Goal: Task Accomplishment & Management: Use online tool/utility

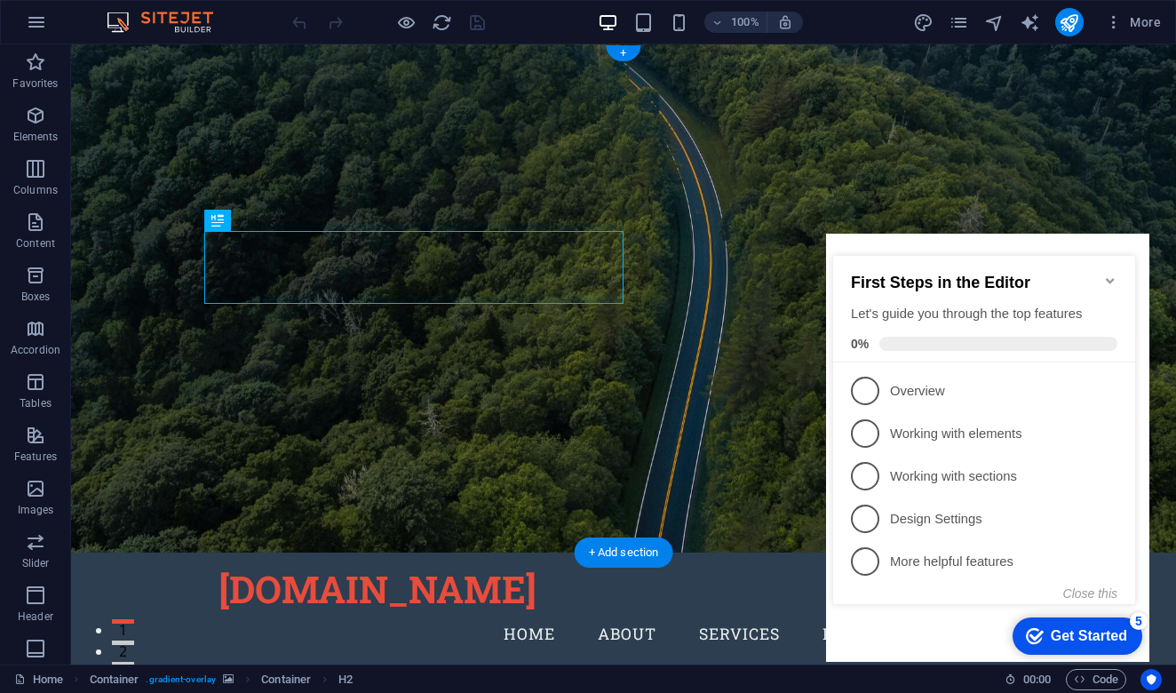
click at [1111, 278] on icon "Minimize checklist" at bounding box center [1110, 280] width 8 height 5
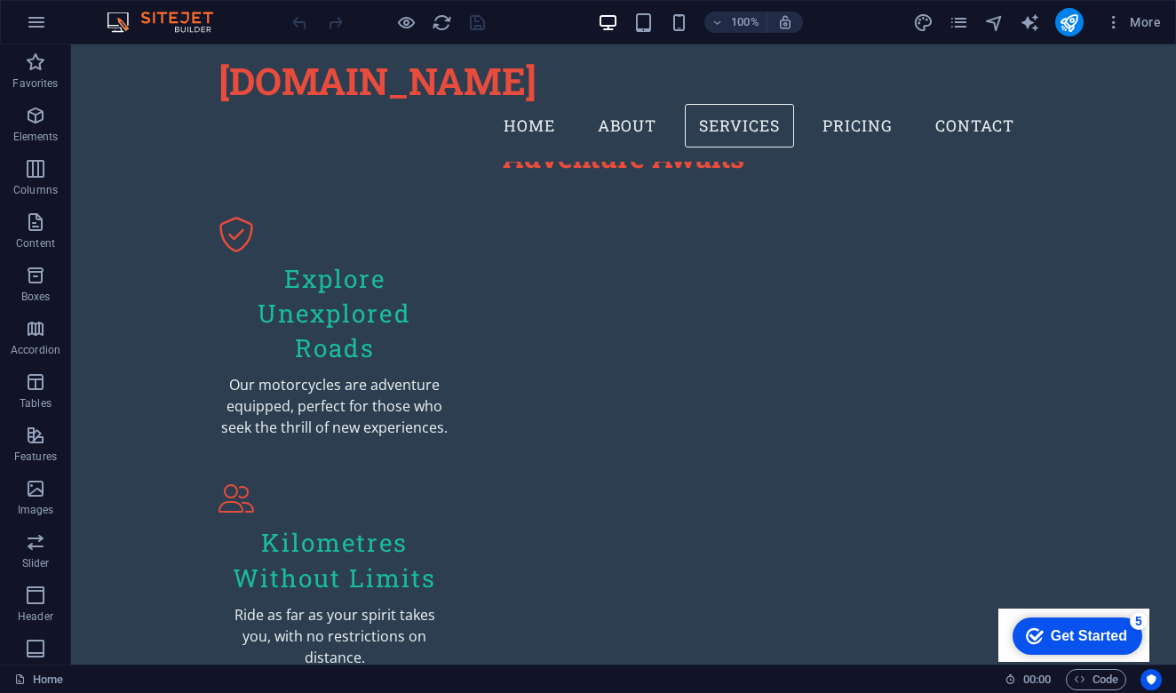
scroll to position [1072, 0]
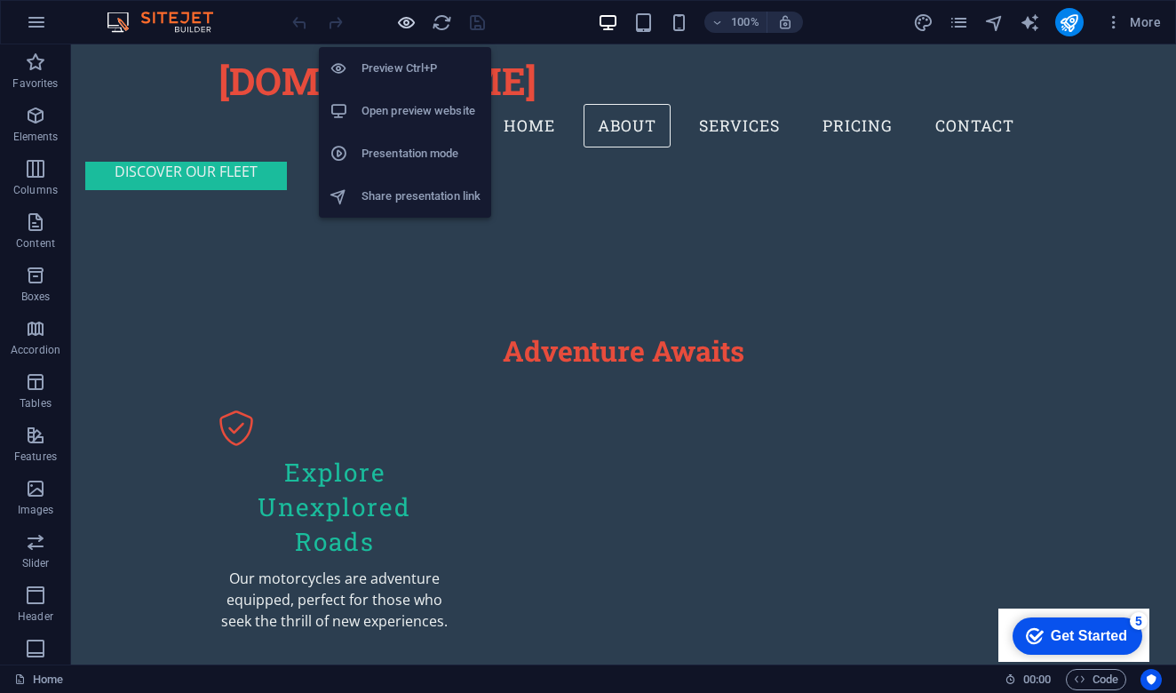
click at [405, 31] on icon "button" at bounding box center [406, 22] width 20 height 20
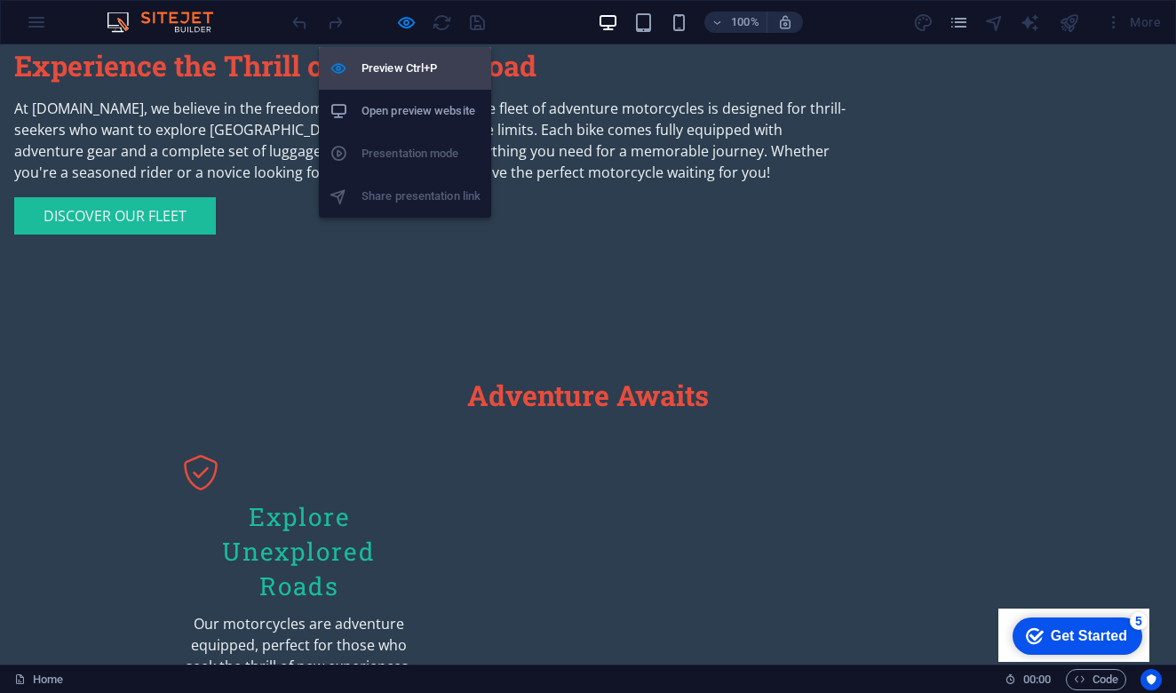
click at [401, 71] on h6 "Preview Ctrl+P" at bounding box center [421, 68] width 119 height 21
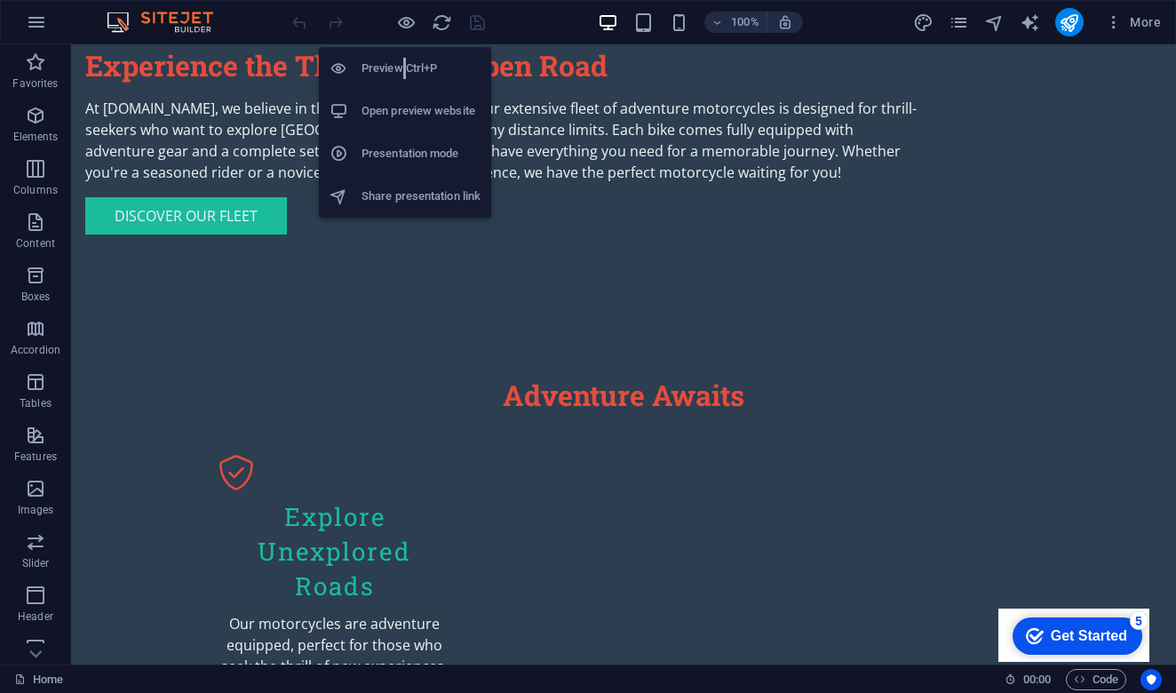
click at [401, 71] on h6 "Preview Ctrl+P" at bounding box center [421, 68] width 119 height 21
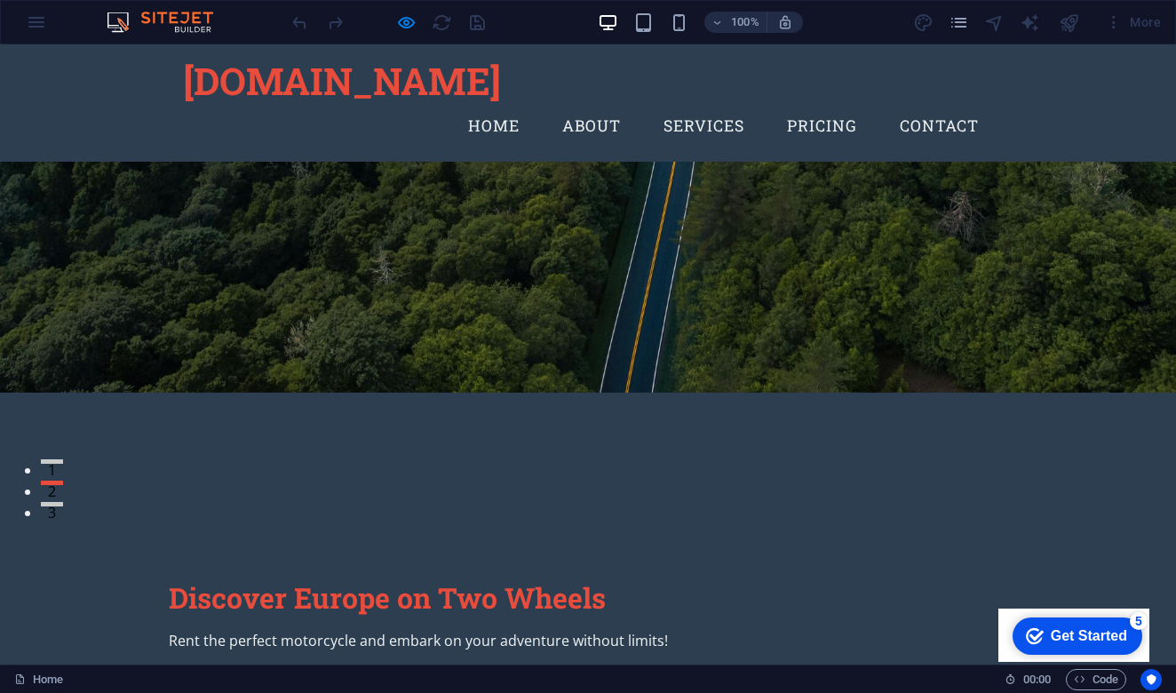
scroll to position [155, 0]
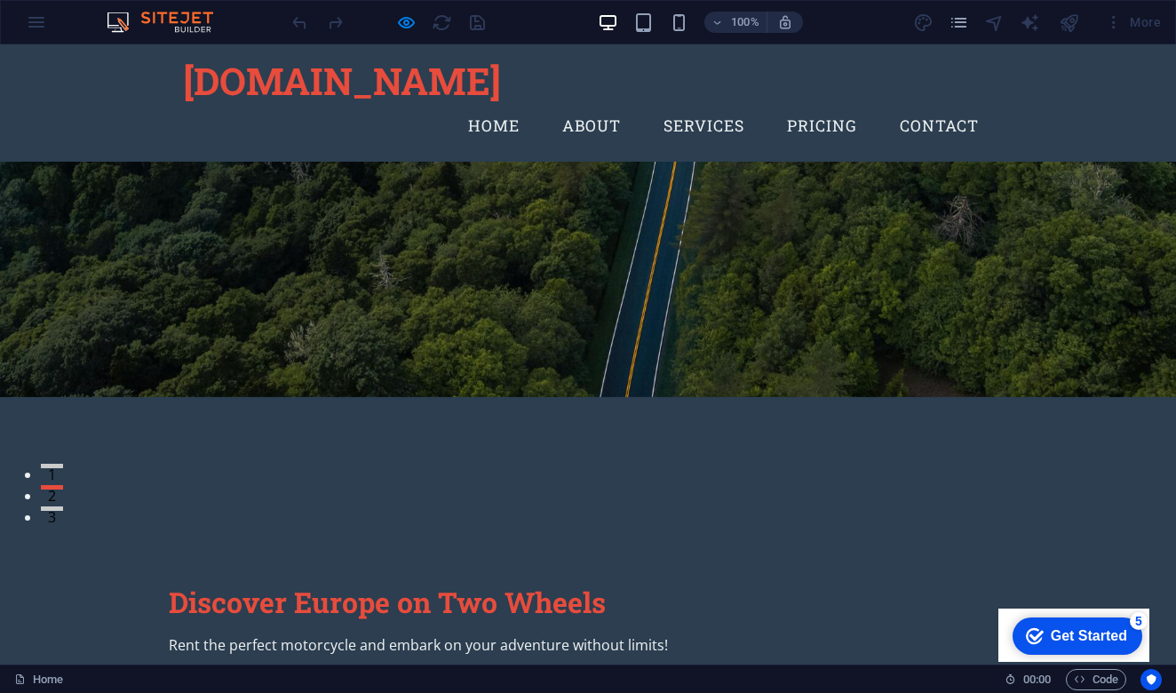
click at [290, 669] on link "Start your journey" at bounding box center [272, 687] width 206 height 37
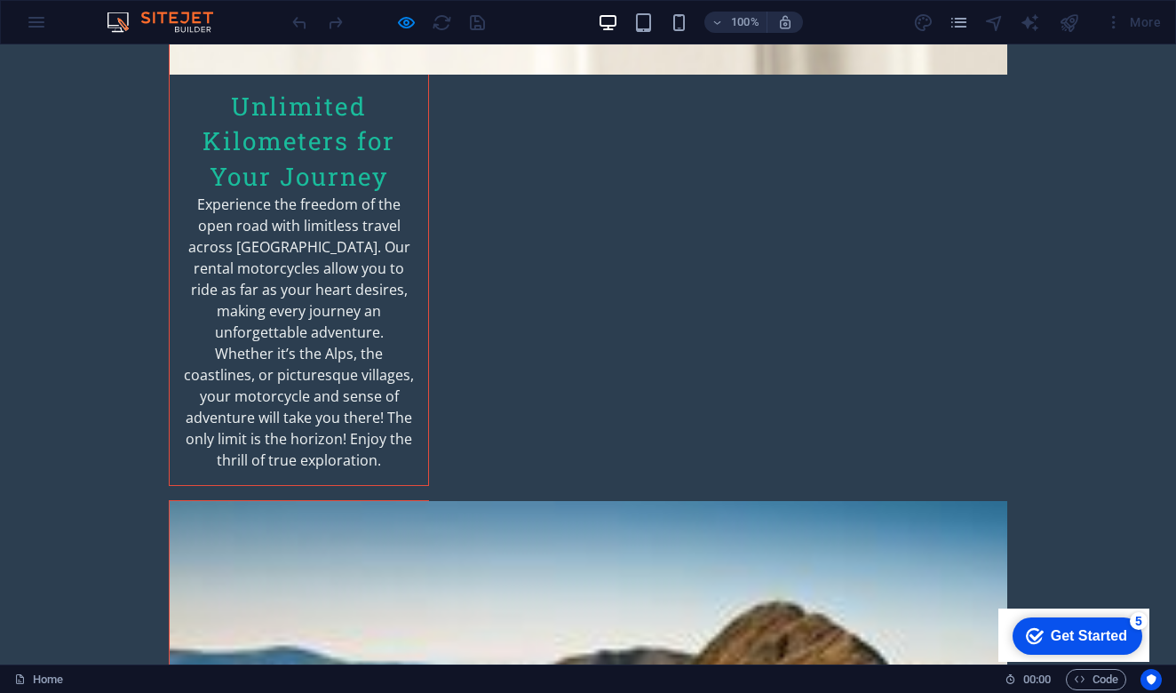
scroll to position [2673, 0]
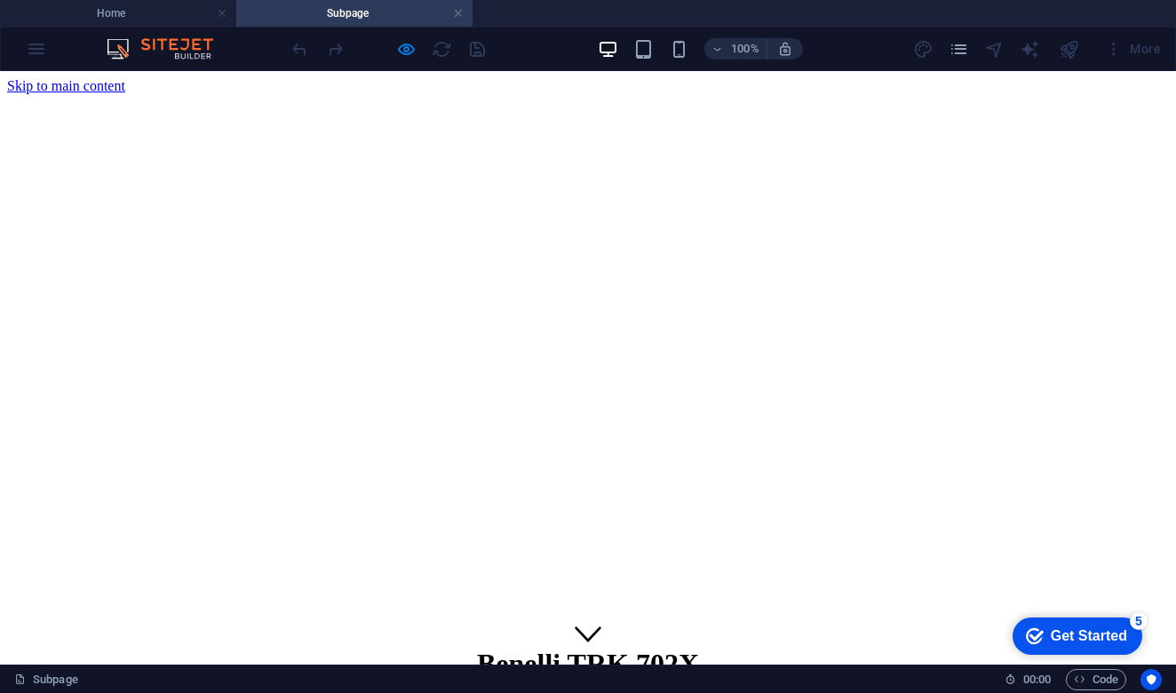
scroll to position [0, 0]
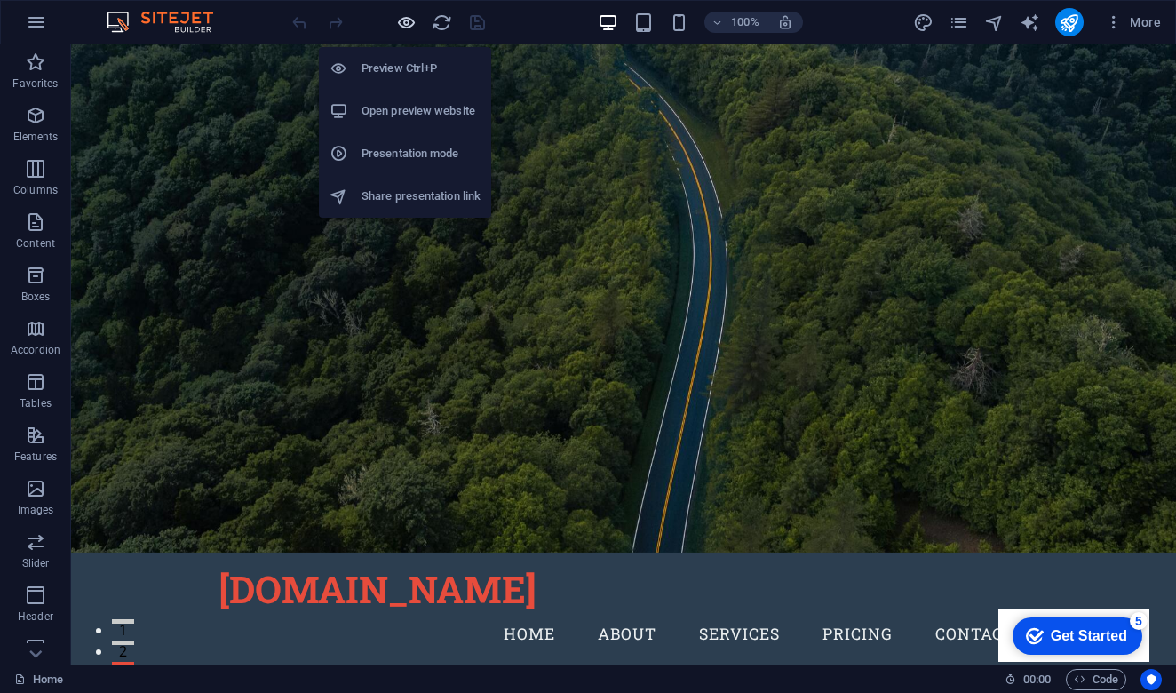
click at [405, 19] on icon "button" at bounding box center [406, 22] width 20 height 20
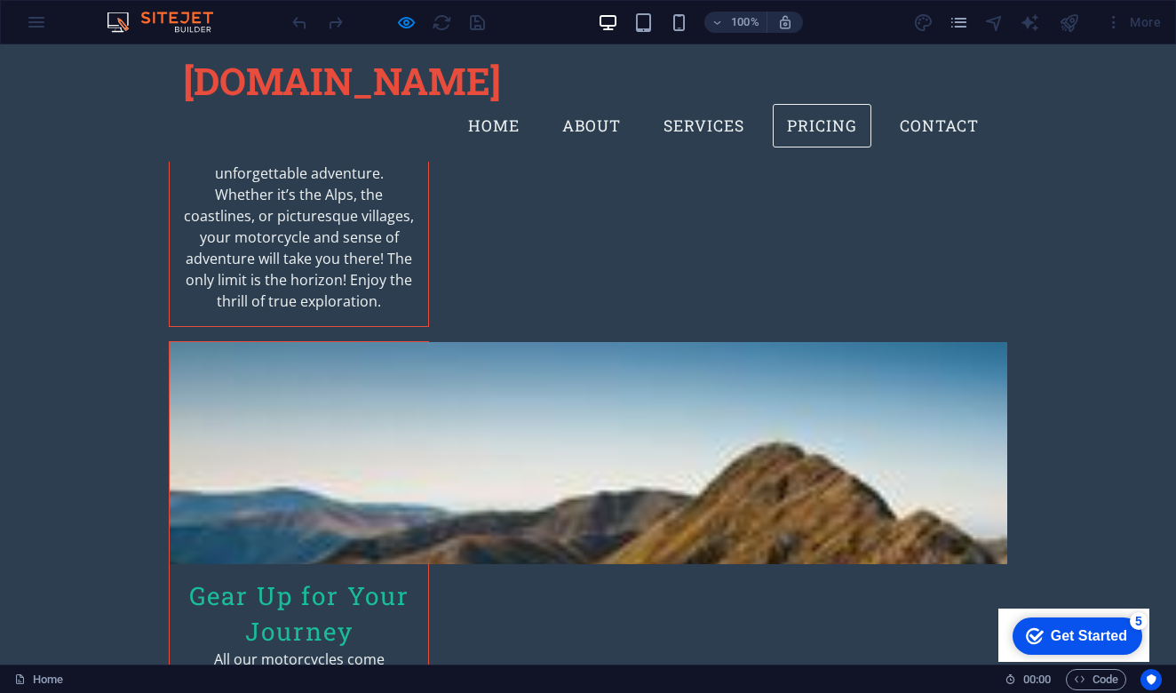
scroll to position [2716, 0]
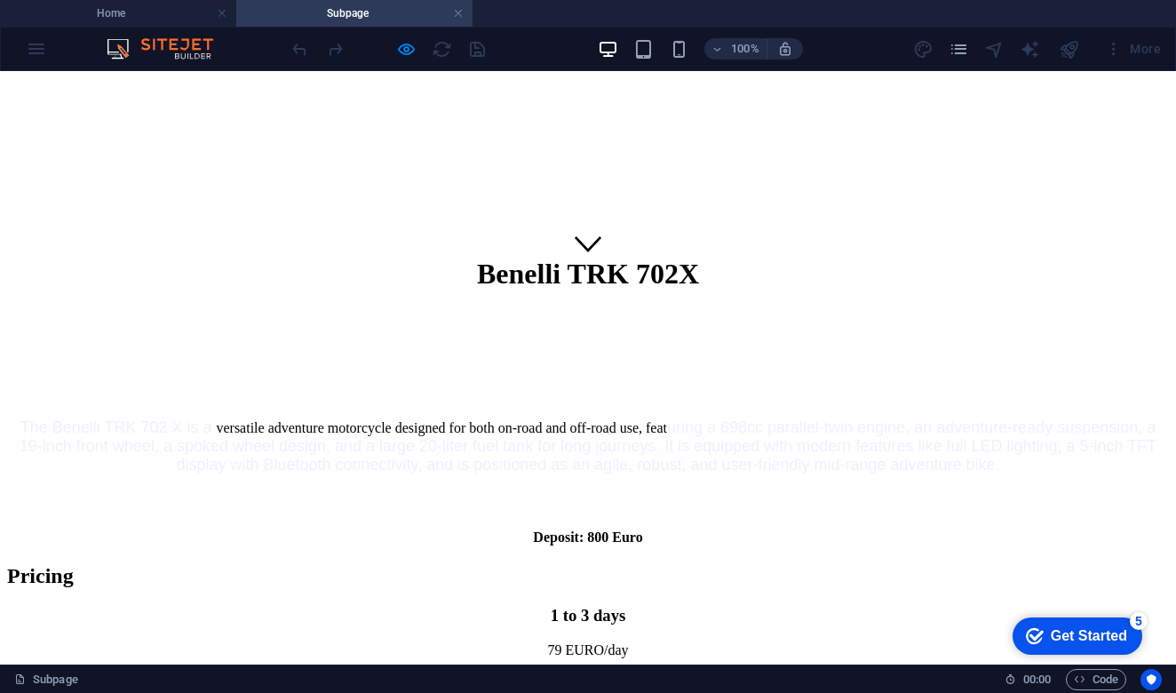
scroll to position [389, 0]
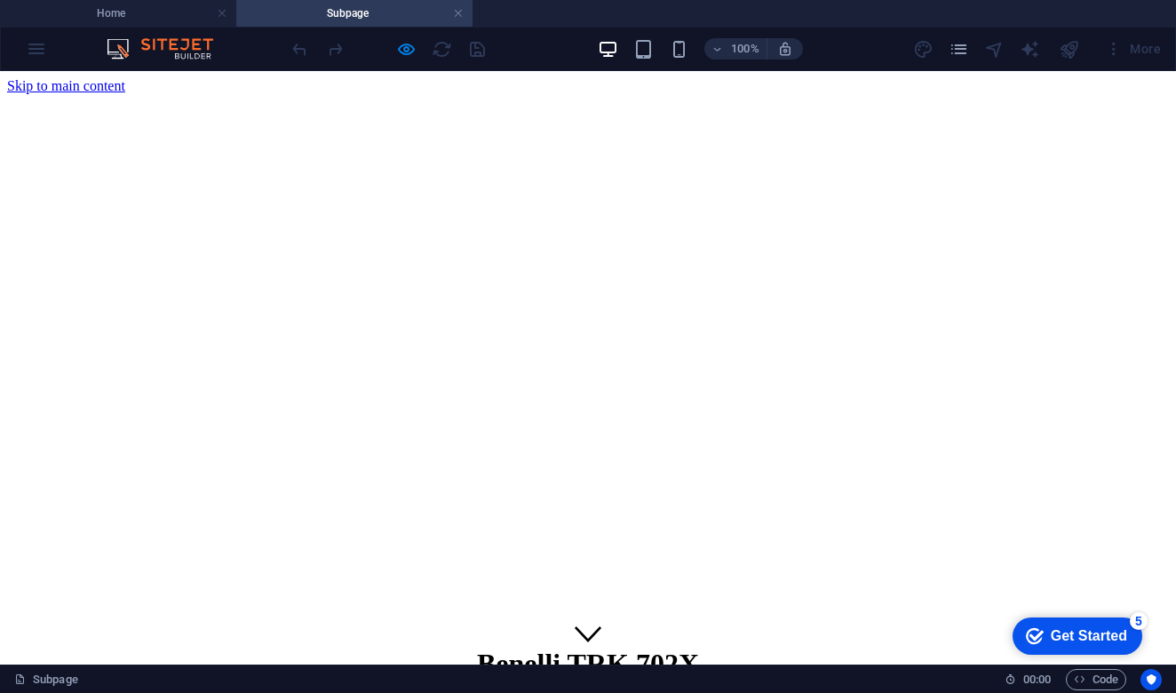
scroll to position [0, 0]
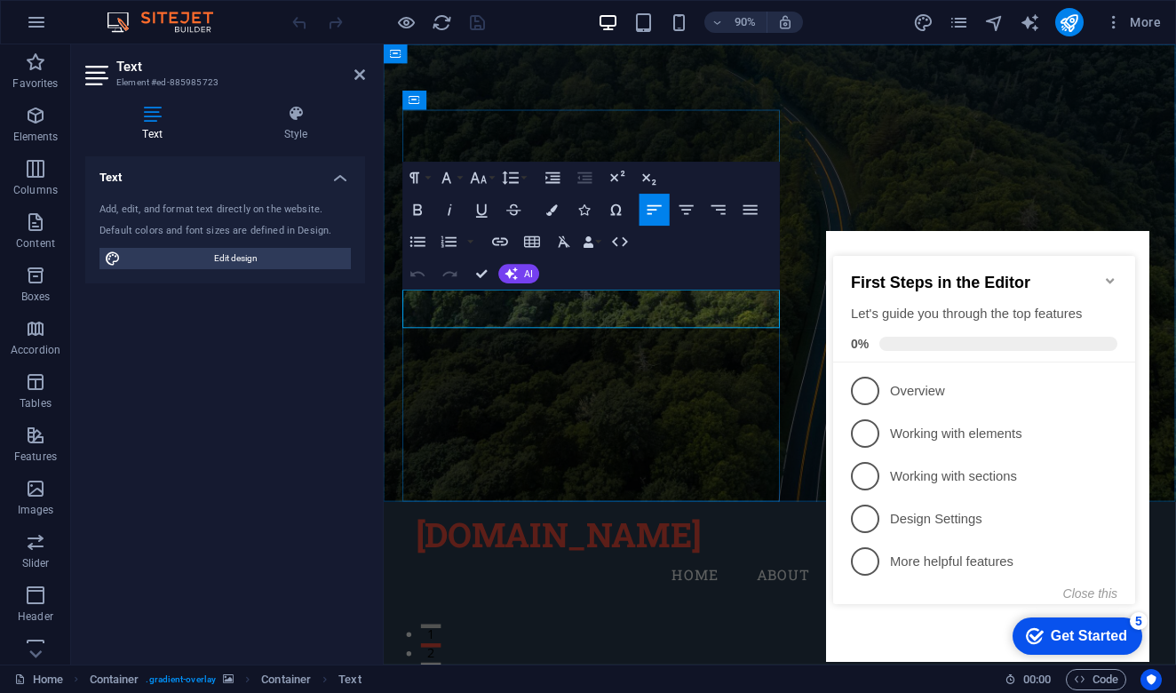
copy p "Rent the perfect motorcycle and embark on your adventure without limits!"
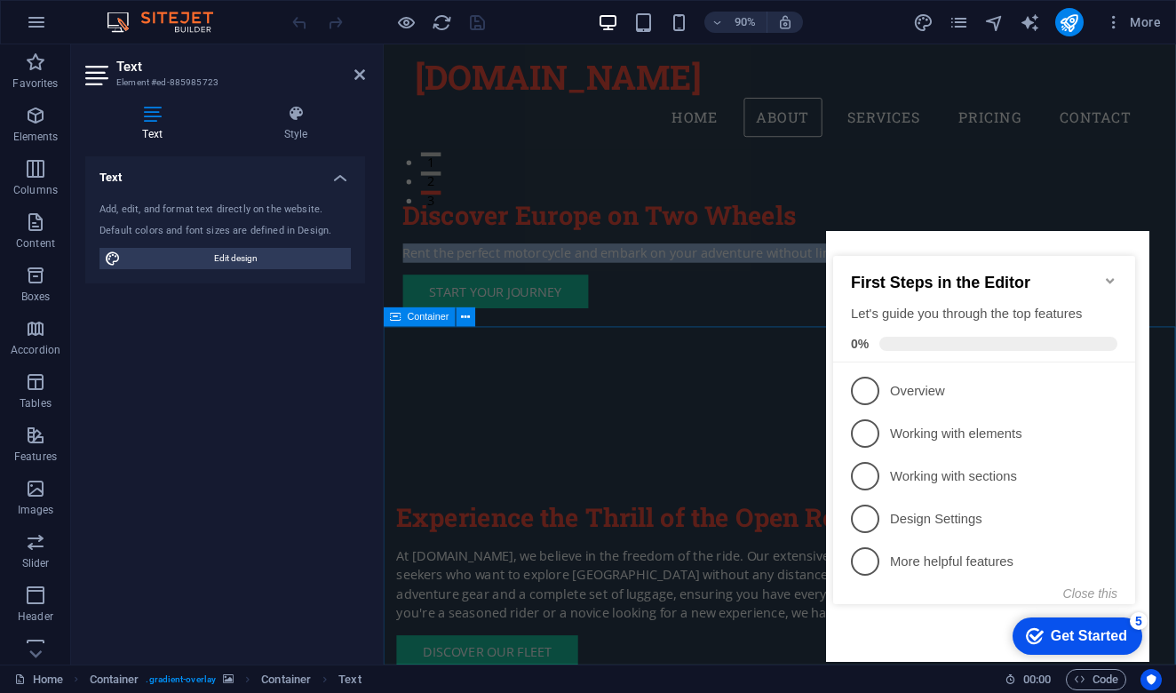
scroll to position [523, 0]
click at [1113, 278] on icon "Minimize checklist" at bounding box center [1110, 280] width 8 height 5
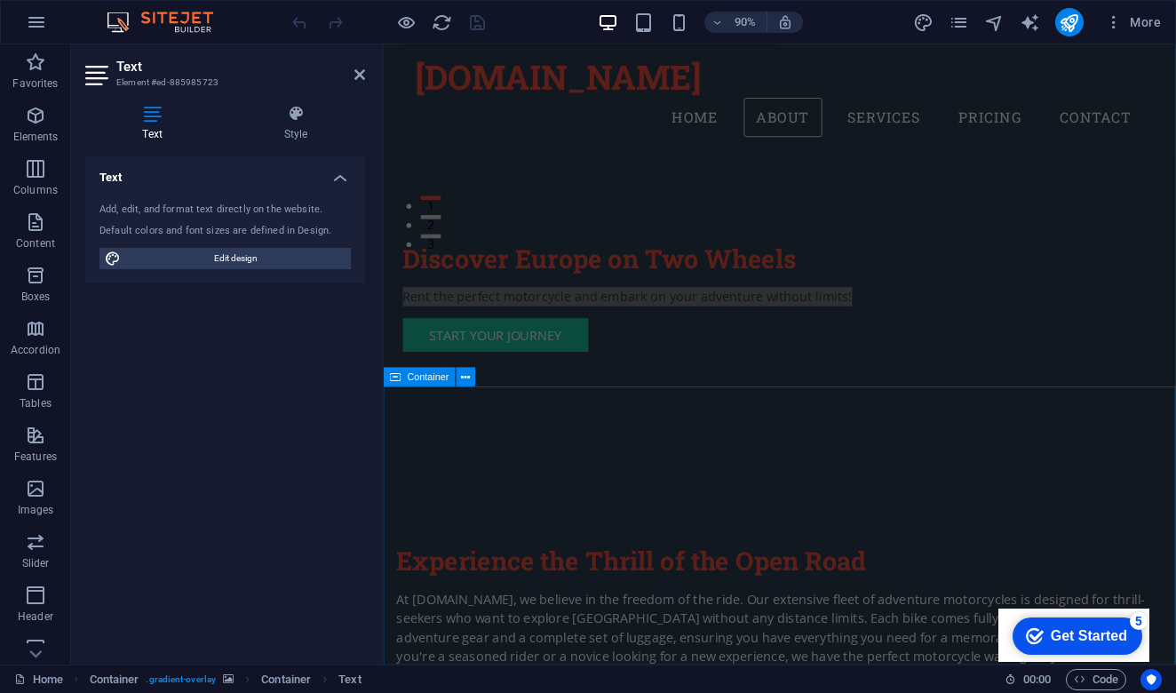
scroll to position [450, 0]
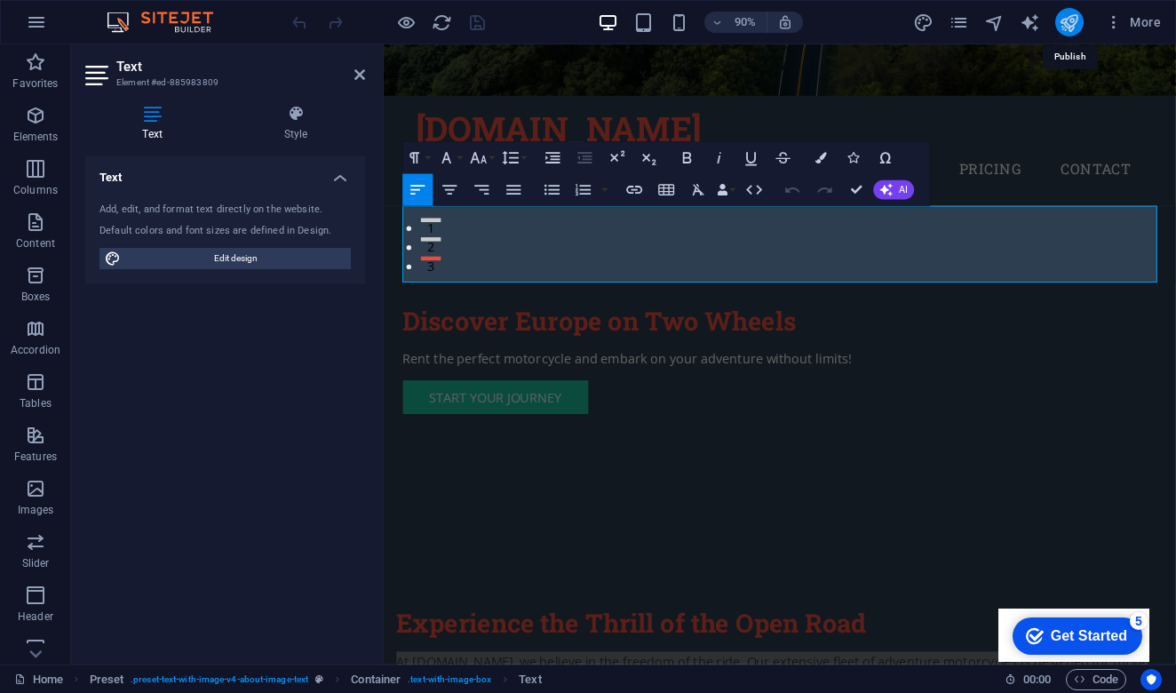
click at [1075, 26] on icon "publish" at bounding box center [1069, 22] width 20 height 20
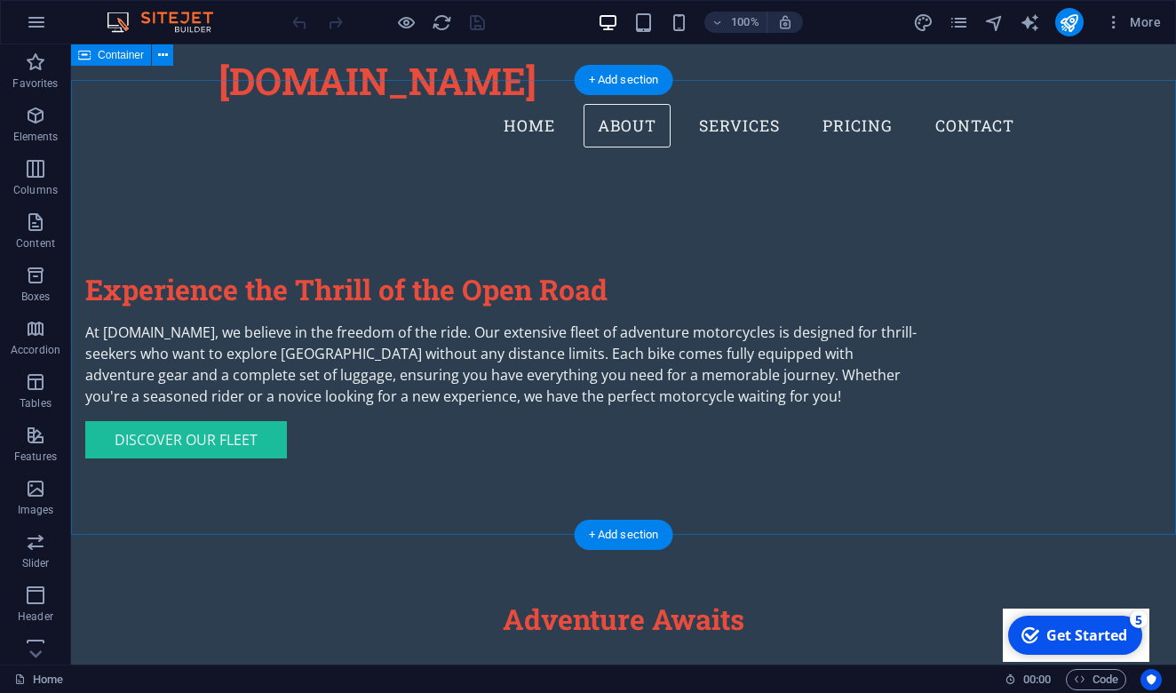
scroll to position [802, 0]
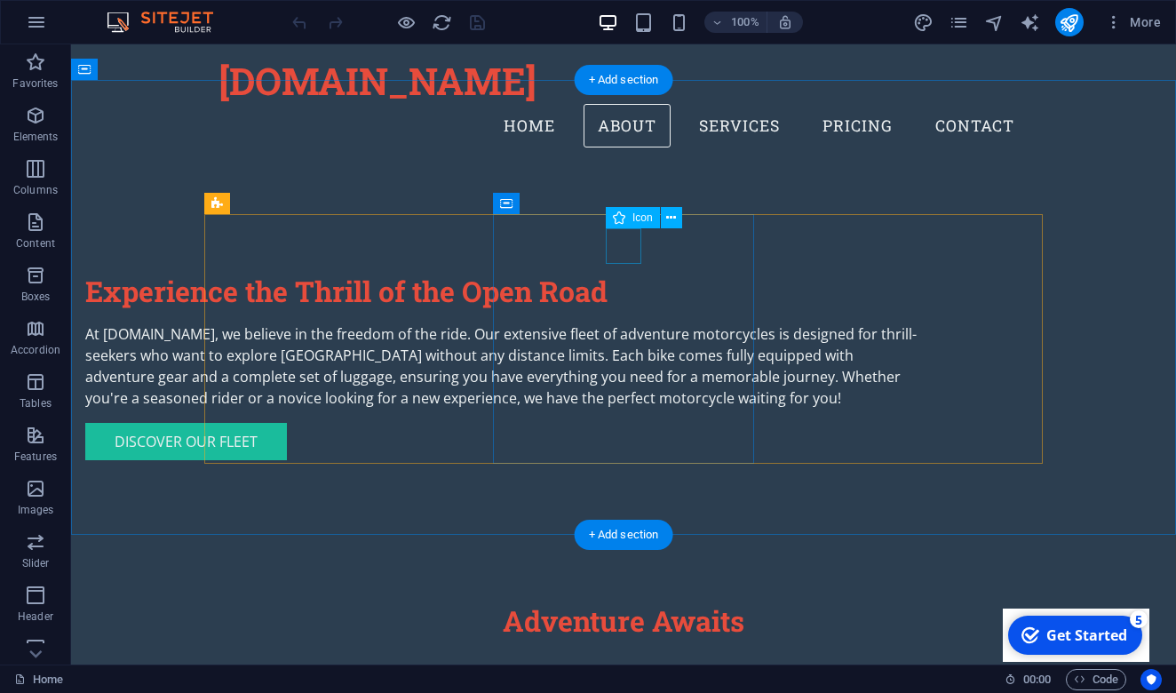
click at [668, 215] on icon at bounding box center [671, 218] width 10 height 19
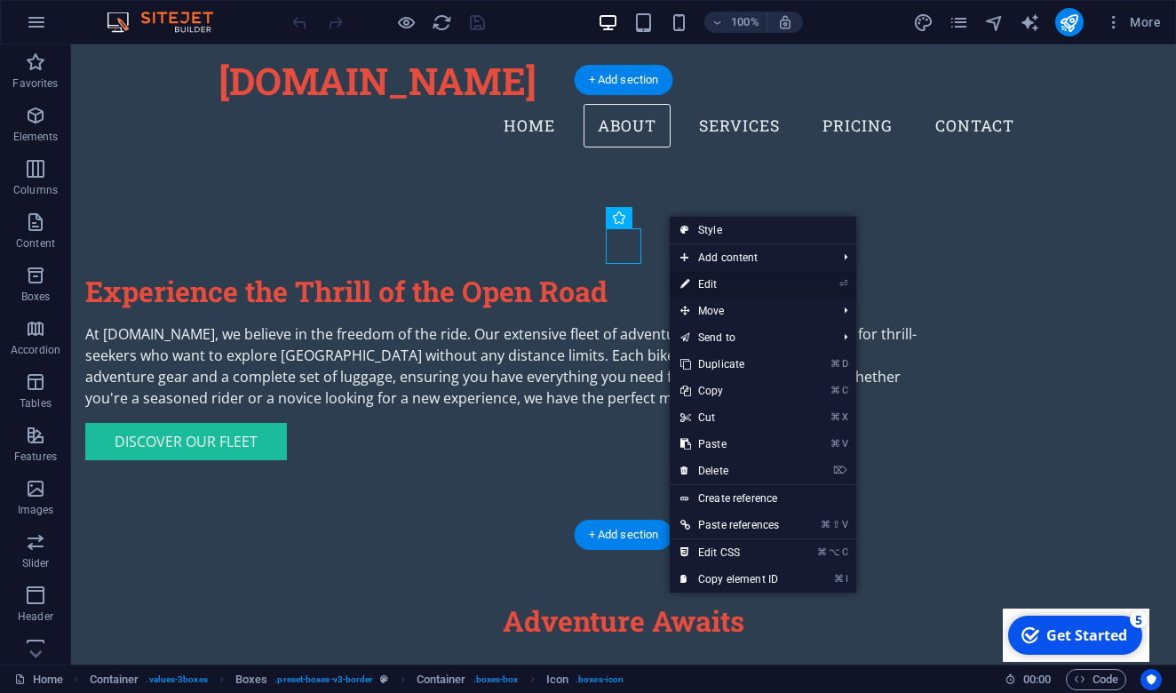
click at [720, 289] on link "⏎ Edit" at bounding box center [730, 284] width 120 height 27
select select "xMidYMid"
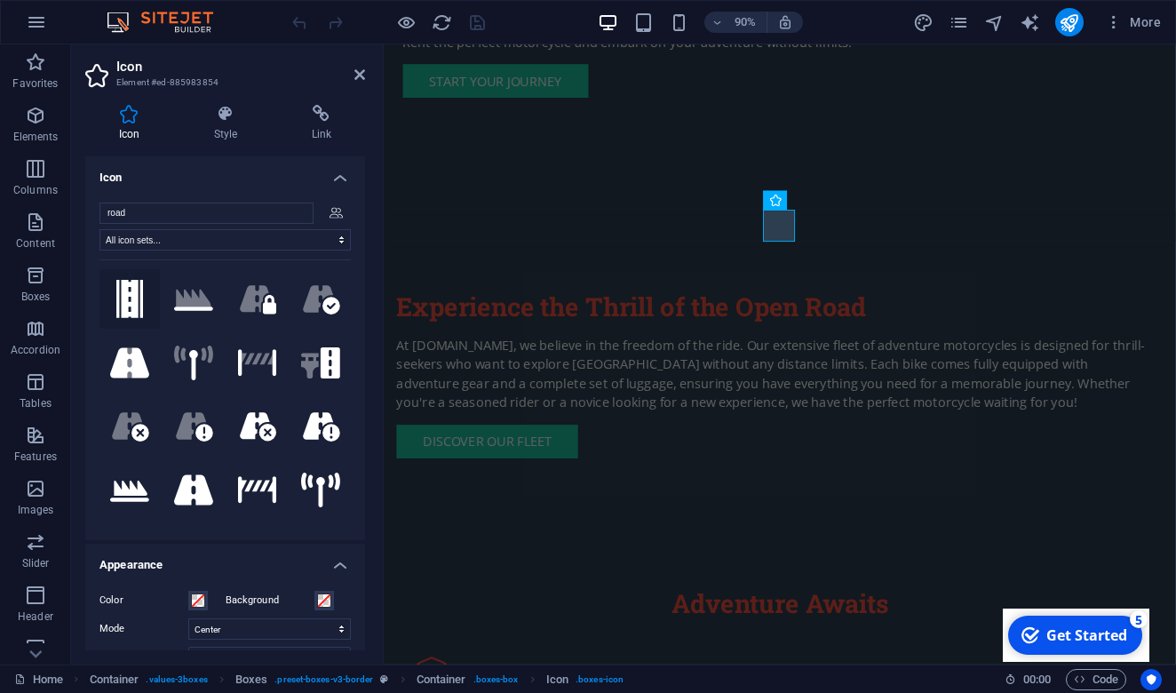
type input "road"
click at [127, 297] on button at bounding box center [129, 299] width 60 height 60
click at [201, 296] on button ".fa-secondary{opacity:.4}" at bounding box center [193, 299] width 60 height 60
click at [248, 298] on button ".fa-secondary{opacity:.4}" at bounding box center [257, 299] width 60 height 60
click at [307, 295] on button ".fa-secondary{opacity:.4}" at bounding box center [320, 299] width 60 height 60
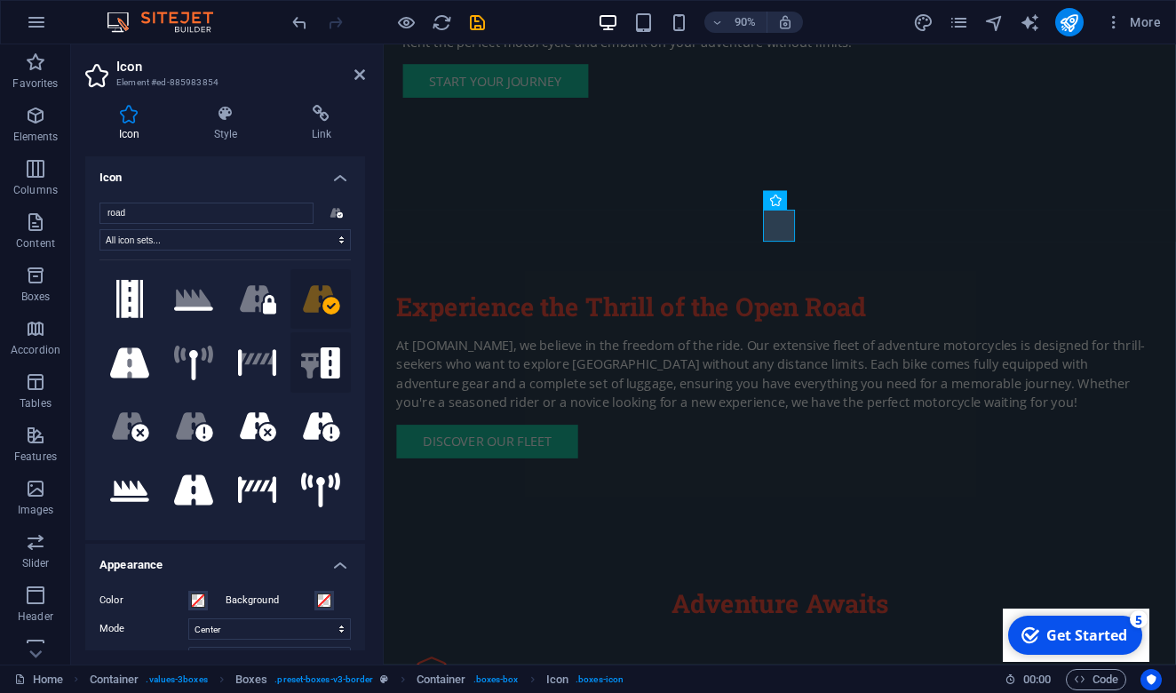
click at [311, 363] on button ".fa-secondary{opacity:.4}" at bounding box center [320, 362] width 60 height 60
click at [265, 360] on button ".fa-secondary{opacity:.4}" at bounding box center [257, 362] width 60 height 60
click at [196, 354] on button ".fa-secondary{opacity:.4}" at bounding box center [193, 362] width 60 height 60
click at [131, 351] on button ".fa-secondary{opacity:.4}" at bounding box center [129, 362] width 60 height 60
click at [128, 412] on button ".fa-secondary{opacity:.4}" at bounding box center [129, 426] width 60 height 60
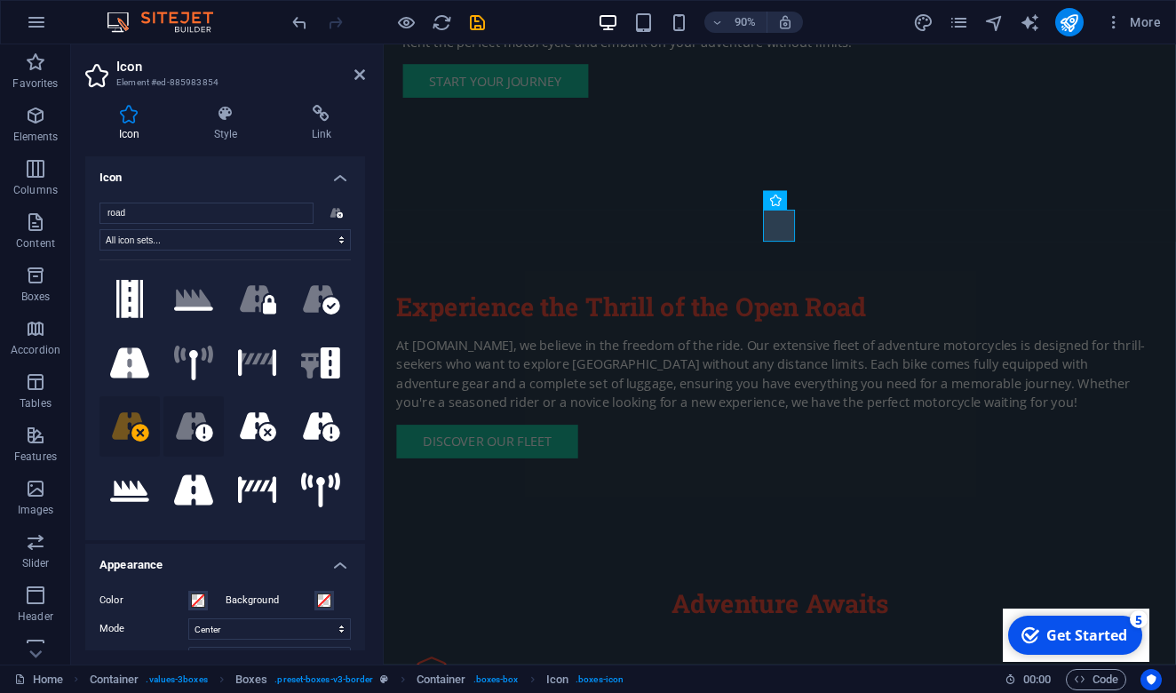
click at [210, 428] on button ".fa-secondary{opacity:.4}" at bounding box center [193, 426] width 60 height 60
click at [270, 433] on button at bounding box center [257, 426] width 60 height 60
click at [322, 433] on button at bounding box center [320, 426] width 60 height 60
click at [322, 489] on button at bounding box center [320, 490] width 60 height 60
click at [254, 481] on button at bounding box center [257, 490] width 60 height 60
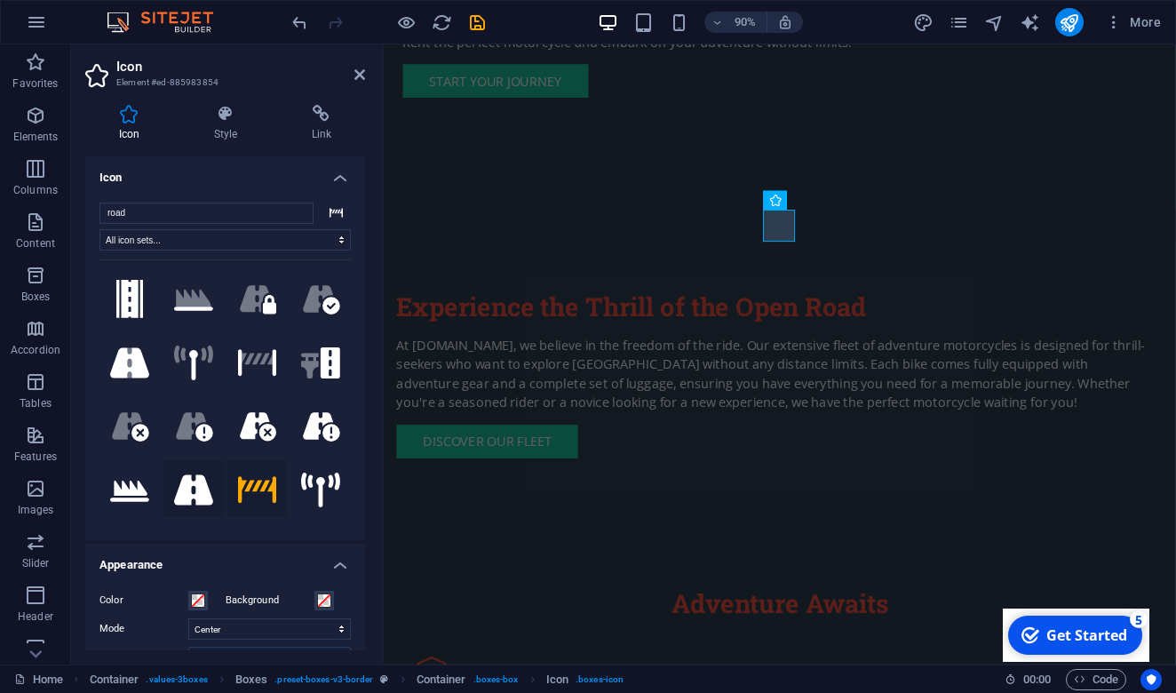
click at [179, 469] on button at bounding box center [193, 490] width 60 height 60
click at [123, 473] on button at bounding box center [129, 490] width 60 height 60
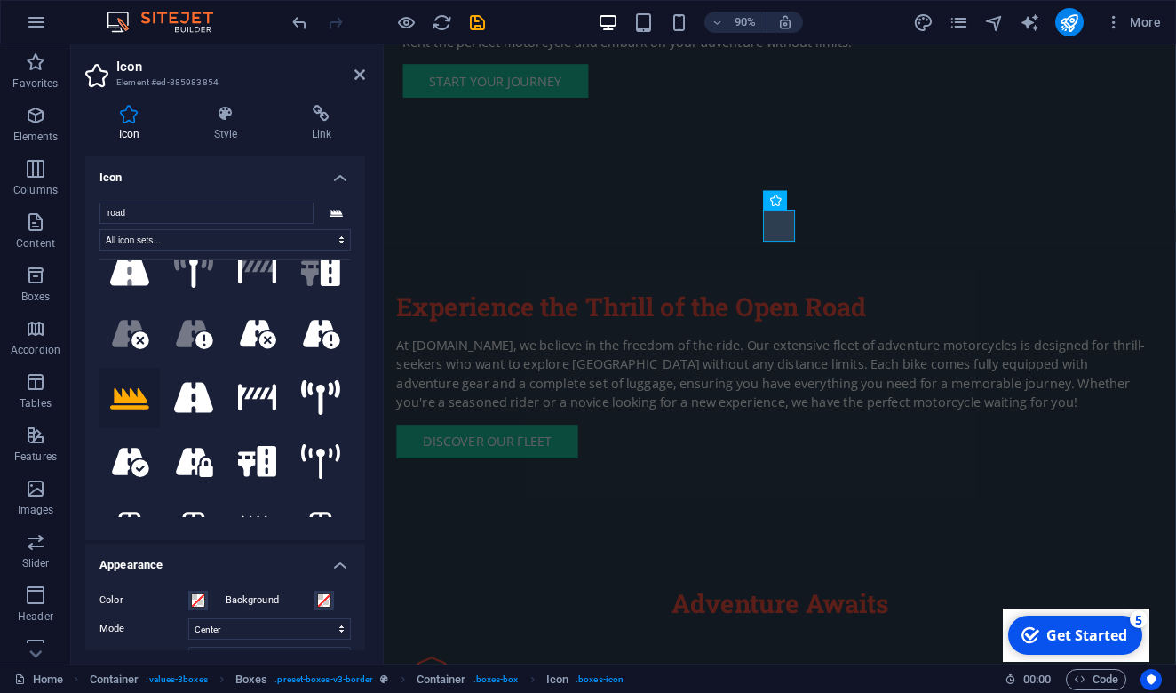
scroll to position [96, 0]
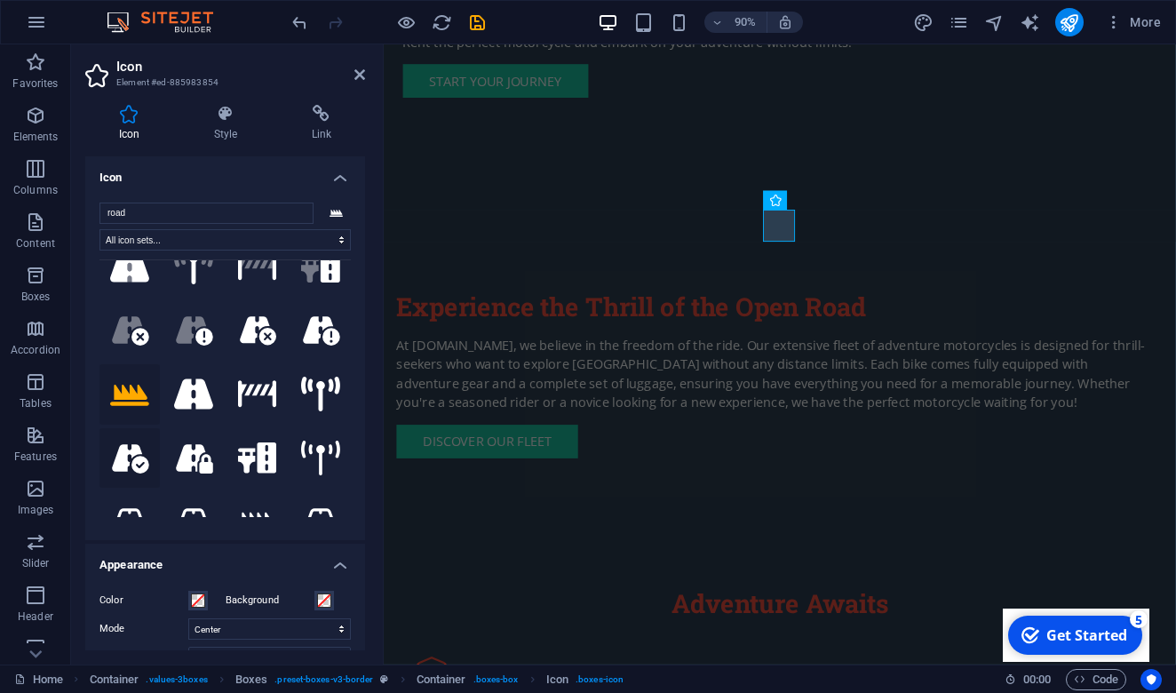
click at [127, 445] on button at bounding box center [129, 458] width 60 height 60
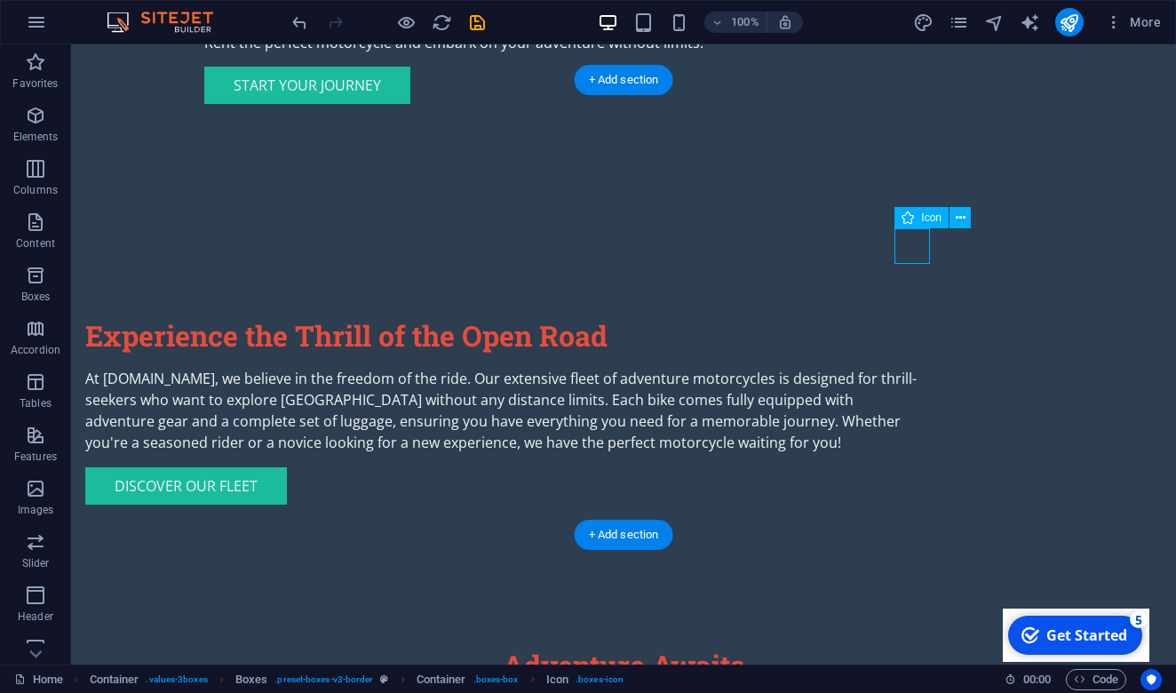
click at [960, 219] on icon at bounding box center [961, 218] width 10 height 19
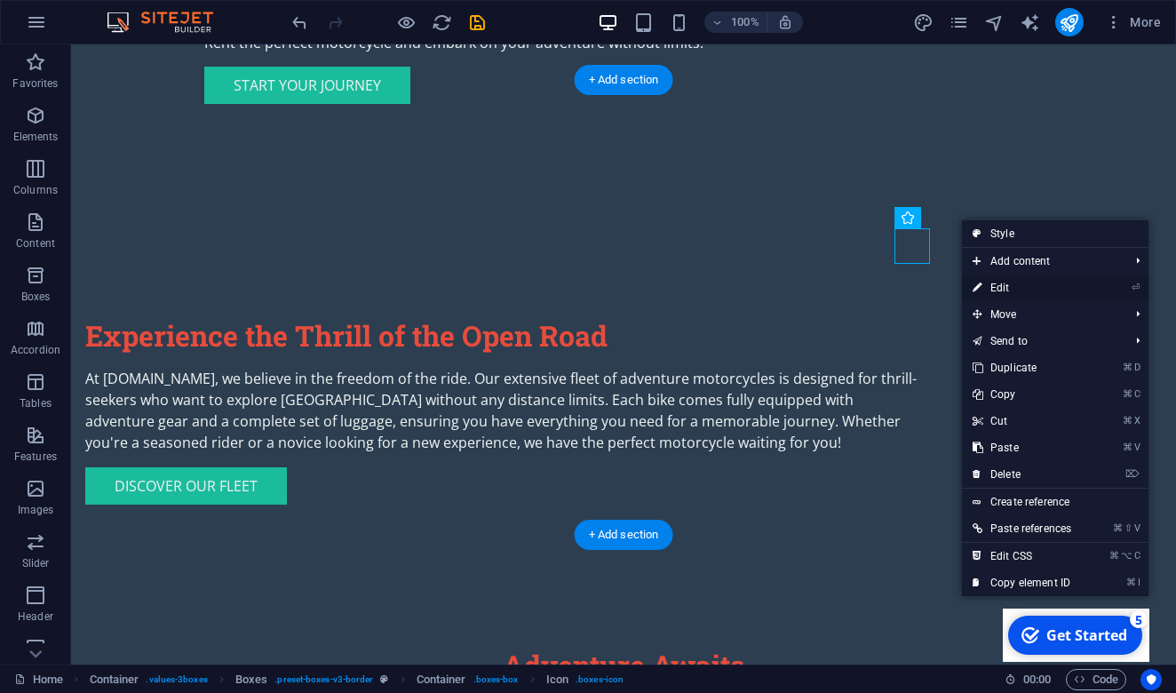
click at [1018, 282] on link "⏎ Edit" at bounding box center [1022, 287] width 120 height 27
select select "xMidYMid"
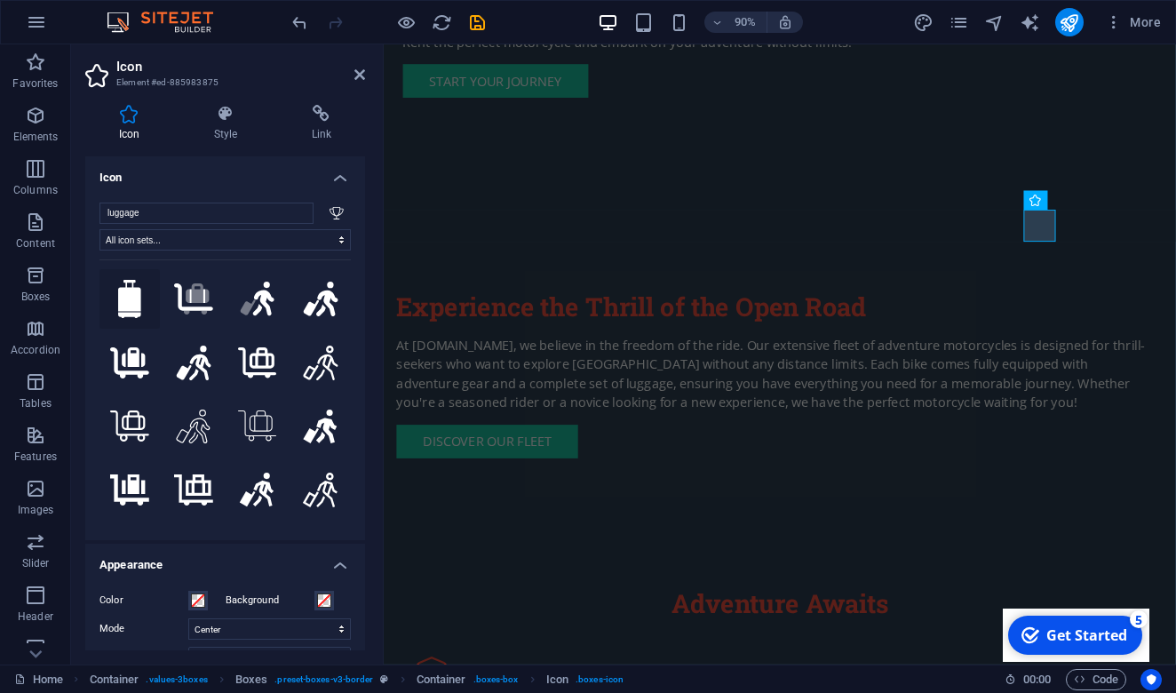
click at [123, 292] on button at bounding box center [129, 299] width 60 height 60
click at [188, 304] on button ".fa-secondary{opacity:.4}" at bounding box center [193, 299] width 60 height 60
click at [239, 306] on button ".fa-secondary{opacity:.4}" at bounding box center [257, 299] width 60 height 60
click at [312, 306] on button at bounding box center [320, 299] width 60 height 60
click at [315, 367] on button at bounding box center [320, 362] width 60 height 60
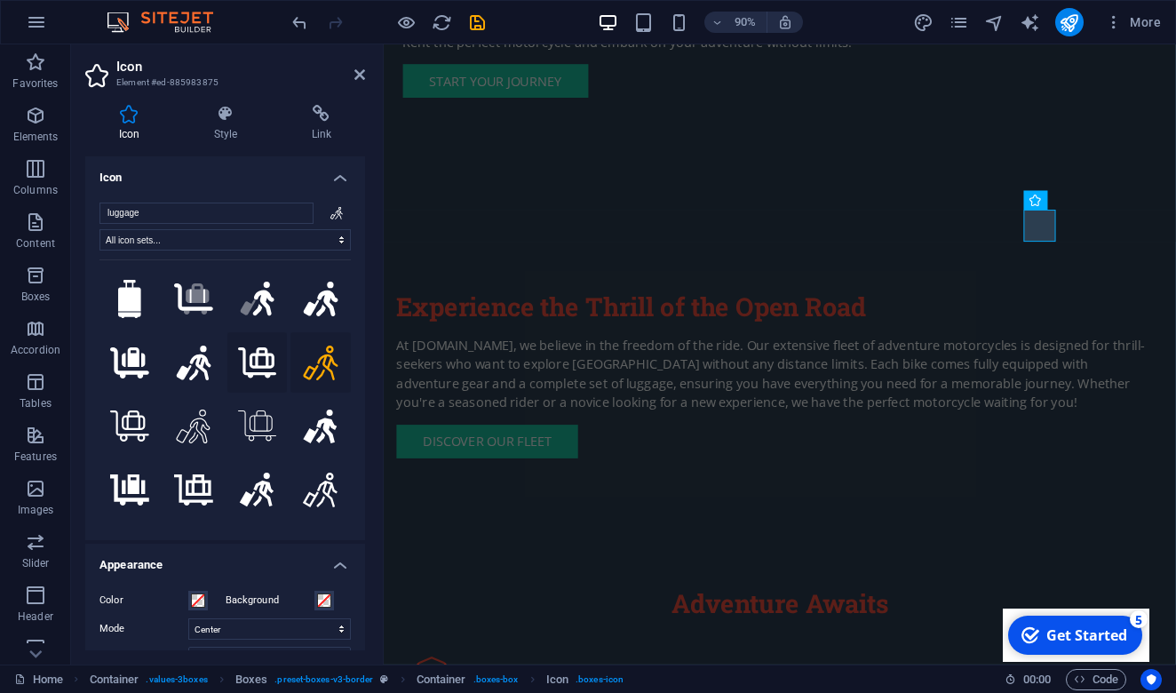
click at [256, 359] on button at bounding box center [257, 362] width 60 height 60
click at [171, 358] on button at bounding box center [193, 362] width 60 height 60
click at [108, 354] on button at bounding box center [129, 362] width 60 height 60
click at [121, 415] on button at bounding box center [129, 426] width 60 height 60
click at [187, 426] on button at bounding box center [193, 426] width 60 height 60
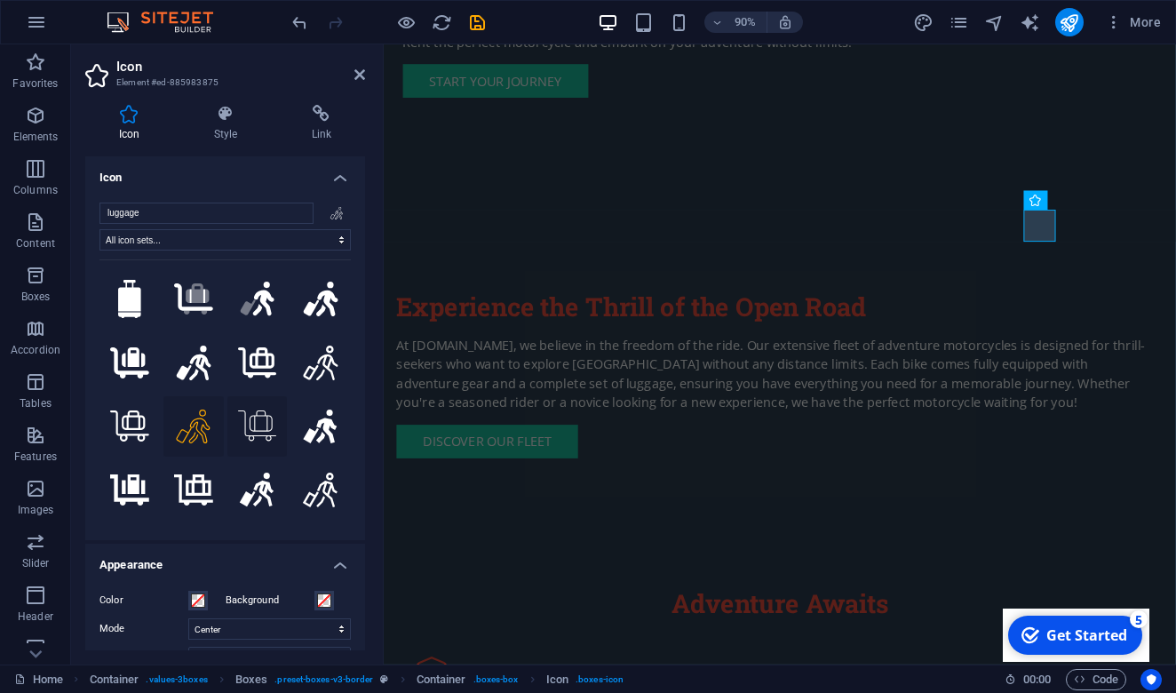
click at [243, 431] on button at bounding box center [257, 426] width 60 height 60
click at [308, 433] on button at bounding box center [320, 426] width 60 height 60
click at [317, 479] on button at bounding box center [320, 490] width 60 height 60
click at [241, 469] on button at bounding box center [257, 490] width 60 height 60
click at [163, 472] on button at bounding box center [193, 490] width 60 height 60
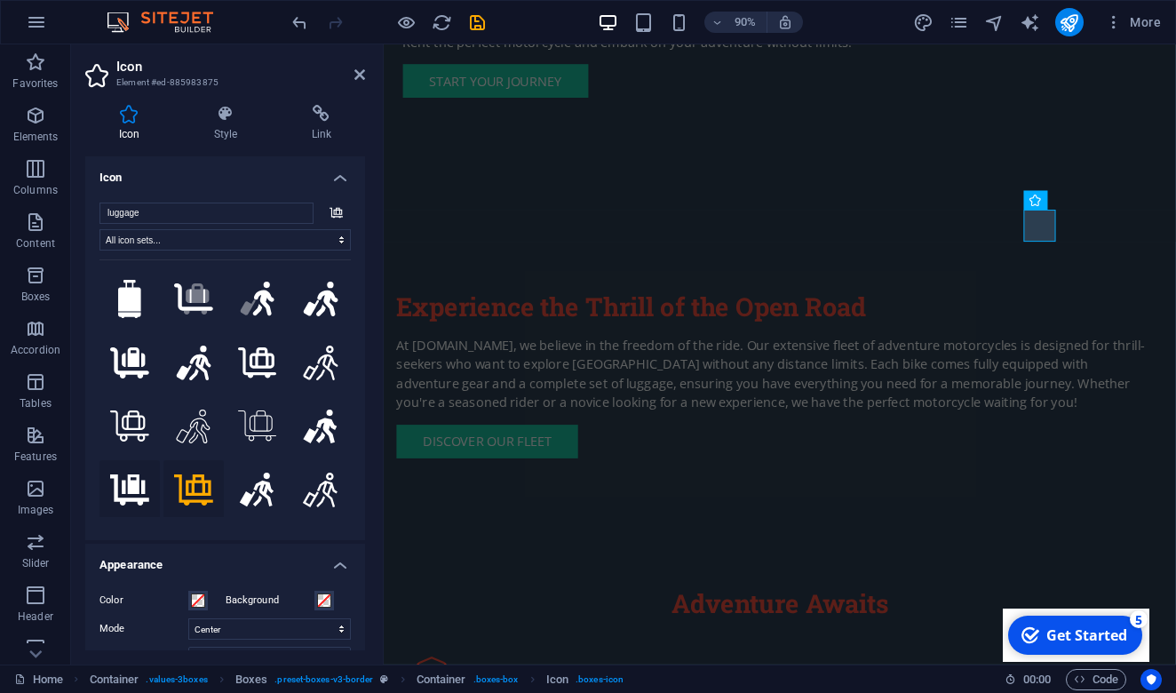
click at [123, 479] on button at bounding box center [129, 490] width 60 height 60
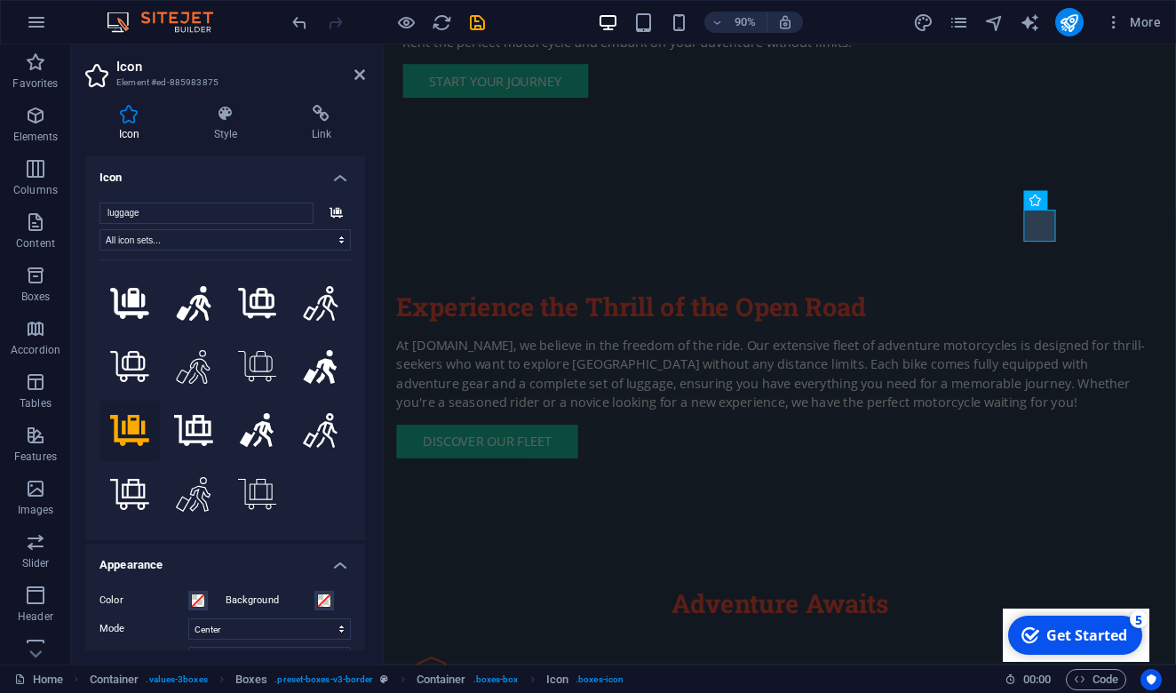
scroll to position [59, 0]
click at [123, 479] on button at bounding box center [129, 495] width 60 height 60
click at [188, 486] on button at bounding box center [193, 495] width 60 height 60
click at [268, 497] on button at bounding box center [257, 495] width 60 height 60
click at [311, 490] on div ".fa-secondary{opacity:.4} .fa-secondary{opacity:.4} Your search returned more i…" at bounding box center [224, 388] width 251 height 258
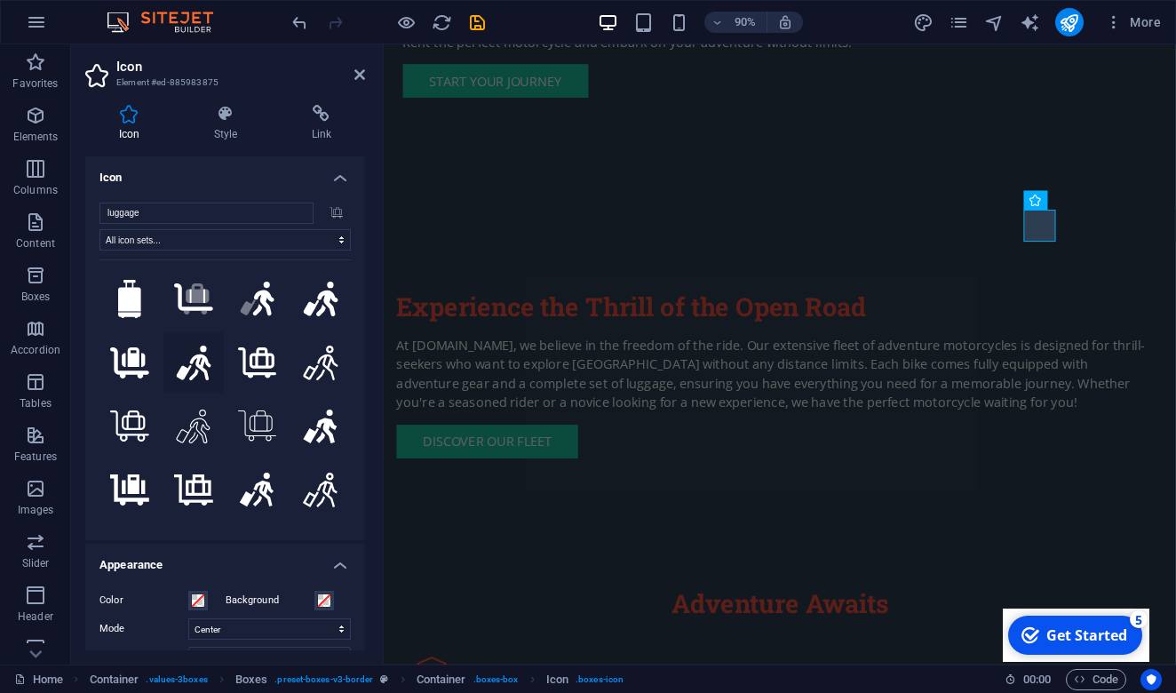
scroll to position [0, 0]
click at [177, 208] on input "luggage" at bounding box center [206, 213] width 214 height 21
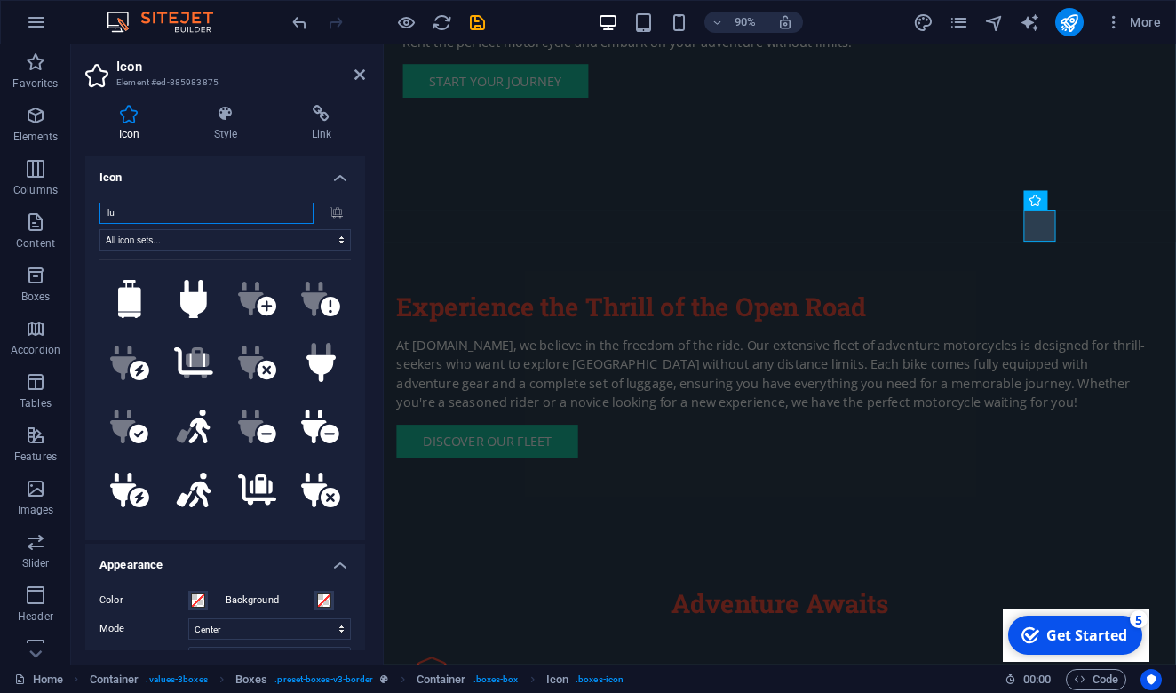
type input "l"
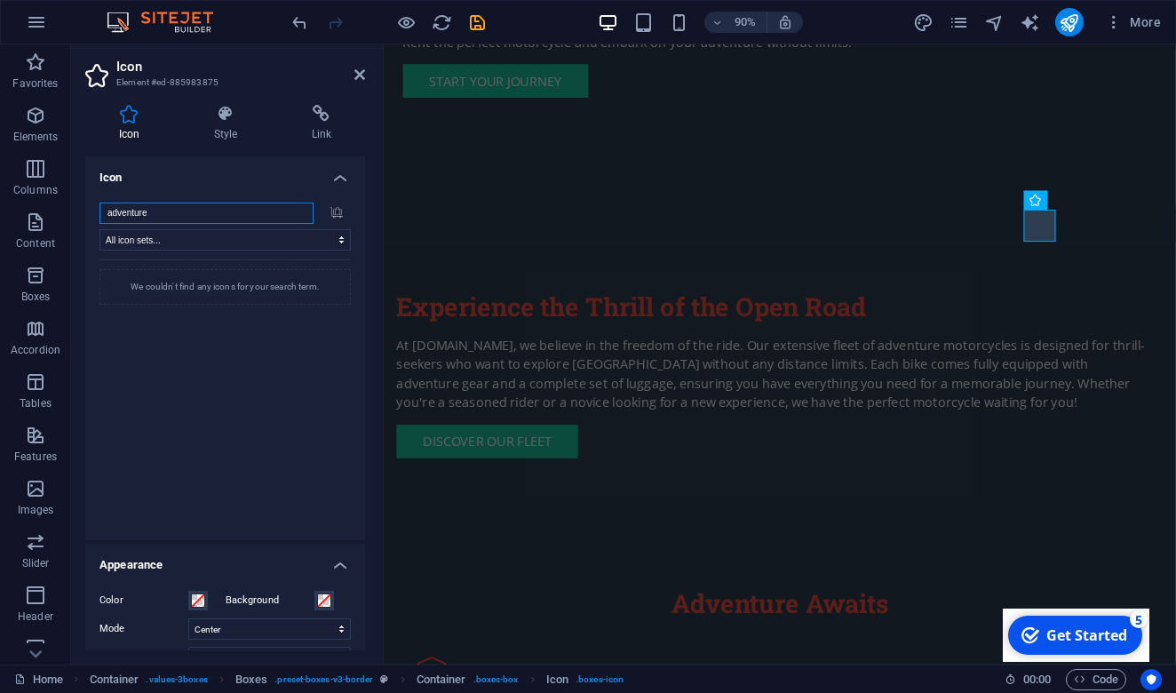
type input "adventure"
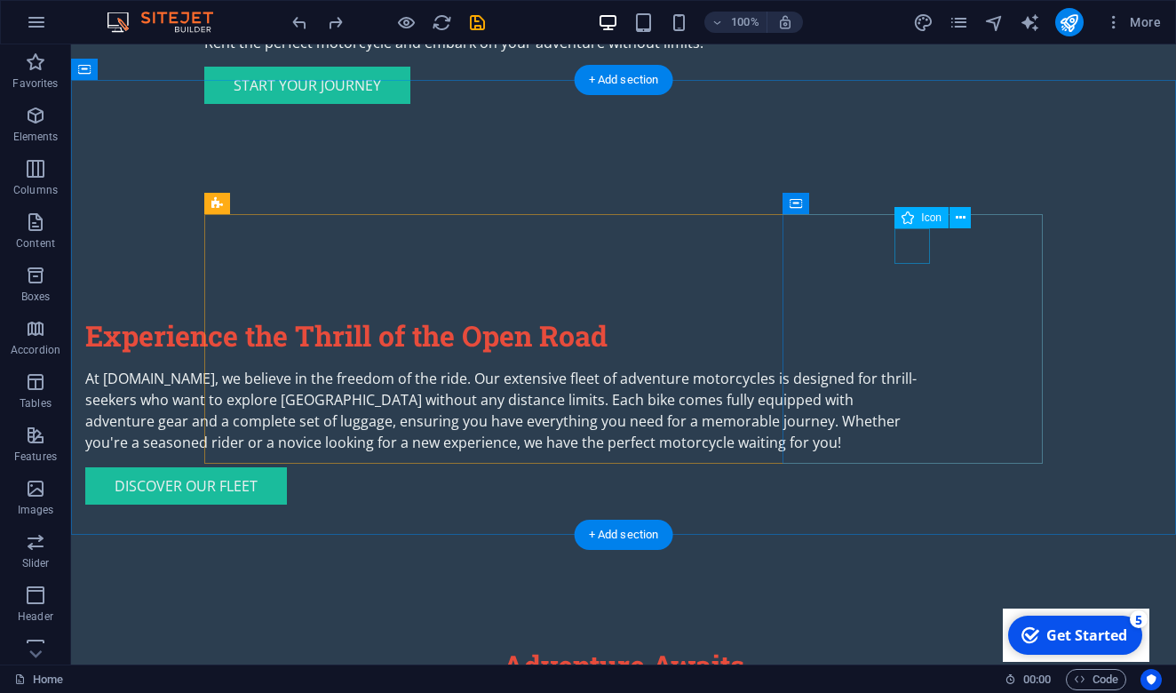
click at [961, 218] on icon at bounding box center [961, 218] width 10 height 19
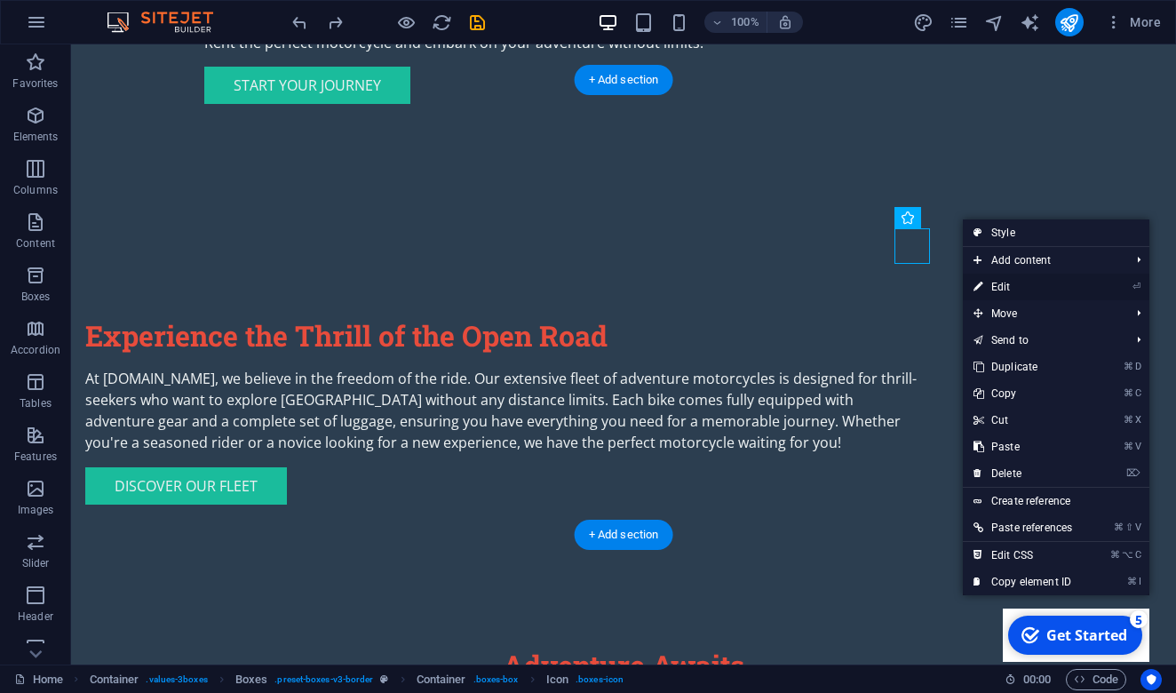
click at [1031, 286] on link "⏎ Edit" at bounding box center [1023, 287] width 120 height 27
select select "xMidYMid"
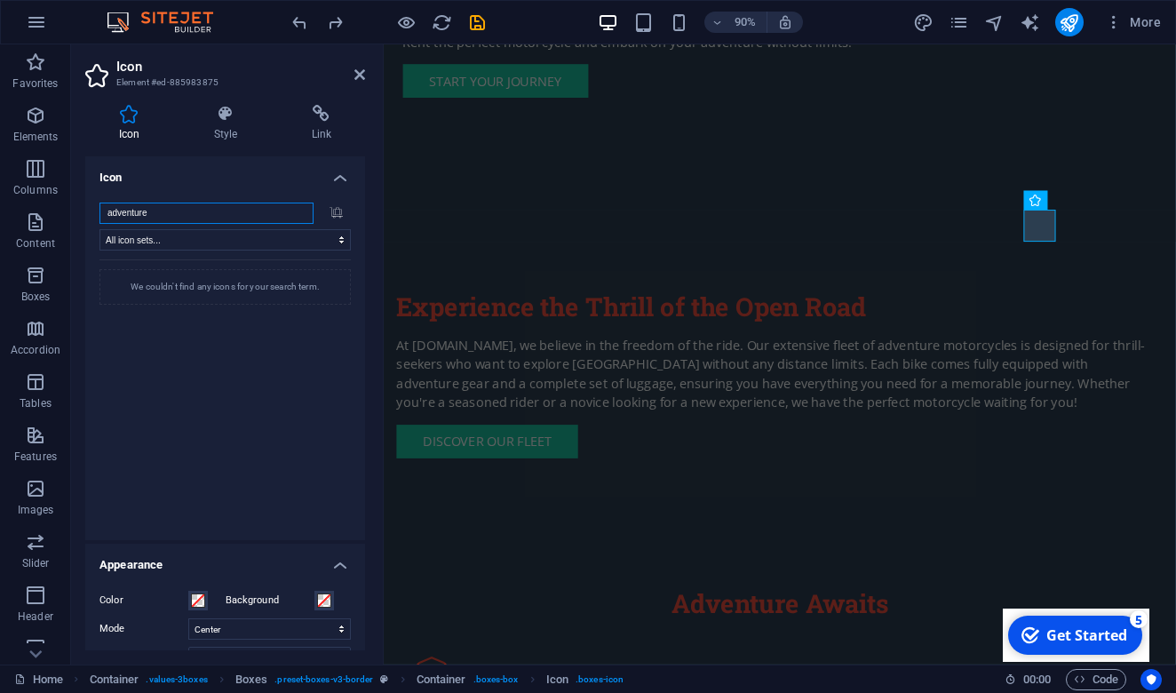
click at [171, 216] on input "adventure" at bounding box center [206, 213] width 214 height 21
drag, startPoint x: 171, startPoint y: 216, endPoint x: 91, endPoint y: 217, distance: 80.8
click at [91, 217] on div "adventure All icon sets... IcoFont Ionicons FontAwesome Brands FontAwesome Duot…" at bounding box center [225, 364] width 280 height 352
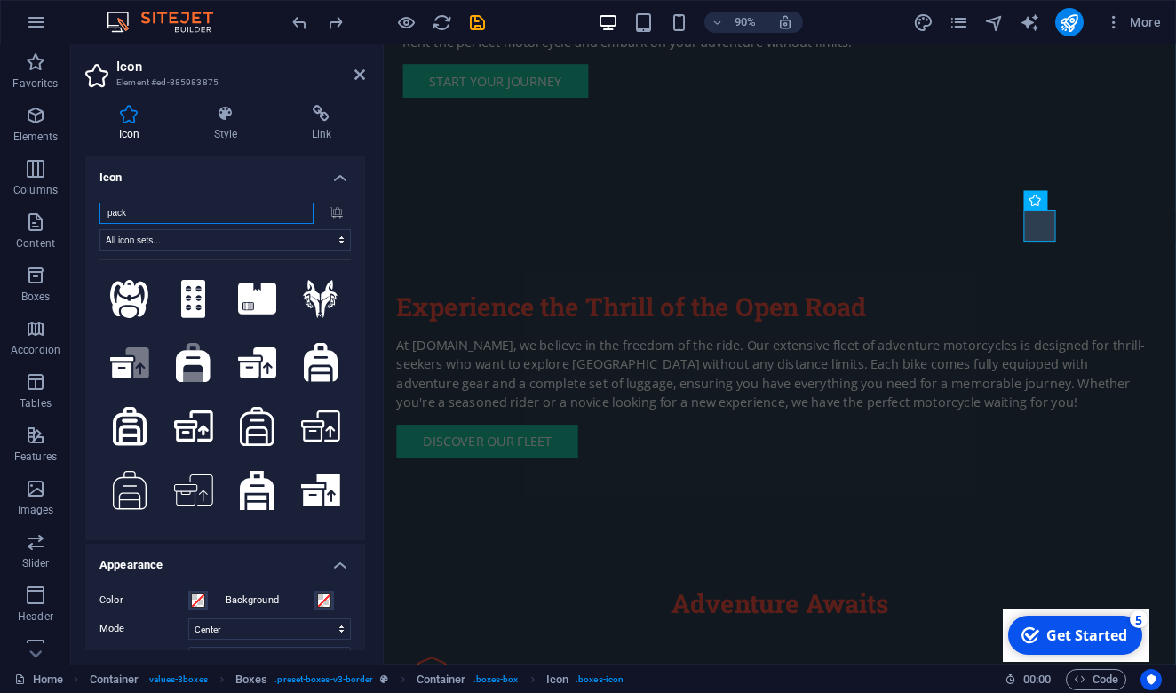
type input "pack"
click at [119, 293] on button at bounding box center [129, 299] width 60 height 60
click at [185, 298] on button at bounding box center [193, 299] width 60 height 60
click at [255, 304] on button at bounding box center [257, 299] width 60 height 60
click at [318, 306] on button at bounding box center [320, 299] width 60 height 60
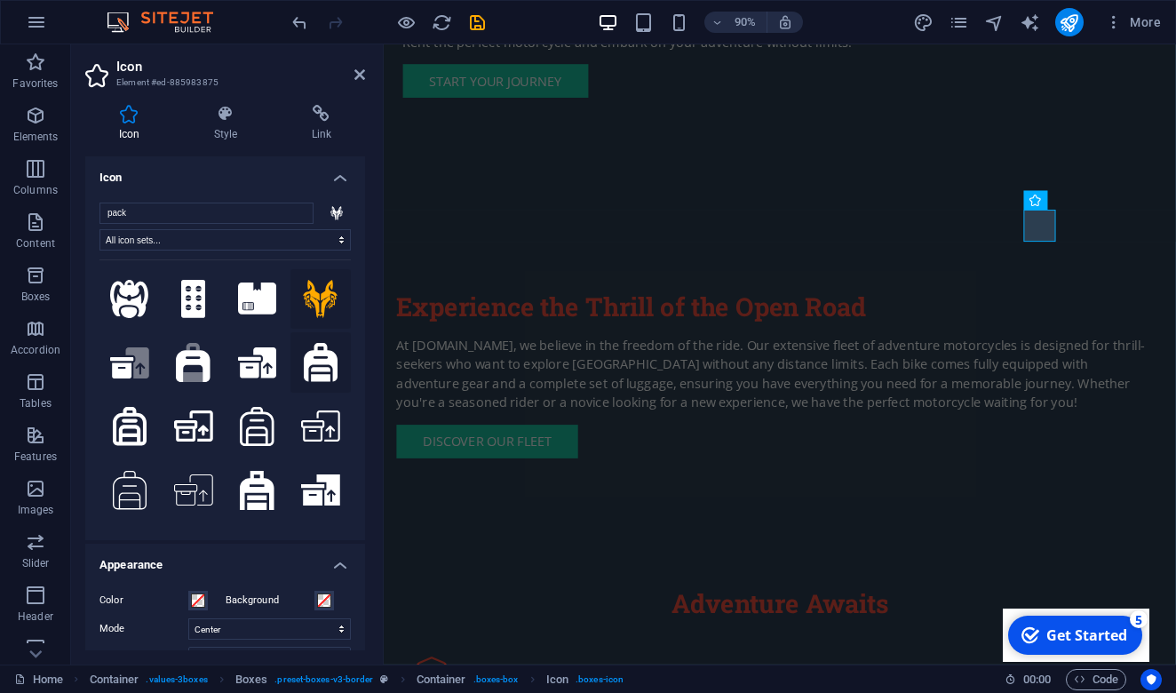
click at [320, 366] on button at bounding box center [320, 362] width 60 height 60
click at [243, 356] on button at bounding box center [257, 362] width 60 height 60
click at [187, 356] on button ".fa-secondary{opacity:.4}" at bounding box center [193, 362] width 60 height 60
click at [140, 359] on button ".fa-secondary{opacity:.4}" at bounding box center [129, 362] width 60 height 60
click at [139, 402] on button at bounding box center [129, 426] width 60 height 60
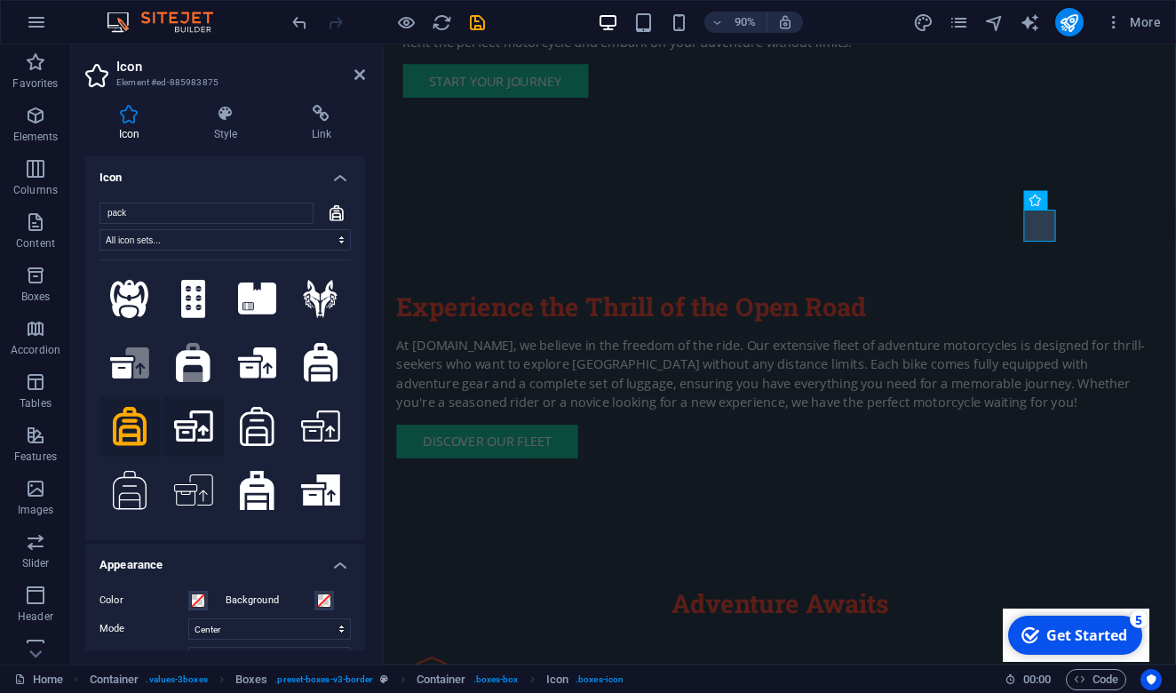
click at [198, 411] on button at bounding box center [193, 426] width 60 height 60
click at [258, 423] on button at bounding box center [257, 426] width 60 height 60
click at [322, 426] on button at bounding box center [320, 426] width 60 height 60
click at [321, 480] on button at bounding box center [320, 490] width 60 height 60
click at [251, 480] on button at bounding box center [257, 490] width 60 height 60
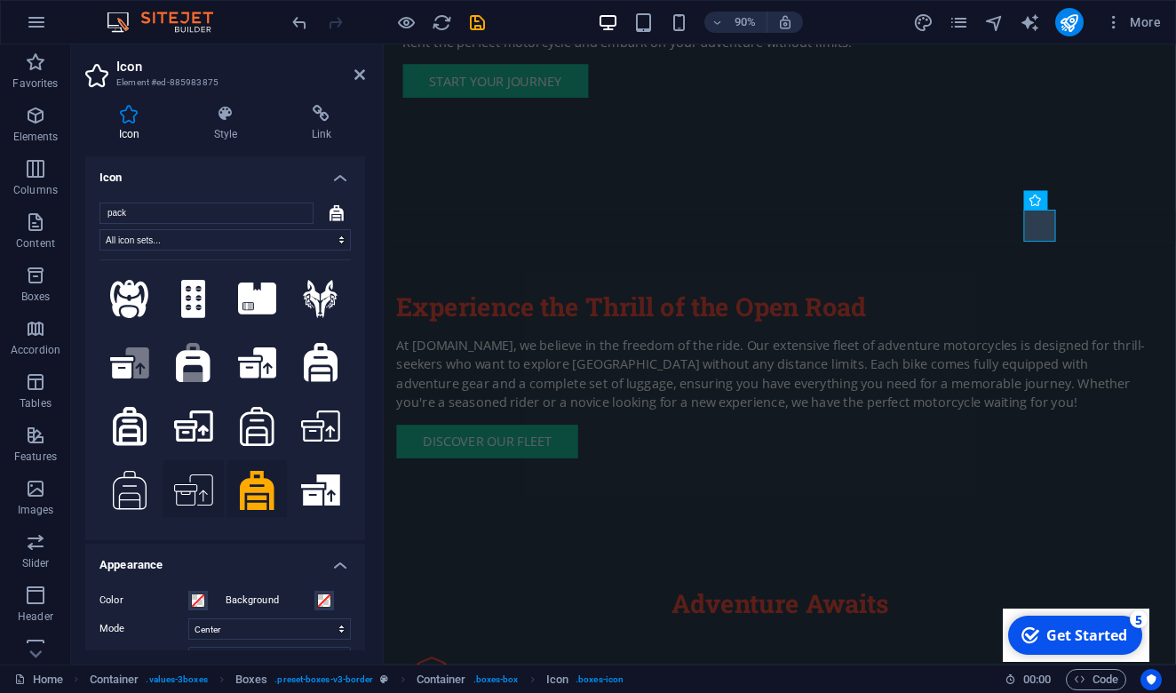
click at [202, 481] on button at bounding box center [193, 490] width 60 height 60
click at [138, 485] on button at bounding box center [129, 490] width 60 height 60
click at [624, 246] on div "Experience the Thrill of the Open Road At mototrv.ro, we believe in the freedom…" at bounding box center [824, 411] width 880 height 330
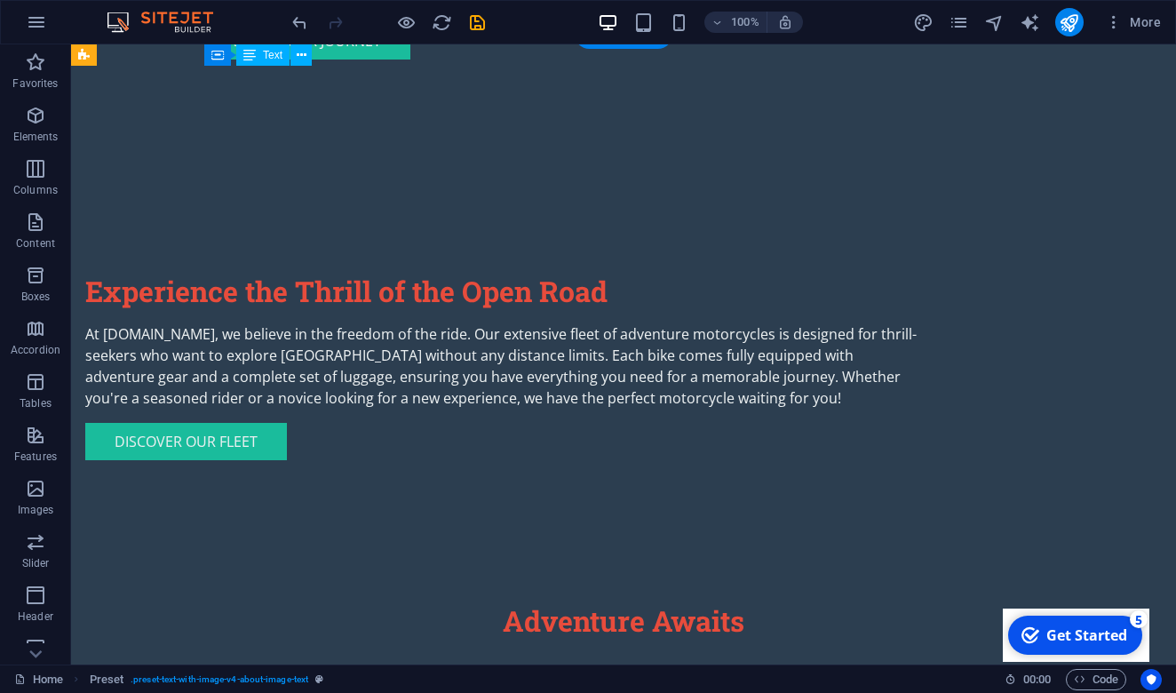
scroll to position [851, 0]
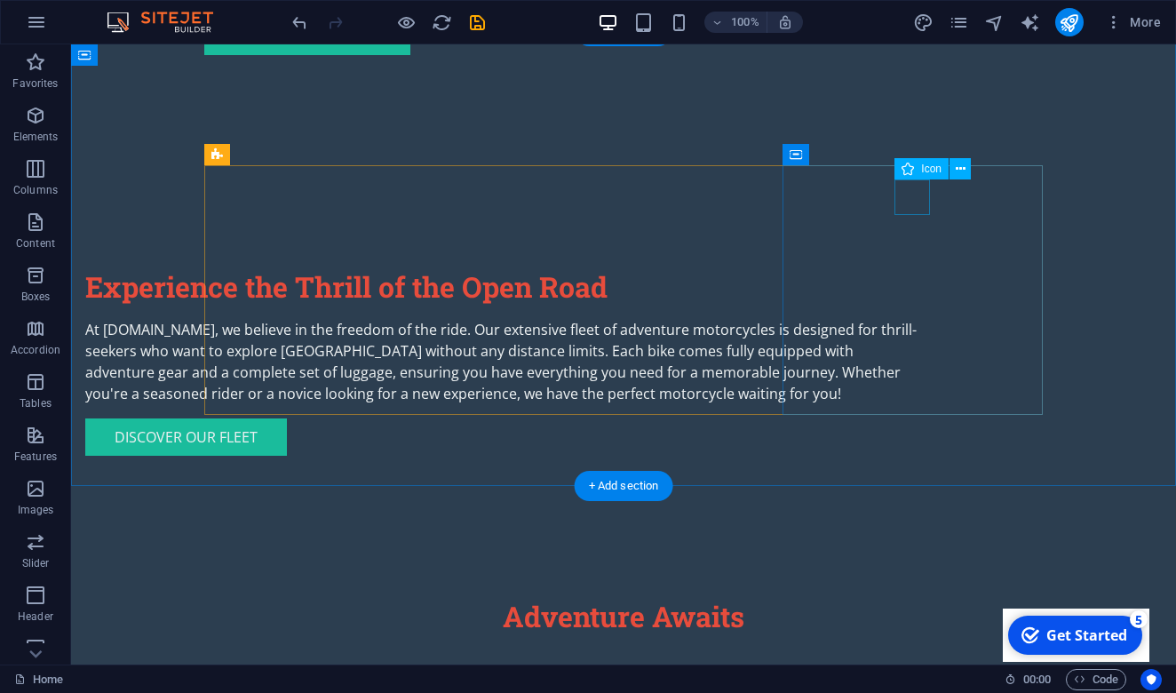
click at [959, 170] on icon at bounding box center [961, 169] width 10 height 19
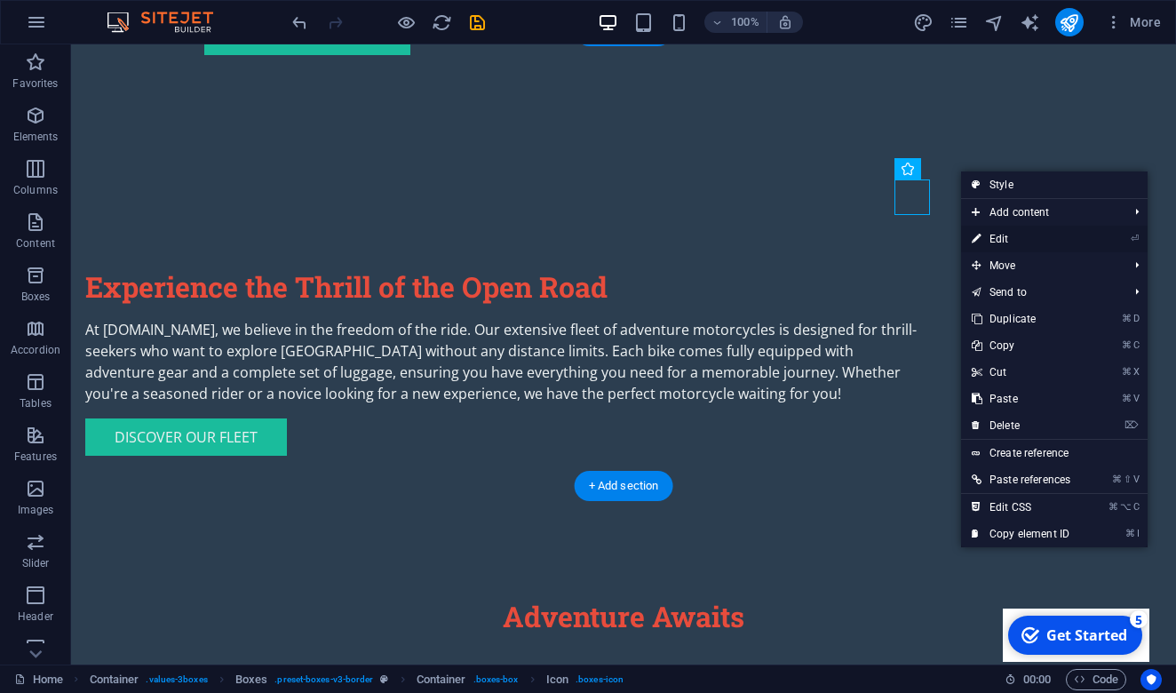
click at [1022, 243] on link "⏎ Edit" at bounding box center [1021, 239] width 120 height 27
select select "xMidYMid"
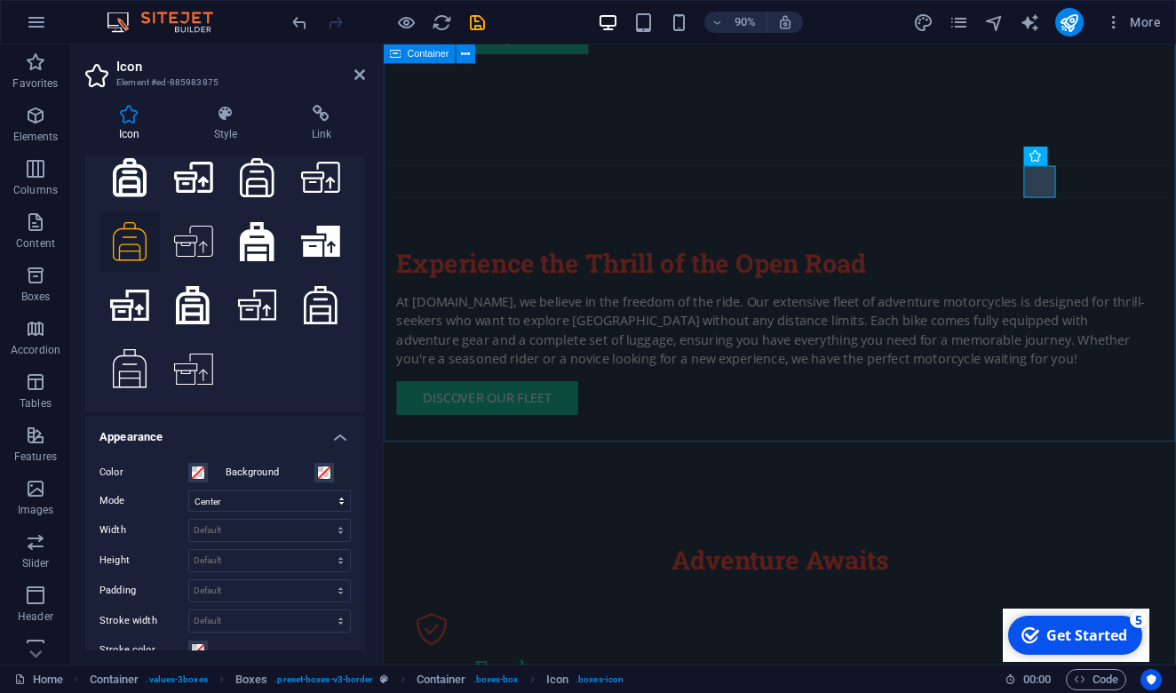
scroll to position [37, 0]
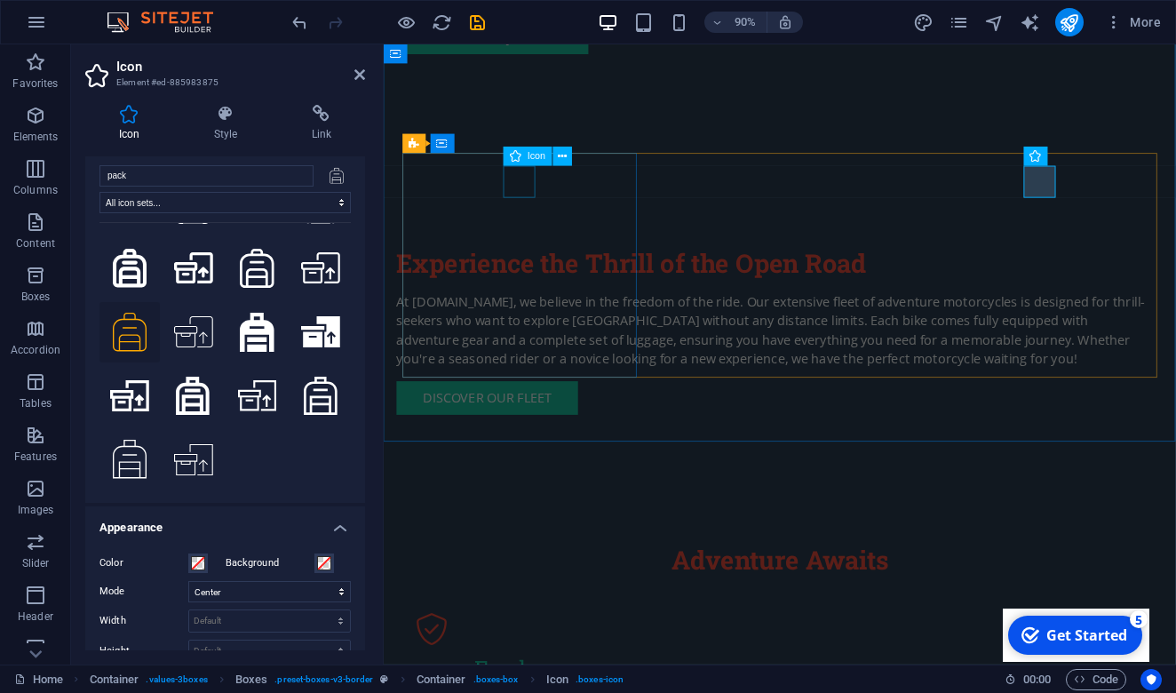
click at [540, 676] on figure at bounding box center [535, 694] width 232 height 36
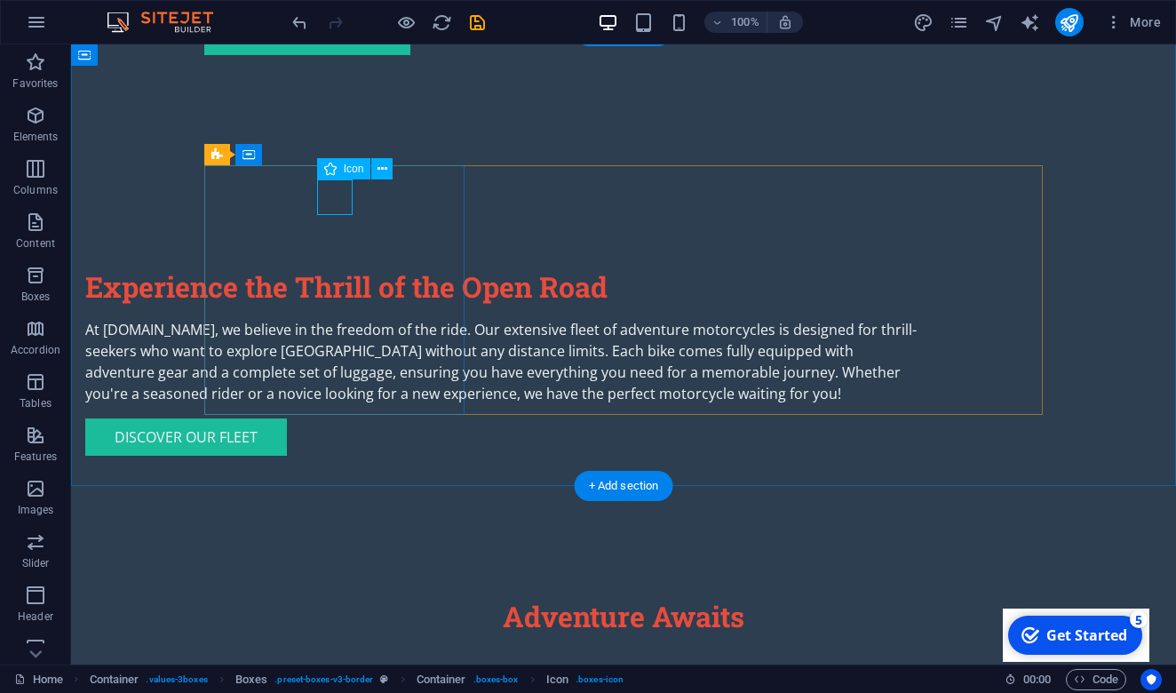
click at [327, 676] on figure at bounding box center [335, 694] width 232 height 36
click at [386, 168] on icon at bounding box center [383, 169] width 10 height 19
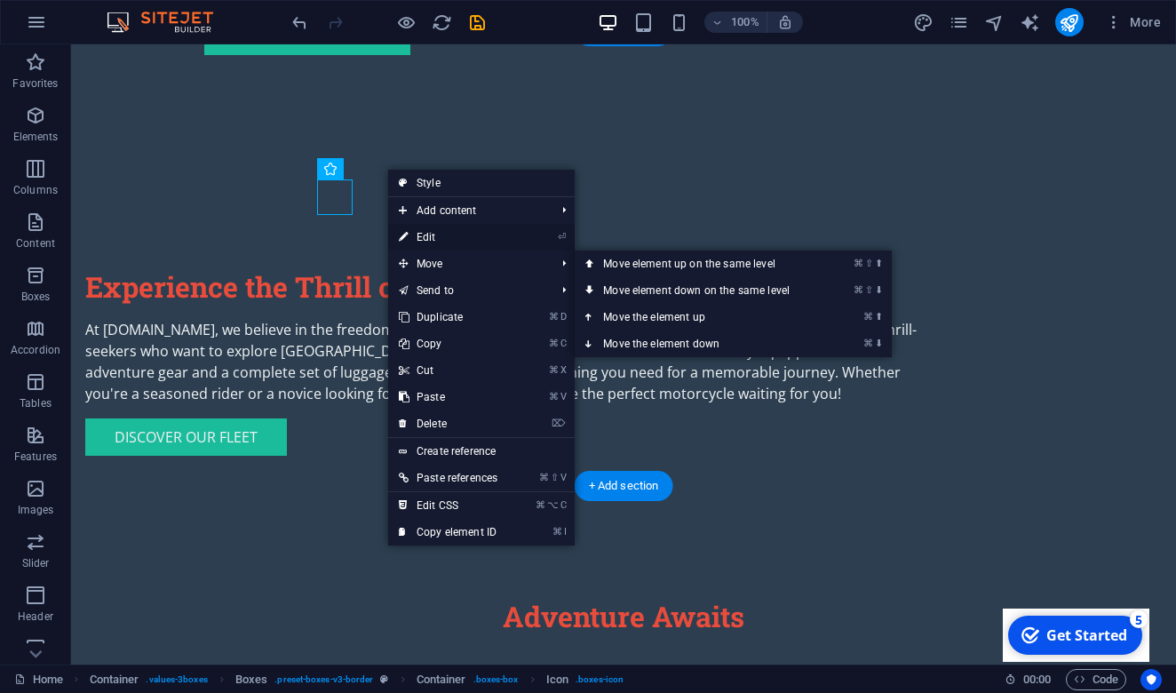
click at [483, 235] on link "⏎ Edit" at bounding box center [448, 237] width 120 height 27
select select "xMidYMid"
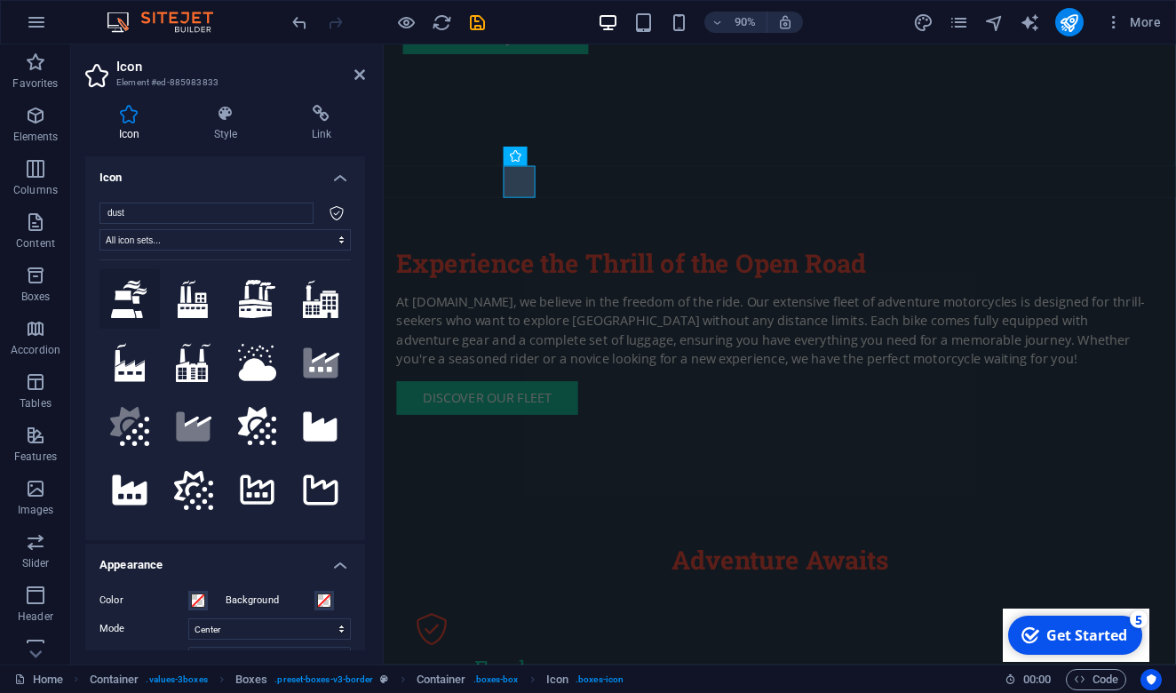
click at [124, 298] on button at bounding box center [129, 299] width 60 height 60
click at [188, 302] on button at bounding box center [193, 299] width 60 height 60
click at [258, 299] on button at bounding box center [257, 299] width 60 height 60
click at [328, 291] on button at bounding box center [320, 299] width 60 height 60
click at [323, 359] on button ".fa-secondary{opacity:.4}" at bounding box center [320, 362] width 60 height 60
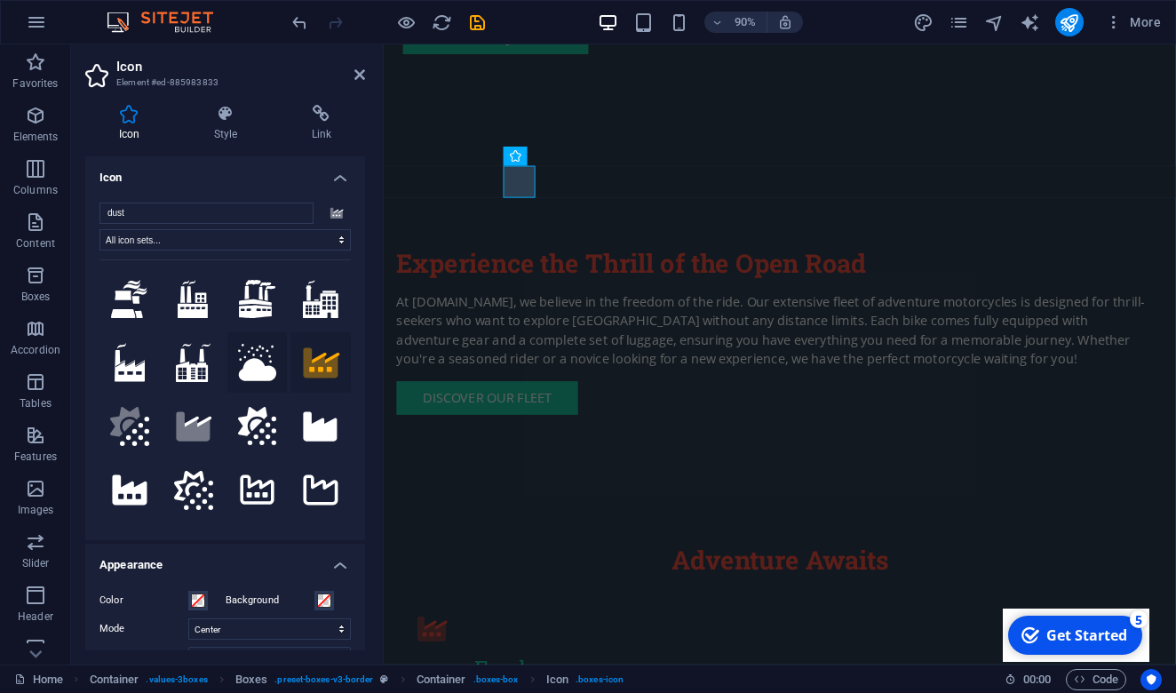
click at [258, 362] on button at bounding box center [257, 362] width 60 height 60
click at [182, 362] on button at bounding box center [193, 362] width 60 height 60
click at [121, 359] on button at bounding box center [129, 362] width 60 height 60
click at [121, 415] on button ".fa-secondary{opacity:.4}" at bounding box center [129, 426] width 60 height 60
click at [219, 417] on button ".fa-secondary{opacity:.4}" at bounding box center [193, 426] width 60 height 60
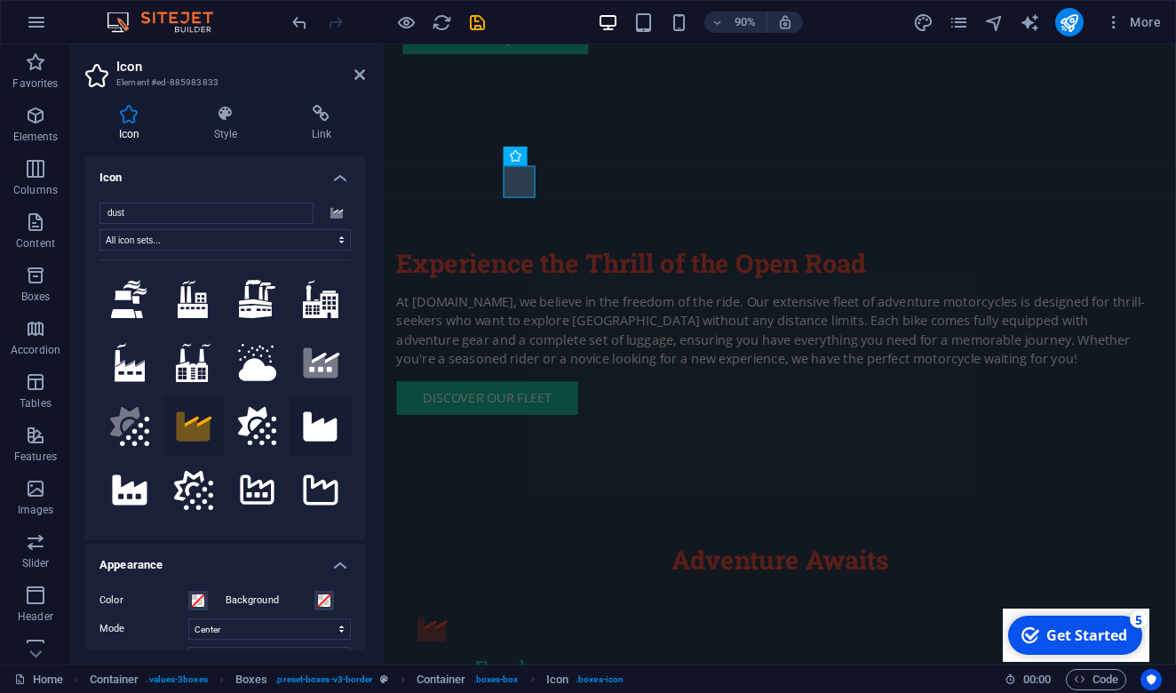
click at [290, 426] on button at bounding box center [320, 426] width 60 height 60
click at [173, 212] on input "dust" at bounding box center [206, 213] width 214 height 21
type input "d"
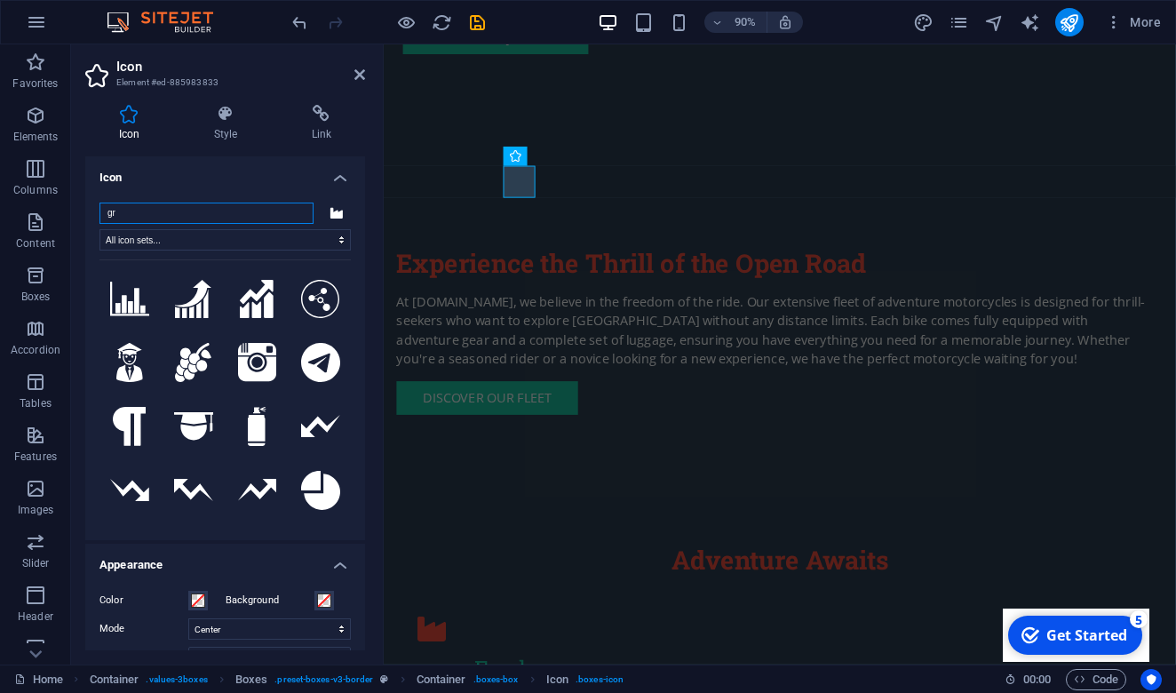
type input "g"
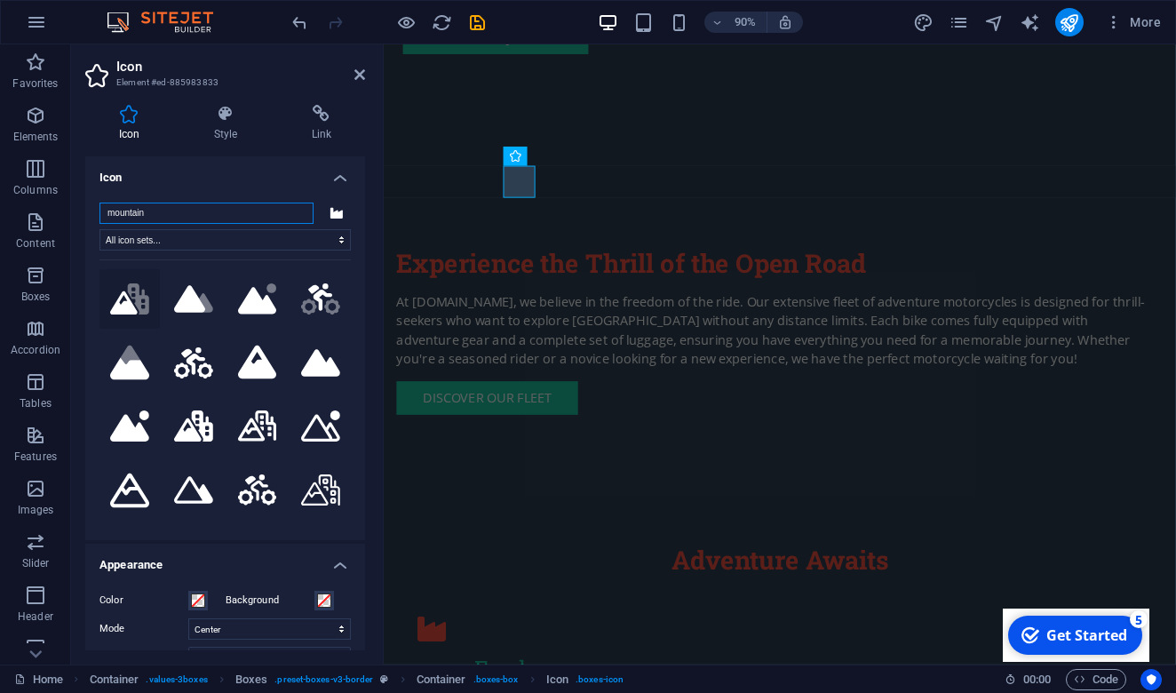
type input "mountain"
click at [119, 300] on button ".fa-secondary{opacity:.4}" at bounding box center [129, 299] width 60 height 60
click at [172, 303] on button ".fa-secondary{opacity:.4}" at bounding box center [193, 299] width 60 height 60
click at [253, 298] on button ".fa-secondary{opacity:.4}" at bounding box center [257, 299] width 60 height 60
click at [319, 301] on button ".fa-secondary{opacity:.4}" at bounding box center [320, 299] width 60 height 60
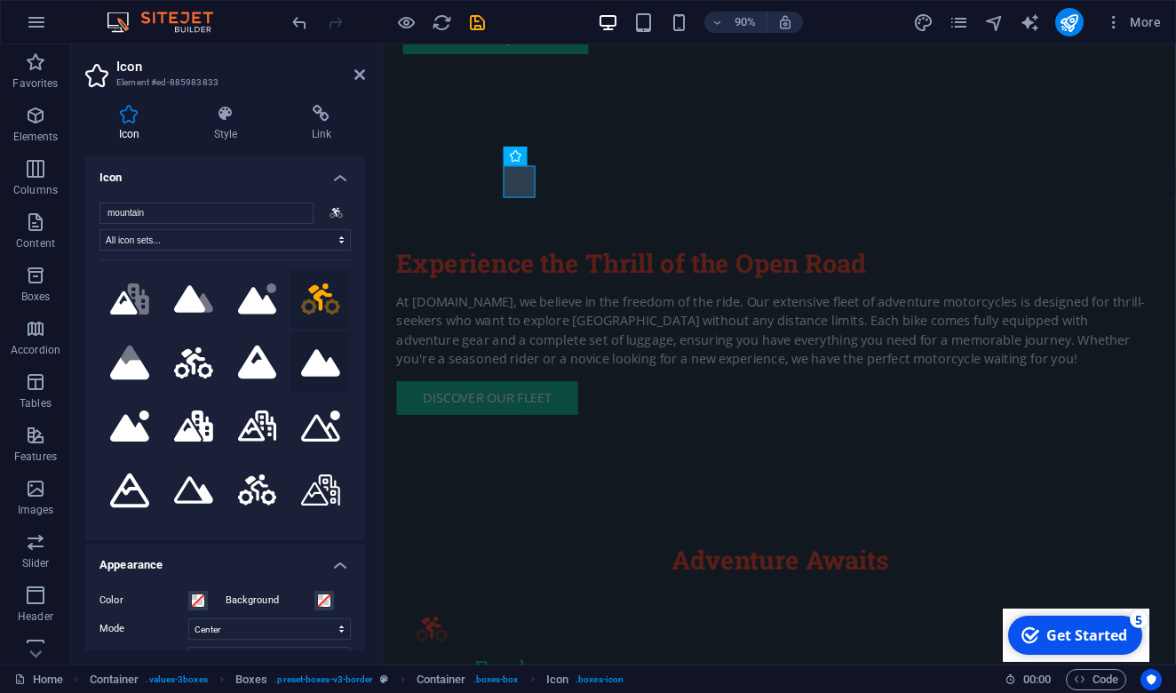
click at [316, 343] on button at bounding box center [320, 362] width 60 height 60
click at [252, 348] on button at bounding box center [257, 362] width 60 height 60
click at [182, 348] on button at bounding box center [193, 362] width 60 height 60
click at [128, 350] on button ".fa-secondary{opacity:.4}" at bounding box center [129, 362] width 60 height 60
click at [131, 418] on button at bounding box center [129, 426] width 60 height 60
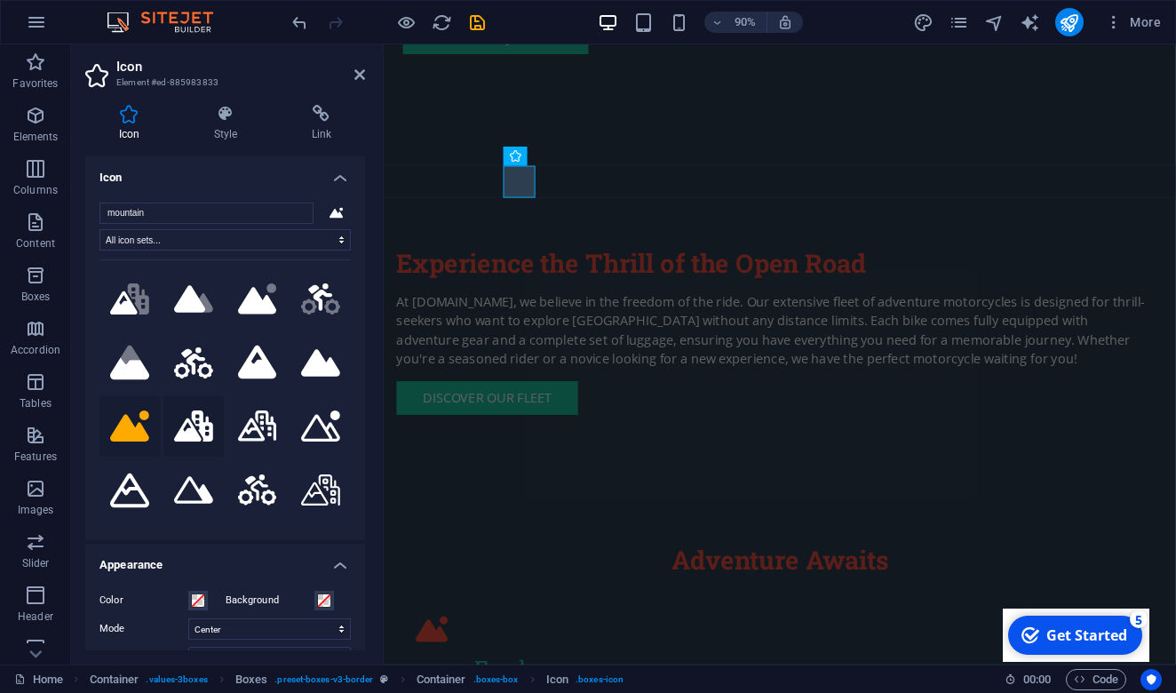
click at [193, 424] on button at bounding box center [193, 426] width 60 height 60
click at [266, 435] on button at bounding box center [257, 426] width 60 height 60
click at [326, 431] on button at bounding box center [320, 426] width 60 height 60
click at [320, 481] on button at bounding box center [320, 490] width 60 height 60
click at [266, 482] on button at bounding box center [257, 490] width 60 height 60
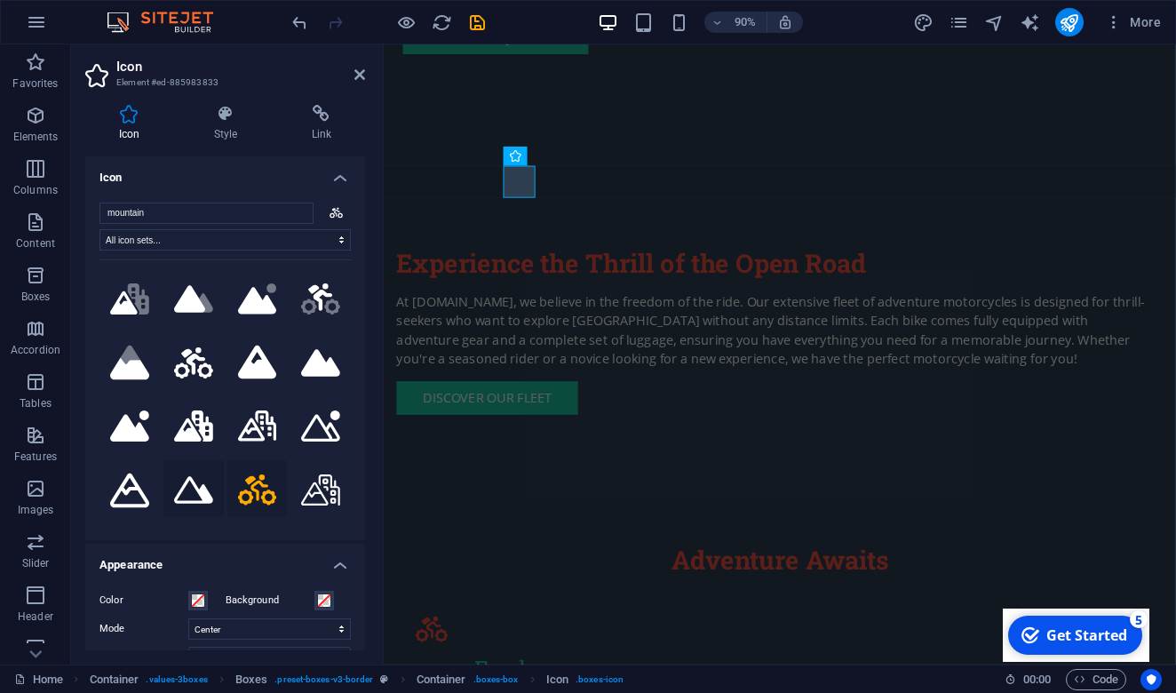
click at [189, 481] on button at bounding box center [193, 490] width 60 height 60
click at [136, 476] on button at bounding box center [129, 490] width 60 height 60
click at [133, 436] on button at bounding box center [129, 426] width 60 height 60
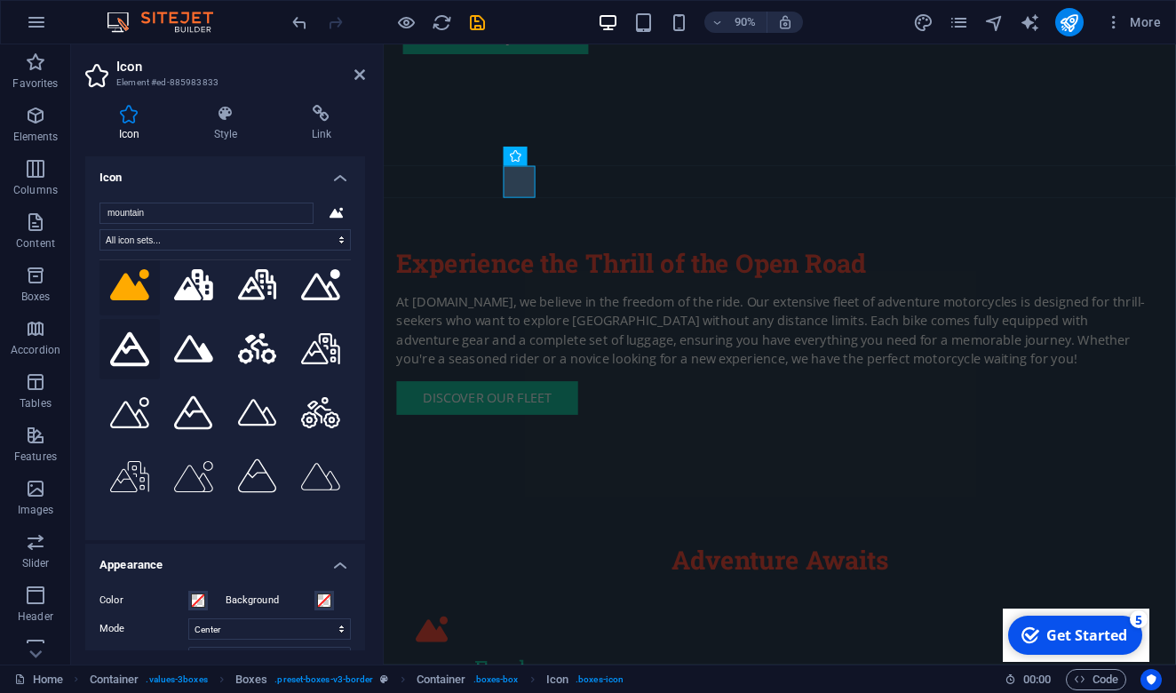
scroll to position [155, 0]
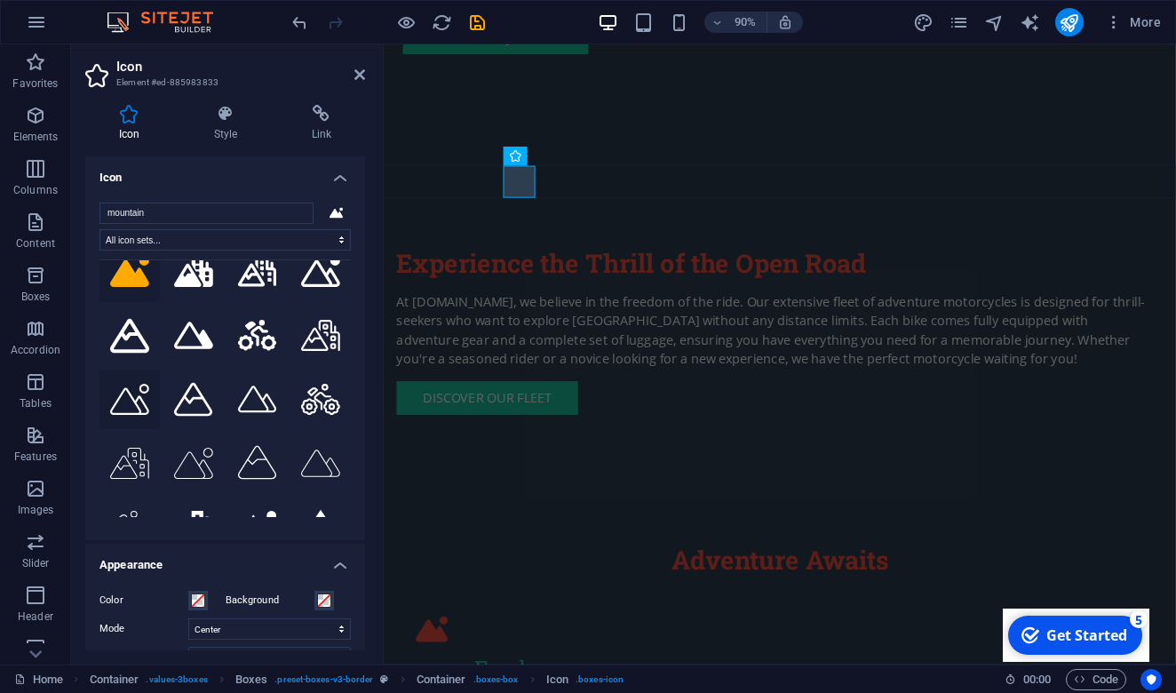
click at [137, 393] on button at bounding box center [129, 400] width 60 height 60
click at [195, 389] on button at bounding box center [193, 400] width 60 height 60
click at [257, 391] on button at bounding box center [257, 400] width 60 height 60
click at [301, 393] on button at bounding box center [320, 400] width 60 height 60
click at [305, 448] on button at bounding box center [320, 463] width 60 height 60
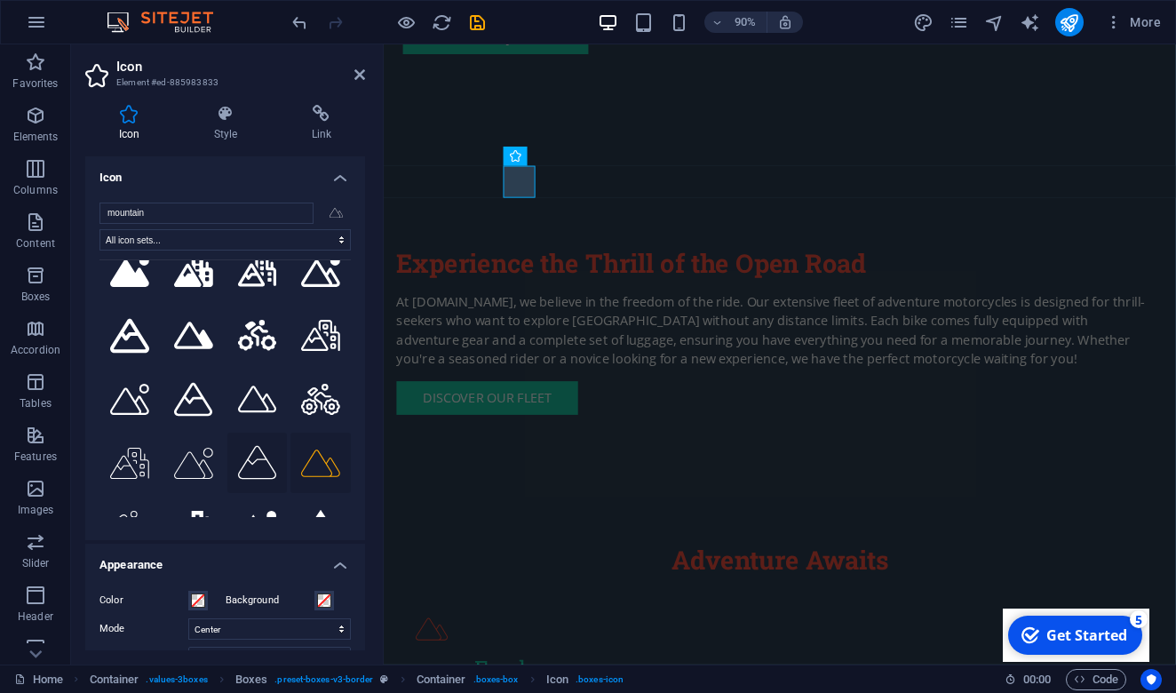
click at [264, 448] on button at bounding box center [257, 463] width 60 height 60
click at [205, 444] on button at bounding box center [193, 463] width 60 height 60
click at [110, 440] on button at bounding box center [129, 463] width 60 height 60
click at [124, 505] on button at bounding box center [129, 527] width 60 height 60
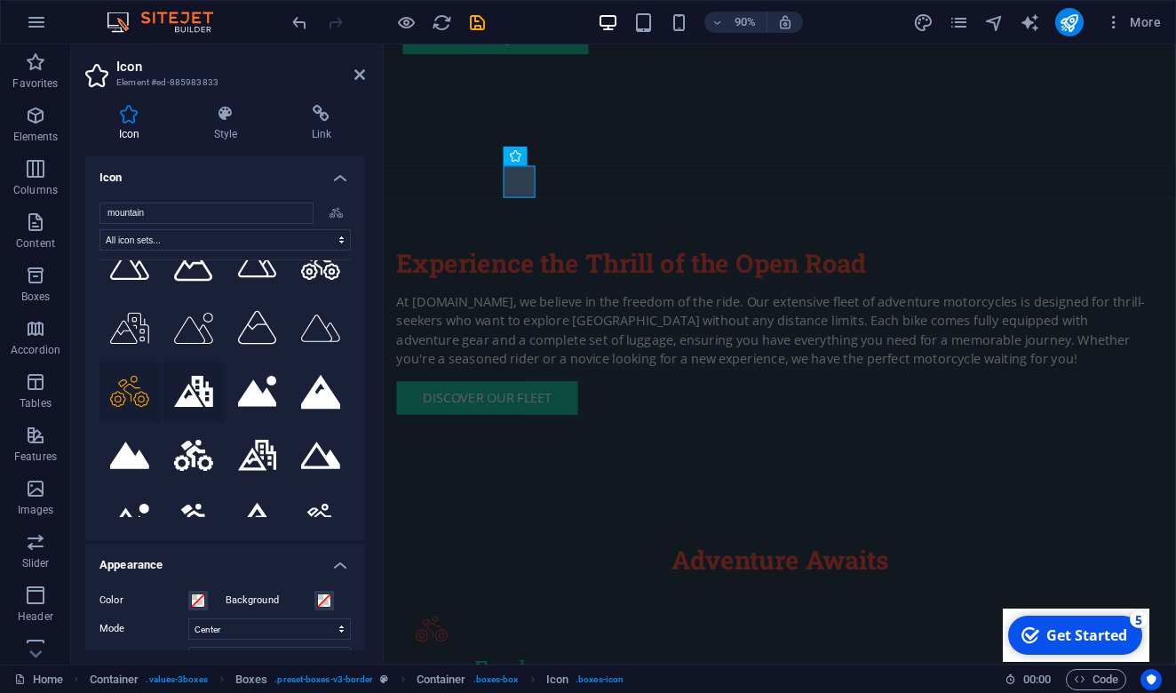
scroll to position [293, 0]
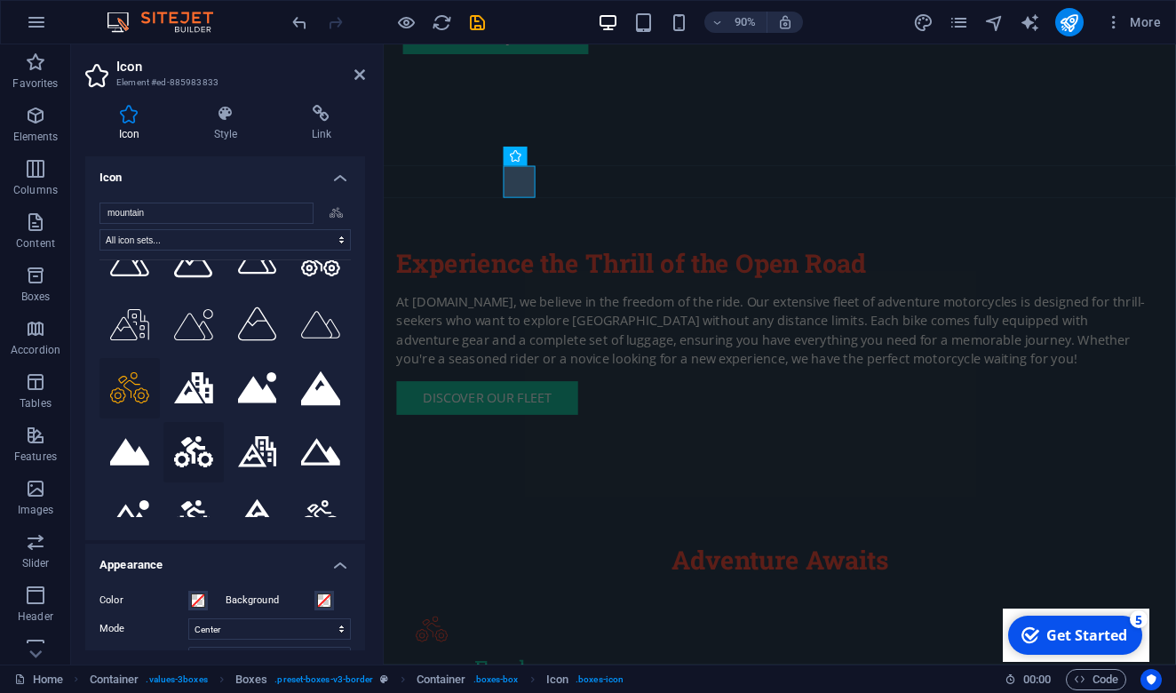
click at [195, 452] on button at bounding box center [193, 452] width 60 height 60
click at [238, 450] on button at bounding box center [257, 452] width 60 height 60
click at [311, 447] on button at bounding box center [320, 452] width 60 height 60
click at [299, 496] on button at bounding box center [320, 516] width 60 height 60
click at [254, 492] on button at bounding box center [257, 516] width 60 height 60
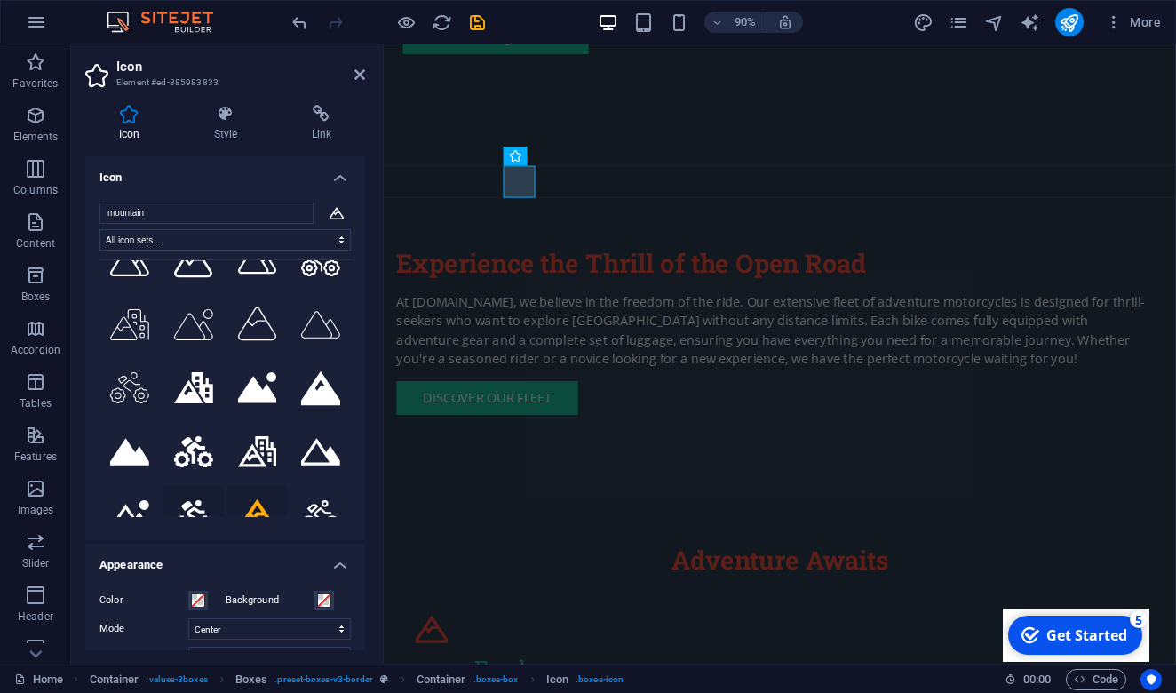
click at [196, 486] on button at bounding box center [193, 516] width 60 height 60
click at [137, 487] on button at bounding box center [129, 516] width 60 height 60
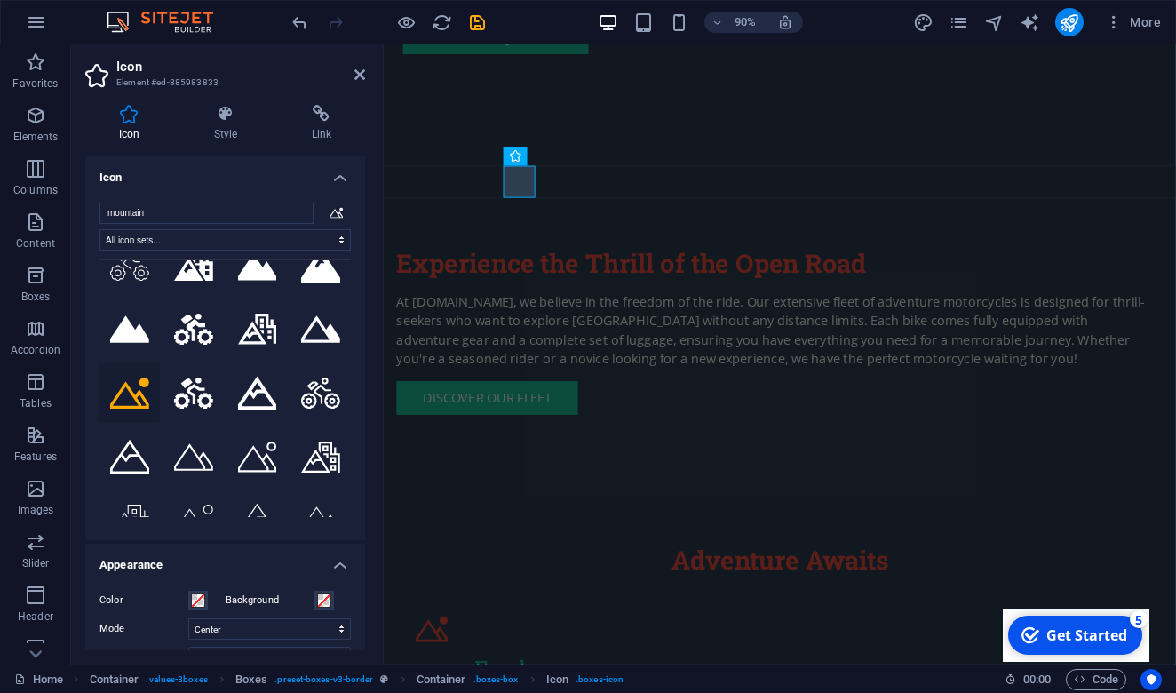
scroll to position [418, 0]
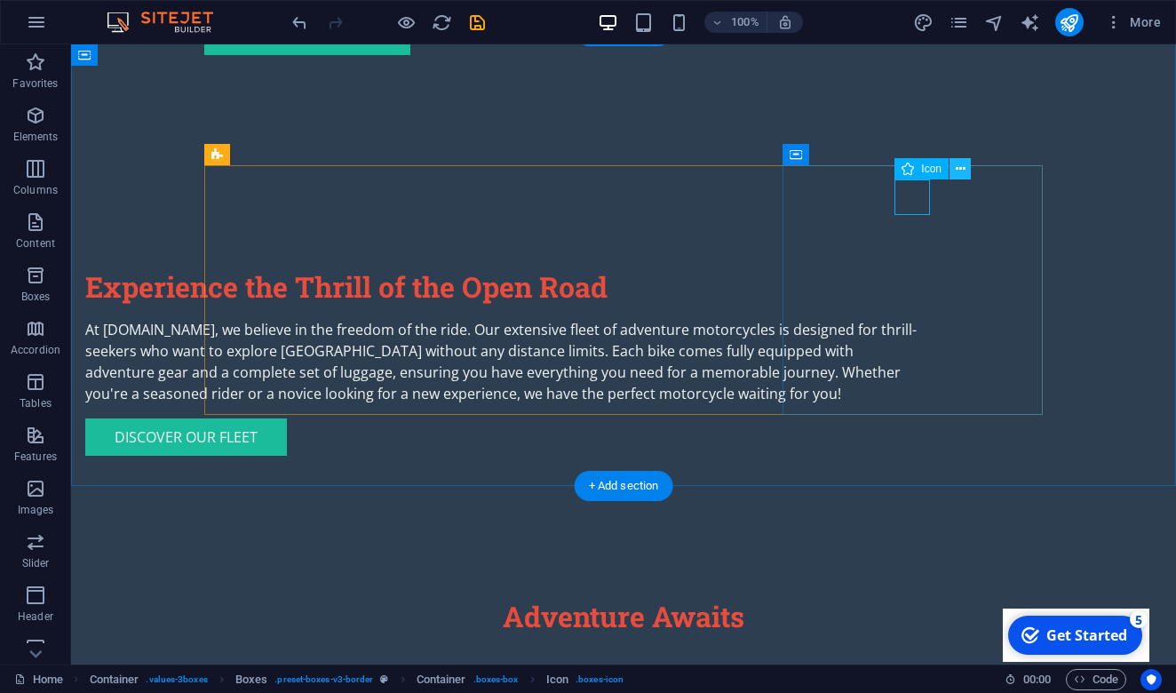
click at [966, 171] on icon at bounding box center [961, 169] width 10 height 19
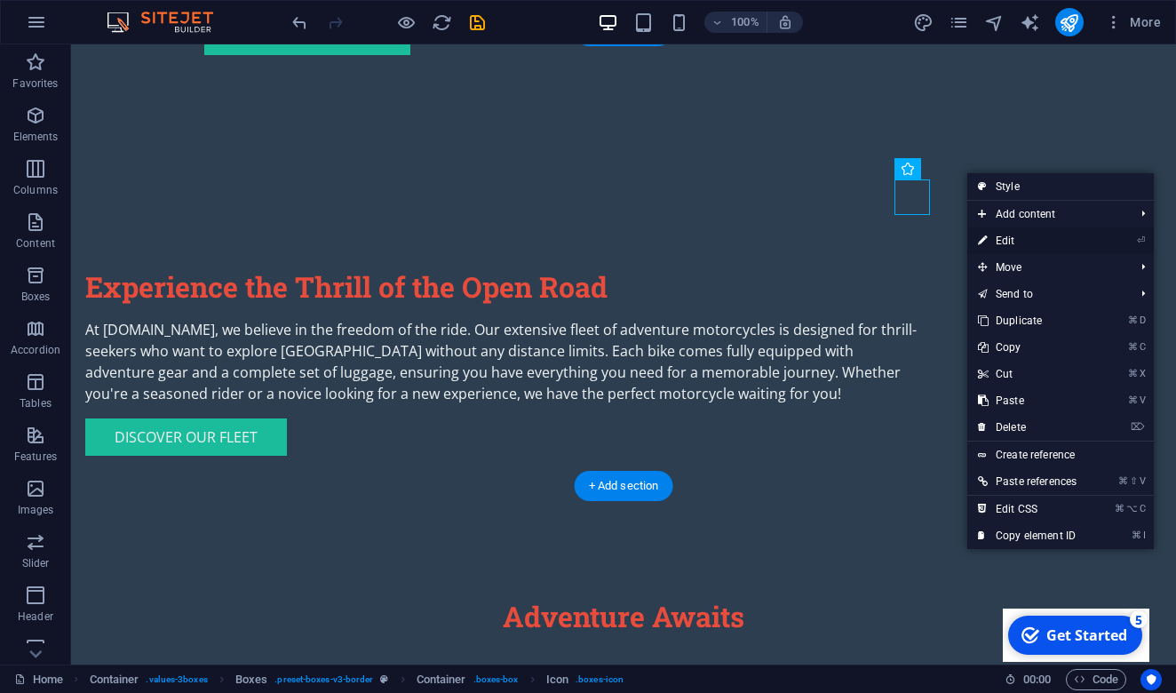
click at [1021, 243] on link "⏎ Edit" at bounding box center [1027, 240] width 120 height 27
select select "xMidYMid"
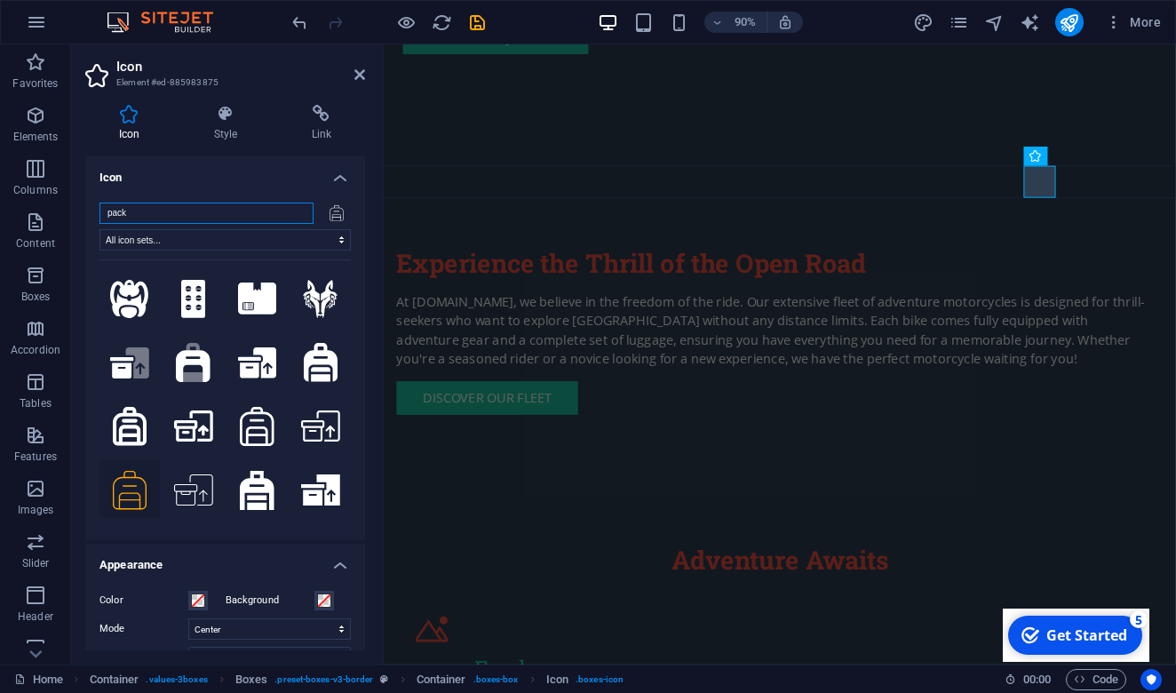
click at [156, 218] on input "pack" at bounding box center [206, 213] width 214 height 21
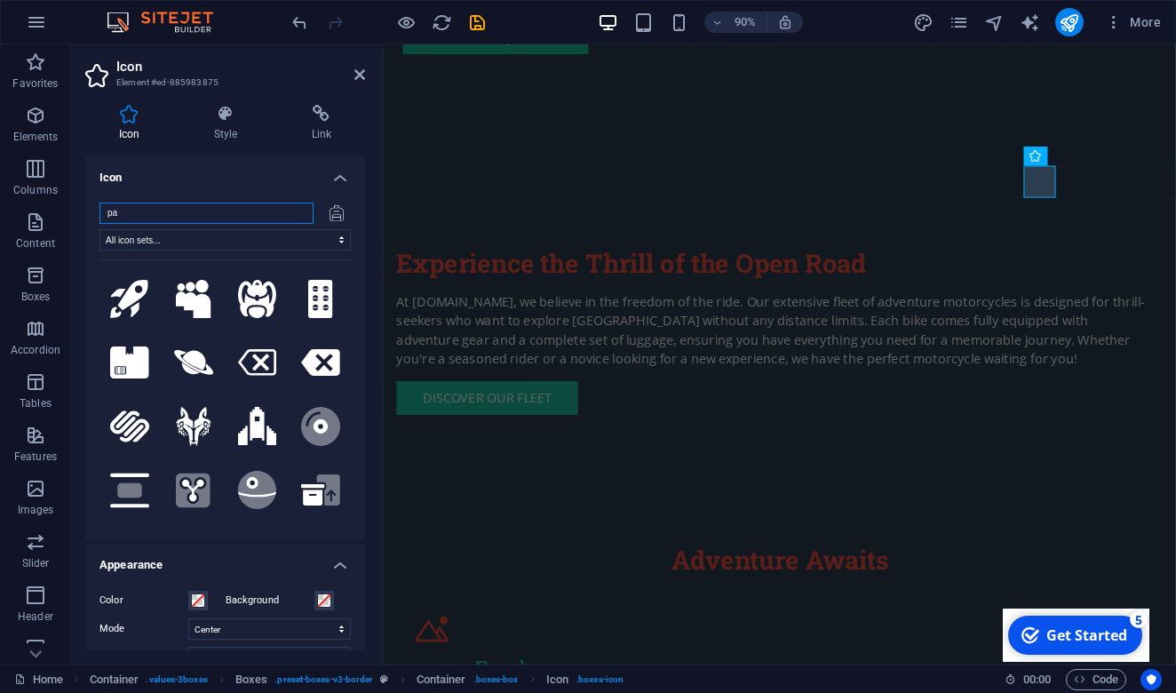
type input "p"
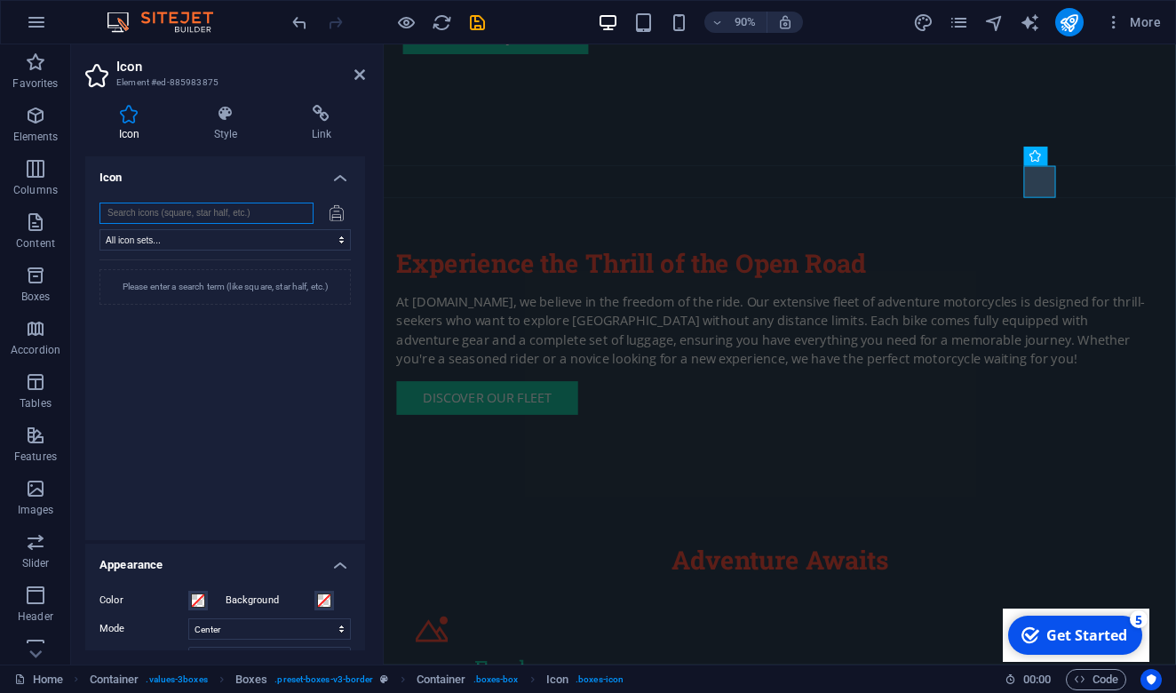
type input "p"
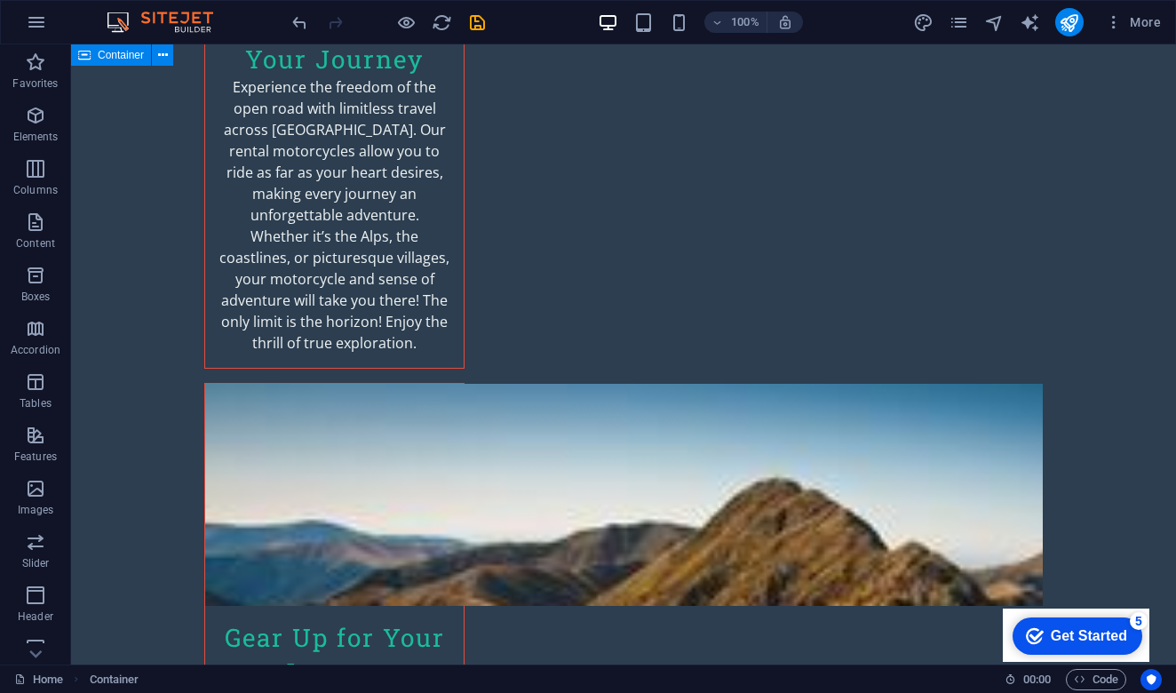
scroll to position [2729, 0]
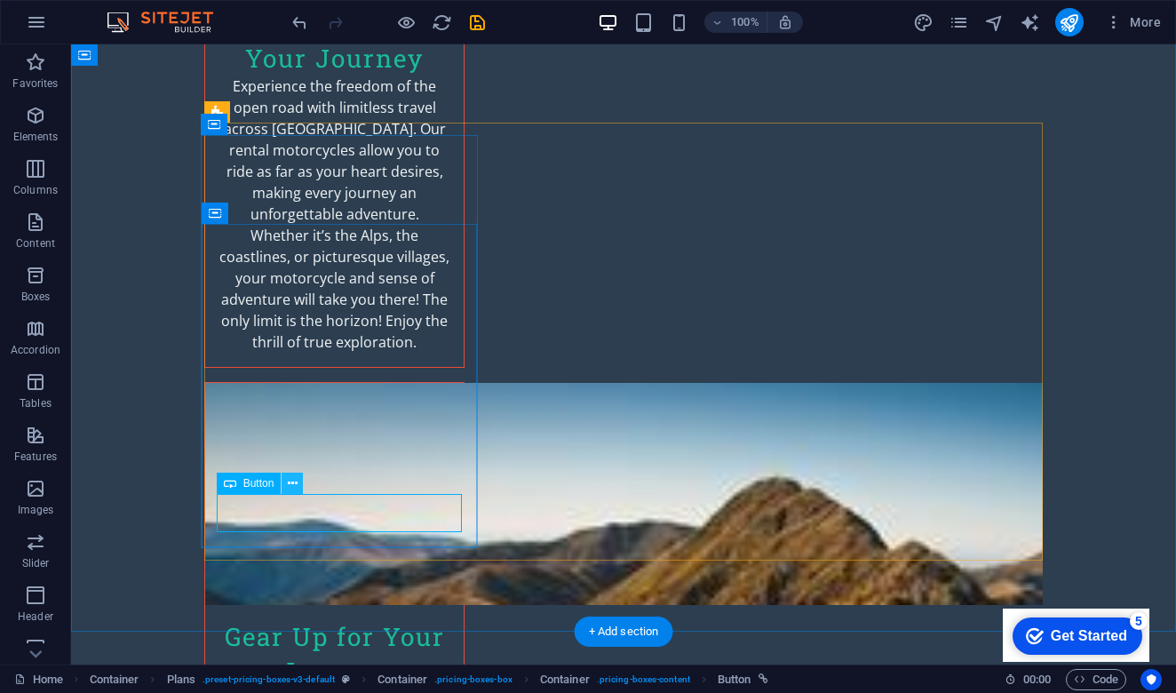
click at [294, 483] on icon at bounding box center [293, 483] width 10 height 19
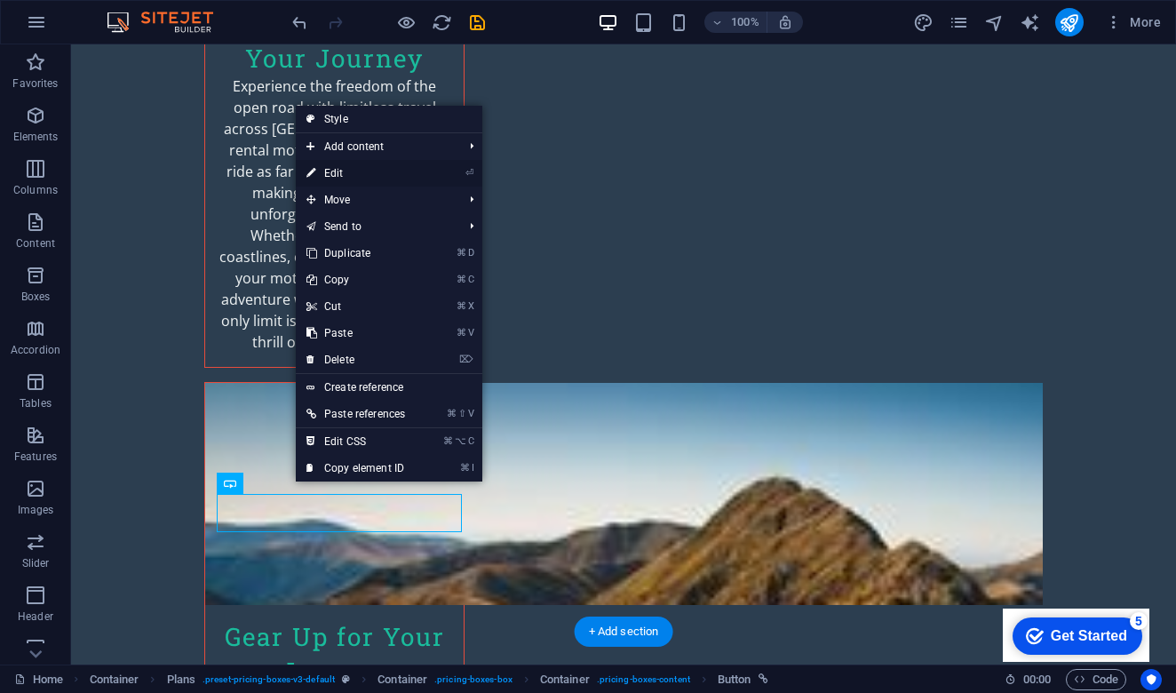
click at [389, 181] on link "⏎ Edit" at bounding box center [356, 173] width 120 height 27
select select "1"
select select
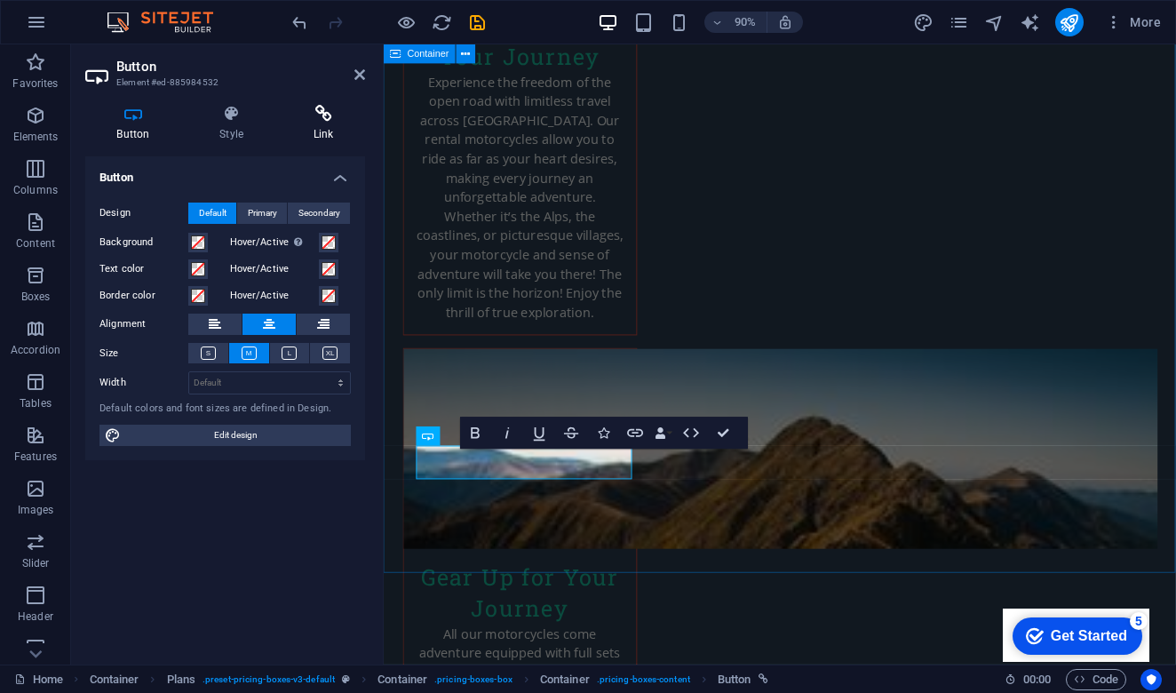
click at [320, 123] on h4 "Link" at bounding box center [324, 123] width 84 height 37
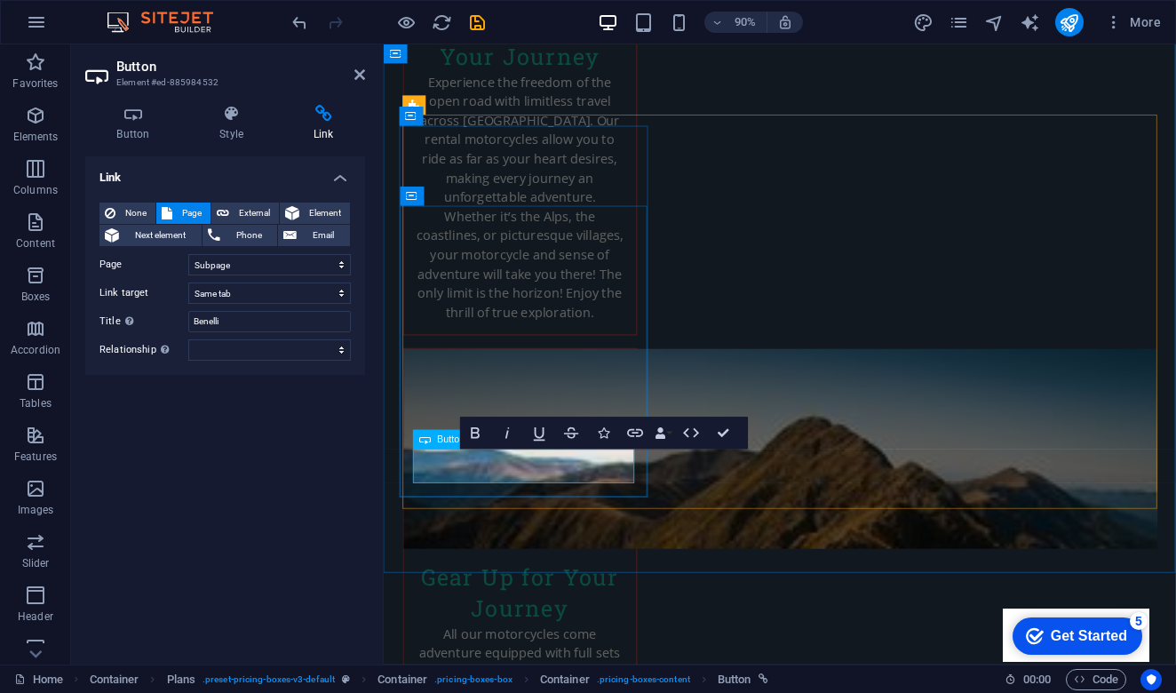
click at [224, 556] on div "Link None Page External Element Next element Phone Email Page Home Subpage Lega…" at bounding box center [225, 403] width 280 height 494
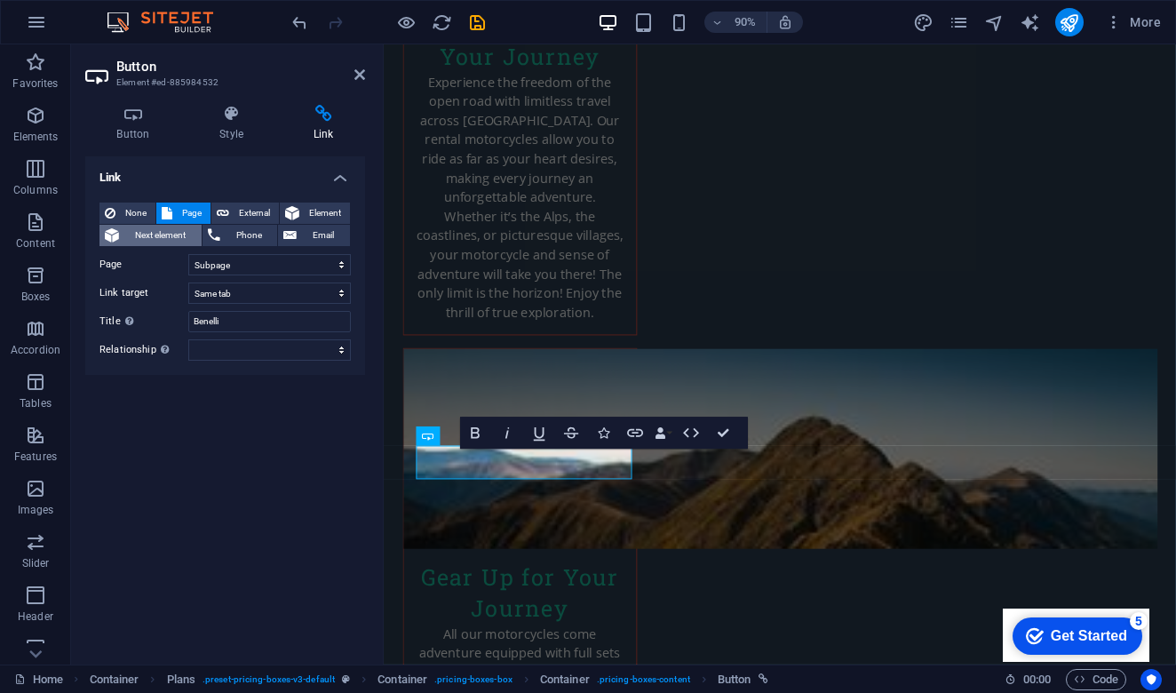
click at [157, 242] on span "Next element" at bounding box center [160, 235] width 72 height 21
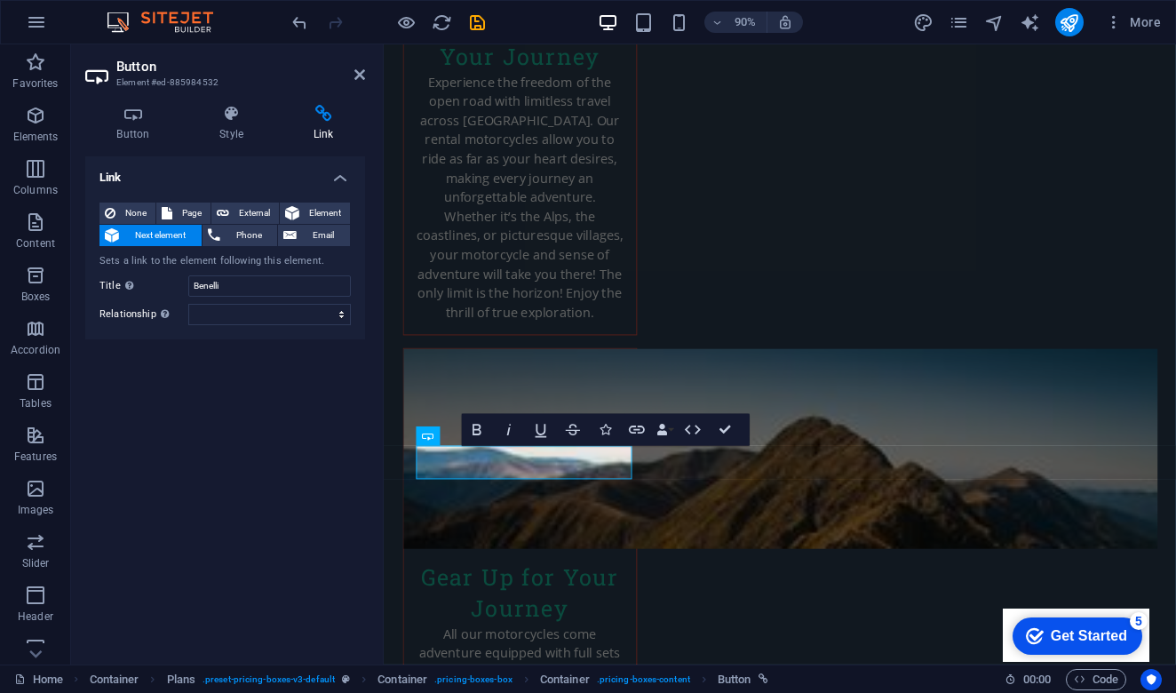
click at [249, 432] on div "Link None Page External Element Next element Phone Email Sets a link to the ele…" at bounding box center [225, 403] width 280 height 494
click at [161, 242] on span "Next element" at bounding box center [160, 235] width 72 height 21
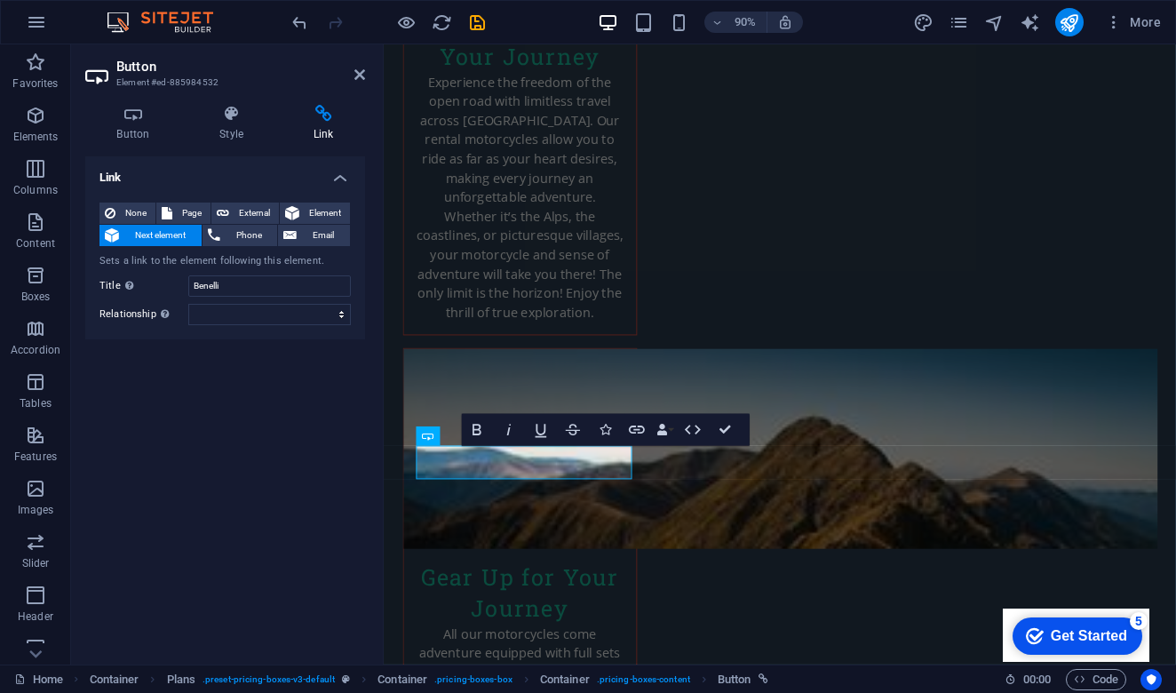
click at [228, 433] on div "Link None Page External Element Next element Phone Email Sets a link to the ele…" at bounding box center [225, 403] width 280 height 494
click at [362, 74] on icon at bounding box center [359, 75] width 11 height 14
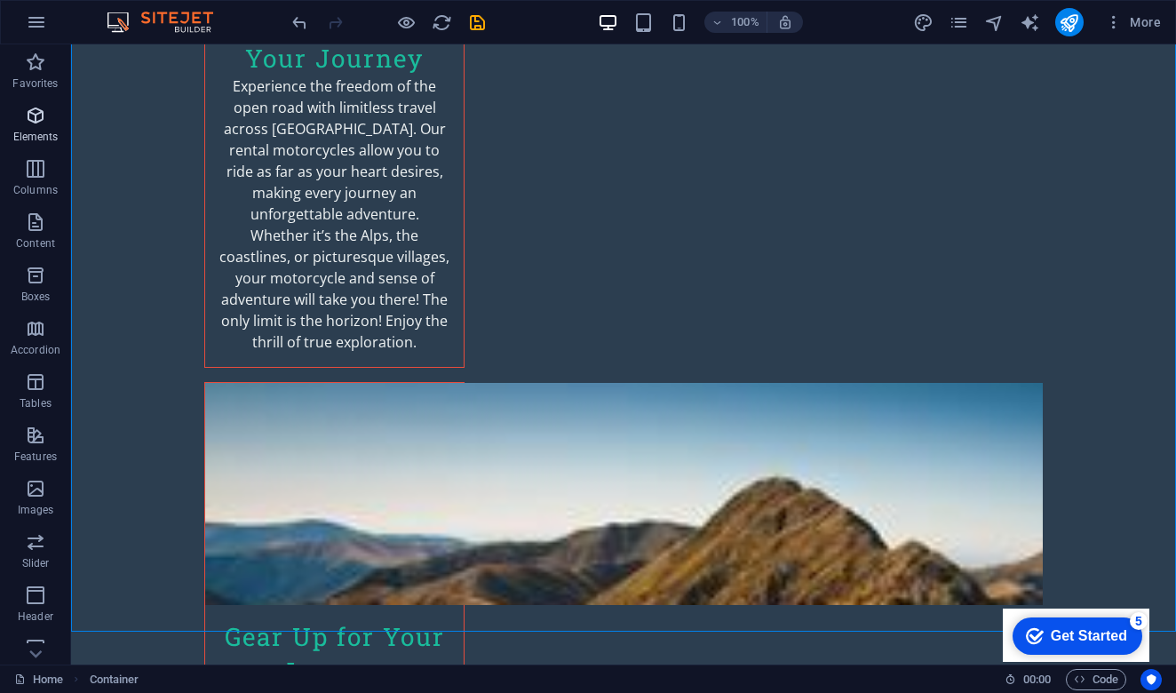
click at [39, 121] on icon "button" at bounding box center [35, 115] width 21 height 21
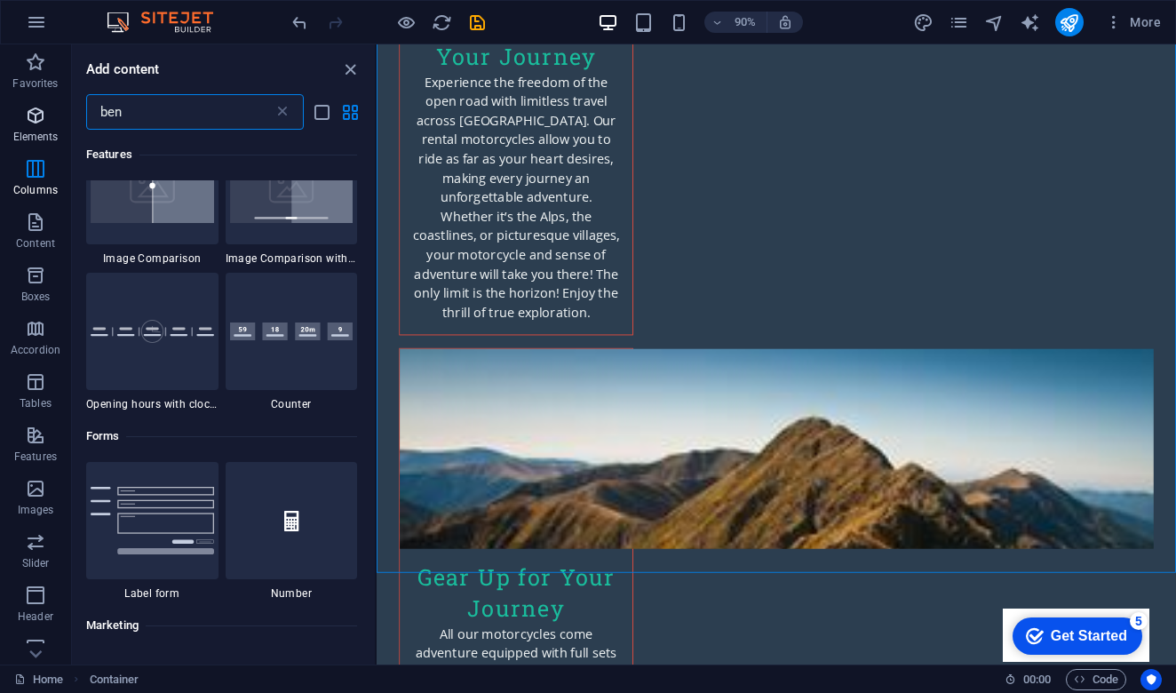
scroll to position [0, 0]
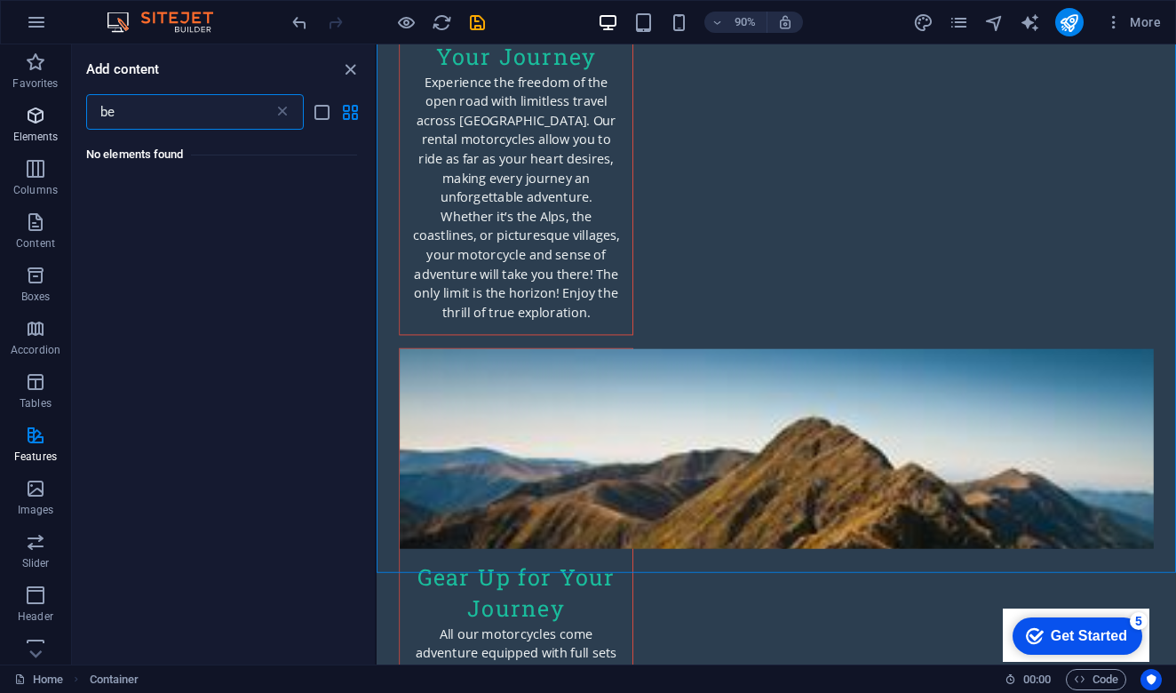
type input "b"
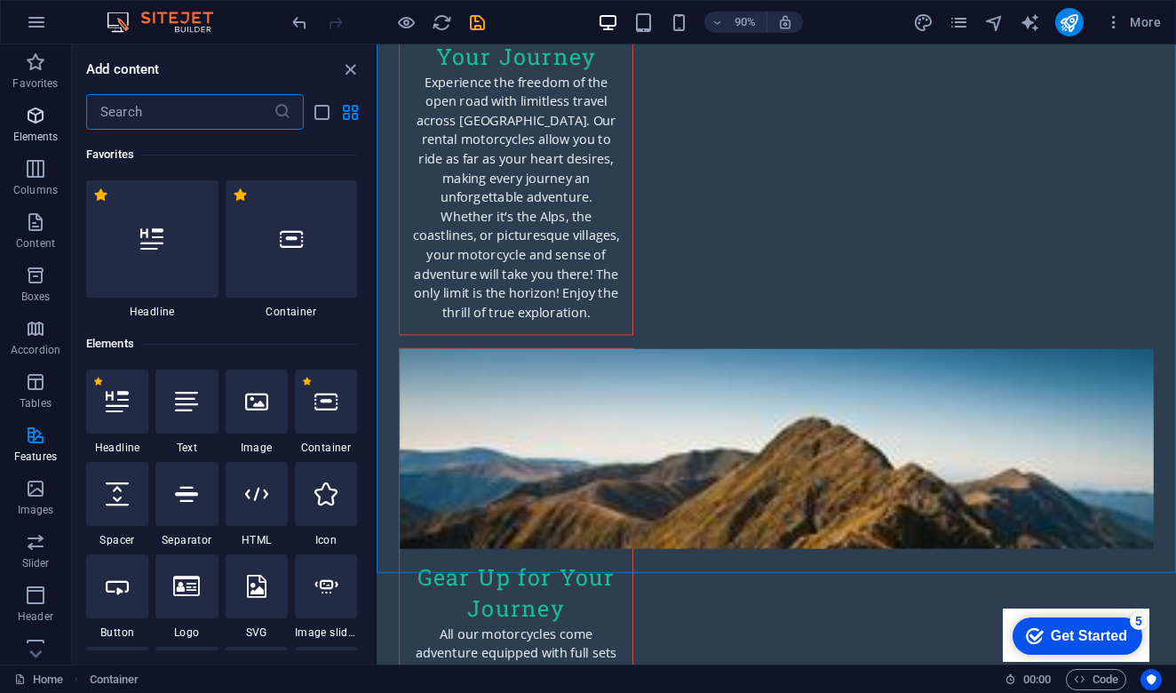
click at [37, 109] on icon "button" at bounding box center [35, 115] width 21 height 21
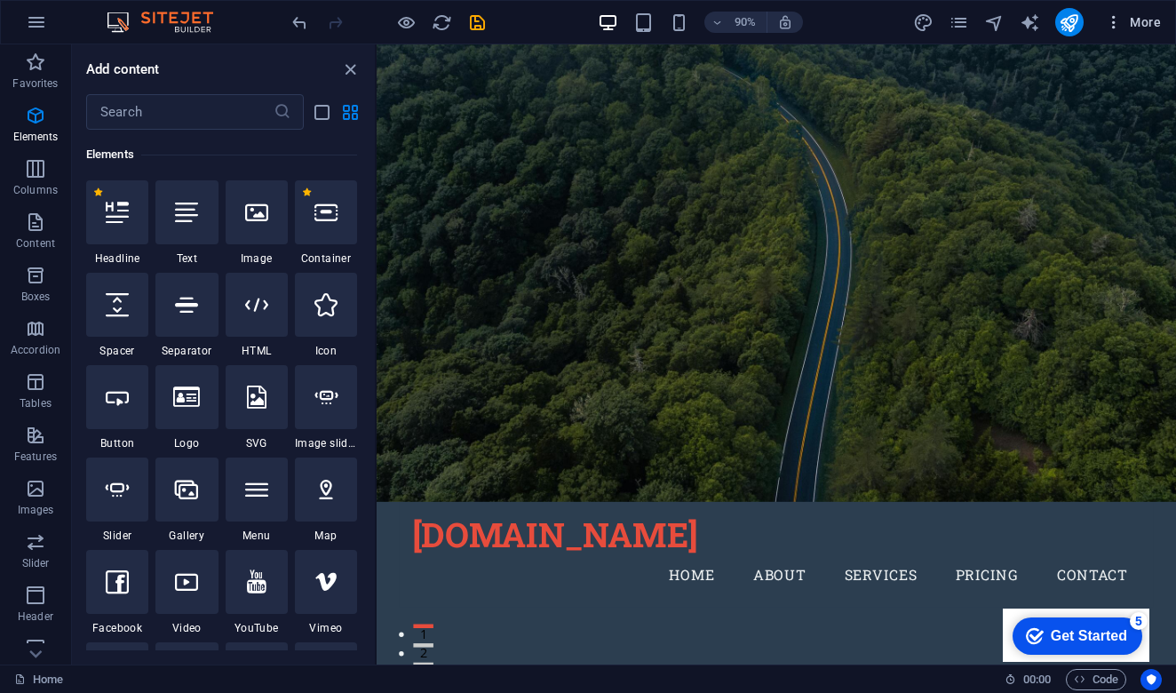
click at [1148, 24] on span "More" at bounding box center [1133, 22] width 56 height 18
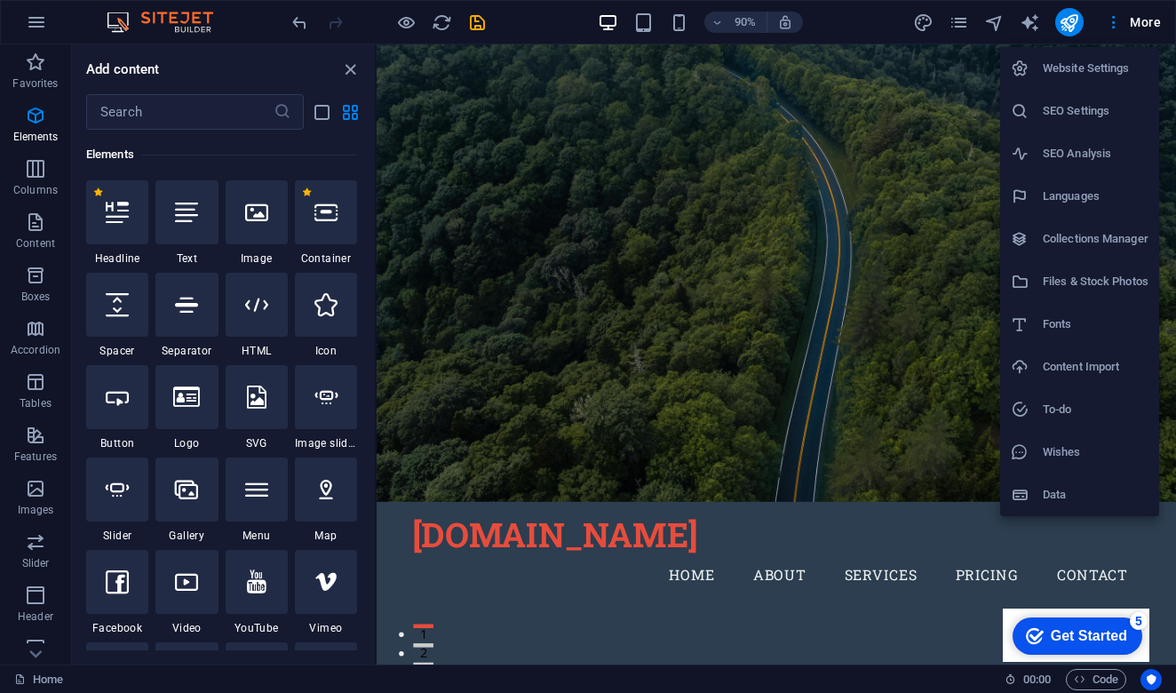
click at [465, 162] on div at bounding box center [588, 346] width 1176 height 693
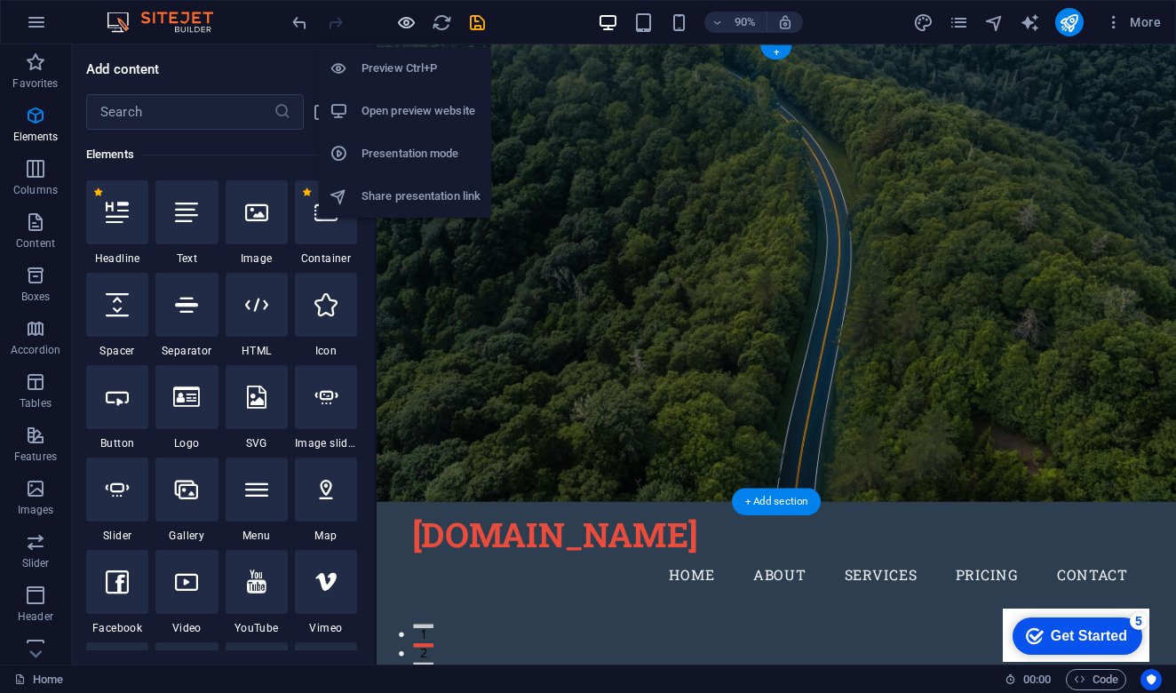
click at [404, 26] on icon "button" at bounding box center [406, 22] width 20 height 20
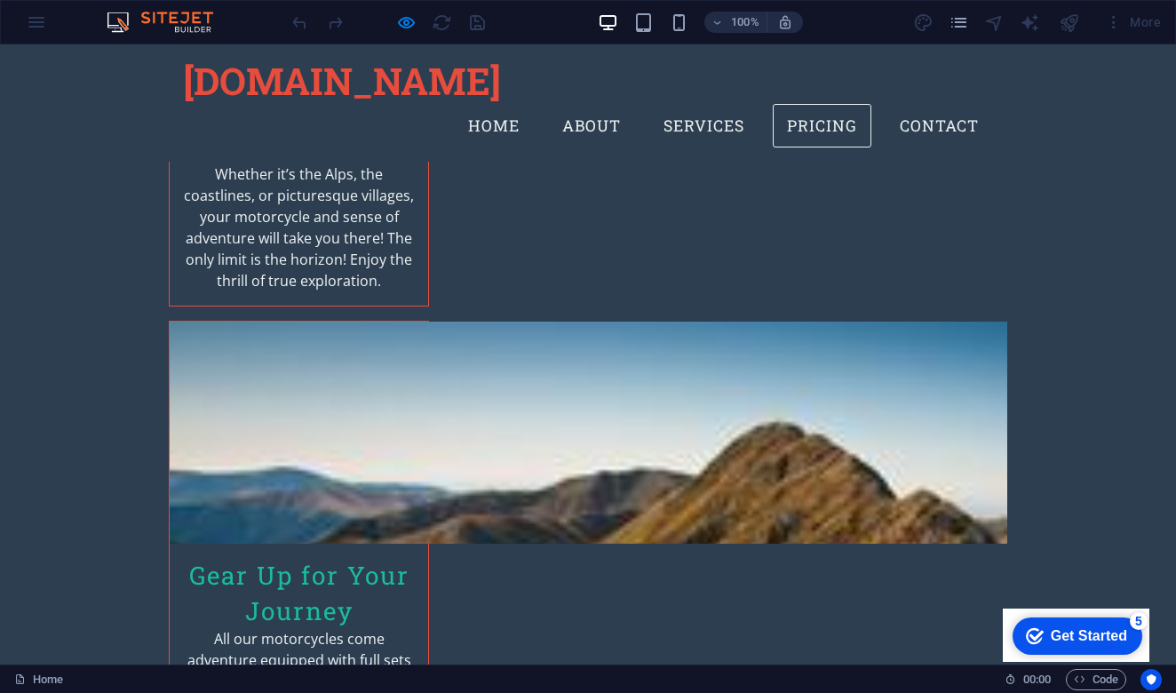
scroll to position [2807, 0]
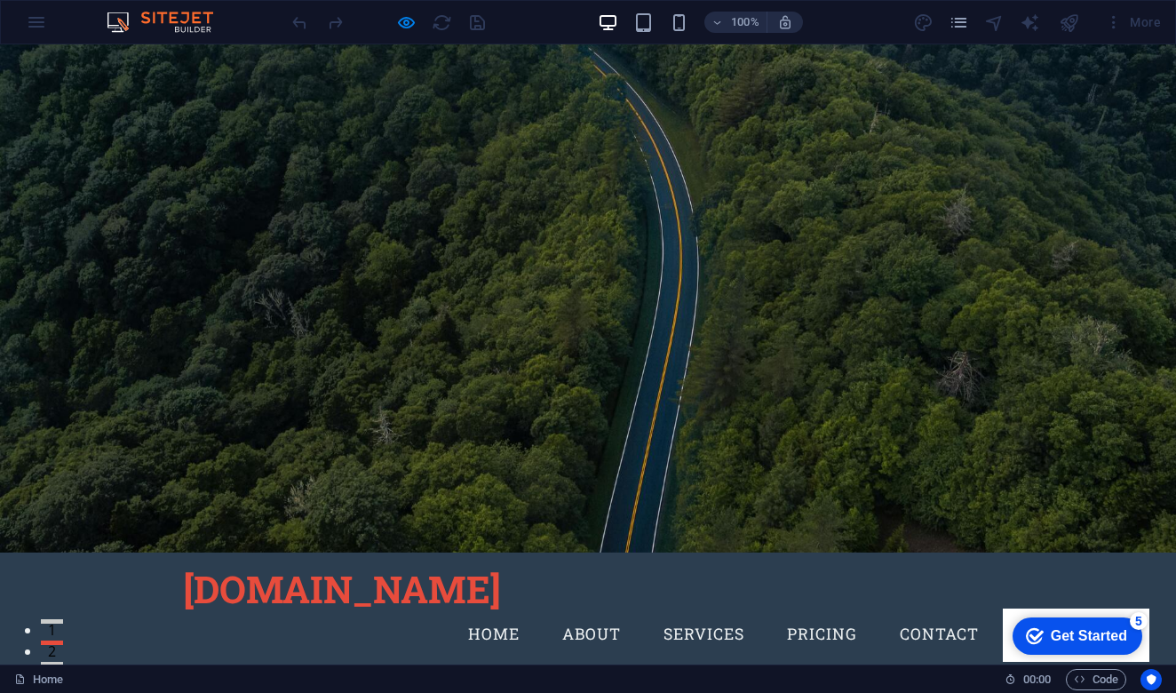
scroll to position [0, 0]
click at [497, 612] on link "Home" at bounding box center [494, 634] width 80 height 44
click at [935, 612] on link "Contact" at bounding box center [939, 634] width 107 height 44
click at [497, 612] on link "Home" at bounding box center [494, 634] width 80 height 44
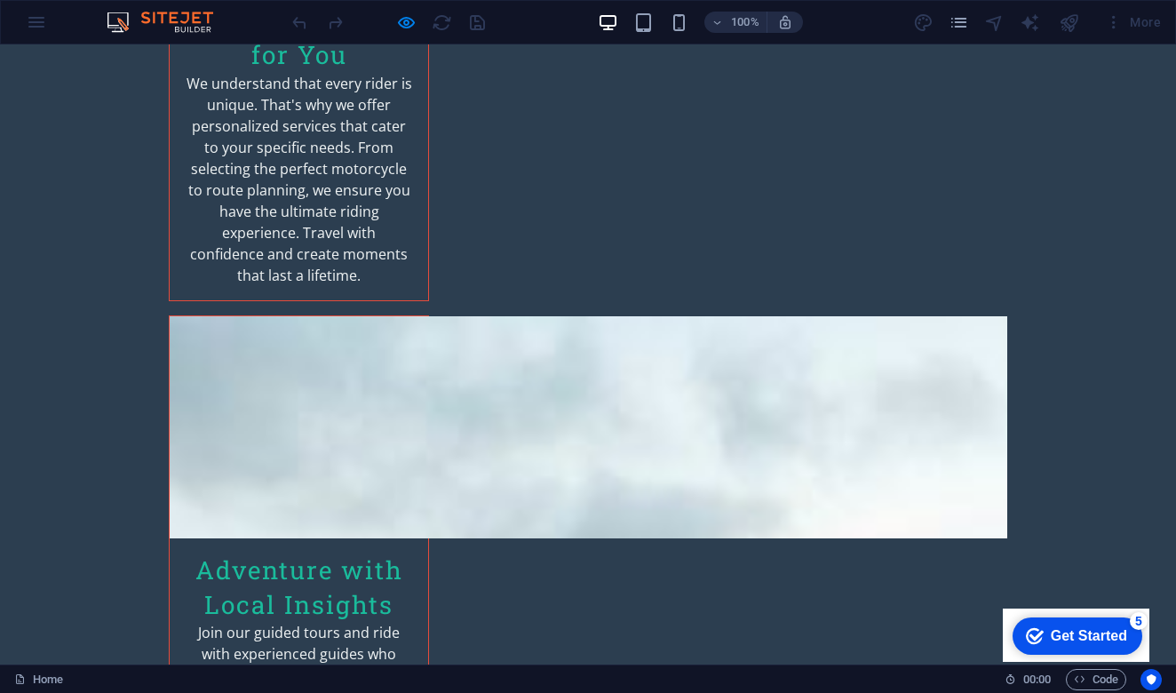
scroll to position [4167, 0]
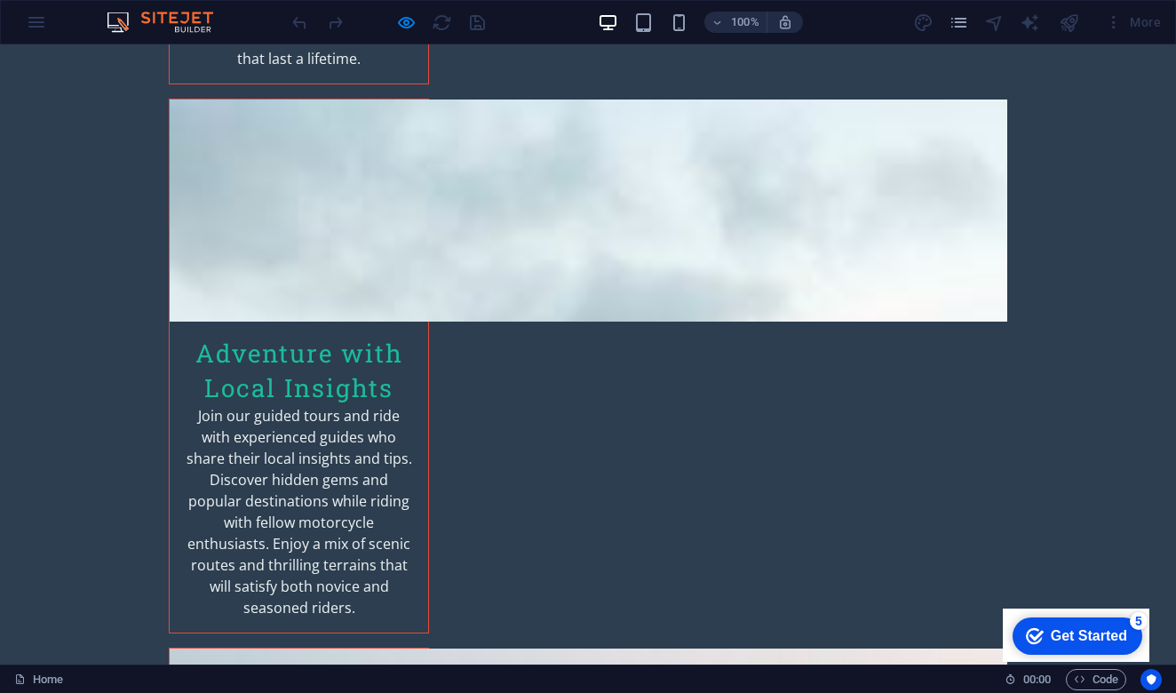
click at [402, 27] on icon "button" at bounding box center [406, 22] width 20 height 20
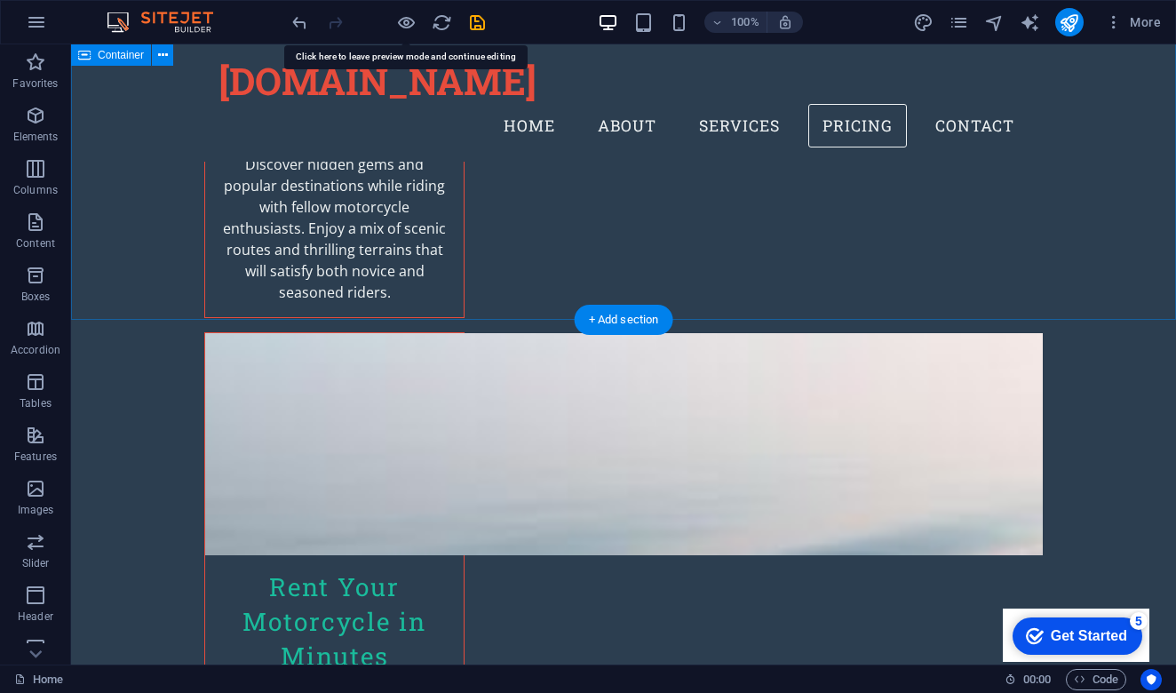
scroll to position [4437, 0]
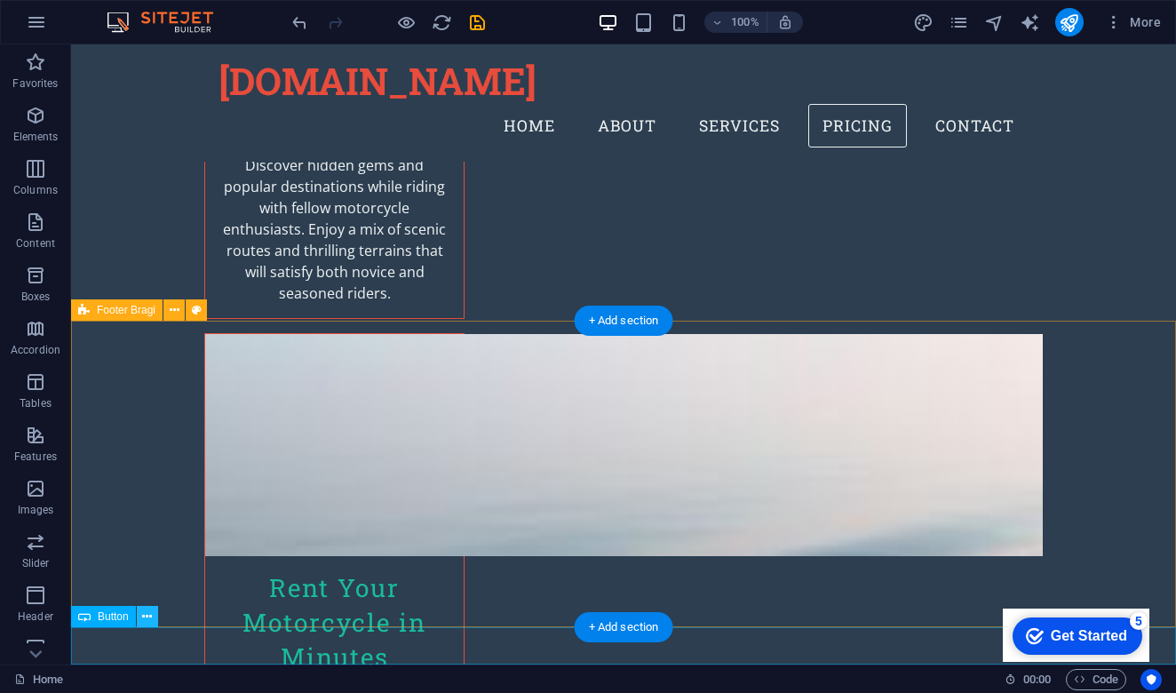
click at [147, 616] on icon at bounding box center [147, 617] width 10 height 19
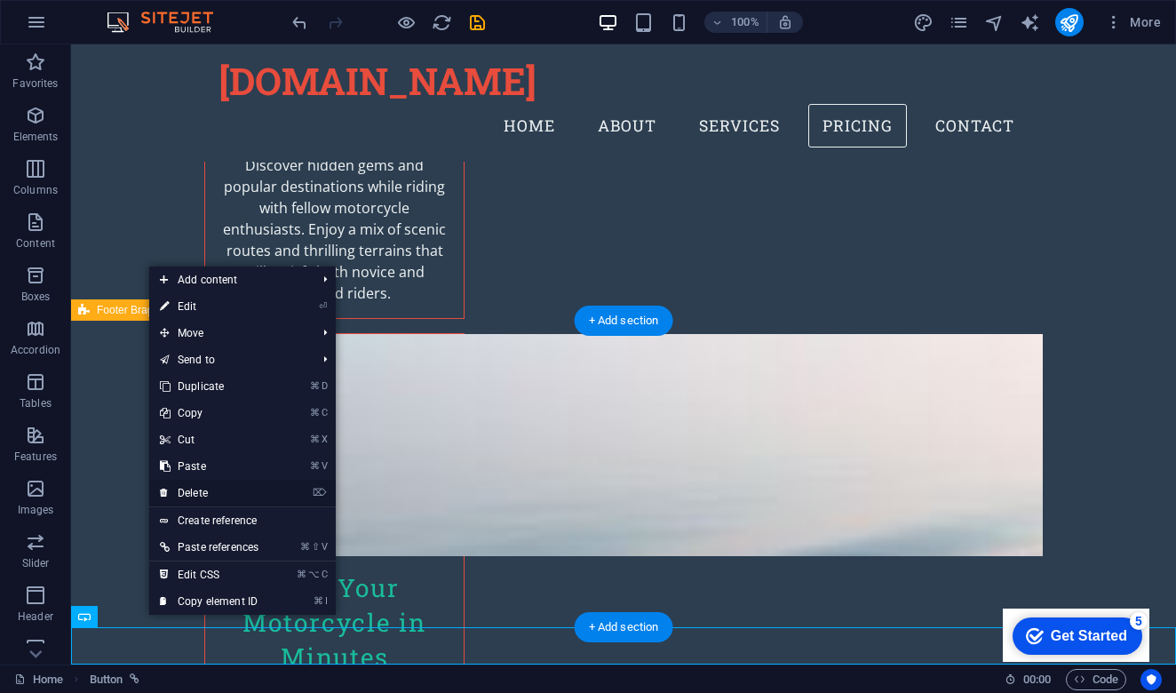
click at [224, 489] on link "⌦ Delete" at bounding box center [209, 493] width 120 height 27
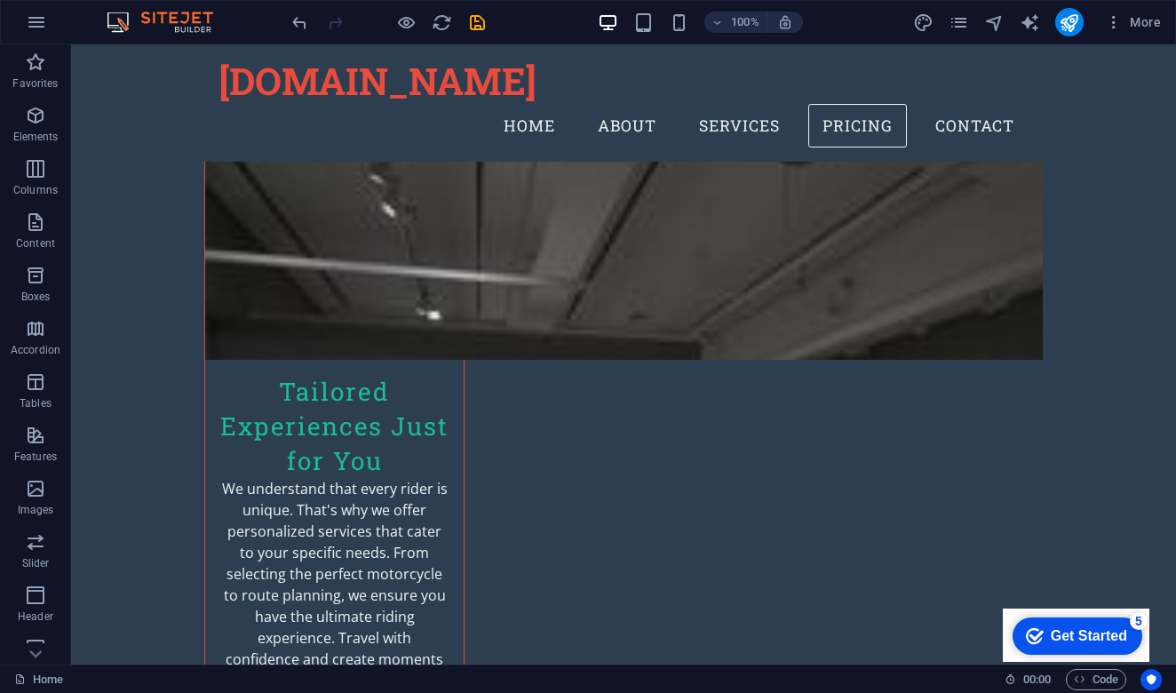
scroll to position [3477, 0]
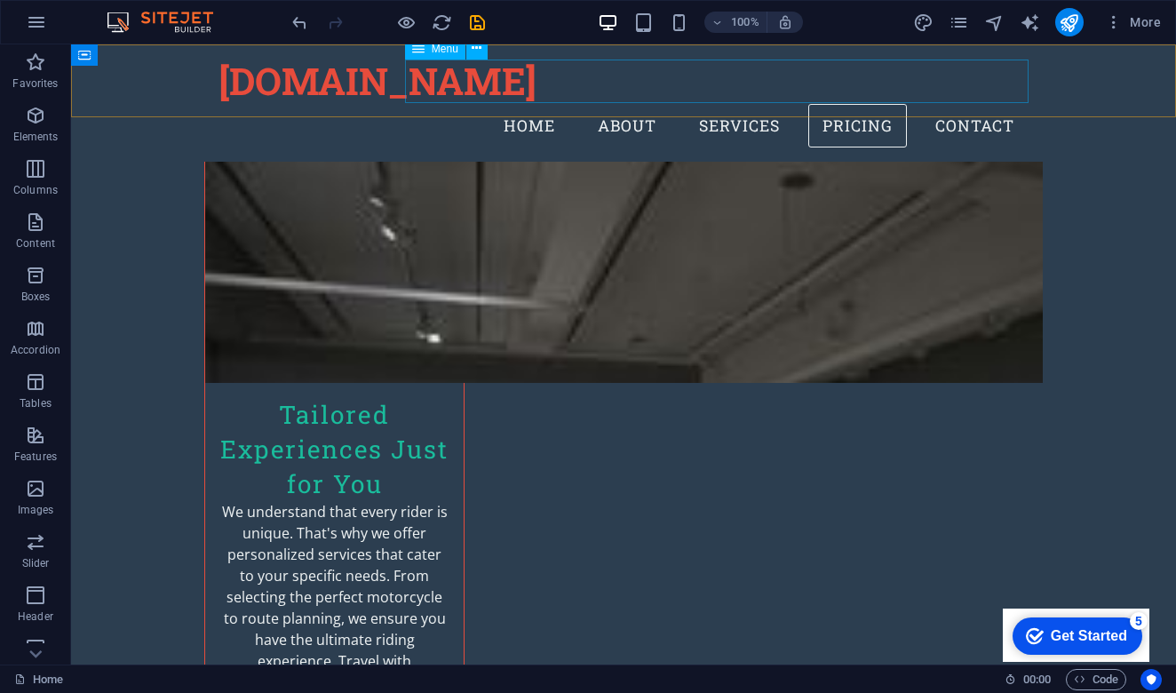
click at [527, 104] on nav "Home About Services Pricing Contact" at bounding box center [624, 126] width 810 height 44
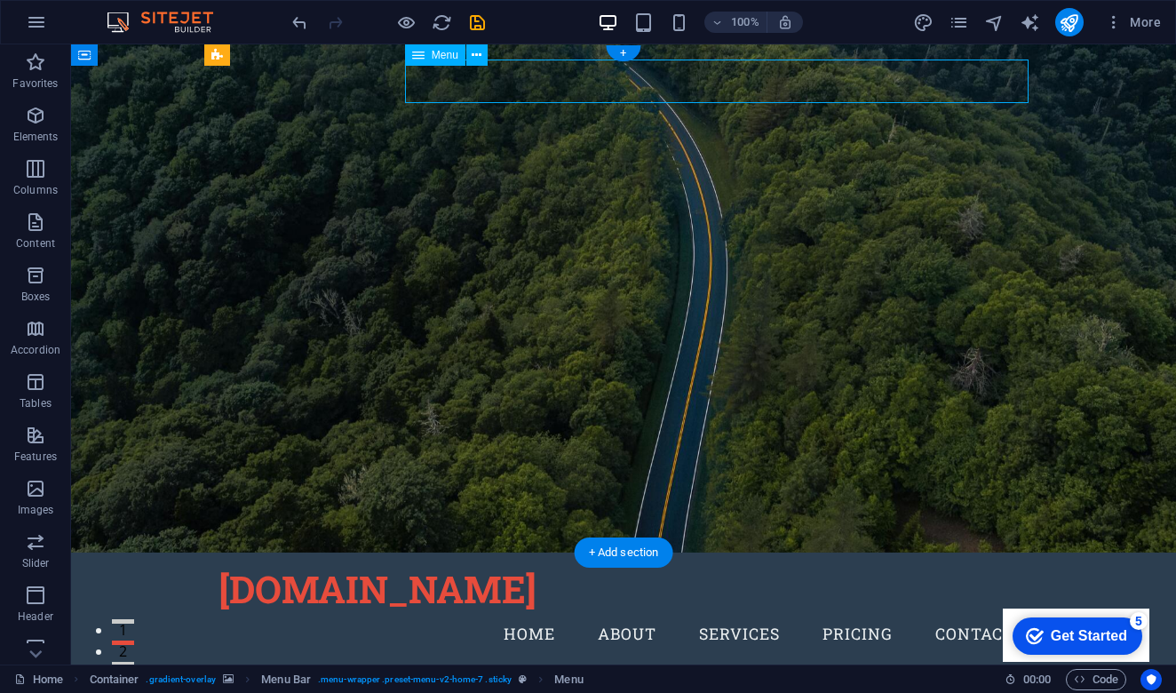
scroll to position [0, 0]
click at [481, 54] on icon at bounding box center [477, 55] width 10 height 19
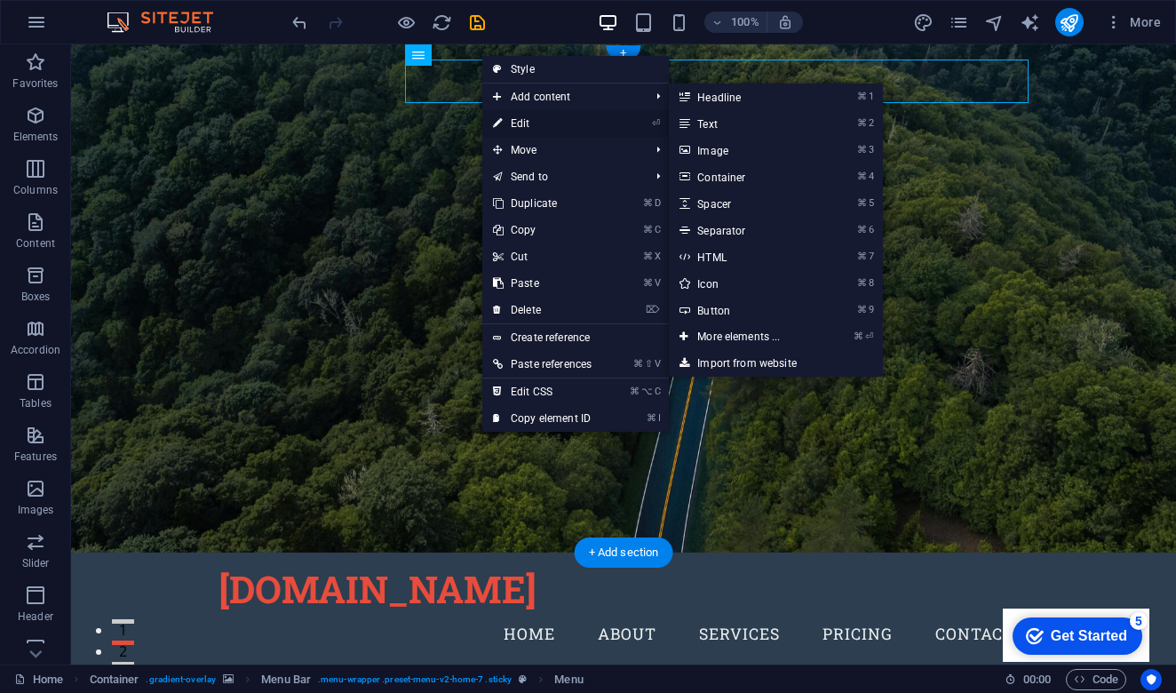
click at [536, 127] on link "⏎ Edit" at bounding box center [542, 123] width 120 height 27
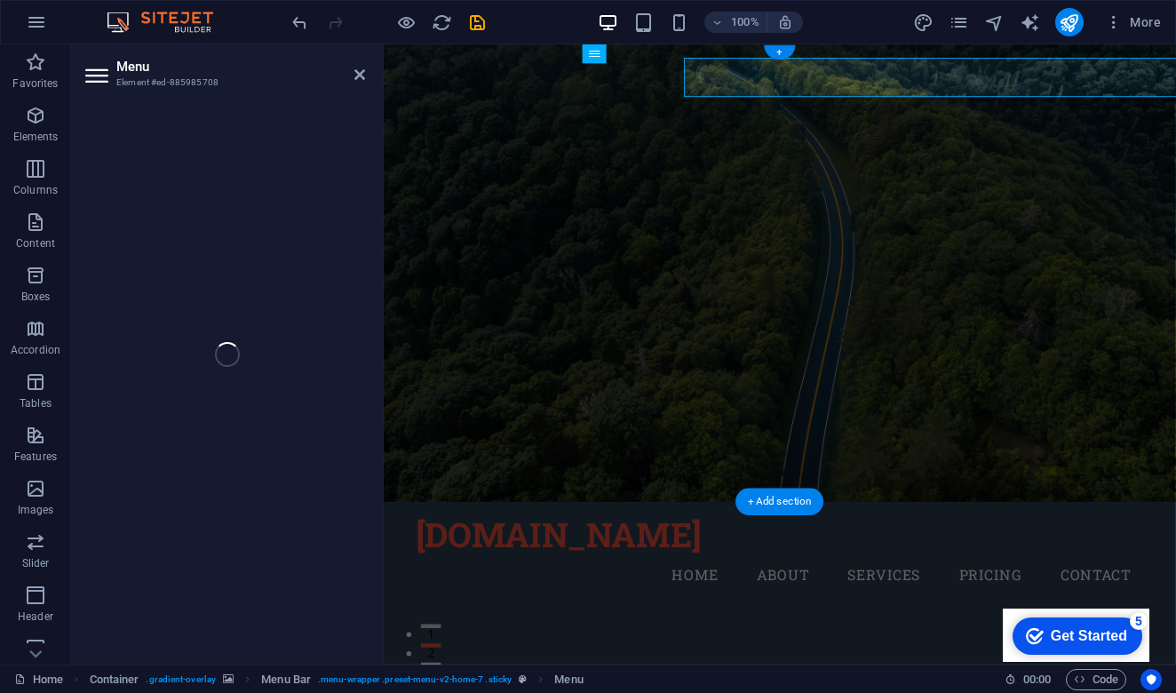
select select
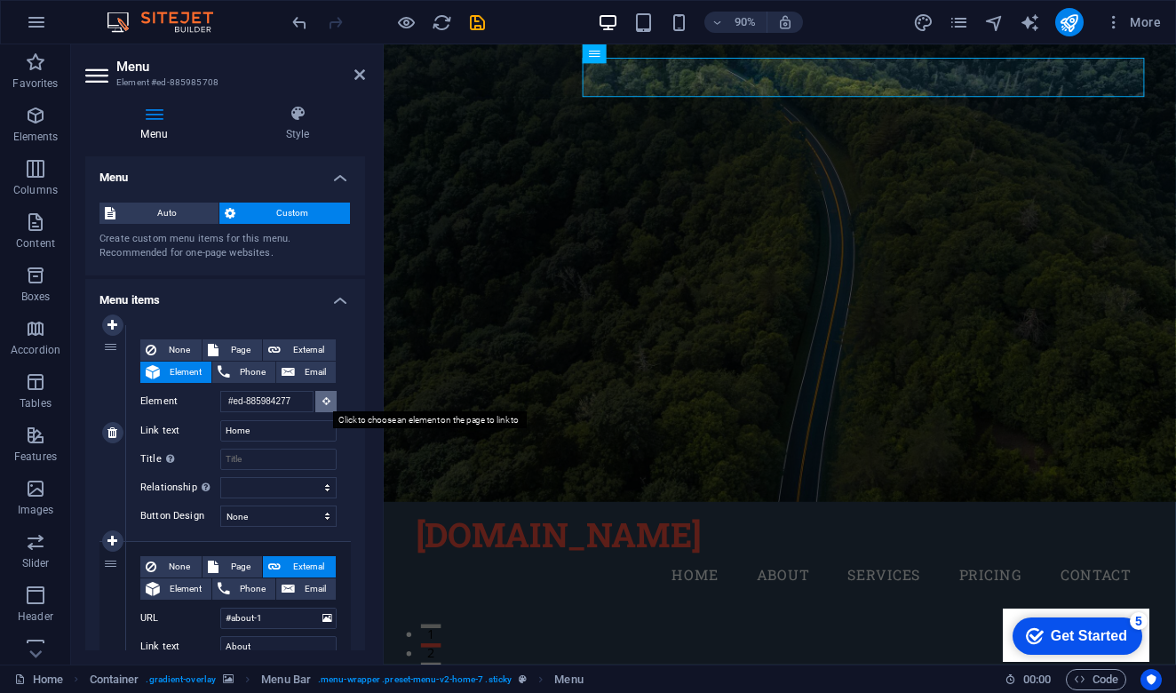
click at [322, 400] on icon at bounding box center [326, 400] width 8 height 9
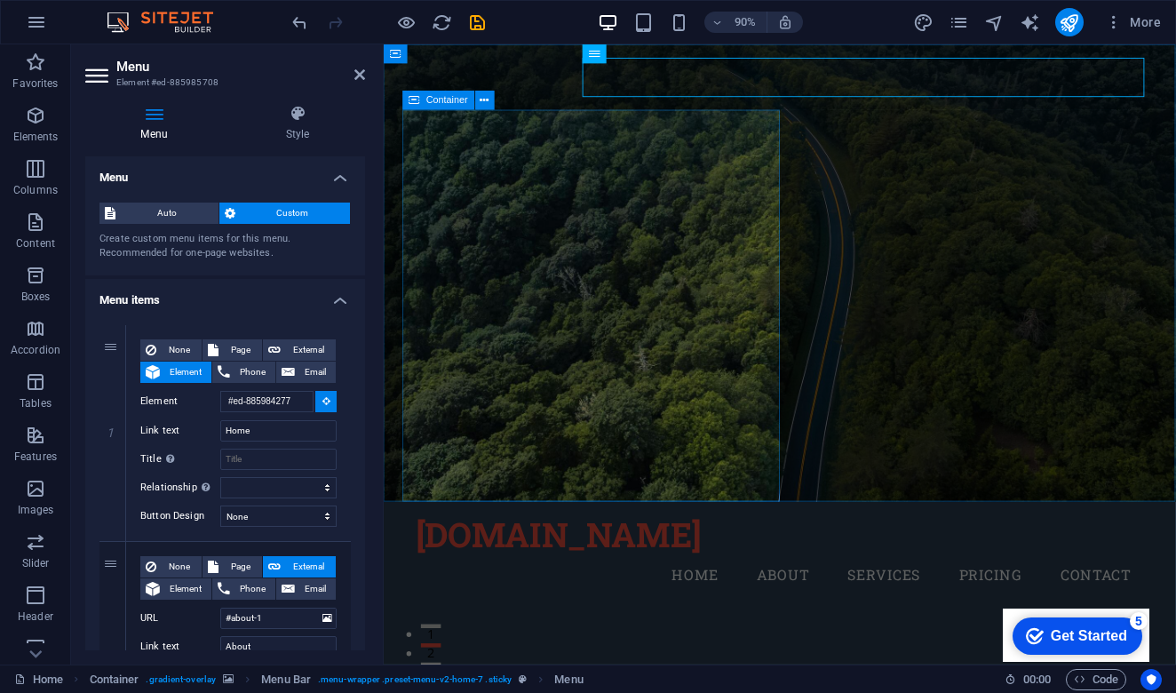
type input "#ed-885985714"
select select
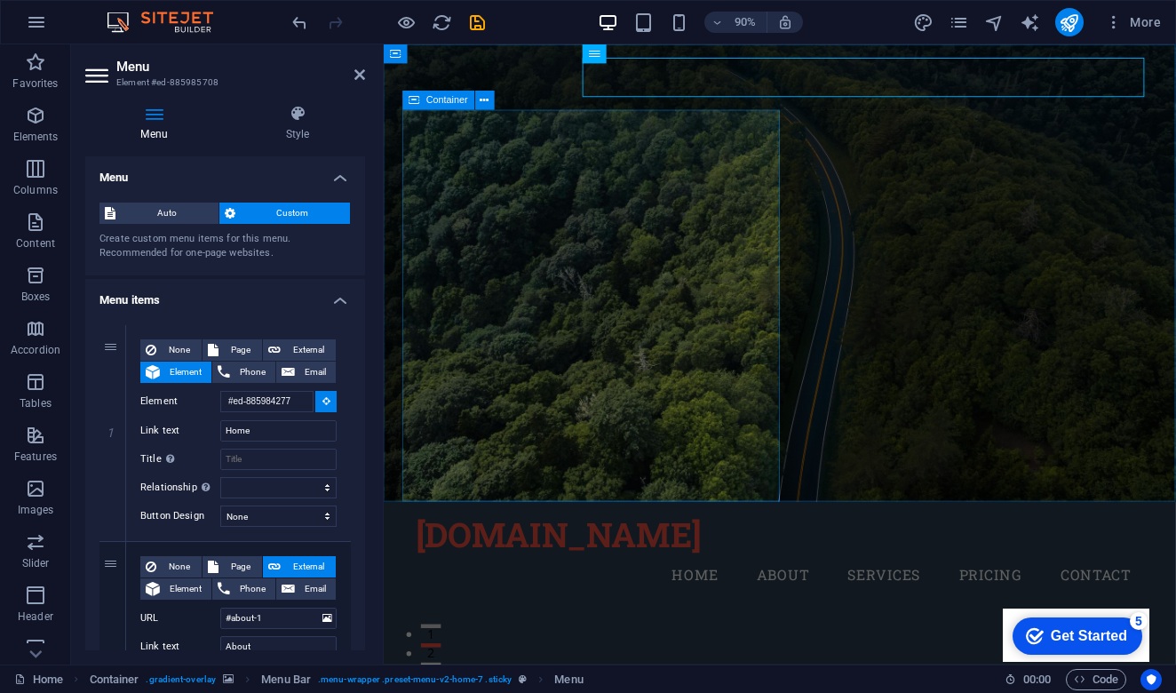
select select
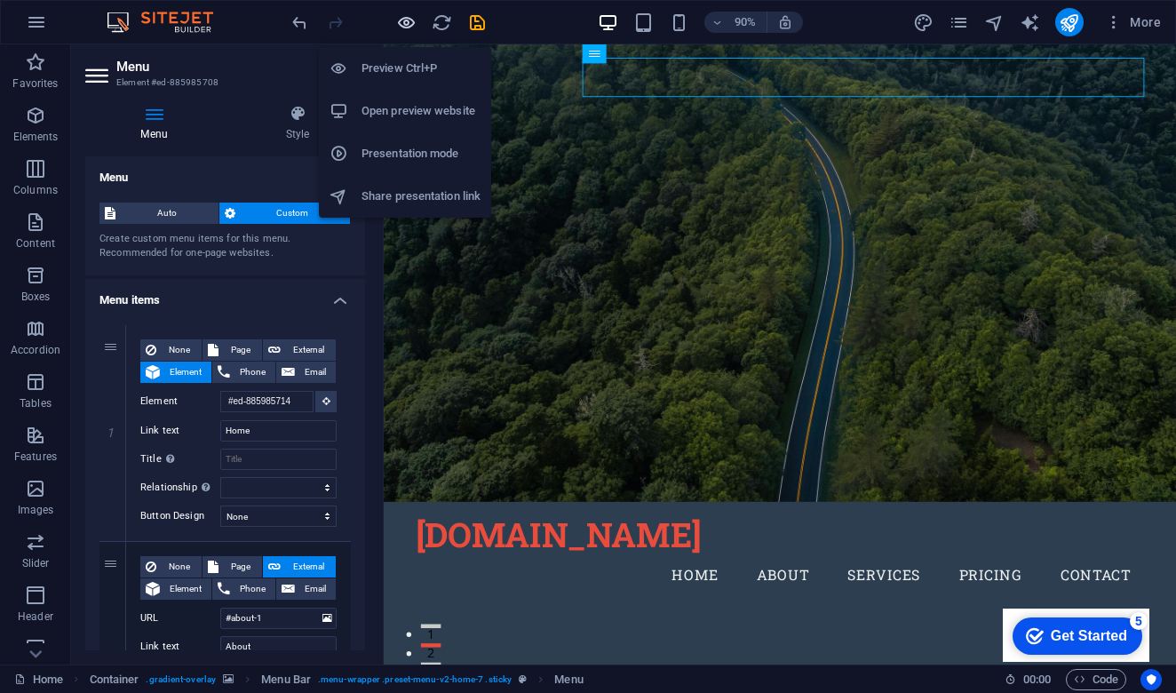
click at [408, 26] on icon "button" at bounding box center [406, 22] width 20 height 20
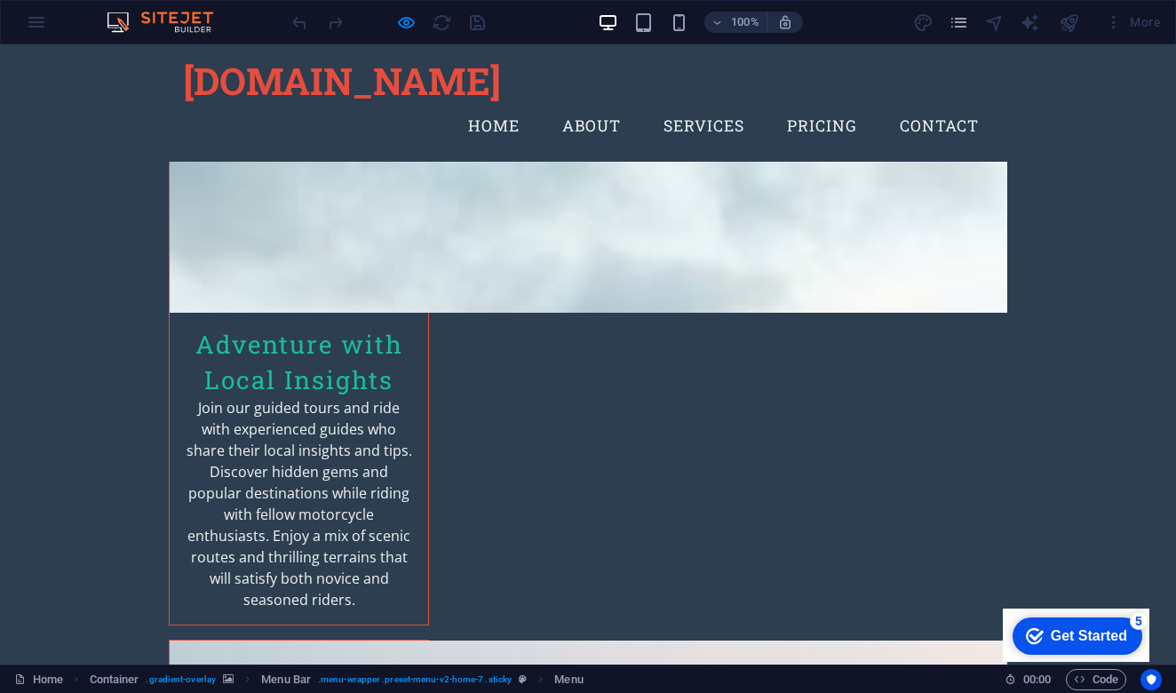
scroll to position [4130, 0]
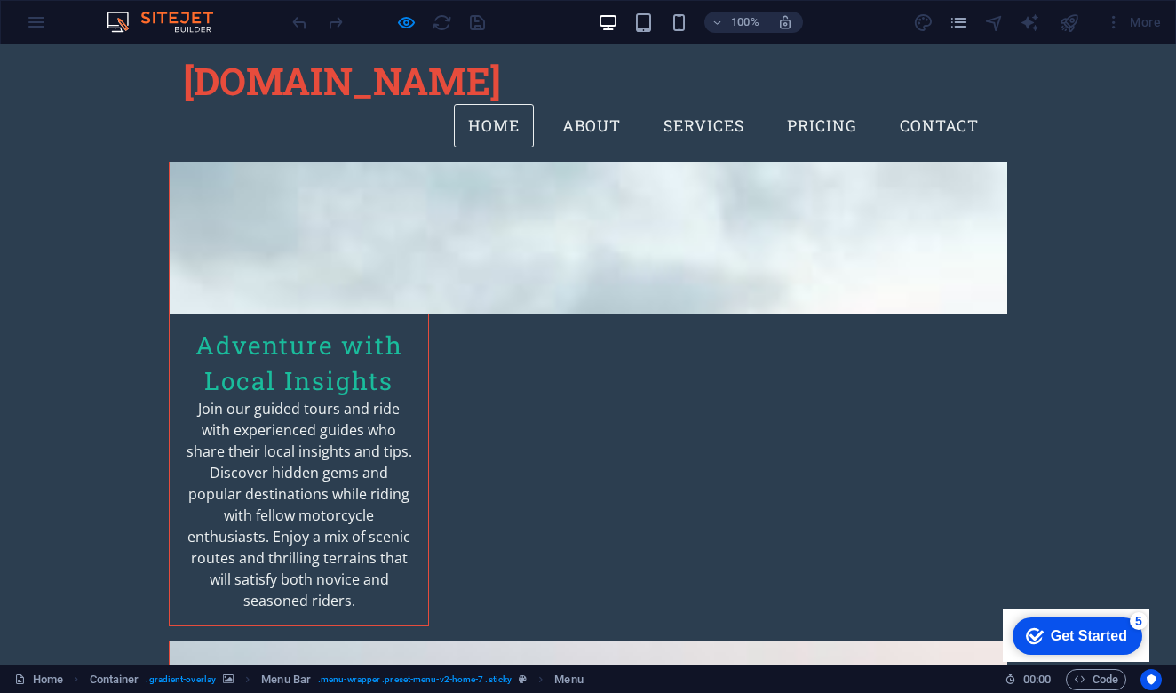
click at [494, 104] on link "Home" at bounding box center [494, 126] width 80 height 44
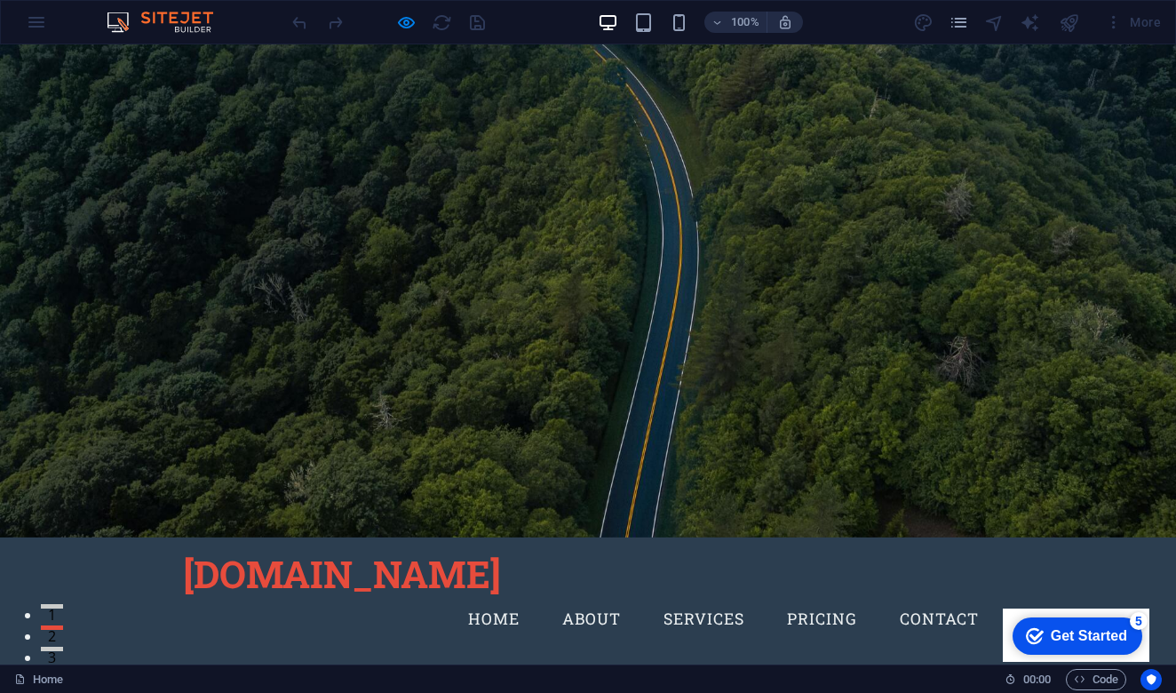
scroll to position [0, 0]
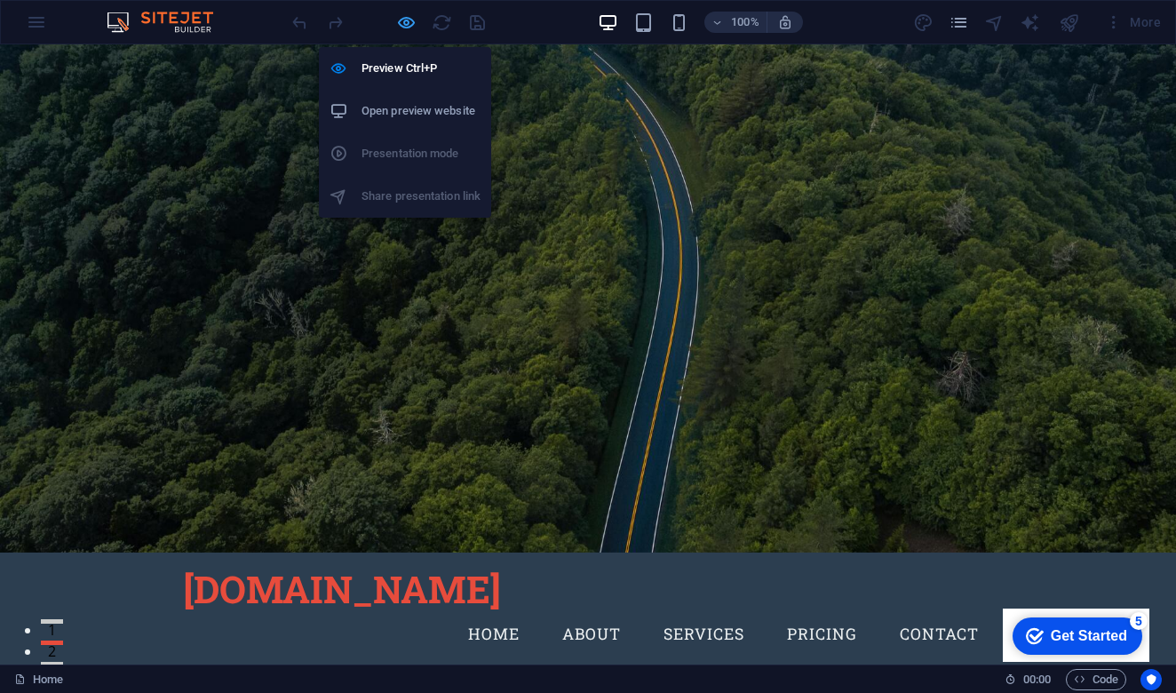
click at [406, 19] on icon "button" at bounding box center [406, 22] width 20 height 20
select select
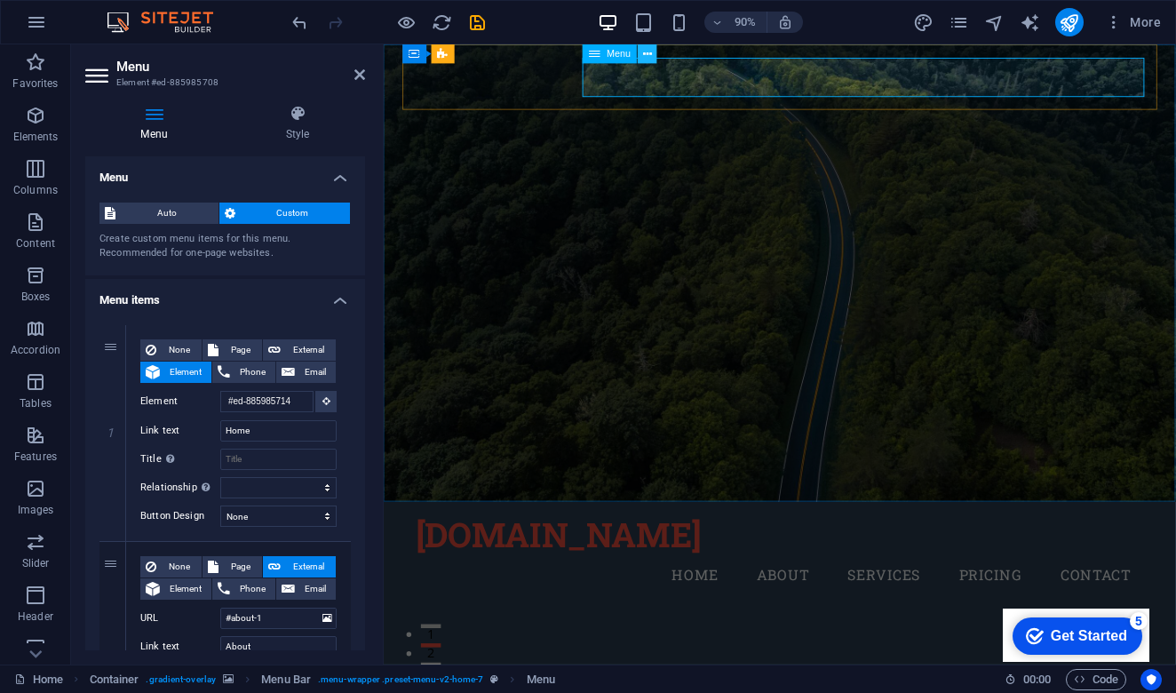
click at [648, 56] on icon at bounding box center [647, 53] width 9 height 17
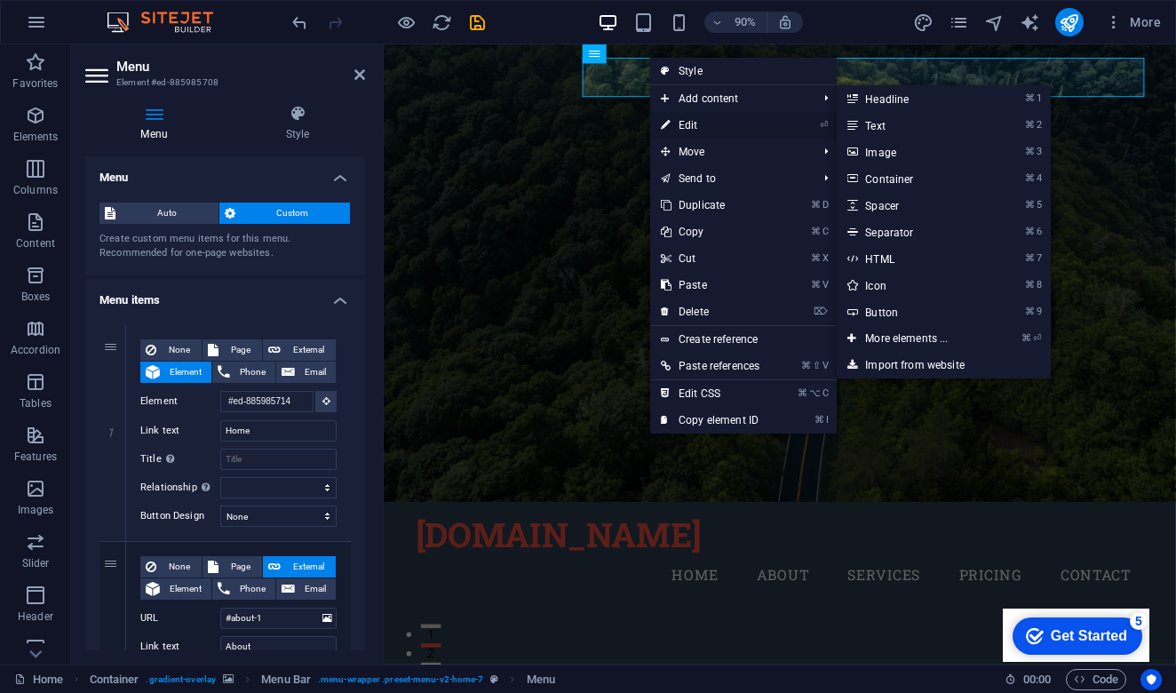
click at [693, 128] on link "⏎ Edit" at bounding box center [710, 125] width 120 height 27
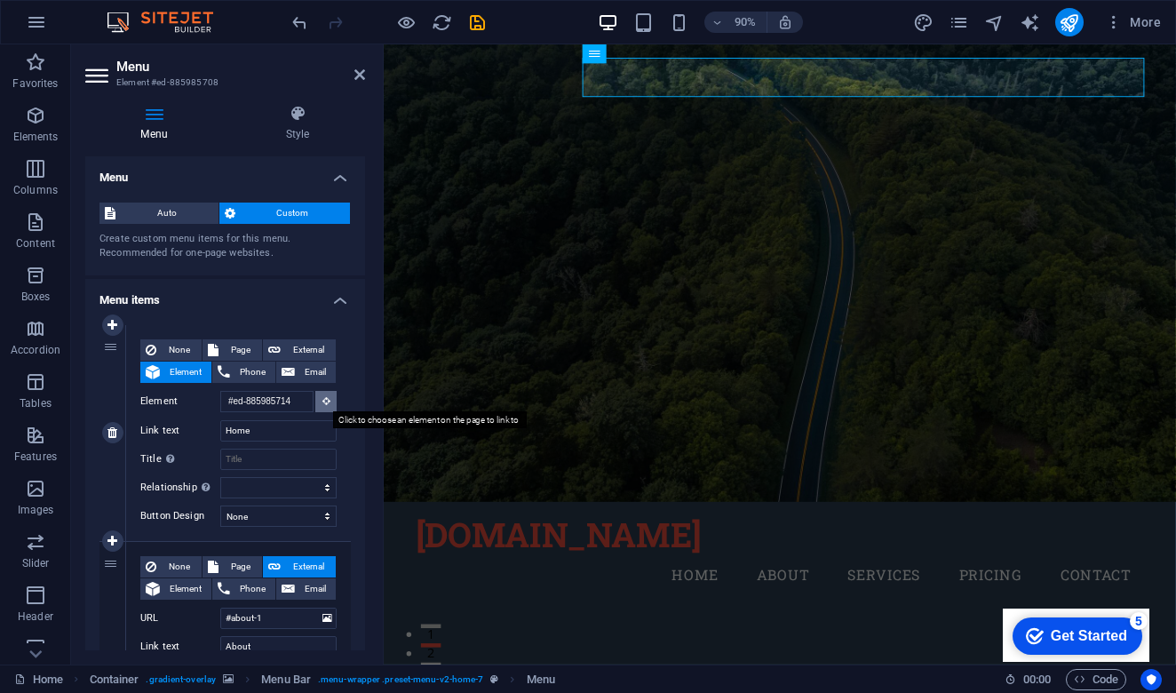
click at [326, 401] on icon at bounding box center [326, 400] width 8 height 9
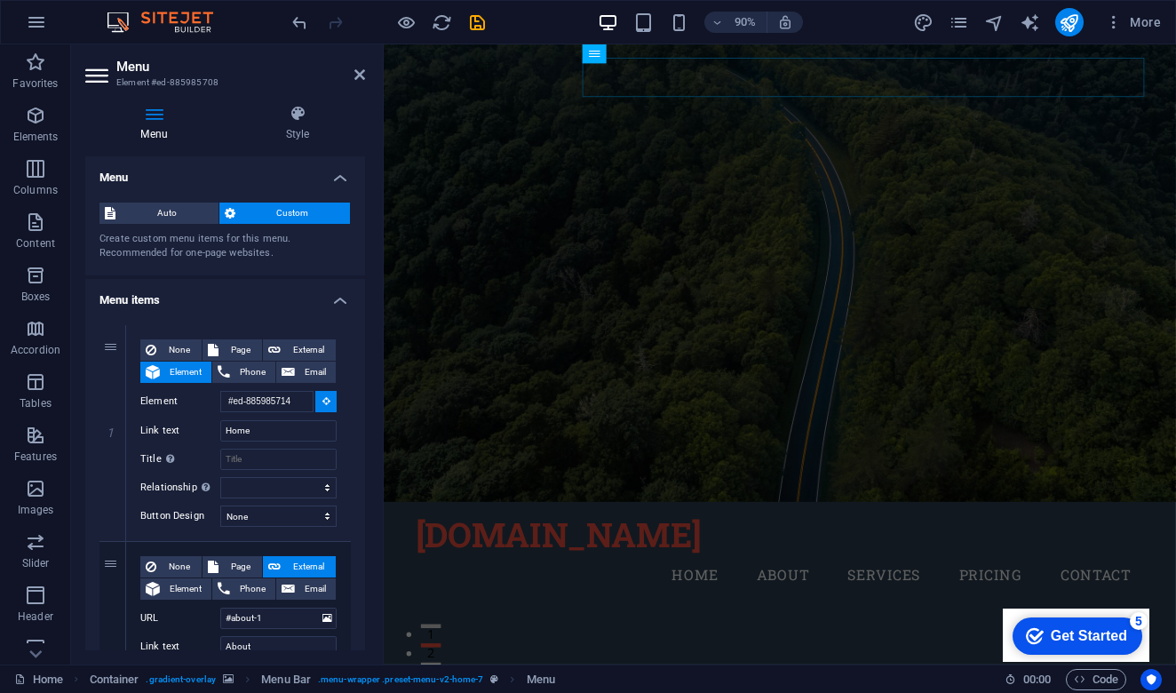
click at [508, 567] on div "[DOMAIN_NAME]" at bounding box center [824, 589] width 810 height 45
type input "#ed-885985696"
select select
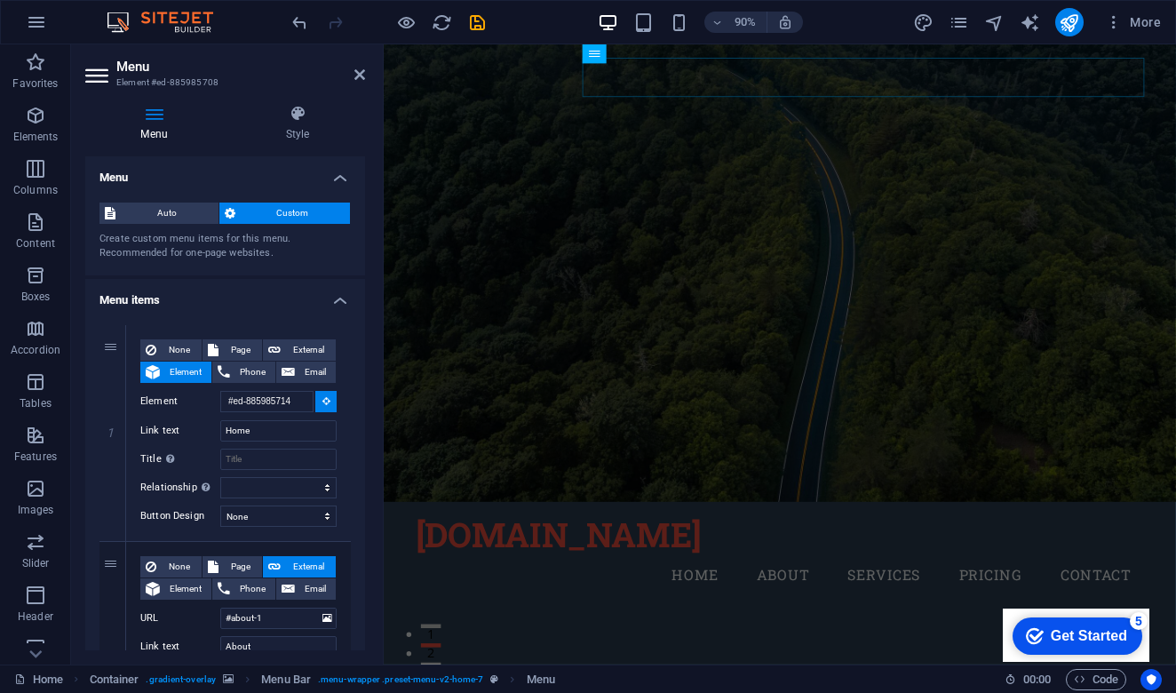
select select
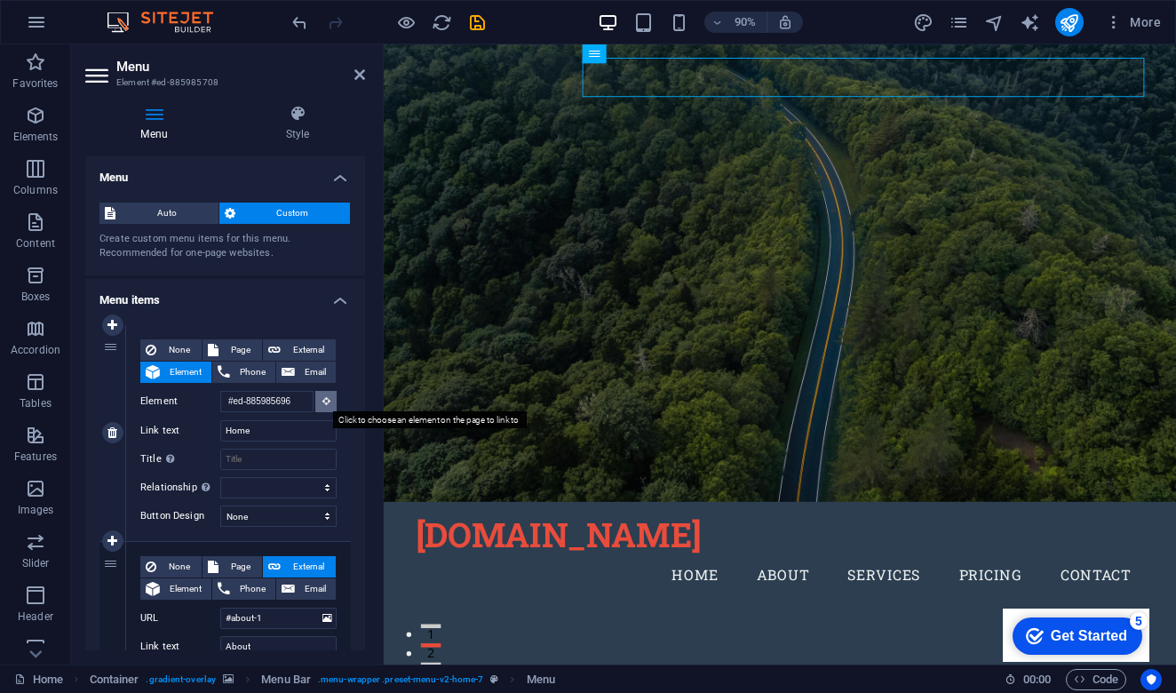
click at [318, 394] on button at bounding box center [325, 401] width 21 height 21
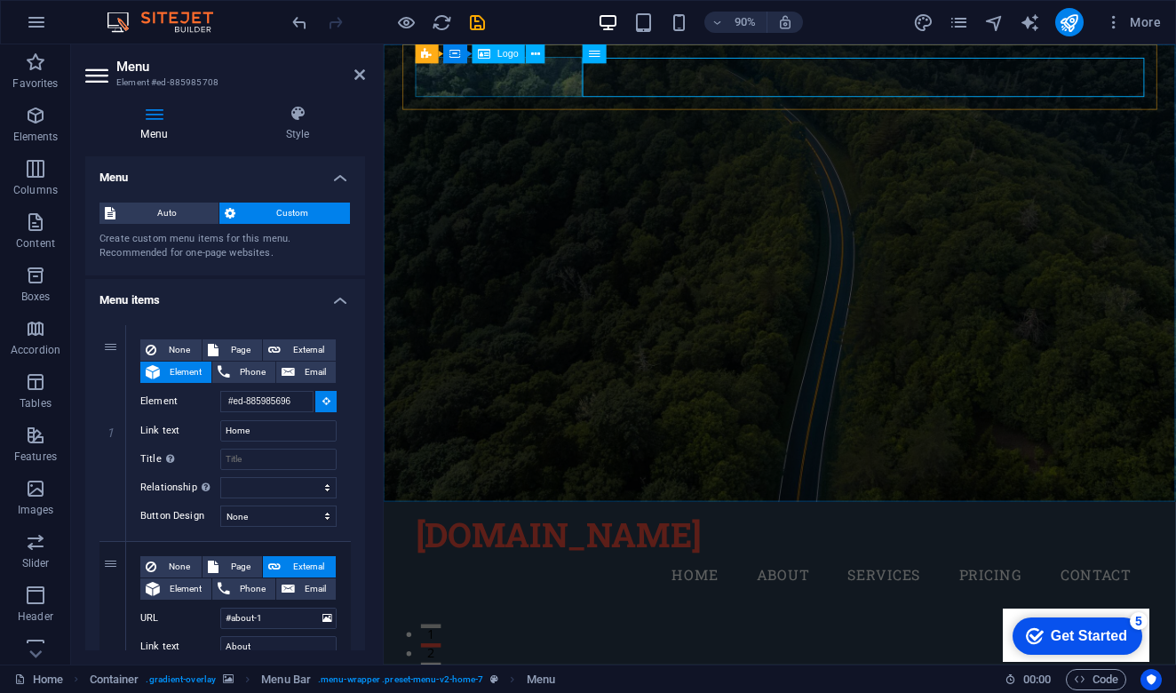
click at [425, 567] on div "[DOMAIN_NAME]" at bounding box center [824, 589] width 810 height 45
select select
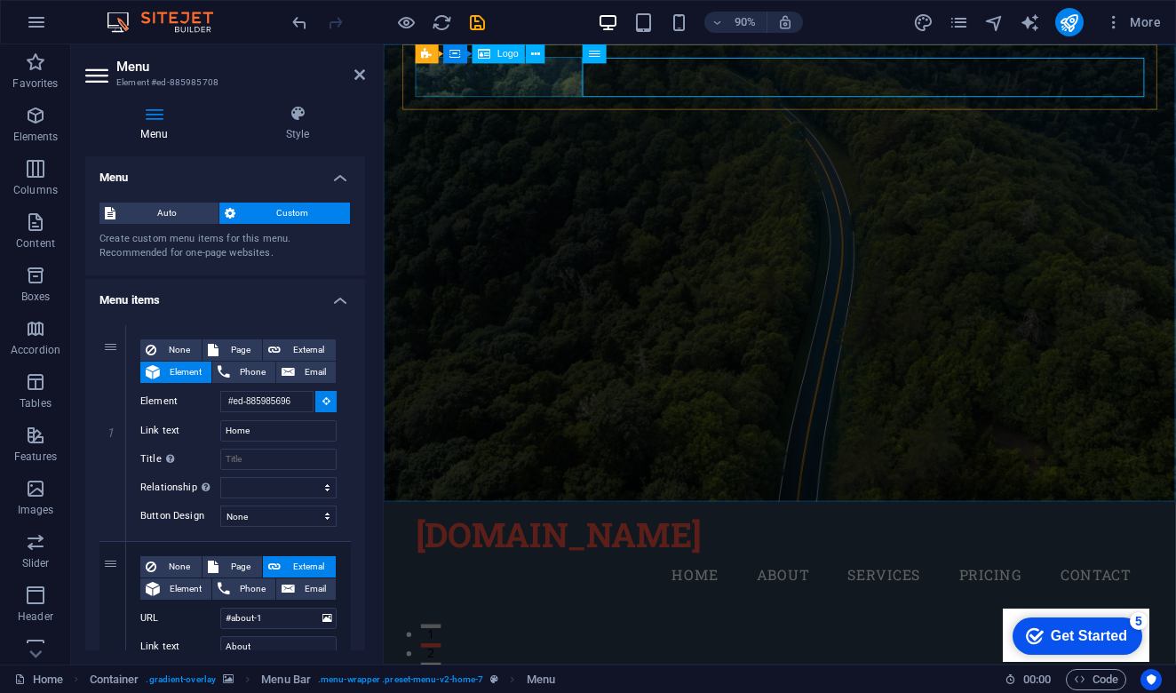
select select
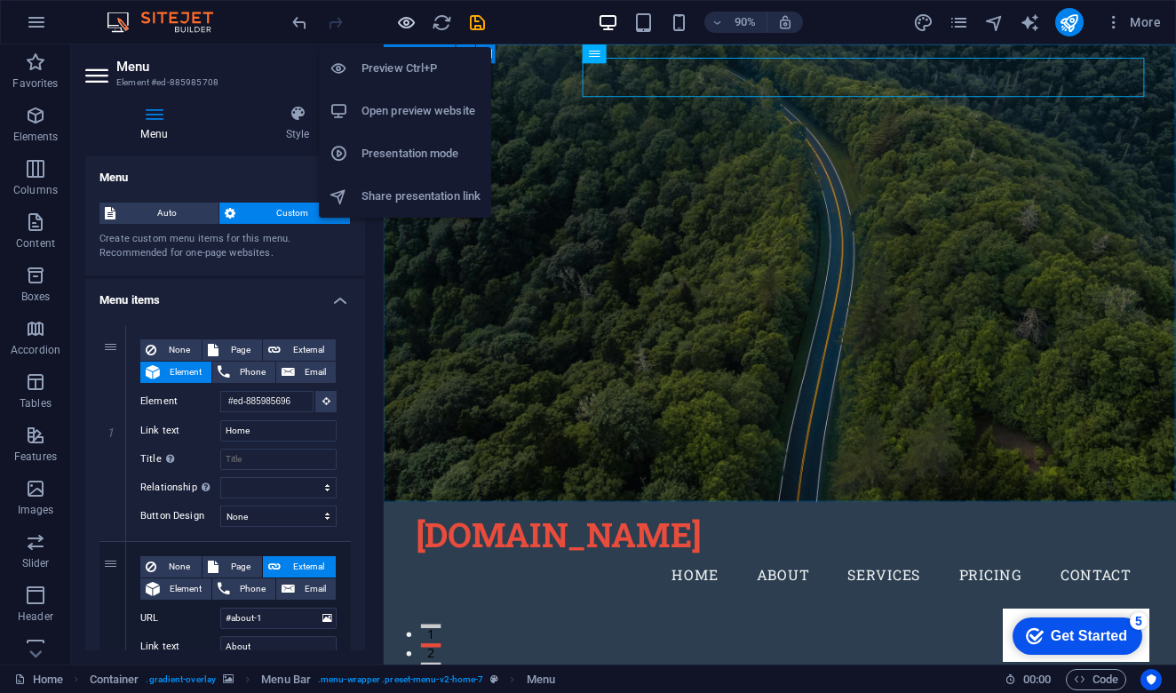
click at [402, 22] on icon "button" at bounding box center [406, 22] width 20 height 20
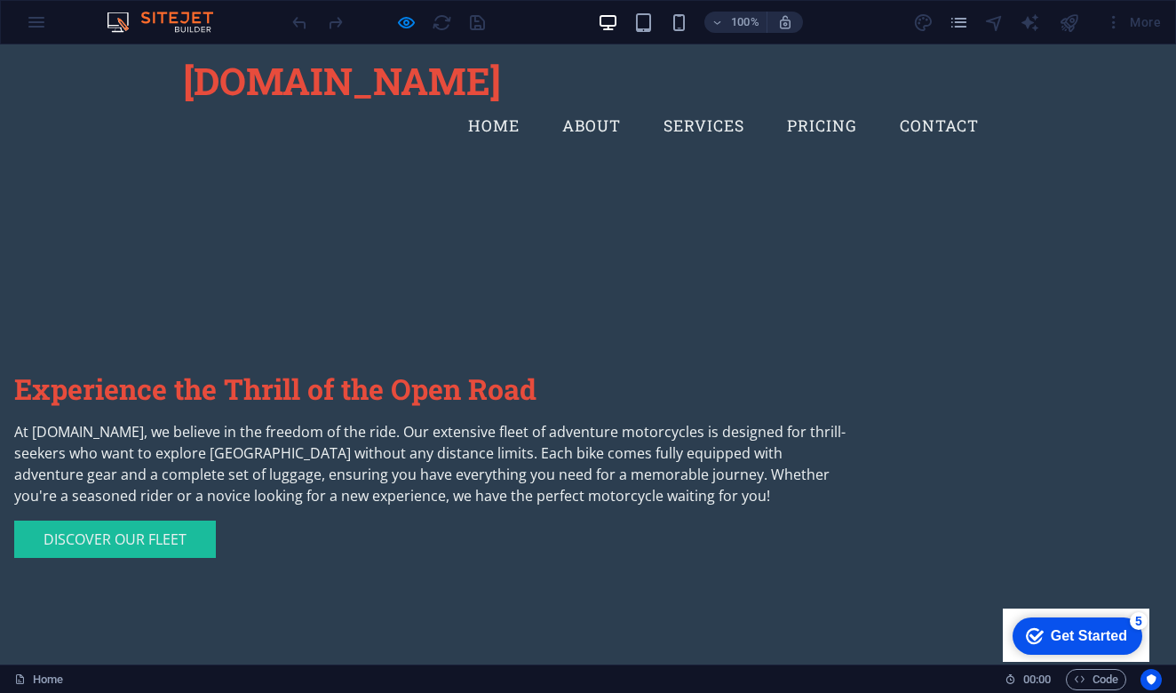
scroll to position [703, 0]
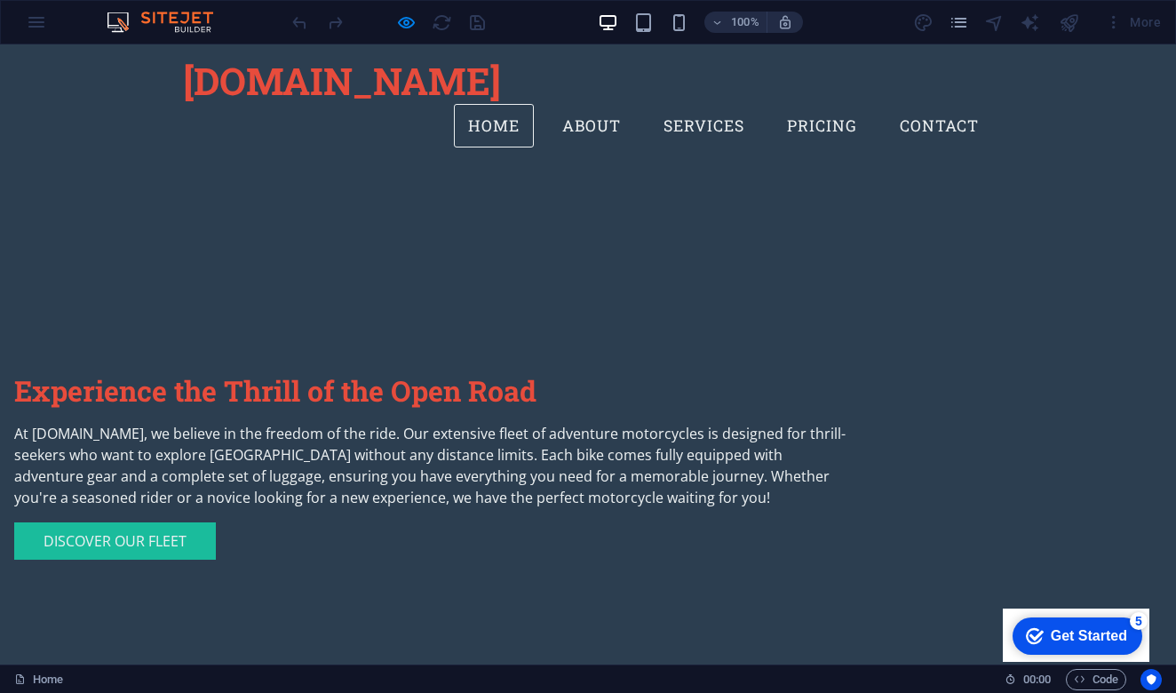
click at [501, 104] on link "Home" at bounding box center [494, 126] width 80 height 44
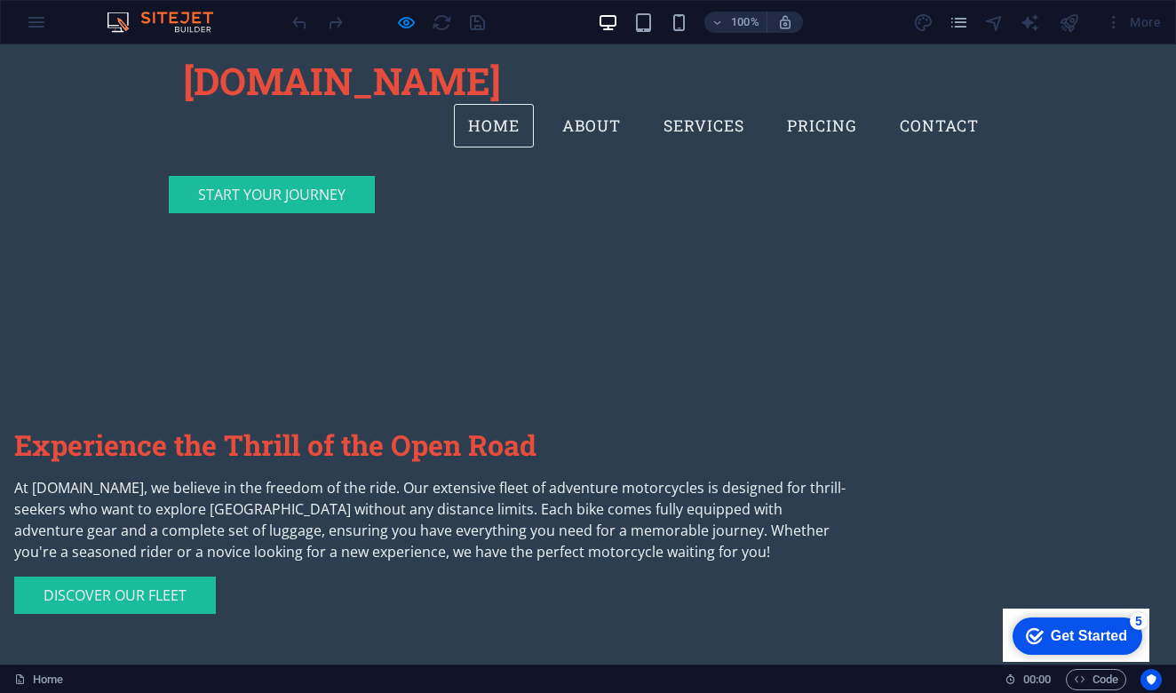
scroll to position [585, 0]
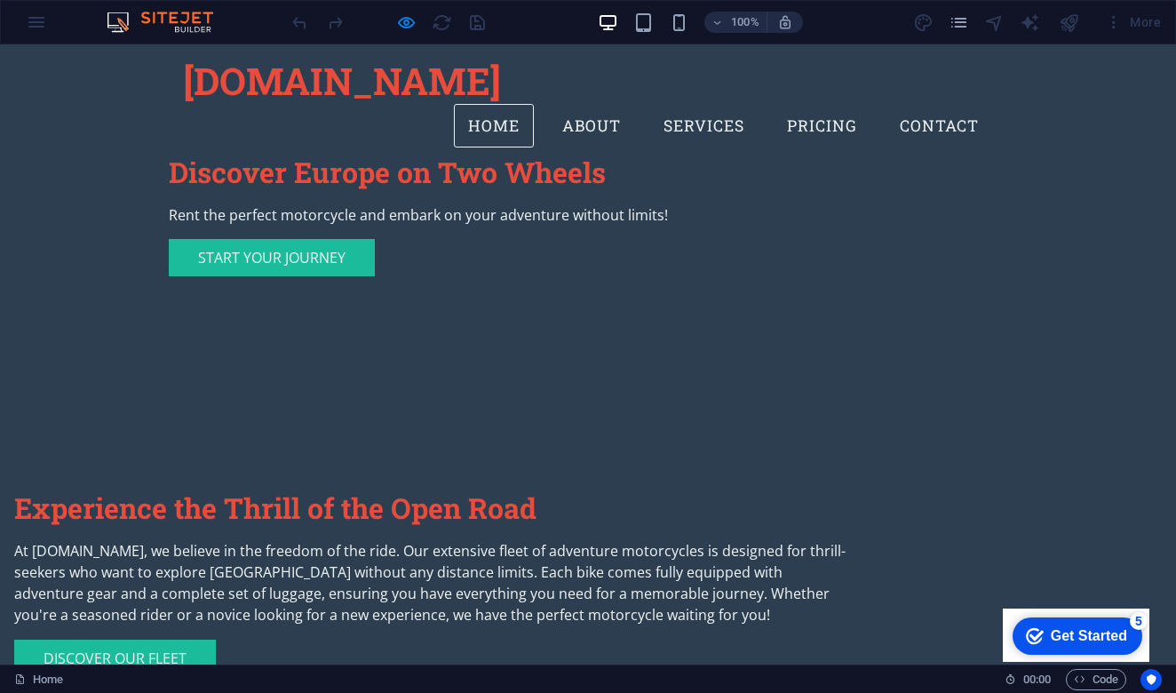
click at [501, 104] on link "Home" at bounding box center [494, 126] width 80 height 44
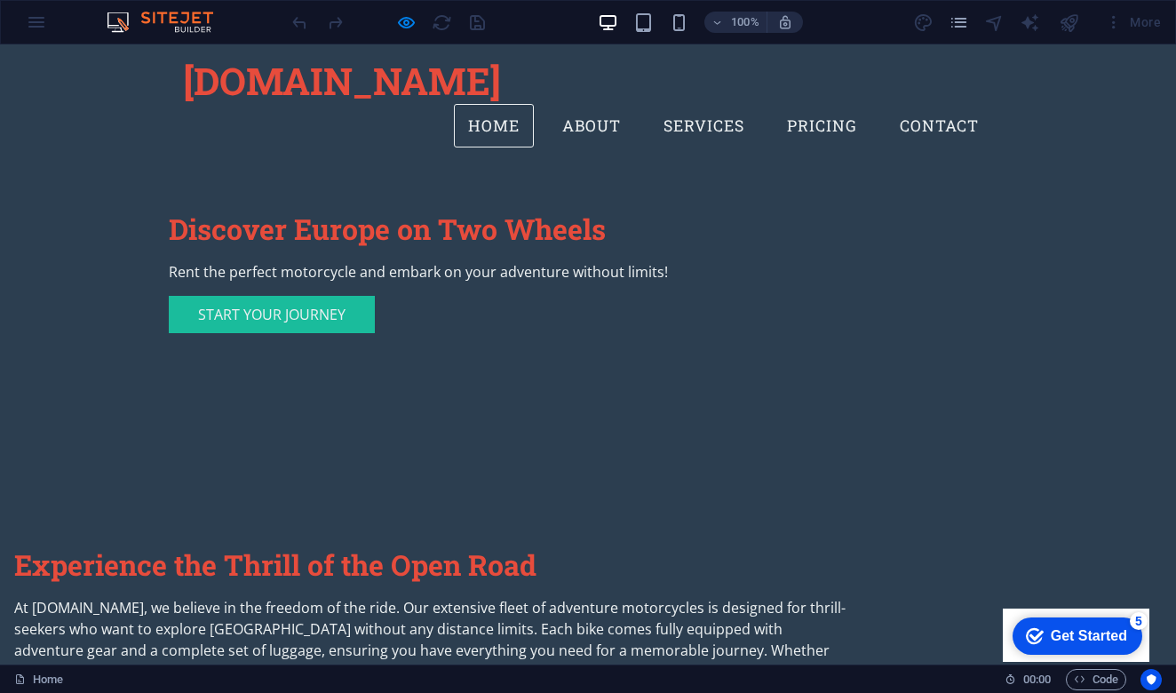
scroll to position [468, 0]
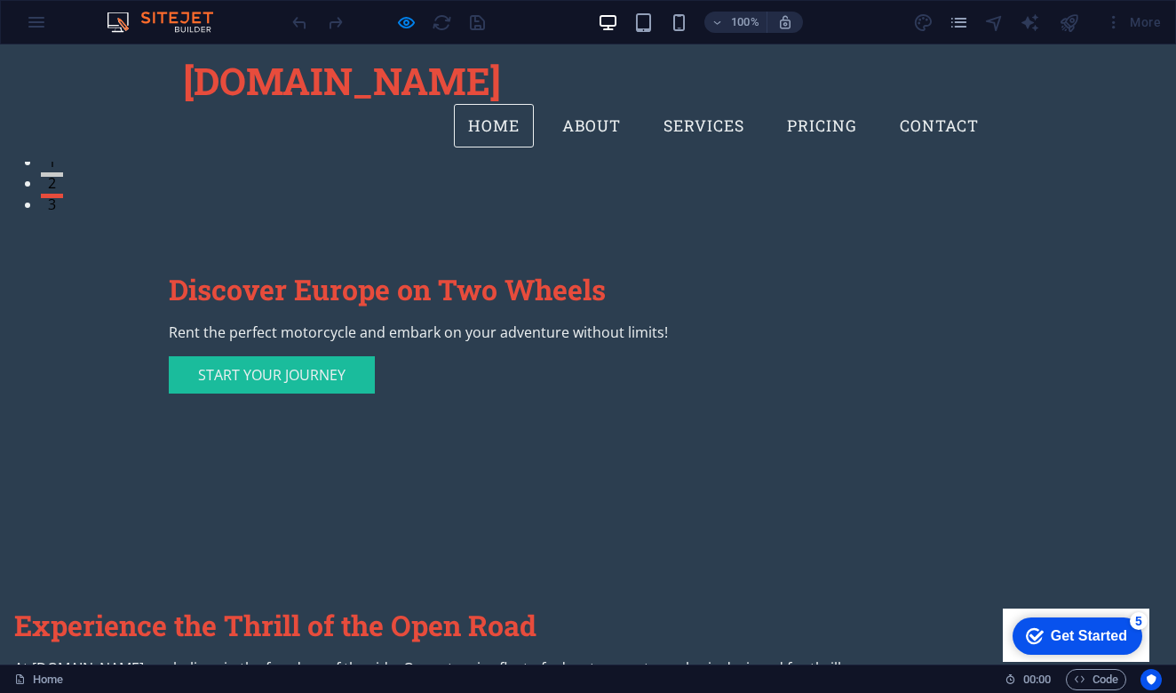
click at [501, 104] on link "Home" at bounding box center [494, 126] width 80 height 44
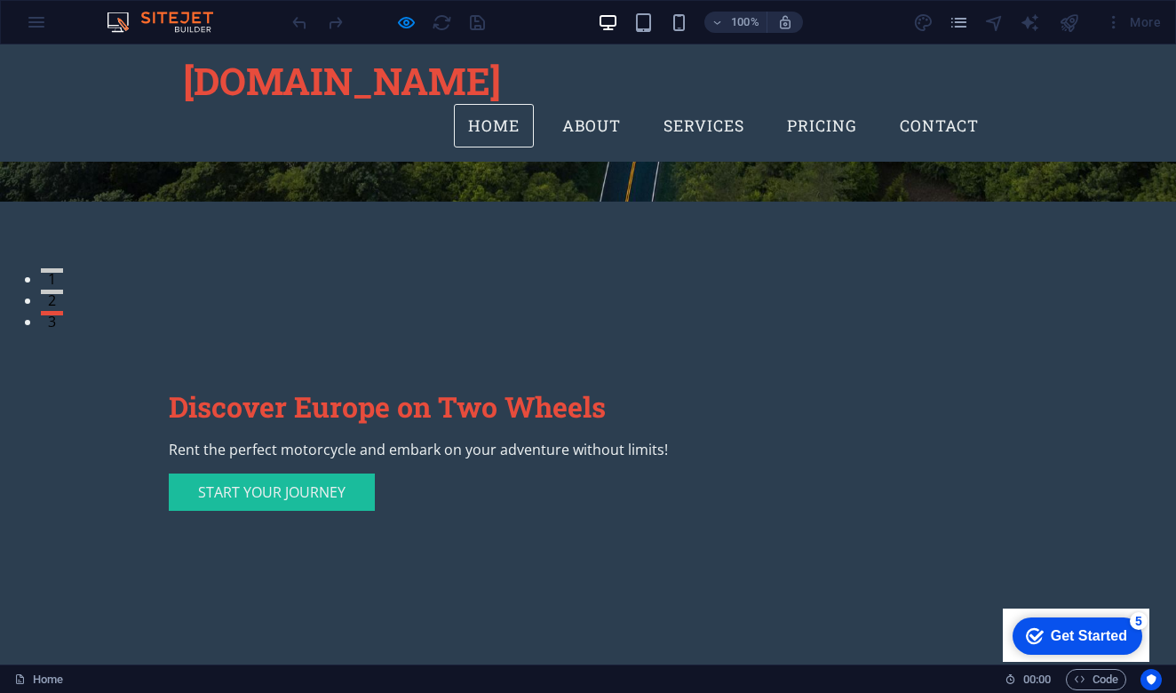
click at [501, 104] on link "Home" at bounding box center [494, 126] width 80 height 44
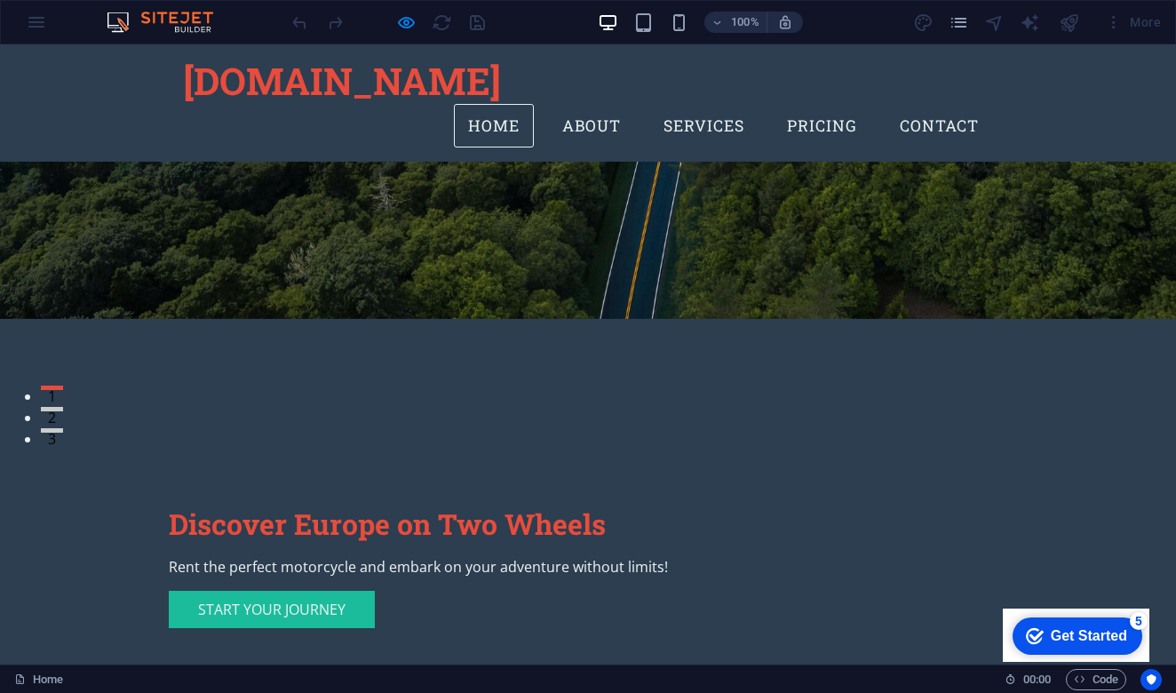
click at [501, 104] on link "Home" at bounding box center [494, 126] width 80 height 44
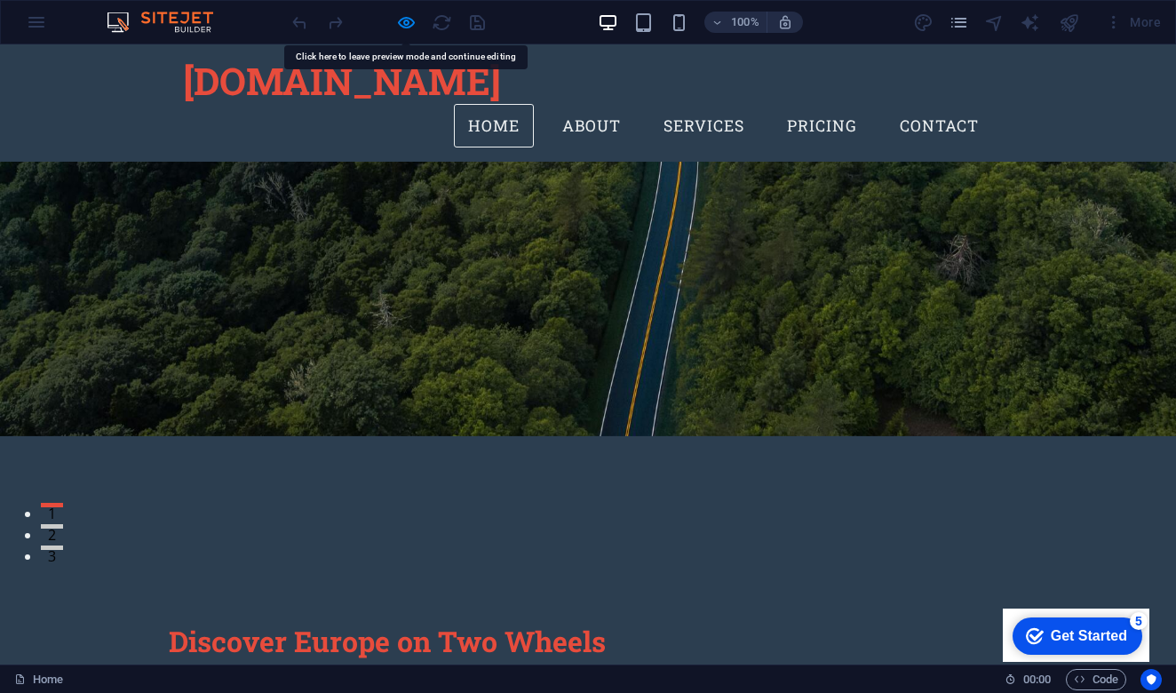
click at [501, 104] on link "Home" at bounding box center [494, 126] width 80 height 44
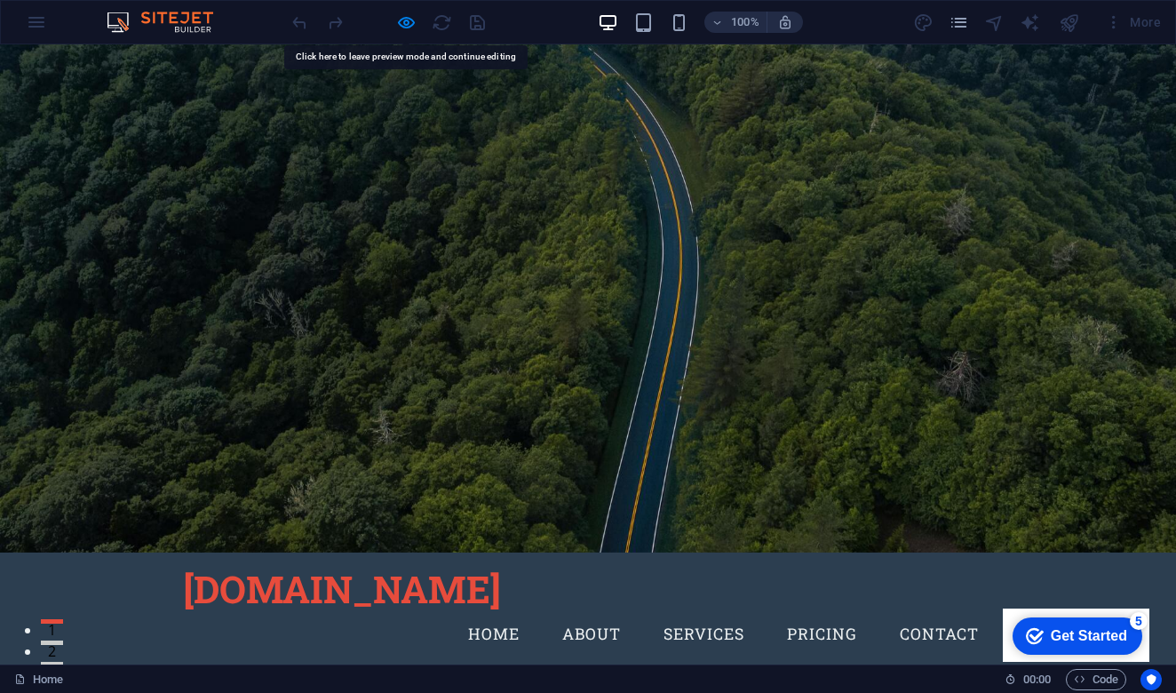
scroll to position [0, 0]
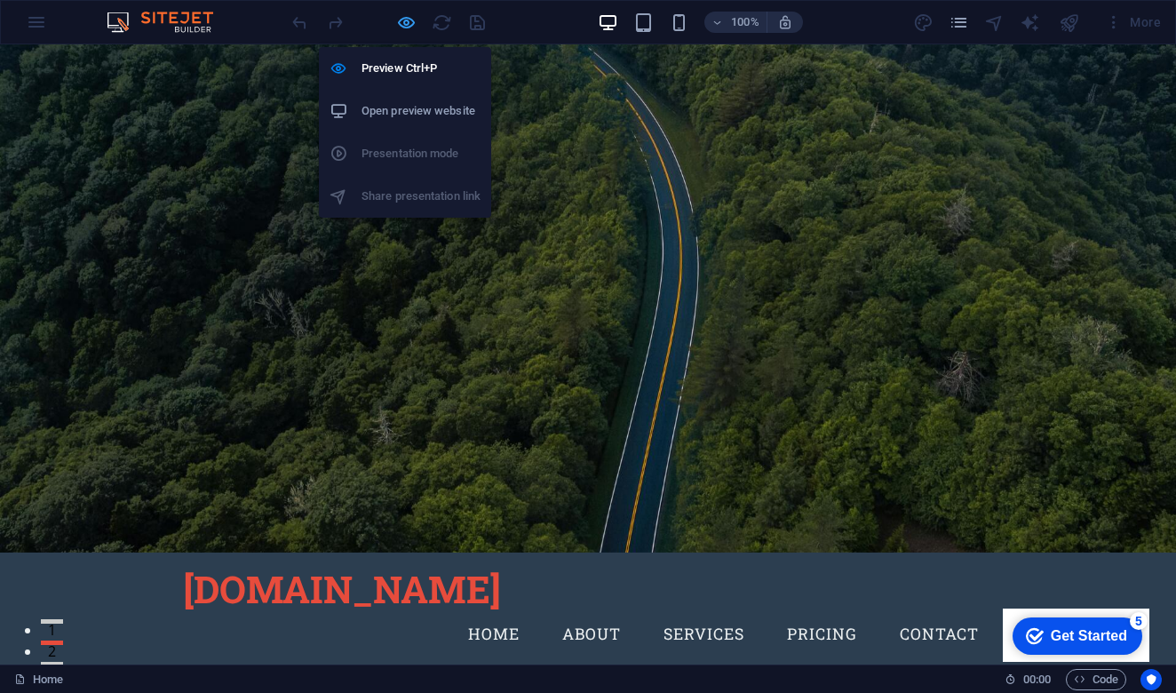
click at [402, 25] on icon "button" at bounding box center [406, 22] width 20 height 20
select select
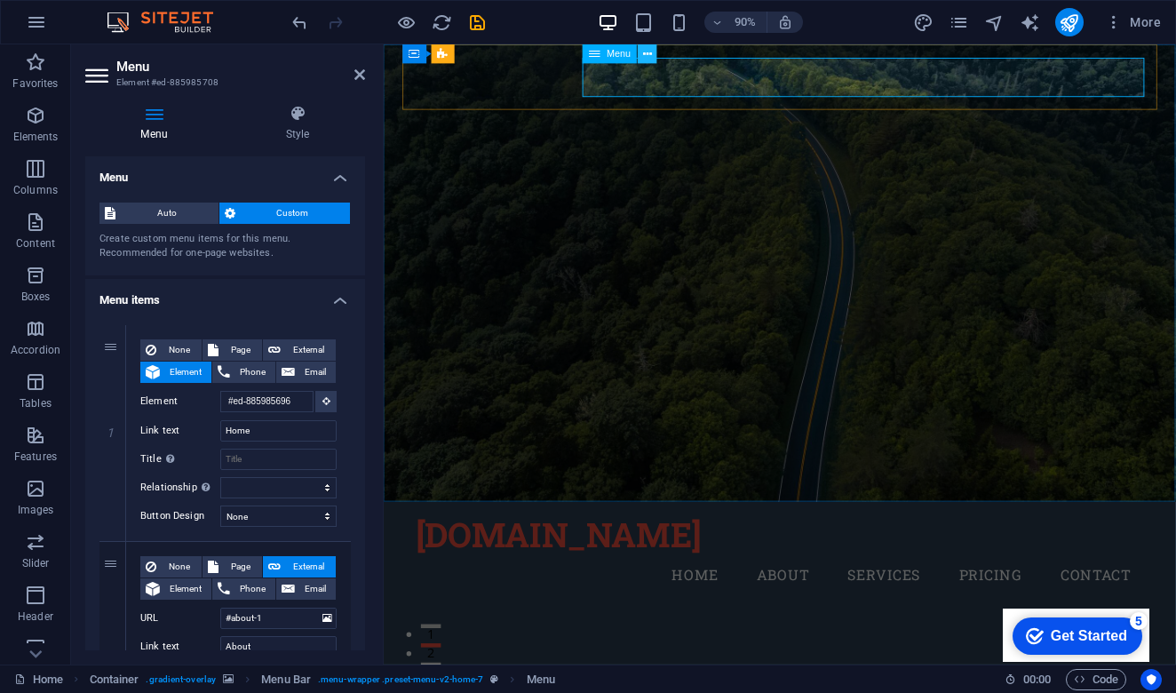
click at [645, 57] on icon at bounding box center [647, 53] width 9 height 17
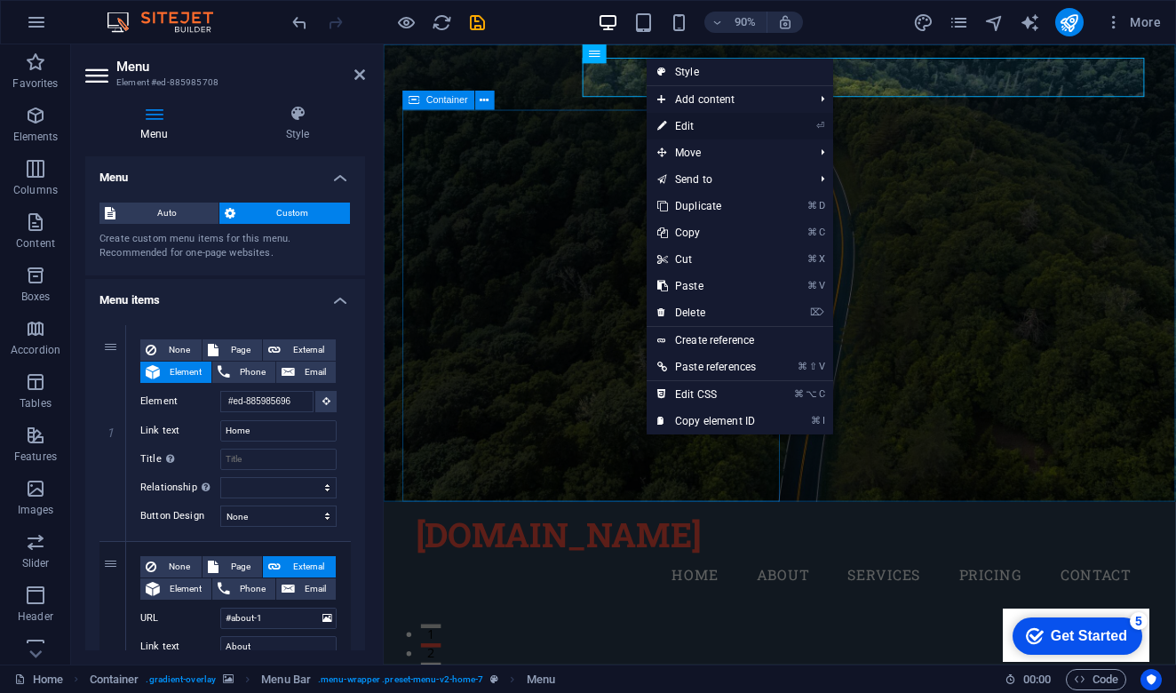
click at [712, 125] on link "⏎ Edit" at bounding box center [707, 126] width 120 height 27
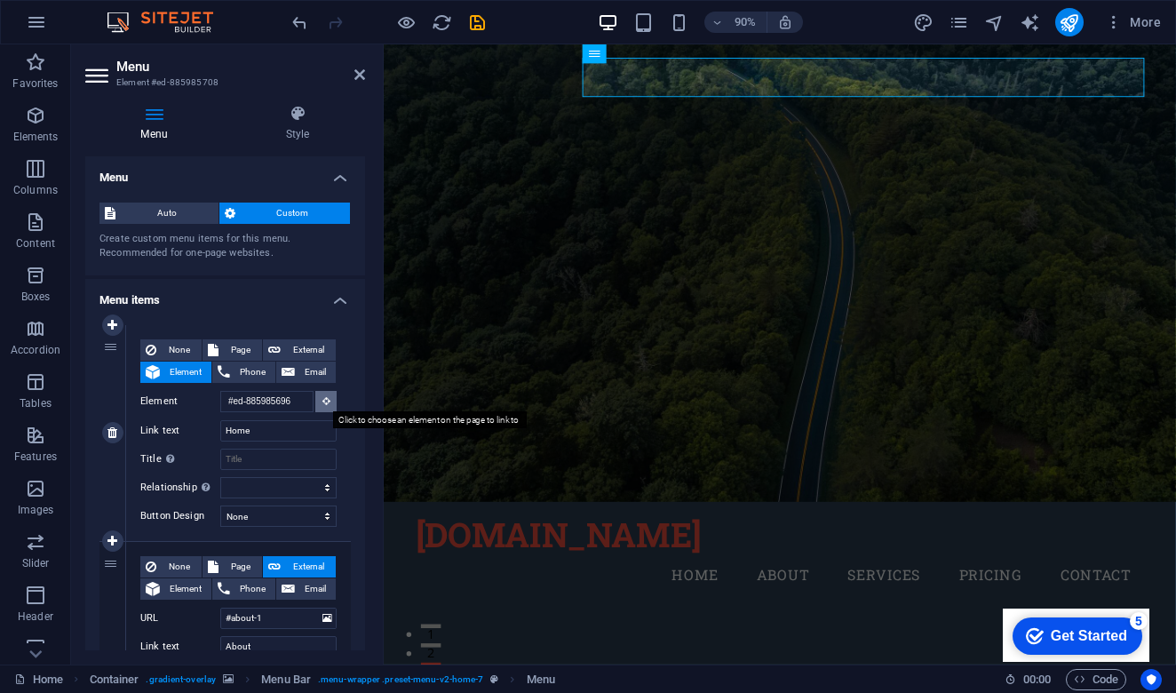
click at [322, 404] on icon at bounding box center [326, 400] width 8 height 9
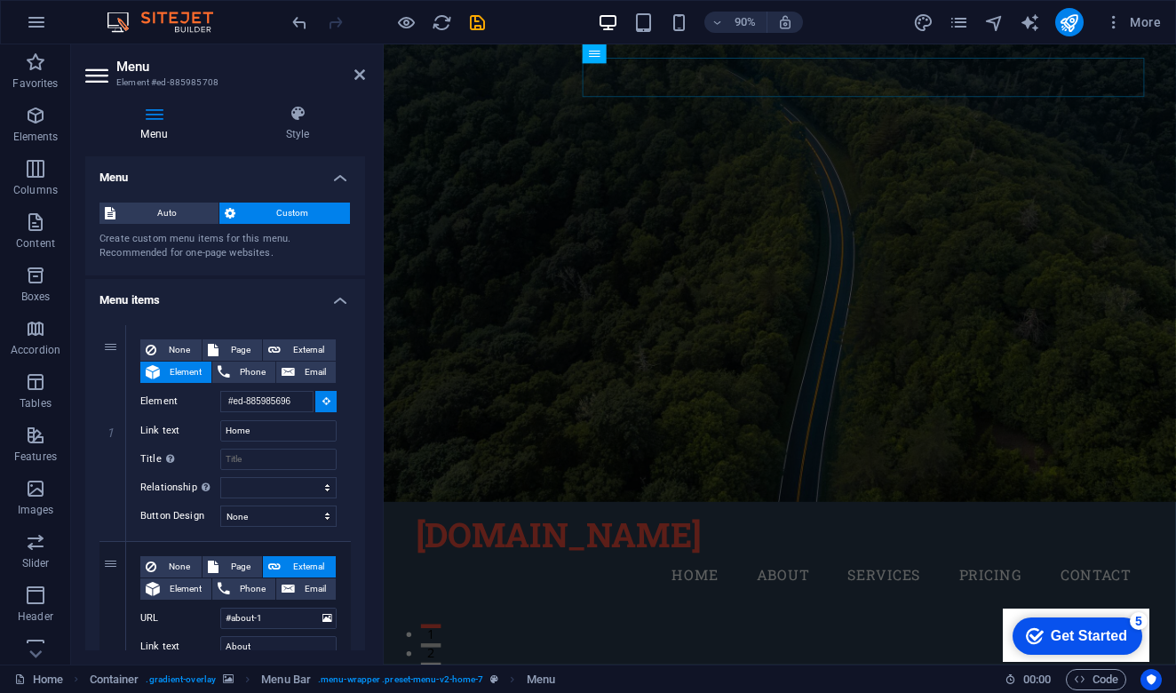
click at [541, 567] on div "[DOMAIN_NAME]" at bounding box center [824, 589] width 810 height 45
select select
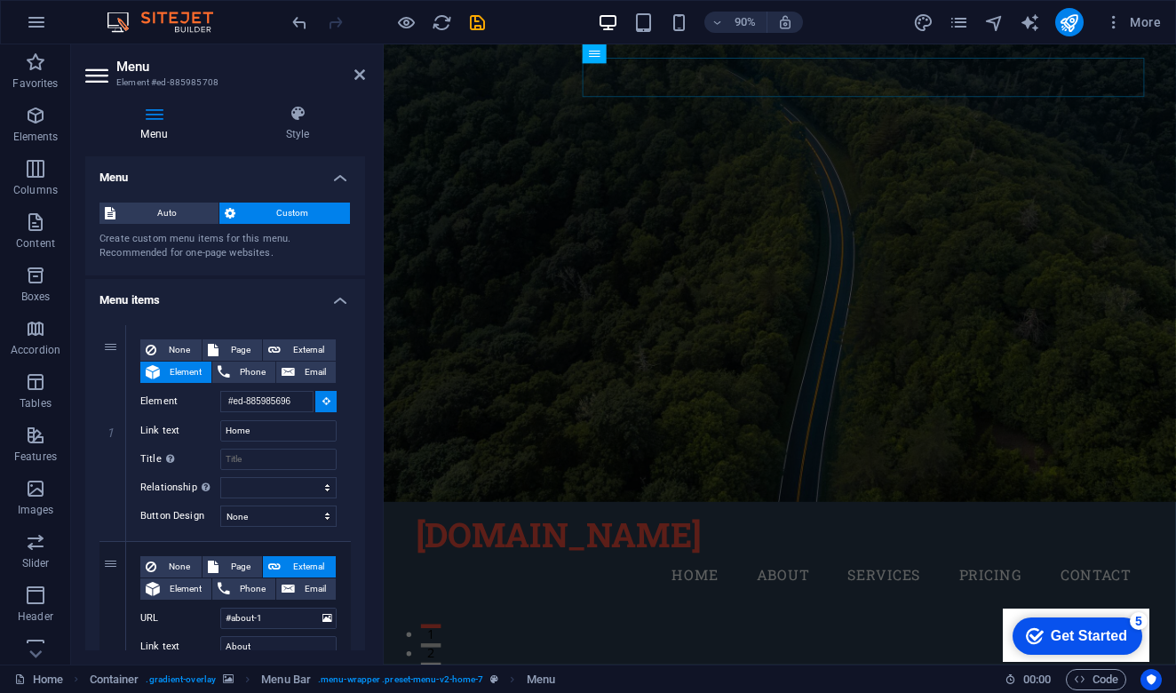
select select
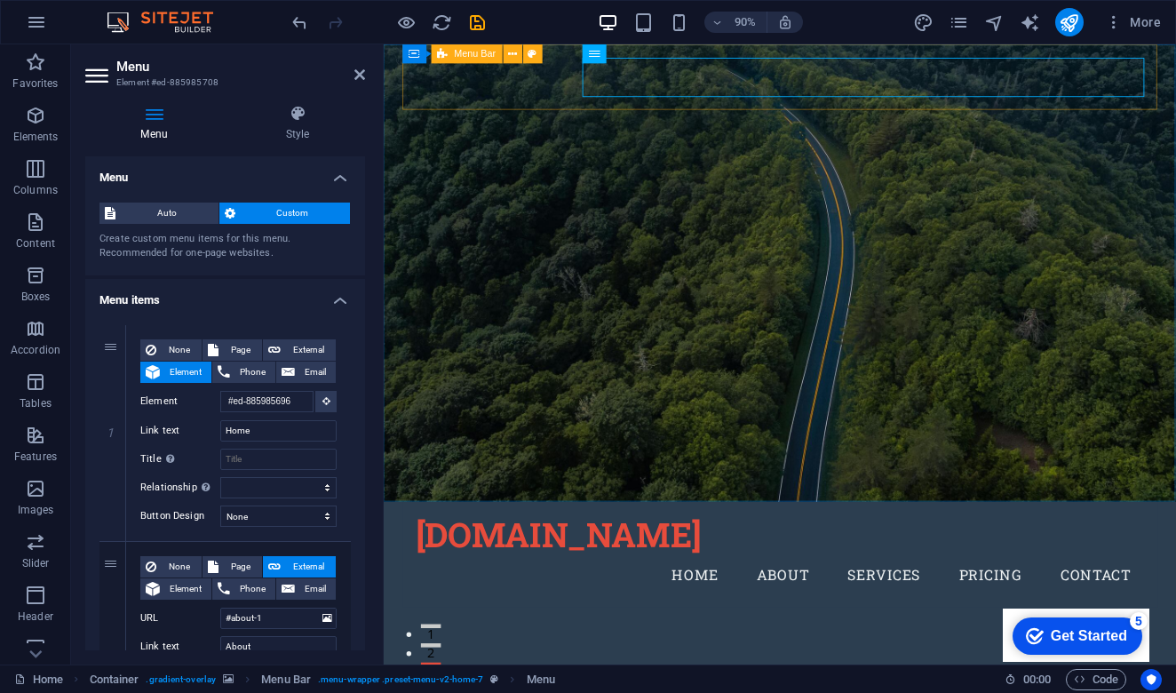
click at [441, 553] on div "mototrv.ro Menu Home About Services Pricing Contact" at bounding box center [824, 611] width 839 height 117
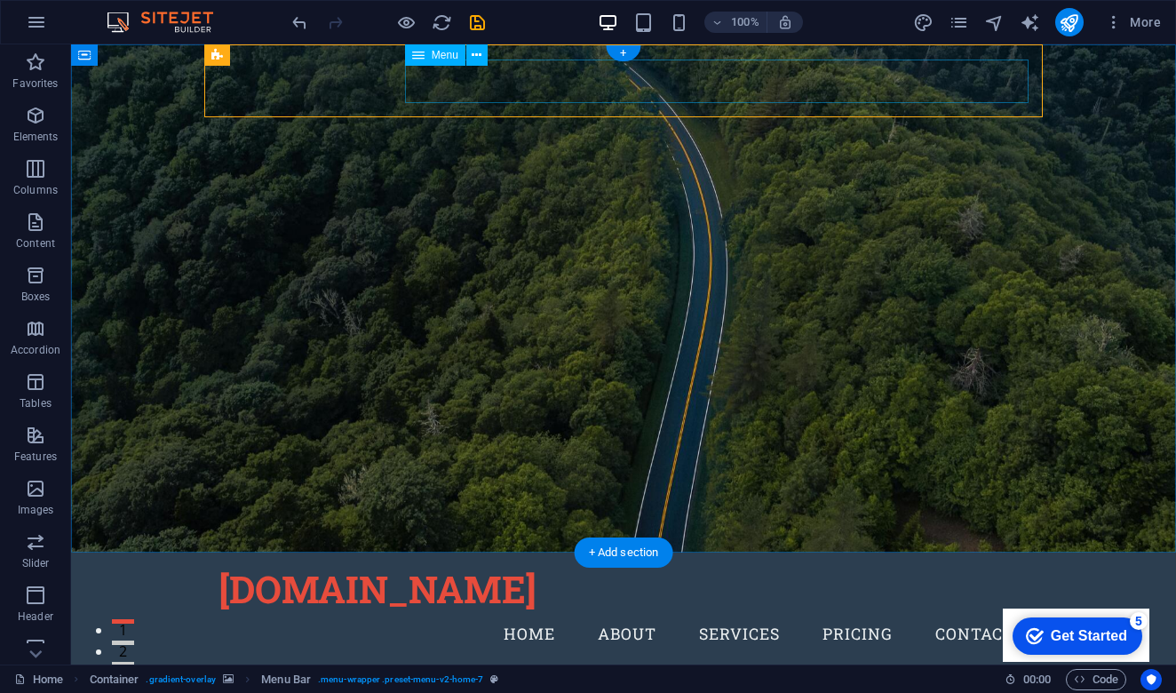
click at [534, 612] on nav "Home About Services Pricing Contact" at bounding box center [624, 634] width 810 height 44
click at [477, 59] on icon at bounding box center [477, 55] width 10 height 19
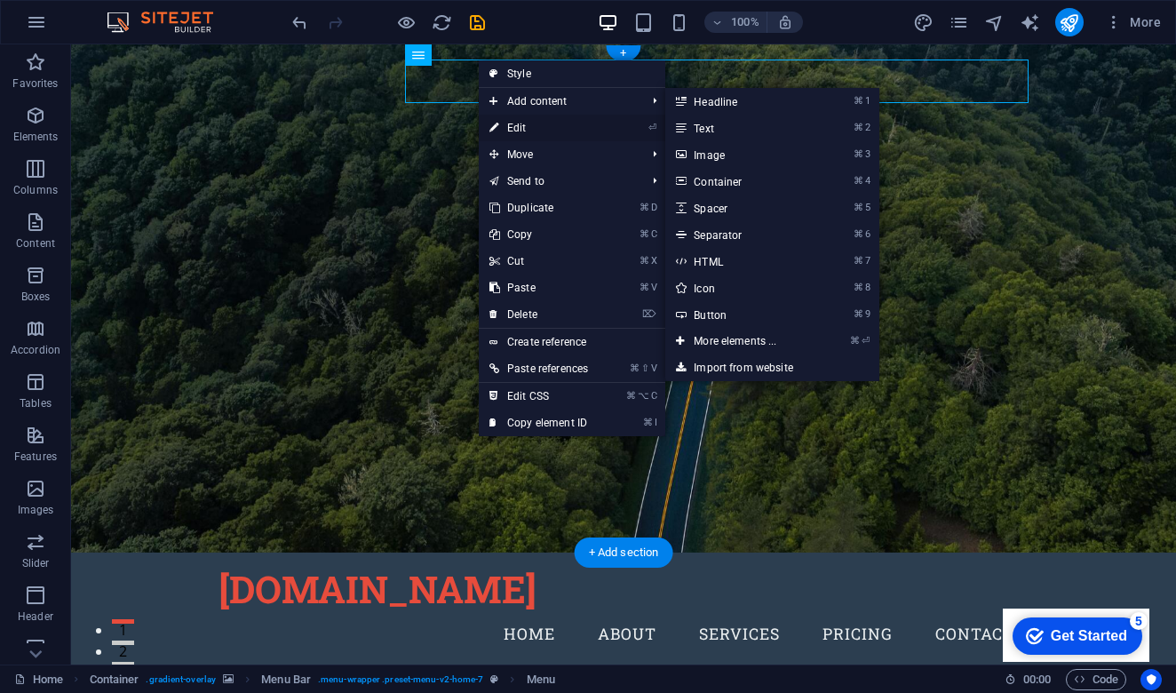
click at [538, 131] on link "⏎ Edit" at bounding box center [539, 128] width 120 height 27
select select
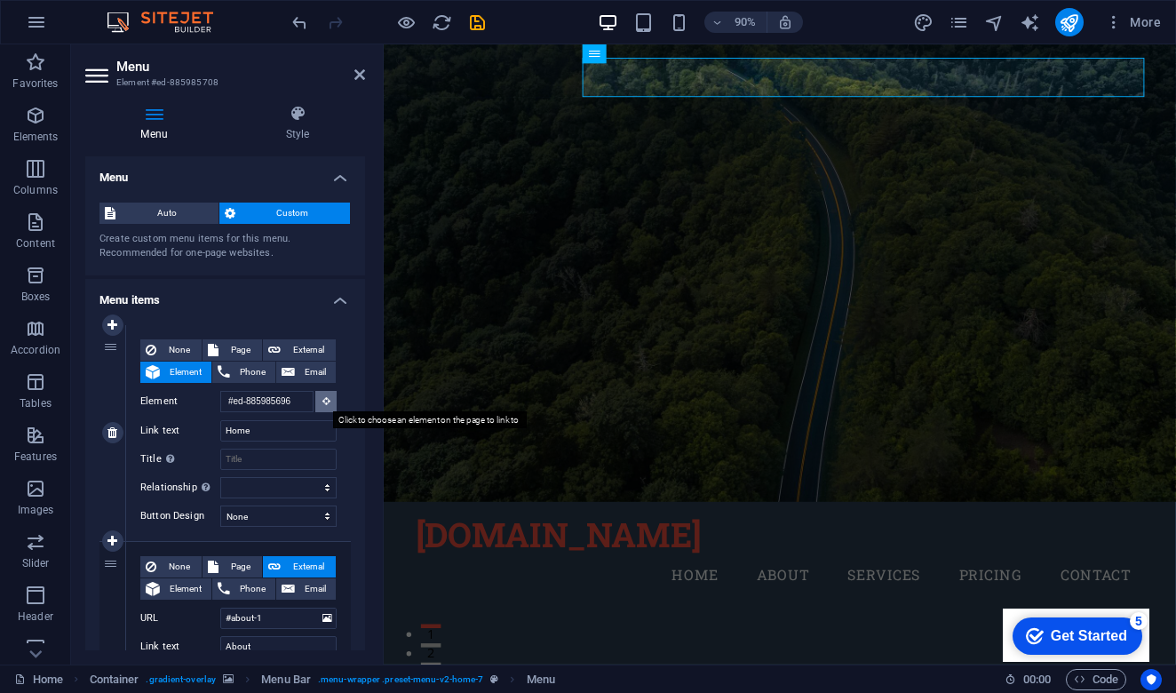
click at [326, 402] on icon at bounding box center [326, 400] width 8 height 9
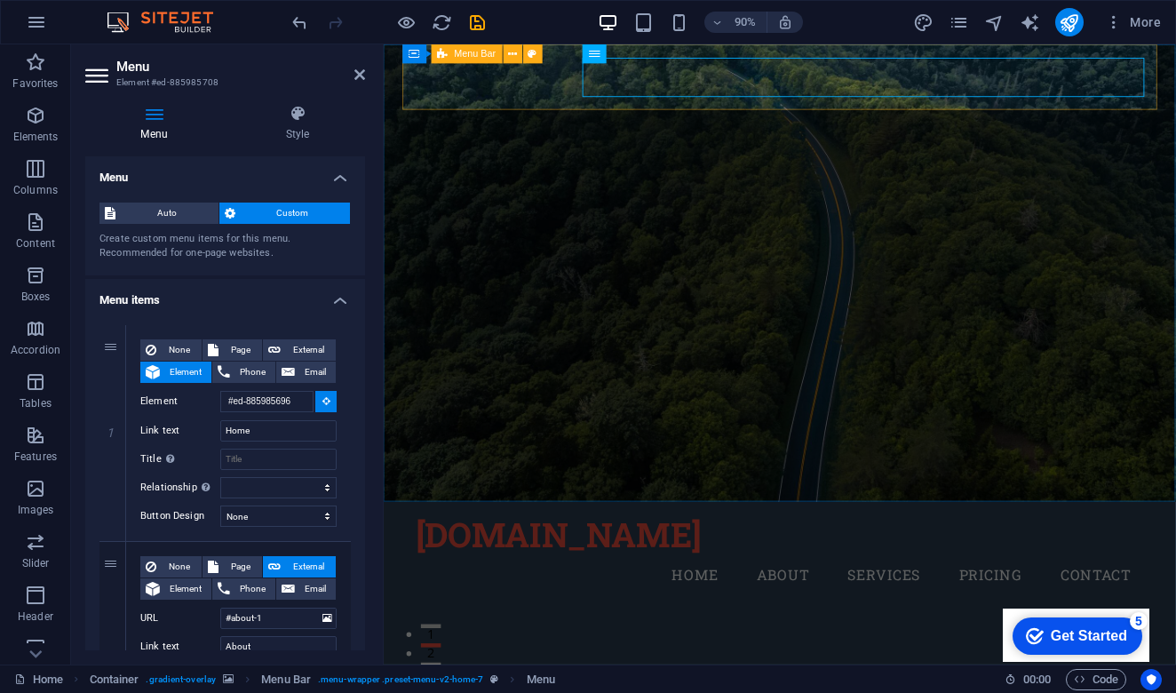
click at [456, 553] on div "mototrv.ro Menu Home About Services Pricing Contact" at bounding box center [824, 611] width 839 height 117
type input "#ed-885985693"
select select
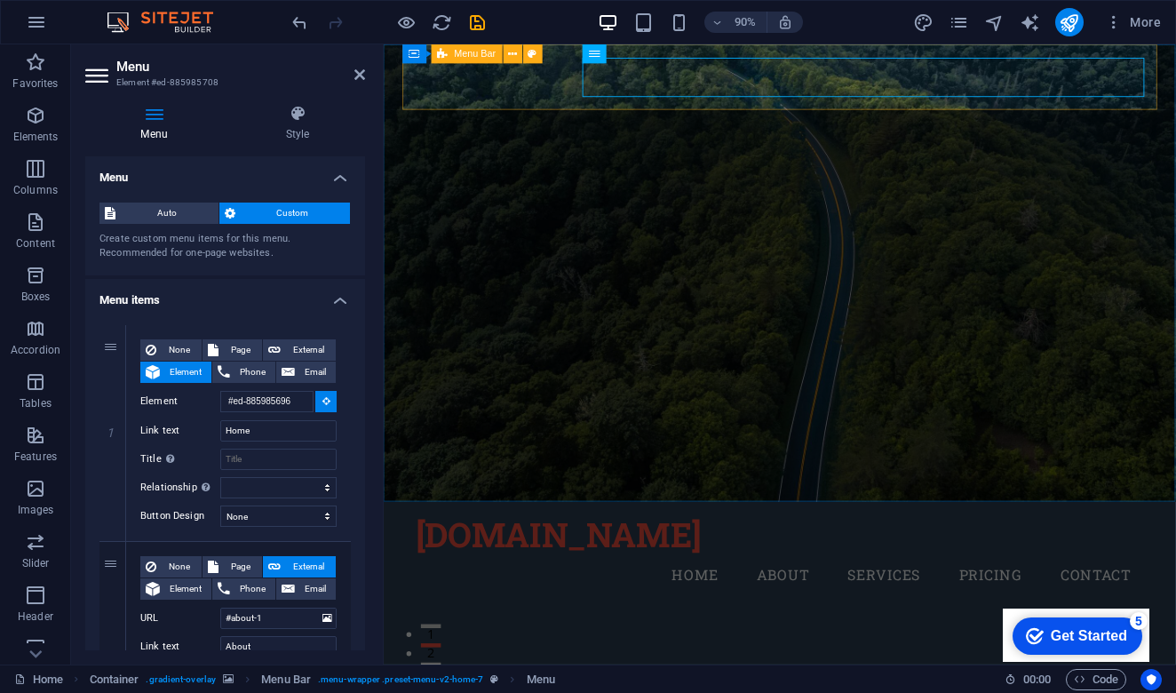
select select
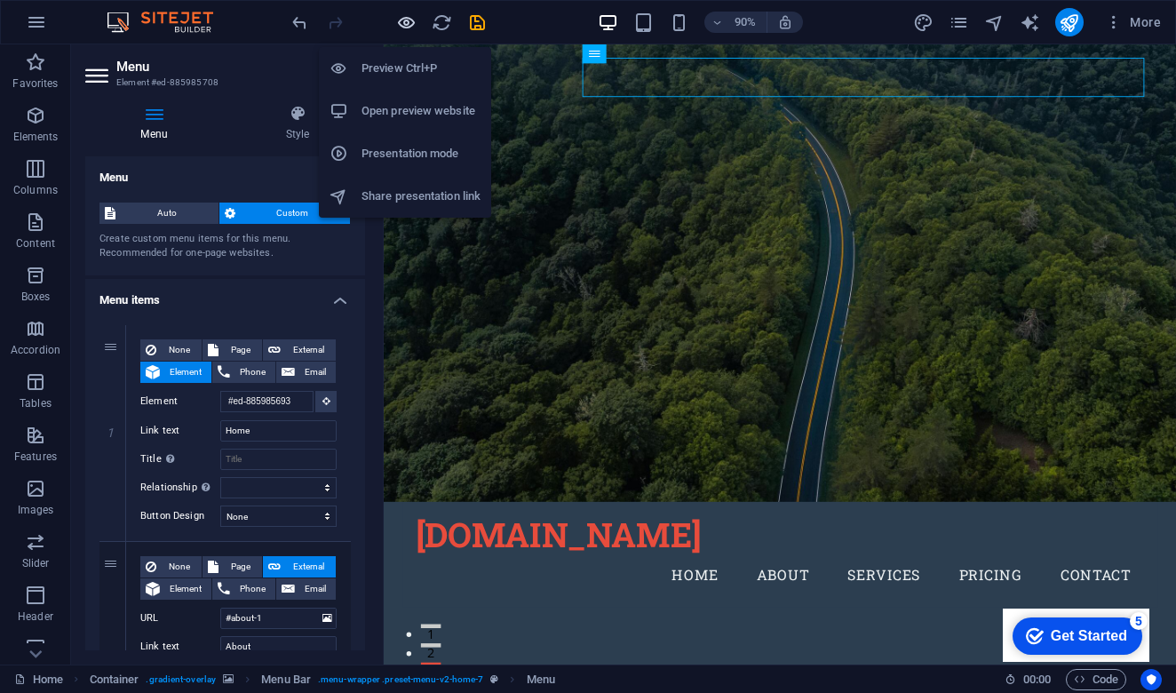
click at [407, 25] on icon "button" at bounding box center [406, 22] width 20 height 20
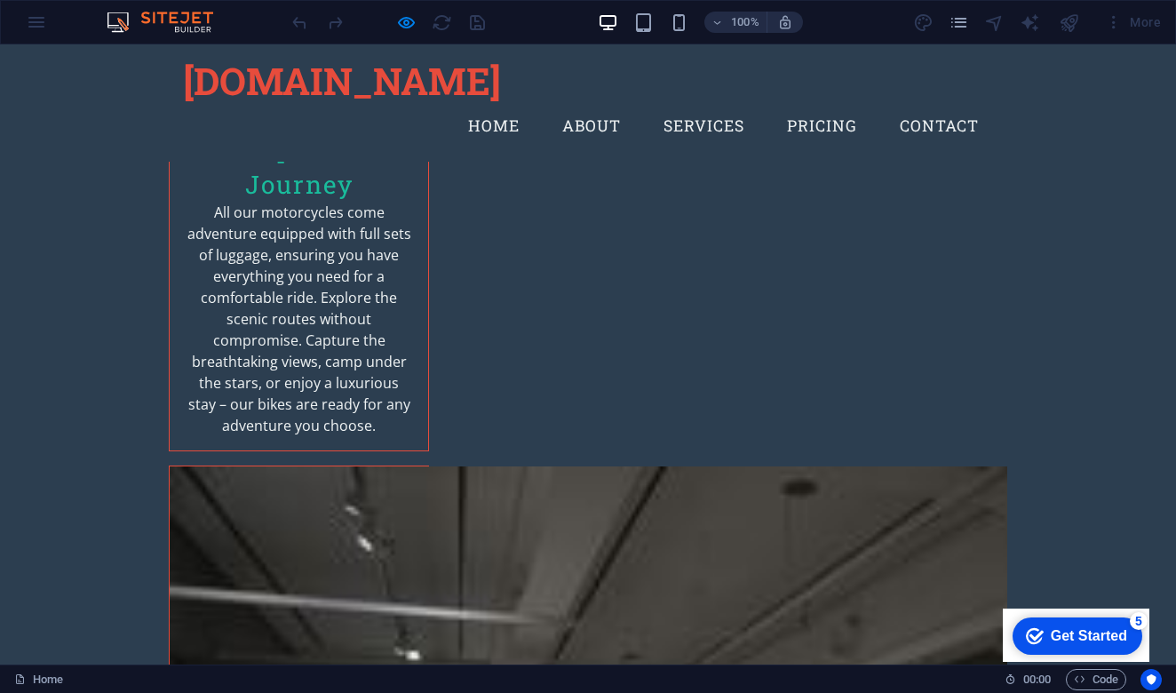
scroll to position [3170, 0]
click at [505, 104] on link "Home" at bounding box center [494, 126] width 80 height 44
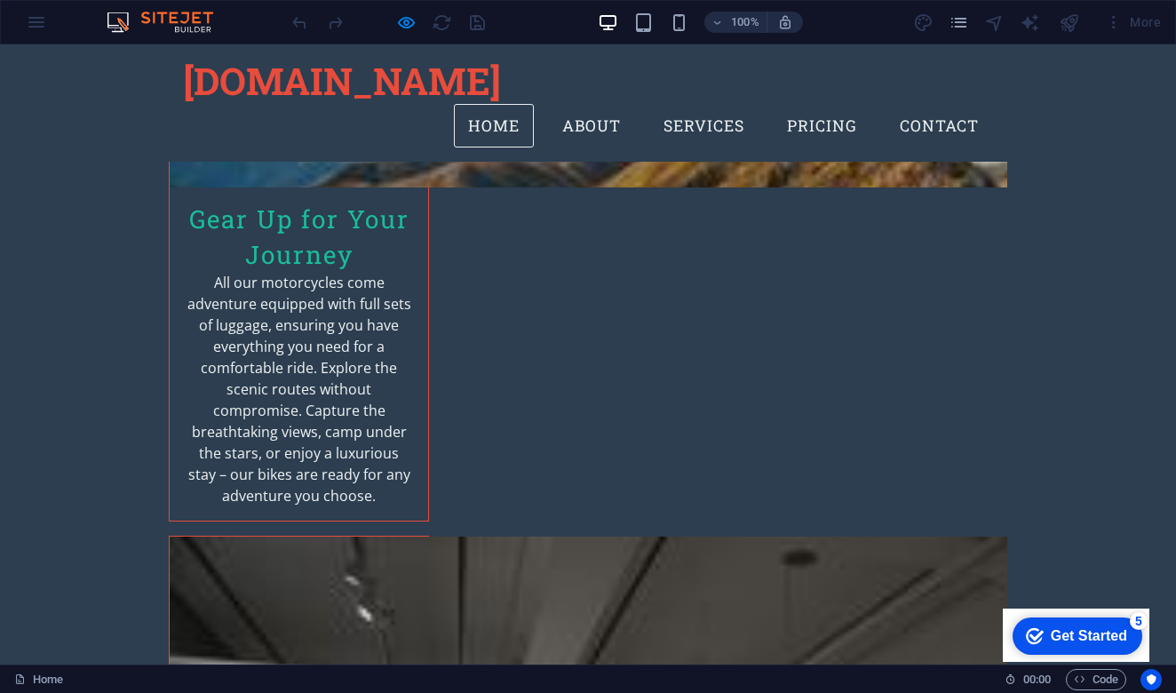
scroll to position [3025, 0]
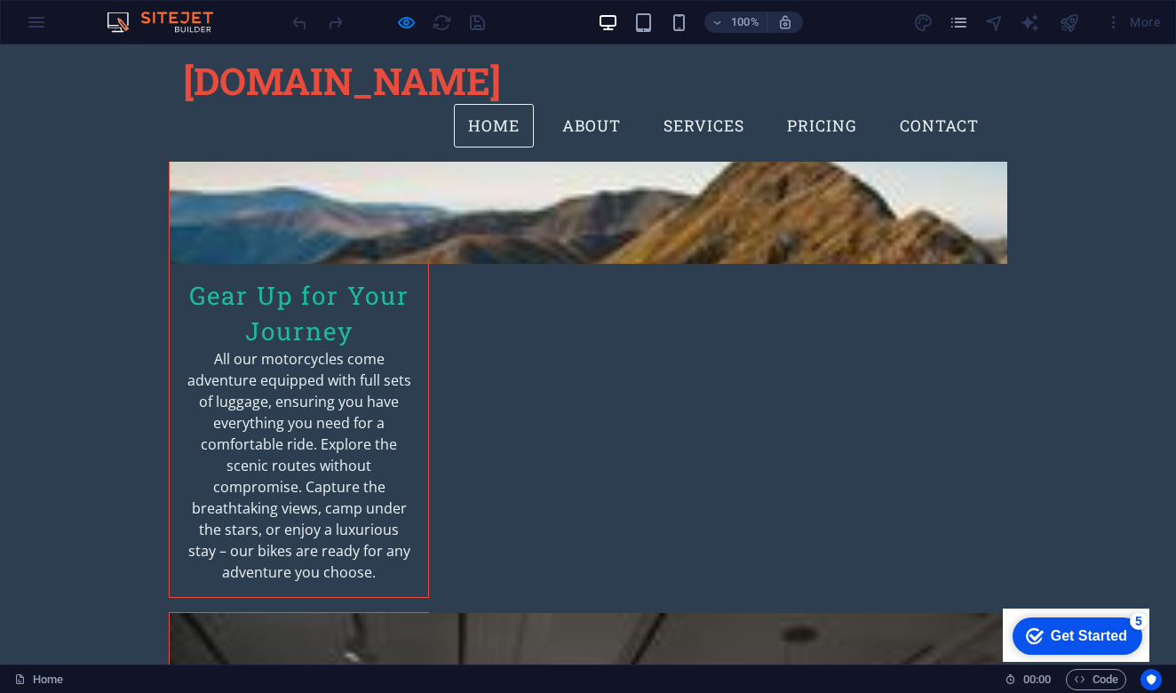
click at [505, 104] on link "Home" at bounding box center [494, 126] width 80 height 44
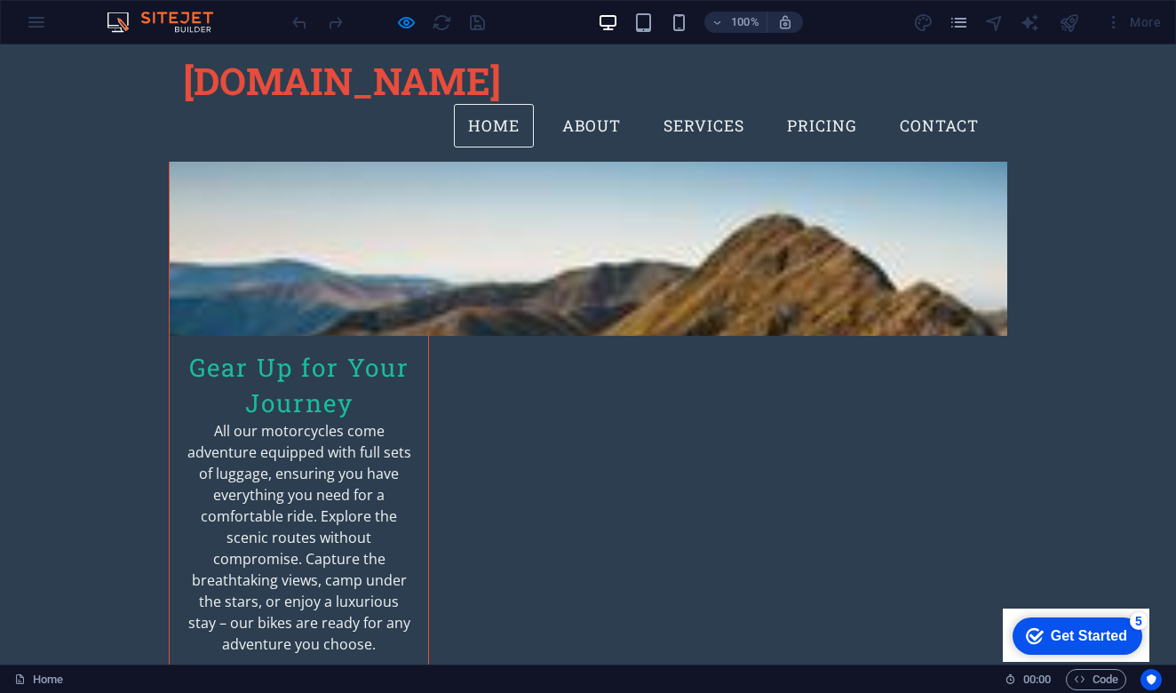
scroll to position [2879, 0]
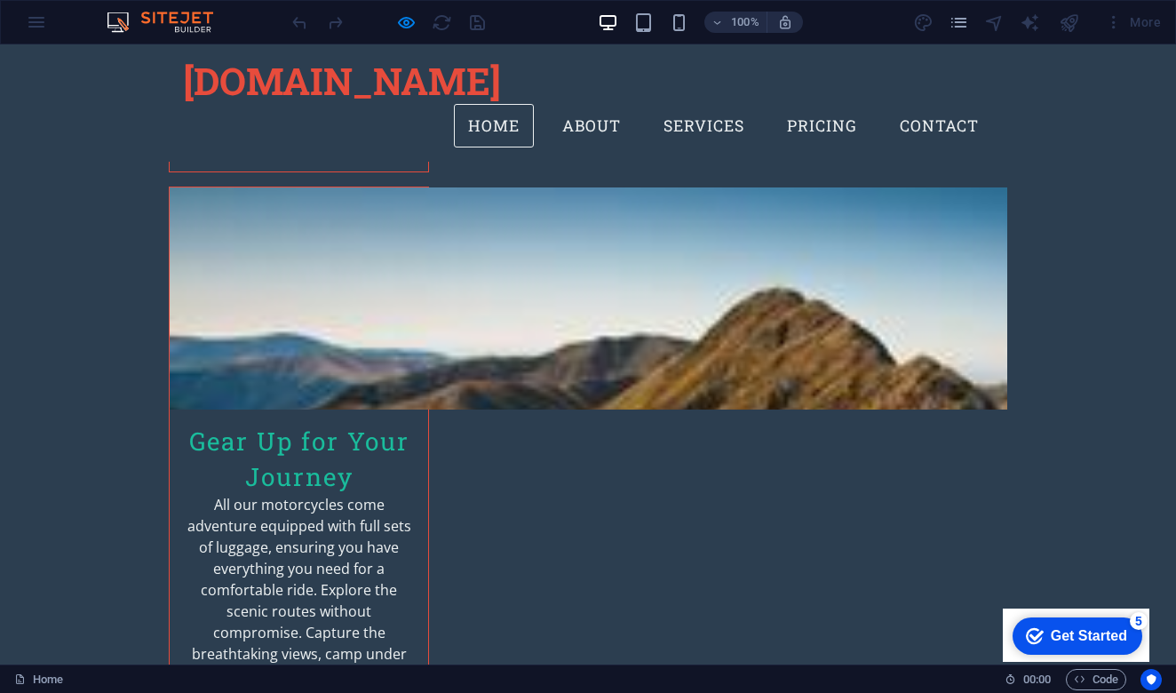
click at [504, 104] on link "Home" at bounding box center [494, 126] width 80 height 44
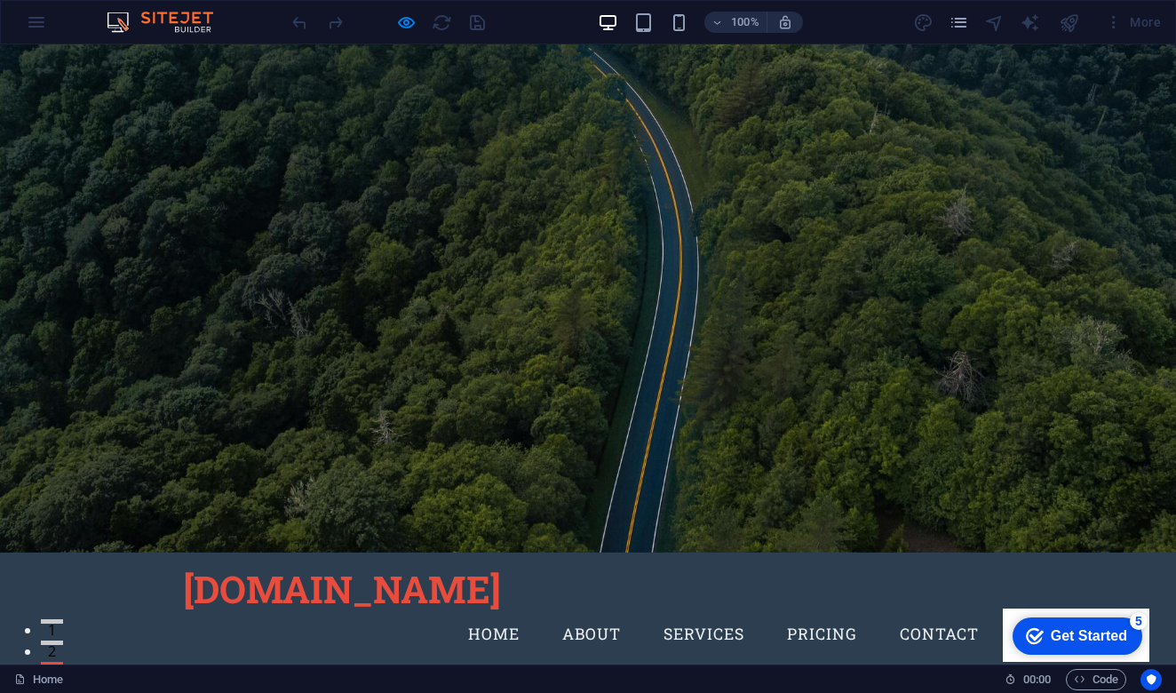
scroll to position [0, 0]
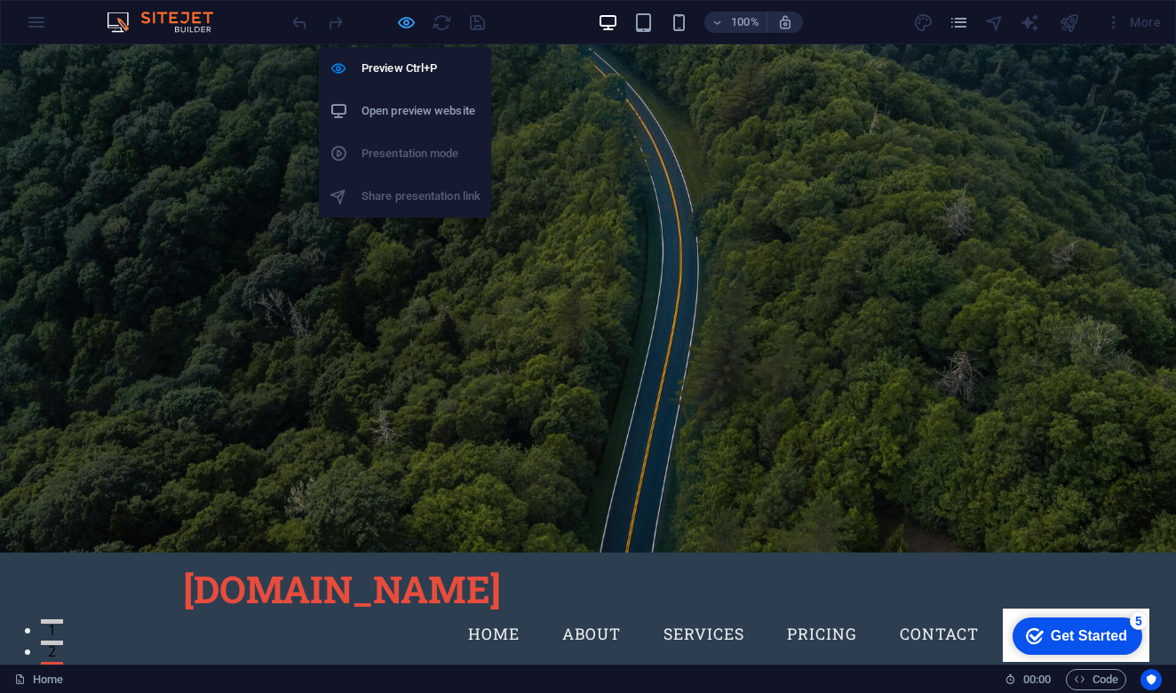
click at [408, 23] on icon "button" at bounding box center [406, 22] width 20 height 20
select select
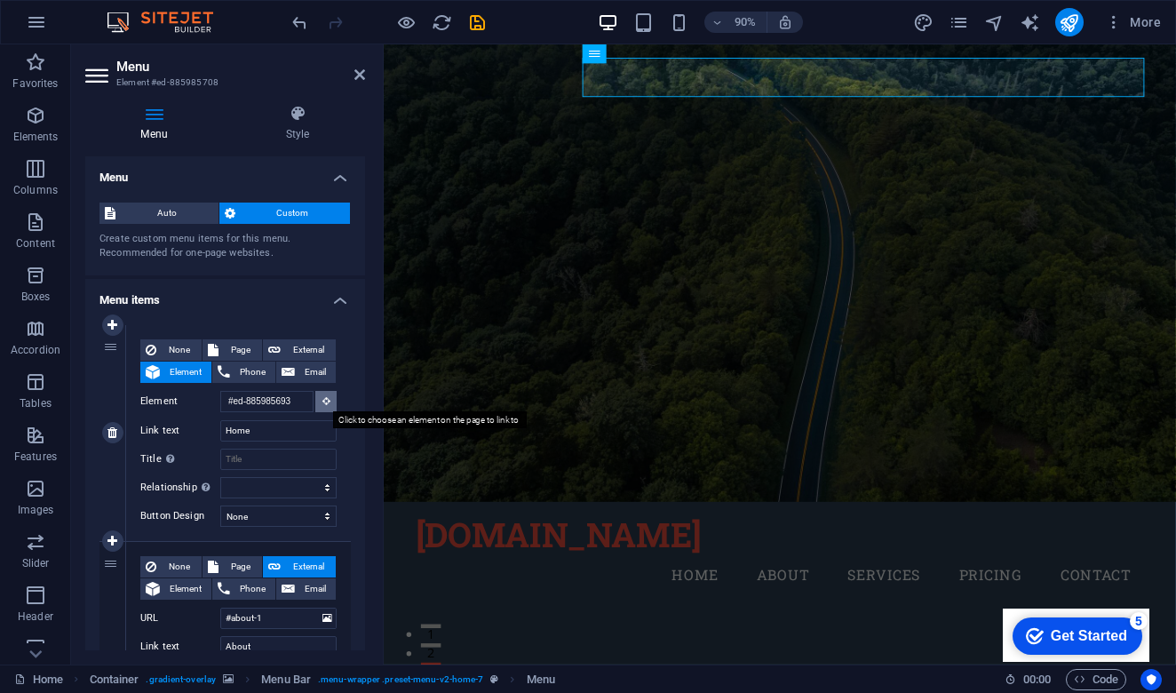
click at [322, 402] on icon at bounding box center [326, 400] width 8 height 9
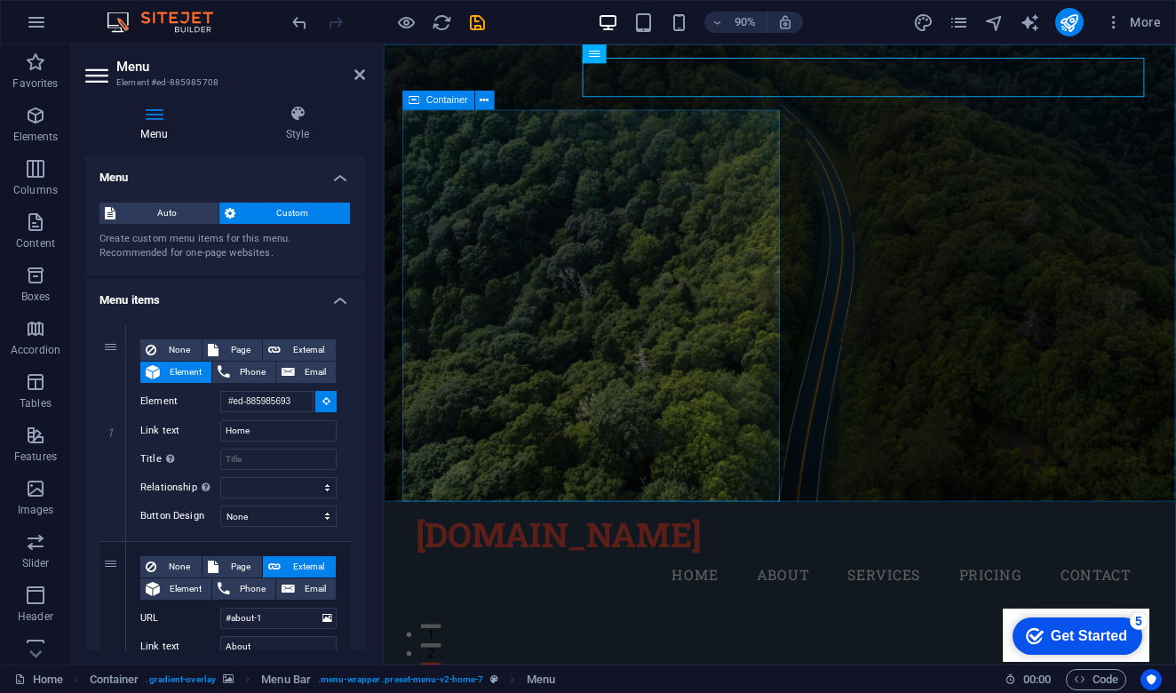
type input "#ed-885985714"
select select
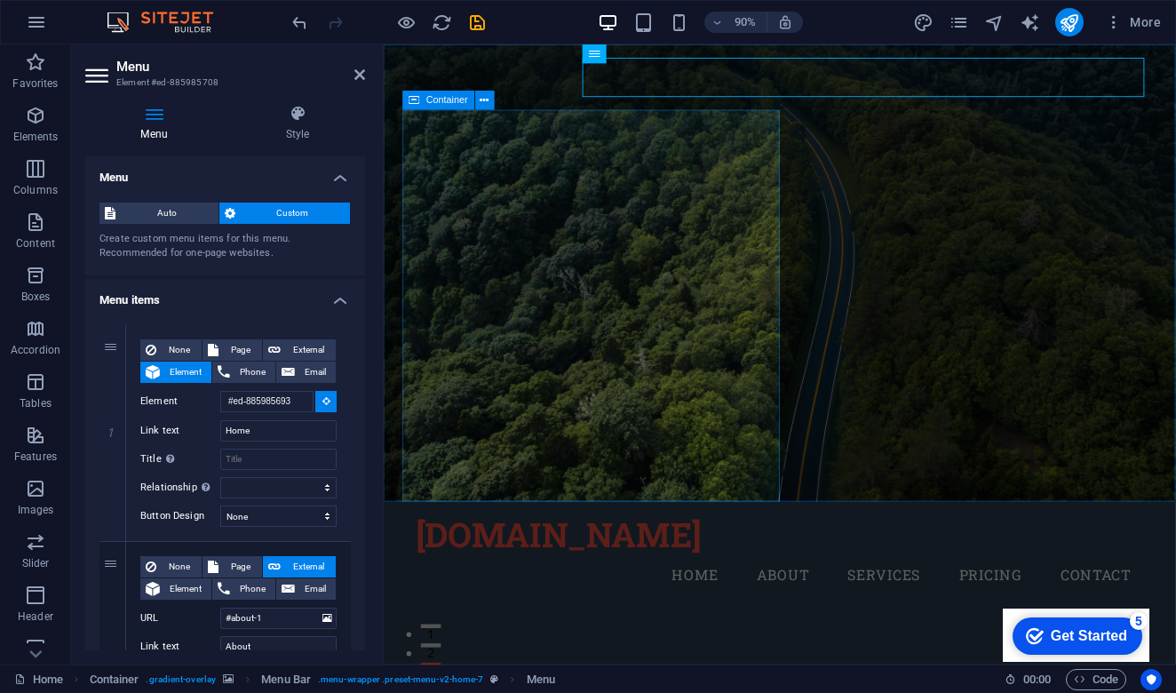
select select
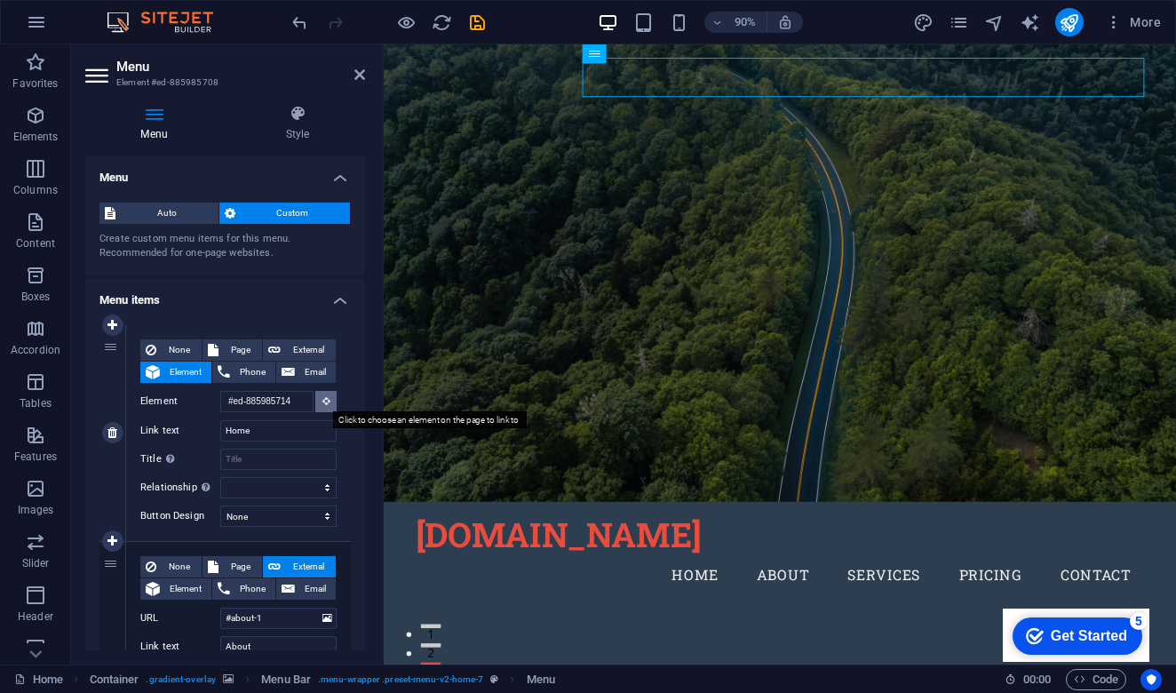
click at [322, 405] on button at bounding box center [325, 401] width 21 height 21
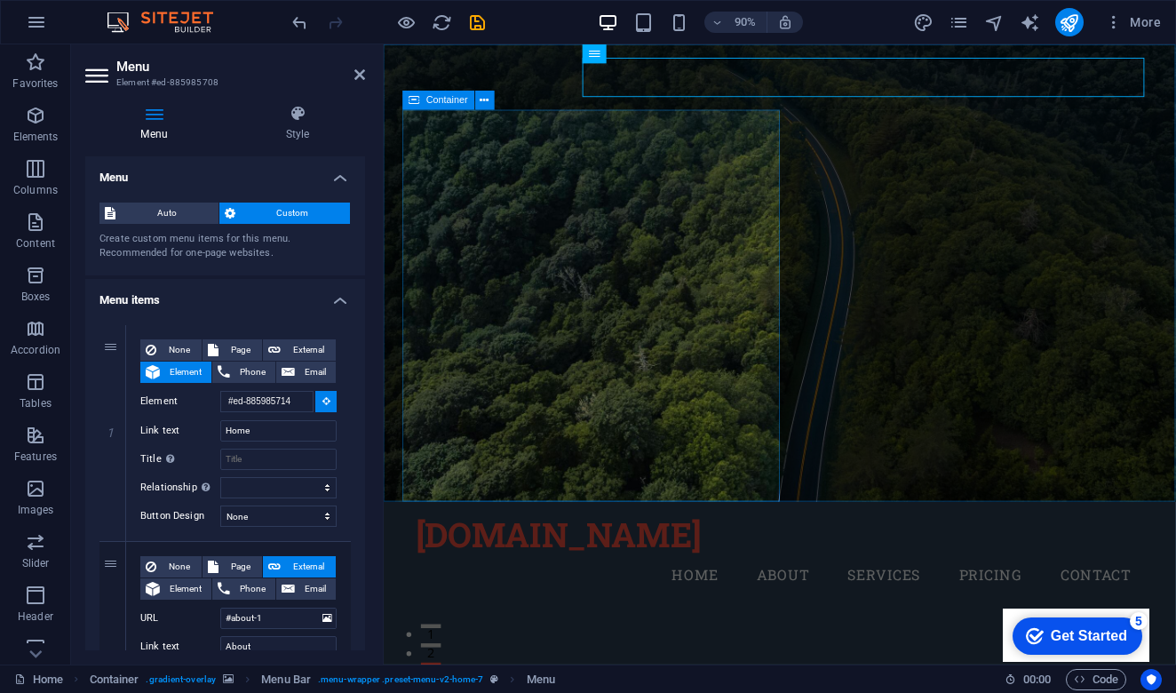
select select
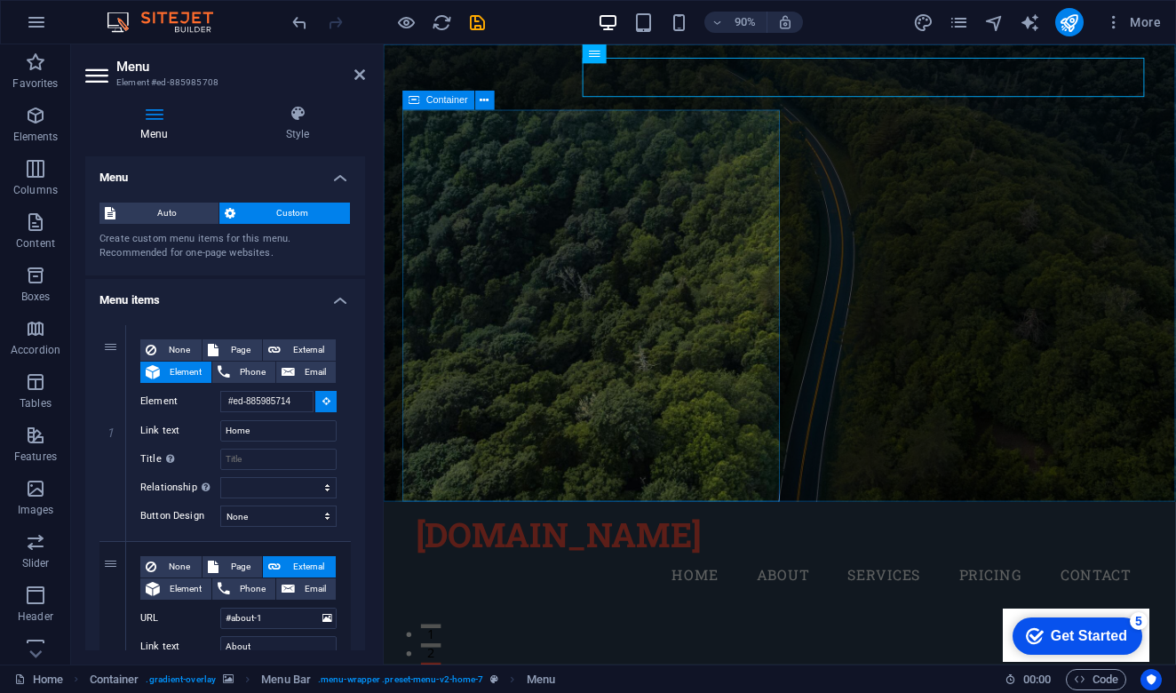
select select
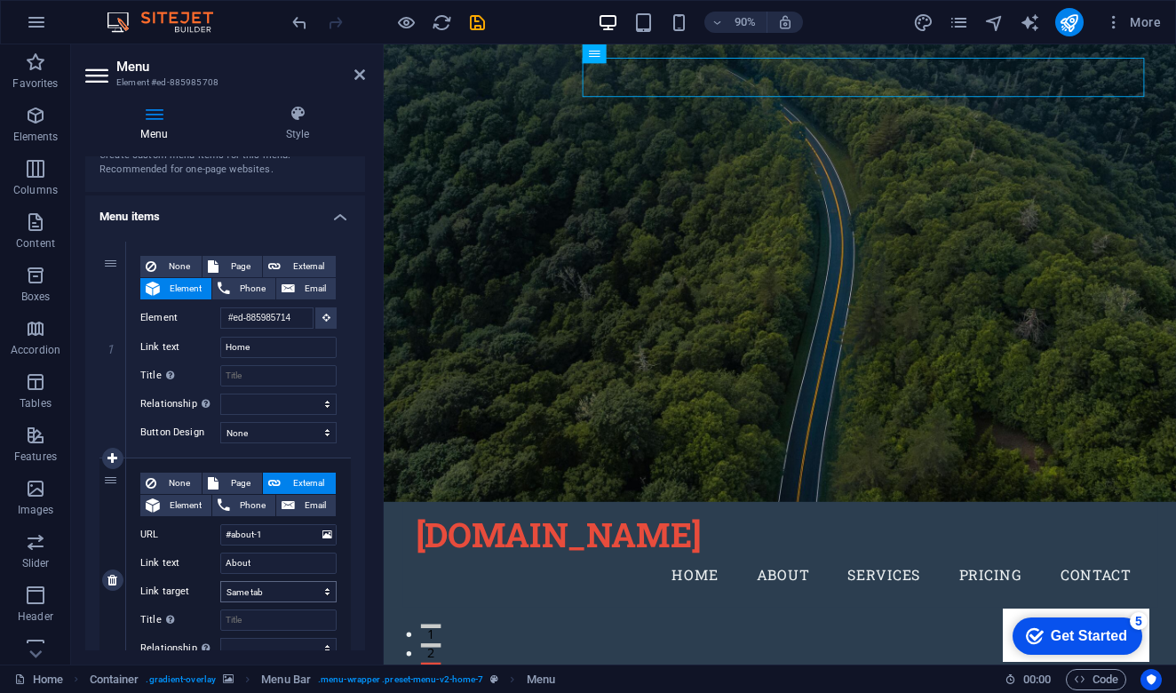
scroll to position [82, 0]
click at [241, 265] on span "Page" at bounding box center [240, 268] width 33 height 21
select select
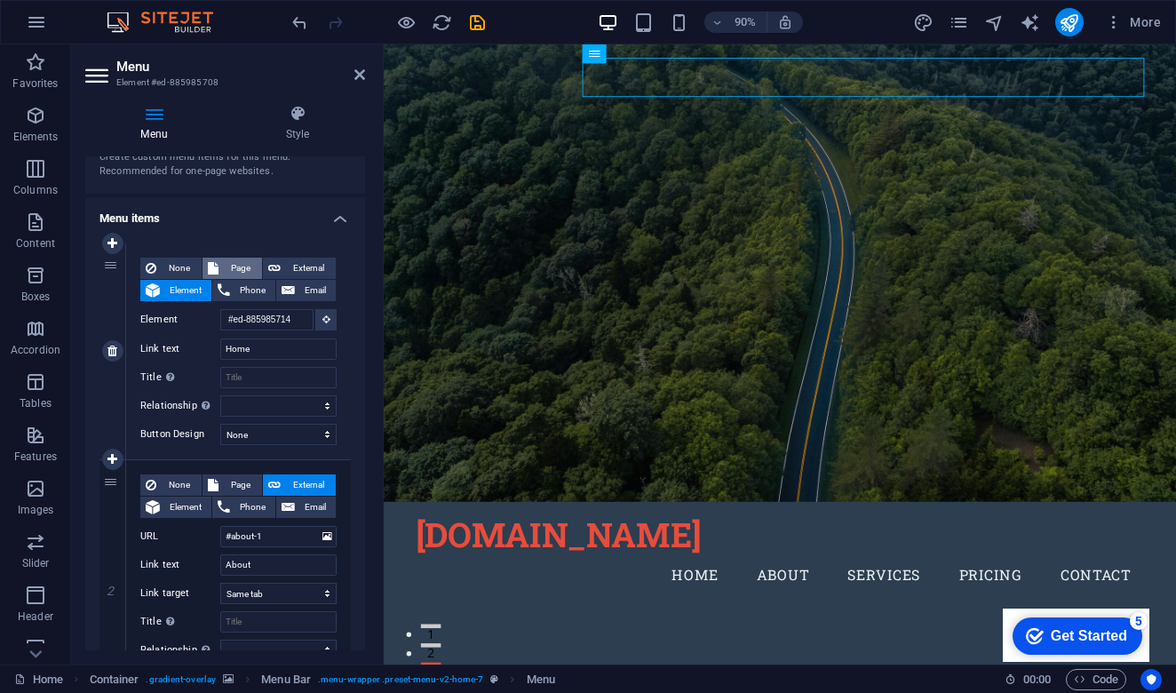
select select
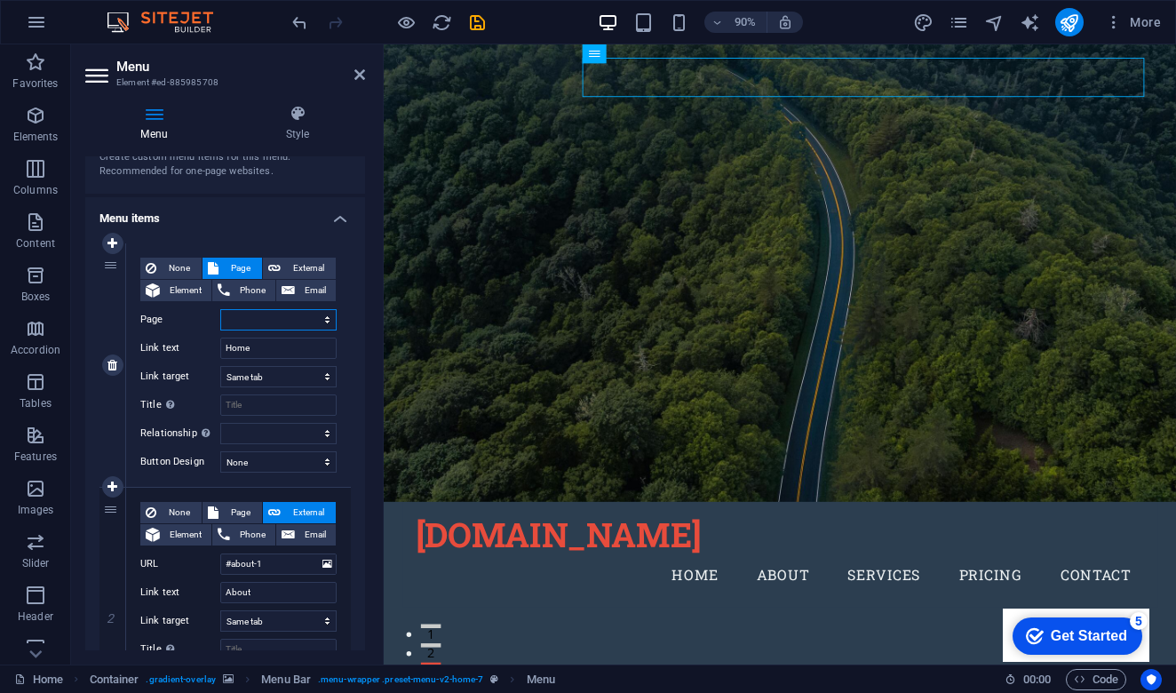
select select "0"
select select
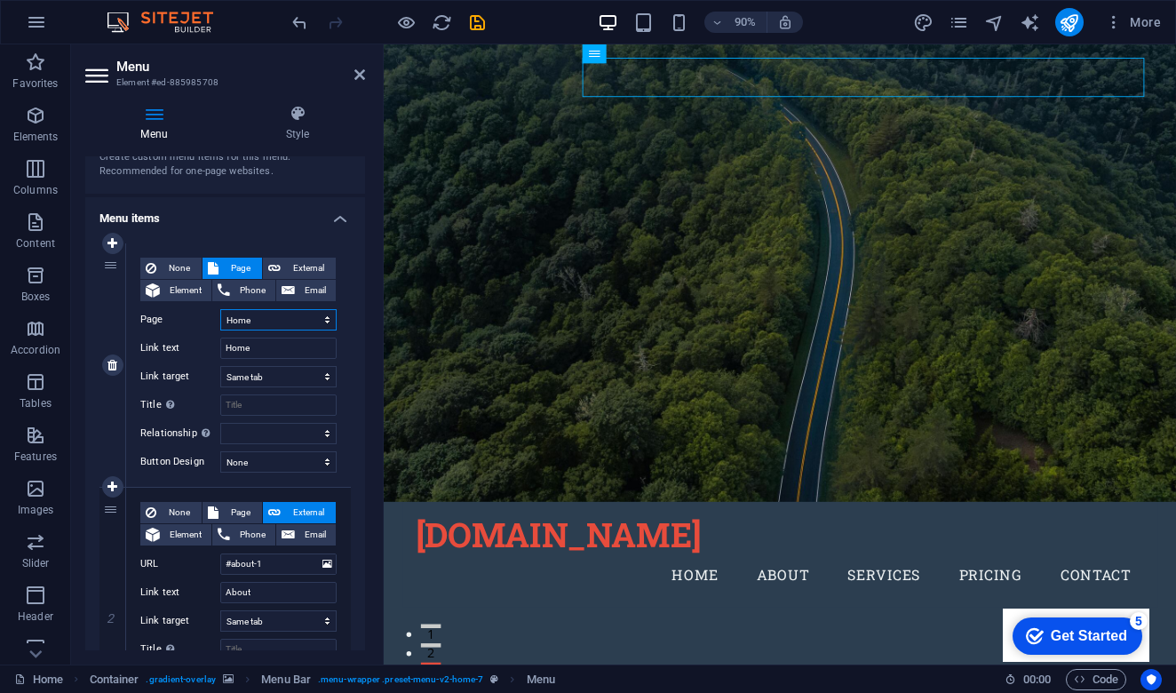
select select
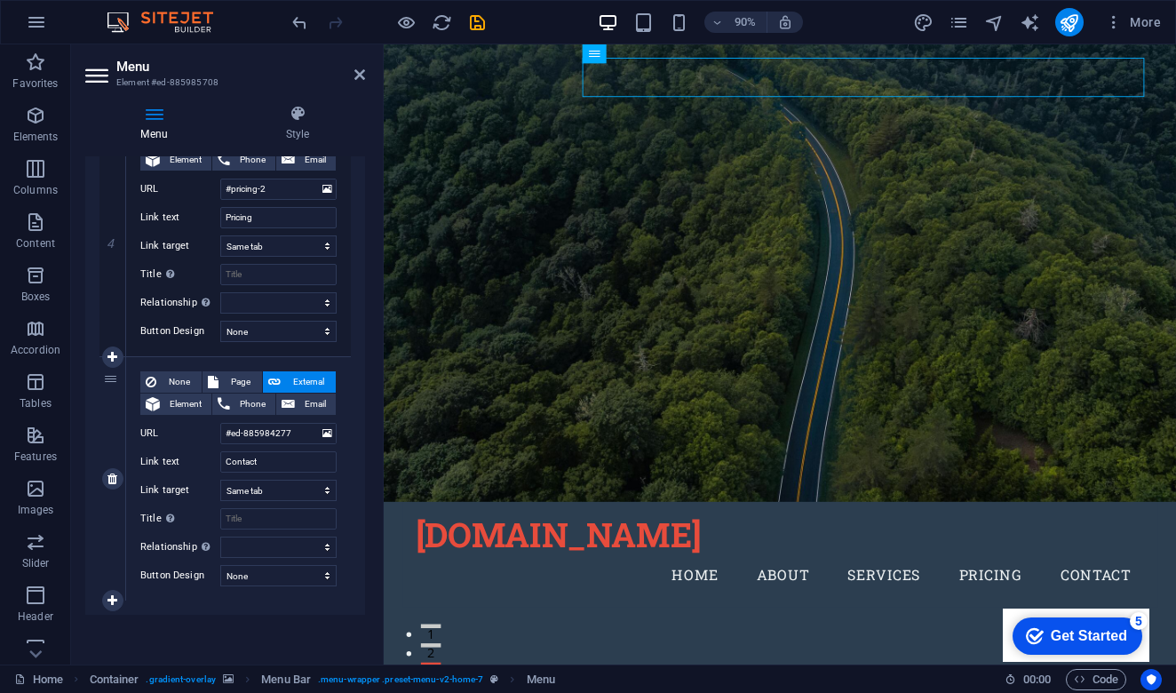
scroll to position [945, 0]
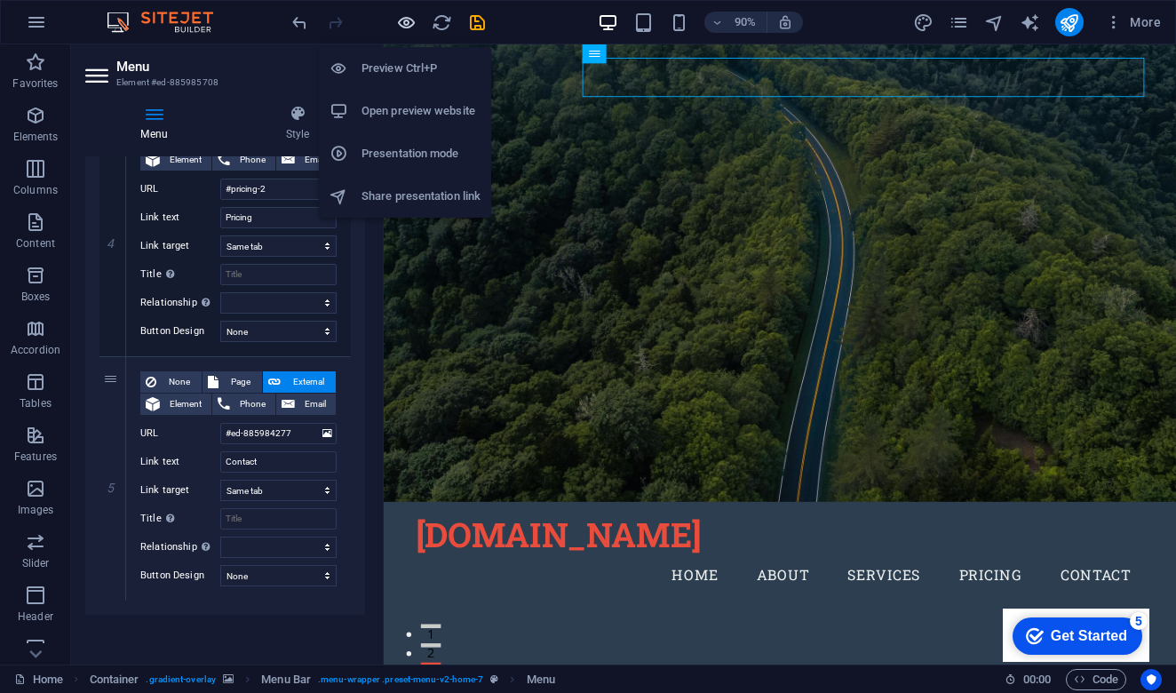
click at [408, 26] on icon "button" at bounding box center [406, 22] width 20 height 20
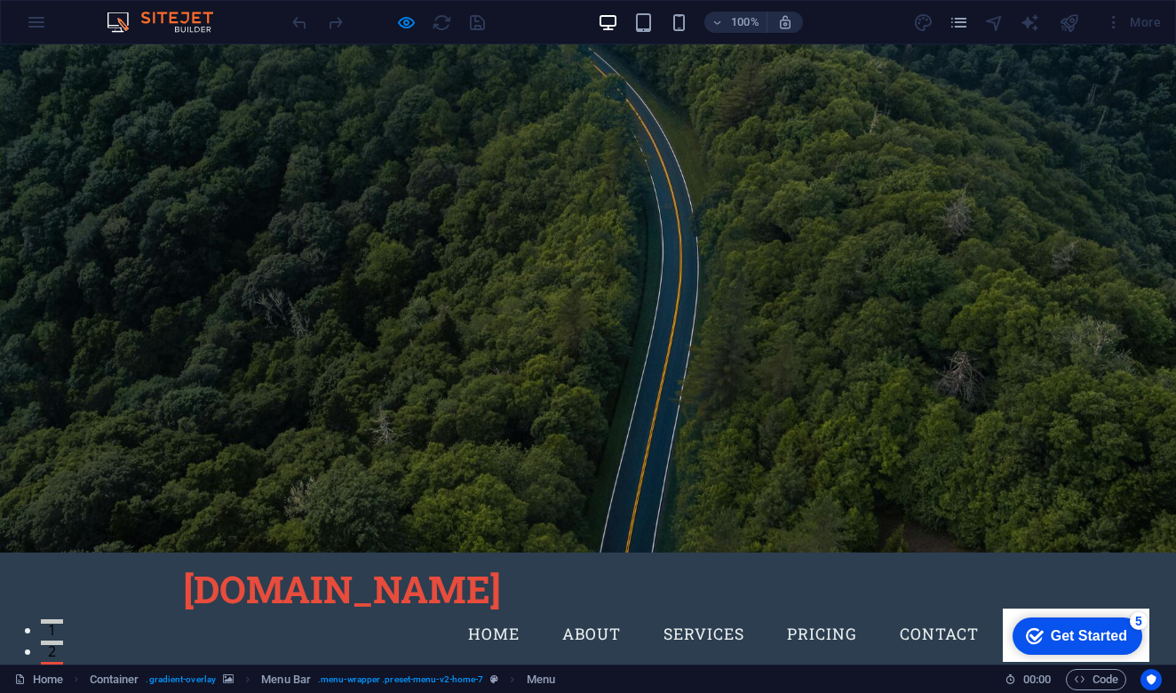
click at [611, 612] on link "About" at bounding box center [591, 634] width 87 height 44
click at [591, 612] on link "About" at bounding box center [591, 634] width 87 height 44
click at [702, 612] on link "Services" at bounding box center [703, 634] width 109 height 44
click at [817, 612] on link "Pricing" at bounding box center [822, 634] width 99 height 44
click at [935, 612] on link "Contact" at bounding box center [939, 634] width 107 height 44
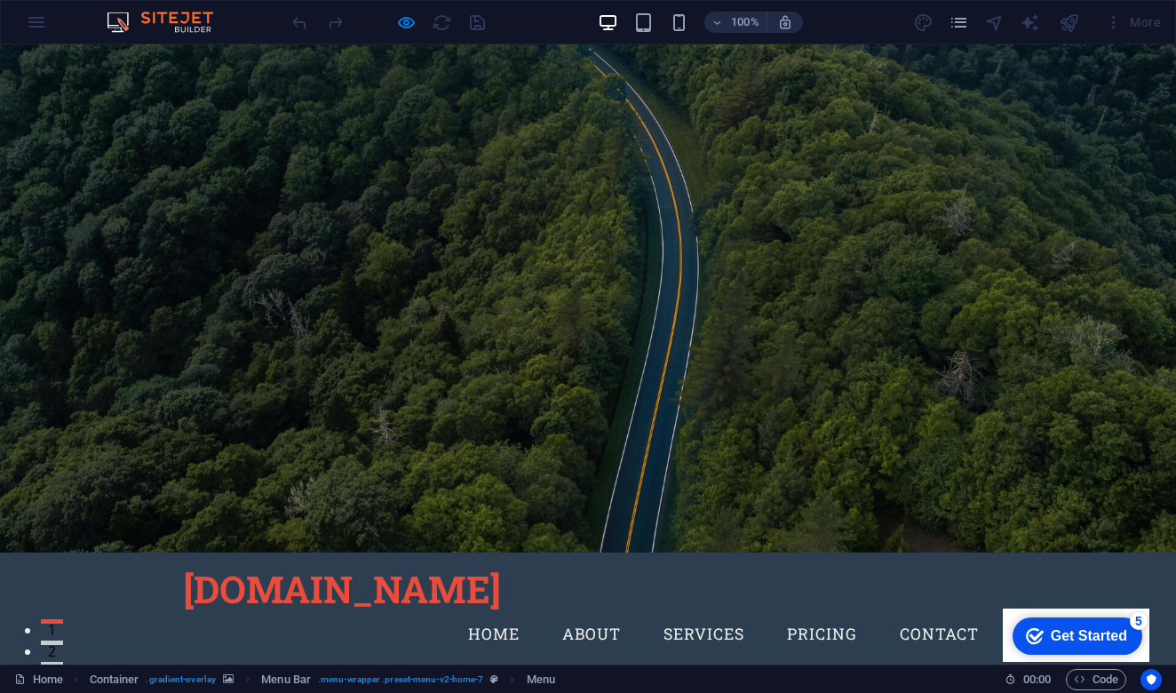
click at [710, 612] on link "Services" at bounding box center [703, 634] width 109 height 44
click at [487, 612] on link "Home" at bounding box center [494, 634] width 80 height 44
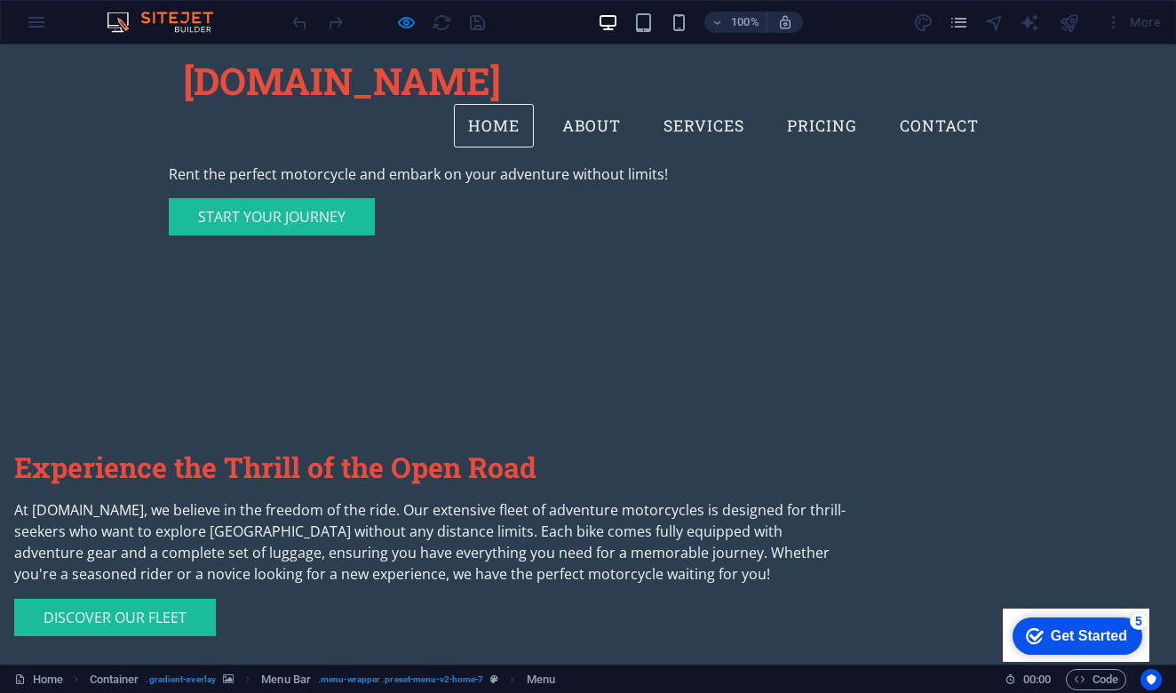
scroll to position [612, 0]
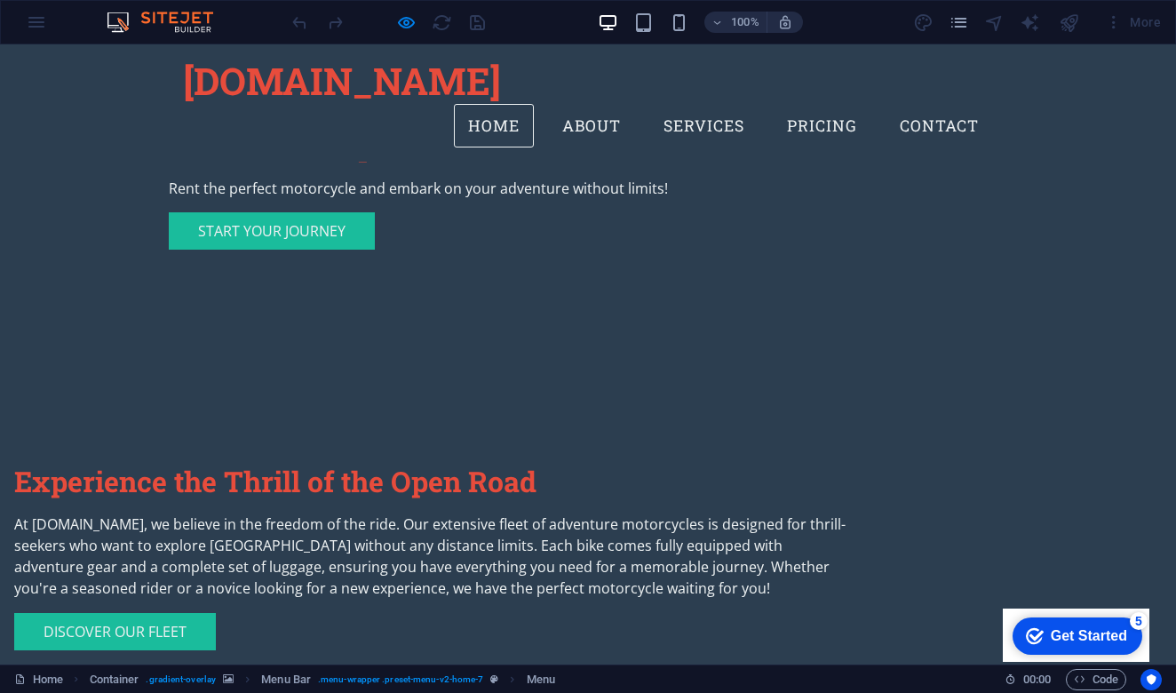
click at [487, 104] on link "Home" at bounding box center [494, 126] width 80 height 44
click at [510, 104] on link "Home" at bounding box center [494, 126] width 80 height 44
click at [600, 104] on link "About" at bounding box center [591, 126] width 87 height 44
click at [729, 104] on link "Services" at bounding box center [703, 126] width 109 height 44
click at [830, 104] on link "Pricing" at bounding box center [822, 126] width 99 height 44
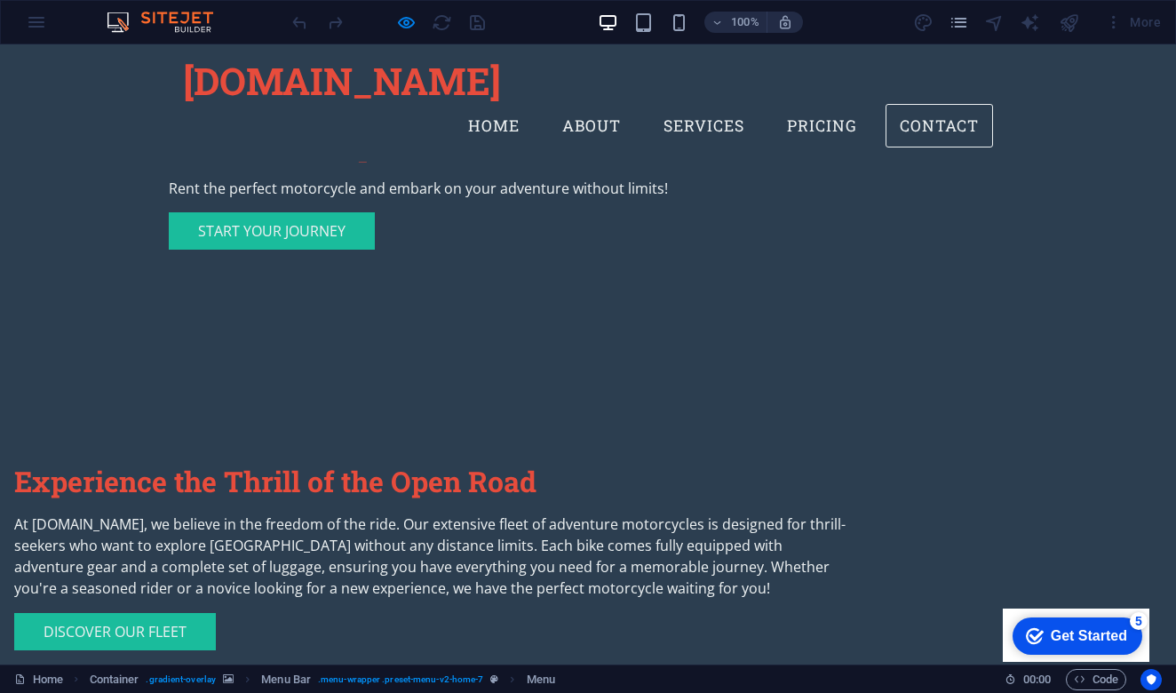
click at [974, 104] on link "Contact" at bounding box center [939, 126] width 107 height 44
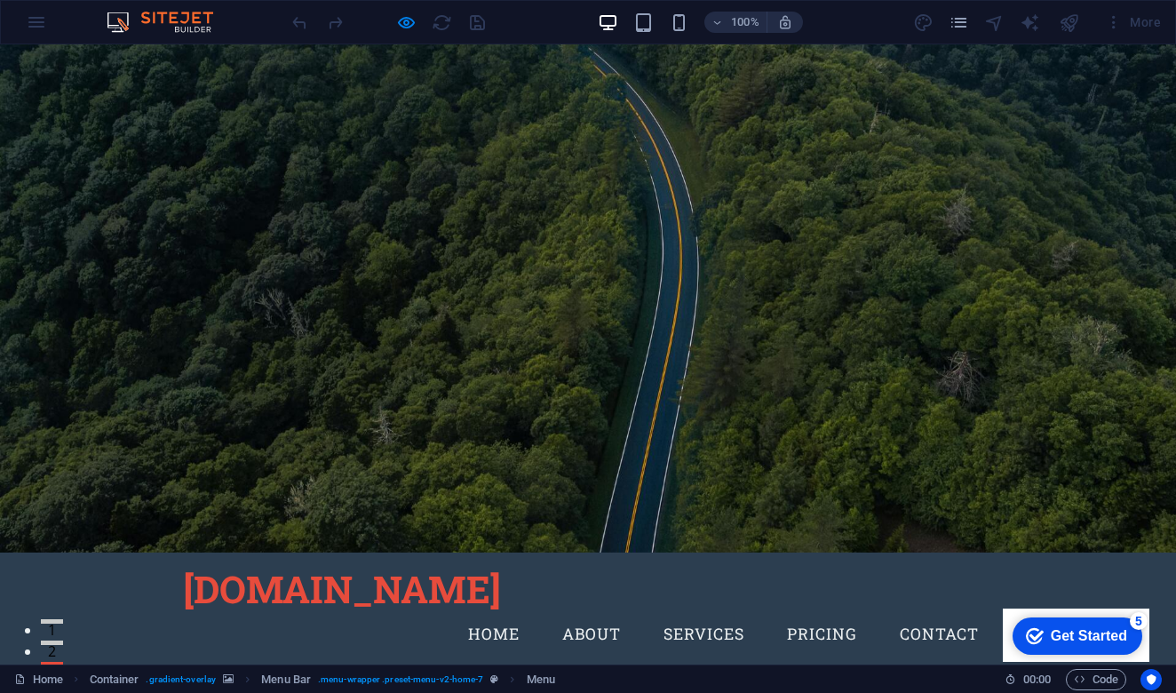
scroll to position [0, 0]
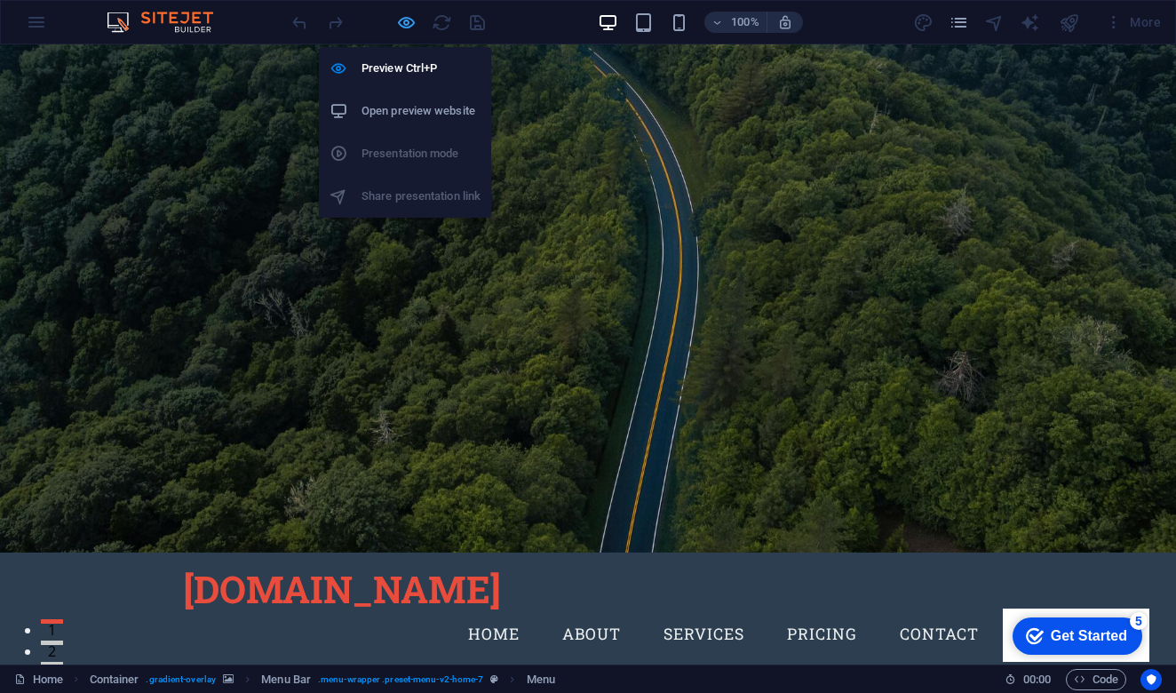
click at [407, 24] on icon "button" at bounding box center [406, 22] width 20 height 20
select select
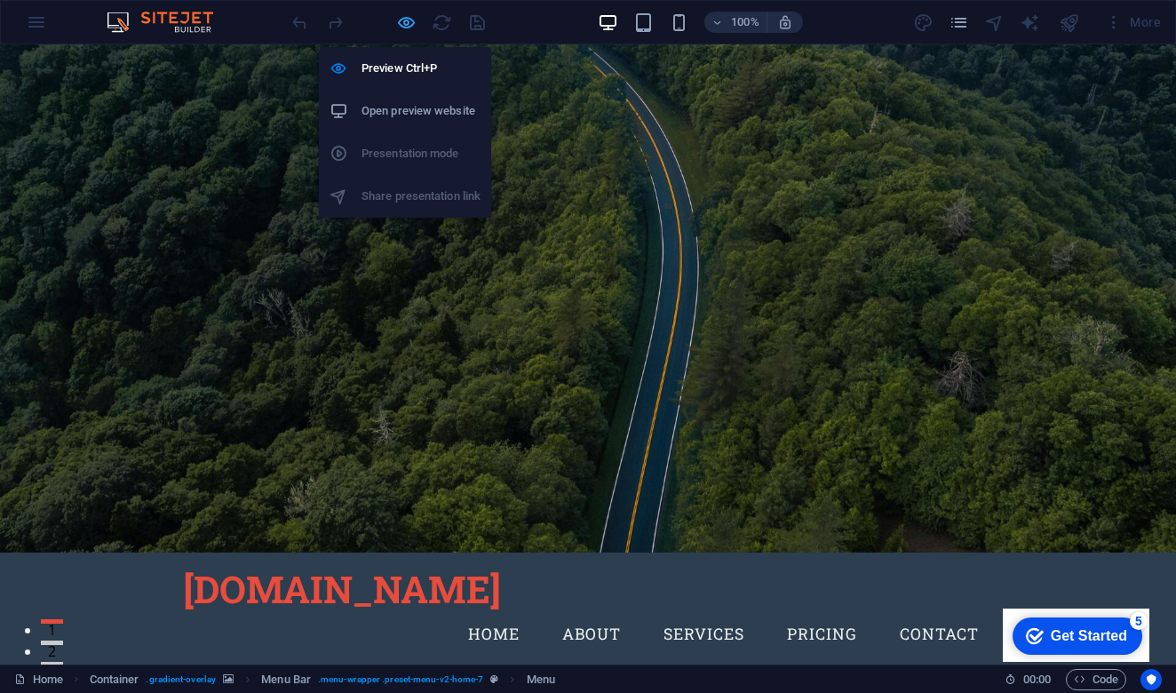
select select
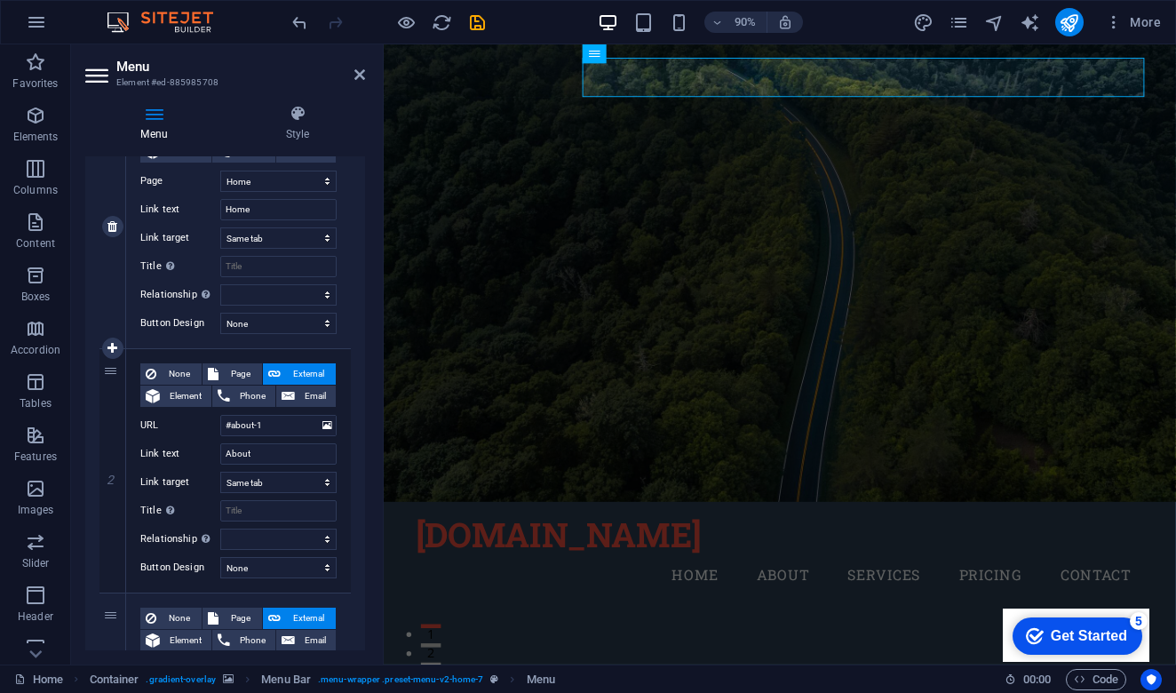
scroll to position [243, 0]
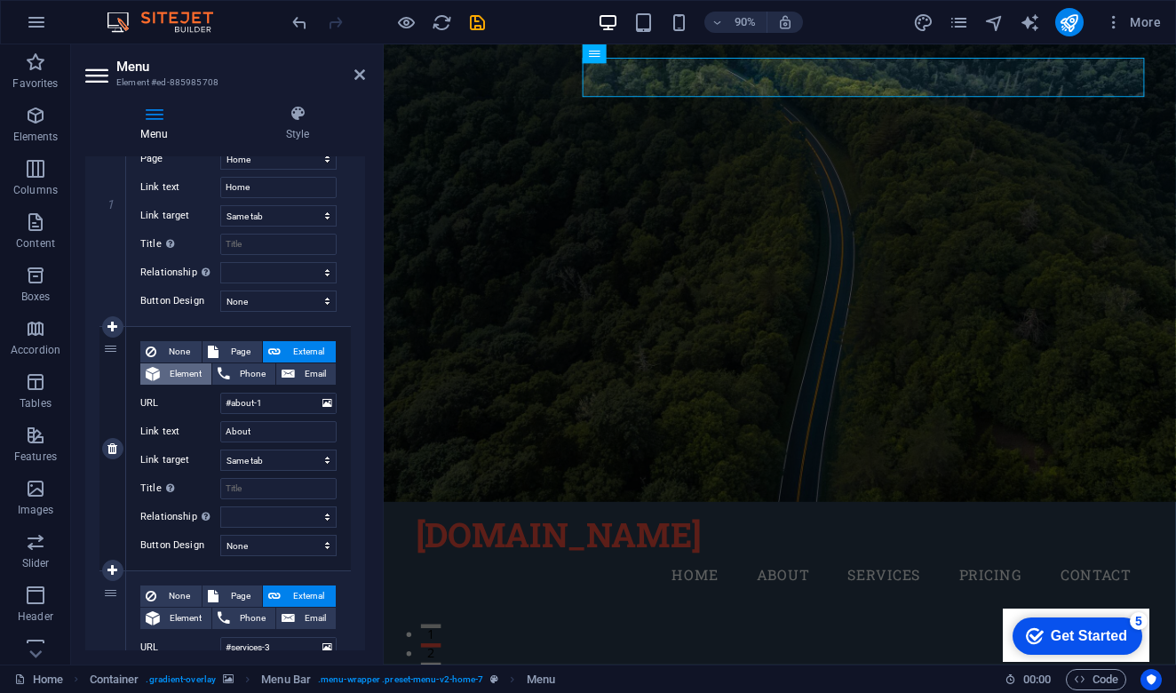
click at [171, 371] on span "Element" at bounding box center [185, 373] width 41 height 21
select select
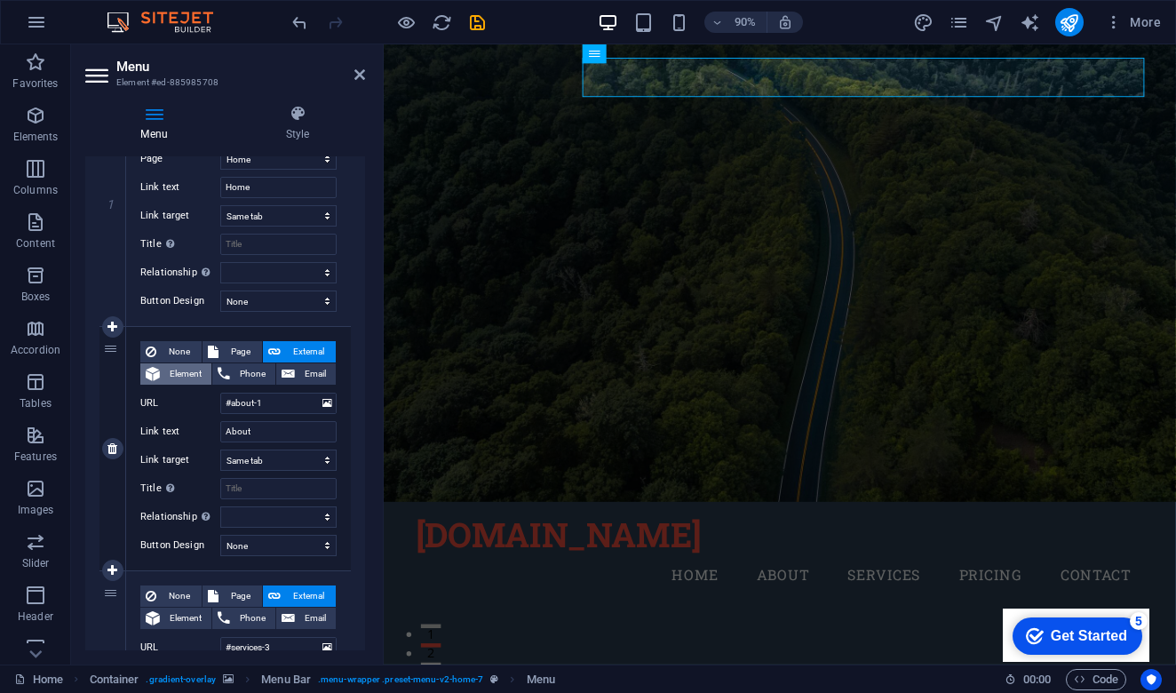
select select
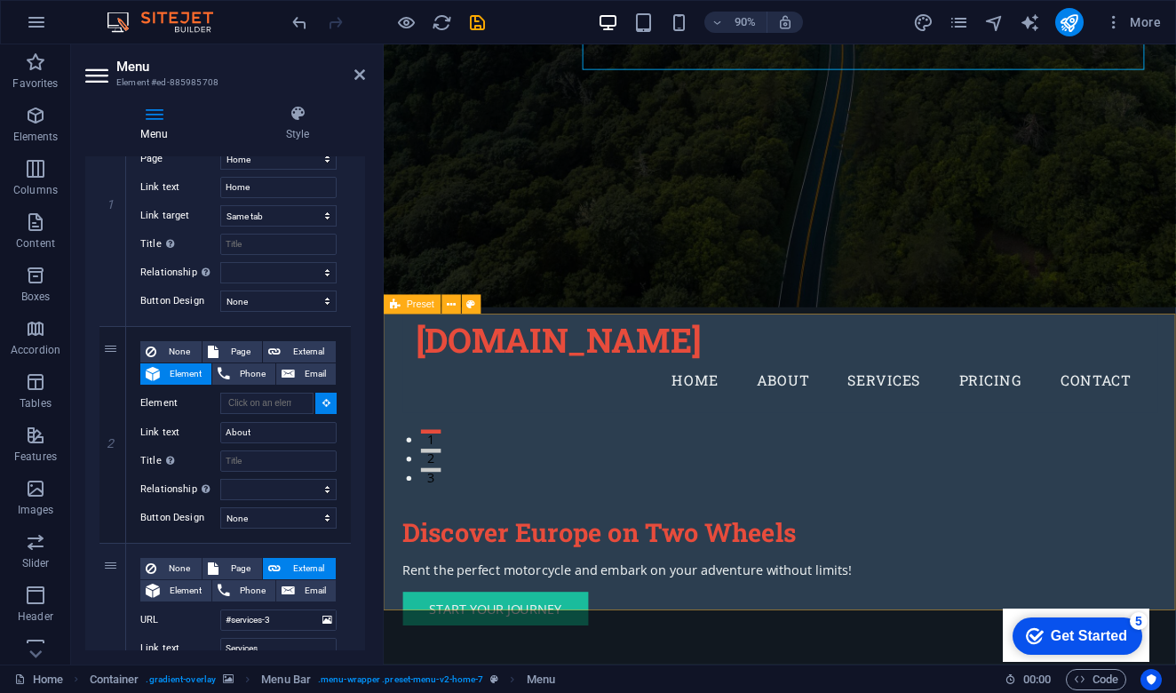
scroll to position [219, 0]
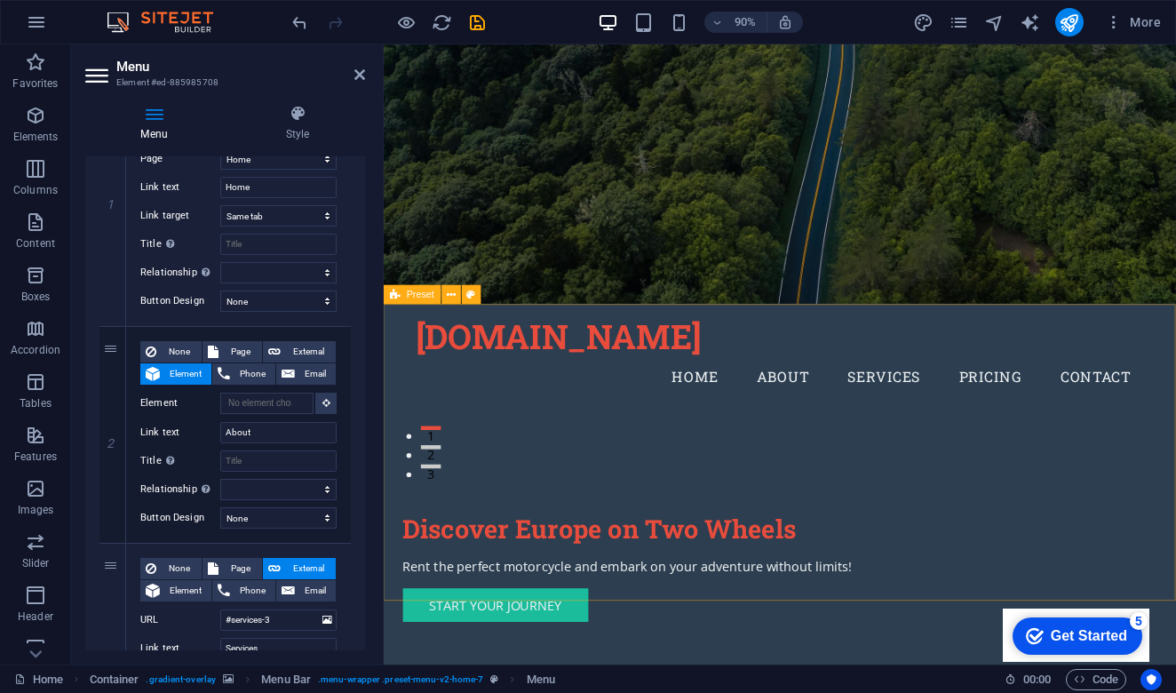
select select
type input "#ed-885983791"
select select
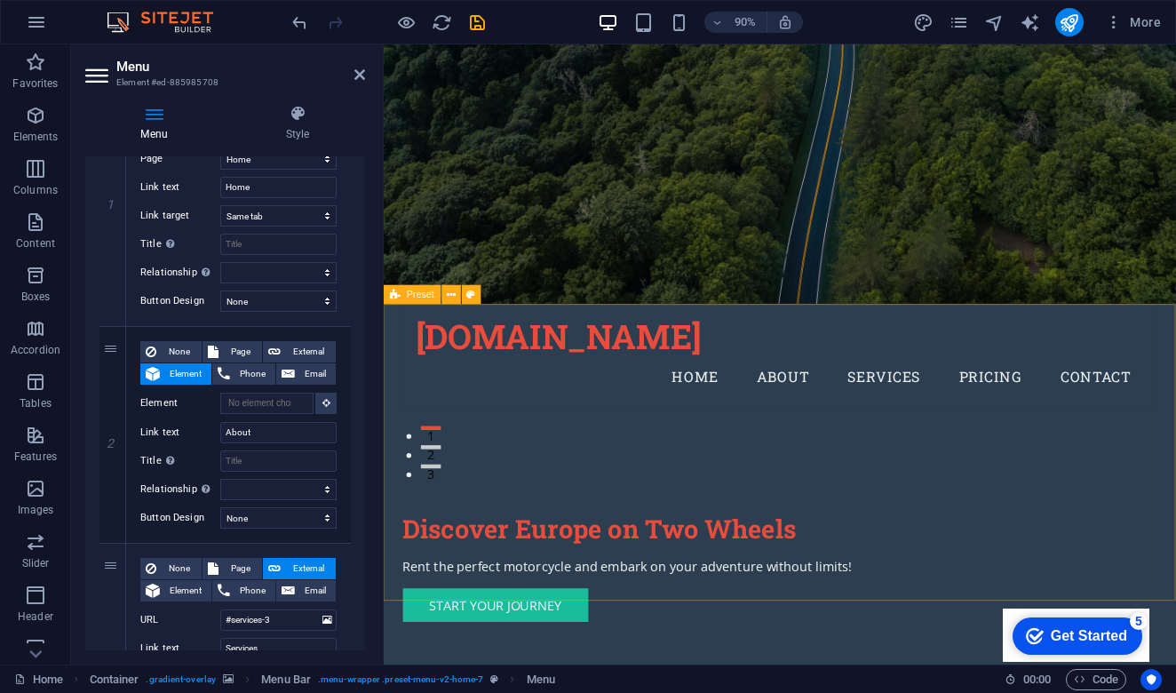
select select
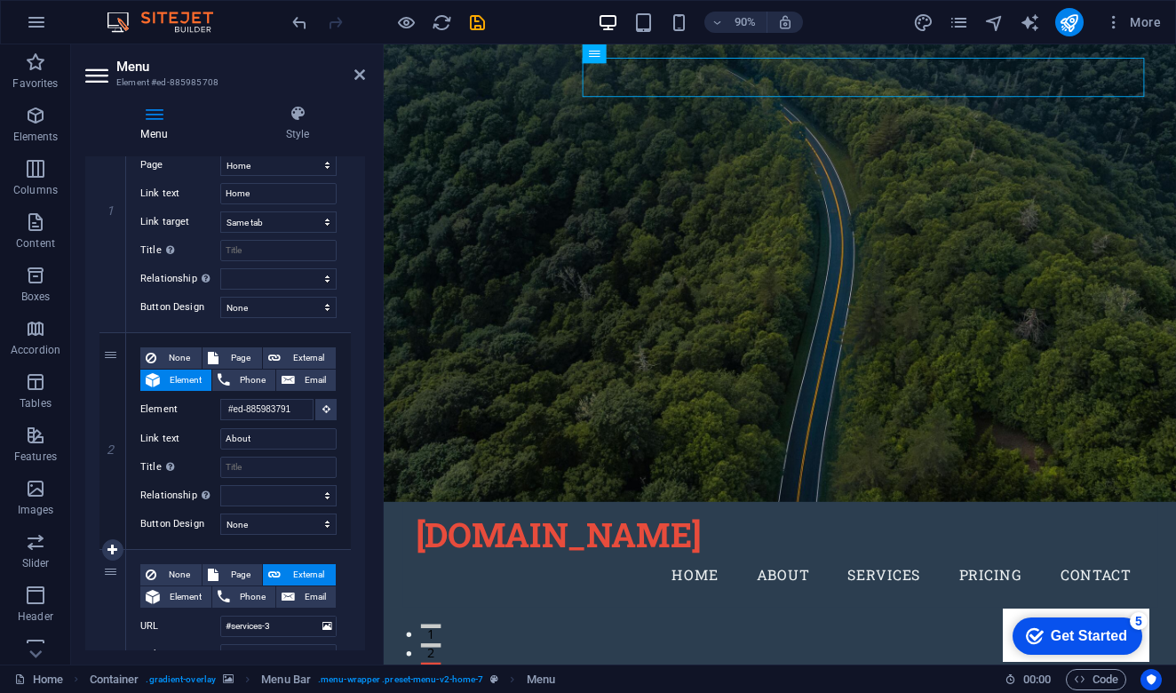
scroll to position [243, 0]
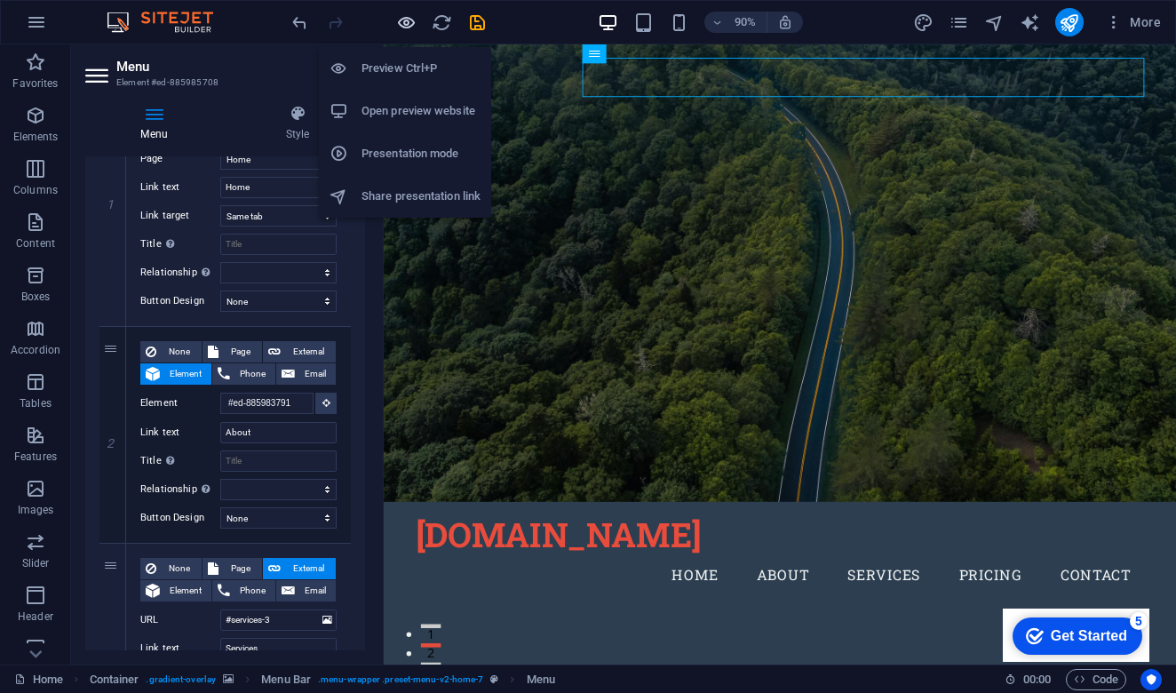
click at [406, 27] on icon "button" at bounding box center [406, 22] width 20 height 20
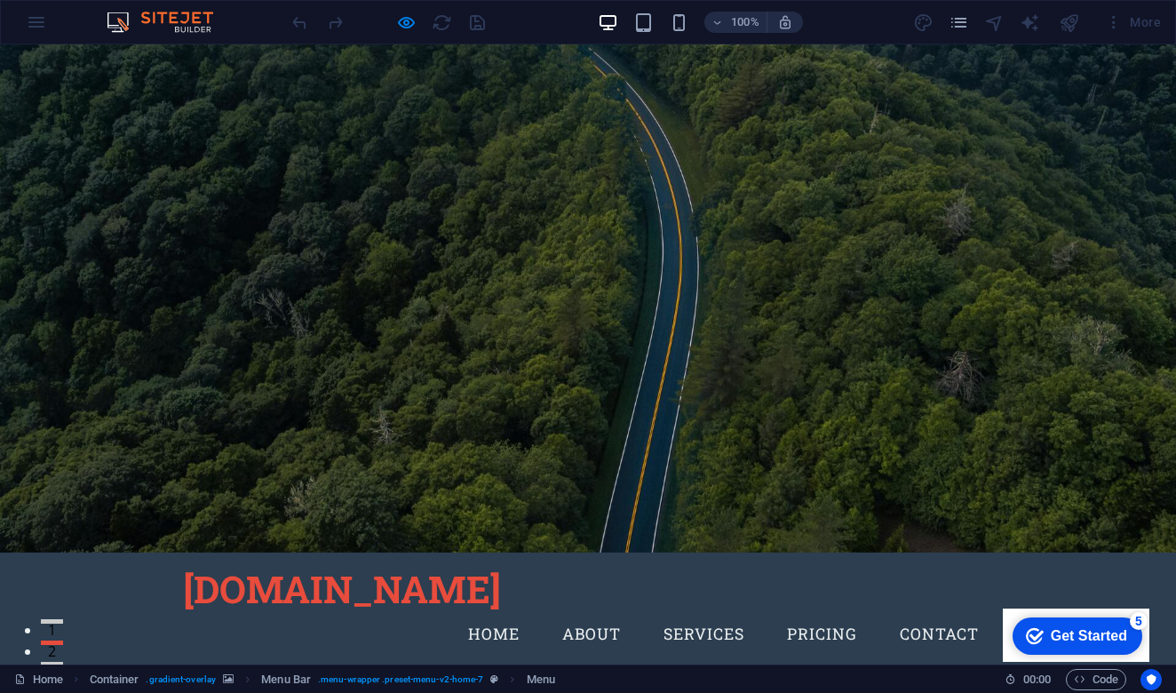
click at [589, 612] on link "About" at bounding box center [591, 634] width 87 height 44
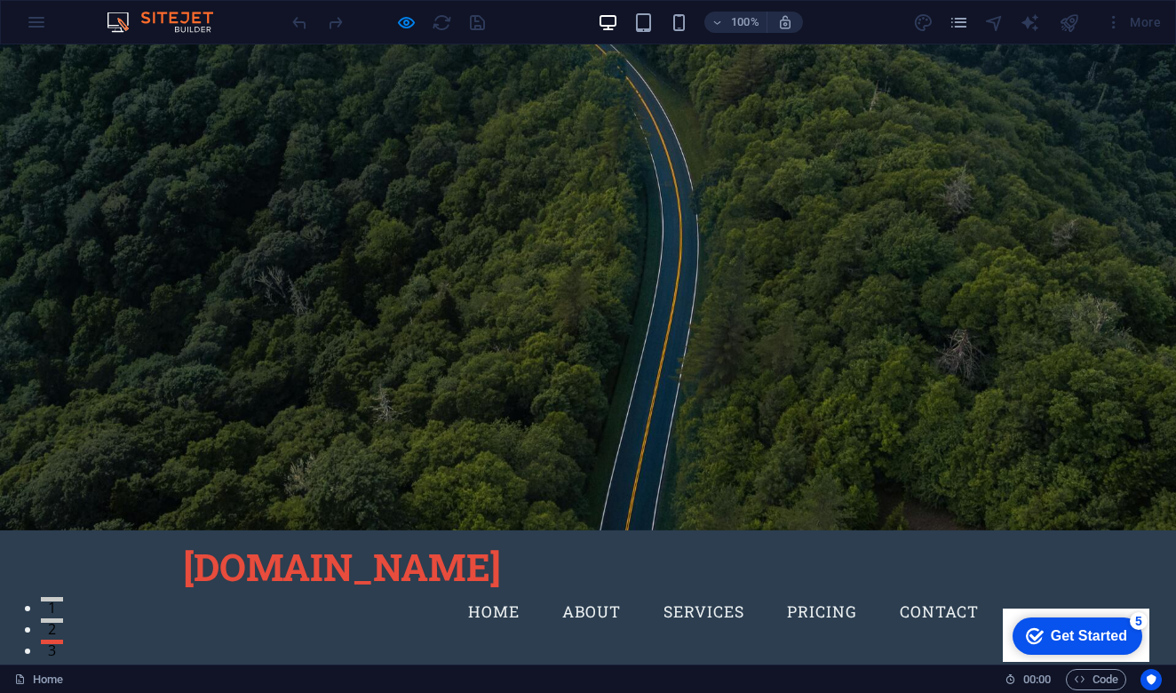
click at [594, 590] on link "About" at bounding box center [591, 612] width 87 height 44
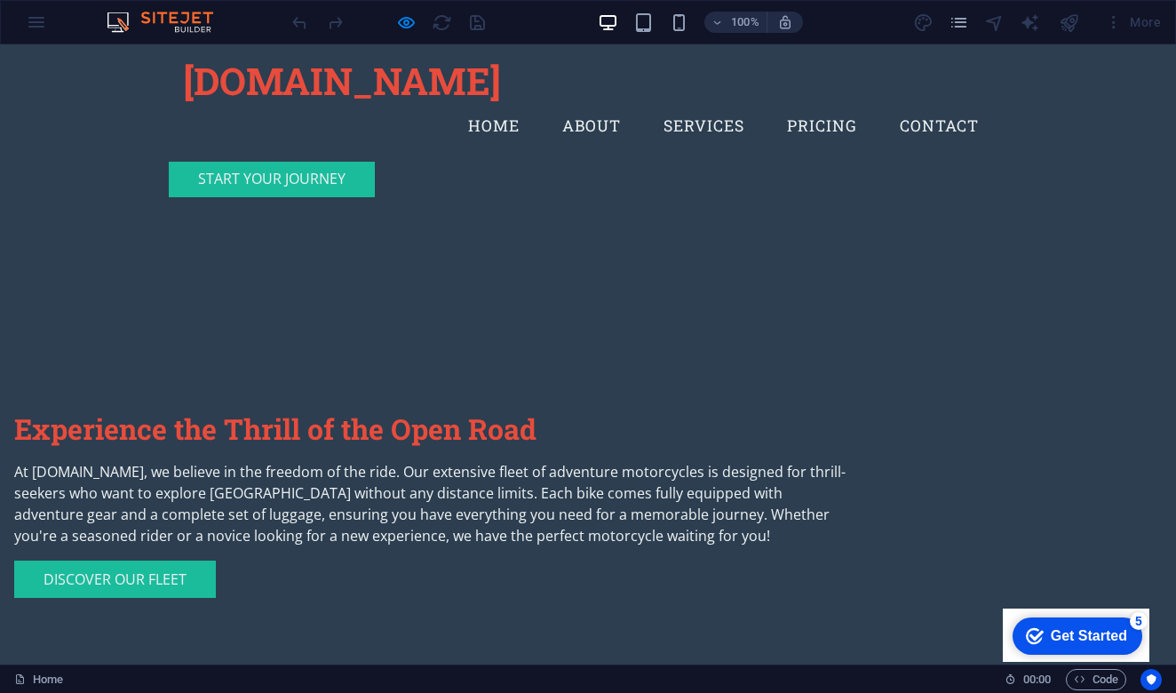
scroll to position [646, 0]
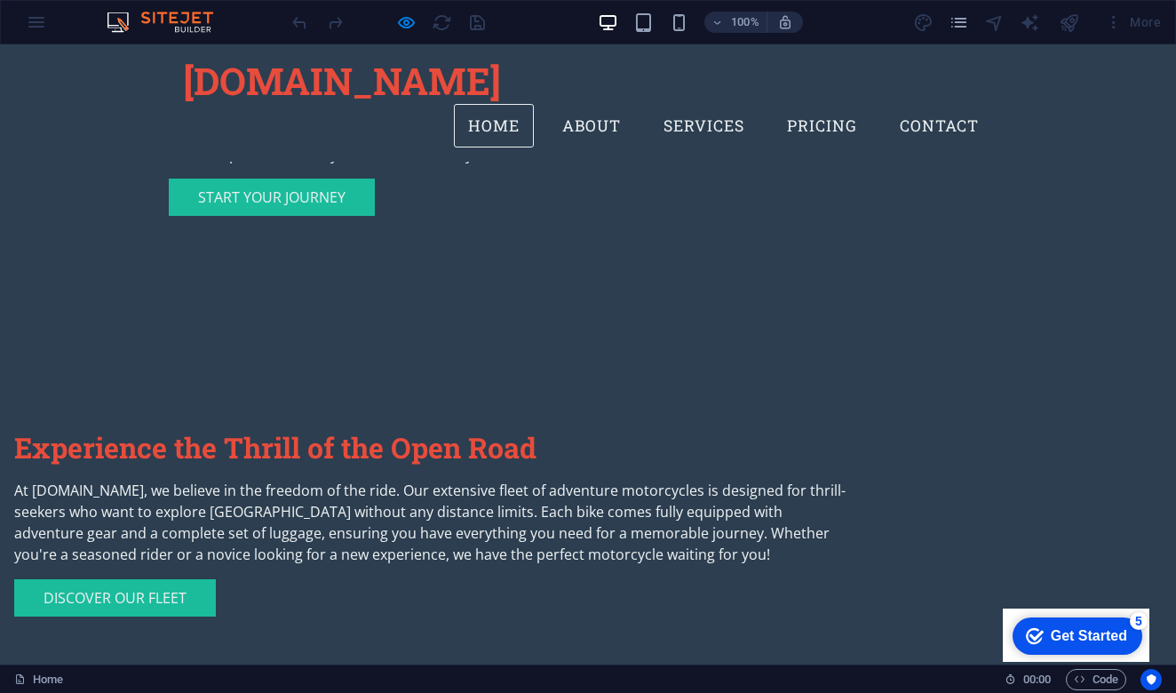
click at [494, 104] on link "Home" at bounding box center [494, 126] width 80 height 44
click at [577, 104] on link "About" at bounding box center [591, 126] width 87 height 44
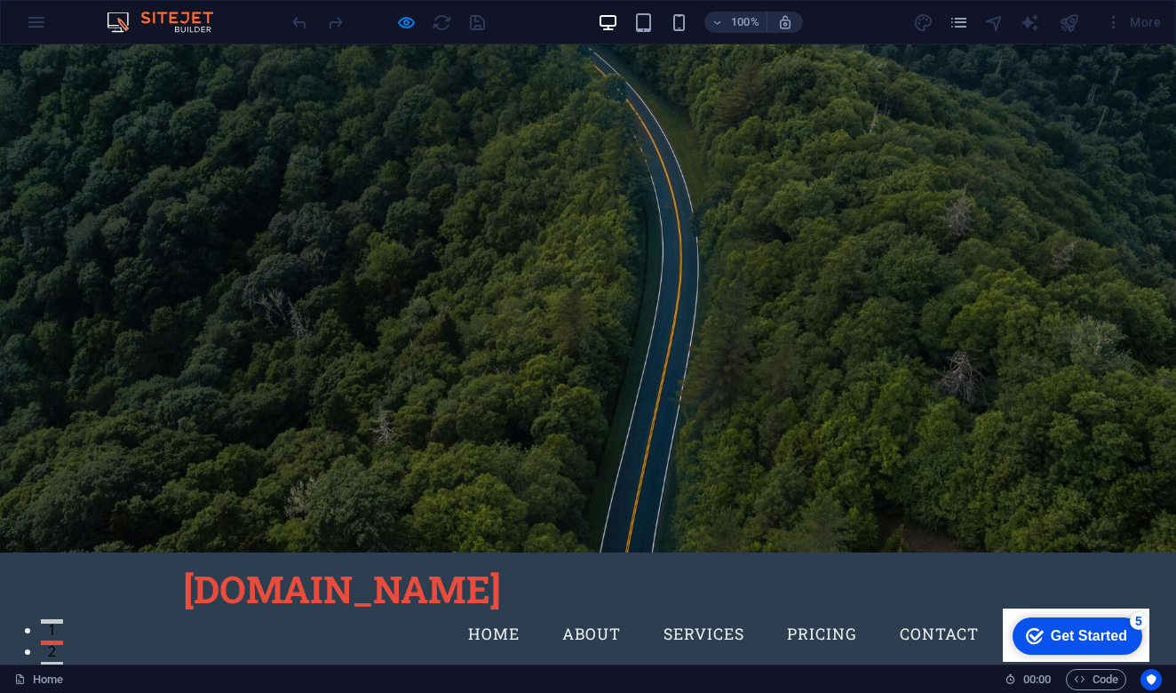
scroll to position [0, 0]
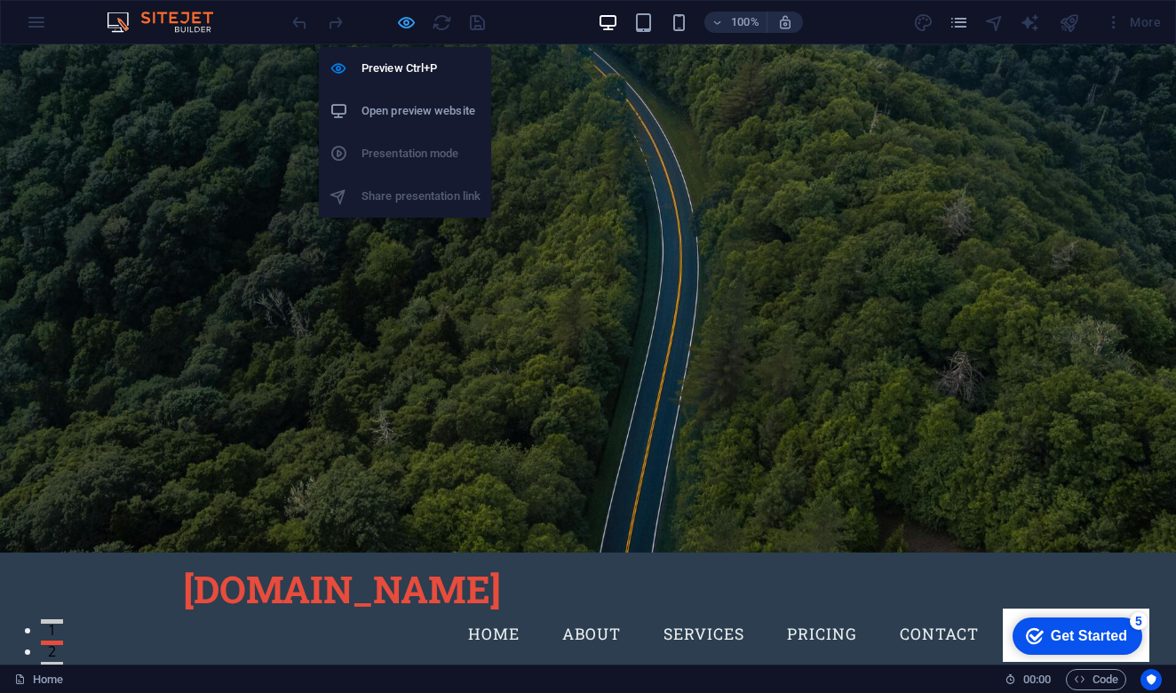
click at [405, 20] on icon "button" at bounding box center [406, 22] width 20 height 20
select select
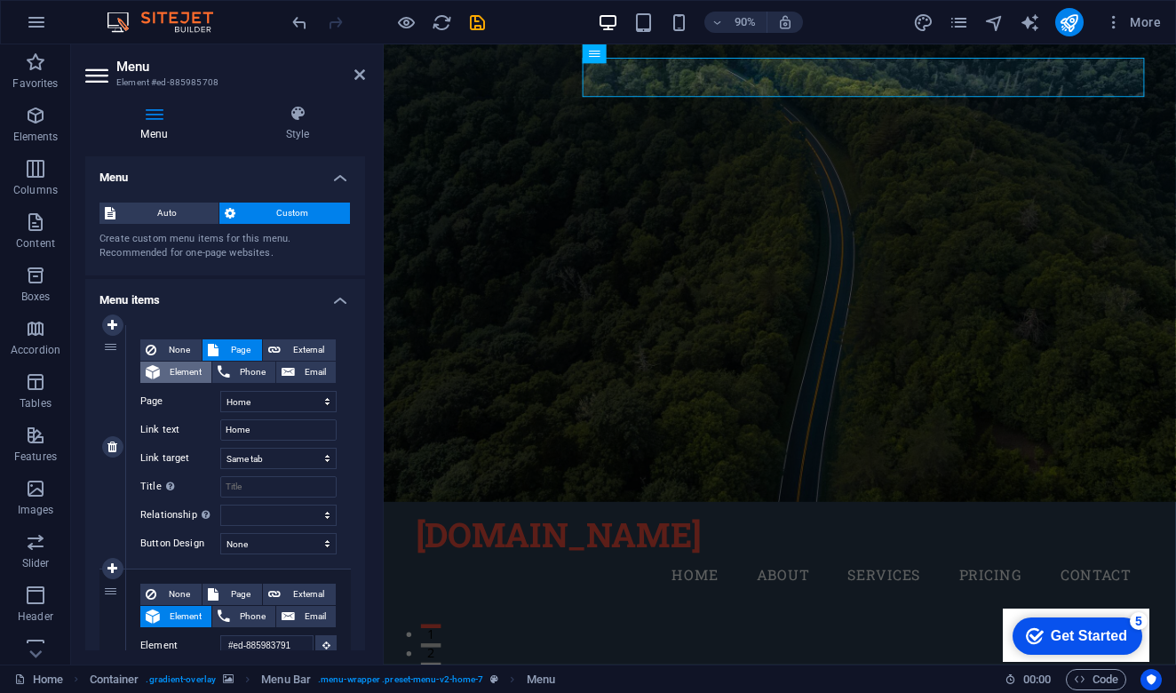
click at [181, 370] on span "Element" at bounding box center [185, 372] width 41 height 21
select select
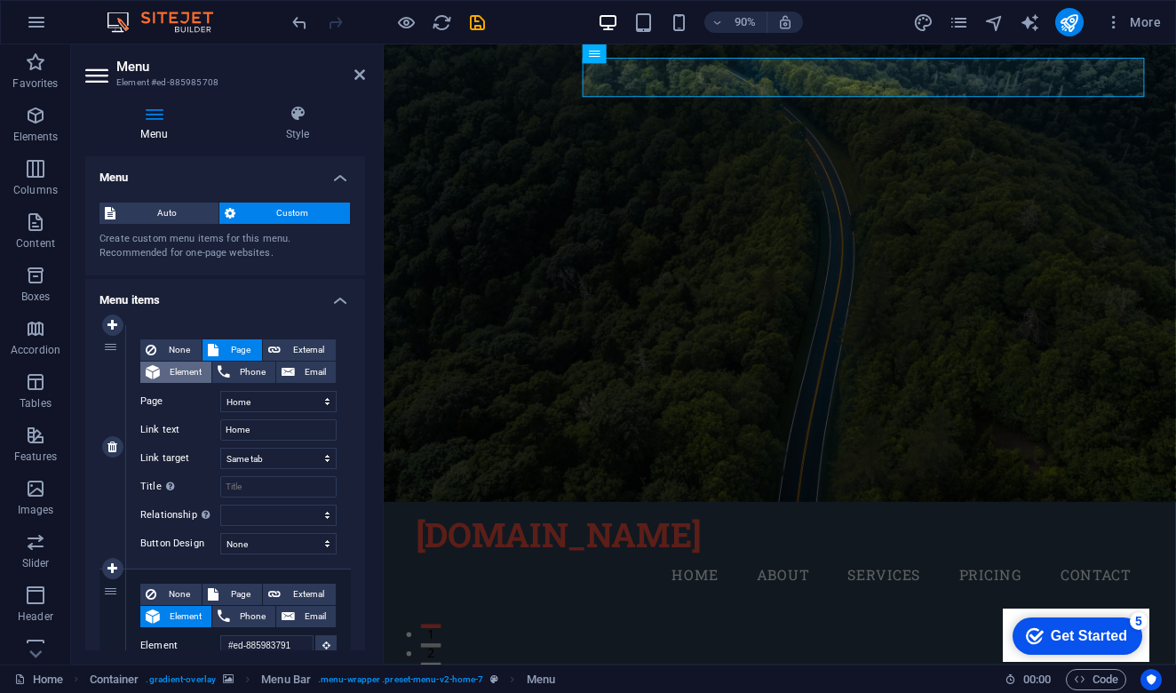
select select
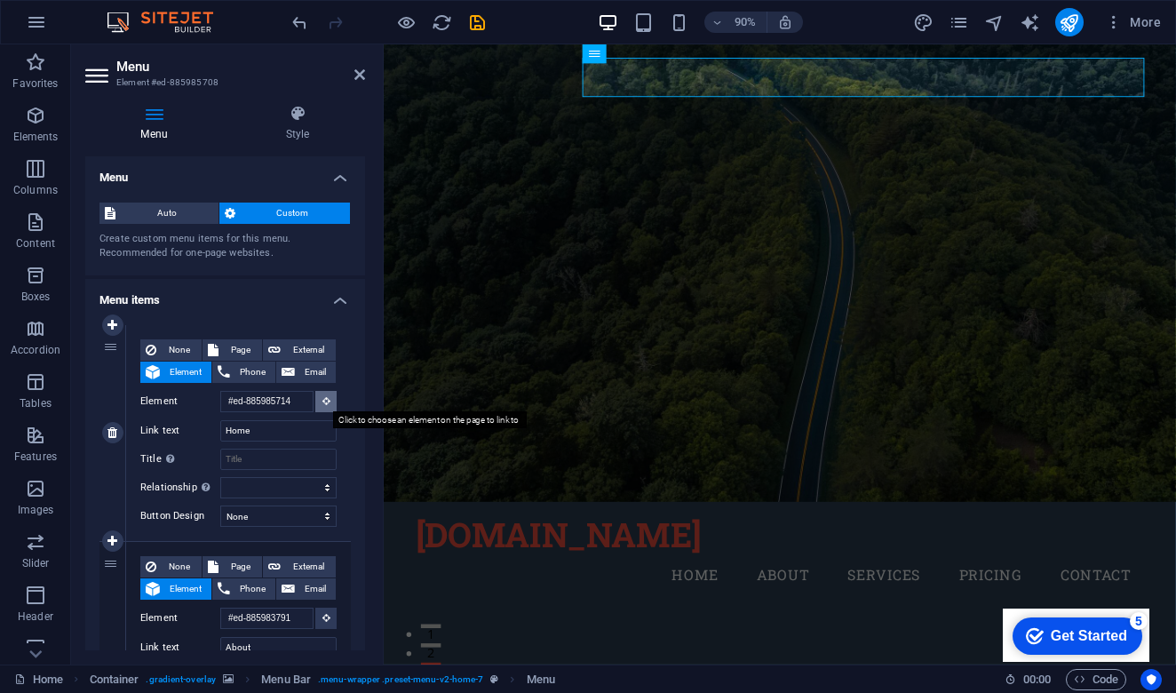
click at [323, 404] on icon at bounding box center [326, 400] width 8 height 9
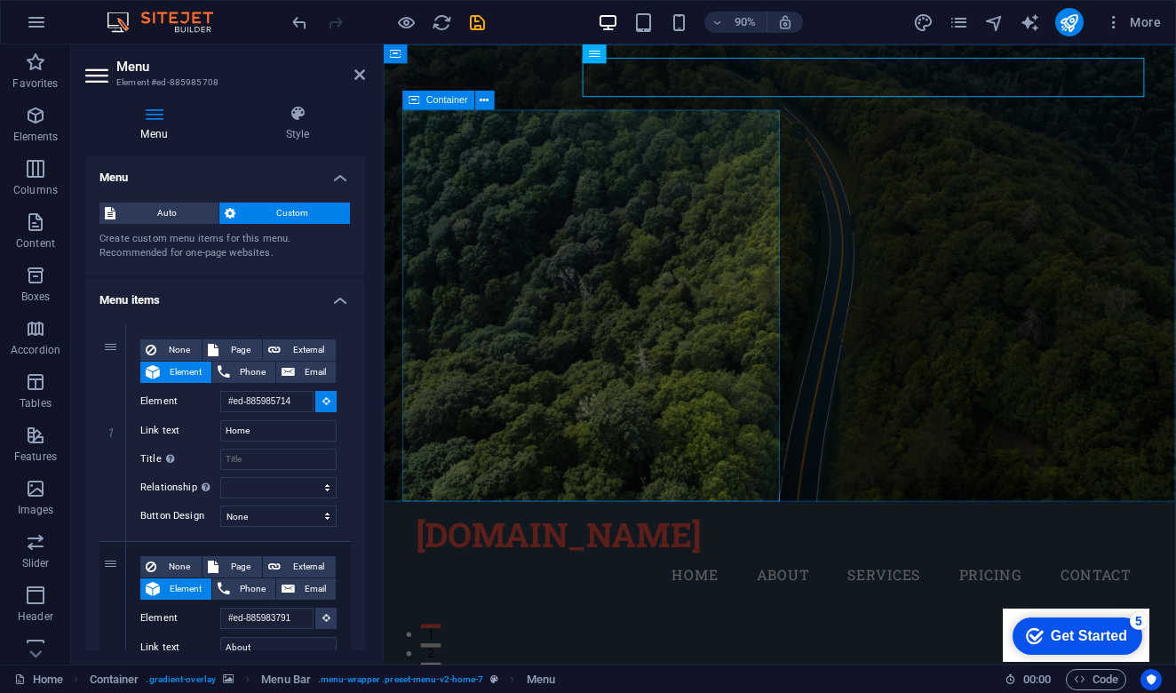
select select
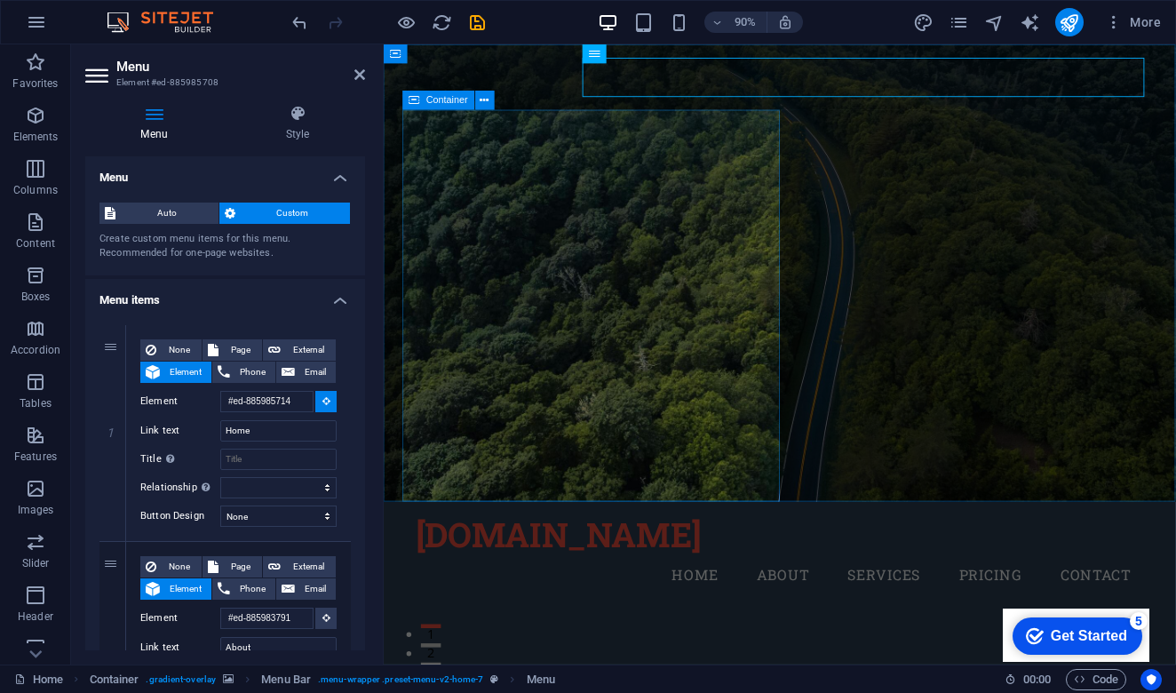
select select
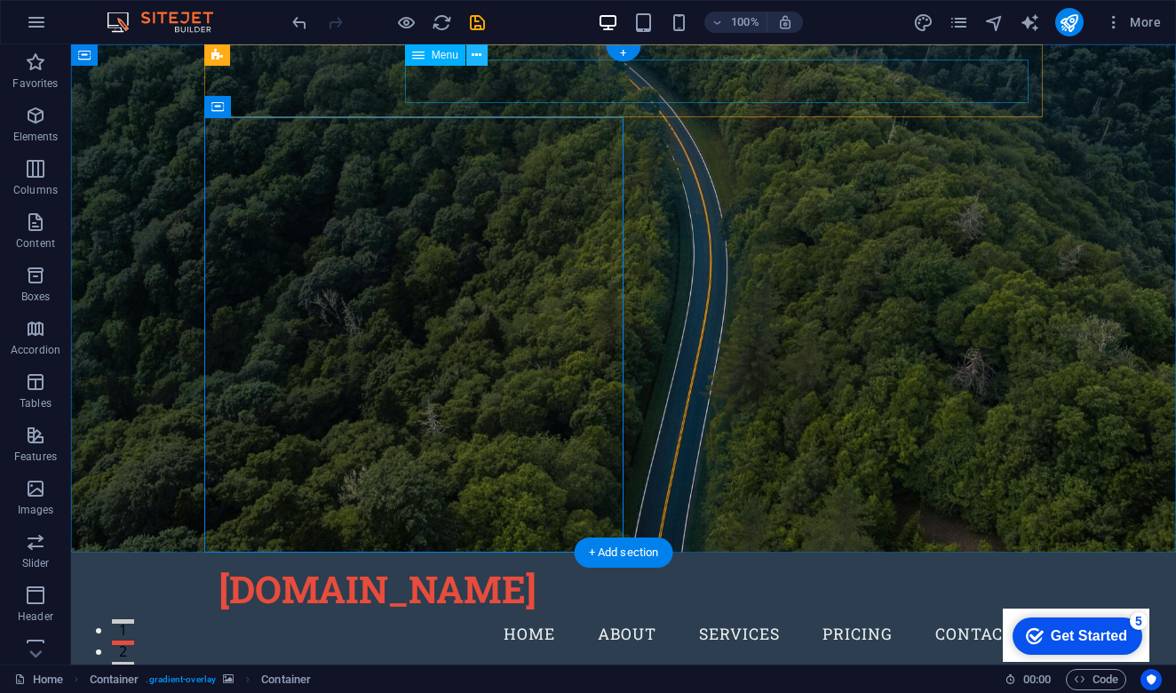
click at [481, 59] on icon at bounding box center [477, 55] width 10 height 19
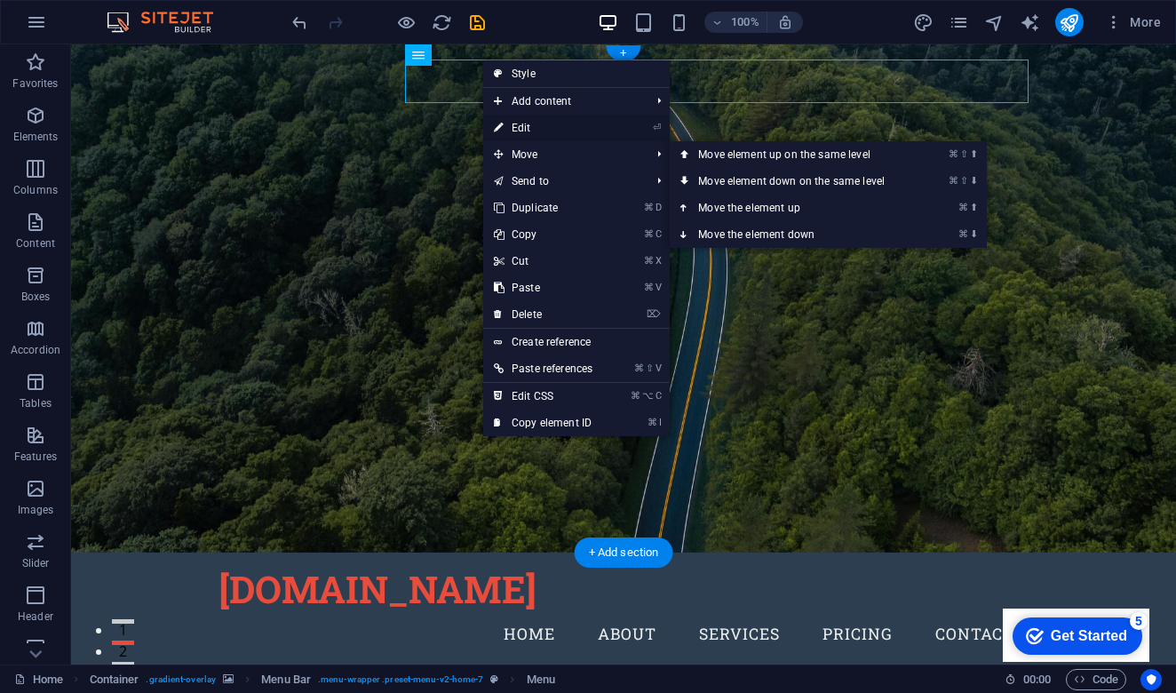
click at [546, 129] on link "⏎ Edit" at bounding box center [543, 128] width 120 height 27
select select
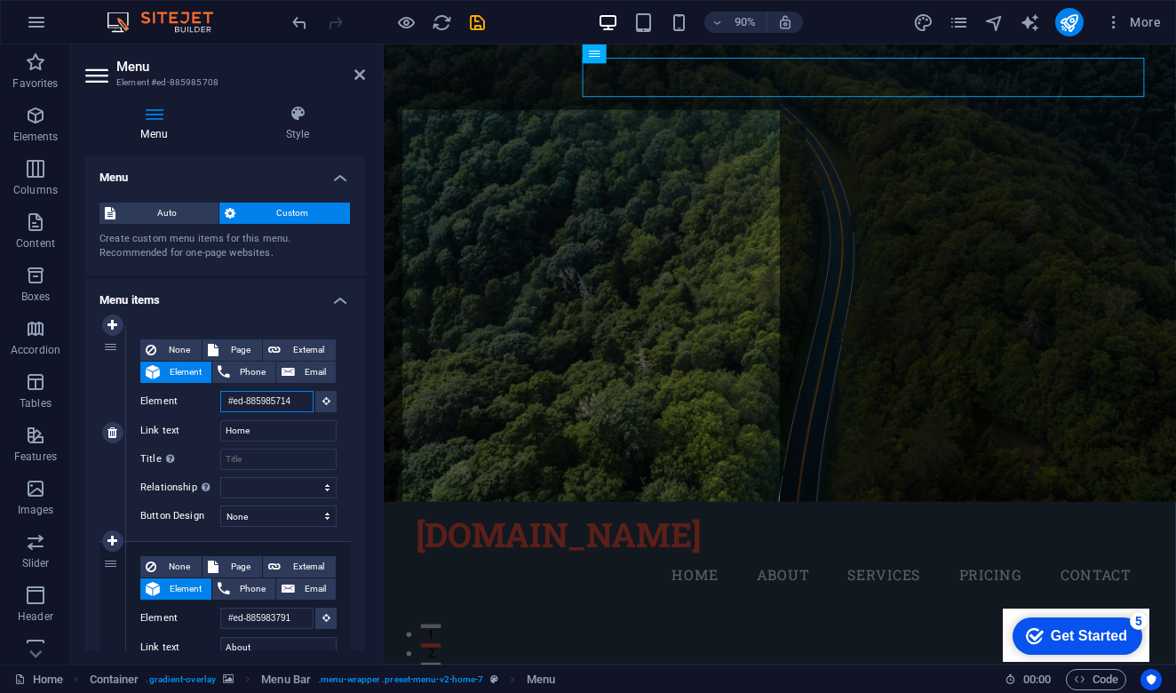
click at [293, 402] on input "#ed-885985714" at bounding box center [266, 401] width 93 height 21
select select
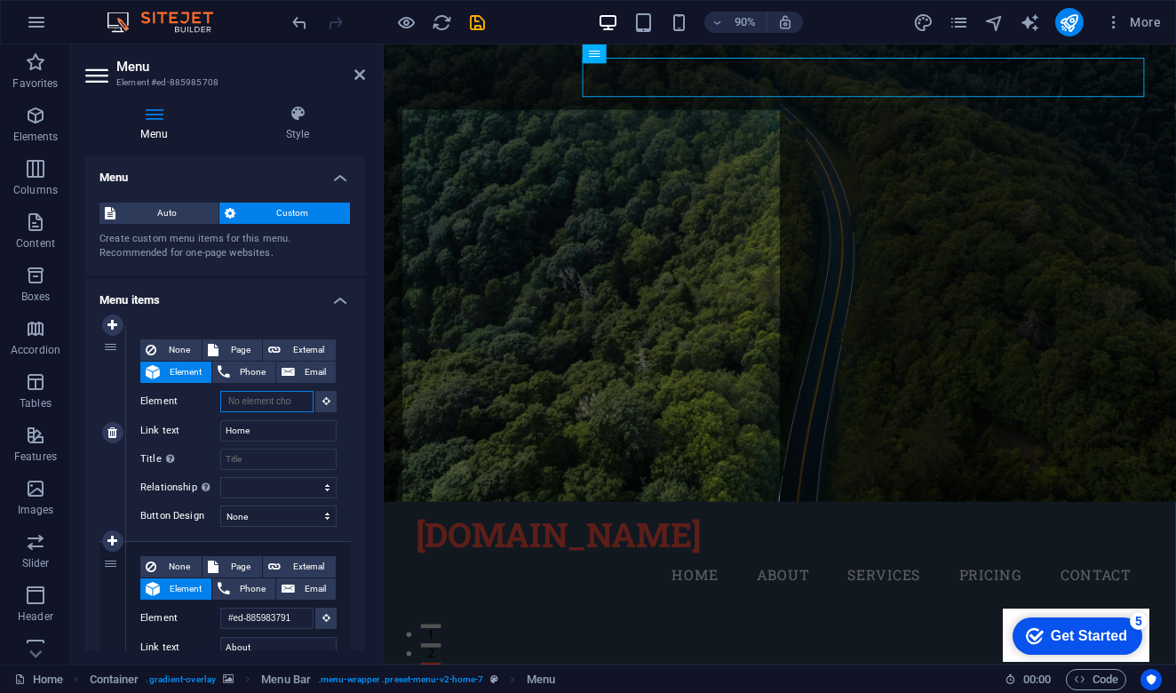
select select
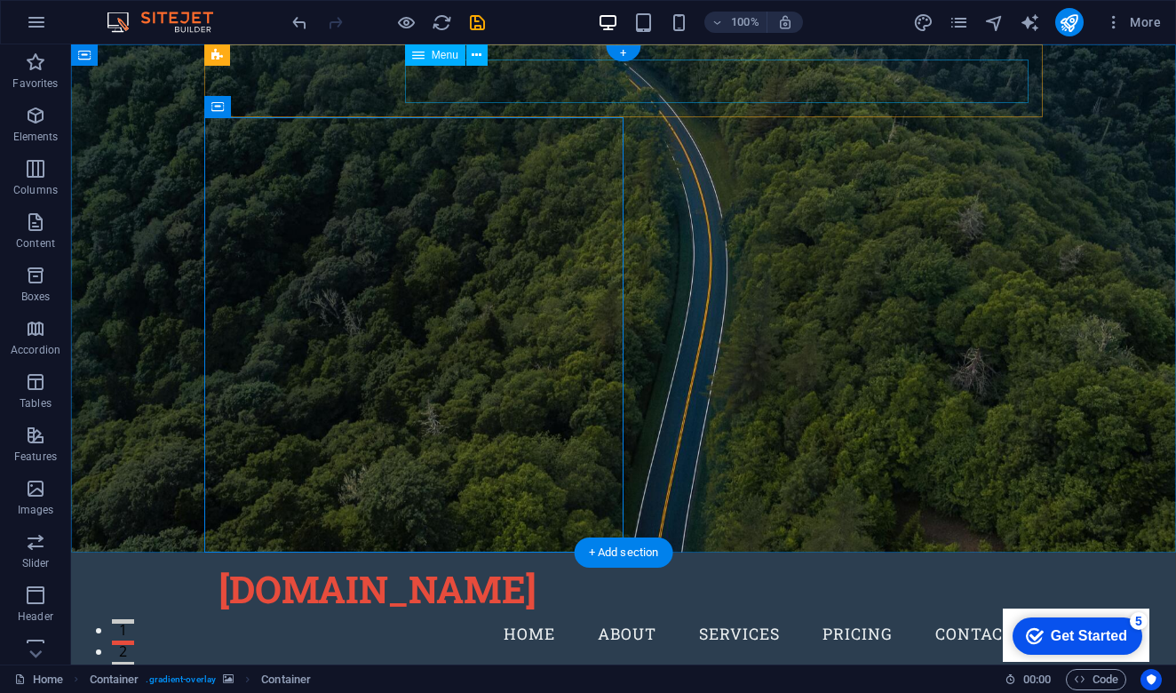
click at [465, 612] on nav "Home About Services Pricing Contact" at bounding box center [624, 634] width 810 height 44
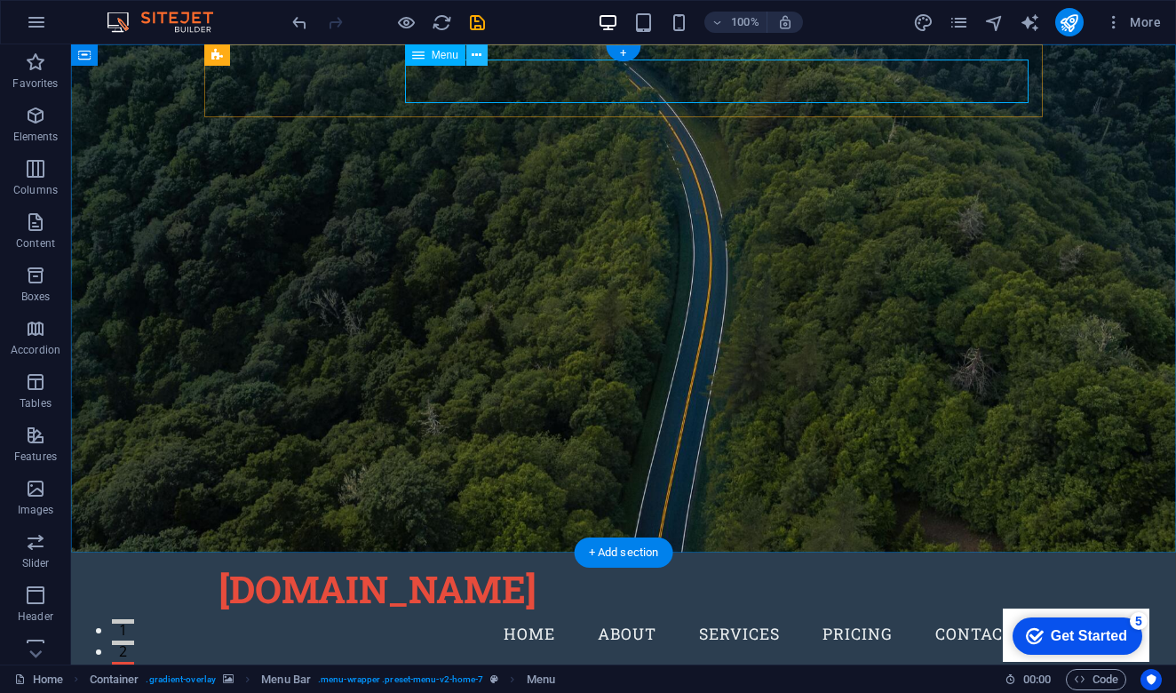
select select
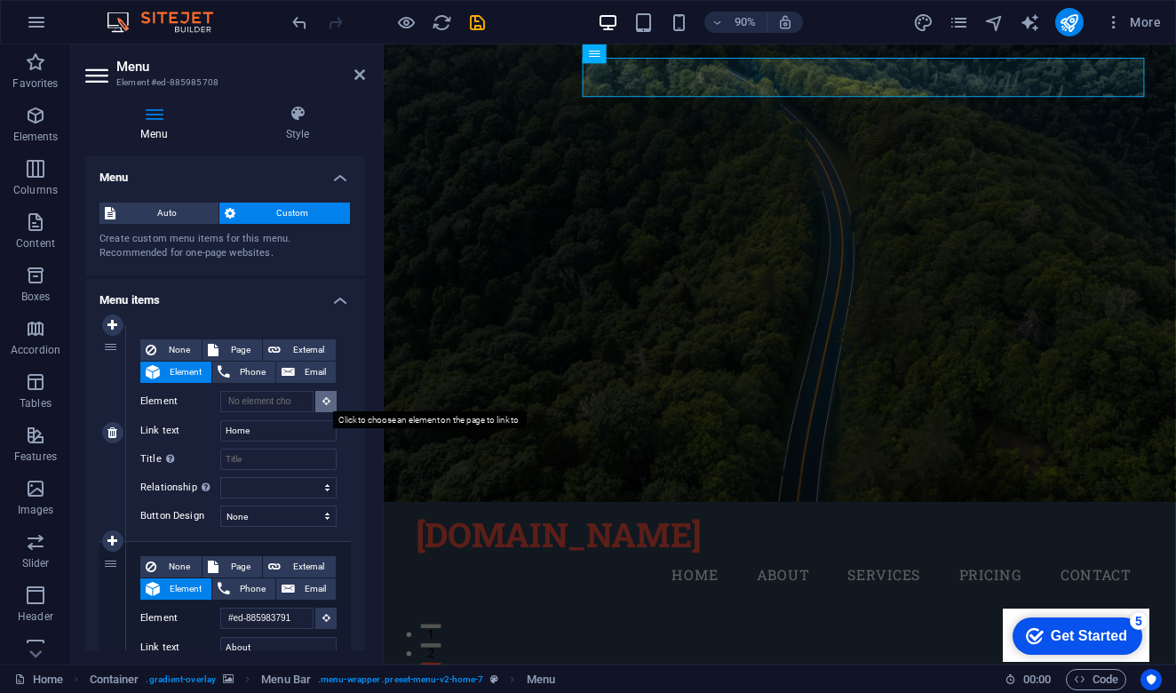
click at [323, 402] on icon at bounding box center [326, 400] width 8 height 9
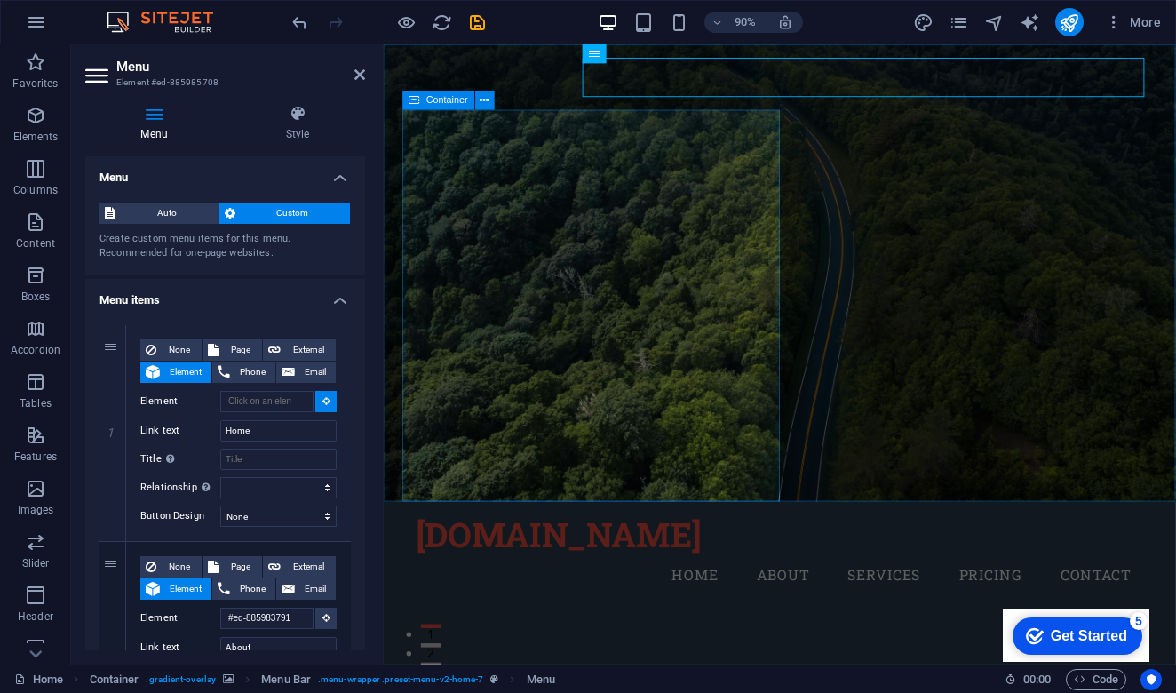
type input "#ed-885985714"
select select
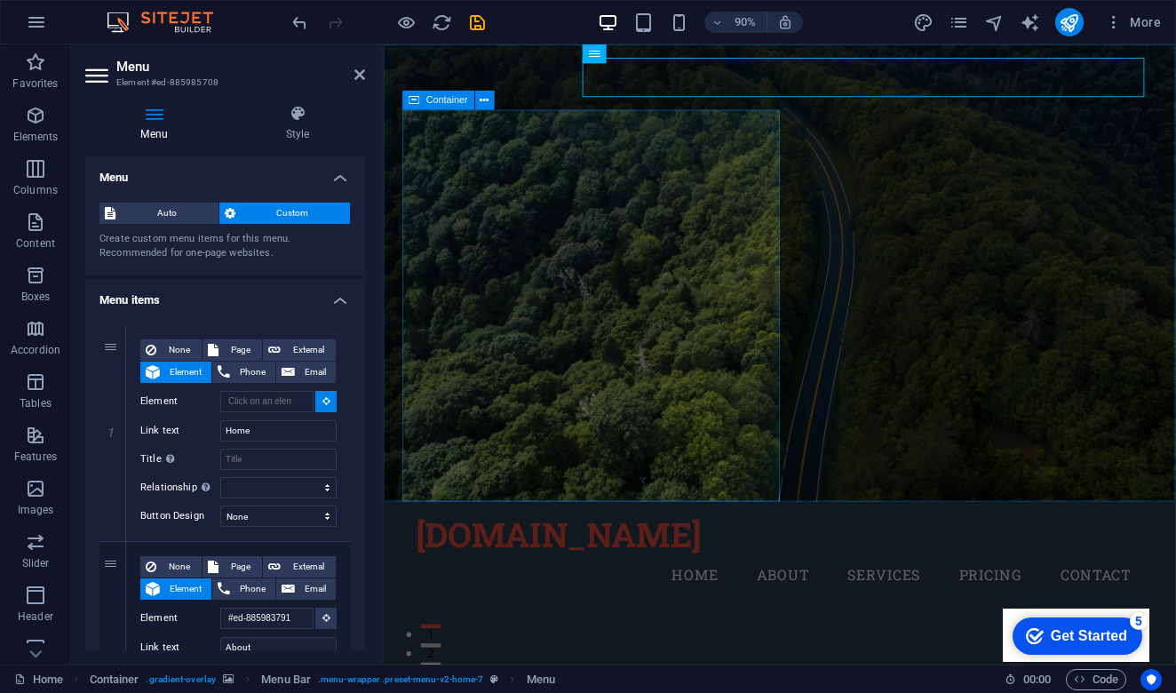
select select
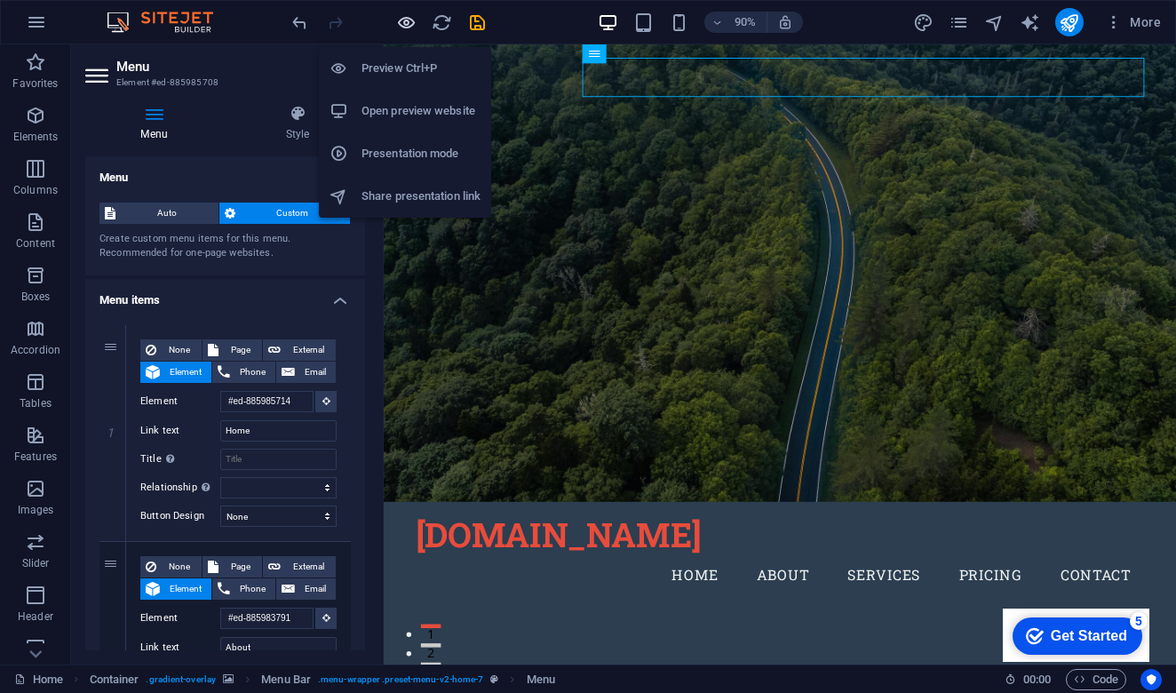
click at [411, 20] on icon "button" at bounding box center [406, 22] width 20 height 20
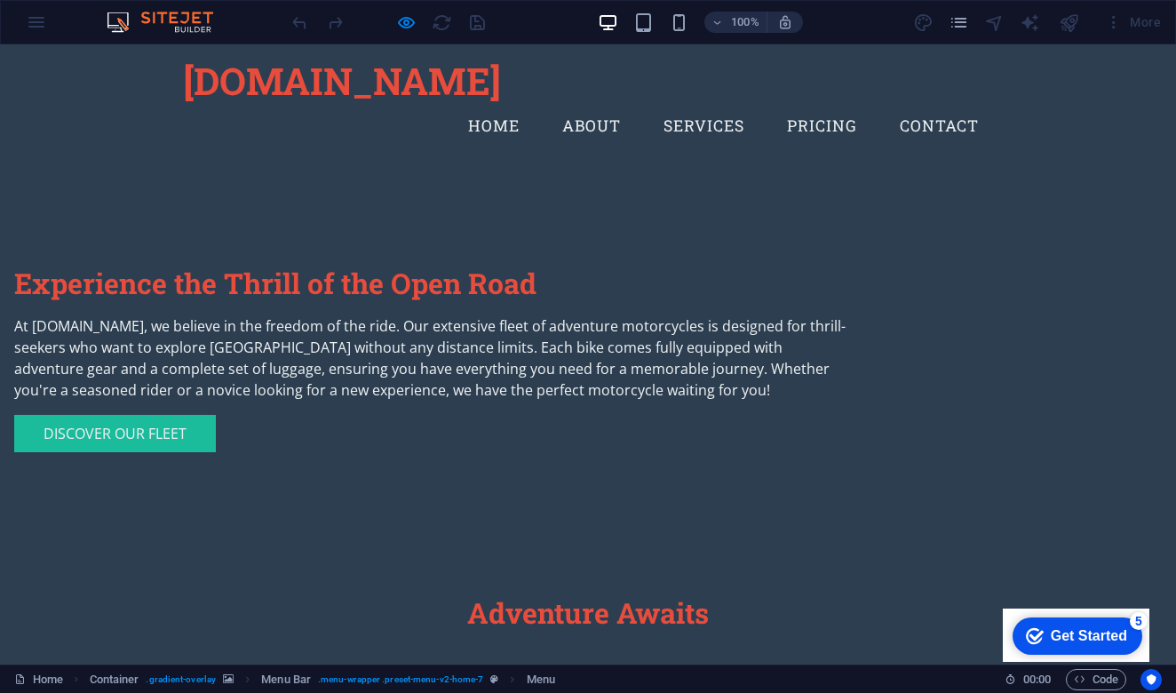
scroll to position [694, 0]
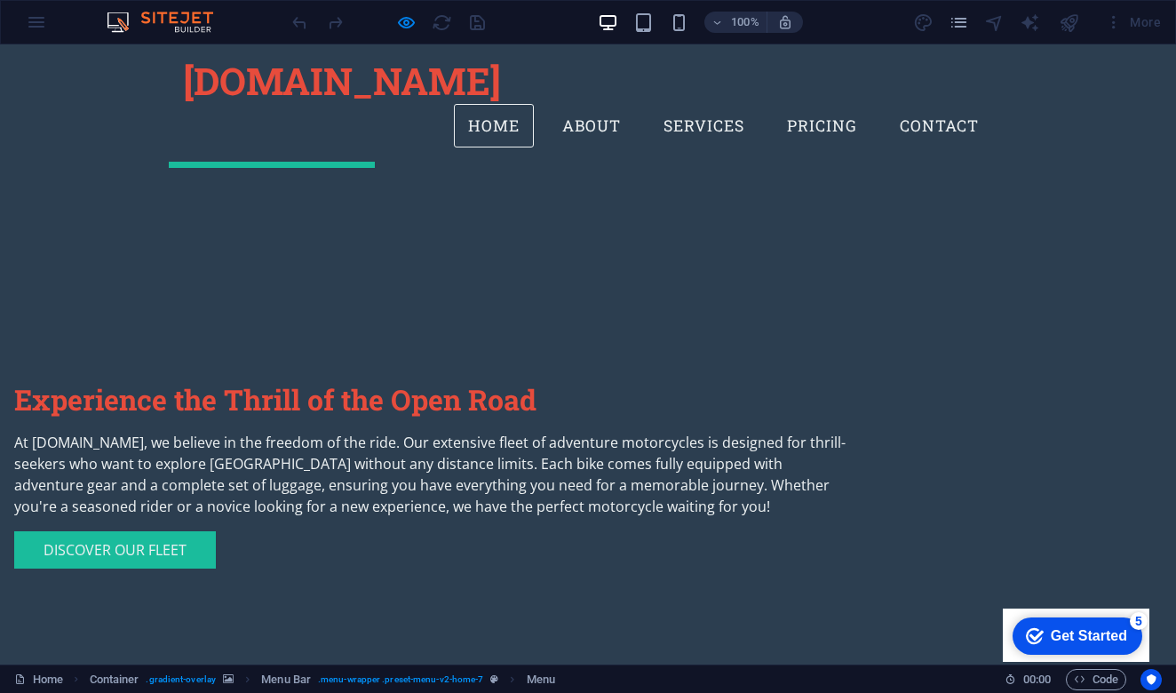
click at [497, 104] on link "Home" at bounding box center [494, 126] width 80 height 44
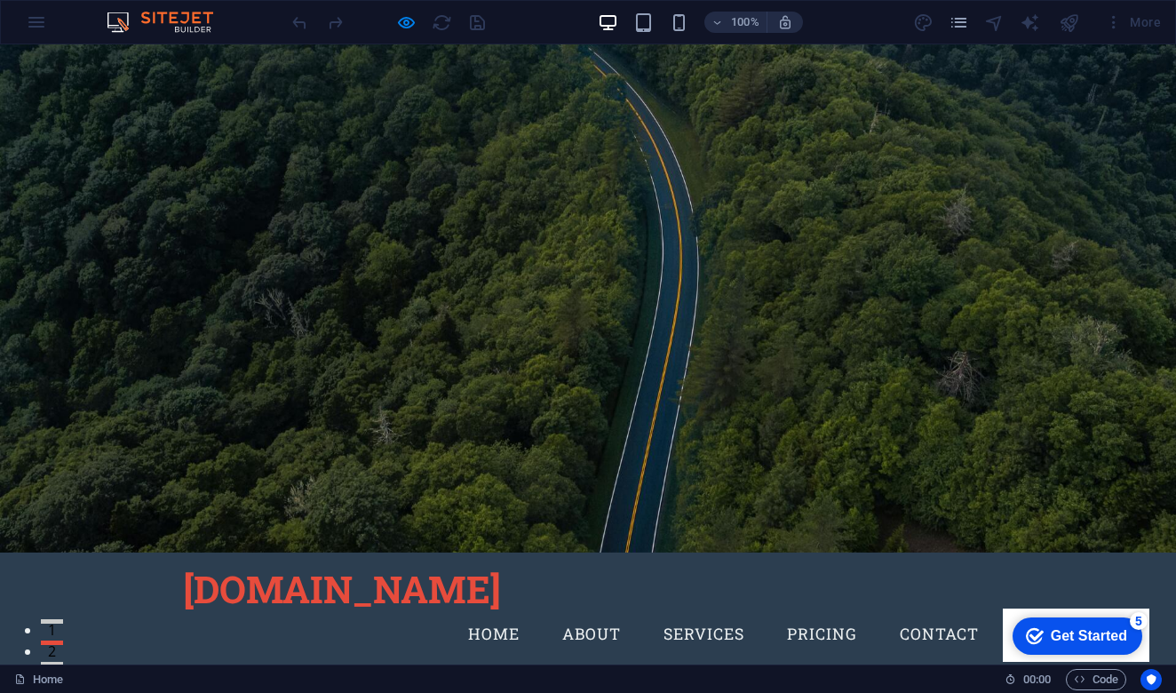
scroll to position [0, 0]
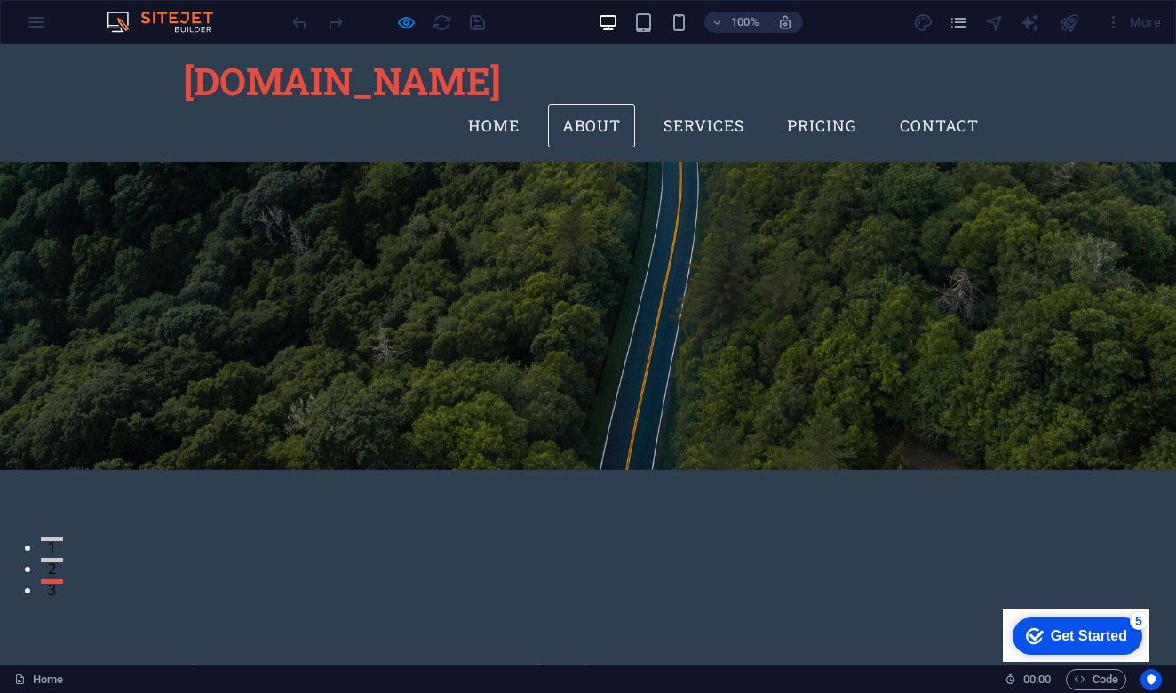
click at [600, 104] on link "About" at bounding box center [591, 126] width 87 height 44
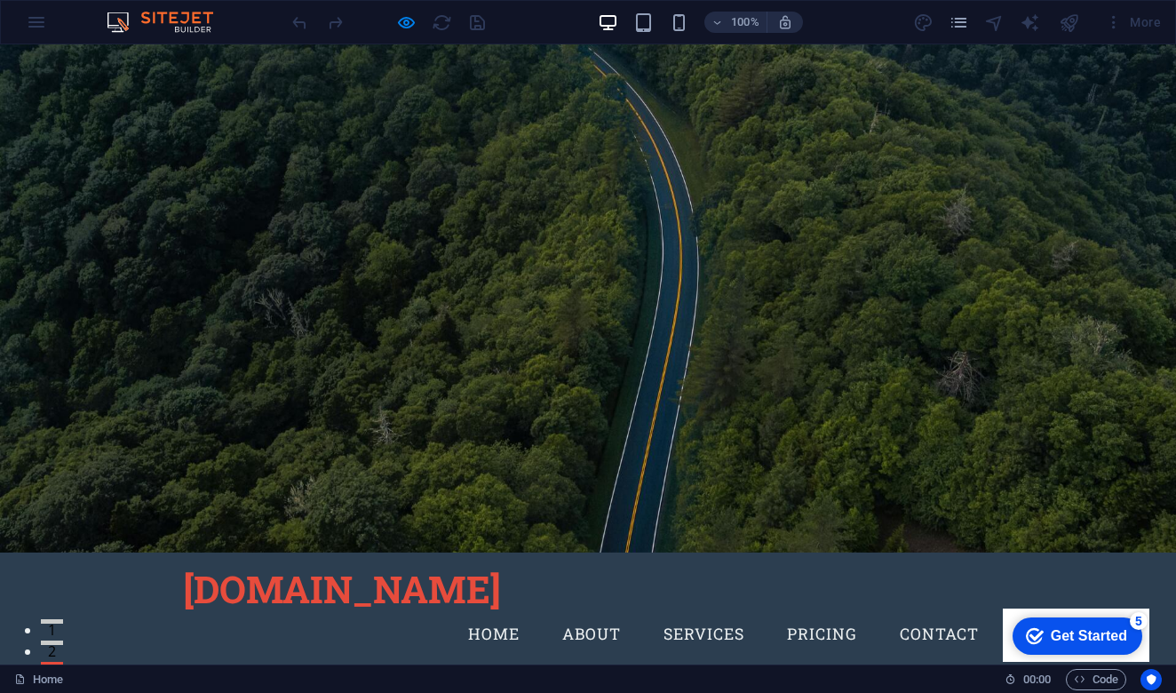
click at [721, 612] on link "Services" at bounding box center [703, 634] width 109 height 44
click at [703, 612] on link "Services" at bounding box center [703, 634] width 109 height 44
click at [813, 612] on link "Pricing" at bounding box center [822, 634] width 99 height 44
click at [696, 612] on link "Services" at bounding box center [703, 634] width 109 height 44
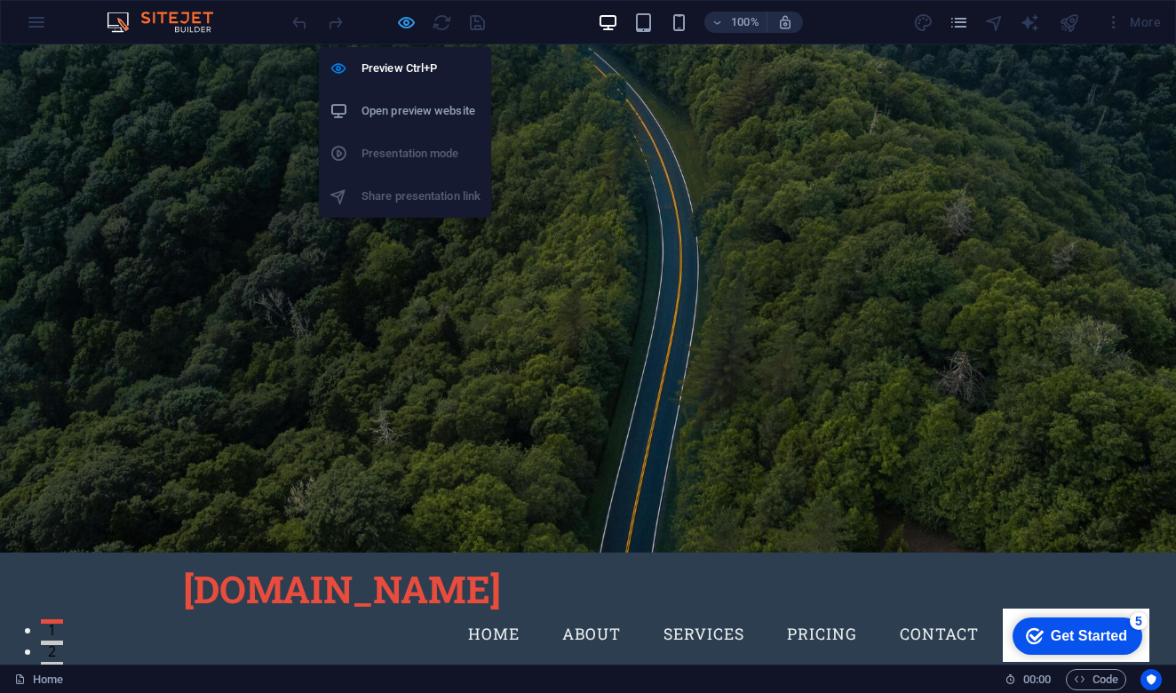
click at [407, 18] on icon "button" at bounding box center [406, 22] width 20 height 20
select select
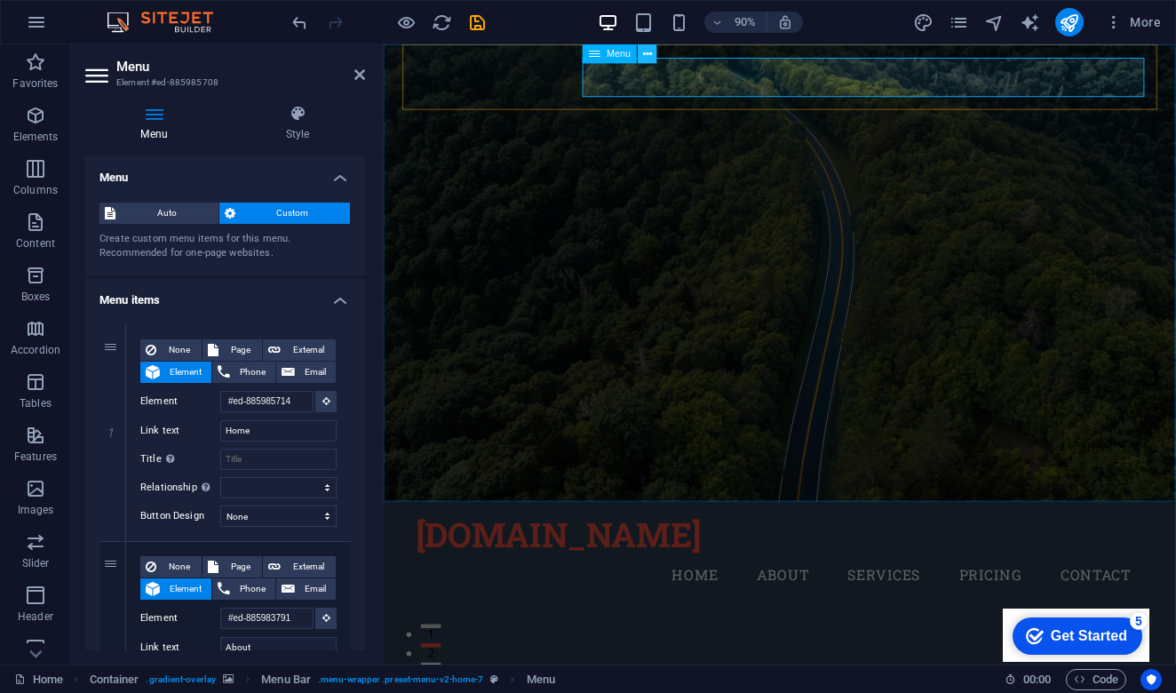
click at [653, 48] on button at bounding box center [649, 54] width 20 height 20
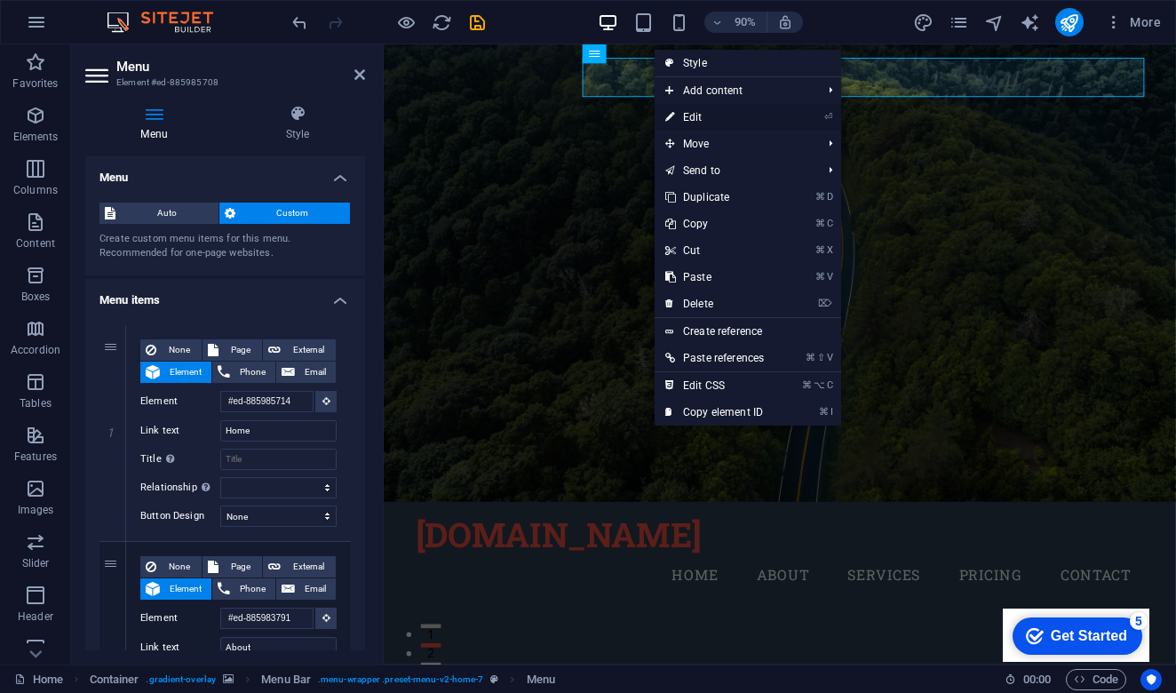
click at [730, 115] on link "⏎ Edit" at bounding box center [715, 117] width 120 height 27
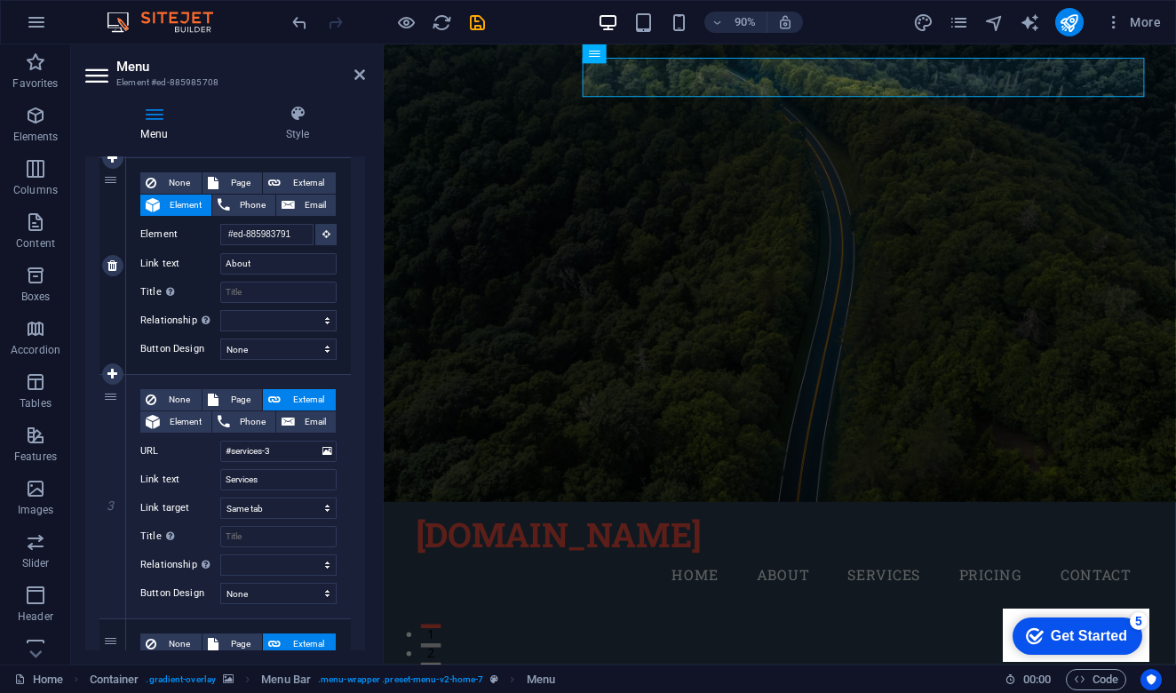
scroll to position [401, 0]
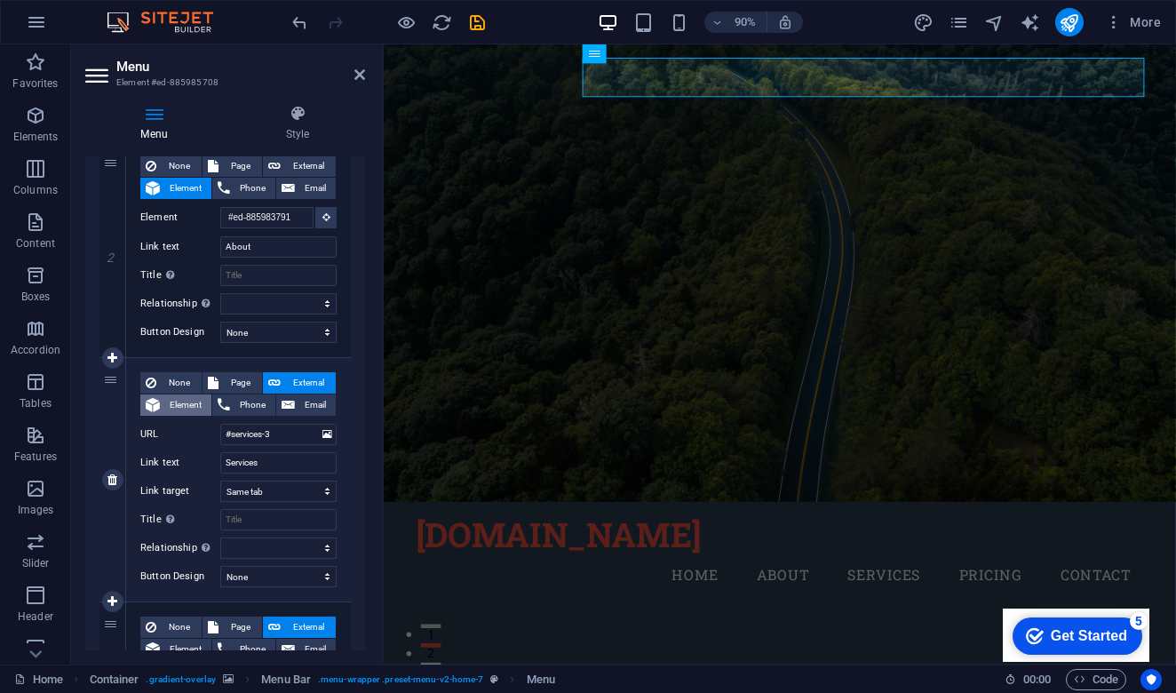
click at [166, 402] on span "Element" at bounding box center [185, 404] width 41 height 21
select select
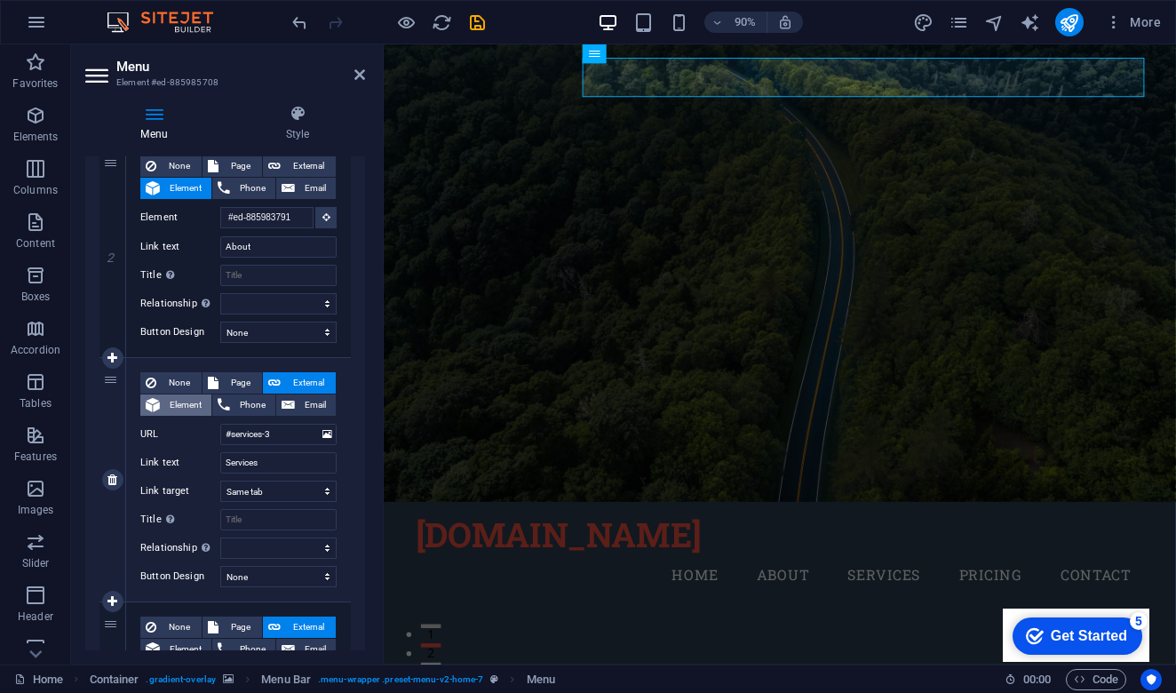
select select
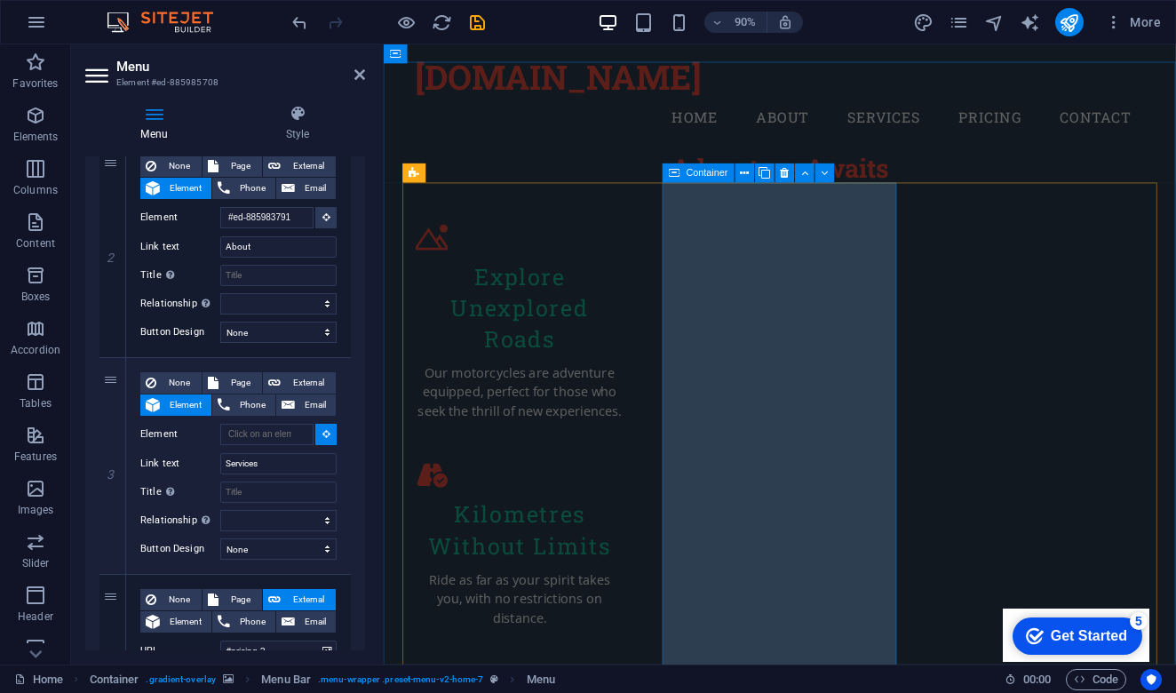
scroll to position [1233, 0]
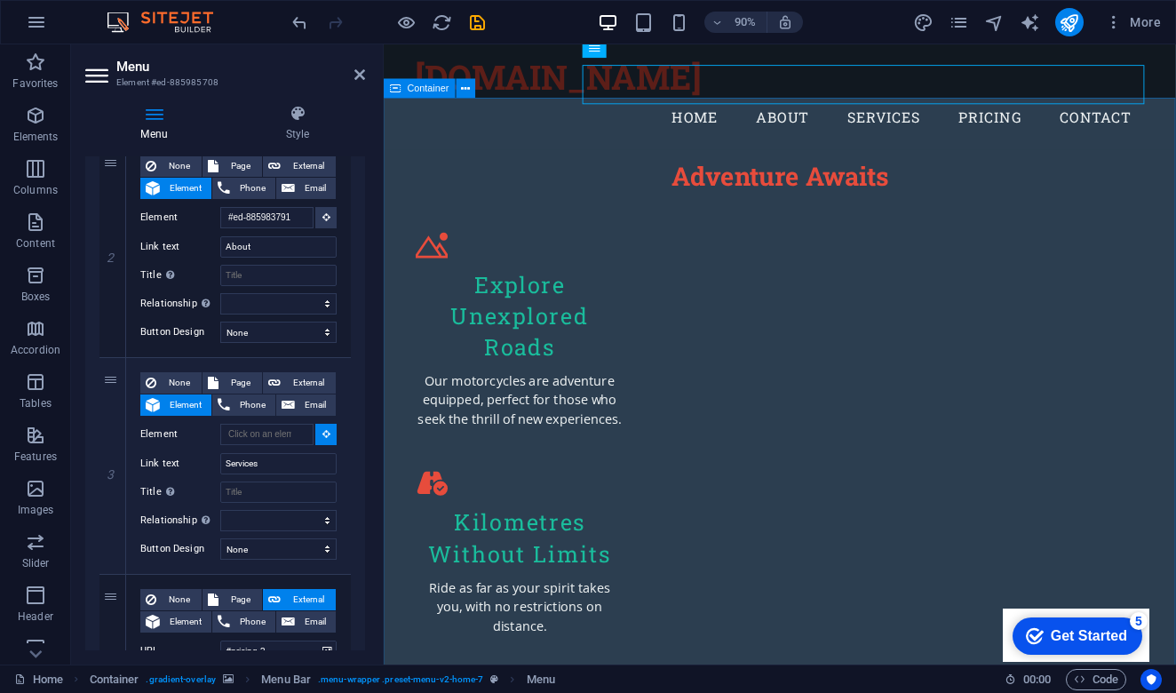
select select
type input "#ed-885984679"
select select
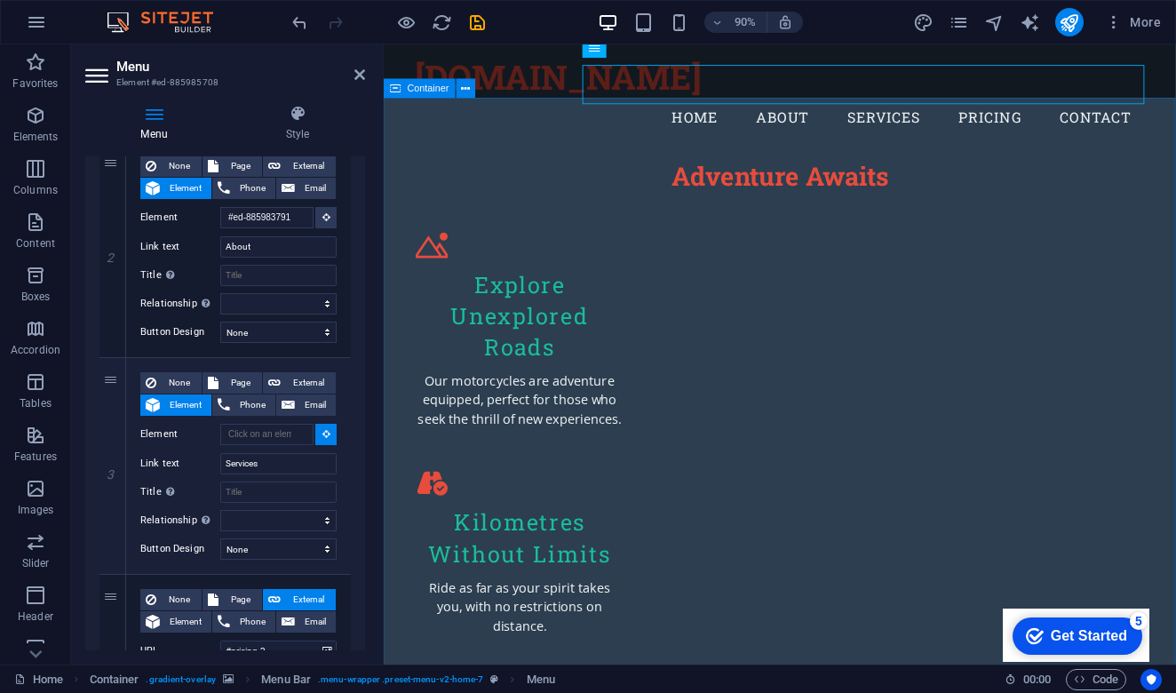
select select
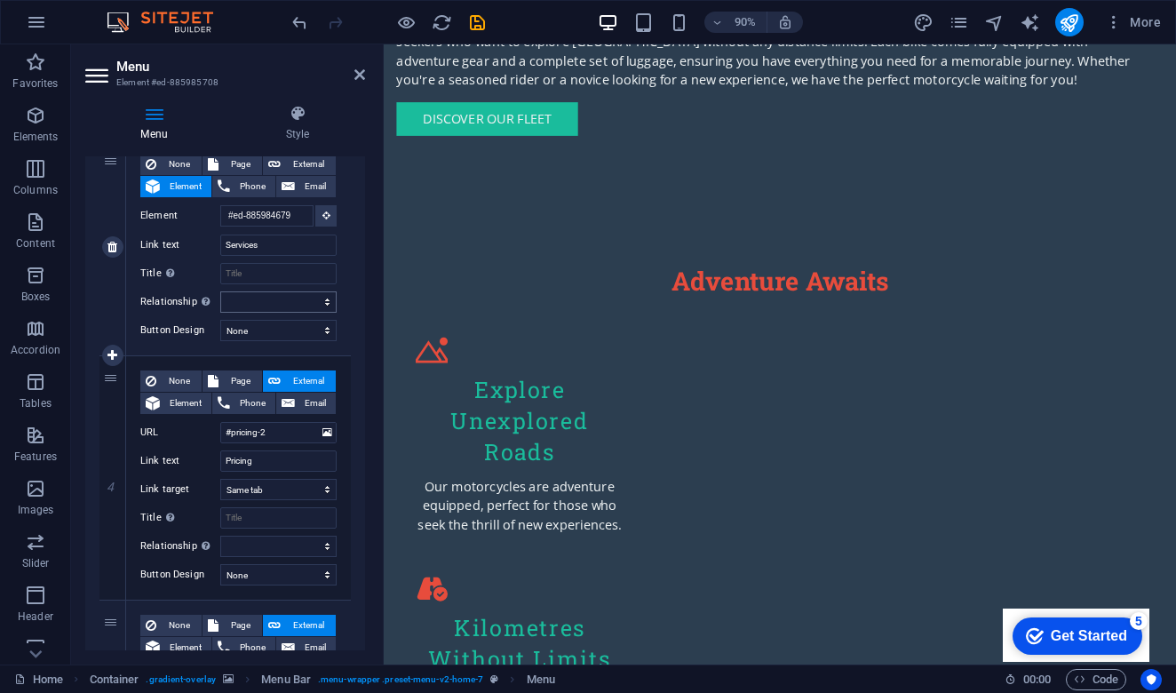
scroll to position [621, 0]
click at [167, 401] on span "Element" at bounding box center [185, 401] width 41 height 21
select select
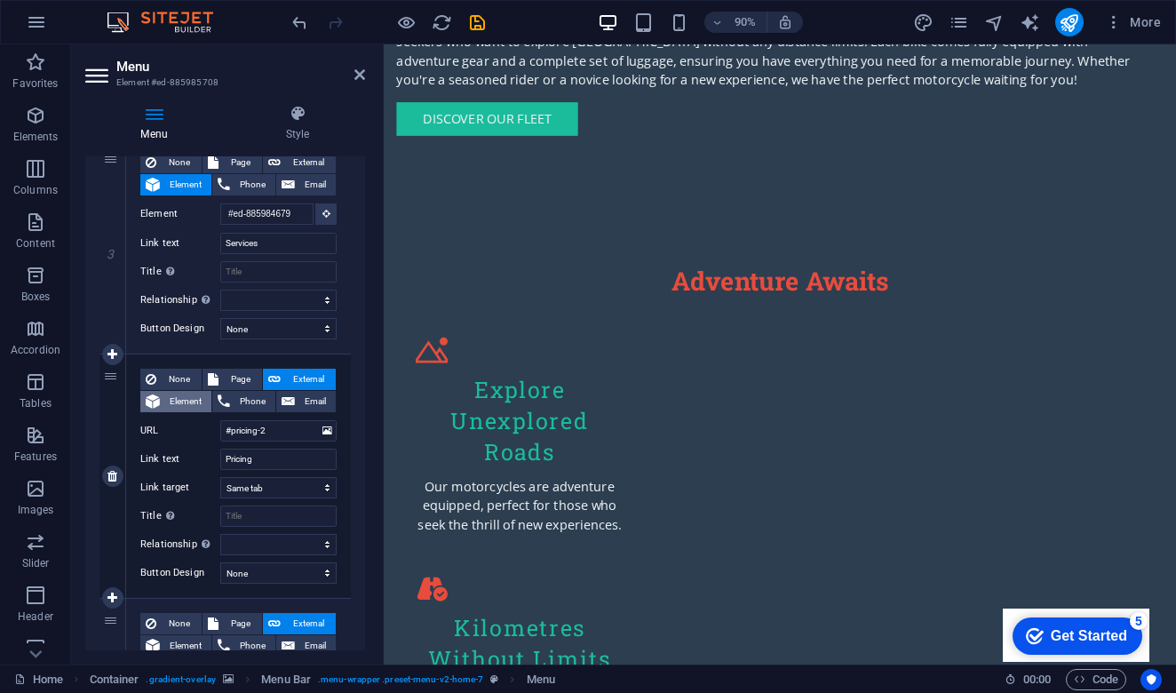
select select
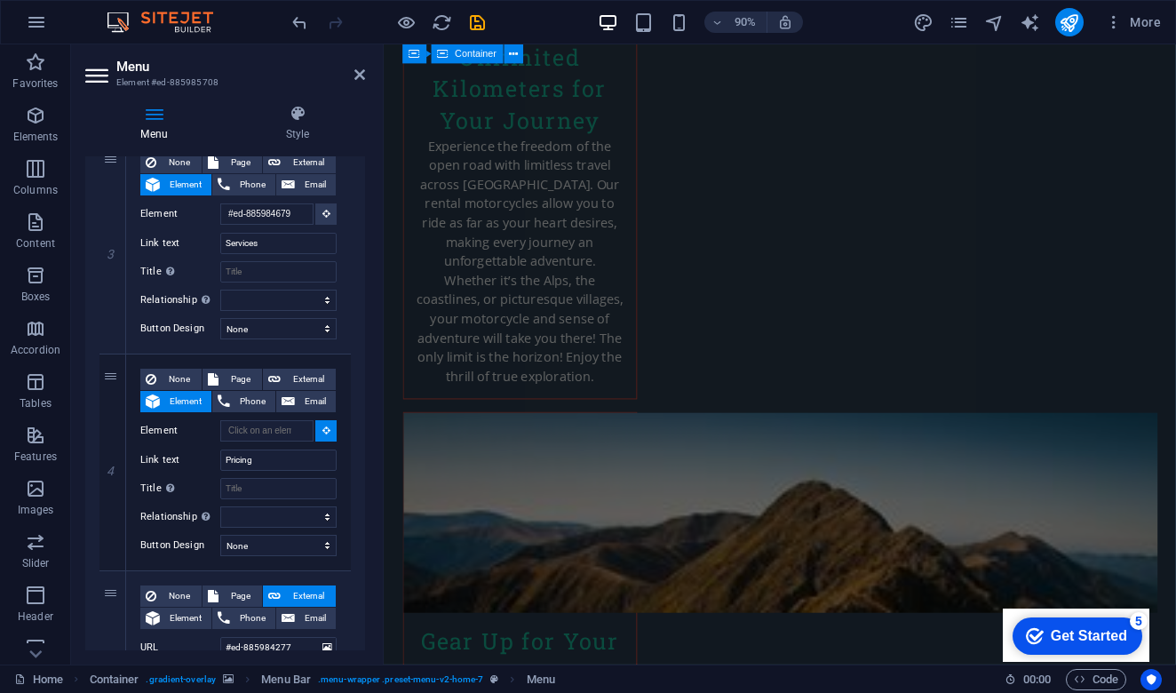
scroll to position [2660, 0]
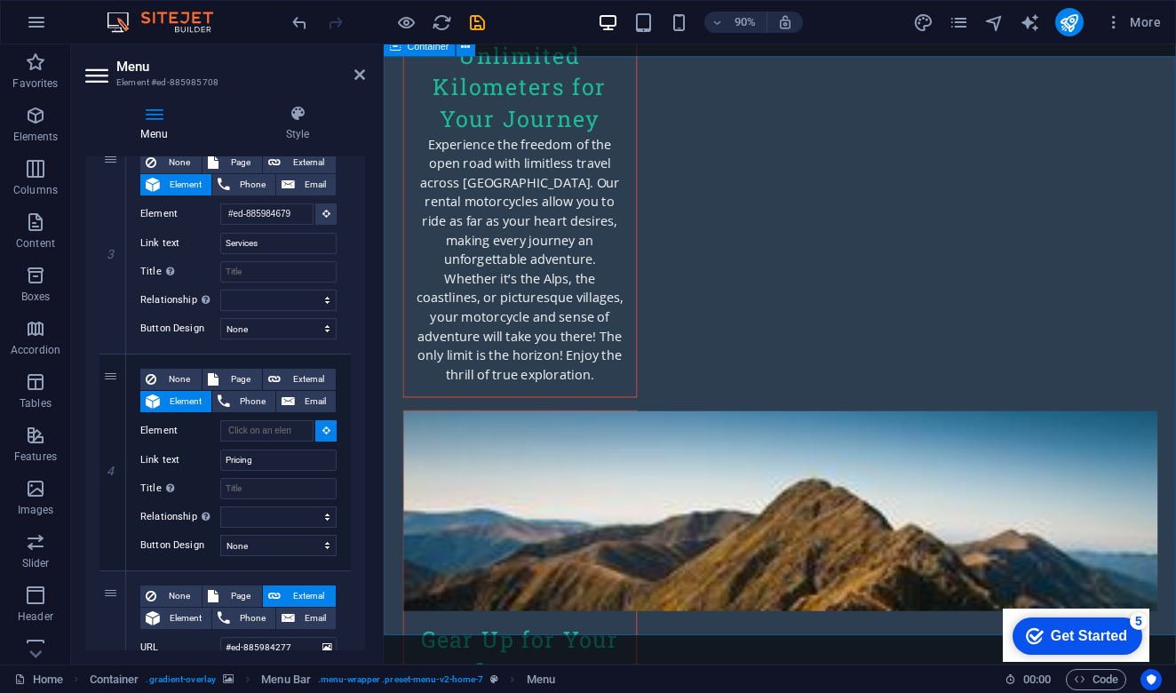
select select
type input "#ed-885984493"
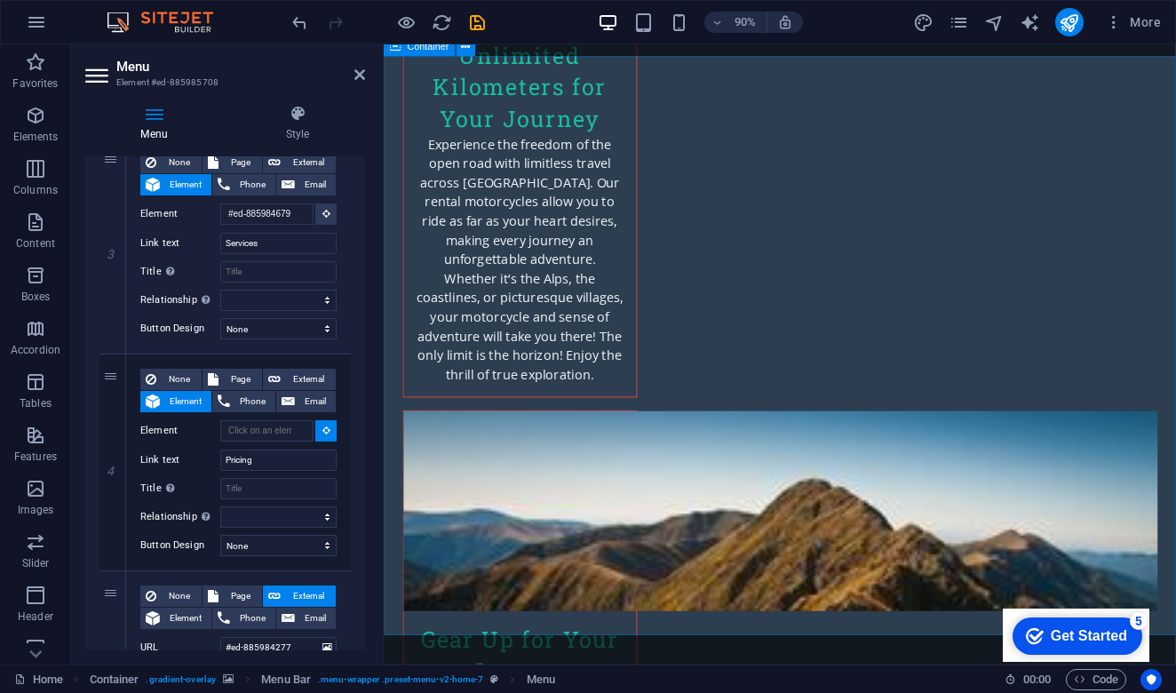
select select
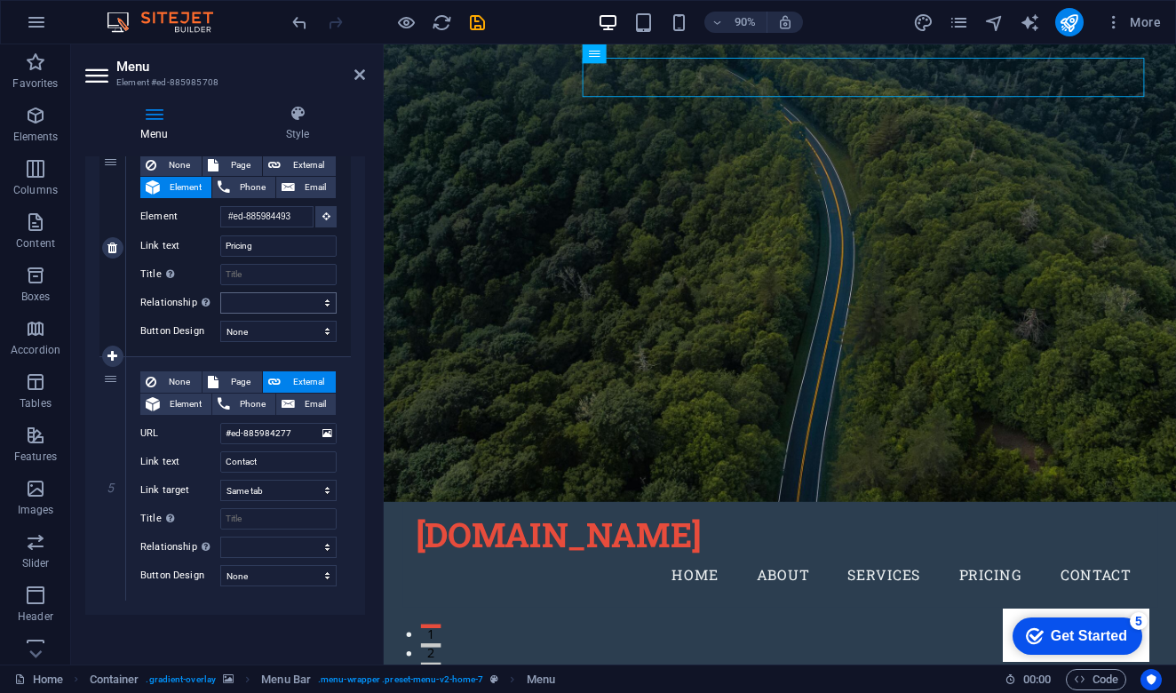
scroll to position [835, 0]
click at [176, 404] on span "Element" at bounding box center [185, 404] width 41 height 21
select select
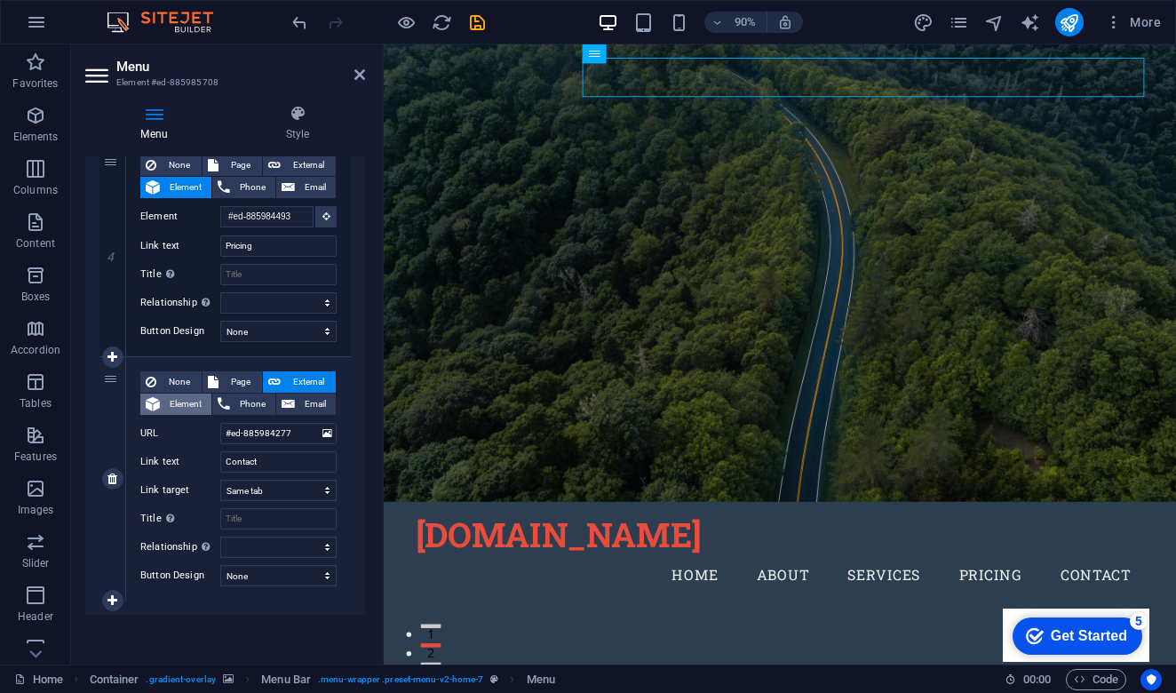
select select
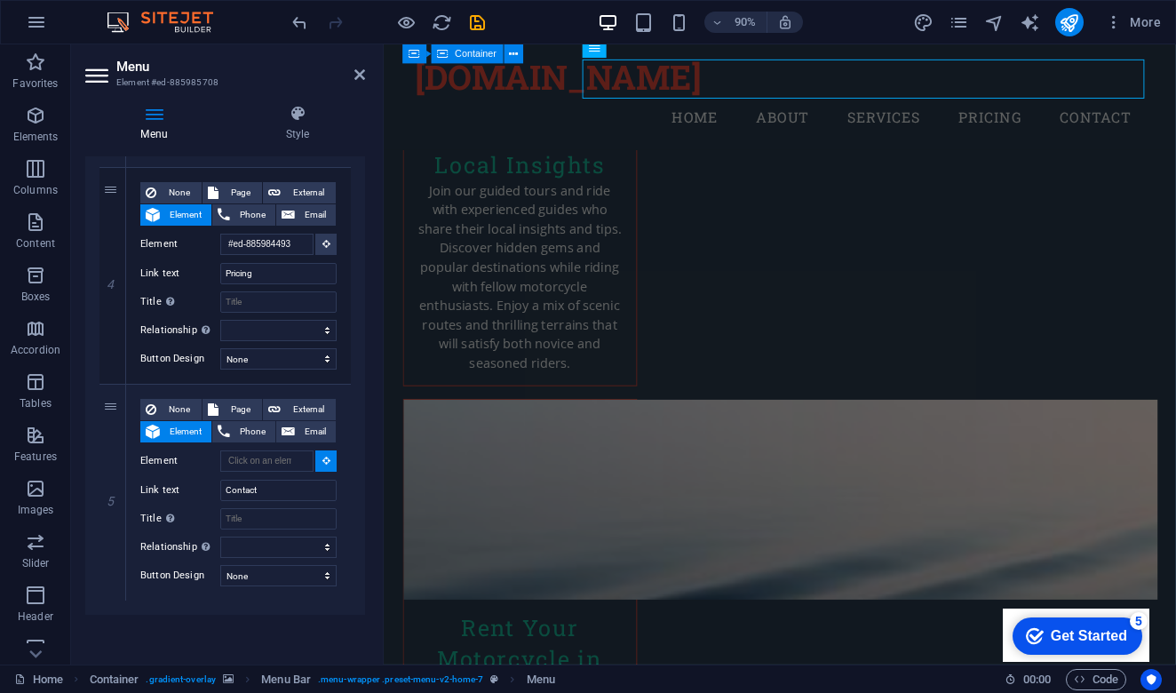
scroll to position [4331, 0]
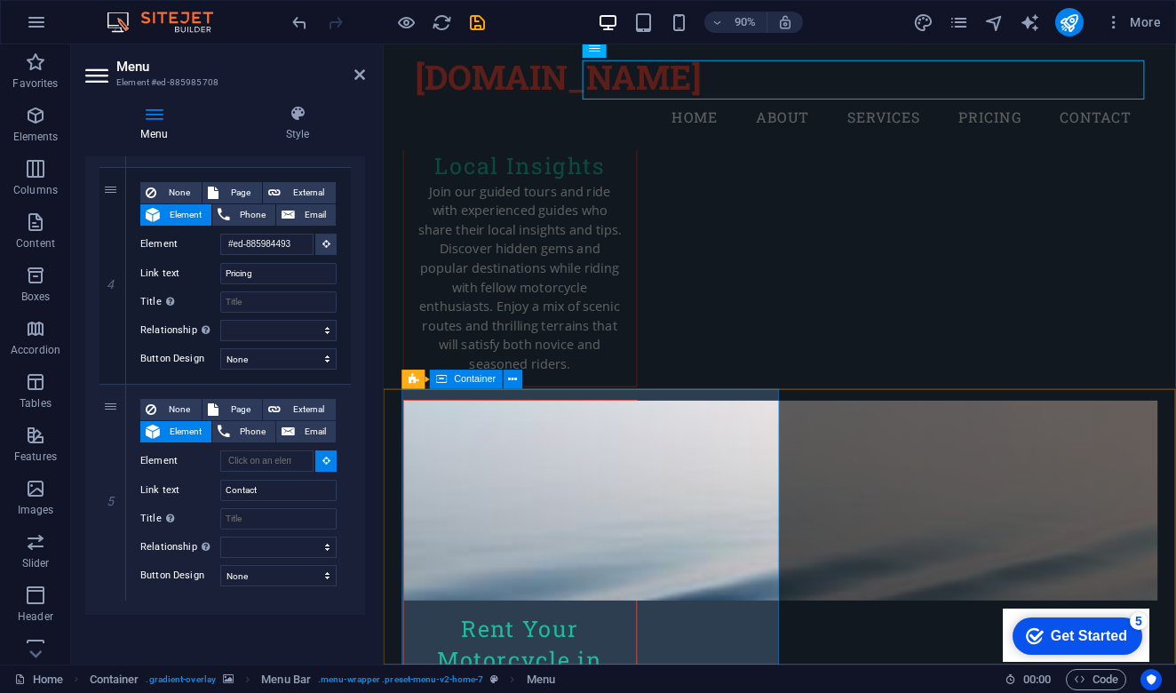
select select
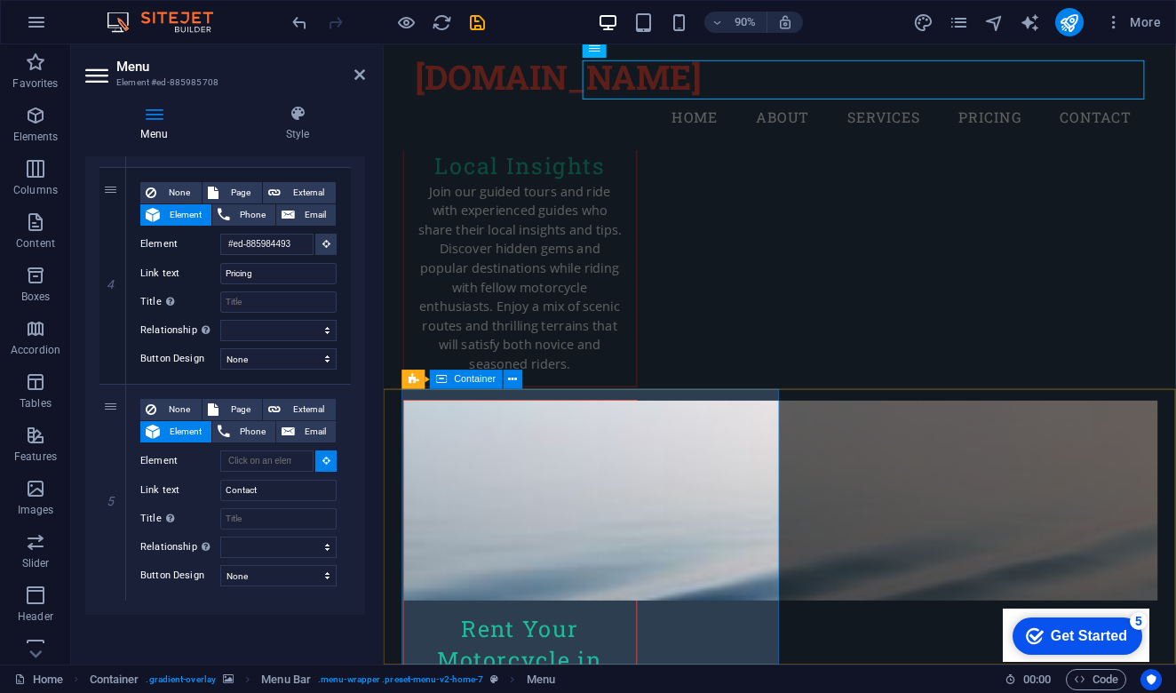
type input "#ed-885984280"
select select
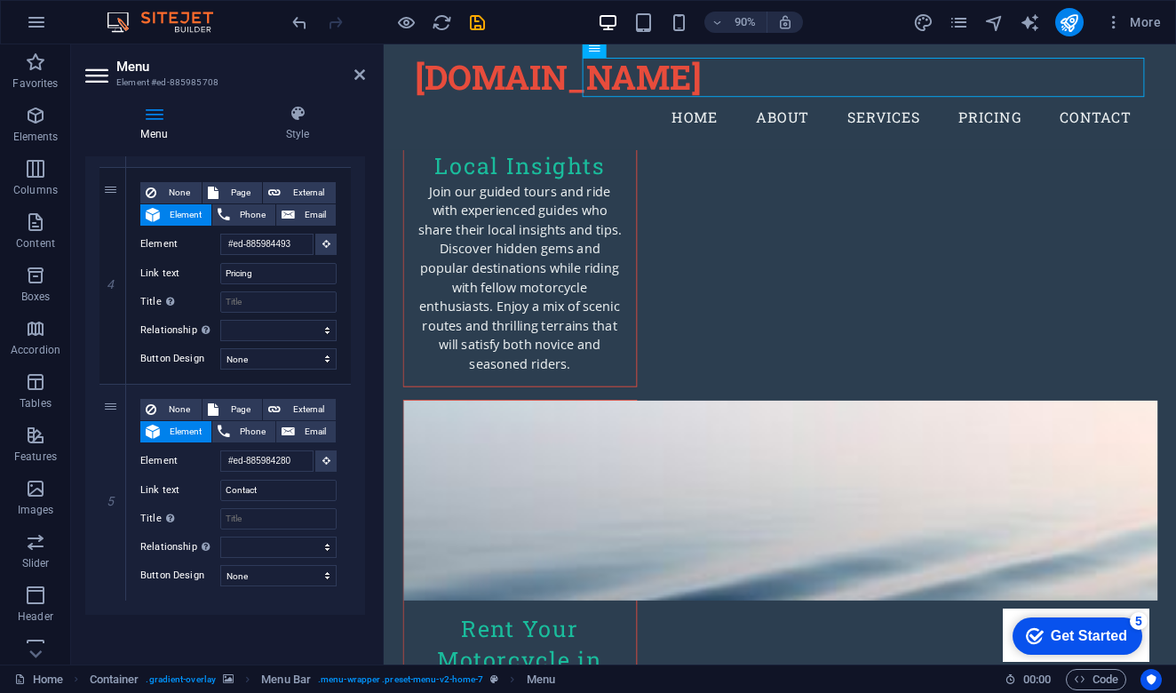
click at [399, 35] on div at bounding box center [388, 22] width 199 height 28
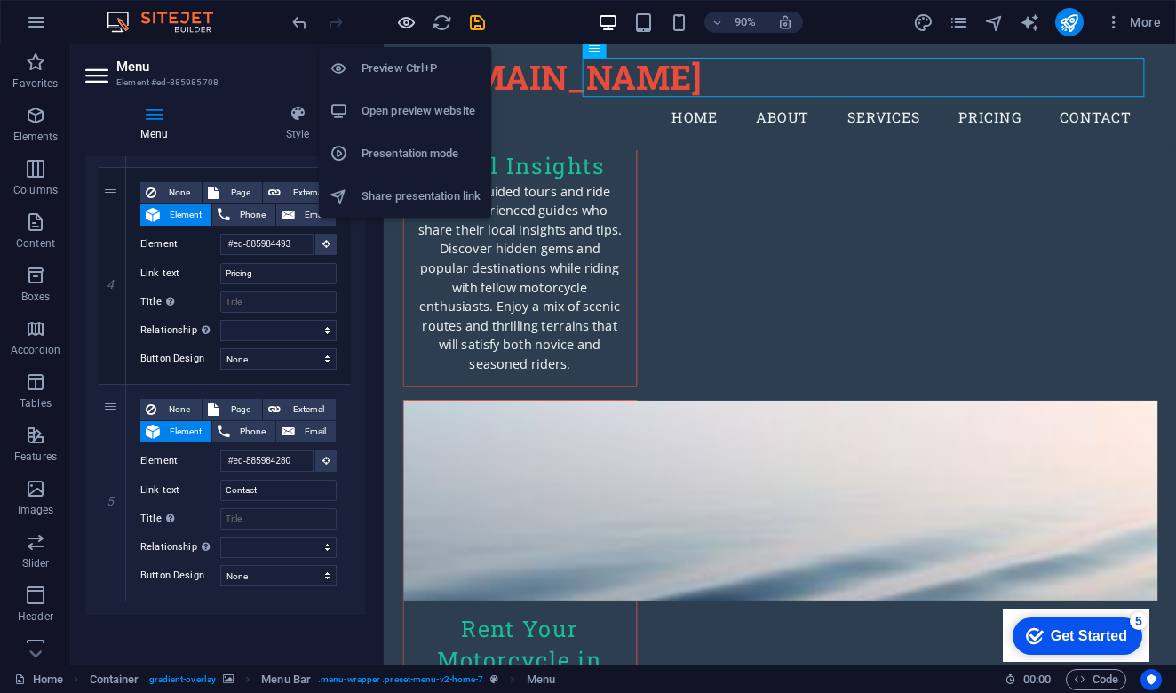
click at [404, 26] on icon "button" at bounding box center [406, 22] width 20 height 20
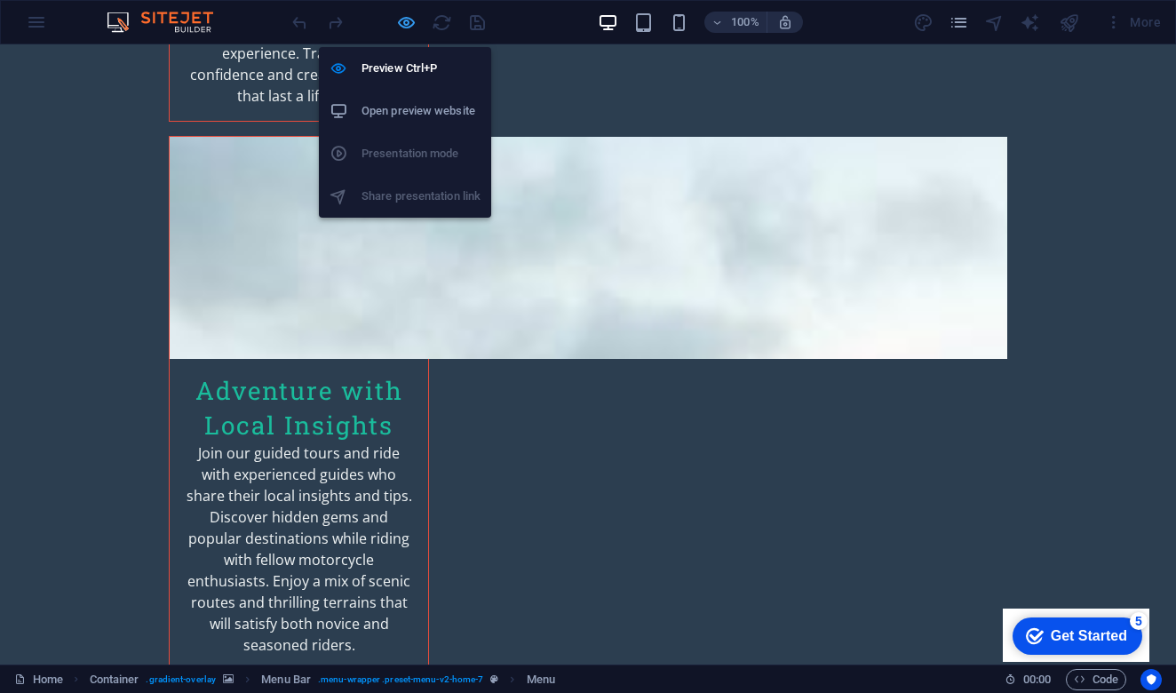
scroll to position [0, 0]
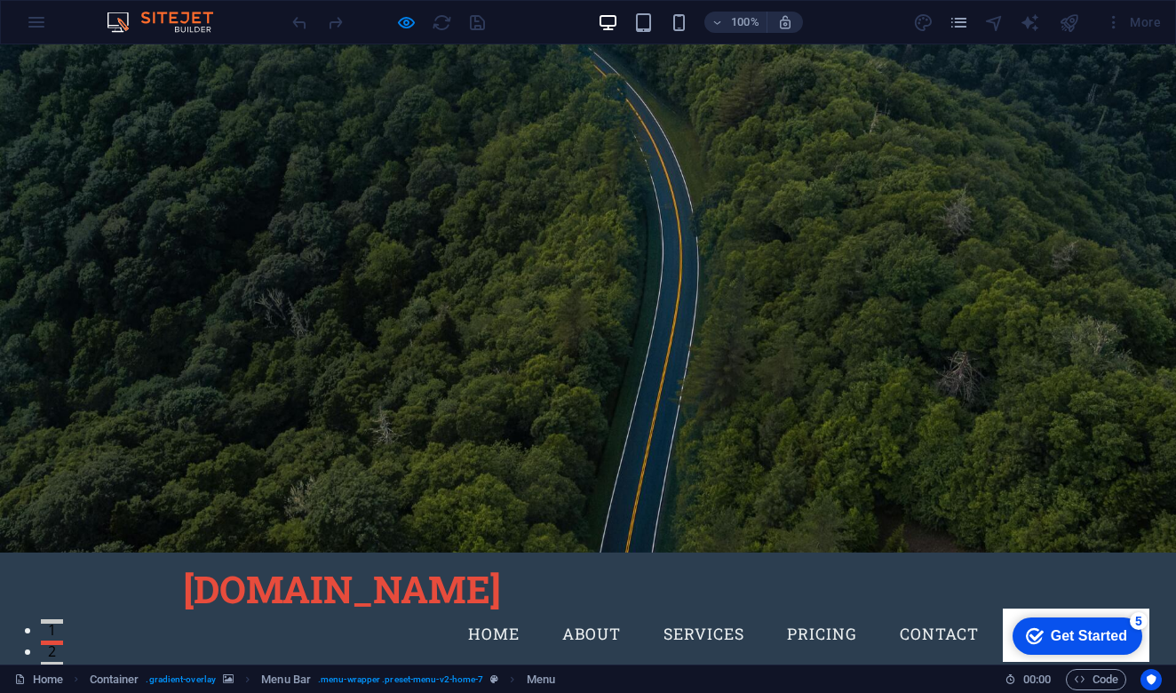
click at [826, 612] on link "Pricing" at bounding box center [822, 634] width 99 height 44
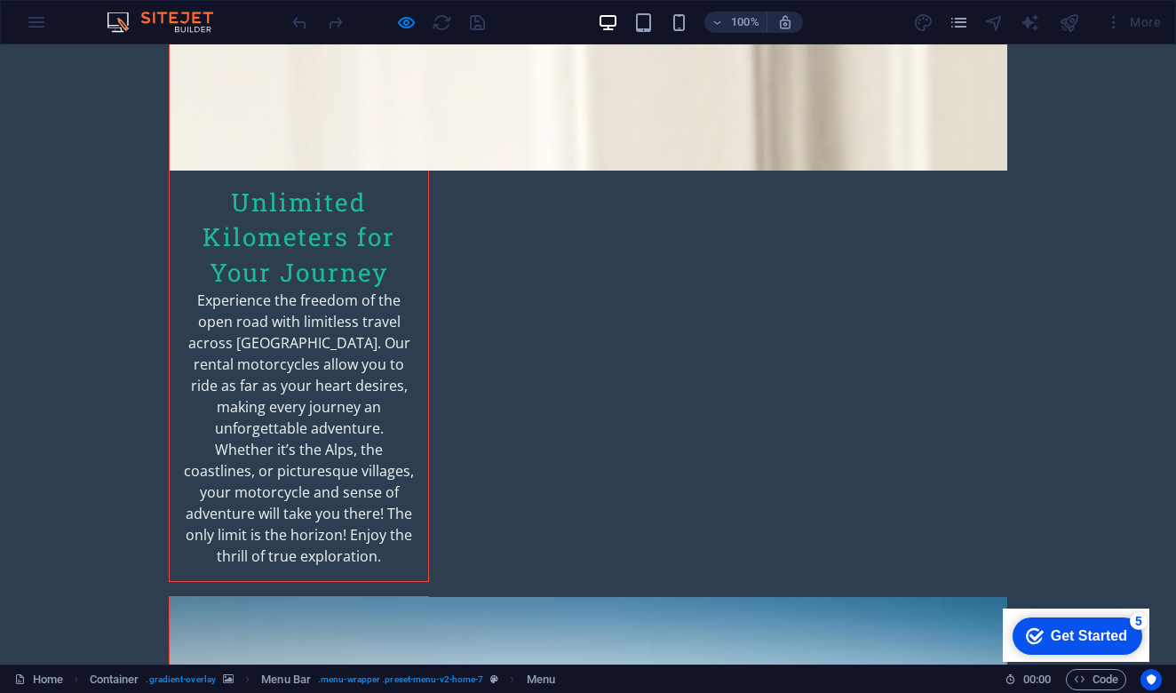
scroll to position [2673, 0]
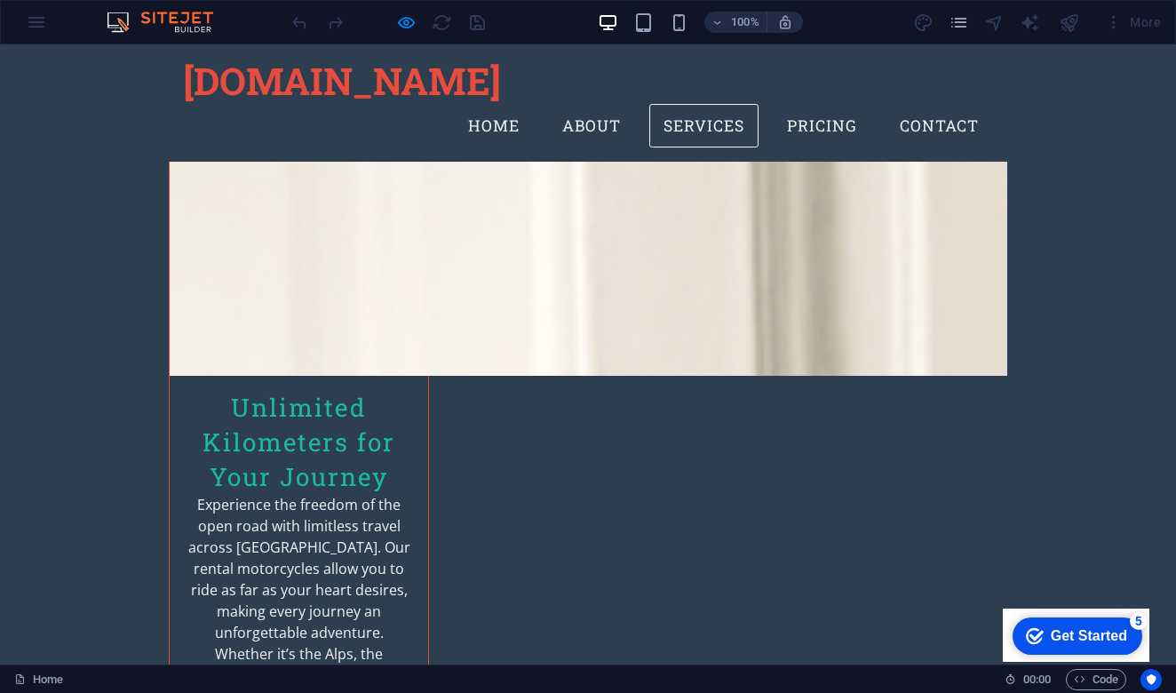
click at [713, 104] on link "Services" at bounding box center [703, 126] width 109 height 44
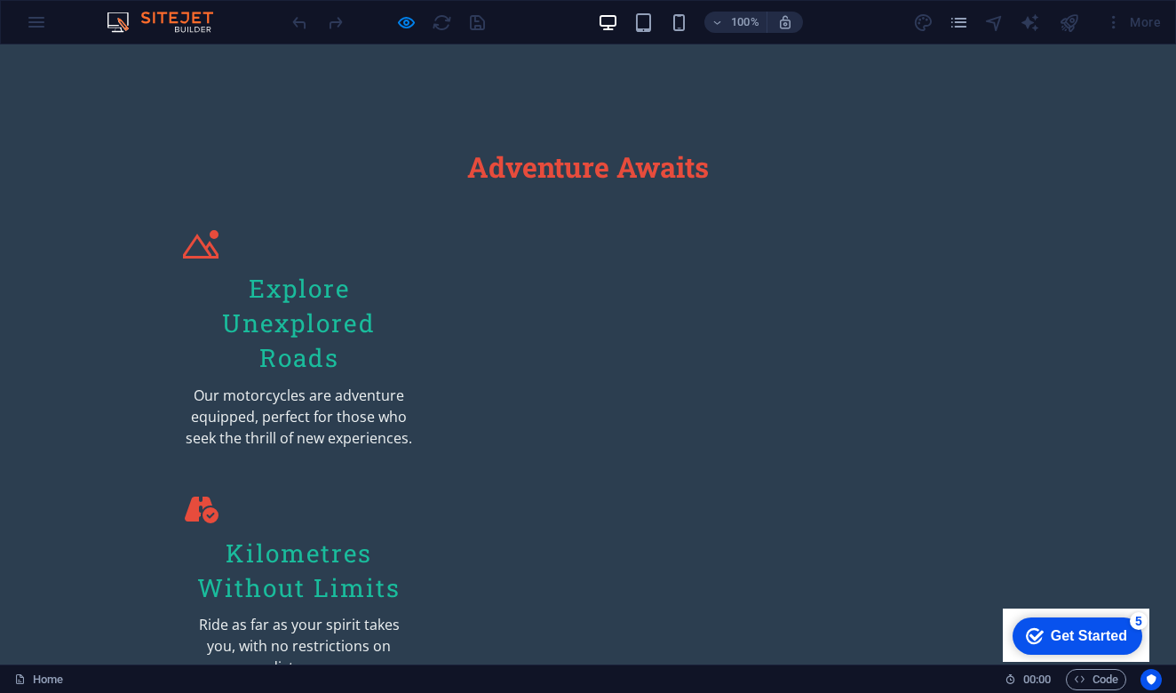
scroll to position [1292, 0]
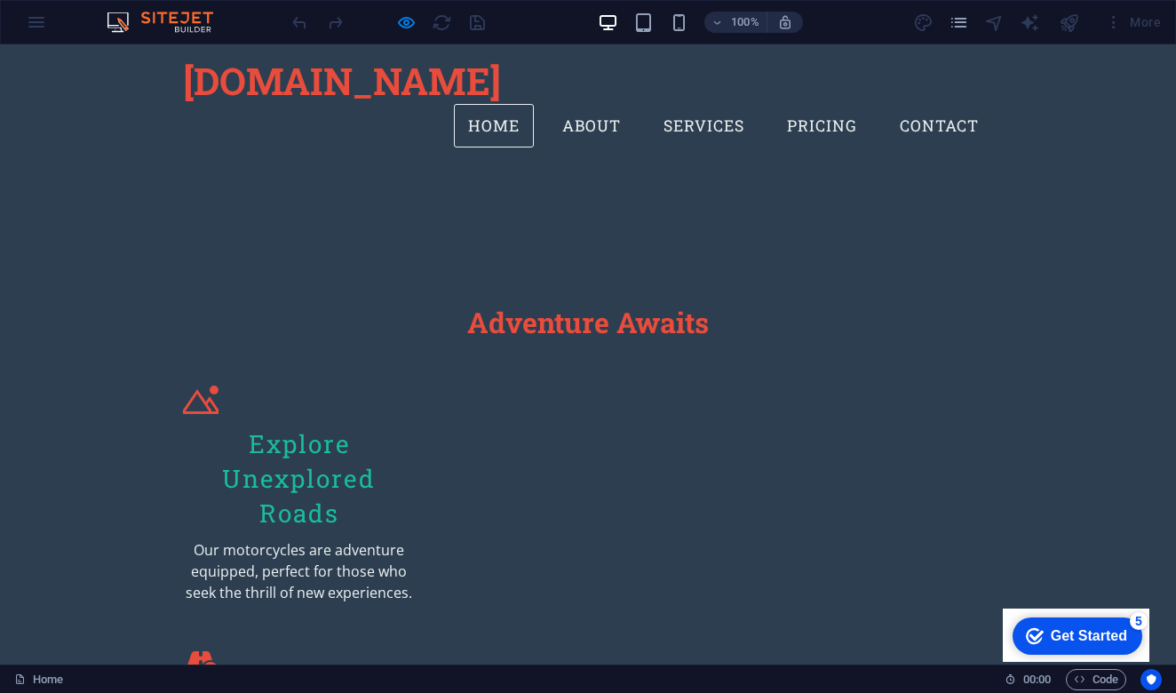
click at [486, 104] on link "Home" at bounding box center [494, 126] width 80 height 44
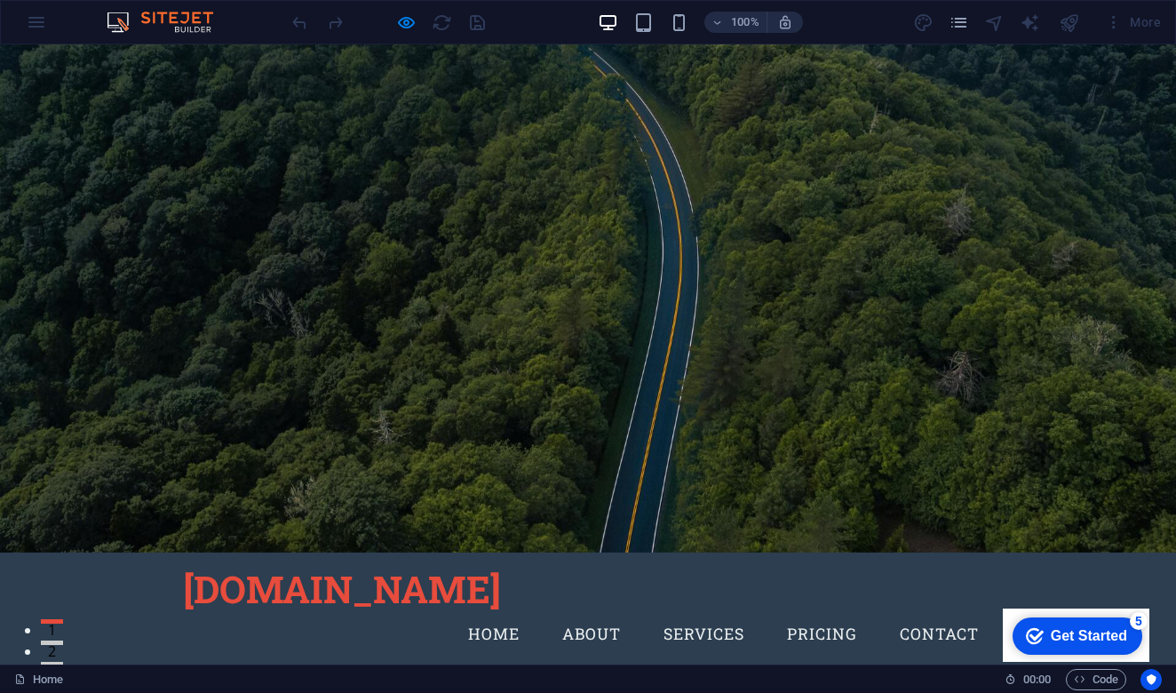
scroll to position [0, 0]
click at [948, 612] on link "Contact" at bounding box center [939, 634] width 107 height 44
click at [817, 612] on link "Pricing" at bounding box center [822, 634] width 99 height 44
click at [477, 27] on div at bounding box center [388, 22] width 199 height 28
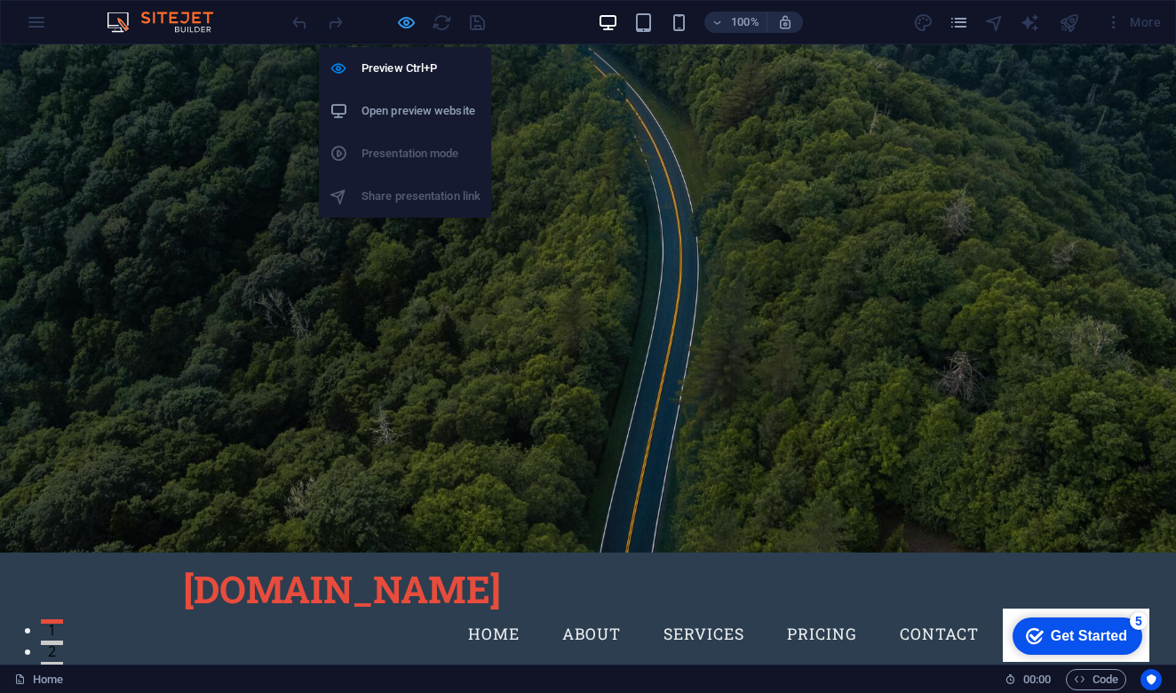
click at [402, 31] on icon "button" at bounding box center [406, 22] width 20 height 20
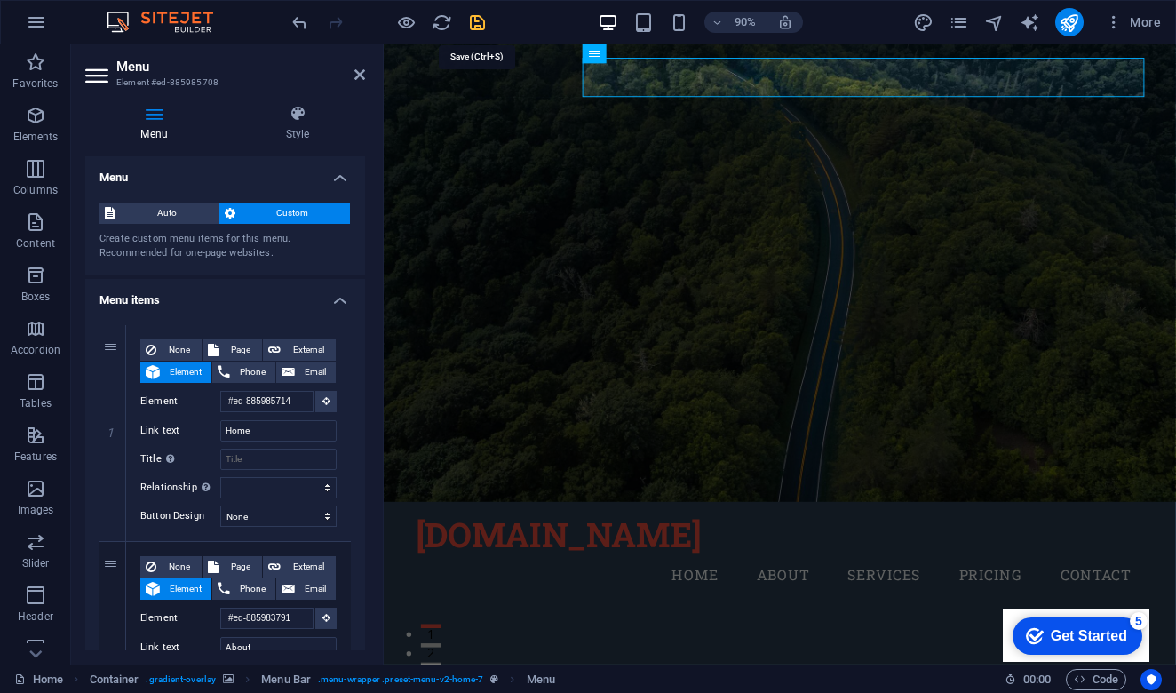
click at [481, 29] on icon "save" at bounding box center [477, 22] width 20 height 20
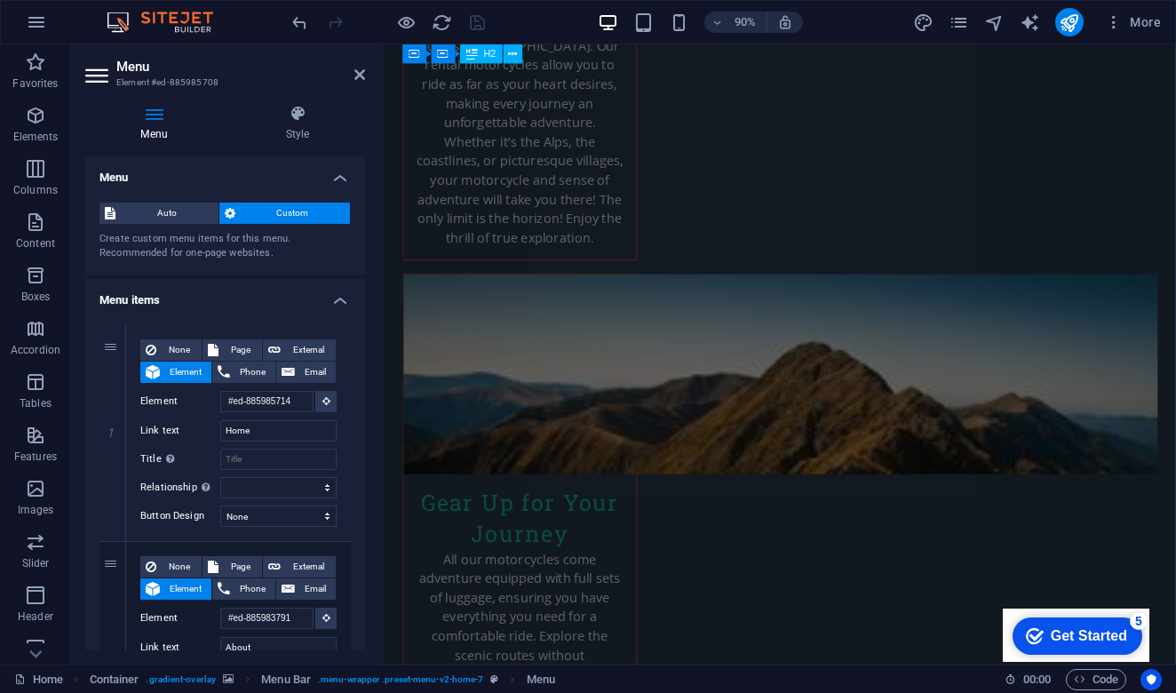
scroll to position [2817, 0]
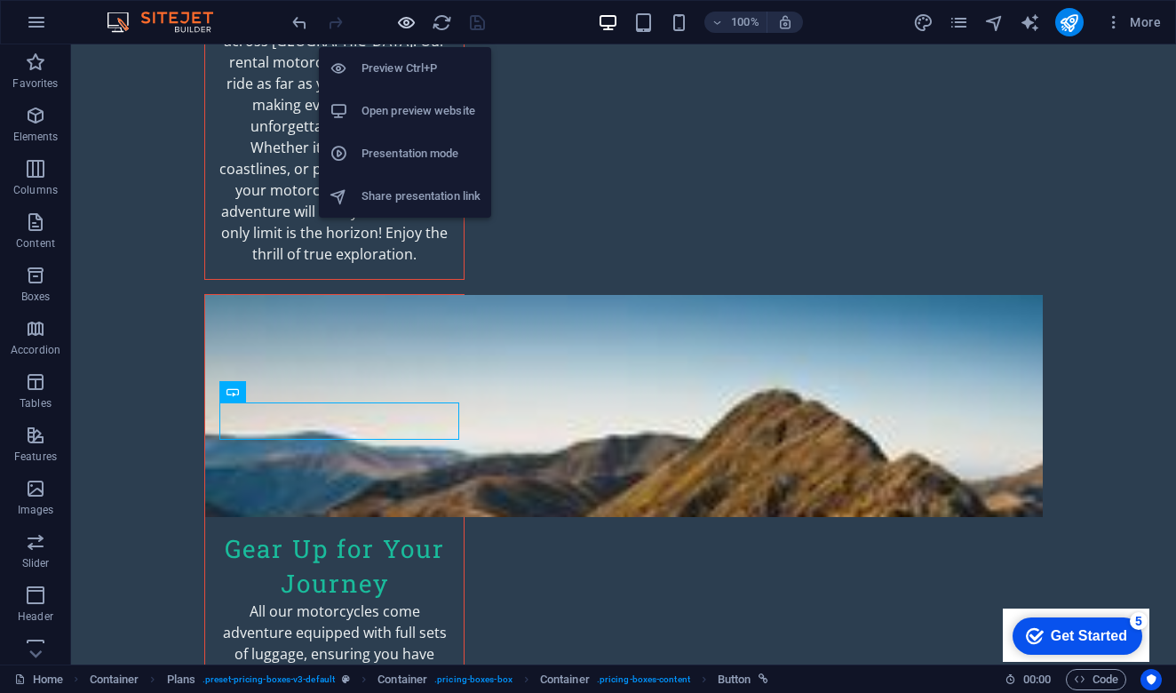
click at [410, 21] on icon "button" at bounding box center [406, 22] width 20 height 20
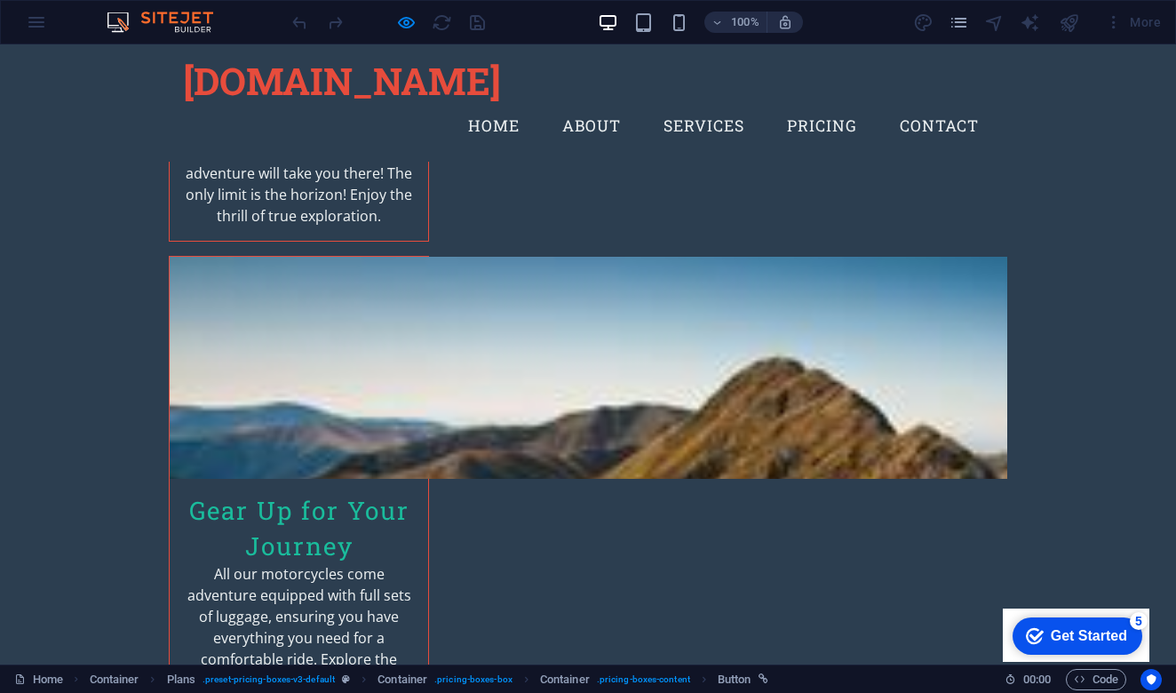
scroll to position [2807, 0]
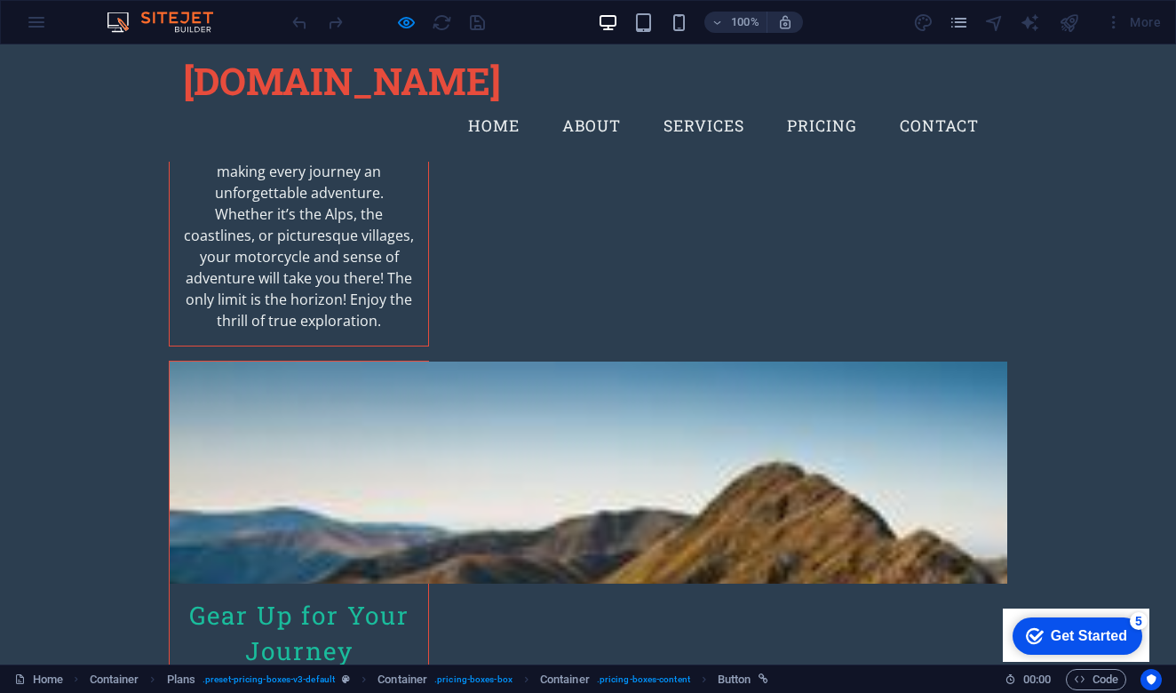
scroll to position [2684, 0]
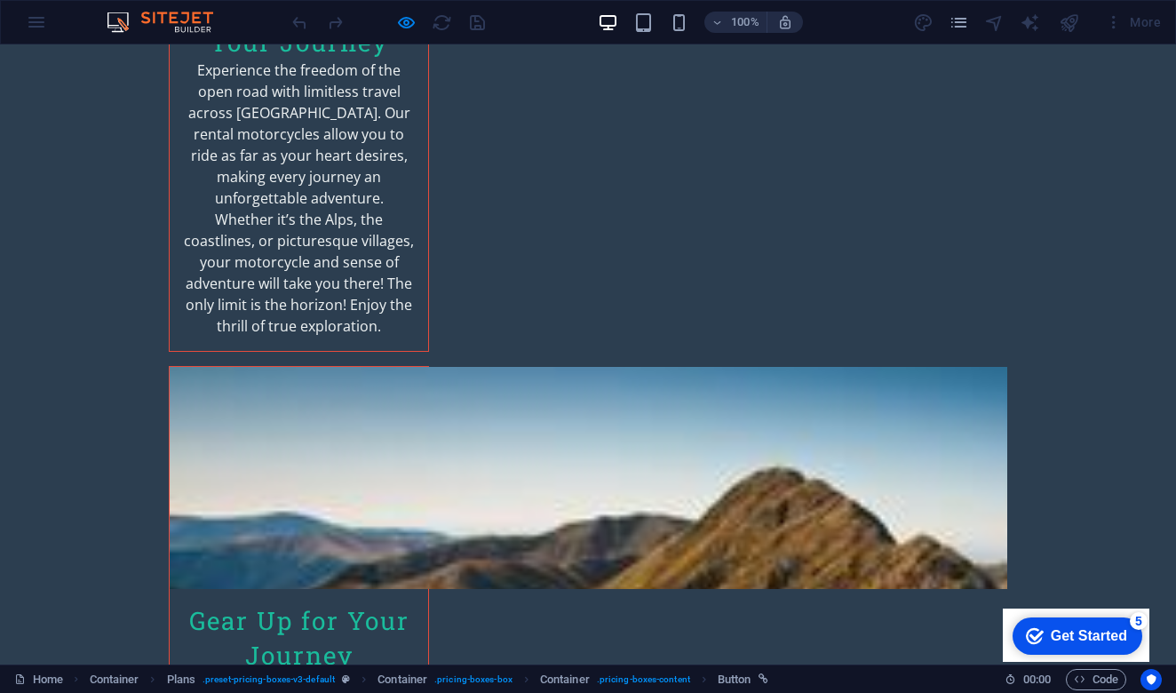
scroll to position [2749, 0]
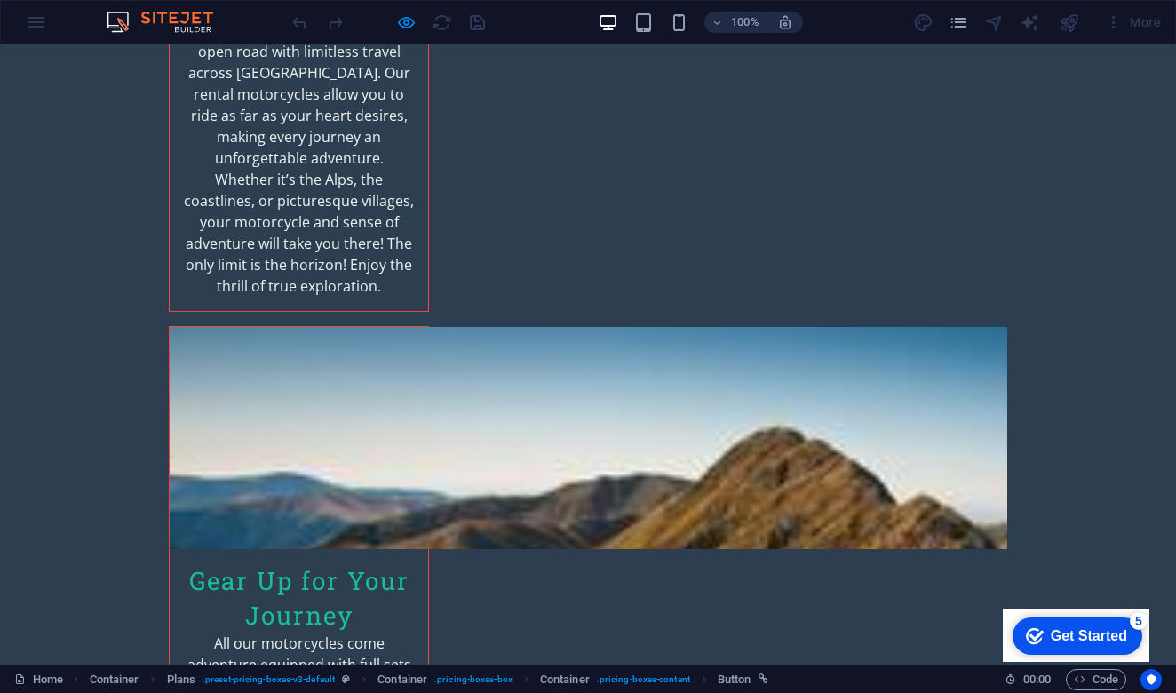
scroll to position [2807, 0]
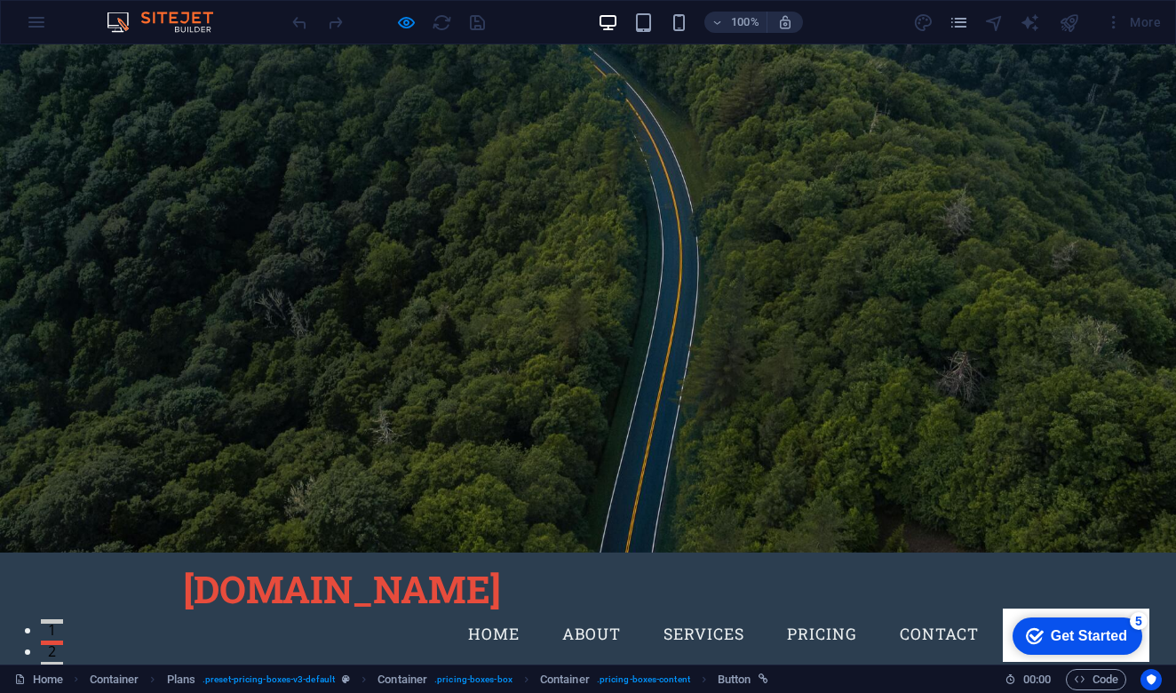
scroll to position [0, 0]
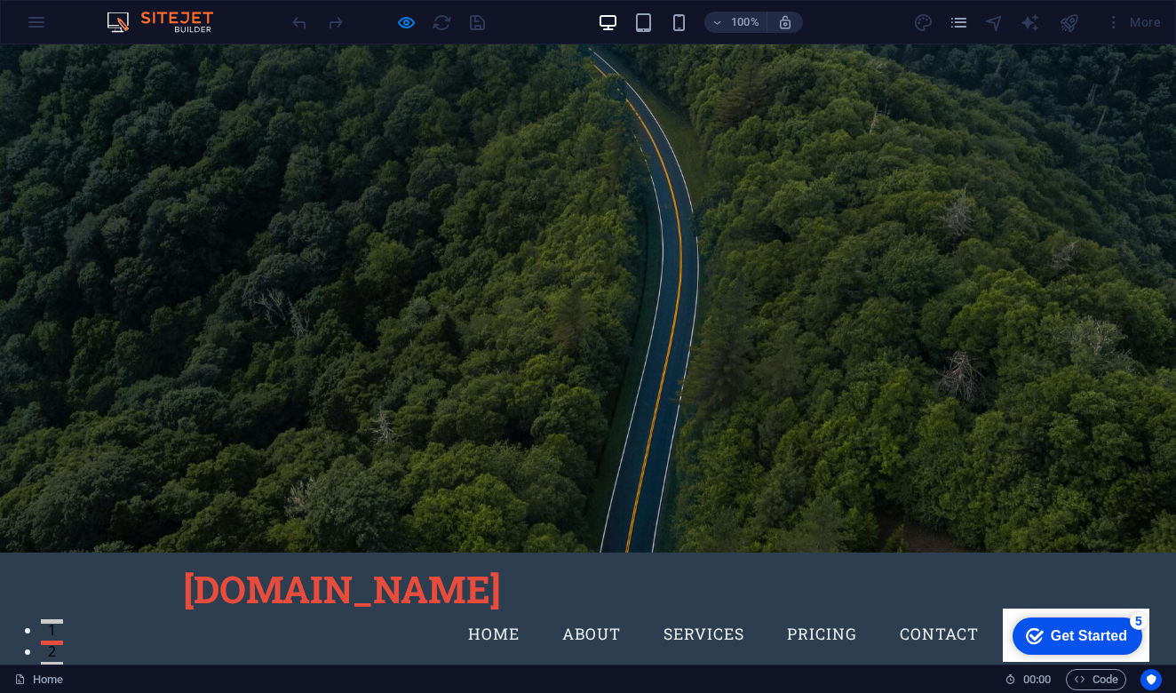
click at [476, 26] on div at bounding box center [388, 22] width 199 height 28
click at [400, 33] on div at bounding box center [388, 22] width 199 height 28
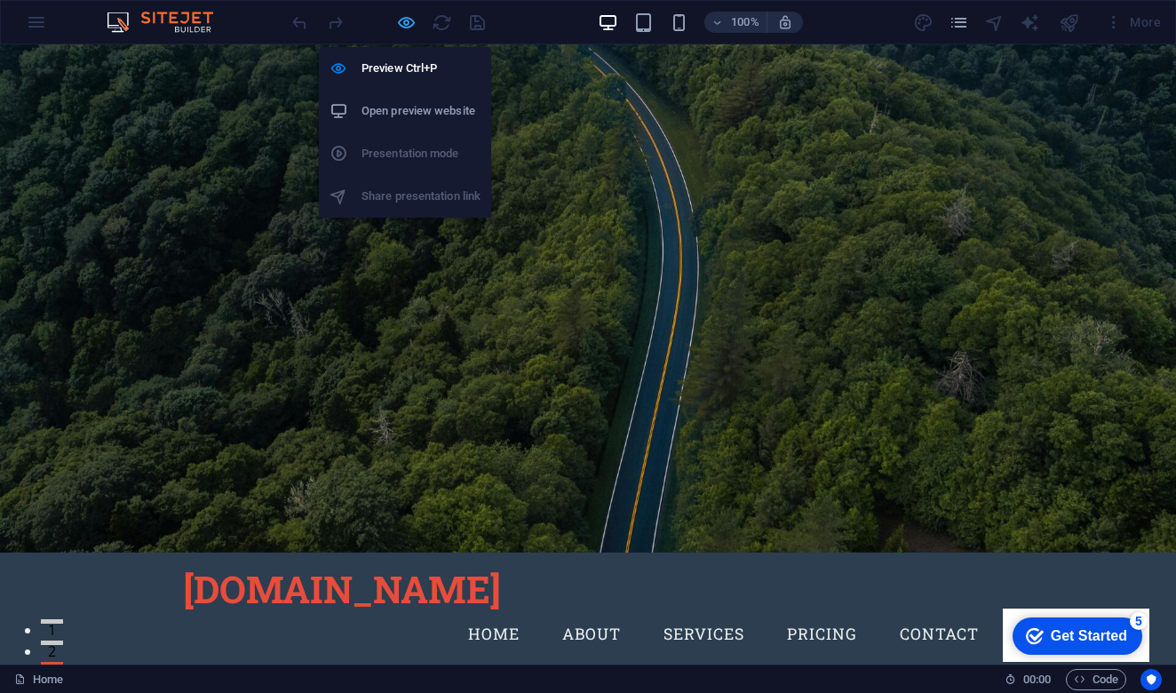
click at [408, 26] on icon "button" at bounding box center [406, 22] width 20 height 20
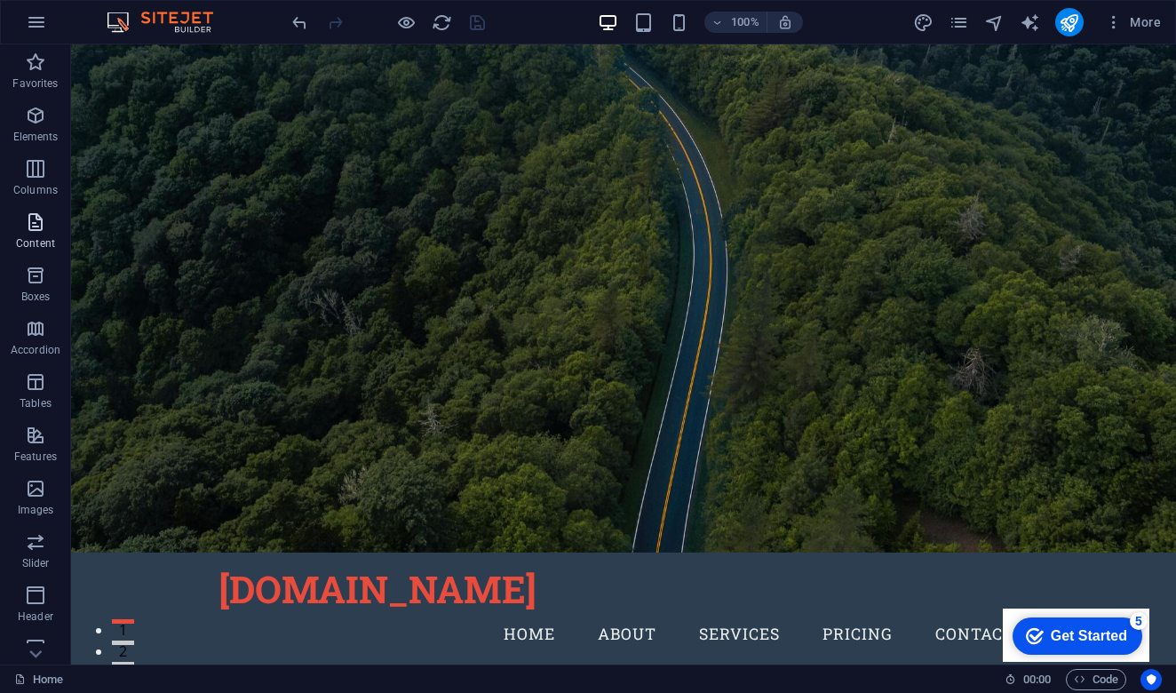
click at [36, 227] on icon "button" at bounding box center [35, 221] width 21 height 21
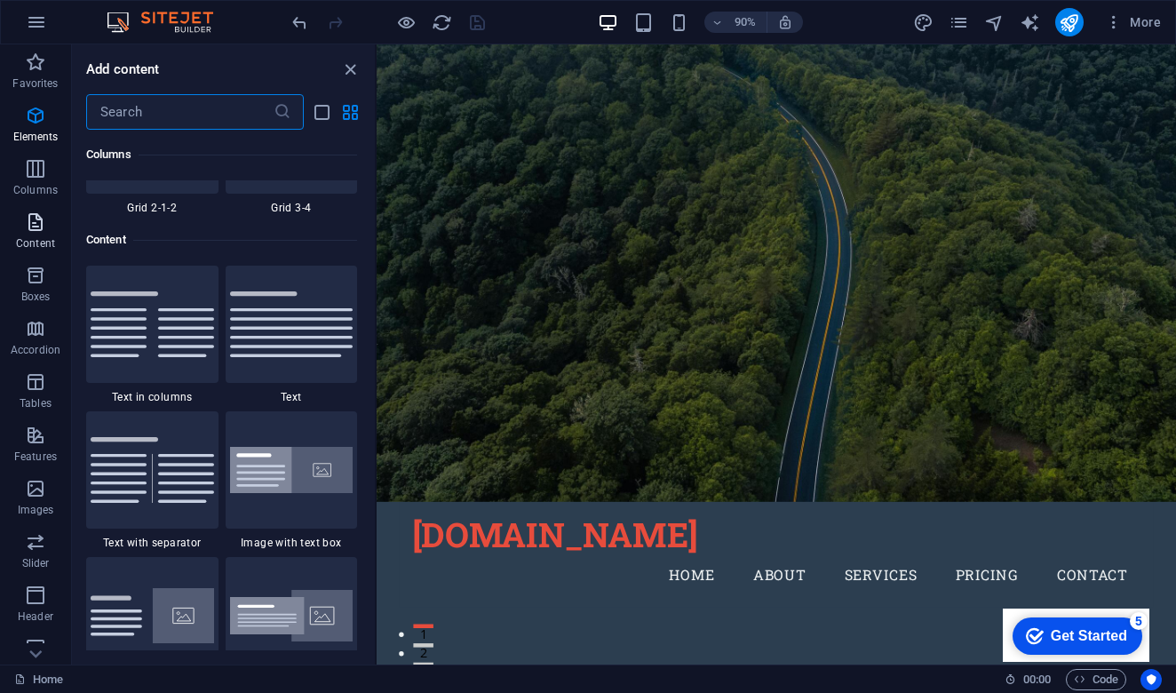
scroll to position [3108, 0]
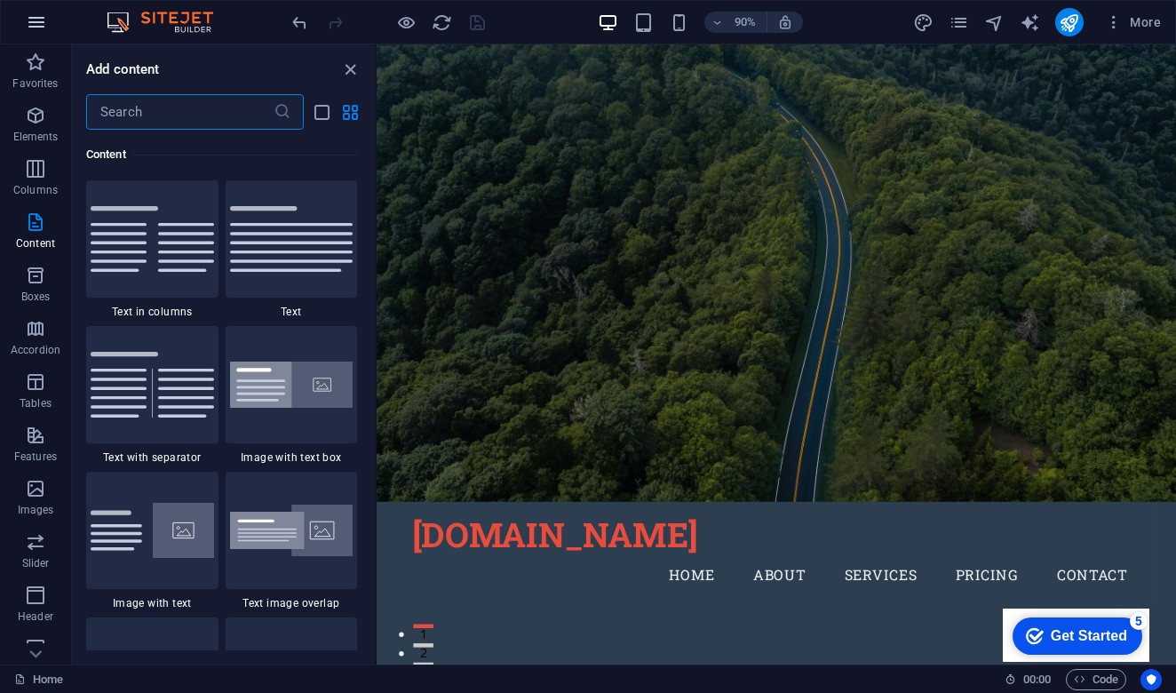
click at [41, 12] on icon "button" at bounding box center [36, 22] width 21 height 21
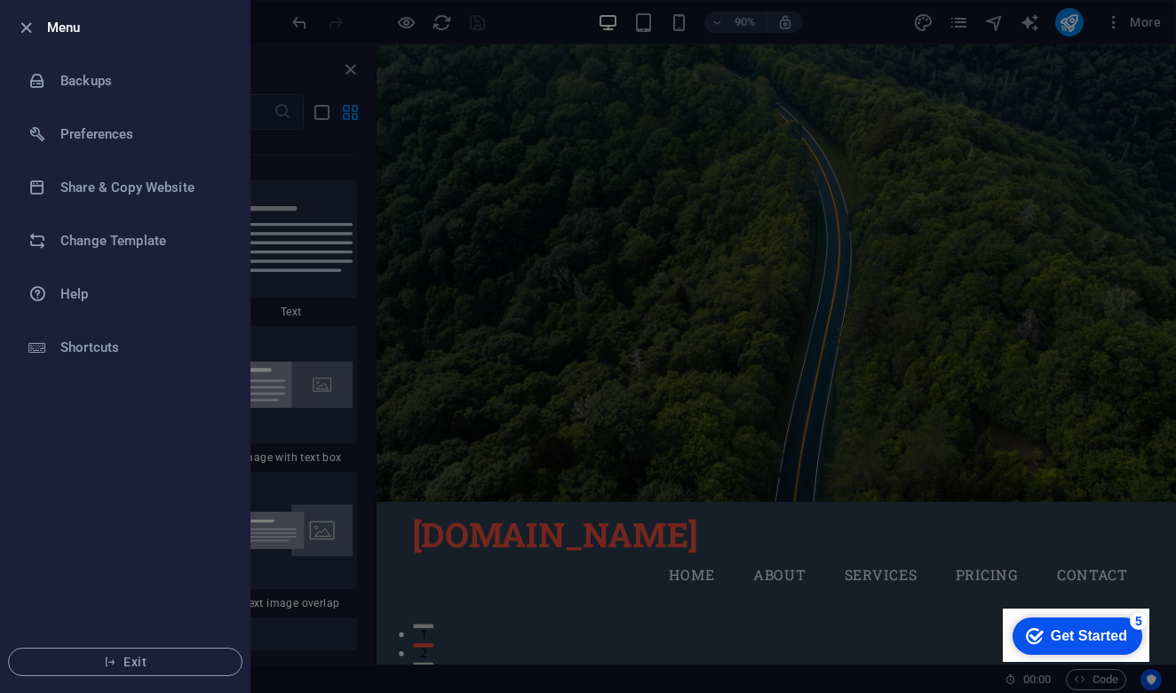
click at [72, 473] on ul "Menu Backups Preferences Share & Copy Website Change Template Help Shortcuts Ex…" at bounding box center [125, 346] width 249 height 691
click at [65, 36] on h6 "Menu" at bounding box center [141, 27] width 188 height 21
click at [62, 30] on h6 "Menu" at bounding box center [141, 27] width 188 height 21
click at [284, 63] on div at bounding box center [588, 346] width 1176 height 693
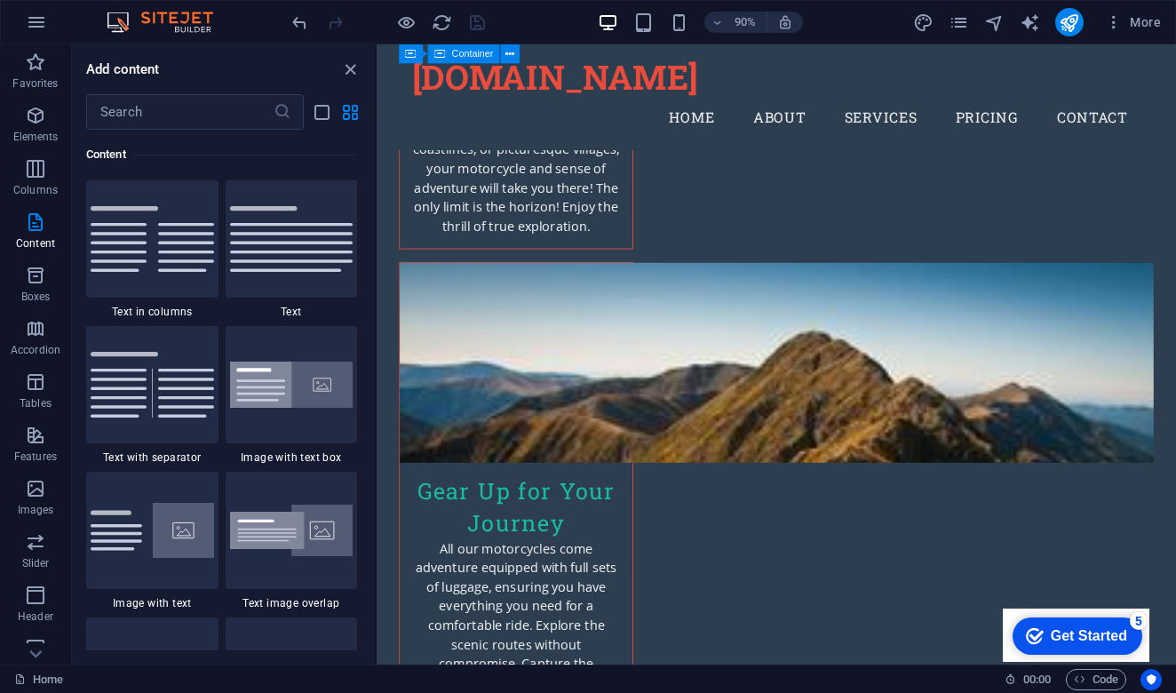
scroll to position [2782, 0]
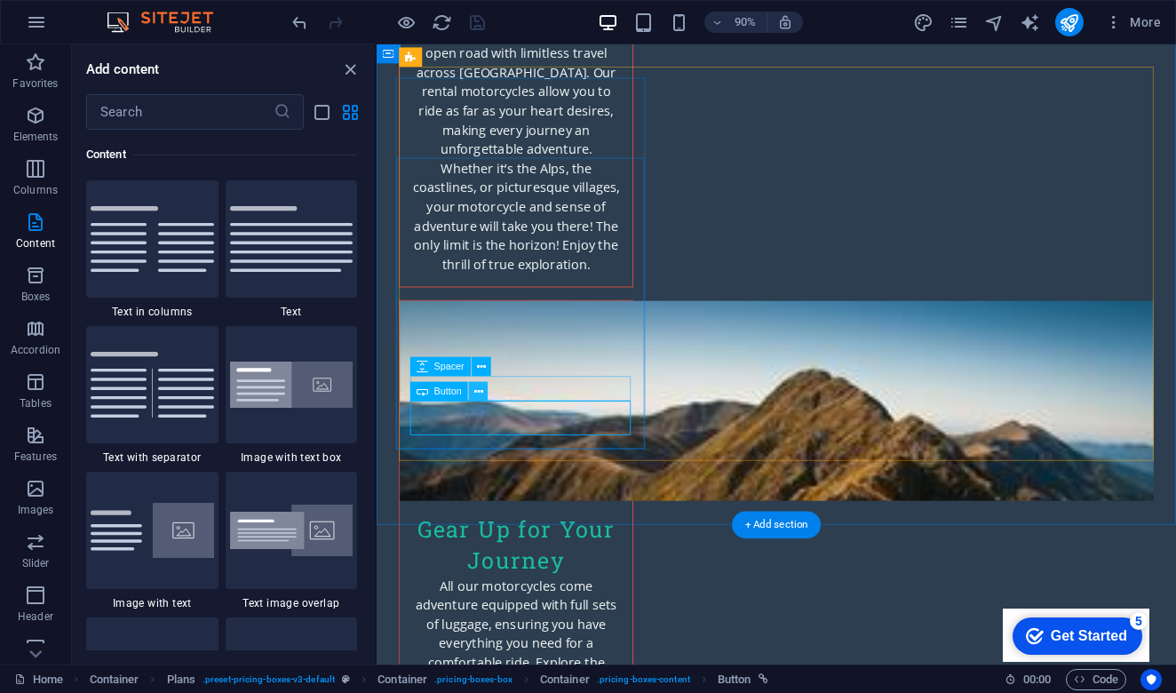
click at [478, 392] on icon at bounding box center [478, 391] width 9 height 17
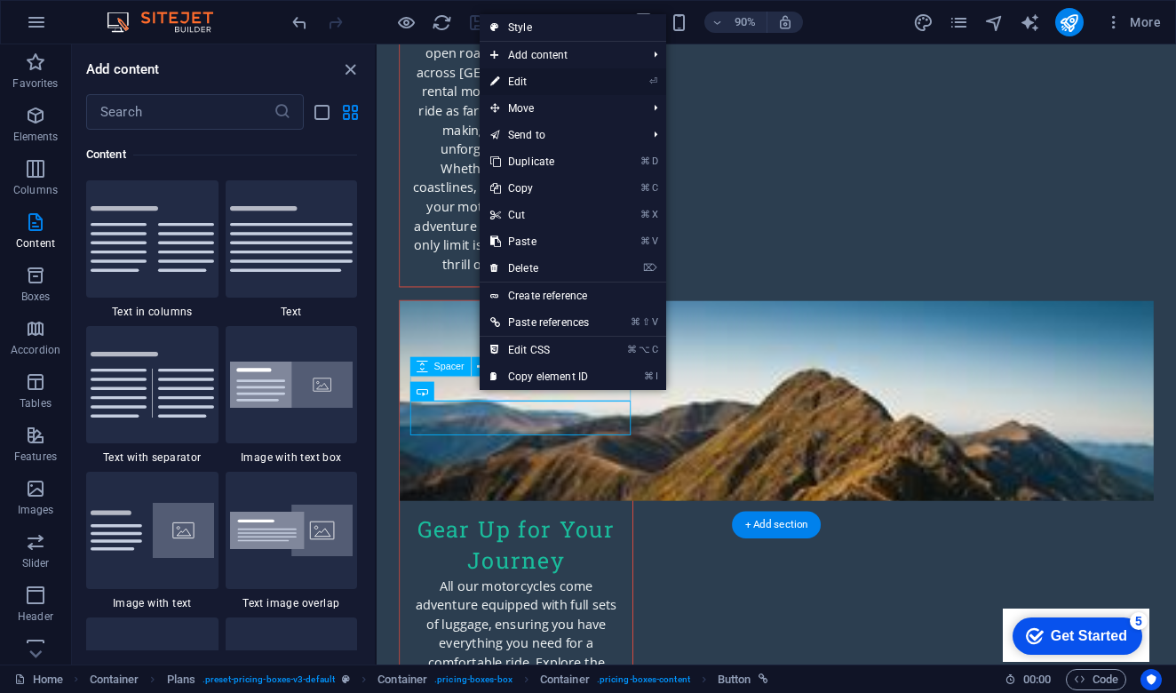
click at [552, 77] on link "⏎ Edit" at bounding box center [540, 81] width 120 height 27
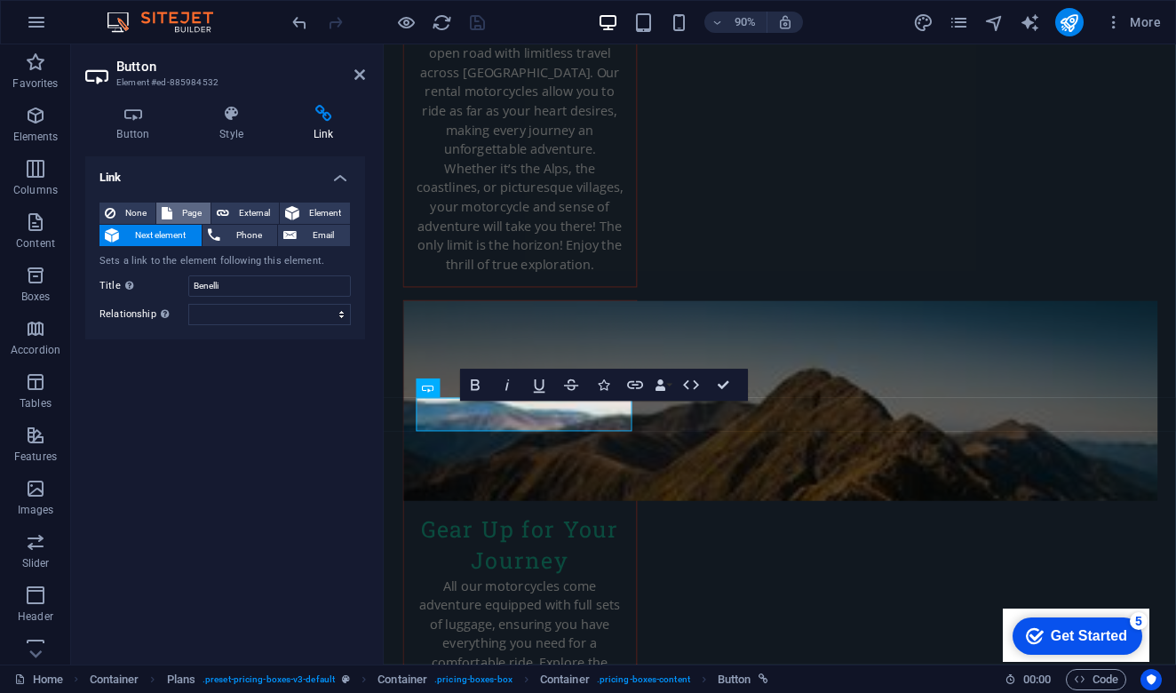
click at [185, 211] on span "Page" at bounding box center [192, 213] width 28 height 21
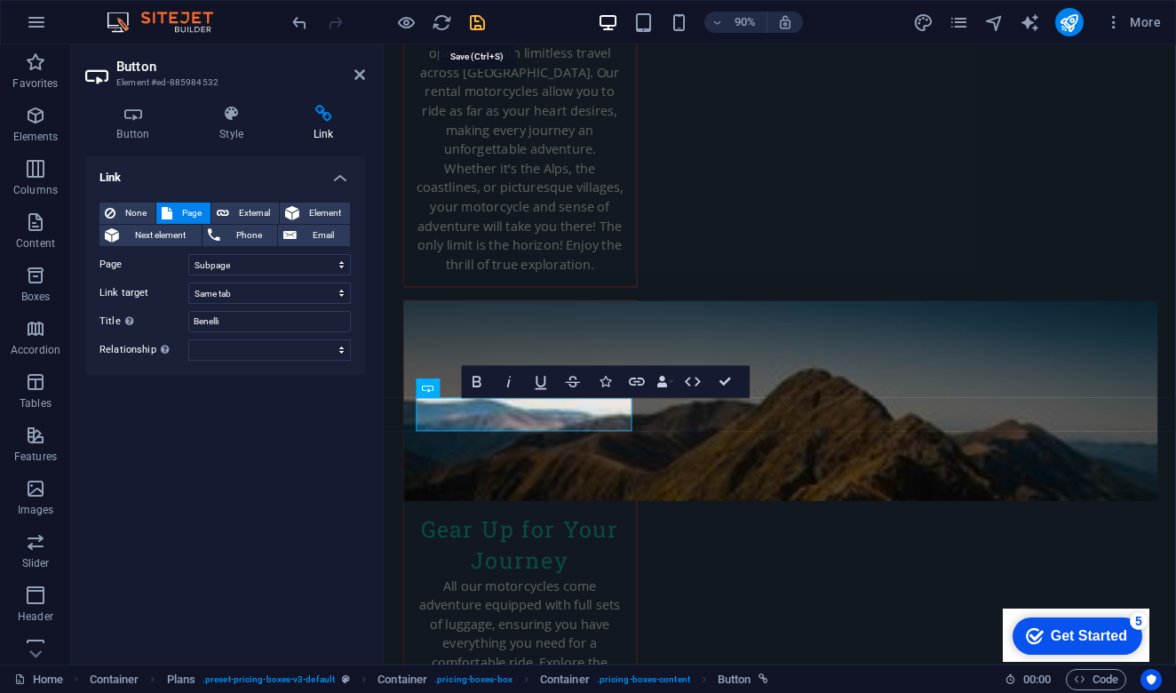
click at [479, 25] on icon "save" at bounding box center [477, 22] width 20 height 20
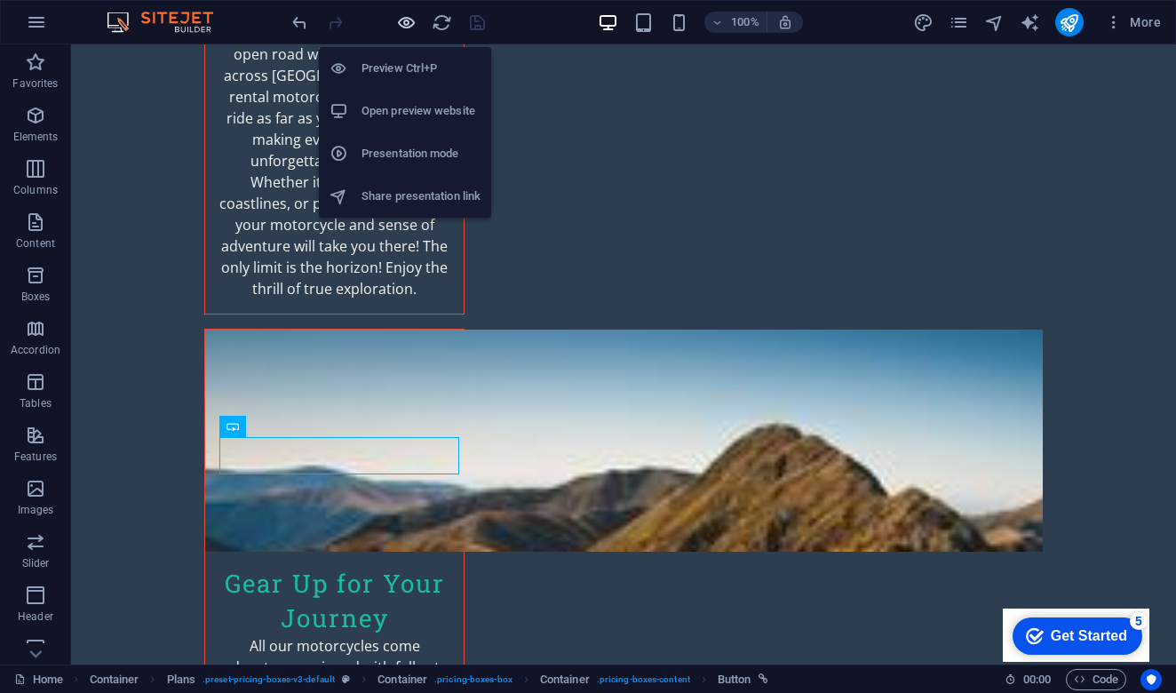
click at [409, 24] on icon "button" at bounding box center [406, 22] width 20 height 20
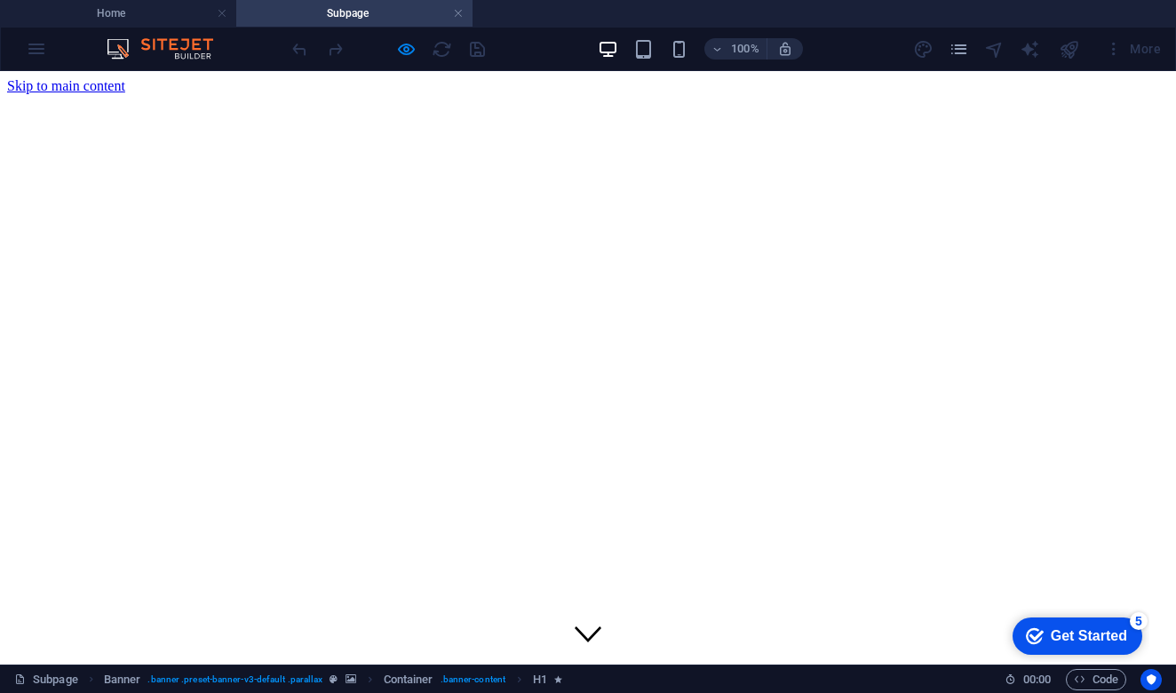
scroll to position [0, 0]
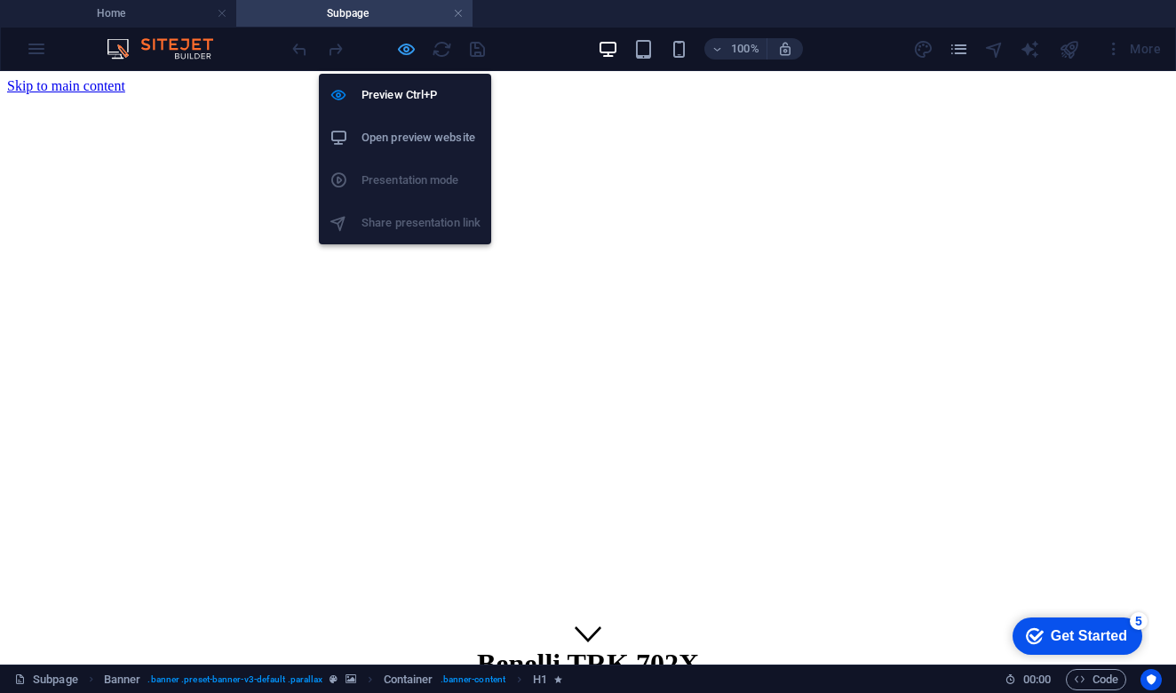
click at [411, 52] on icon "button" at bounding box center [406, 49] width 20 height 20
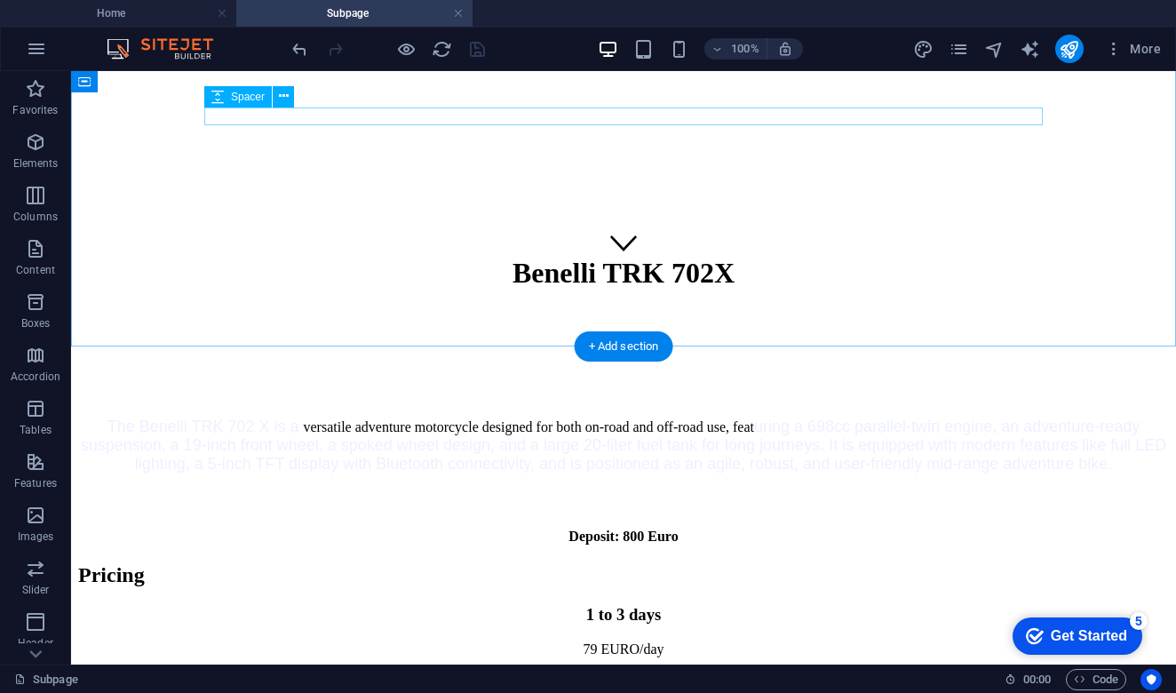
scroll to position [389, 0]
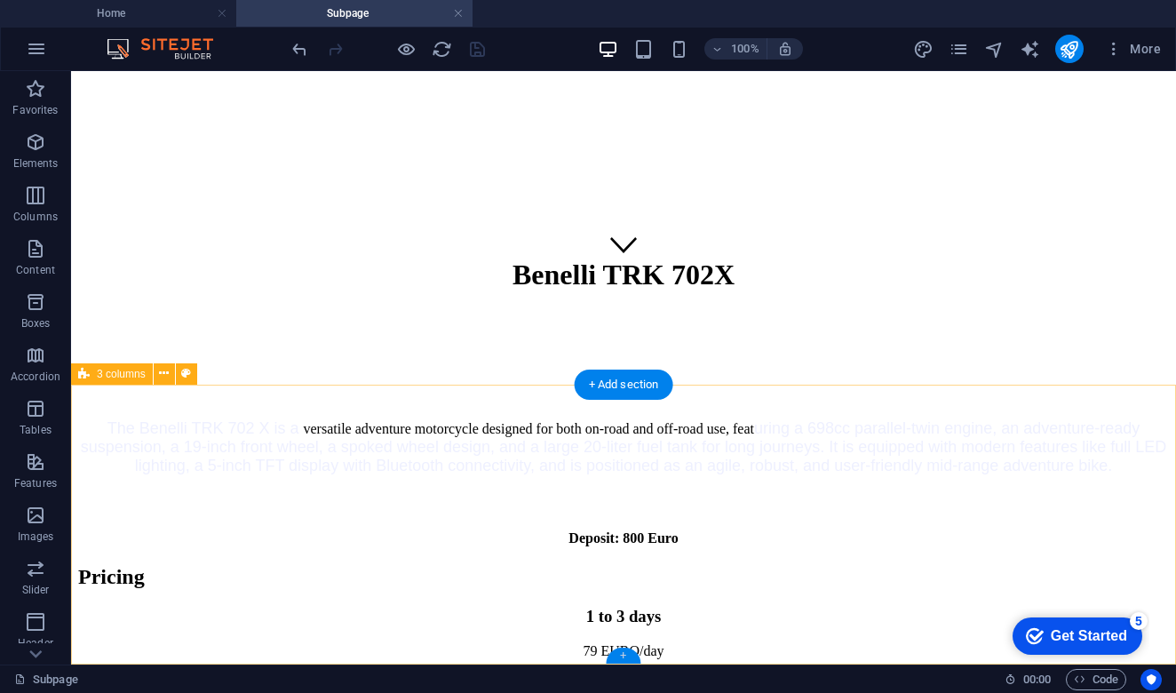
click at [625, 658] on div "+" at bounding box center [623, 656] width 35 height 16
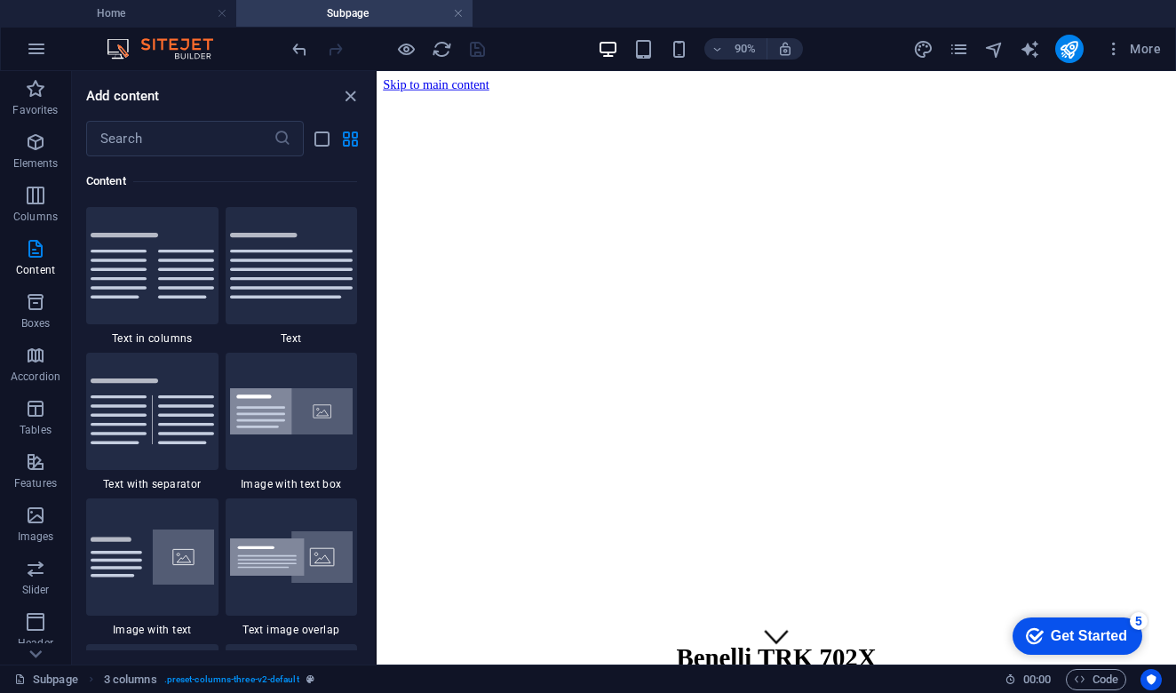
scroll to position [0, 0]
click at [481, 94] on figure at bounding box center [821, 94] width 874 height 0
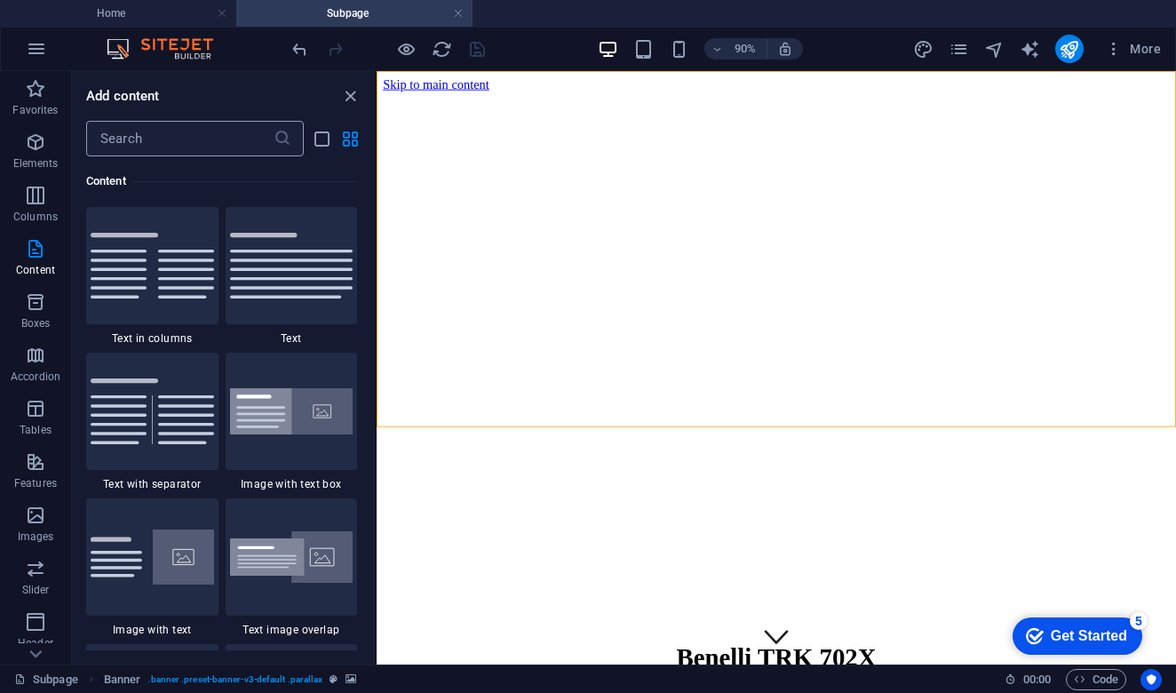
click at [232, 141] on input "text" at bounding box center [179, 139] width 187 height 36
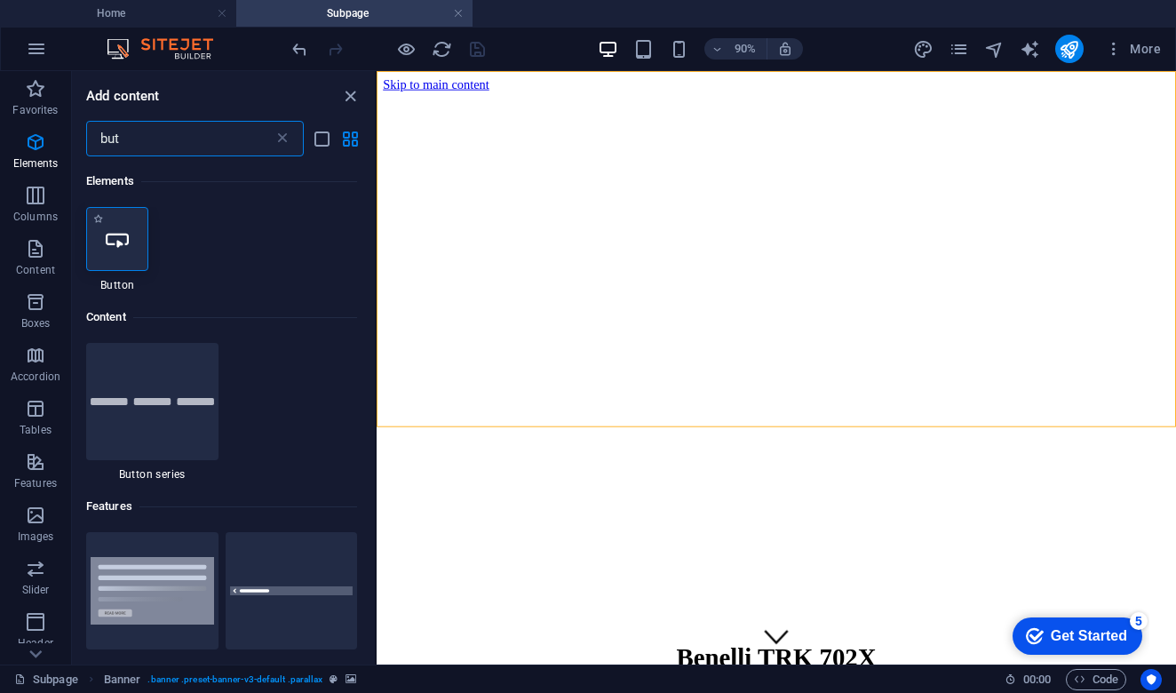
type input "but"
click at [123, 258] on div at bounding box center [117, 239] width 62 height 64
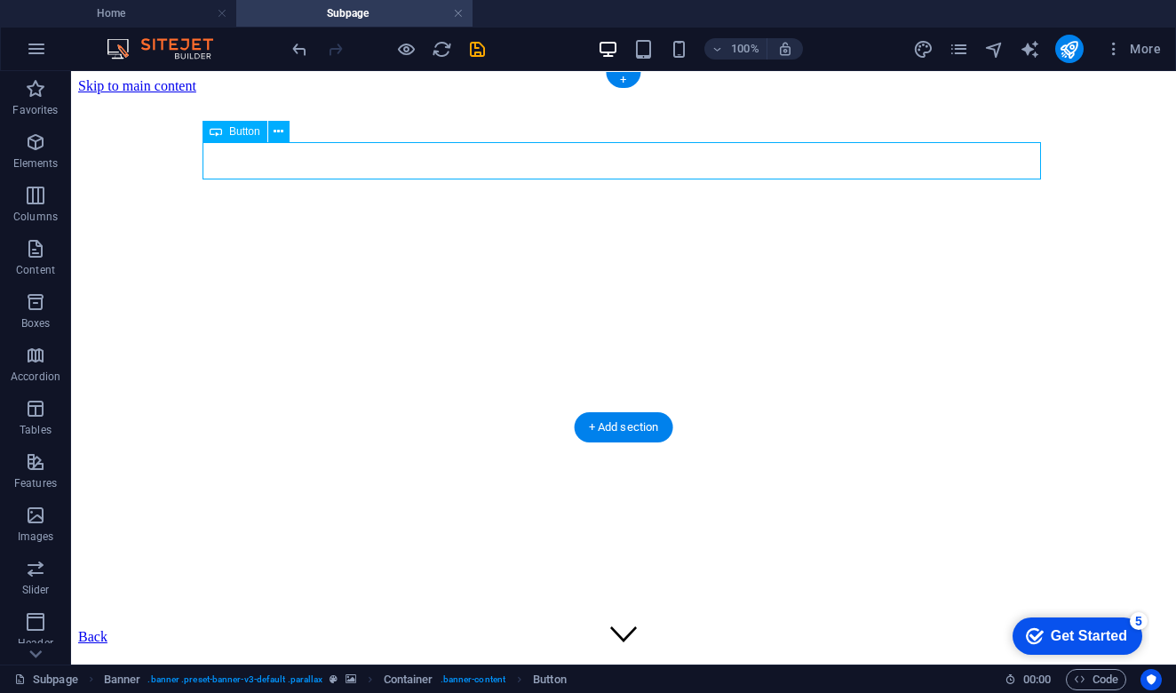
click at [322, 629] on div "Back" at bounding box center [623, 637] width 1091 height 16
click at [277, 130] on icon at bounding box center [279, 132] width 10 height 19
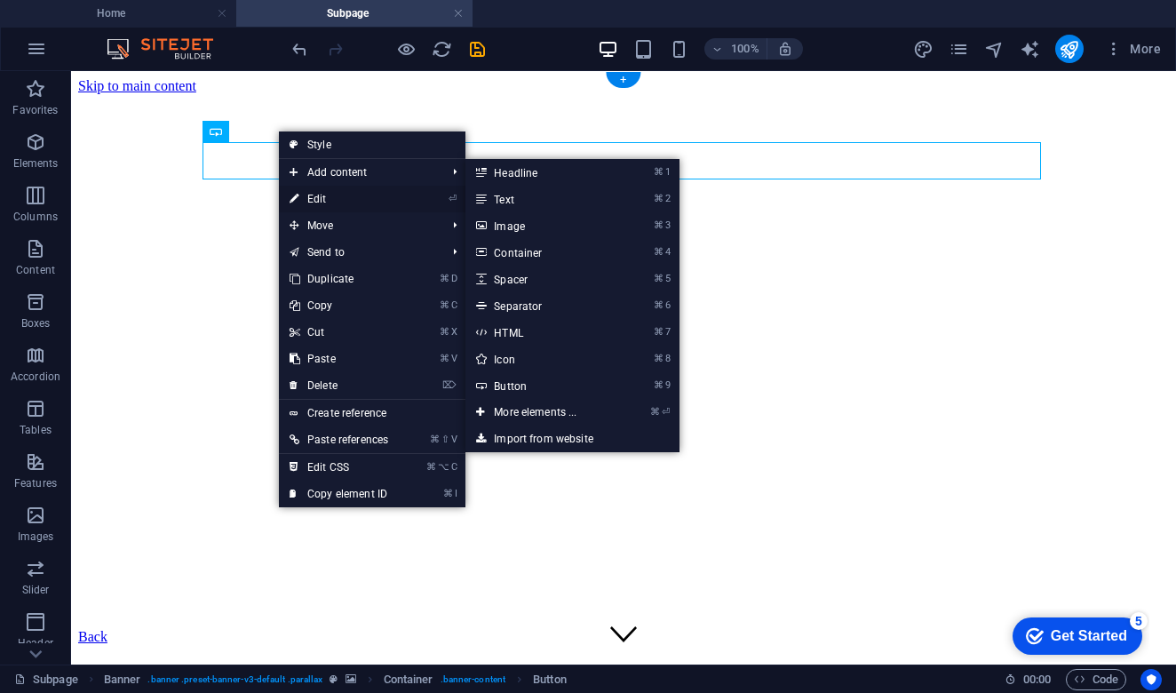
click at [330, 200] on link "⏎ Edit" at bounding box center [339, 199] width 120 height 27
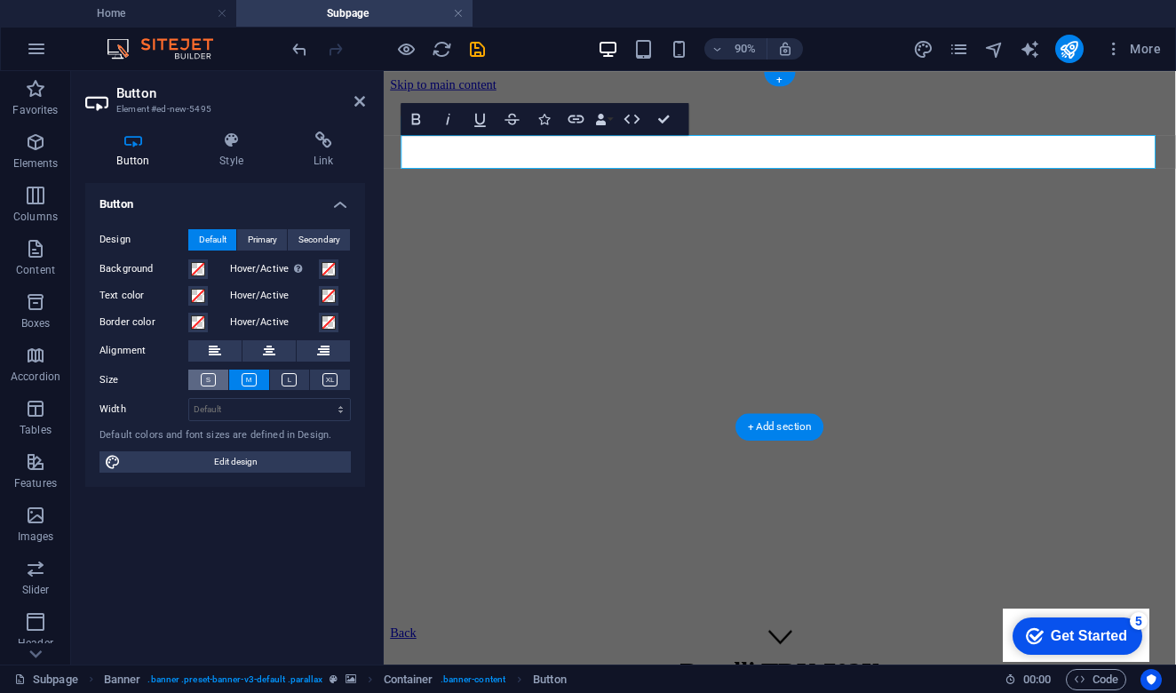
click at [206, 378] on icon at bounding box center [208, 379] width 15 height 13
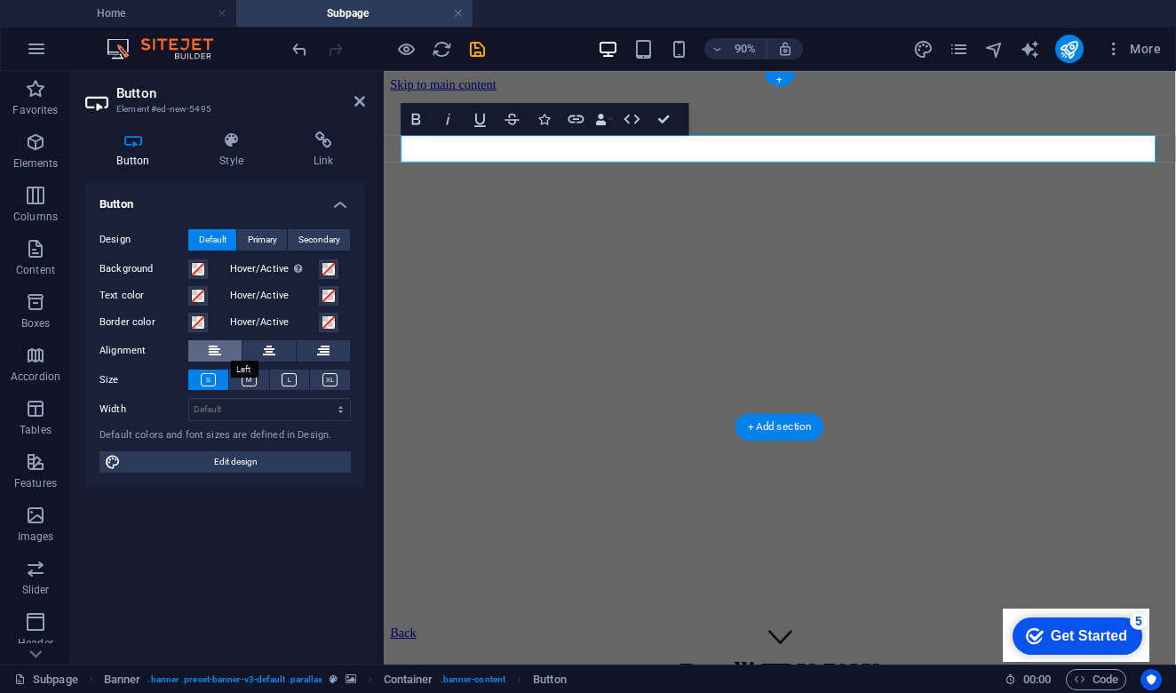
click at [211, 353] on icon at bounding box center [215, 350] width 12 height 21
click at [271, 348] on icon at bounding box center [269, 350] width 12 height 21
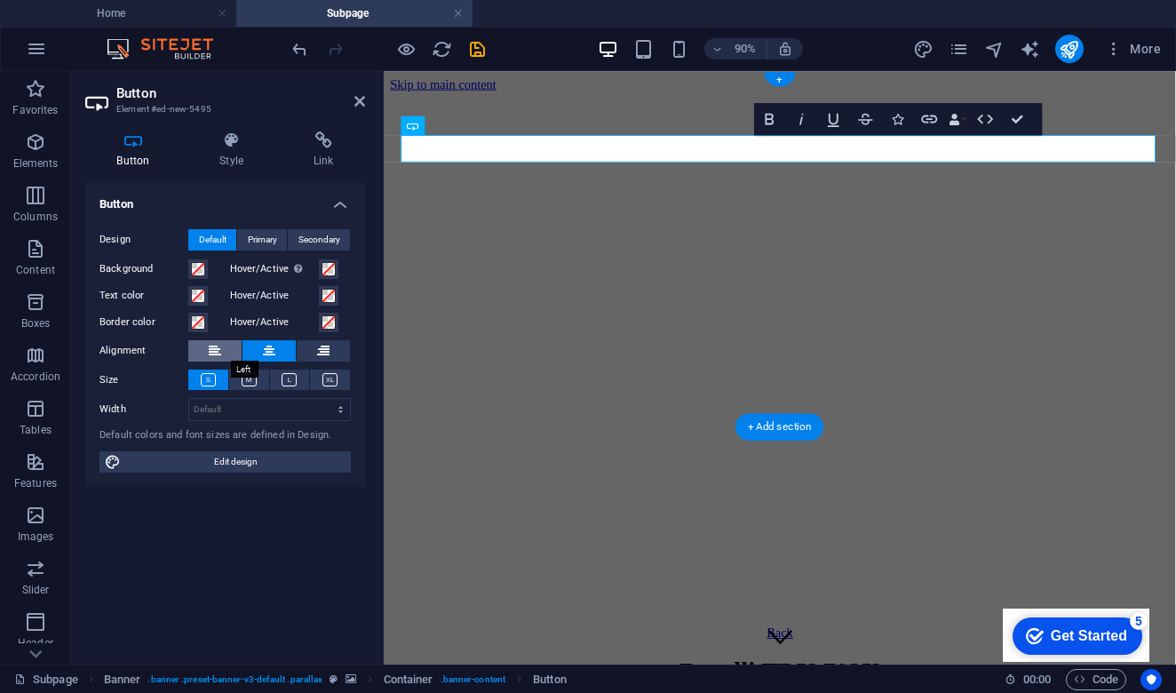
click at [219, 349] on icon at bounding box center [215, 350] width 12 height 21
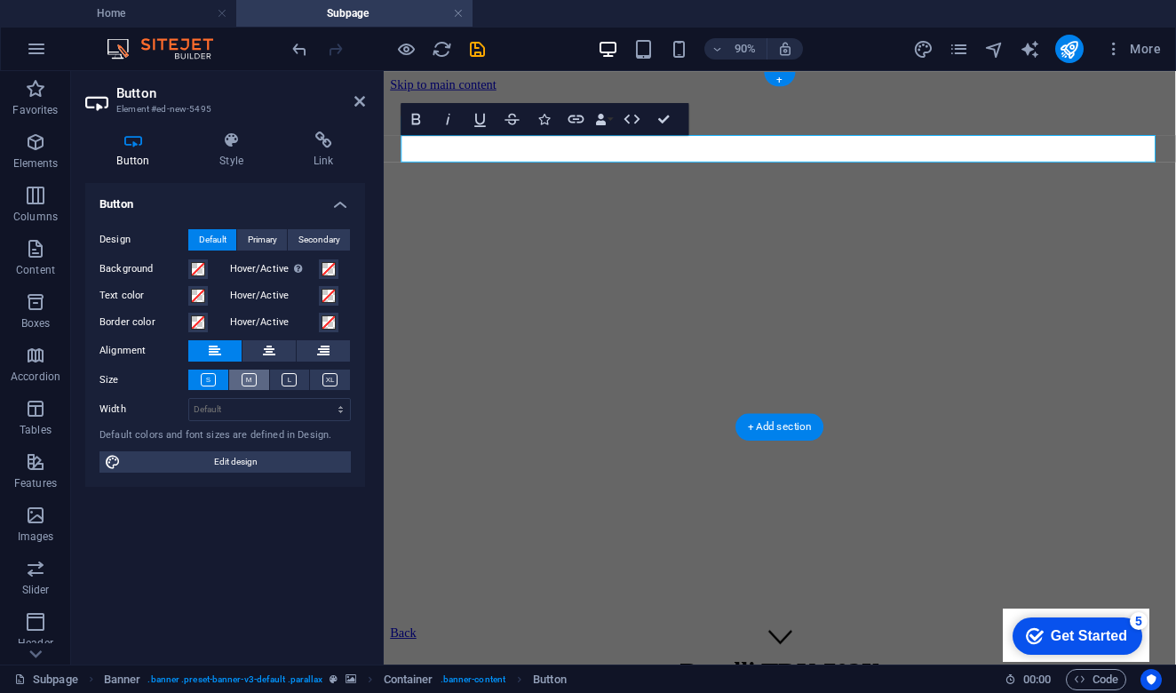
click at [248, 376] on icon at bounding box center [249, 379] width 15 height 13
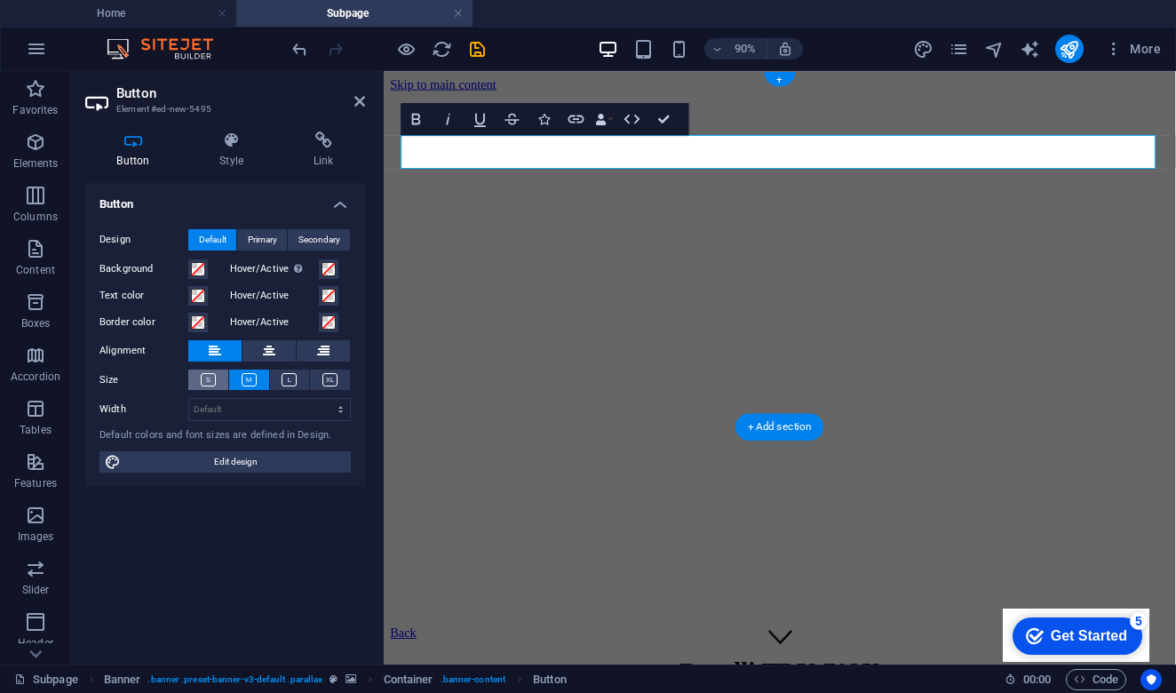
click at [209, 373] on icon at bounding box center [208, 379] width 15 height 13
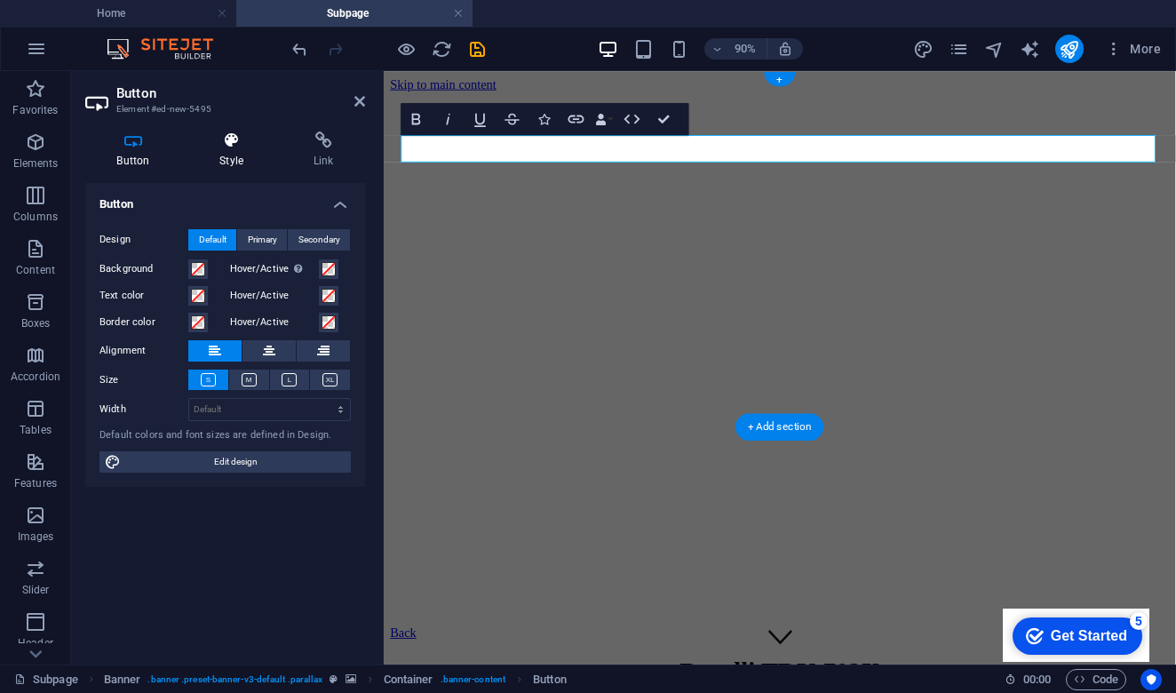
click at [235, 150] on h4 "Style" at bounding box center [235, 149] width 94 height 37
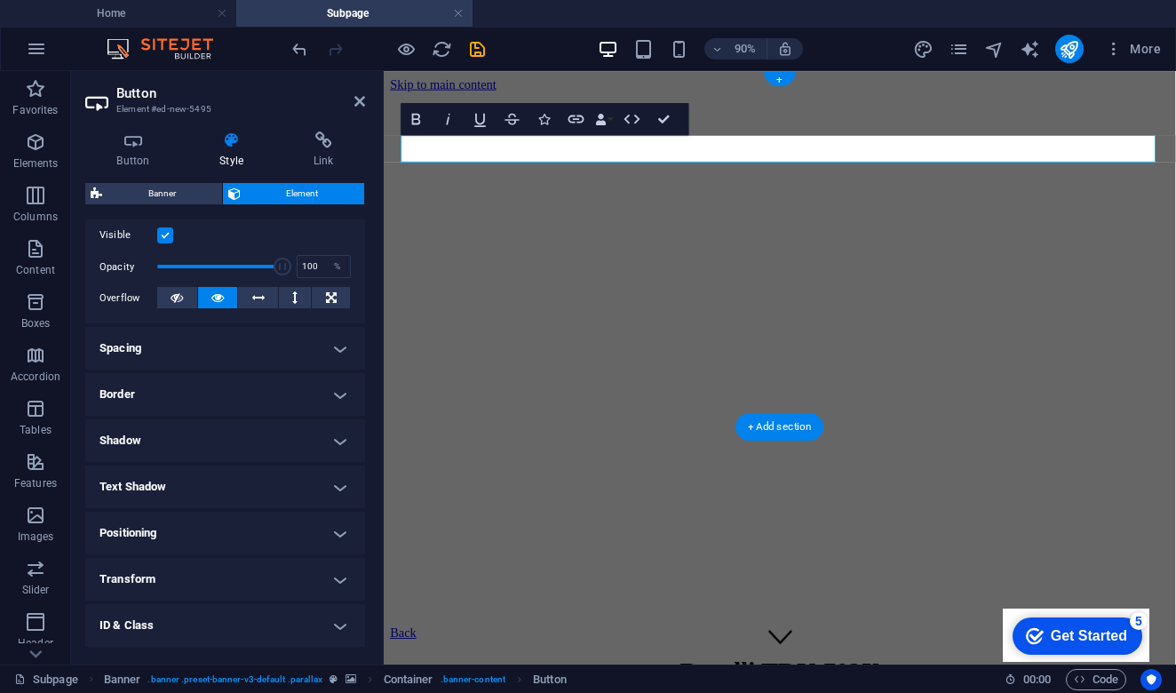
scroll to position [236, 0]
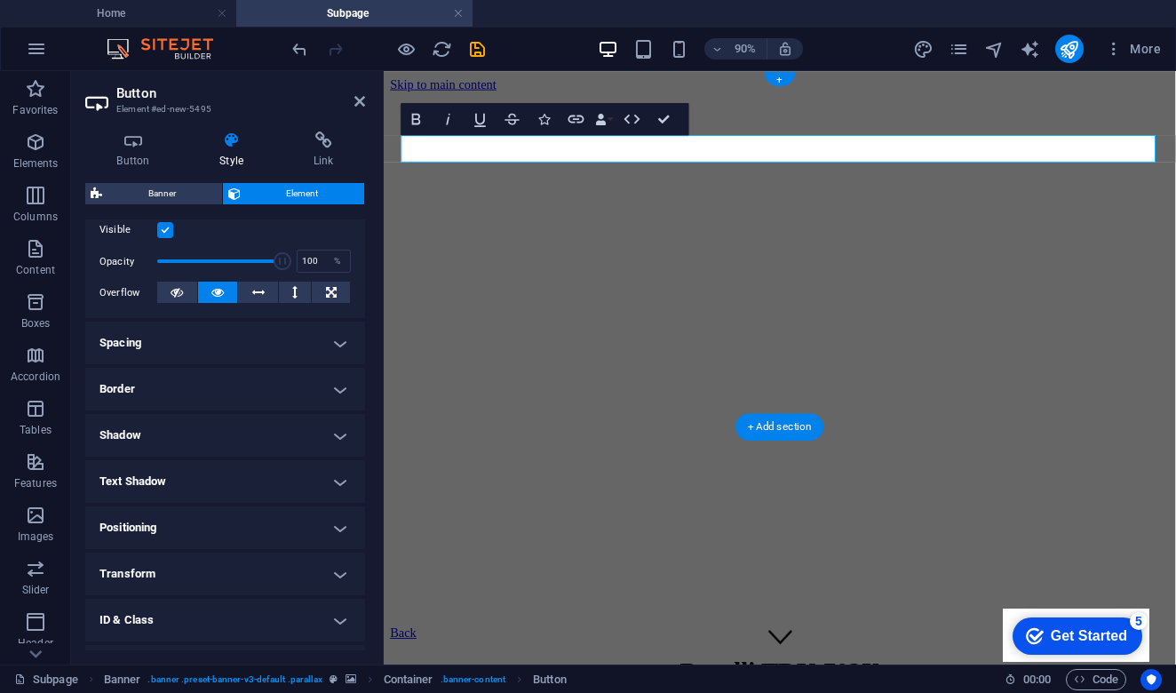
click at [322, 354] on h4 "Spacing" at bounding box center [225, 343] width 280 height 43
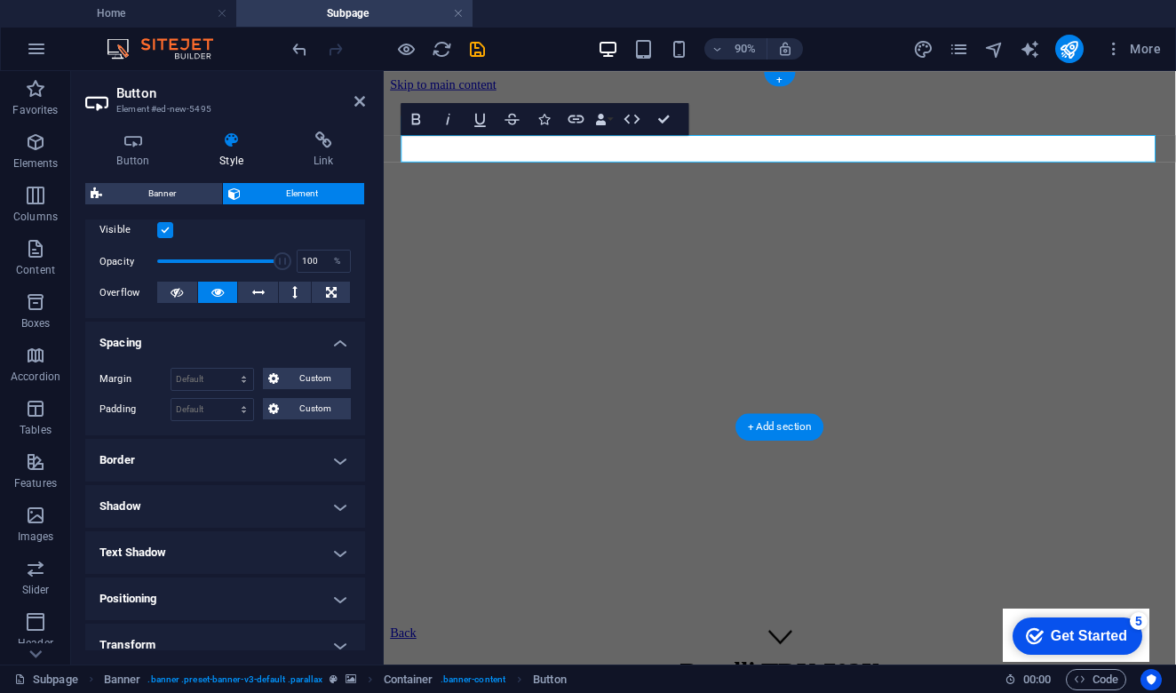
click at [322, 354] on div "Margin Default auto px % rem vw vh Custom Custom auto px % rem vw vh auto px % …" at bounding box center [225, 395] width 280 height 82
click at [340, 346] on h4 "Spacing" at bounding box center [225, 338] width 280 height 32
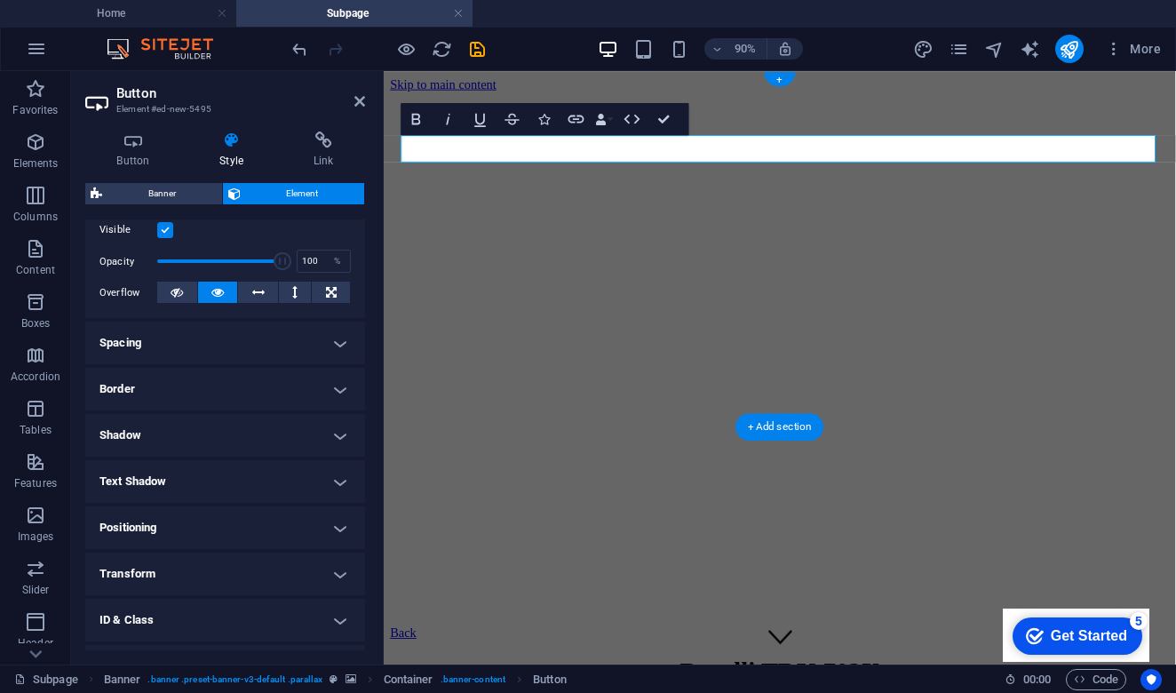
click at [336, 394] on h4 "Border" at bounding box center [225, 389] width 280 height 43
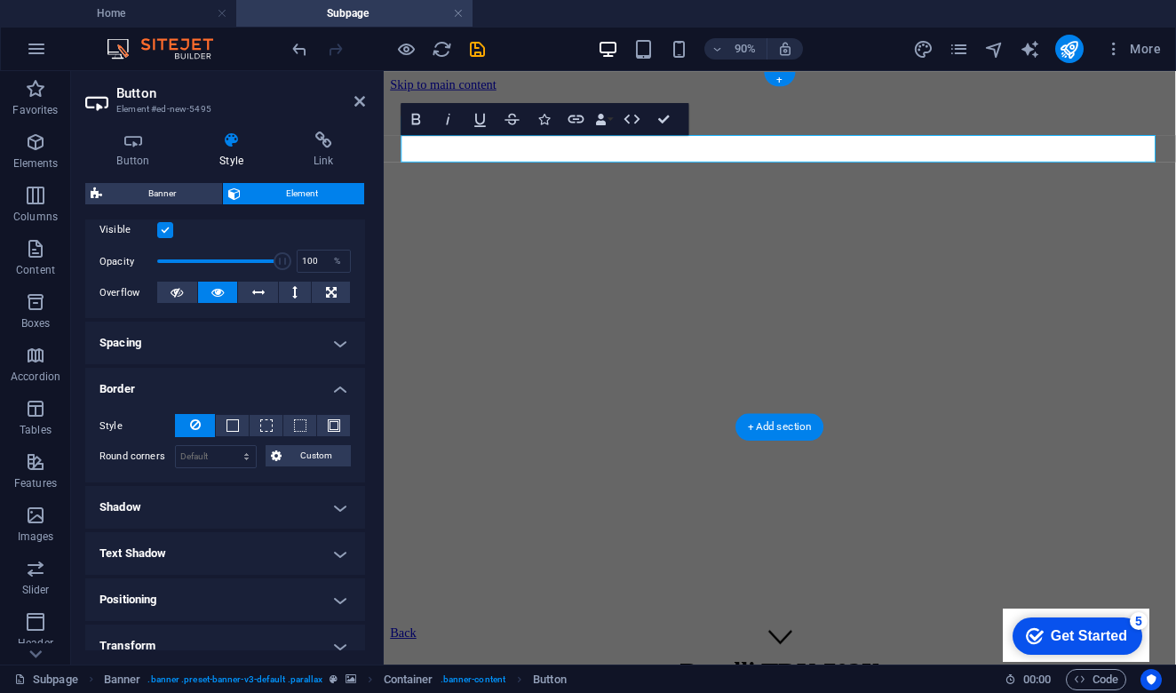
click at [337, 392] on h4 "Border" at bounding box center [225, 384] width 280 height 32
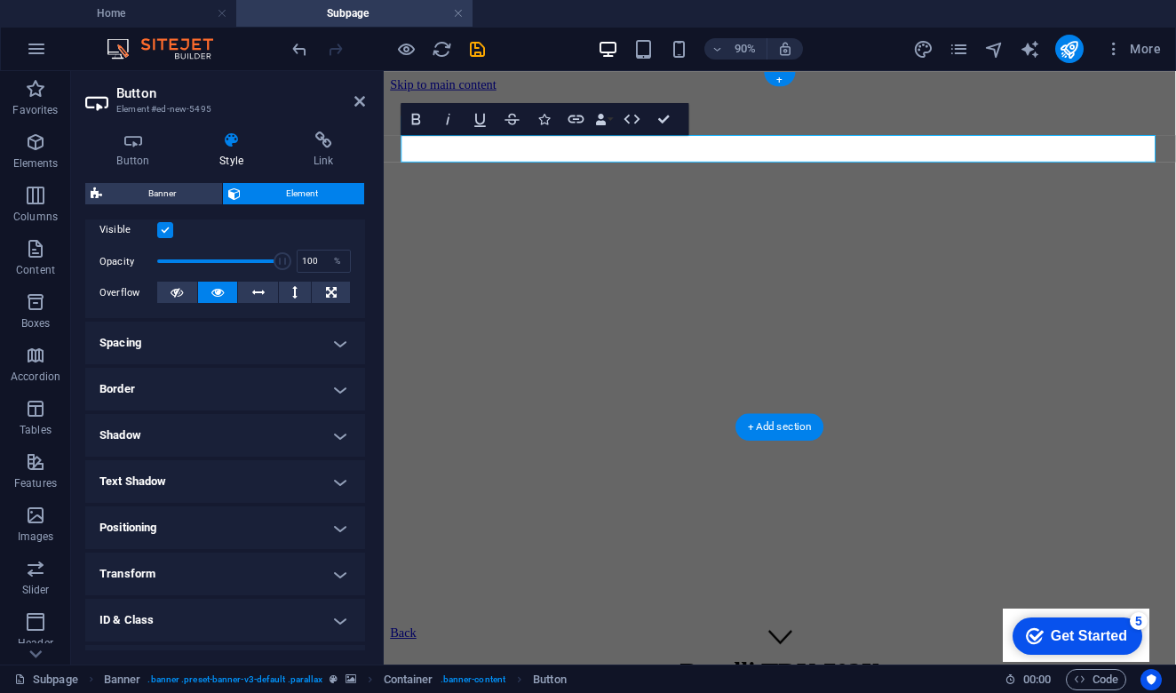
click at [332, 440] on h4 "Shadow" at bounding box center [225, 435] width 280 height 43
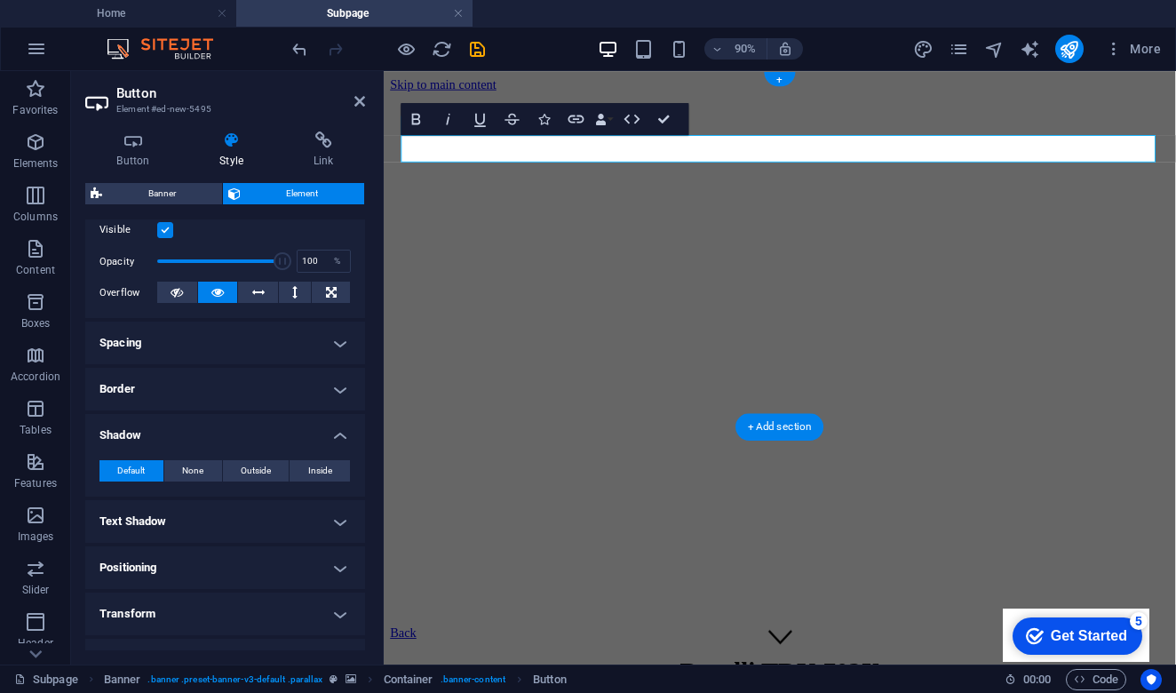
click at [332, 440] on h4 "Shadow" at bounding box center [225, 430] width 280 height 32
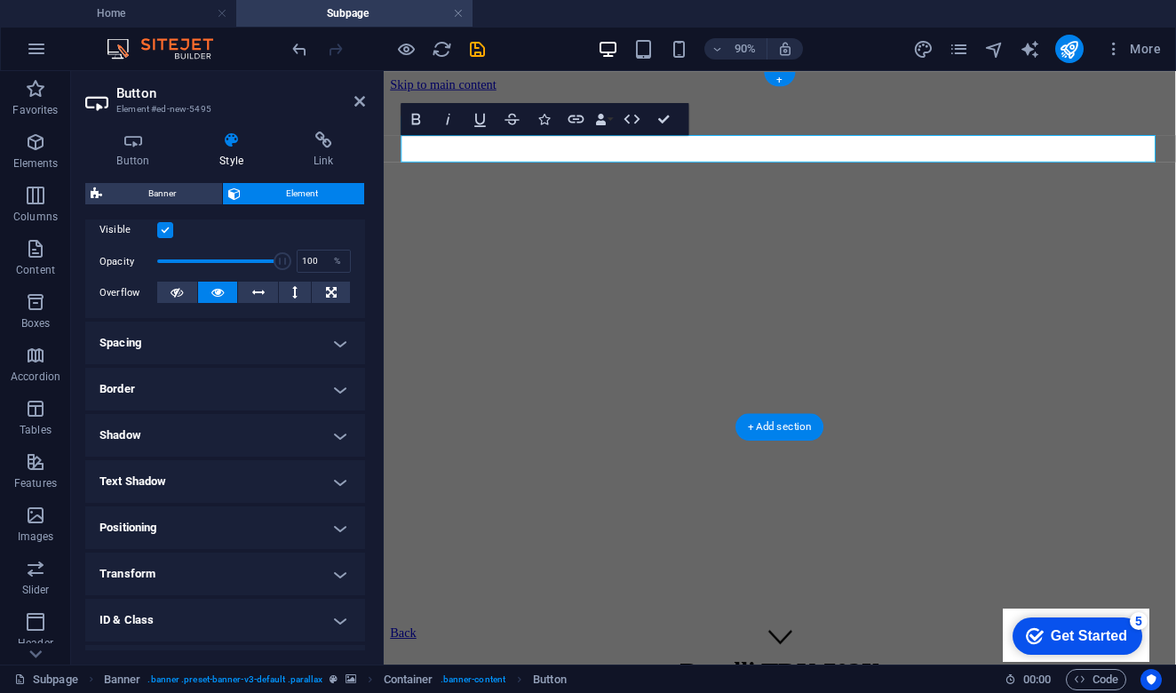
click at [332, 479] on h4 "Text Shadow" at bounding box center [225, 481] width 280 height 43
click at [332, 479] on h4 "Text Shadow" at bounding box center [225, 476] width 280 height 32
click at [338, 531] on h4 "Positioning" at bounding box center [225, 527] width 280 height 43
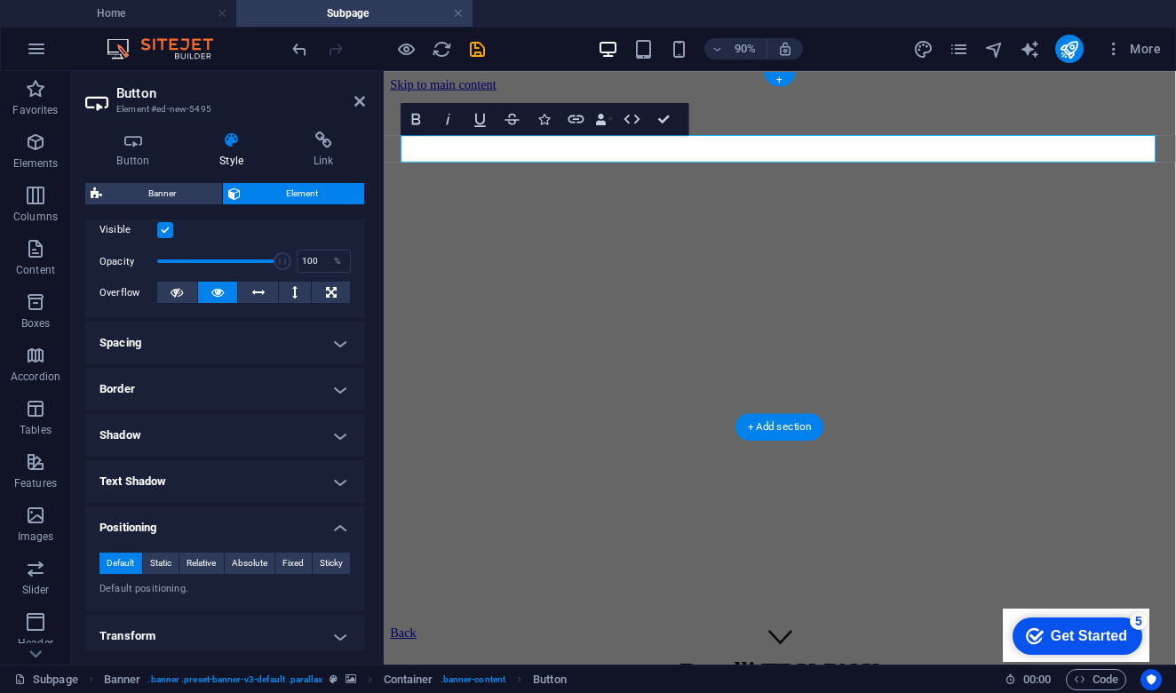
click at [338, 531] on h4 "Positioning" at bounding box center [225, 522] width 280 height 32
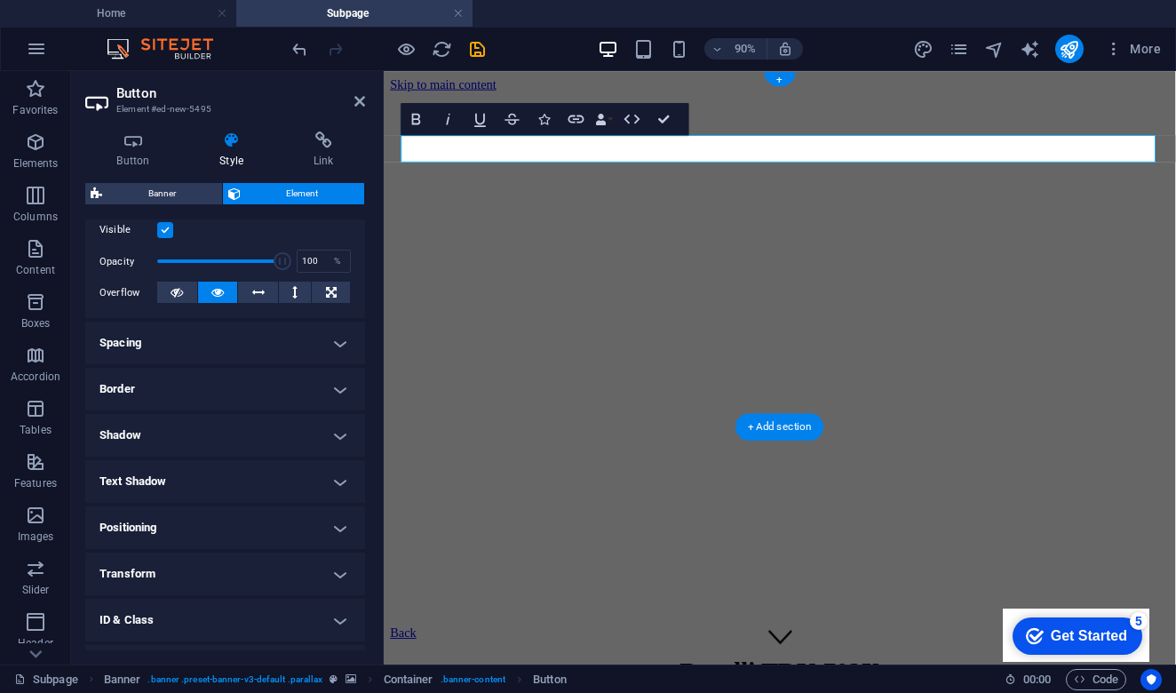
click at [338, 572] on h4 "Transform" at bounding box center [225, 574] width 280 height 43
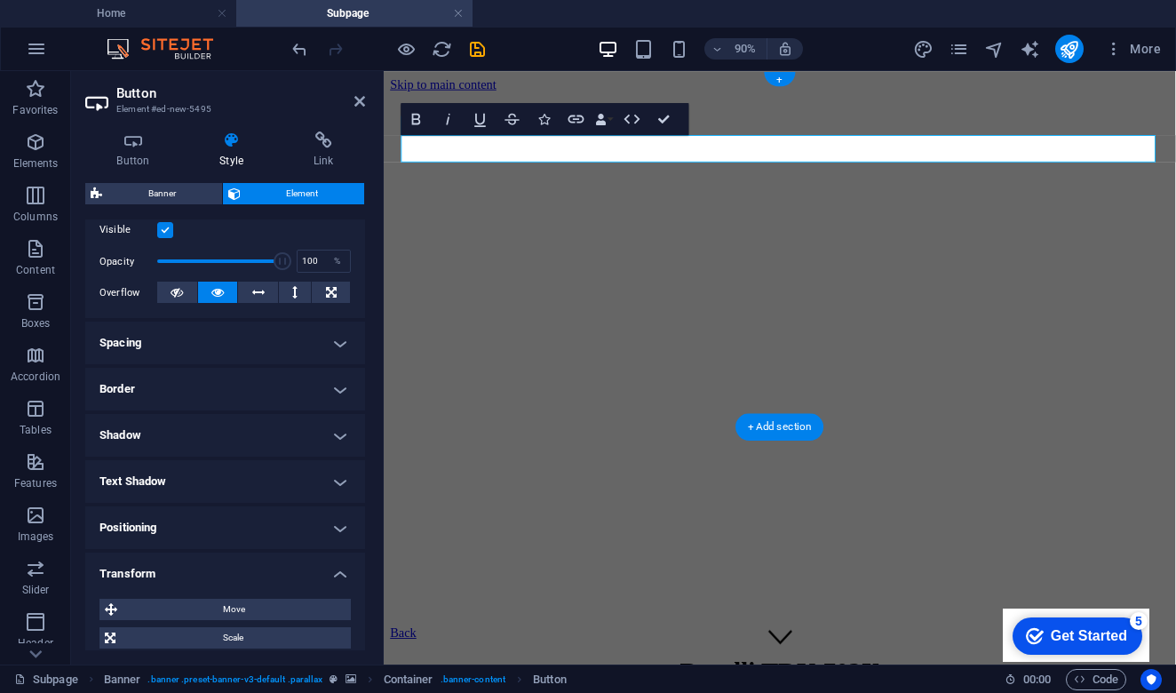
click at [338, 572] on h4 "Transform" at bounding box center [225, 569] width 280 height 32
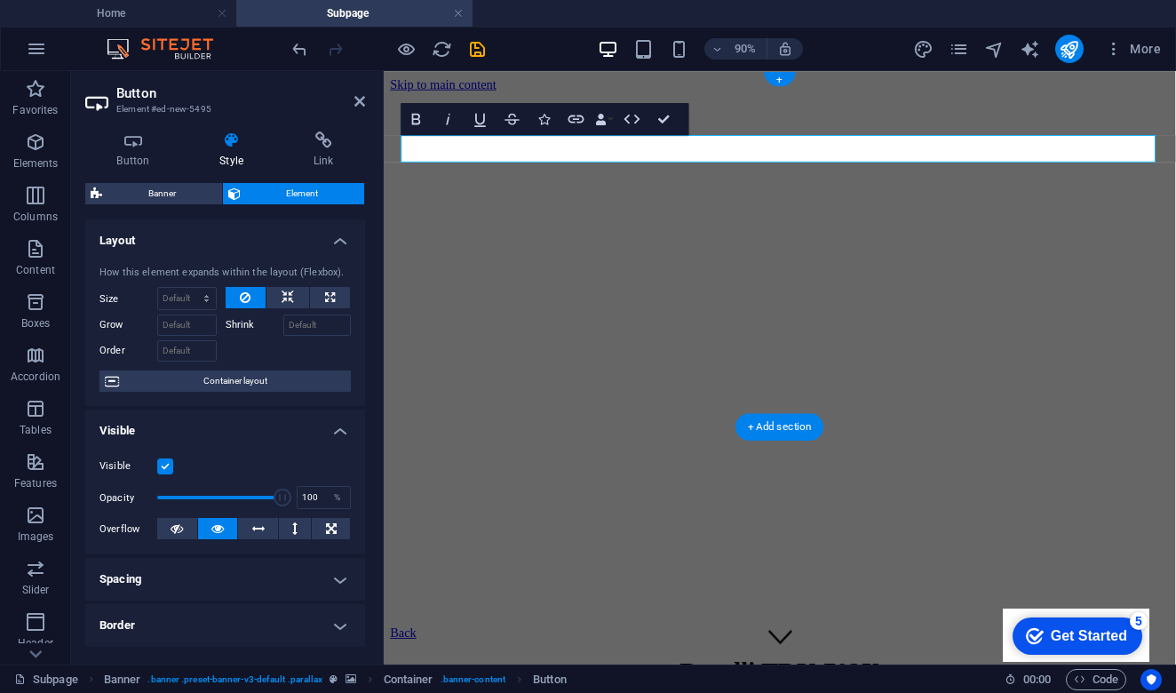
scroll to position [0, 0]
click at [218, 378] on span "Container layout" at bounding box center [234, 380] width 221 height 21
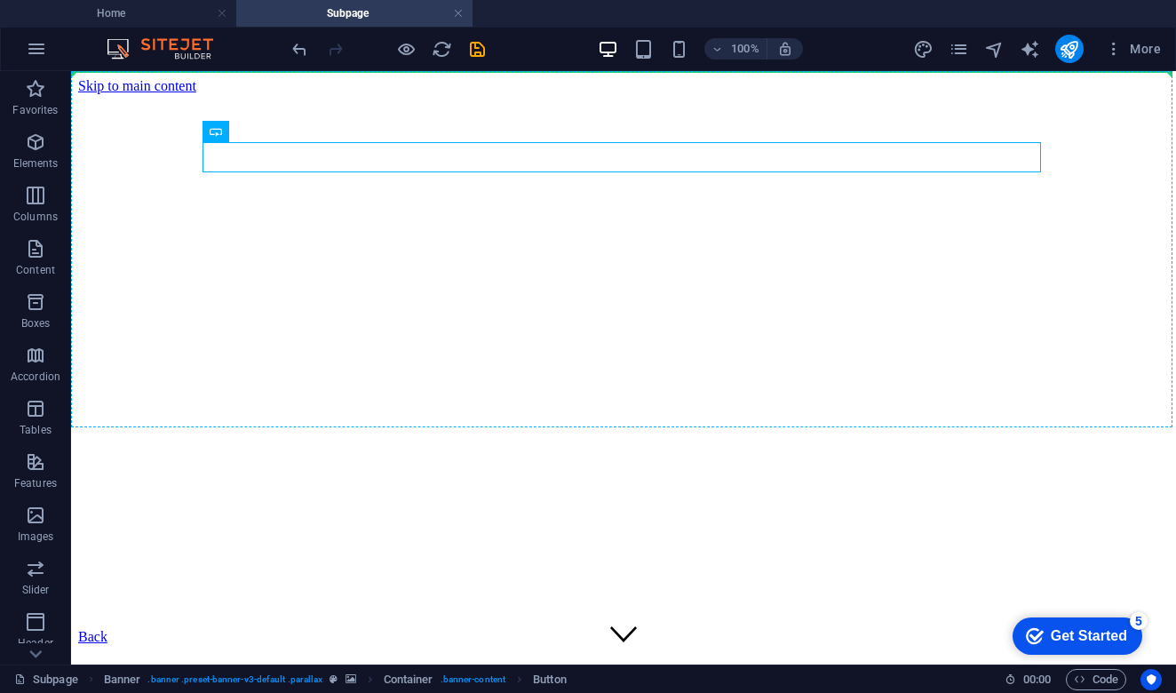
drag, startPoint x: 109, startPoint y: 163, endPoint x: 403, endPoint y: 60, distance: 311.3
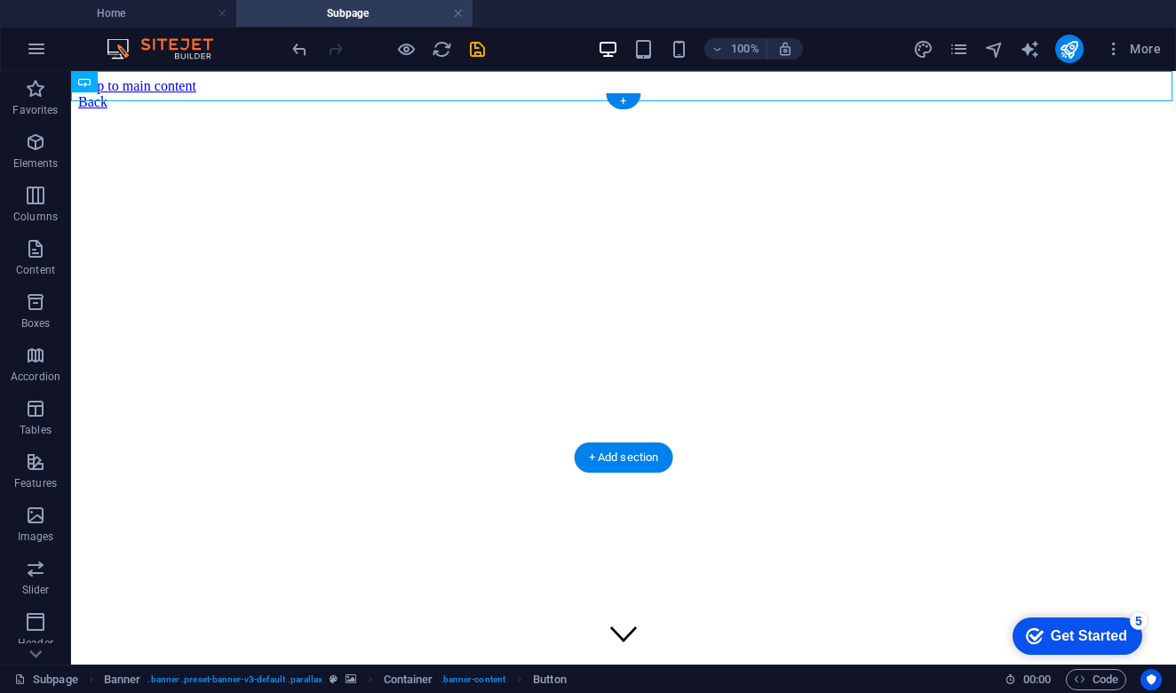
click at [226, 645] on div "Benelli TRK 702X" at bounding box center [623, 687] width 1091 height 85
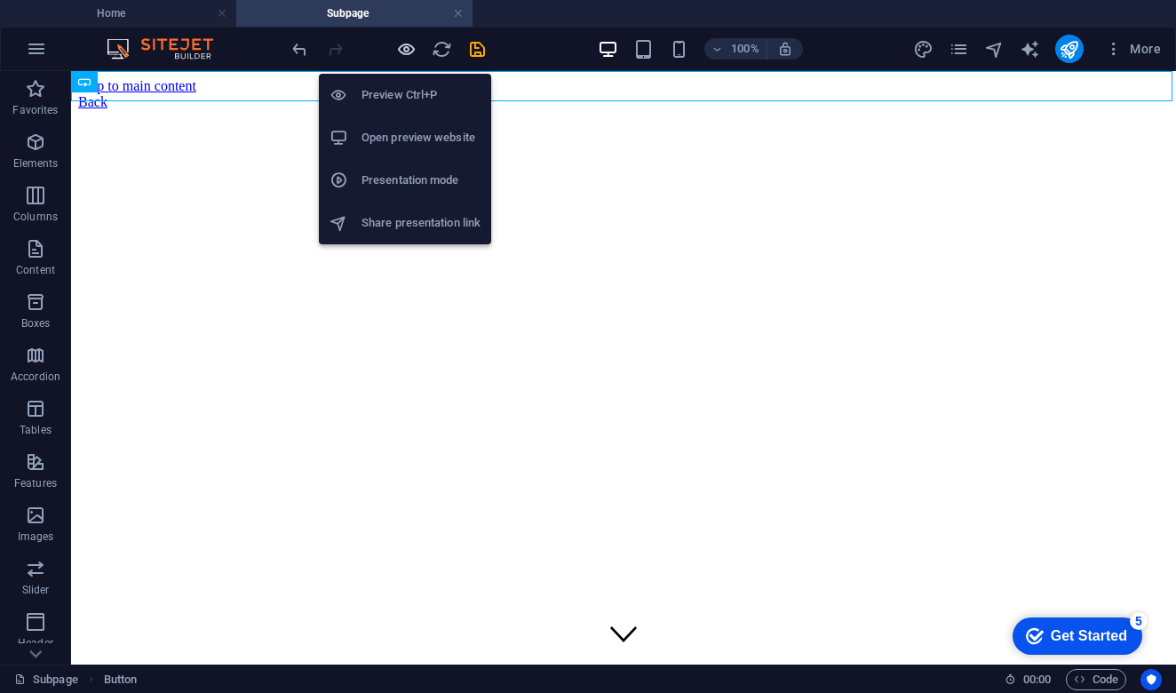
click at [407, 51] on icon "button" at bounding box center [406, 49] width 20 height 20
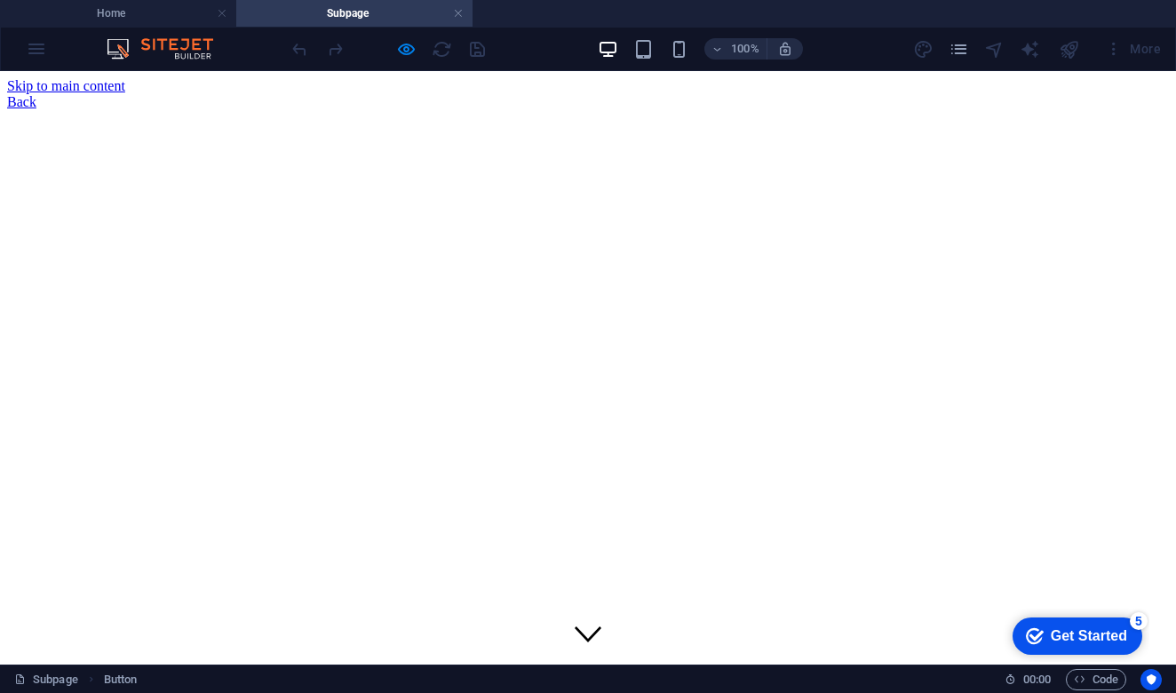
click at [28, 94] on link "Back" at bounding box center [21, 101] width 29 height 15
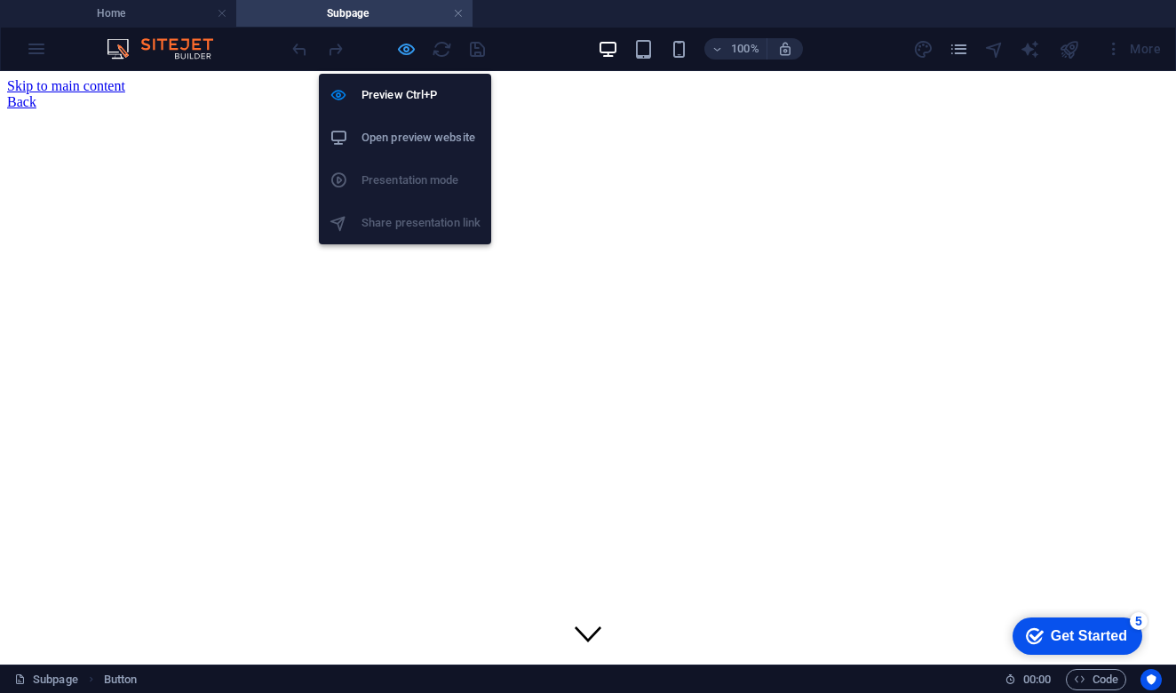
click at [403, 47] on icon "button" at bounding box center [406, 49] width 20 height 20
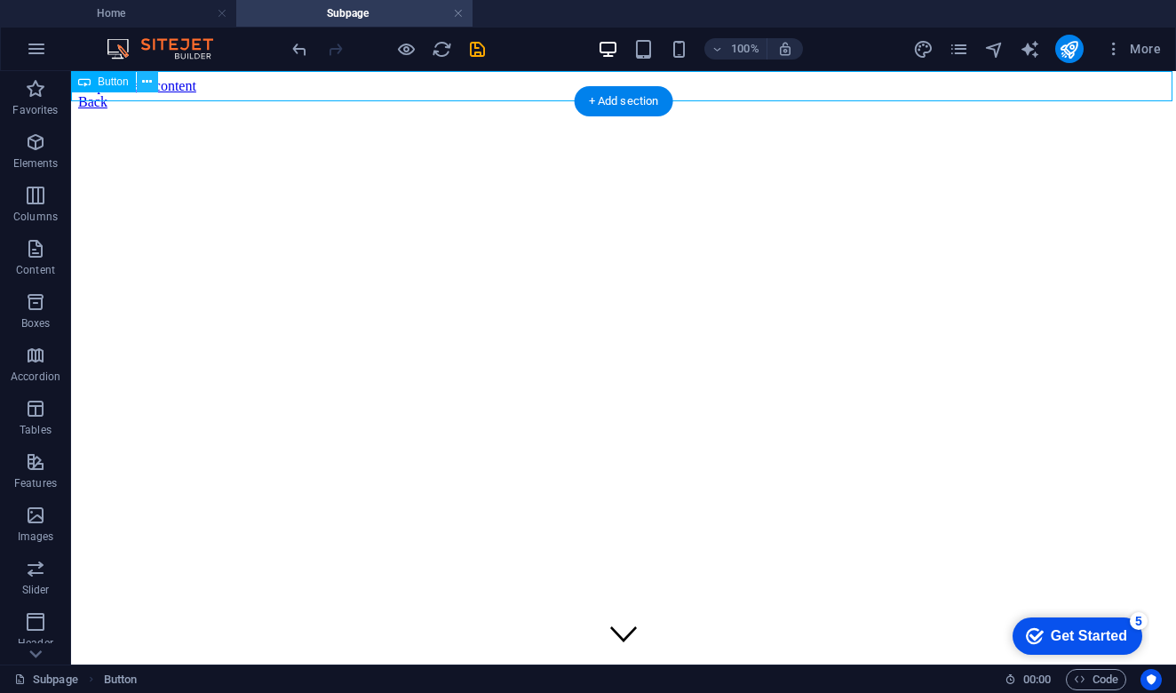
click at [153, 78] on button at bounding box center [147, 81] width 21 height 21
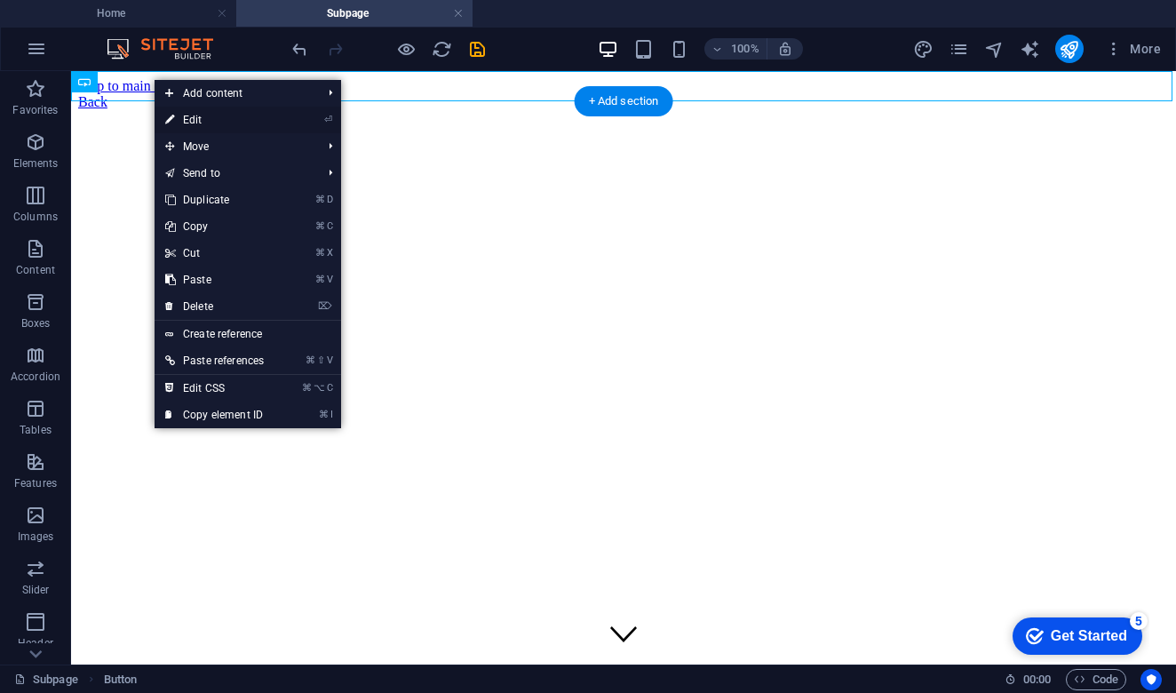
click at [235, 126] on link "⏎ Edit" at bounding box center [215, 120] width 120 height 27
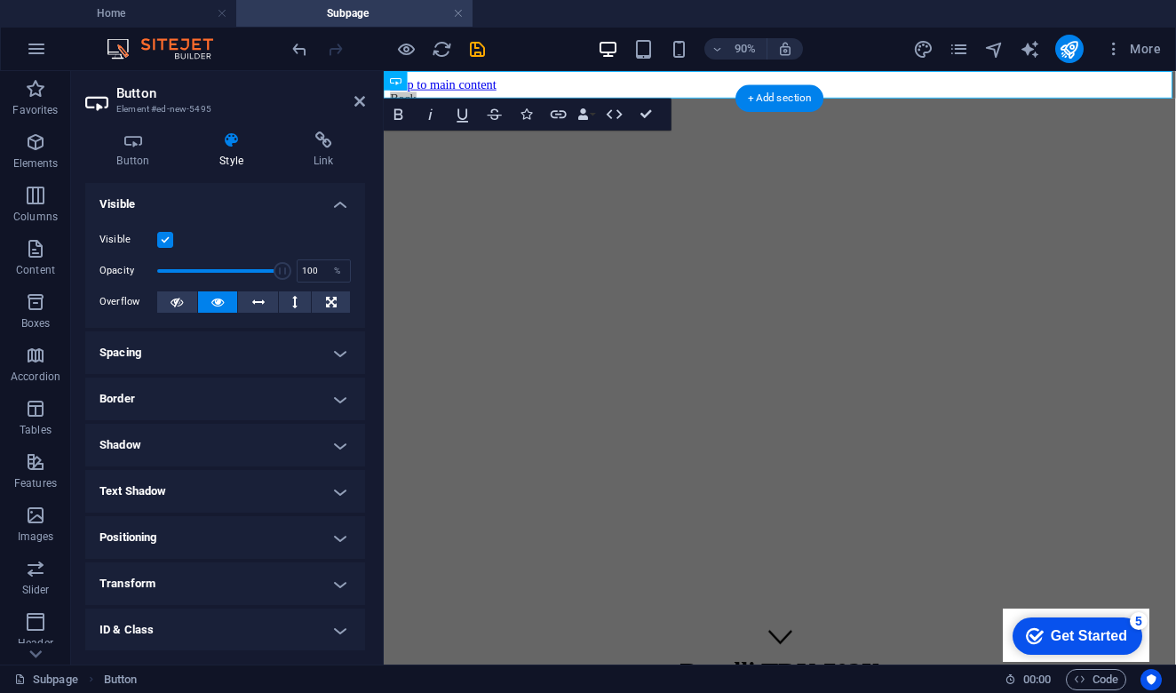
click at [166, 240] on label at bounding box center [165, 240] width 16 height 16
click at [0, 0] on input "Visible" at bounding box center [0, 0] width 0 height 0
click at [170, 238] on label at bounding box center [165, 240] width 16 height 16
click at [0, 0] on input "Visible" at bounding box center [0, 0] width 0 height 0
click at [319, 132] on icon at bounding box center [324, 140] width 84 height 18
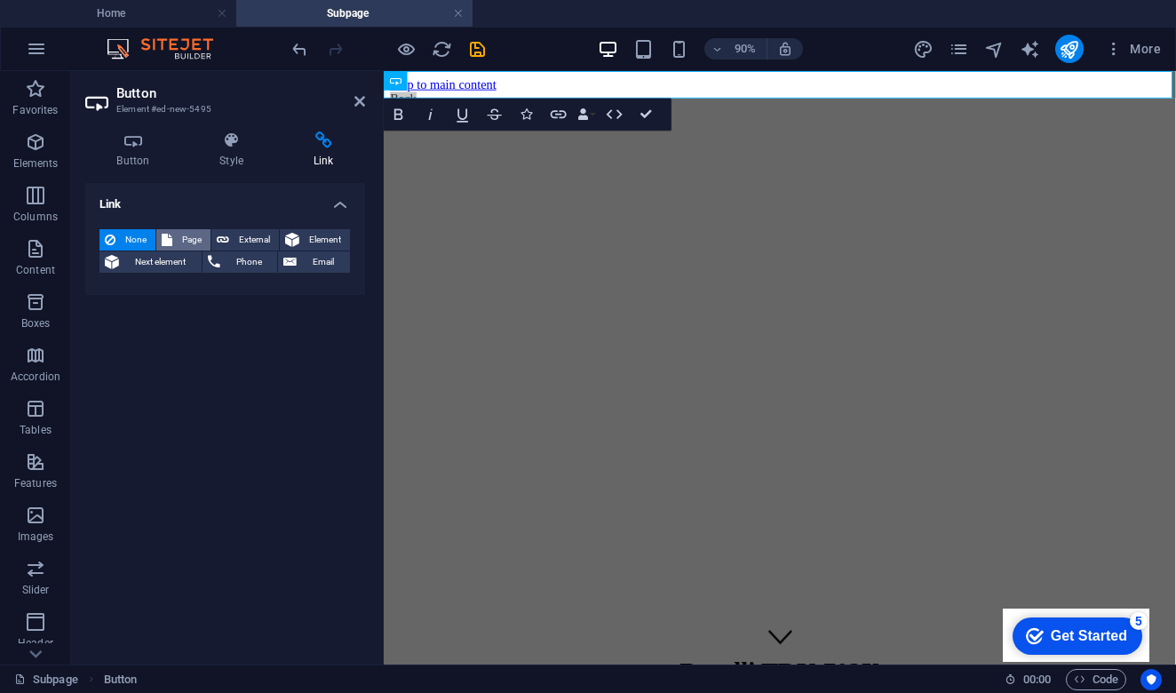
click at [181, 235] on span "Page" at bounding box center [192, 239] width 28 height 21
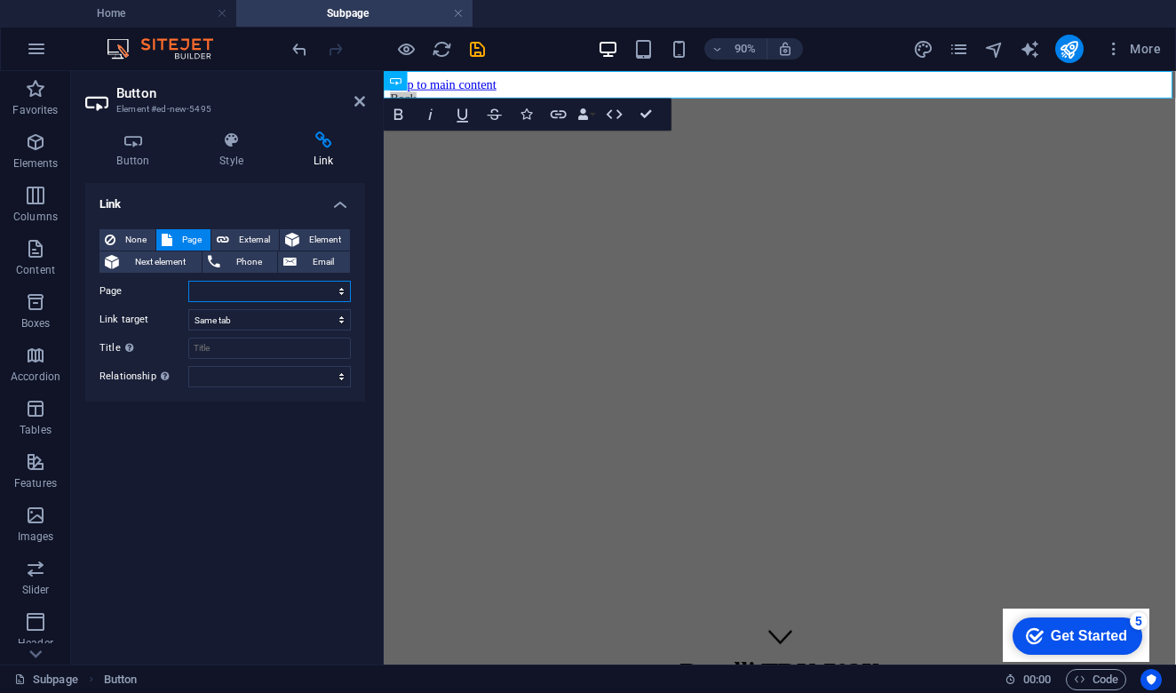
select select "0"
click at [479, 44] on icon "save" at bounding box center [477, 49] width 20 height 20
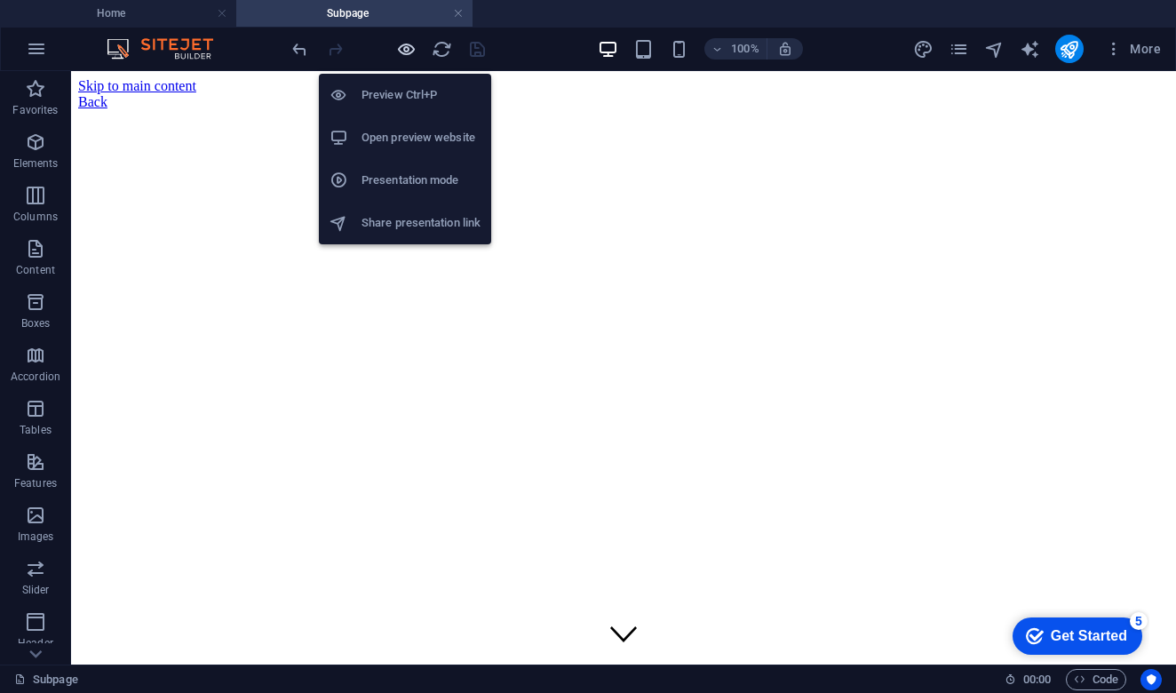
click at [403, 52] on icon "button" at bounding box center [406, 49] width 20 height 20
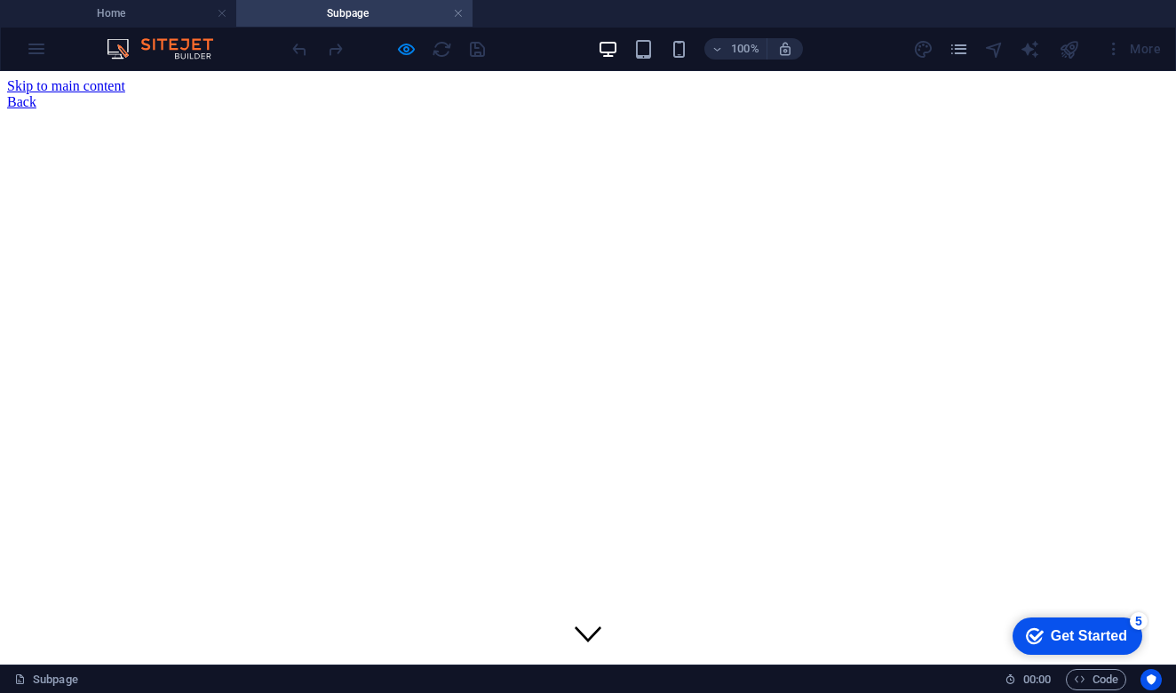
click at [26, 94] on link "Back" at bounding box center [21, 101] width 29 height 15
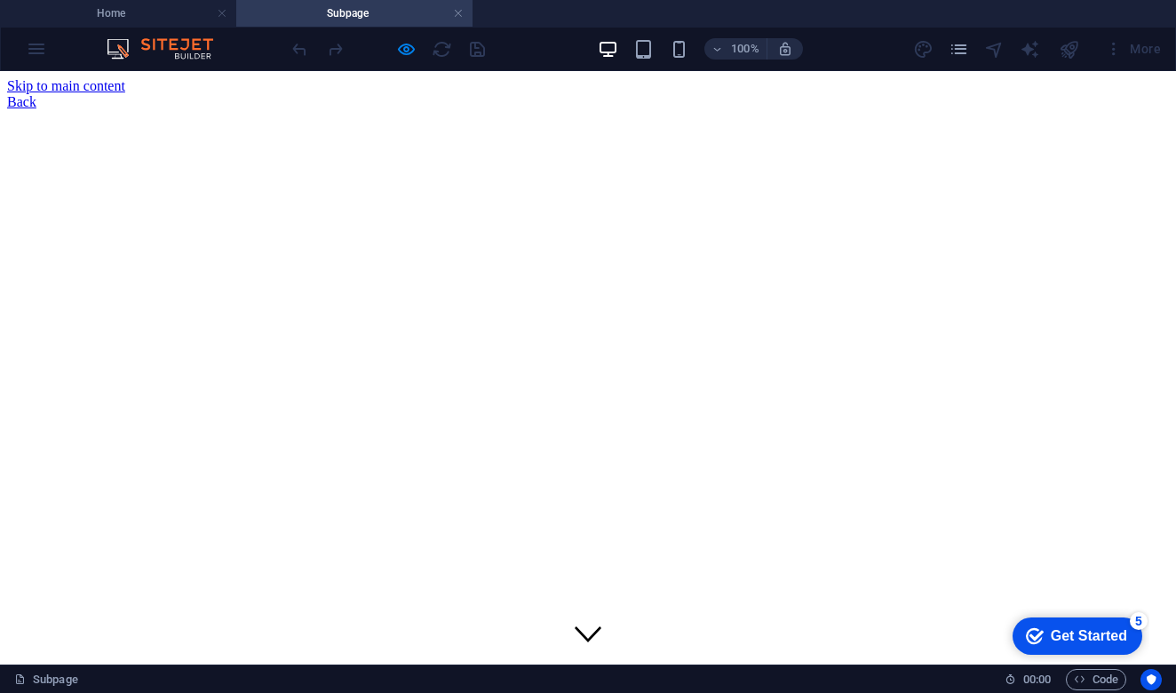
click at [32, 94] on link "Back" at bounding box center [21, 101] width 29 height 15
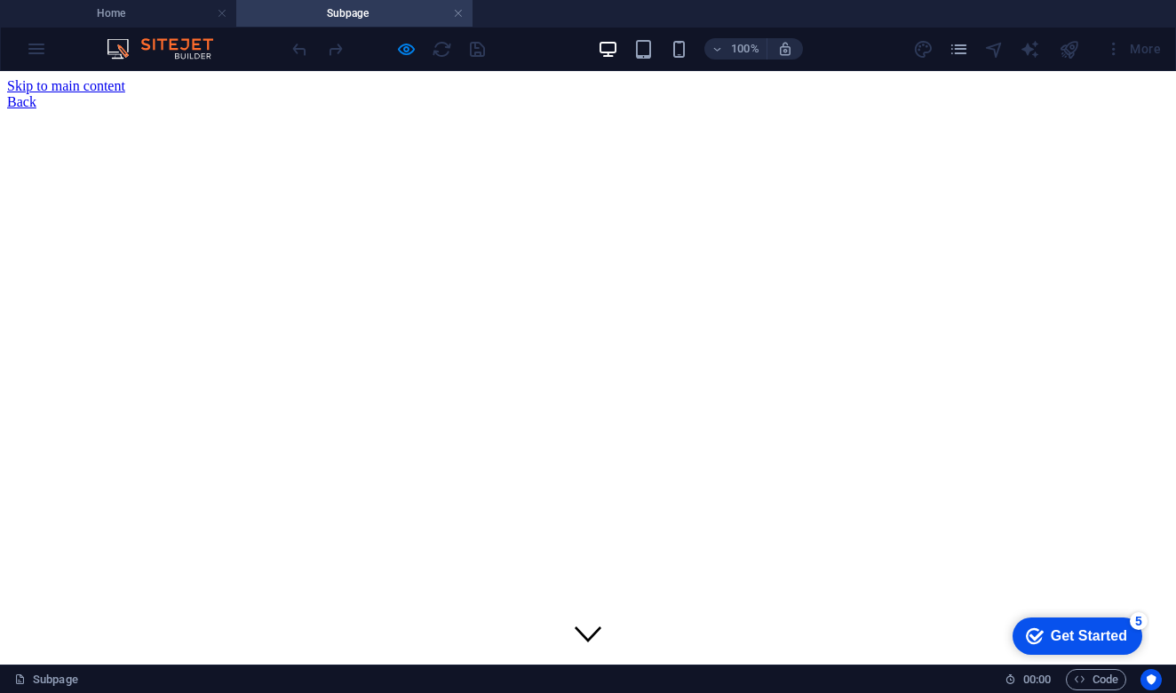
click at [35, 94] on link "Back" at bounding box center [21, 101] width 29 height 15
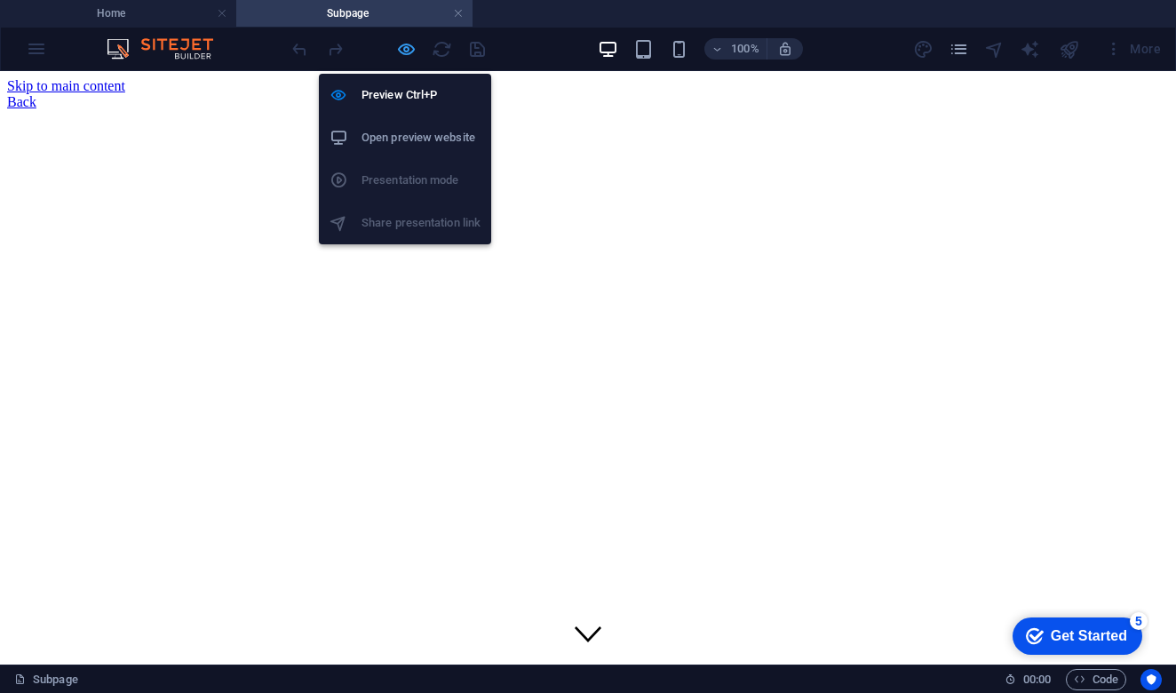
click at [404, 50] on icon "button" at bounding box center [406, 49] width 20 height 20
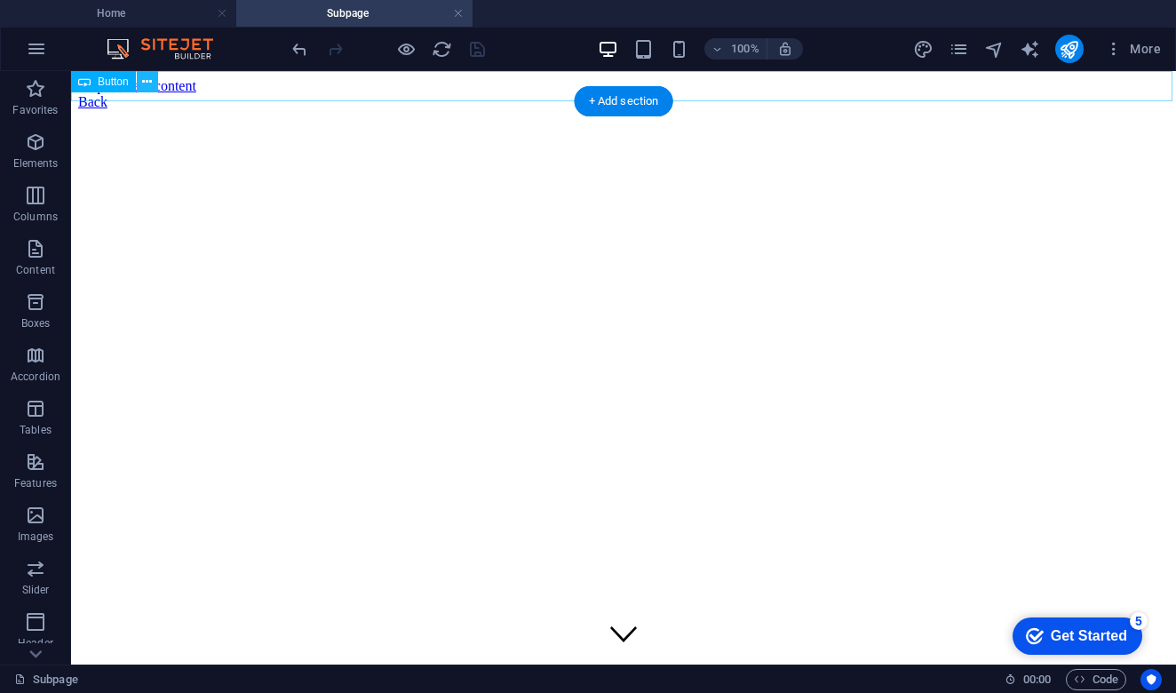
click at [150, 83] on icon at bounding box center [147, 82] width 10 height 19
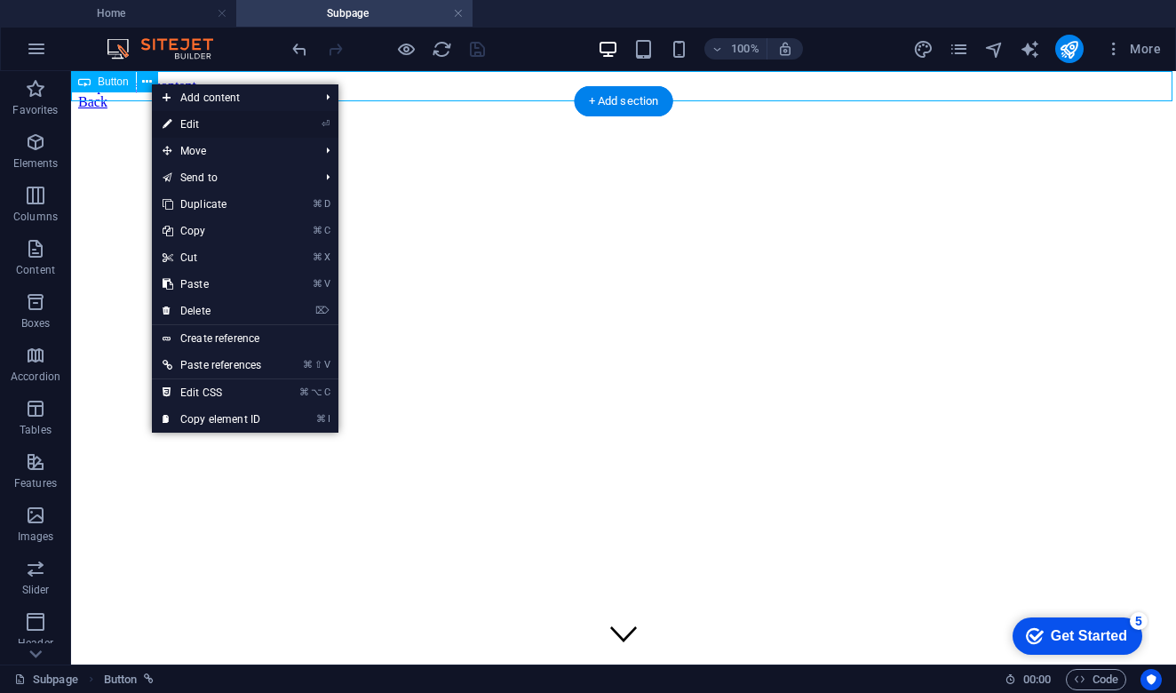
click at [279, 123] on li "⏎ Edit" at bounding box center [245, 124] width 187 height 27
click at [272, 128] on link "⏎ Edit" at bounding box center [212, 124] width 120 height 27
select select
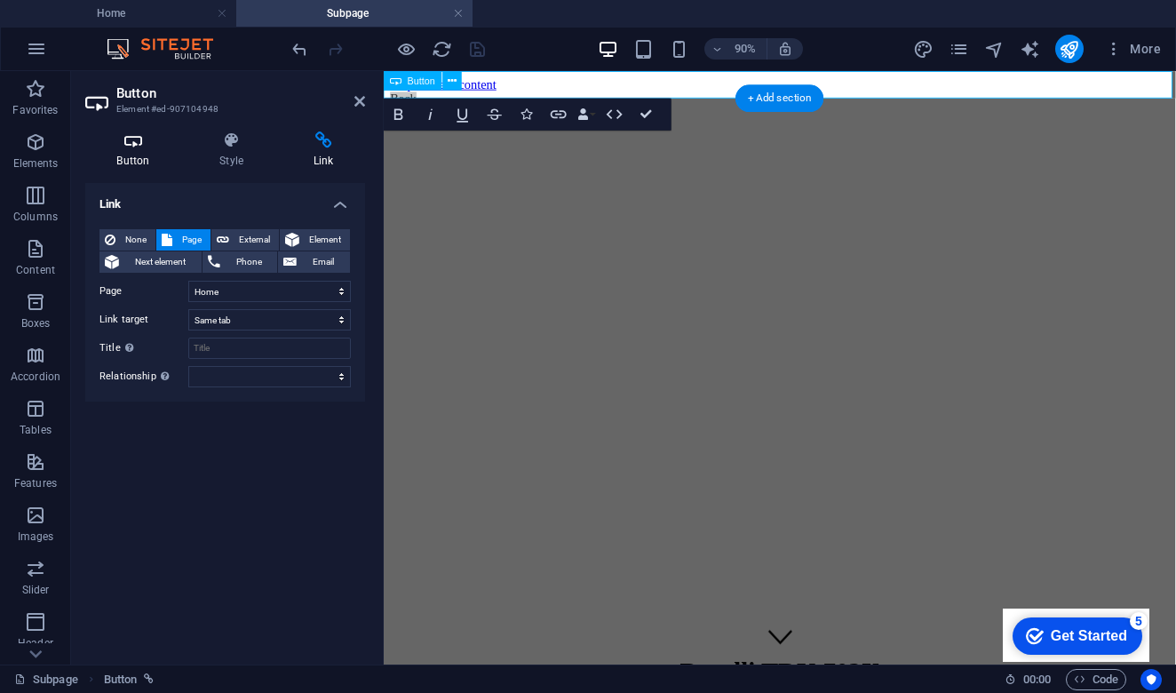
click at [139, 148] on icon at bounding box center [133, 140] width 96 height 18
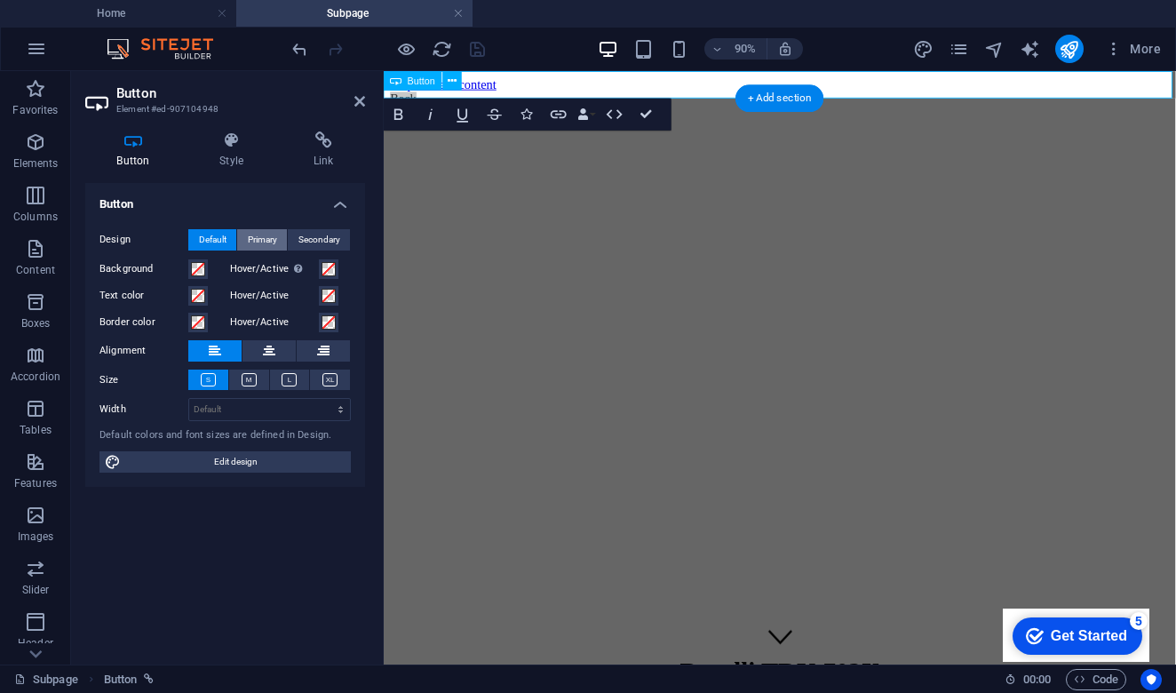
click at [268, 242] on span "Primary" at bounding box center [262, 239] width 29 height 21
click at [326, 237] on span "Secondary" at bounding box center [319, 239] width 42 height 21
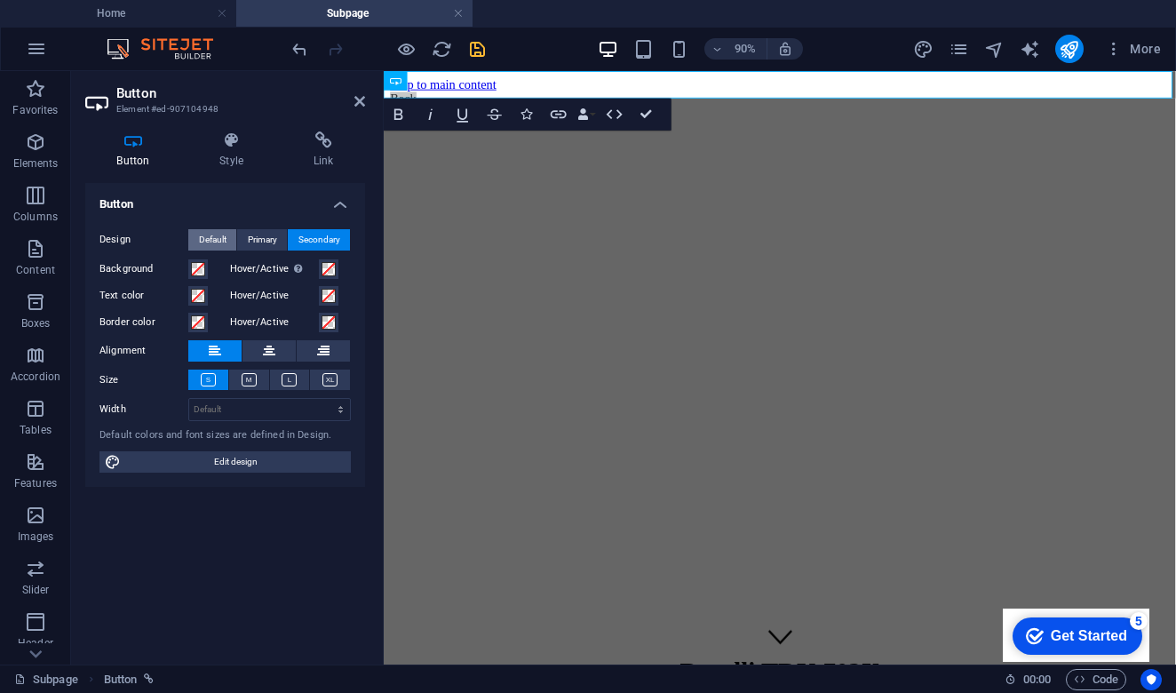
click at [213, 234] on span "Default" at bounding box center [213, 239] width 28 height 21
click at [271, 235] on span "Primary" at bounding box center [262, 239] width 29 height 21
click at [335, 234] on span "Secondary" at bounding box center [319, 239] width 42 height 21
click at [201, 269] on span at bounding box center [198, 269] width 14 height 14
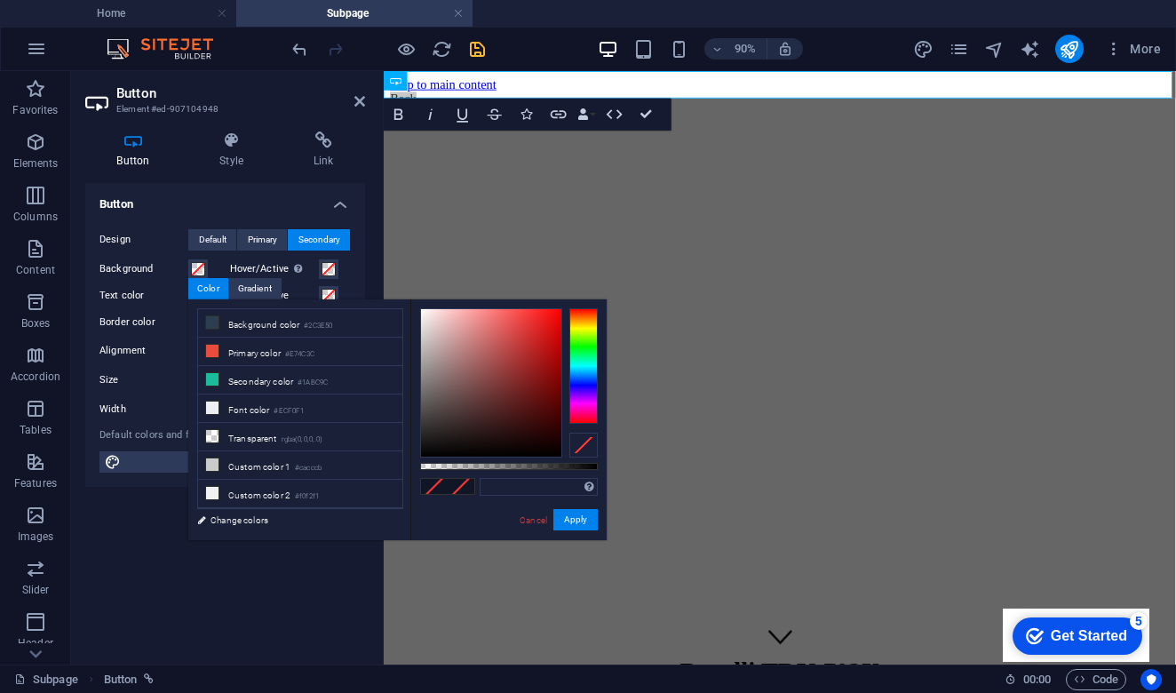
click at [583, 446] on div at bounding box center [583, 445] width 28 height 25
click at [581, 521] on button "Apply" at bounding box center [575, 519] width 44 height 21
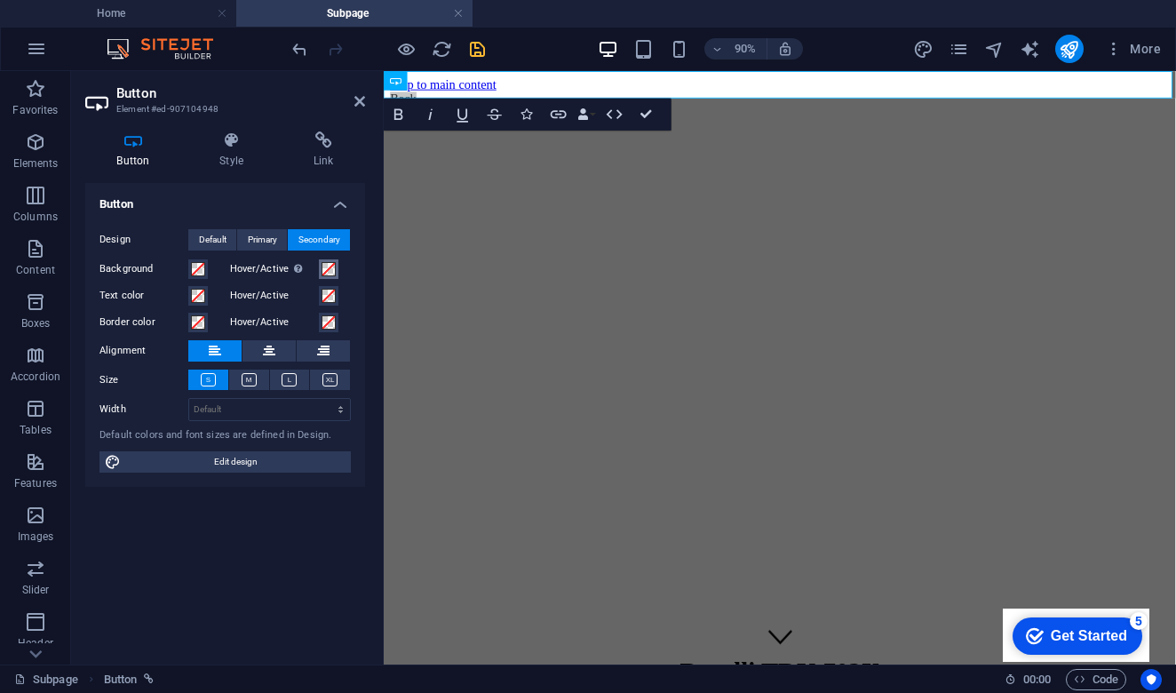
click at [323, 268] on span at bounding box center [329, 269] width 14 height 14
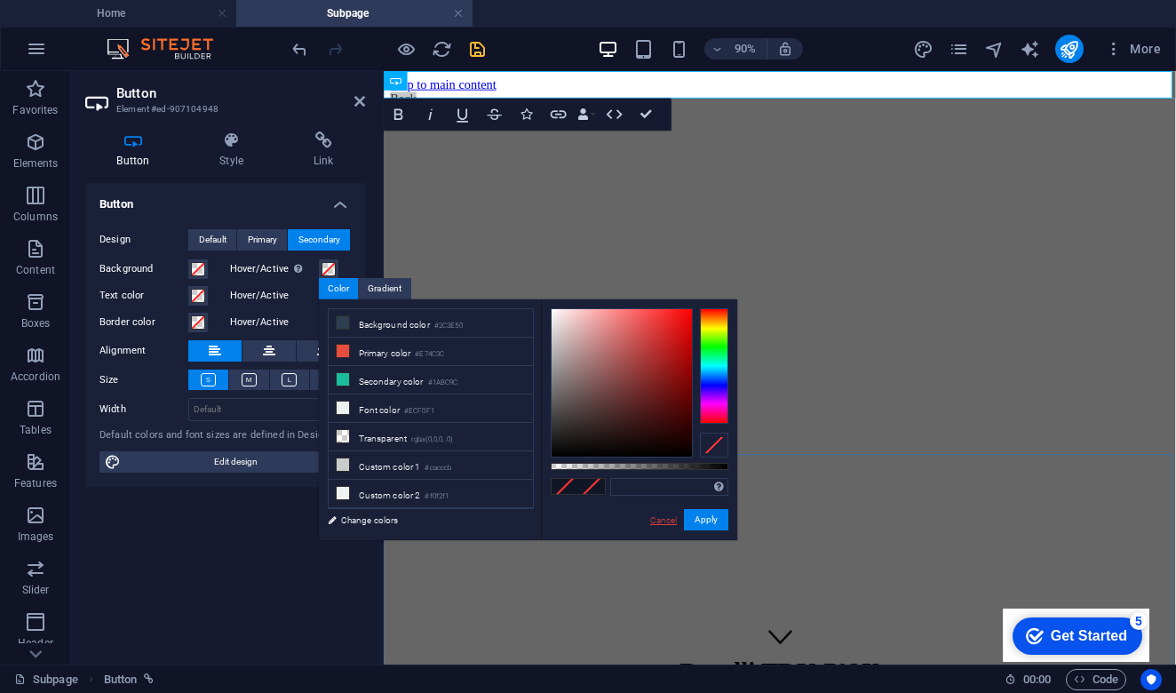
click at [656, 523] on link "Cancel" at bounding box center [663, 519] width 31 height 13
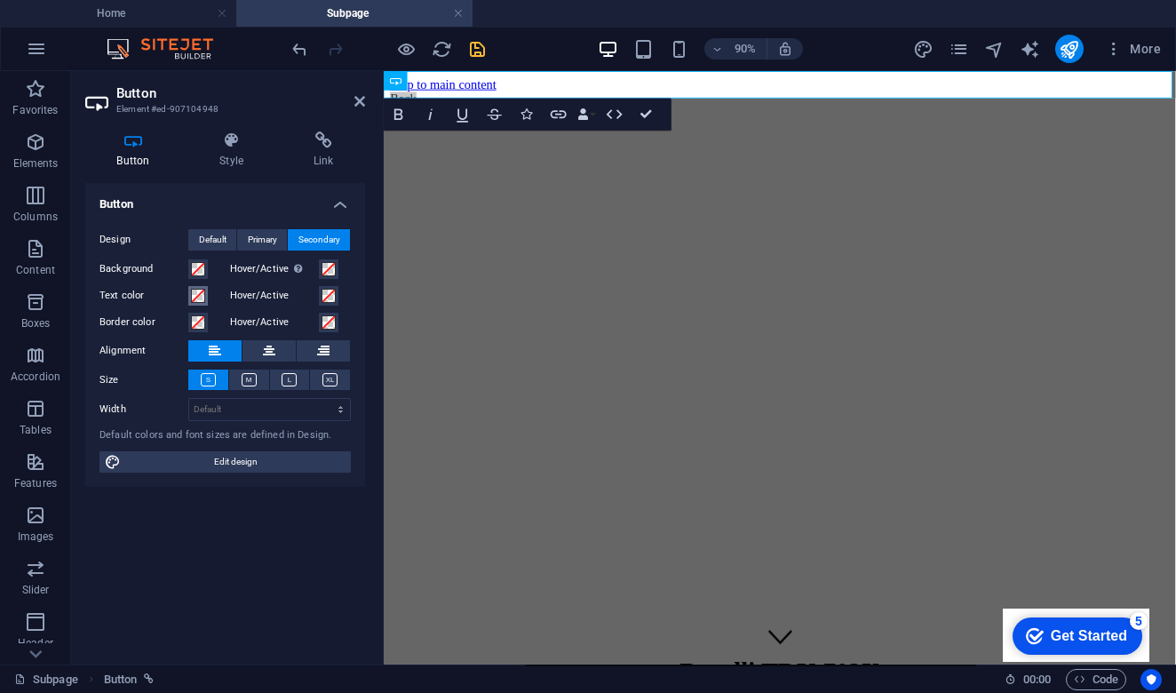
click at [198, 296] on span at bounding box center [198, 296] width 14 height 14
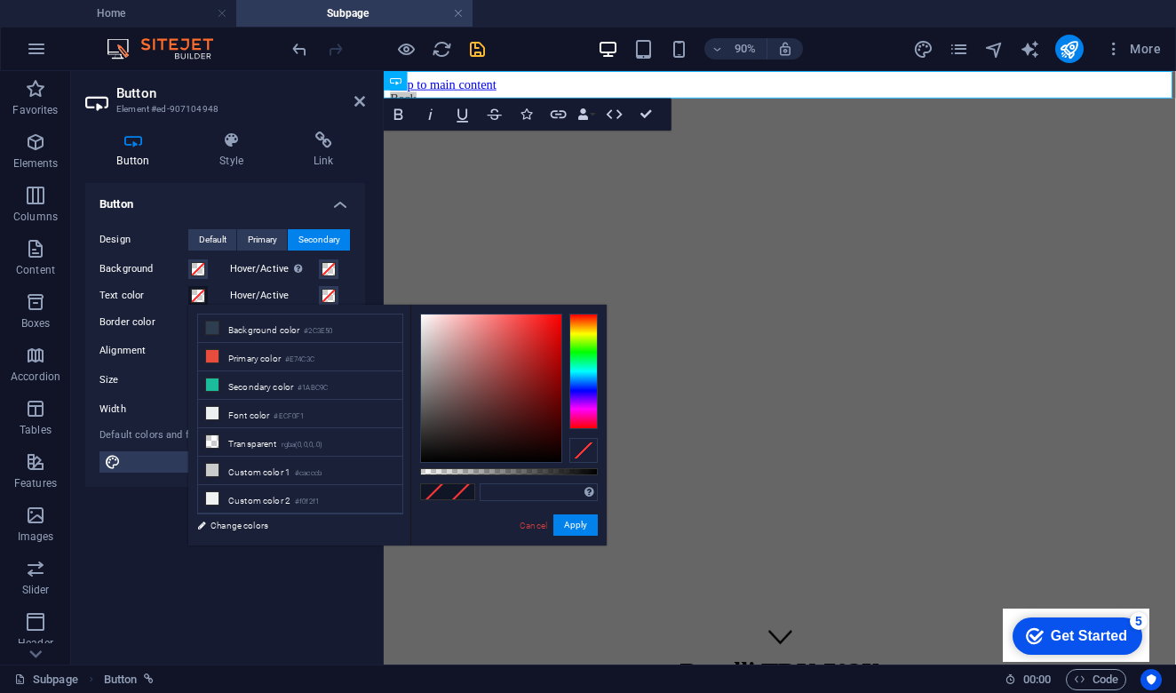
click at [198, 296] on span at bounding box center [198, 296] width 14 height 14
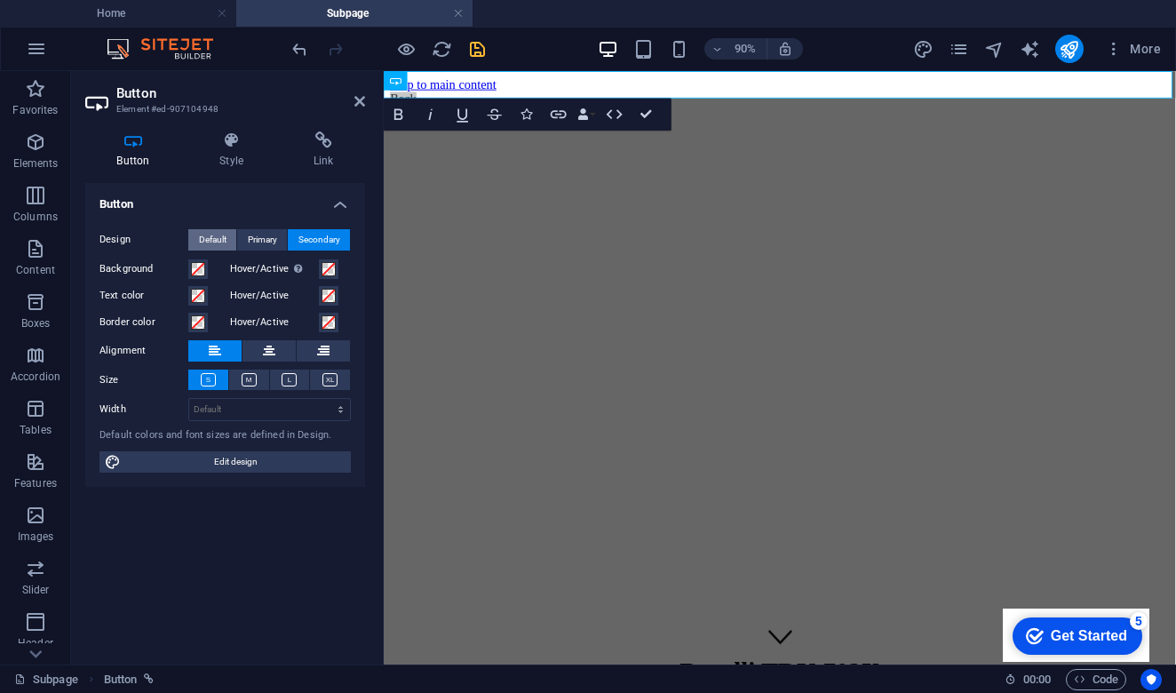
click at [210, 234] on span "Default" at bounding box center [213, 239] width 28 height 21
click at [199, 321] on span at bounding box center [198, 322] width 14 height 14
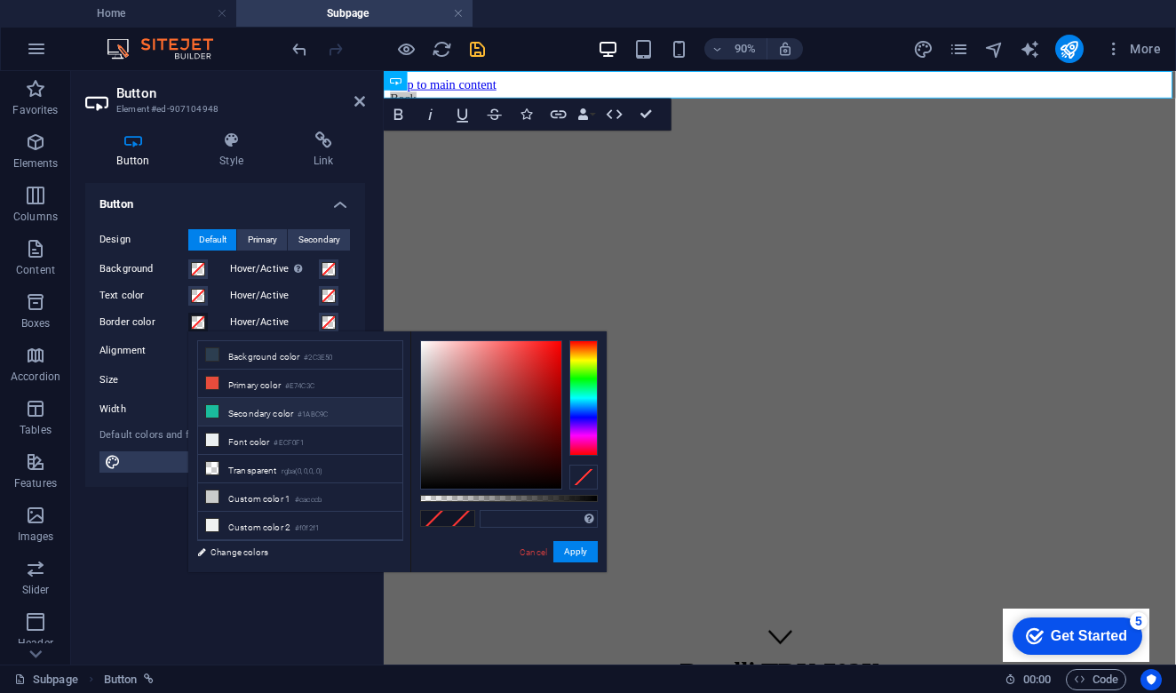
click at [244, 410] on li "Secondary color #1ABC9C" at bounding box center [300, 412] width 204 height 28
type input "#1abc9c"
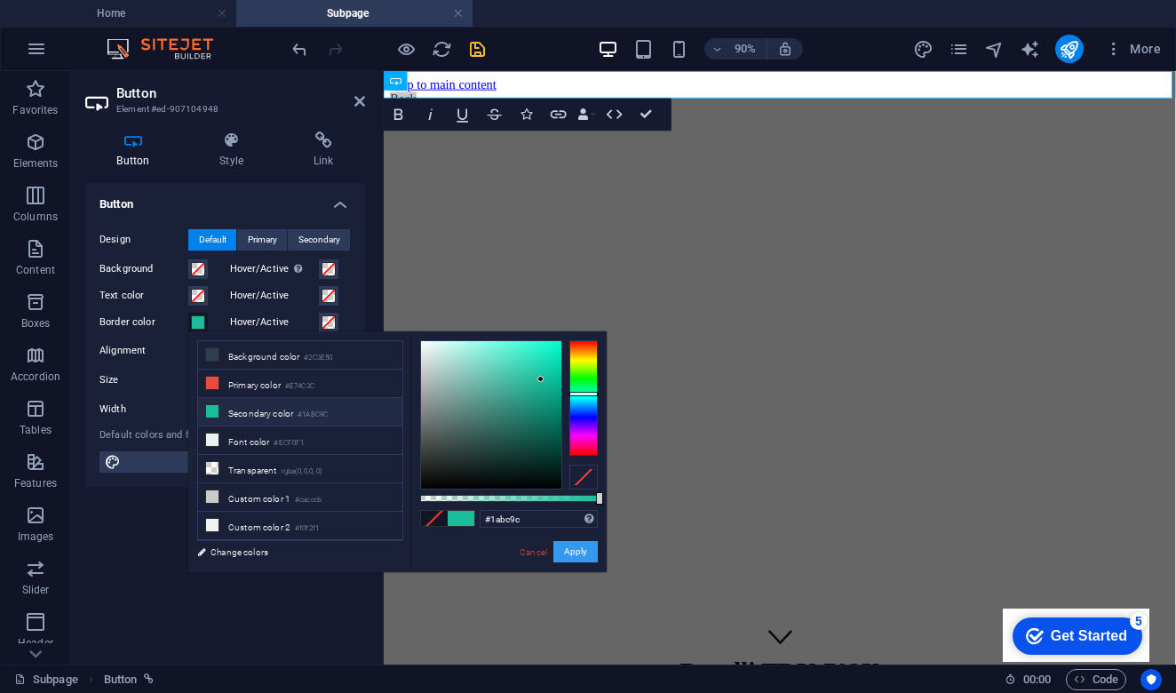
click at [585, 548] on button "Apply" at bounding box center [575, 551] width 44 height 21
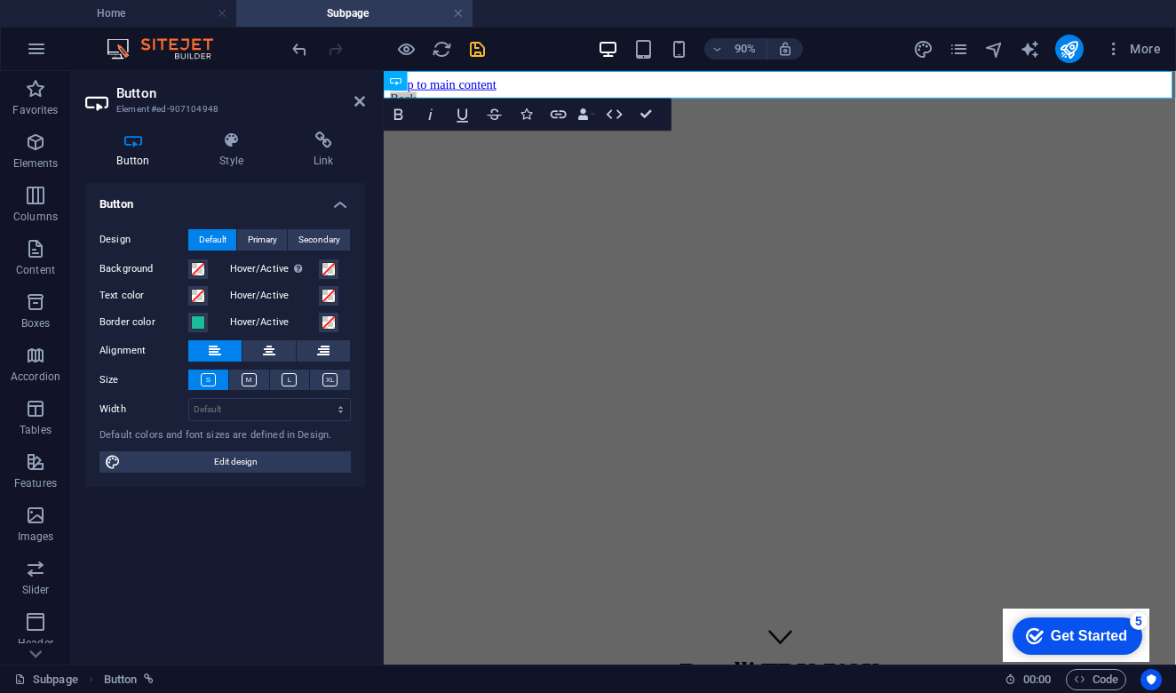
click at [278, 566] on div "Button Design Default Primary Secondary Background Hover/Active Switch to previ…" at bounding box center [225, 416] width 280 height 467
click at [551, 110] on figure at bounding box center [824, 110] width 866 height 0
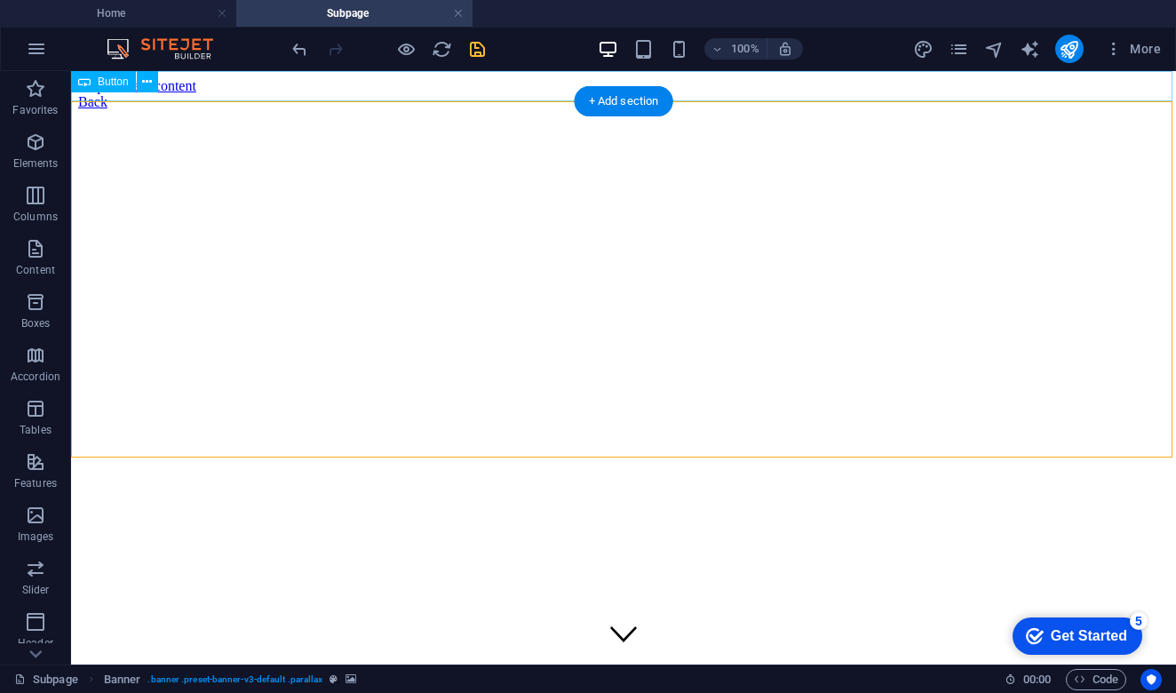
click at [112, 83] on span "Button" at bounding box center [113, 81] width 31 height 11
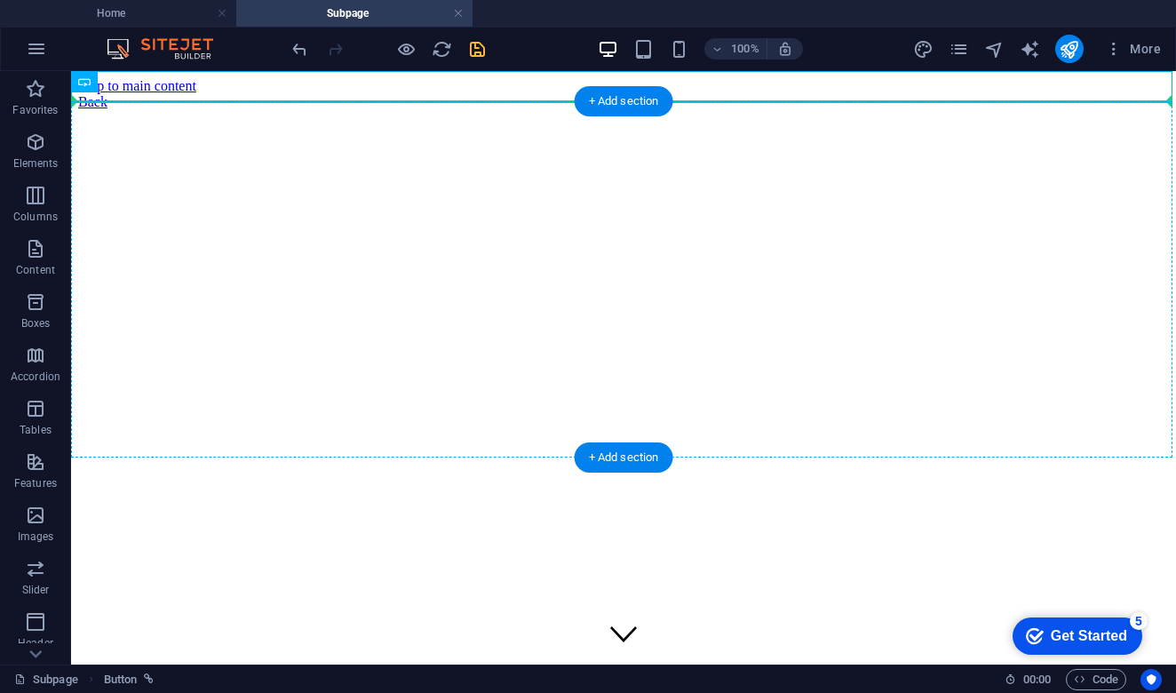
drag, startPoint x: 183, startPoint y: 154, endPoint x: 106, endPoint y: 165, distance: 78.1
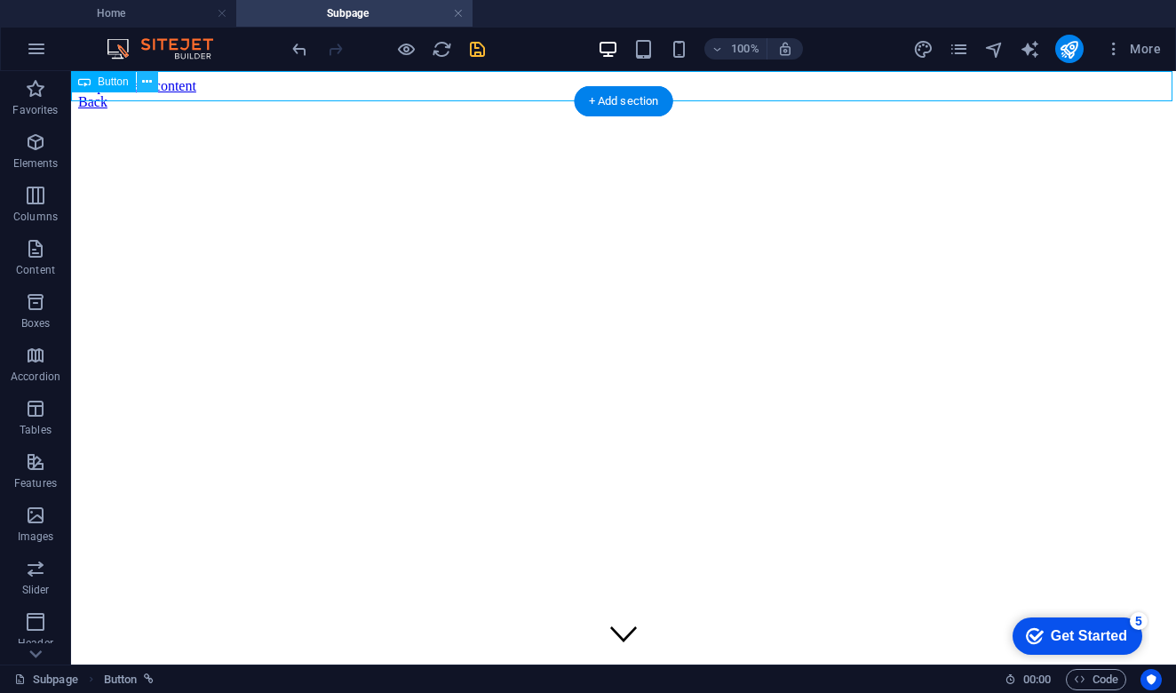
click at [142, 80] on icon at bounding box center [147, 82] width 10 height 19
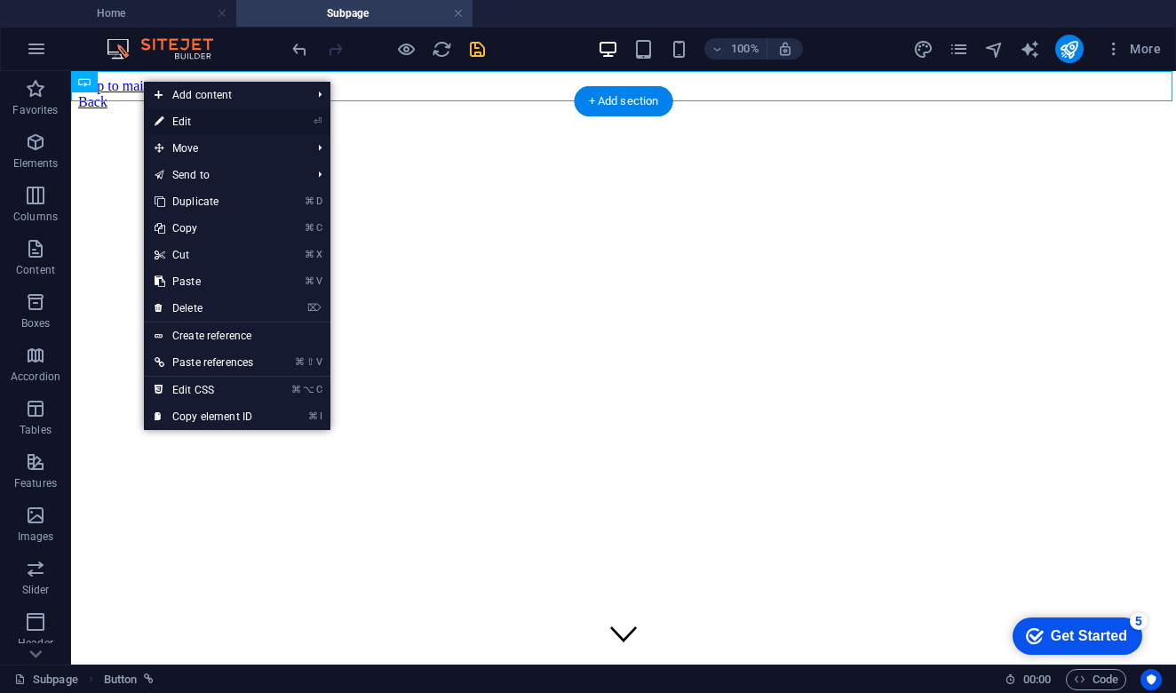
click at [274, 116] on li "⏎ Edit" at bounding box center [237, 121] width 187 height 27
click at [232, 128] on link "⏎ Edit" at bounding box center [204, 121] width 120 height 27
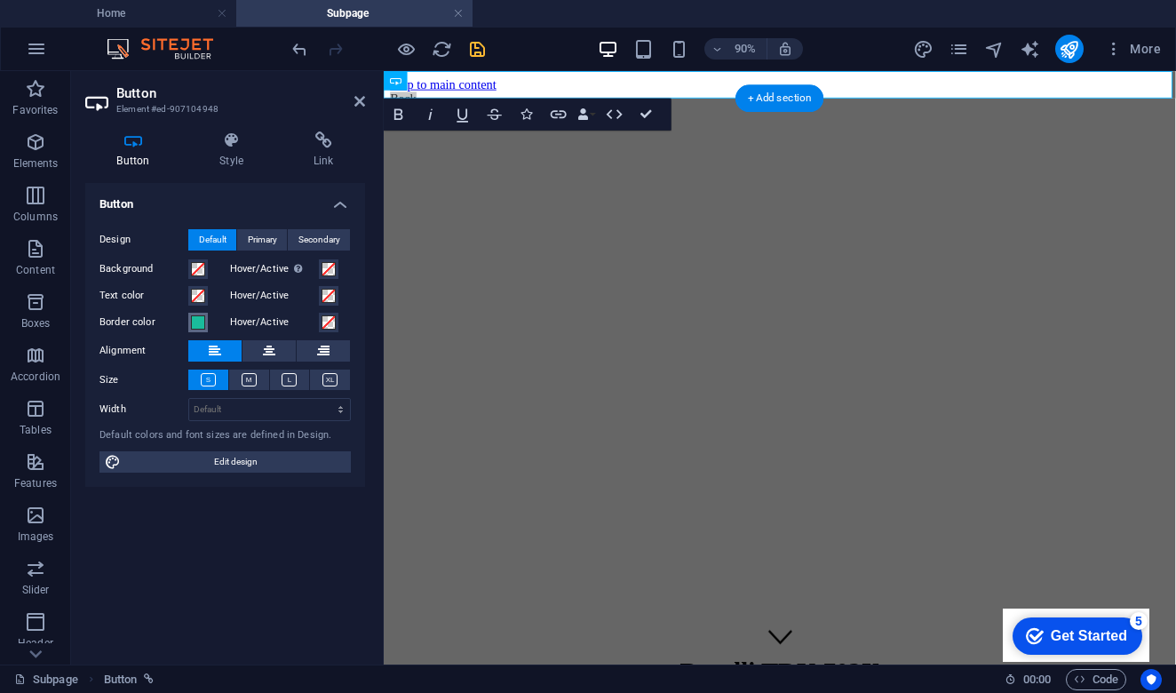
click at [199, 324] on span at bounding box center [198, 322] width 14 height 14
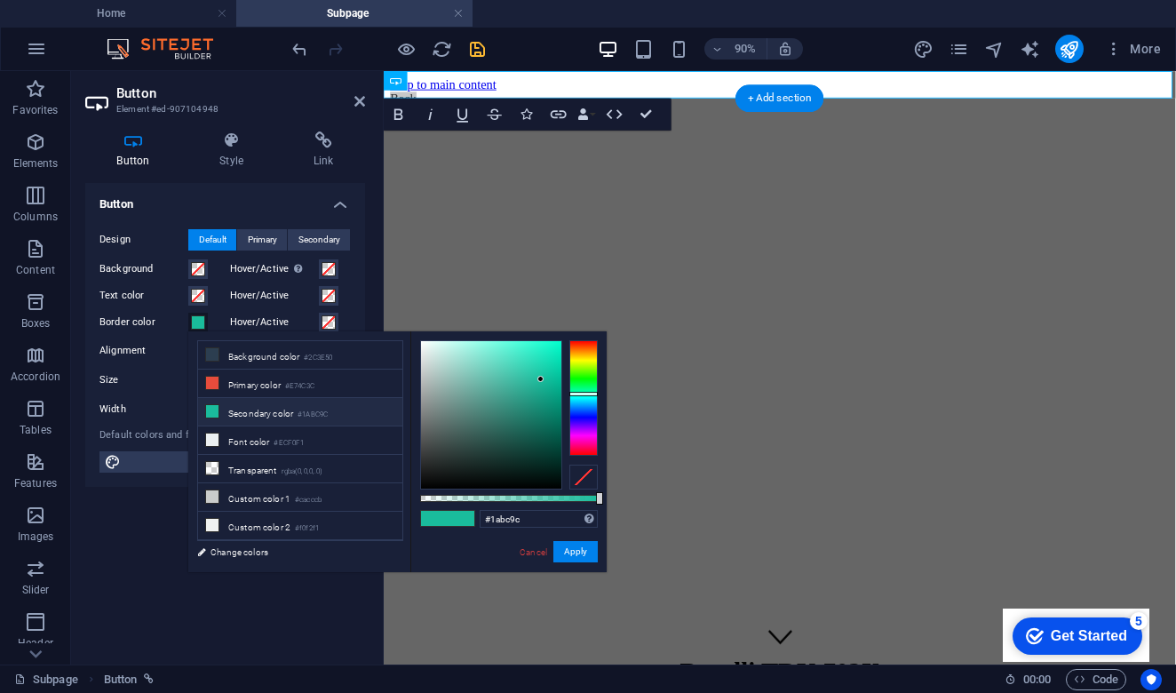
click at [581, 477] on div at bounding box center [583, 477] width 28 height 25
click at [432, 518] on span at bounding box center [434, 518] width 27 height 15
type input "#1abc9c"
click at [583, 472] on div at bounding box center [583, 477] width 28 height 25
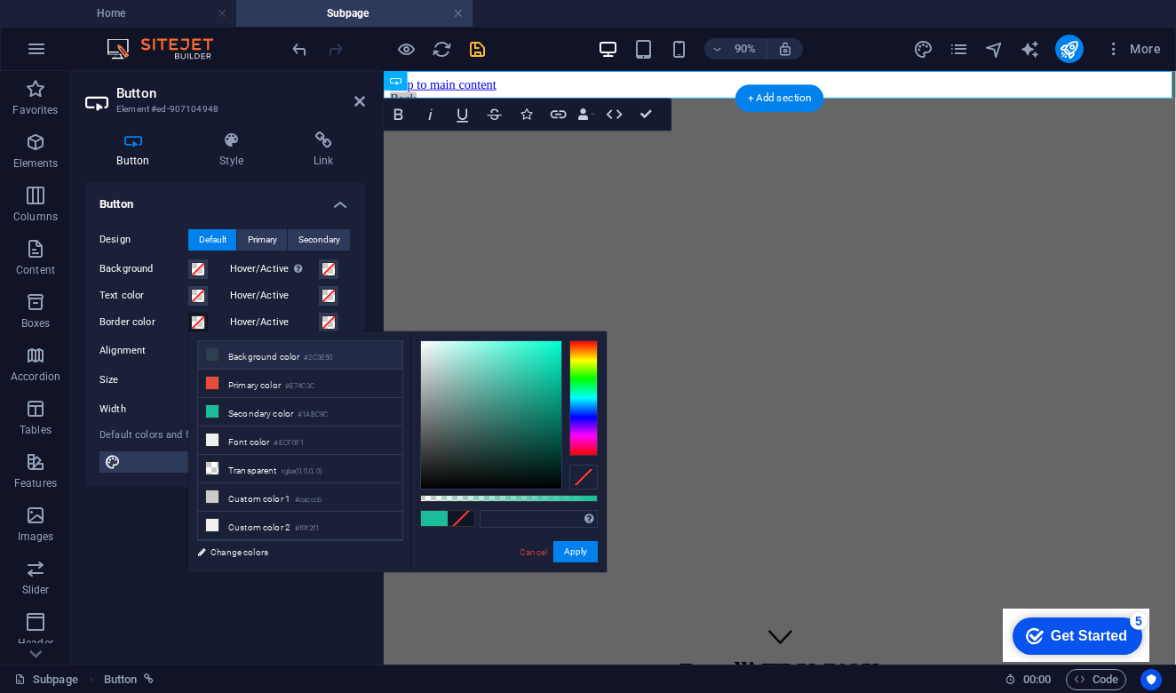
click at [282, 360] on li "Background color #2C3E50" at bounding box center [300, 355] width 204 height 28
type input "#2c3e50"
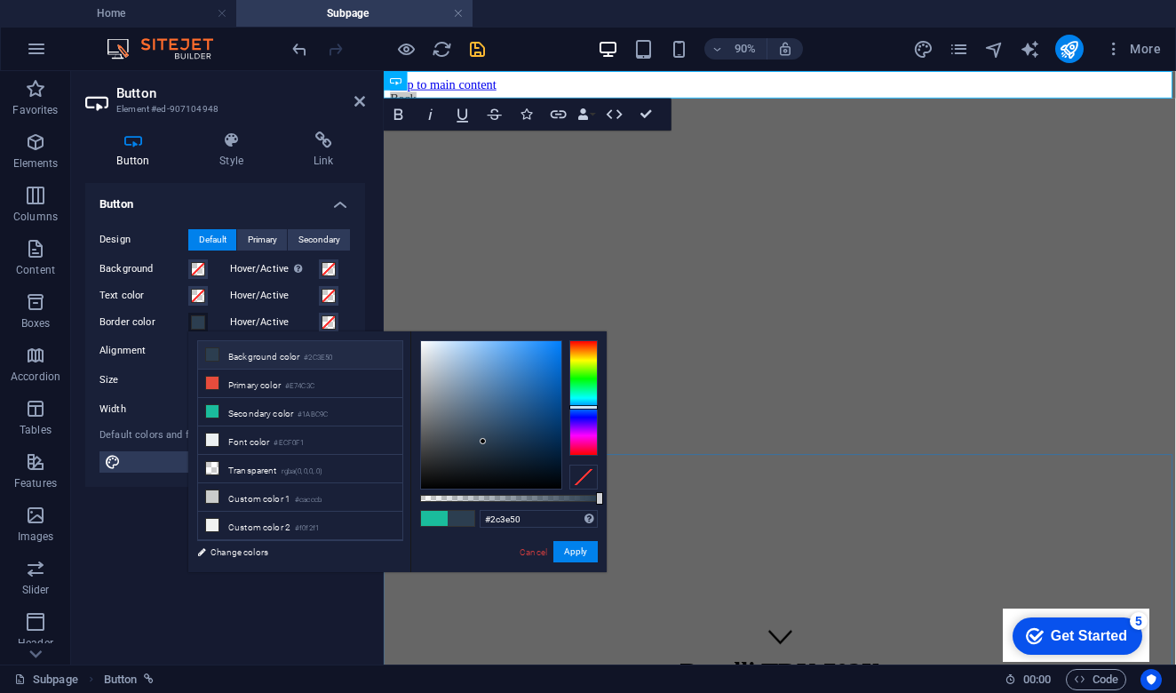
click at [573, 481] on div at bounding box center [583, 477] width 28 height 25
click at [579, 559] on button "Apply" at bounding box center [575, 551] width 44 height 21
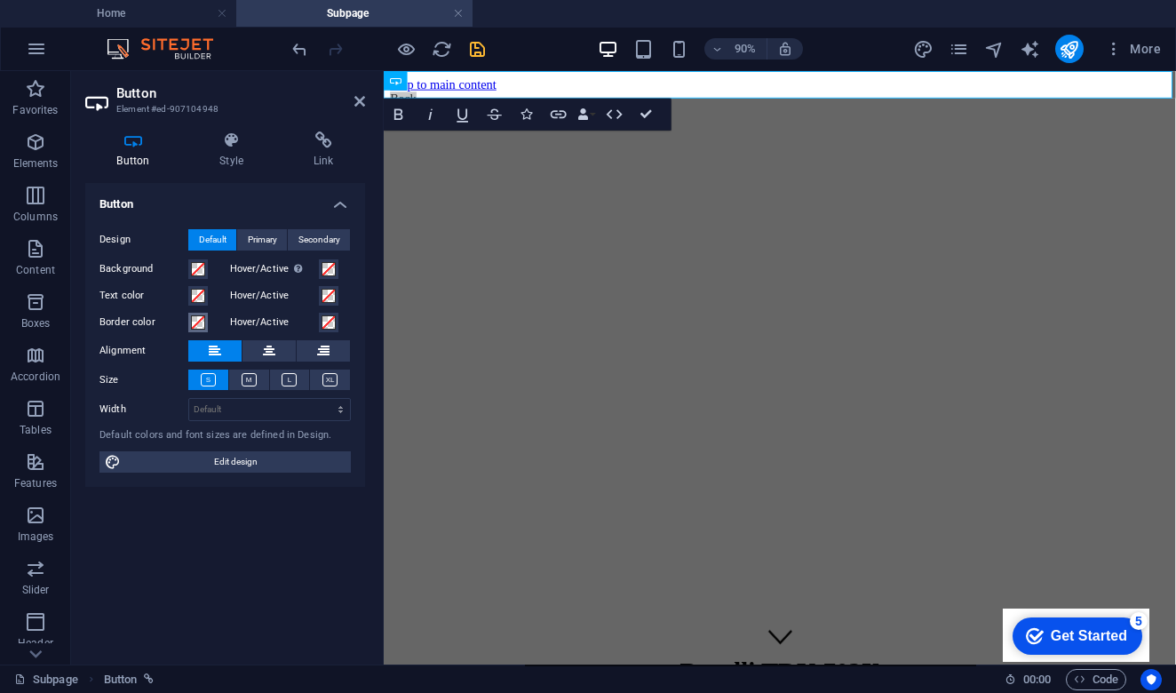
click at [198, 320] on span at bounding box center [198, 322] width 14 height 14
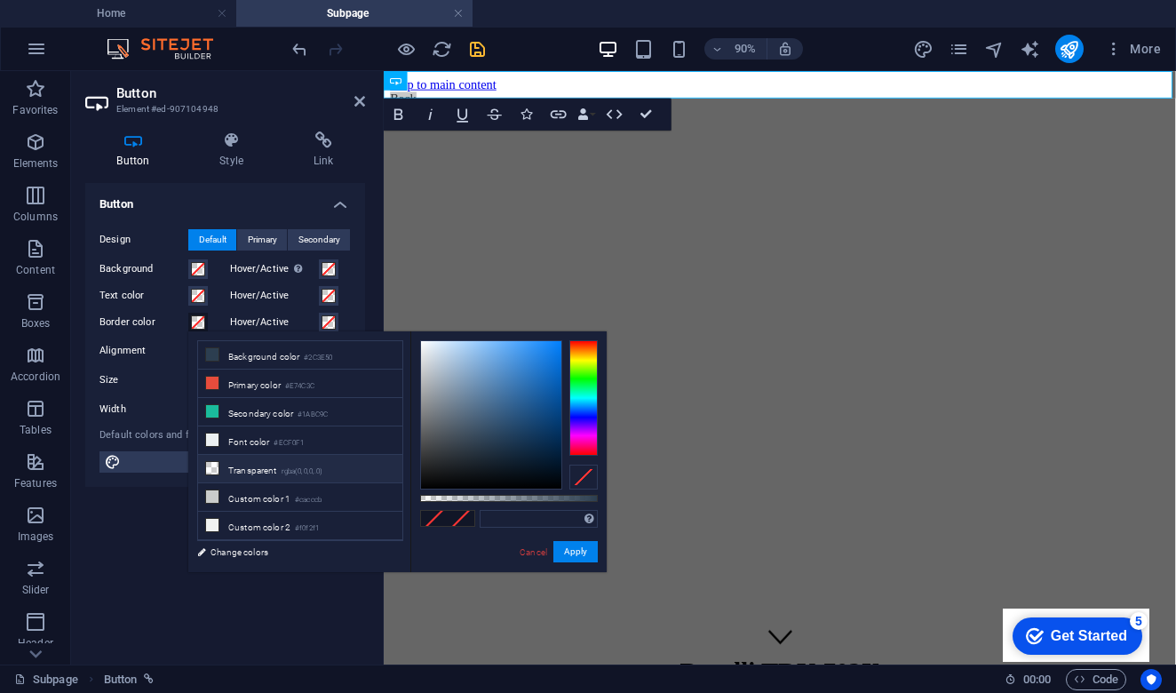
click at [212, 471] on icon at bounding box center [212, 468] width 12 height 12
type input "rgba(0, 0, 0, 0)"
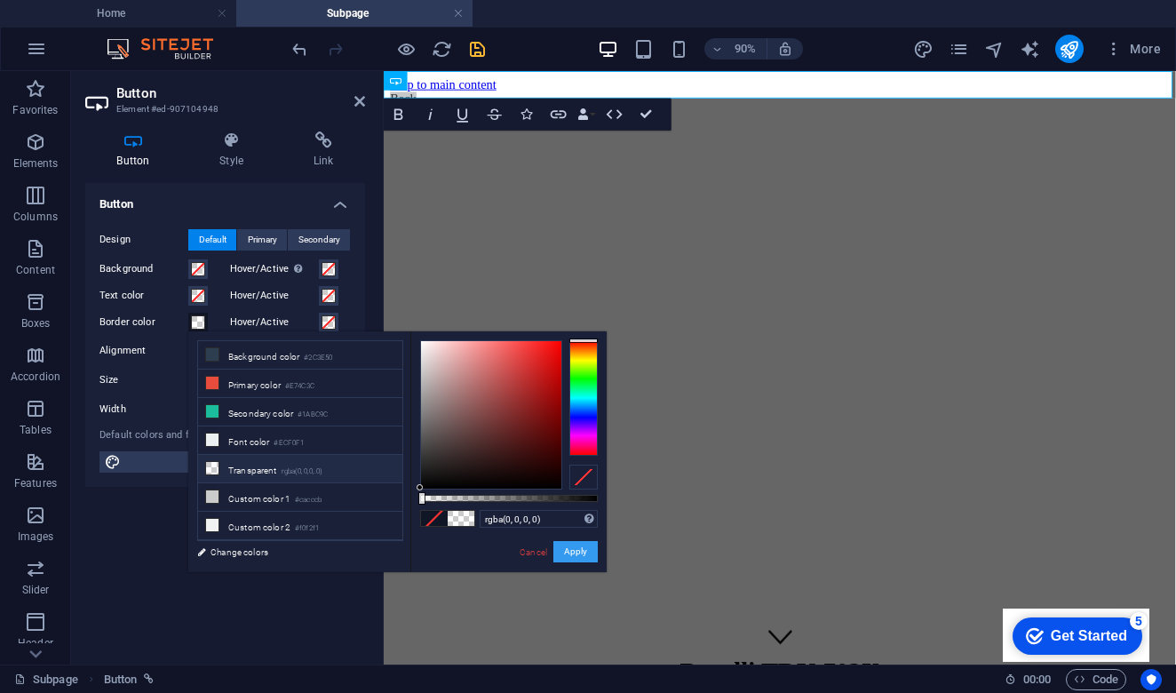
click at [578, 552] on button "Apply" at bounding box center [575, 551] width 44 height 21
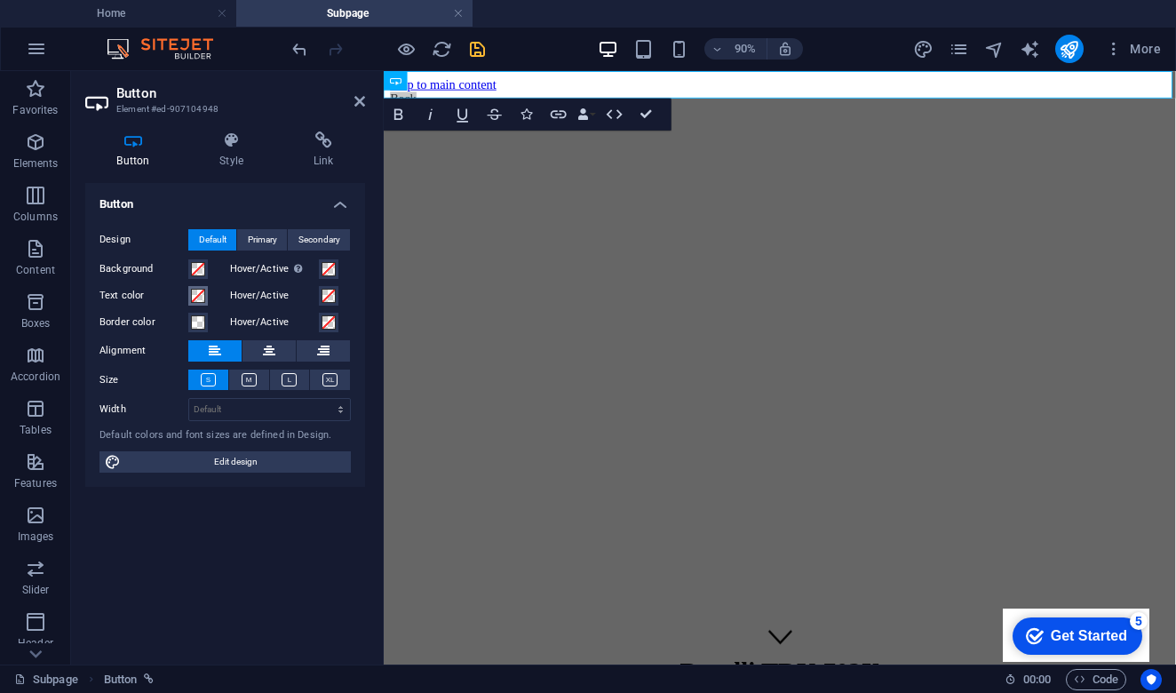
click at [198, 294] on span at bounding box center [198, 296] width 14 height 14
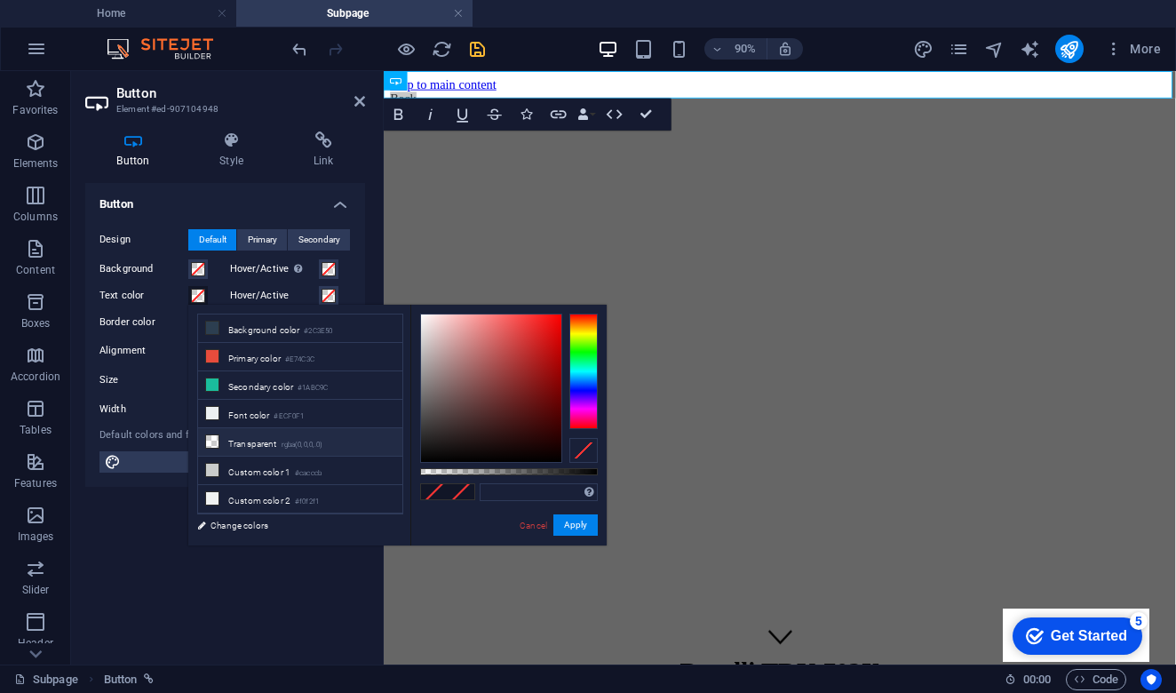
click at [210, 440] on icon at bounding box center [212, 441] width 12 height 12
type input "rgba(0, 0, 0, 0)"
click at [577, 527] on button "Apply" at bounding box center [575, 524] width 44 height 21
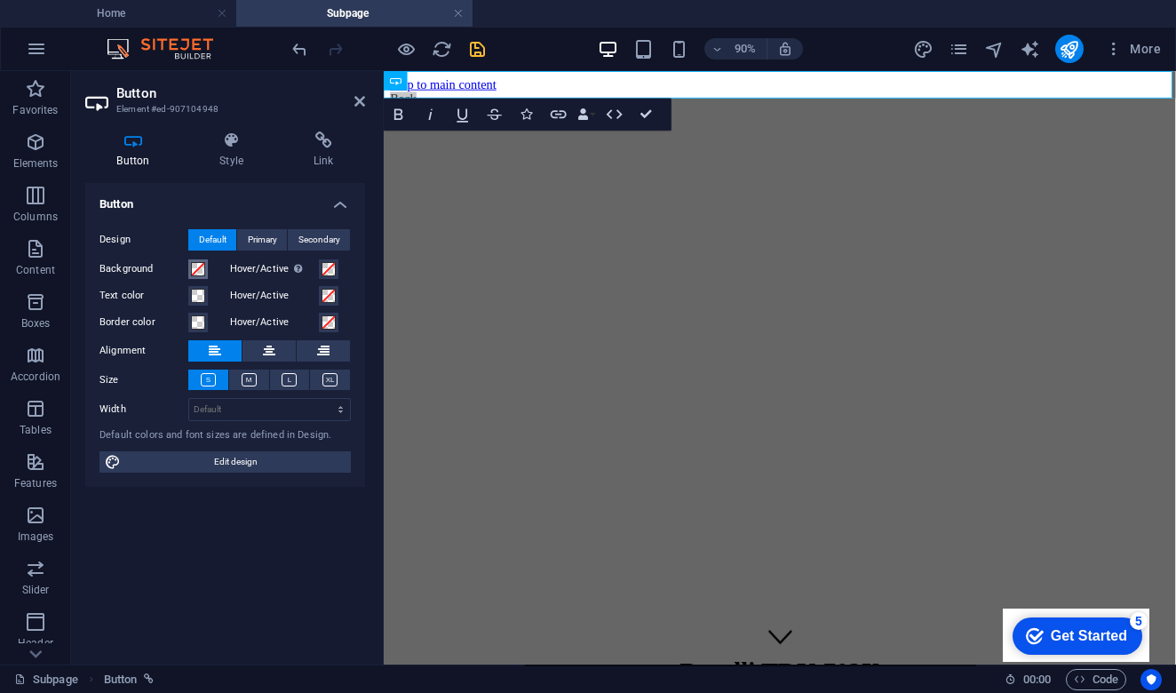
click at [196, 265] on span at bounding box center [198, 269] width 14 height 14
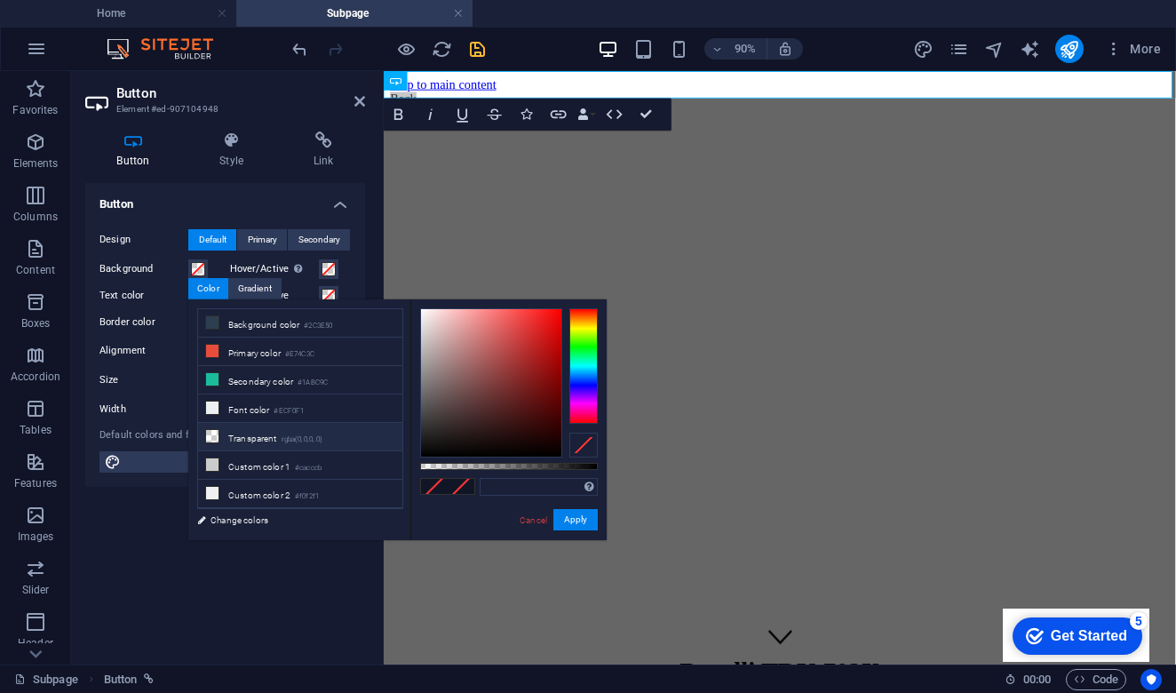
click at [212, 444] on li "Transparent rgba(0,0,0,.0)" at bounding box center [300, 437] width 204 height 28
type input "rgba(0, 0, 0, 0)"
click at [577, 518] on button "Apply" at bounding box center [575, 519] width 44 height 21
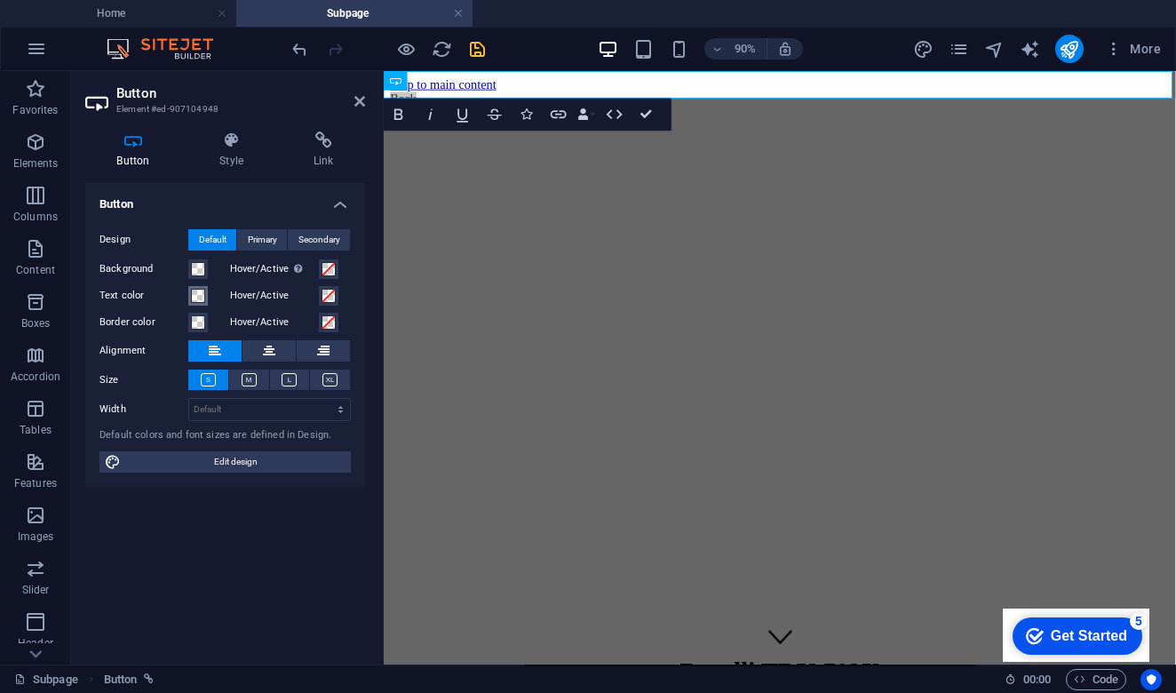
click at [200, 296] on span at bounding box center [198, 296] width 14 height 14
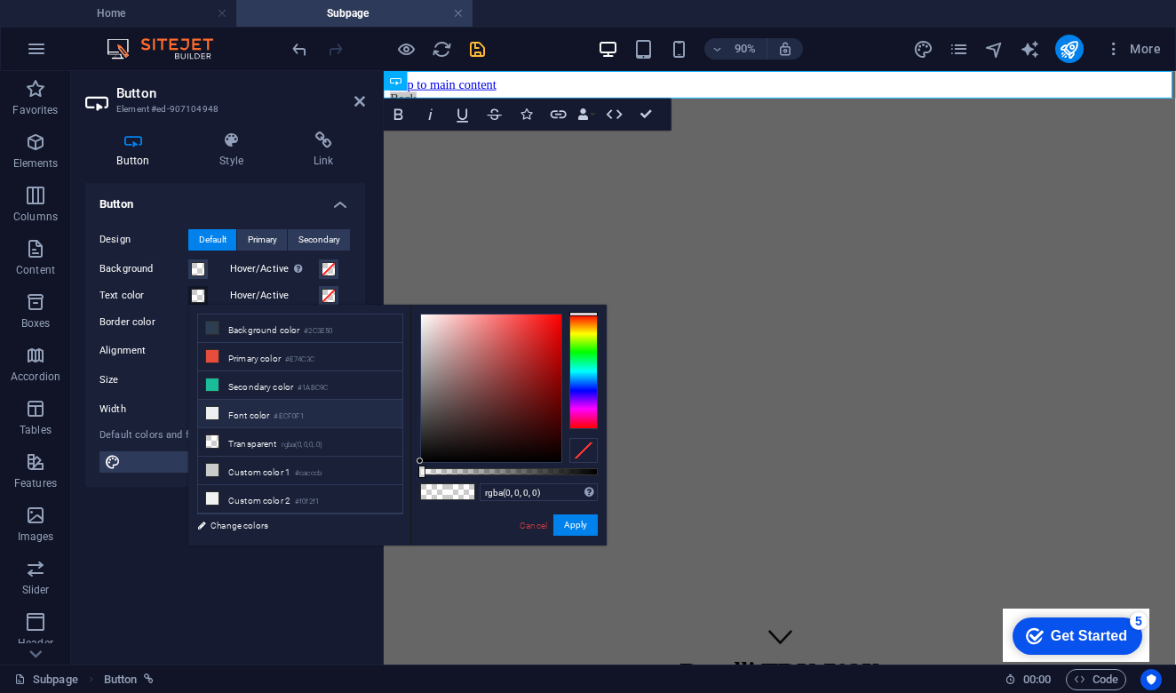
click at [210, 417] on icon at bounding box center [212, 413] width 12 height 12
type input "#ecf0f1"
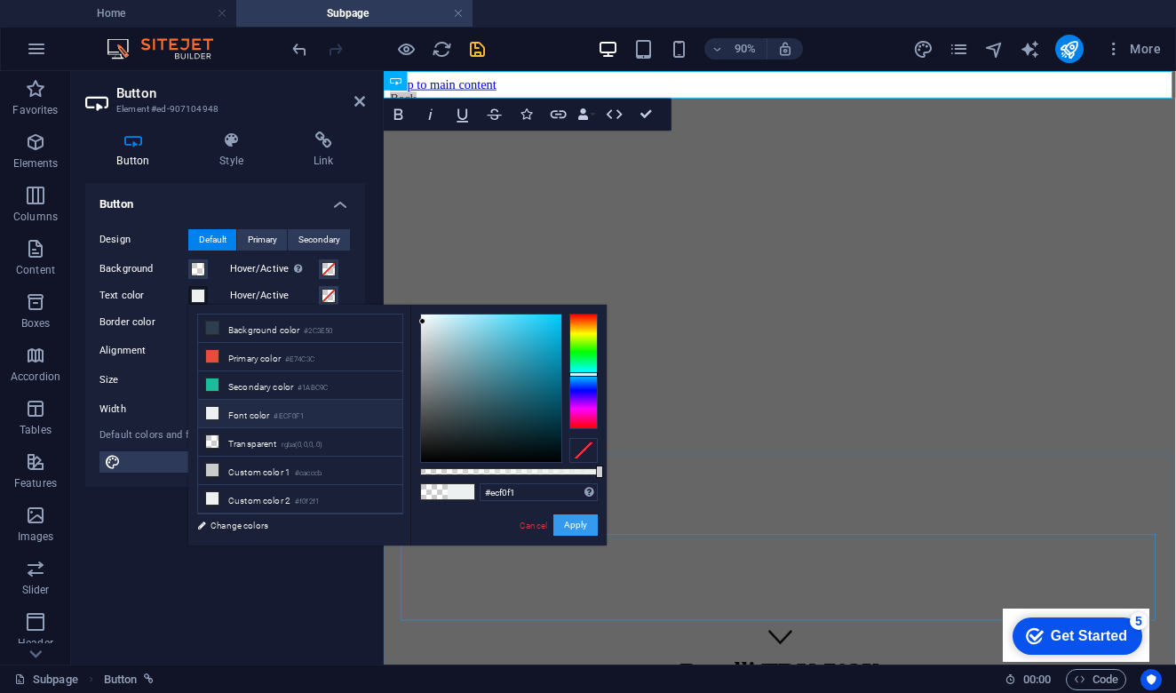
click at [587, 523] on button "Apply" at bounding box center [575, 524] width 44 height 21
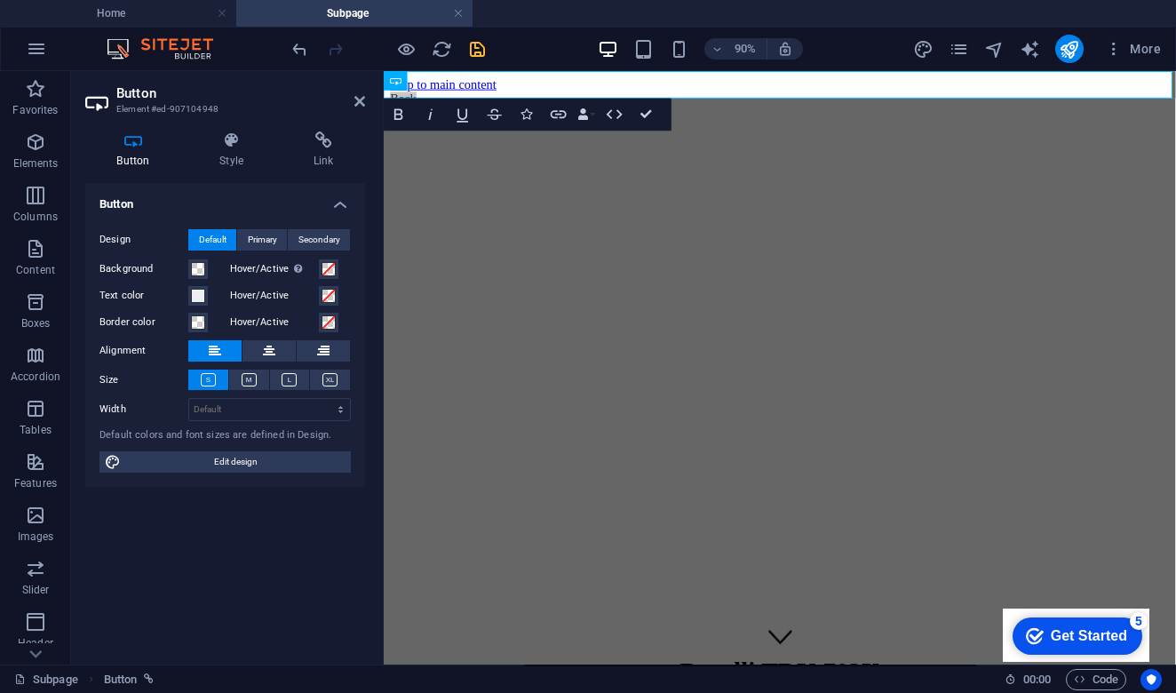
click at [216, 626] on div "Button Design Default Primary Secondary Background Hover/Active Switch to previ…" at bounding box center [225, 416] width 280 height 467
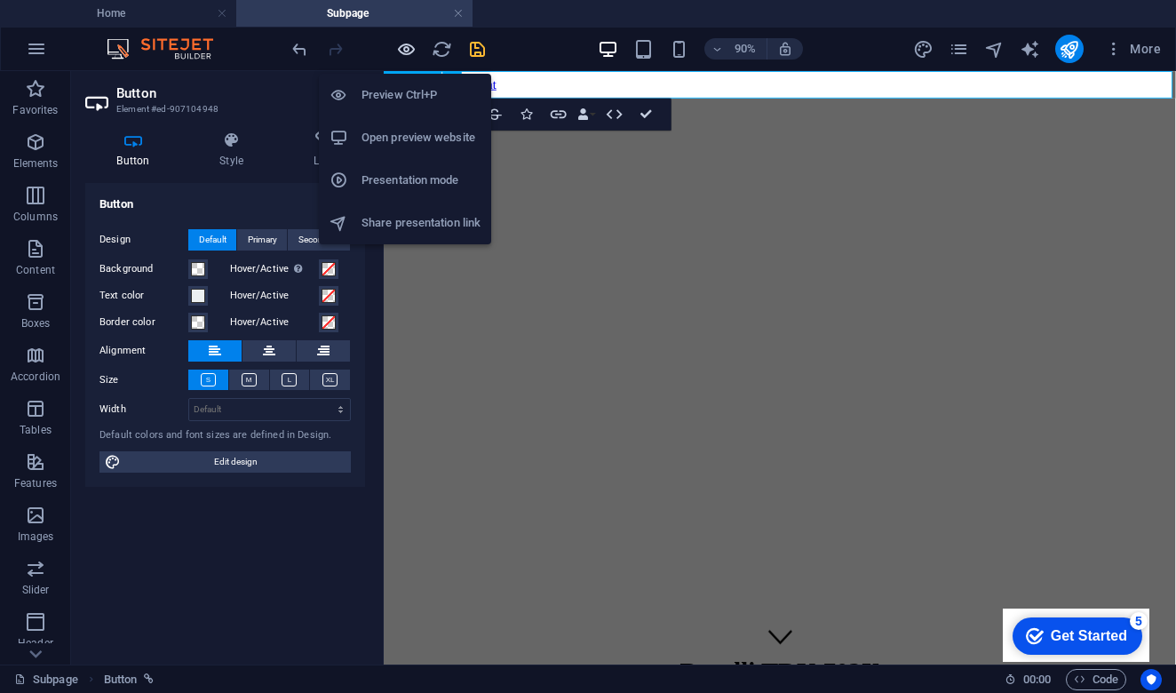
click at [402, 54] on icon "button" at bounding box center [406, 49] width 20 height 20
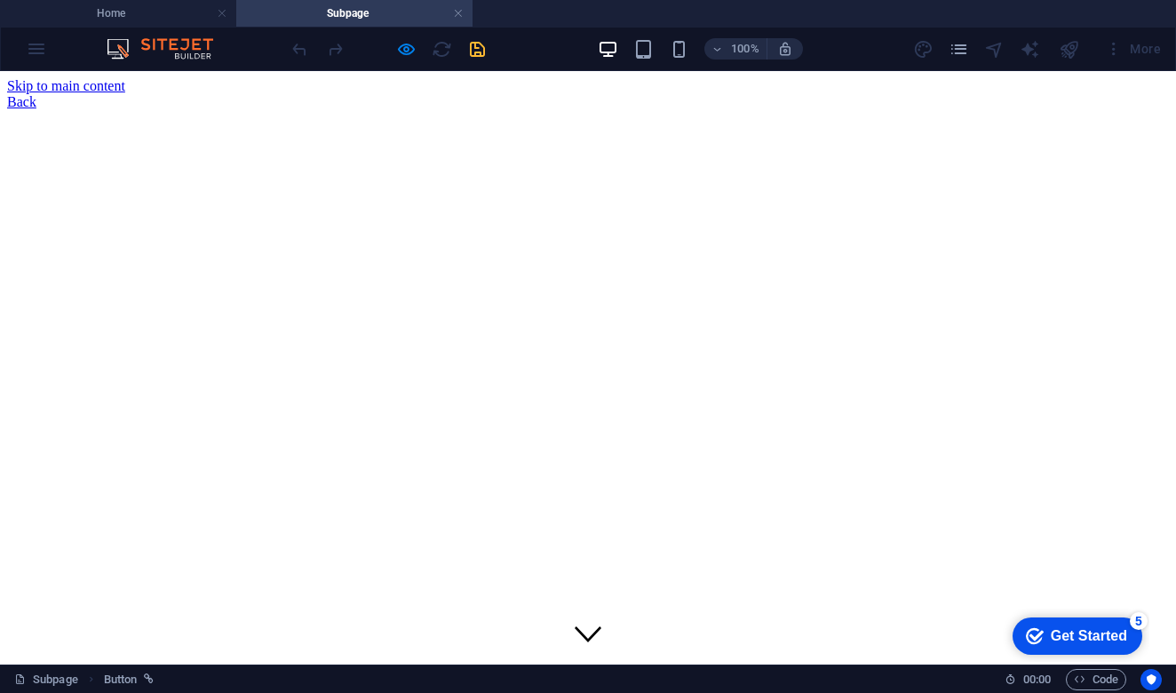
click at [149, 94] on div "Back" at bounding box center [588, 102] width 1162 height 16
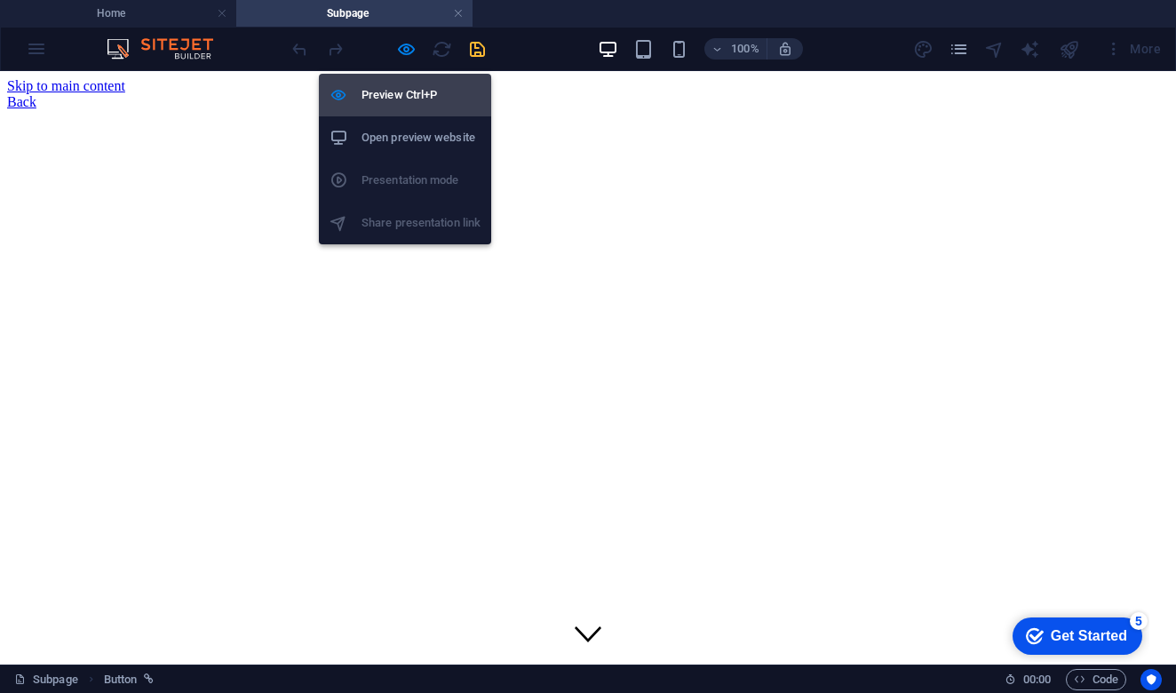
click at [410, 94] on h6 "Preview Ctrl+P" at bounding box center [421, 94] width 119 height 21
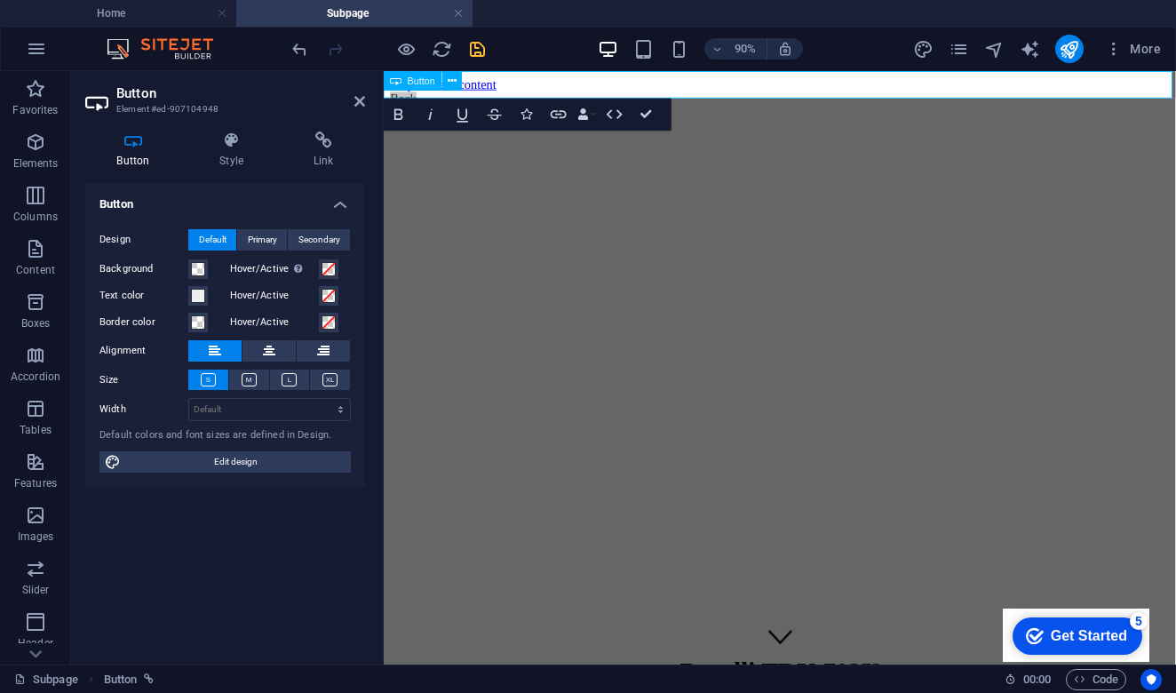
click at [418, 91] on div "Button" at bounding box center [428, 81] width 89 height 20
click at [419, 95] on link "Back" at bounding box center [405, 101] width 29 height 15
click at [453, 78] on icon at bounding box center [452, 80] width 9 height 17
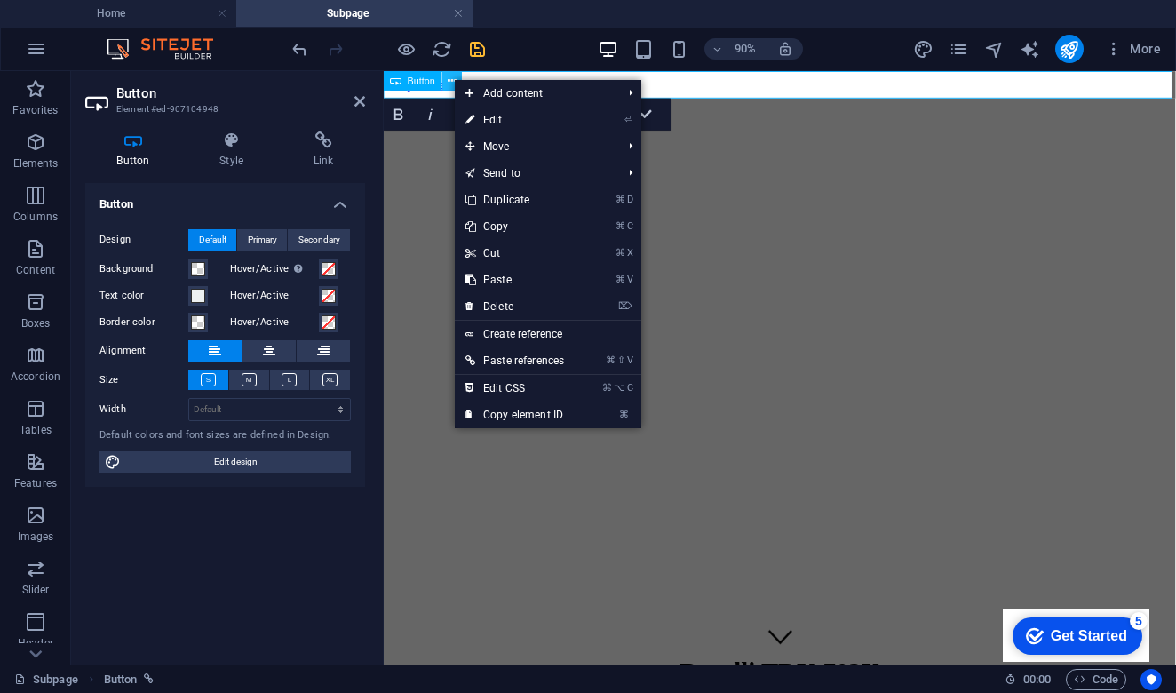
click at [449, 81] on icon at bounding box center [452, 80] width 9 height 17
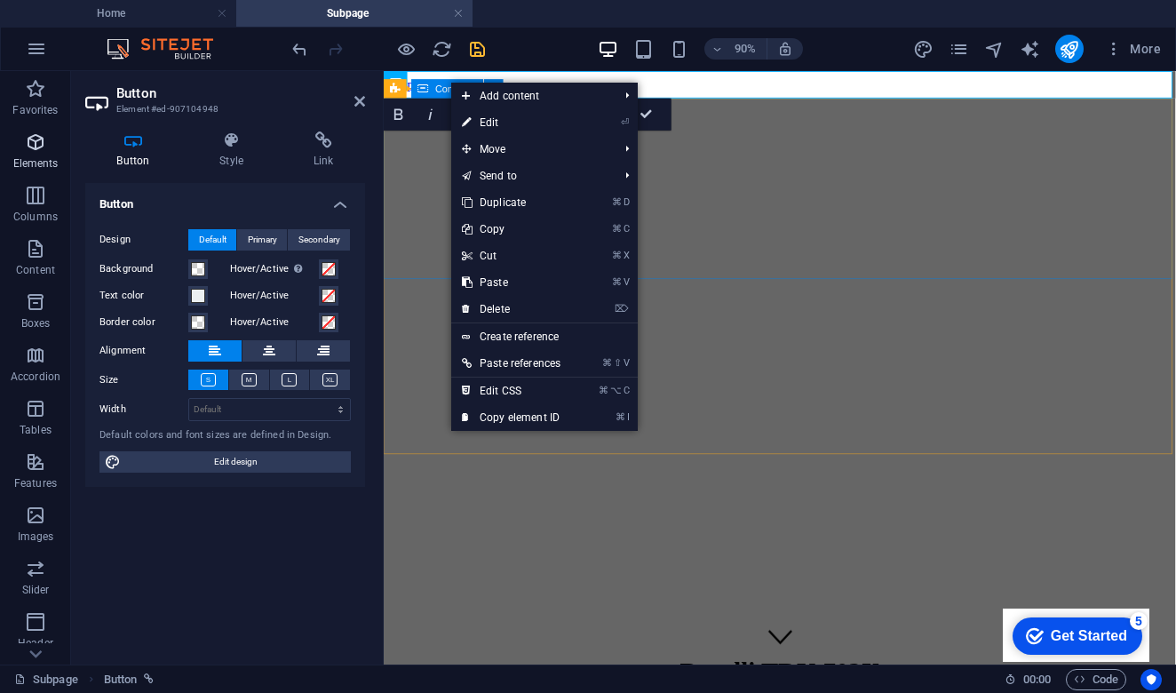
click at [42, 149] on icon "button" at bounding box center [35, 141] width 21 height 21
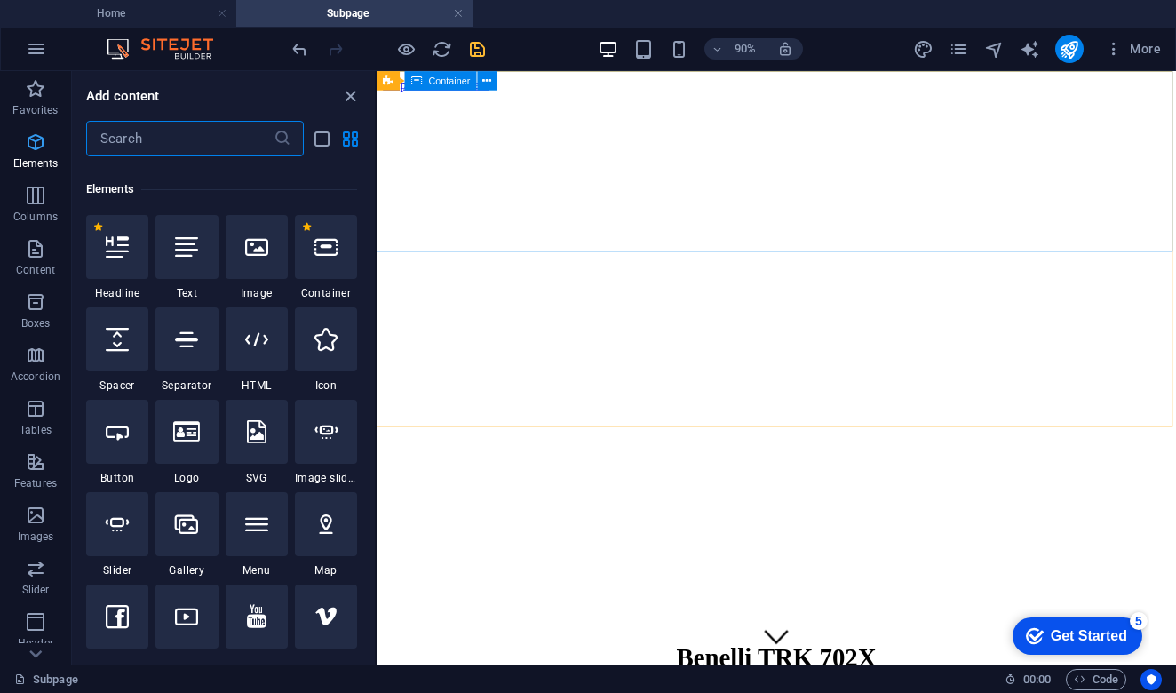
scroll to position [189, 0]
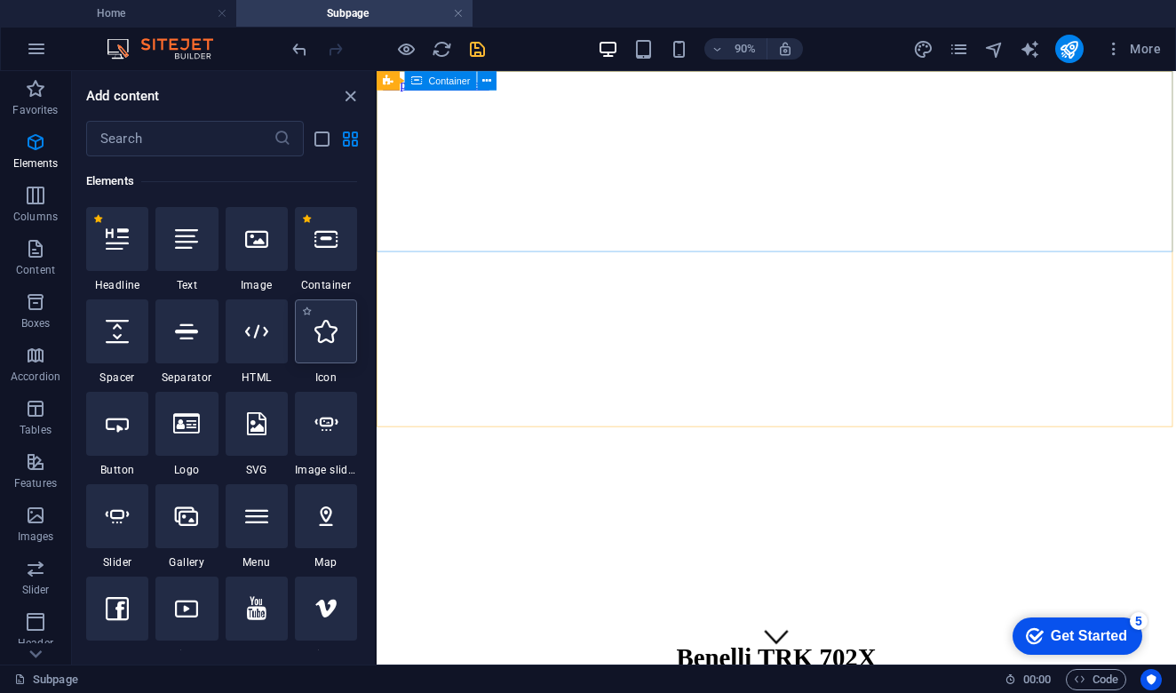
click at [335, 338] on icon at bounding box center [325, 331] width 23 height 23
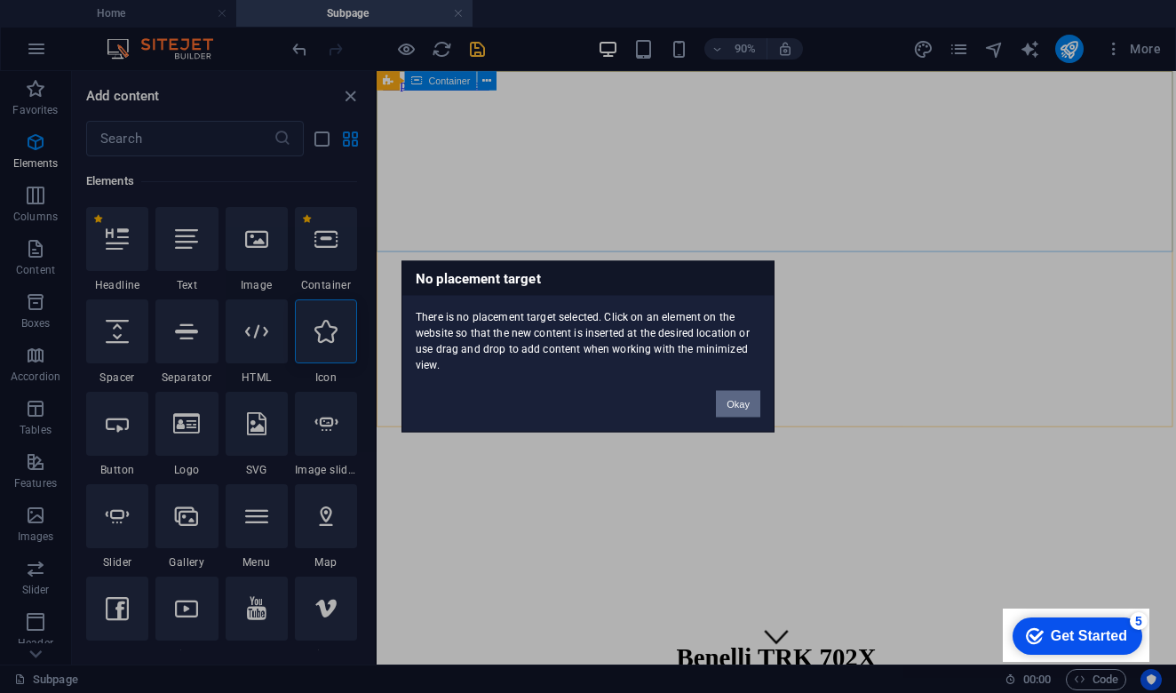
click at [741, 402] on button "Okay" at bounding box center [738, 404] width 44 height 27
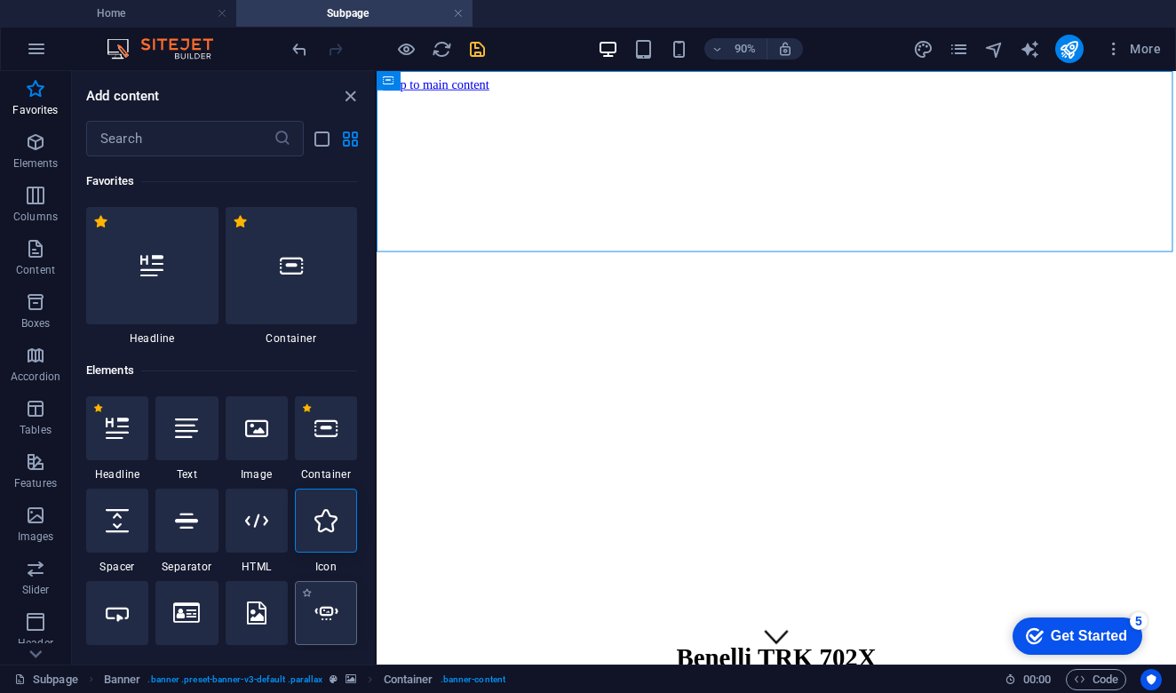
scroll to position [0, 0]
click at [187, 144] on input "text" at bounding box center [179, 139] width 187 height 36
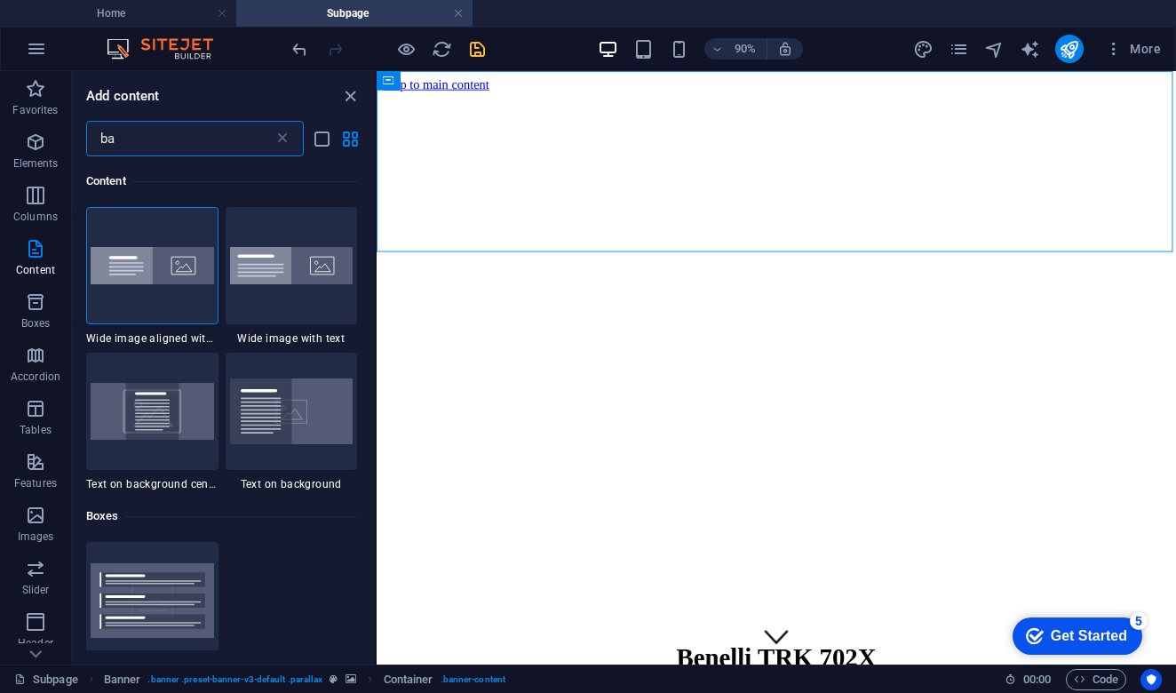
type input "b"
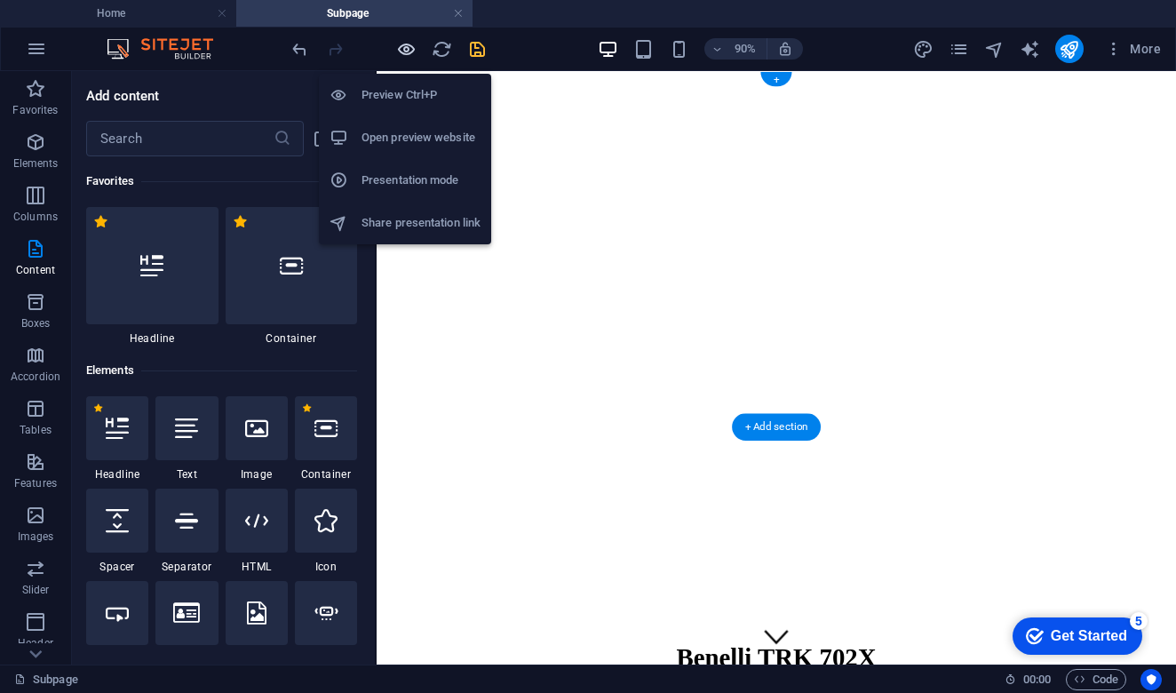
click at [404, 49] on icon "button" at bounding box center [406, 49] width 20 height 20
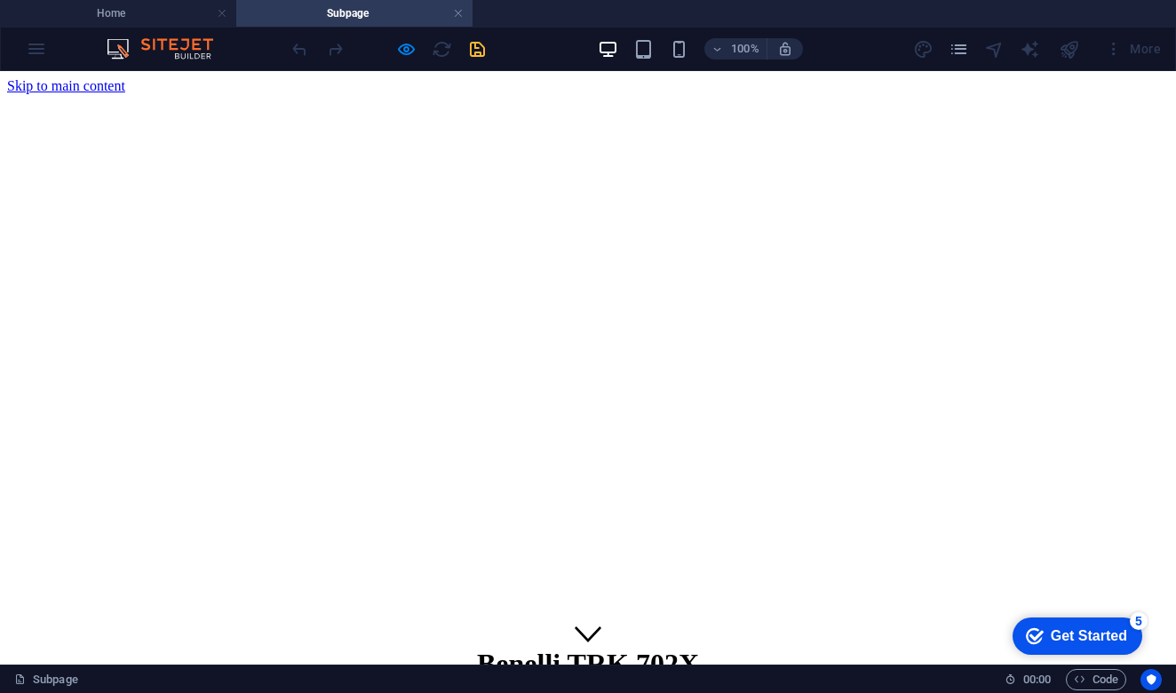
click at [609, 648] on span "Benelli TRK 702X" at bounding box center [588, 664] width 222 height 32
click at [585, 620] on icon at bounding box center [588, 633] width 27 height 27
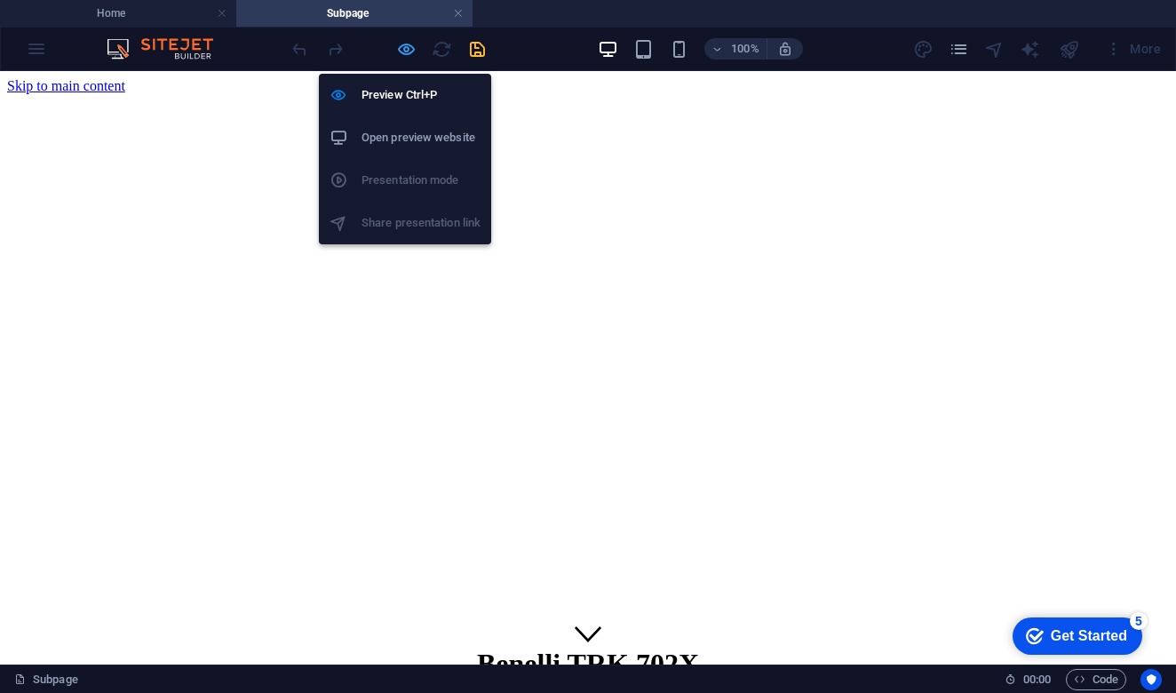
click at [403, 56] on icon "button" at bounding box center [406, 49] width 20 height 20
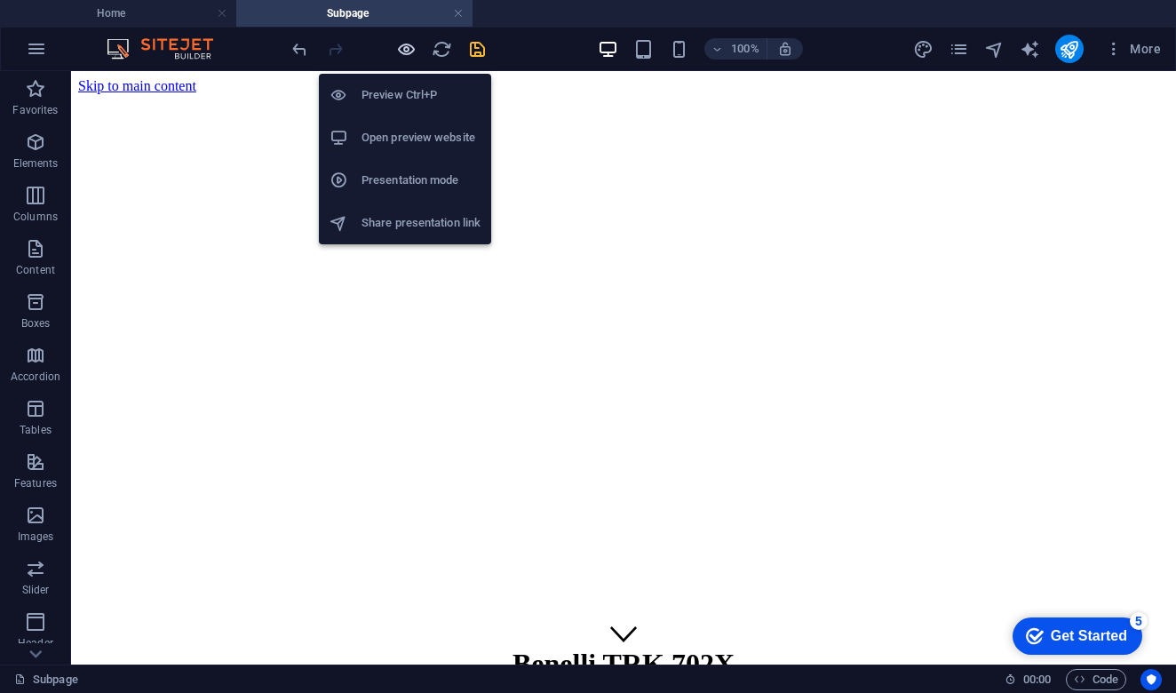
click at [403, 55] on icon "button" at bounding box center [406, 49] width 20 height 20
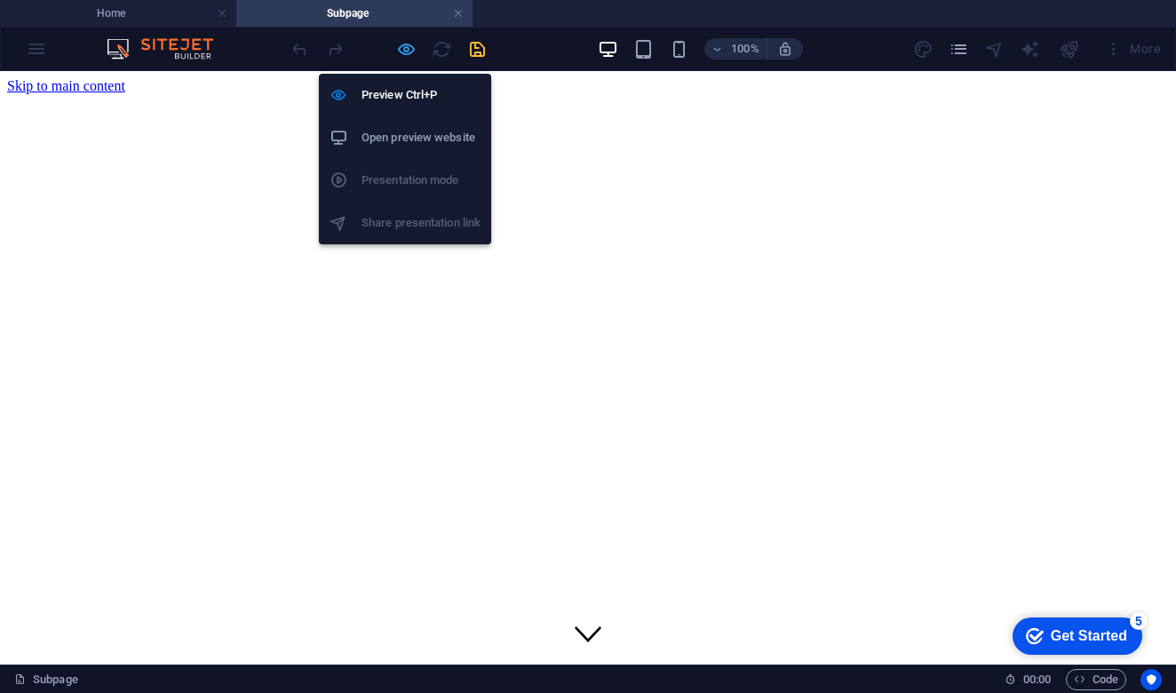
click at [403, 55] on icon "button" at bounding box center [406, 49] width 20 height 20
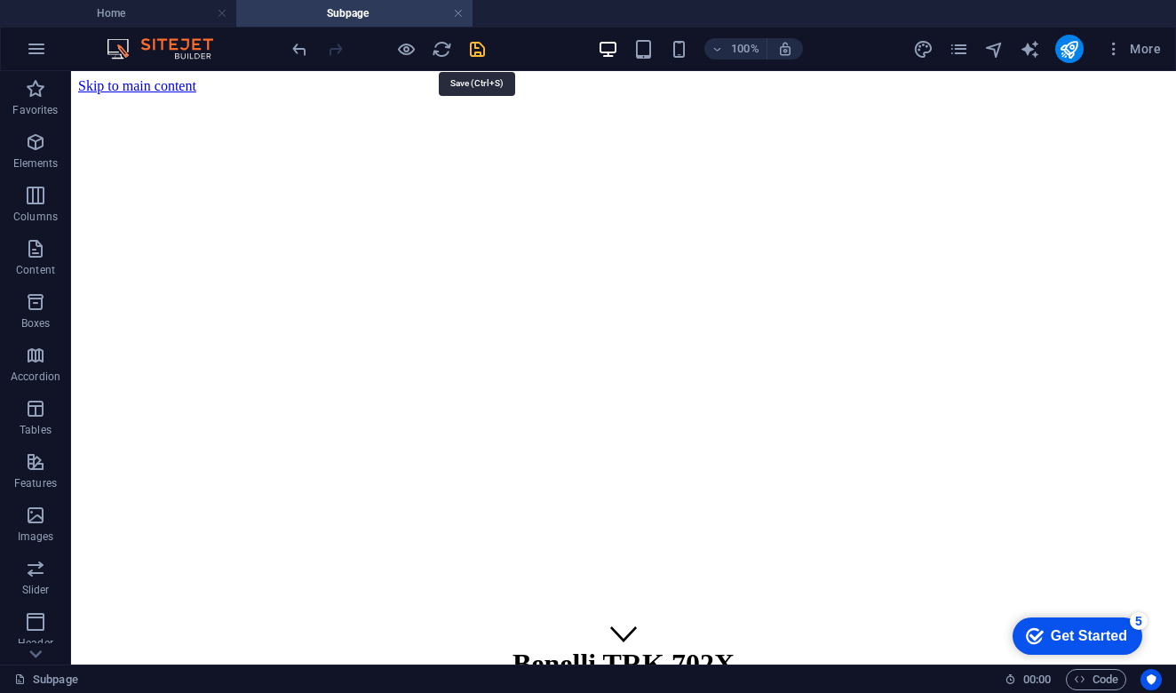
click at [483, 56] on icon "save" at bounding box center [477, 49] width 20 height 20
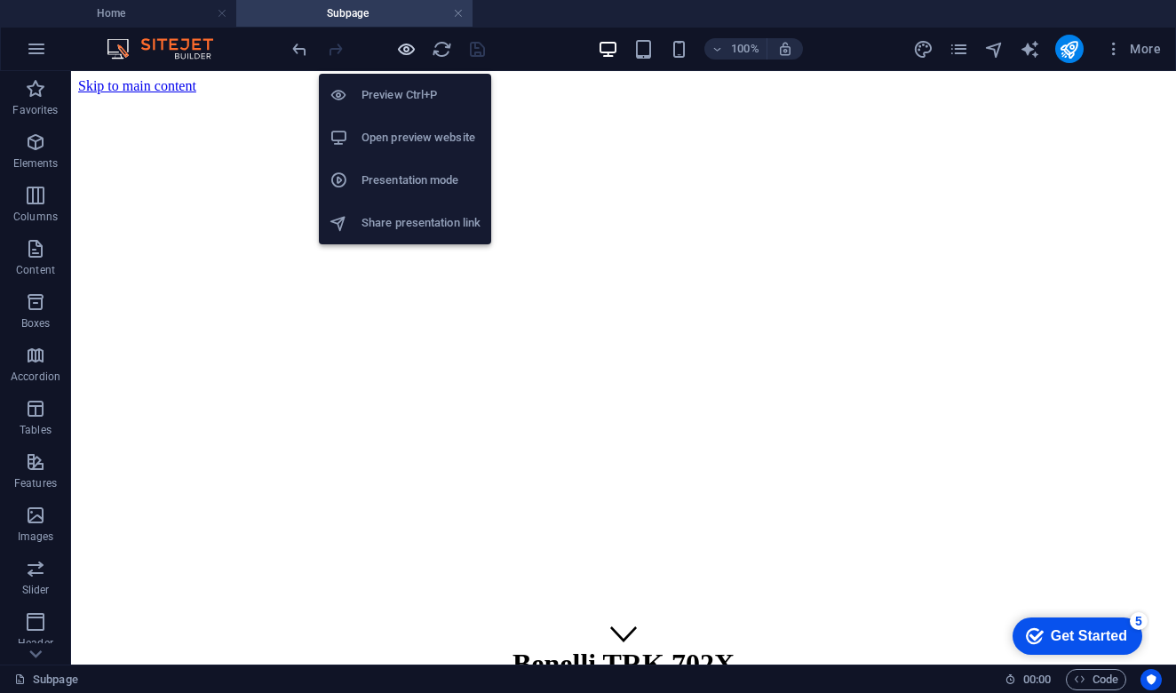
click at [406, 52] on icon "button" at bounding box center [406, 49] width 20 height 20
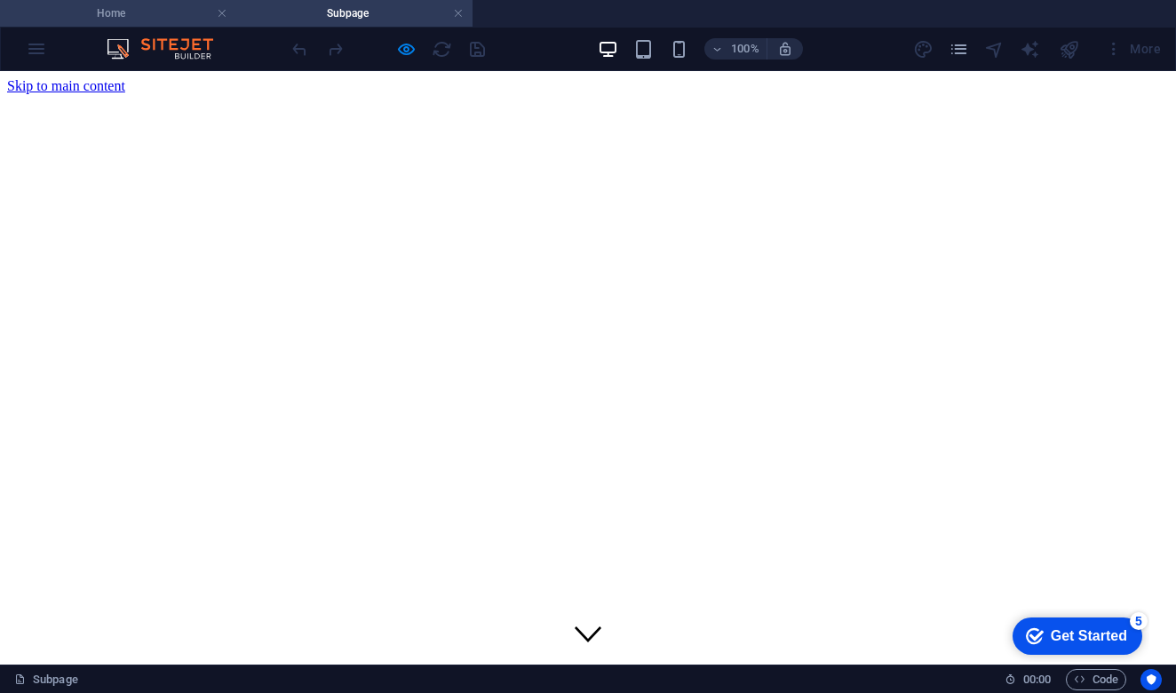
click at [152, 10] on h4 "Home" at bounding box center [118, 14] width 236 height 20
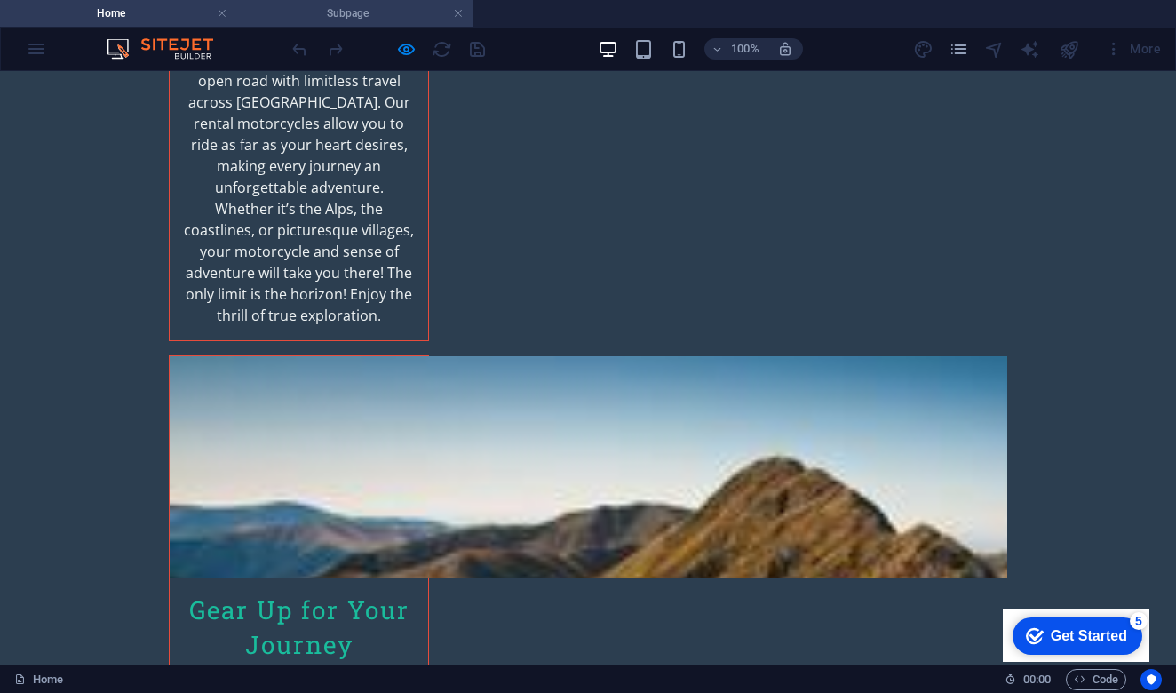
click at [398, 23] on li "Subpage" at bounding box center [354, 13] width 236 height 27
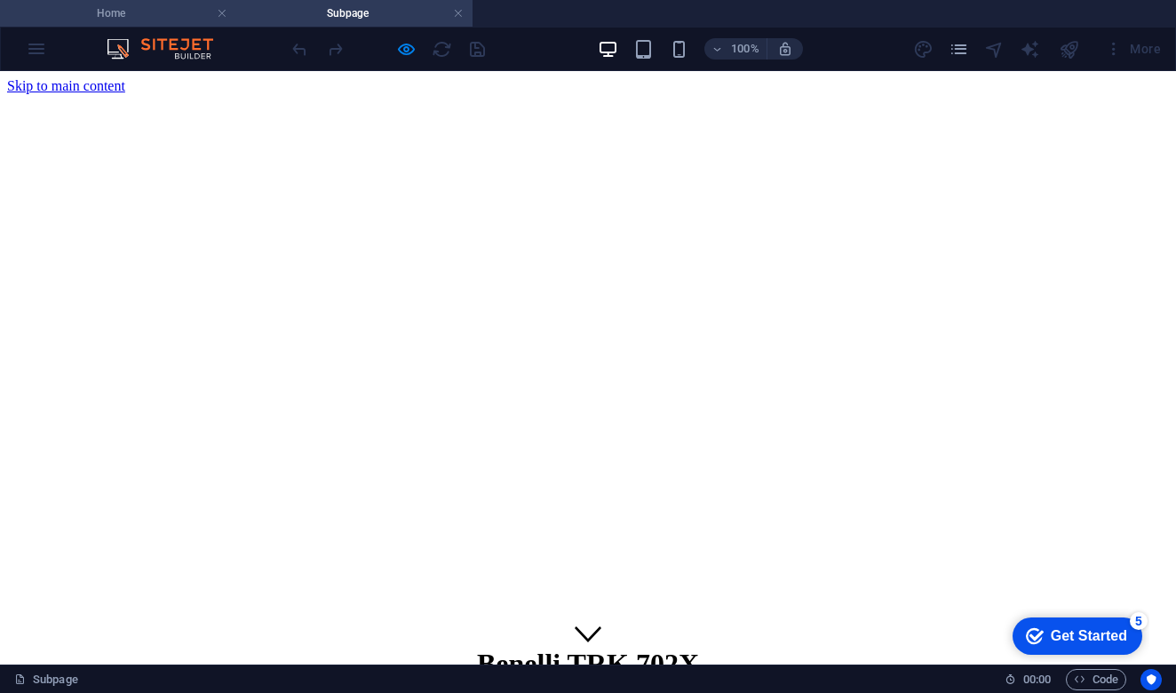
click at [131, 14] on h4 "Home" at bounding box center [118, 14] width 236 height 20
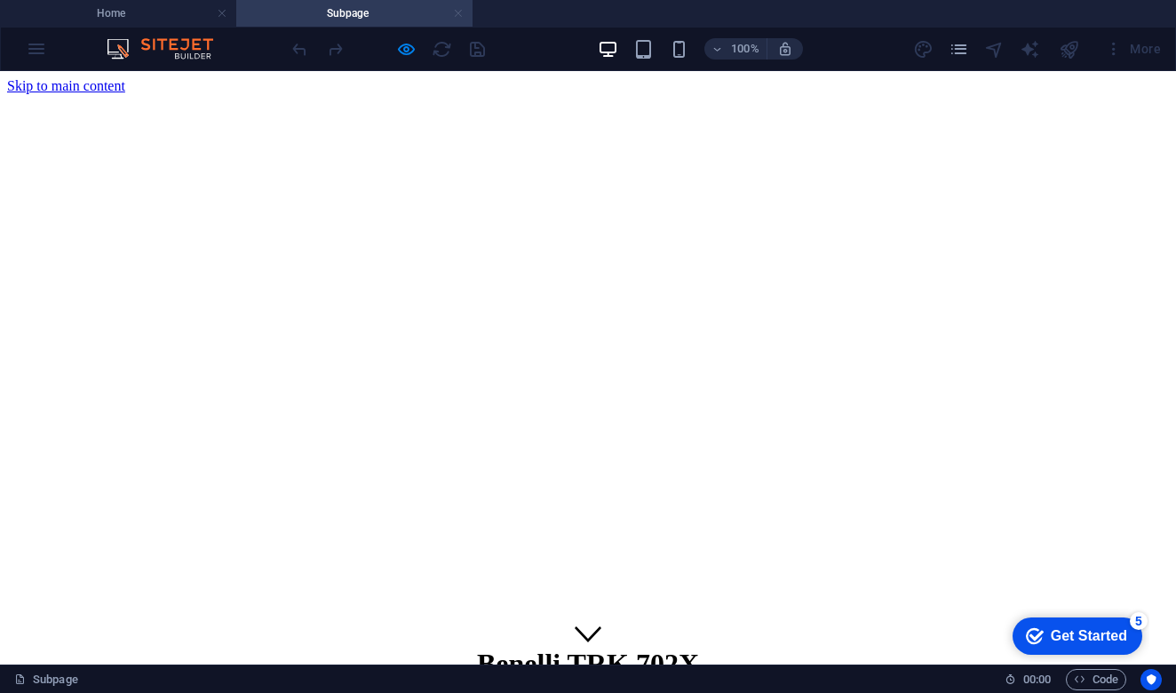
click at [458, 13] on link at bounding box center [458, 13] width 11 height 17
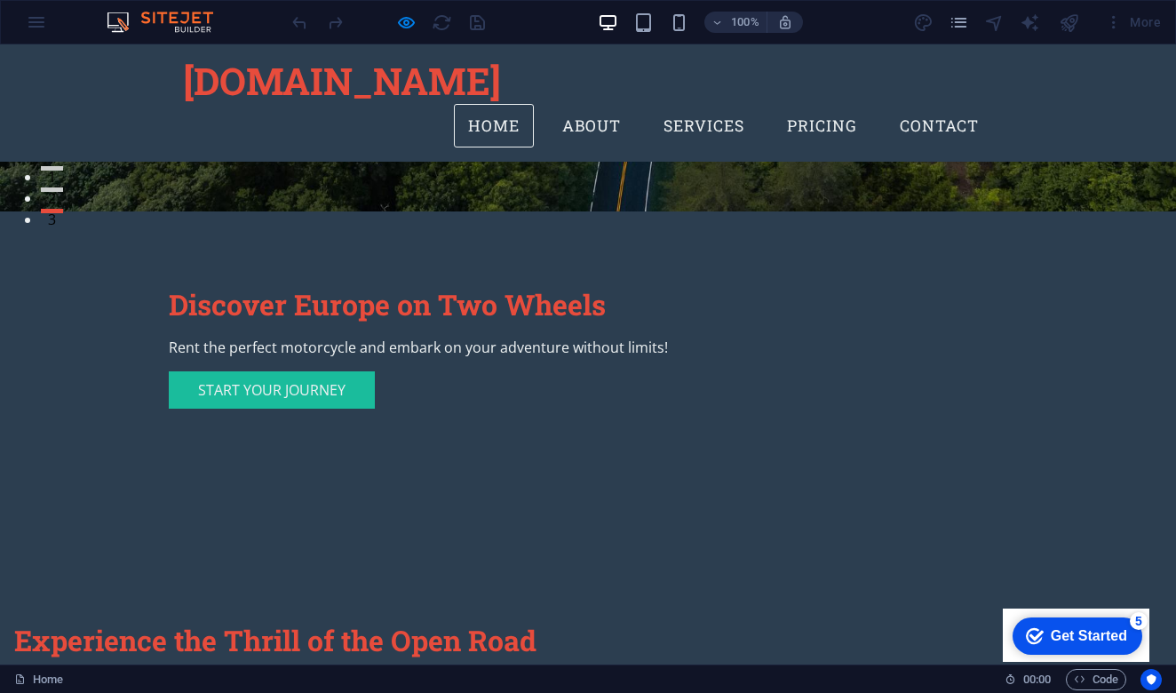
scroll to position [37, 0]
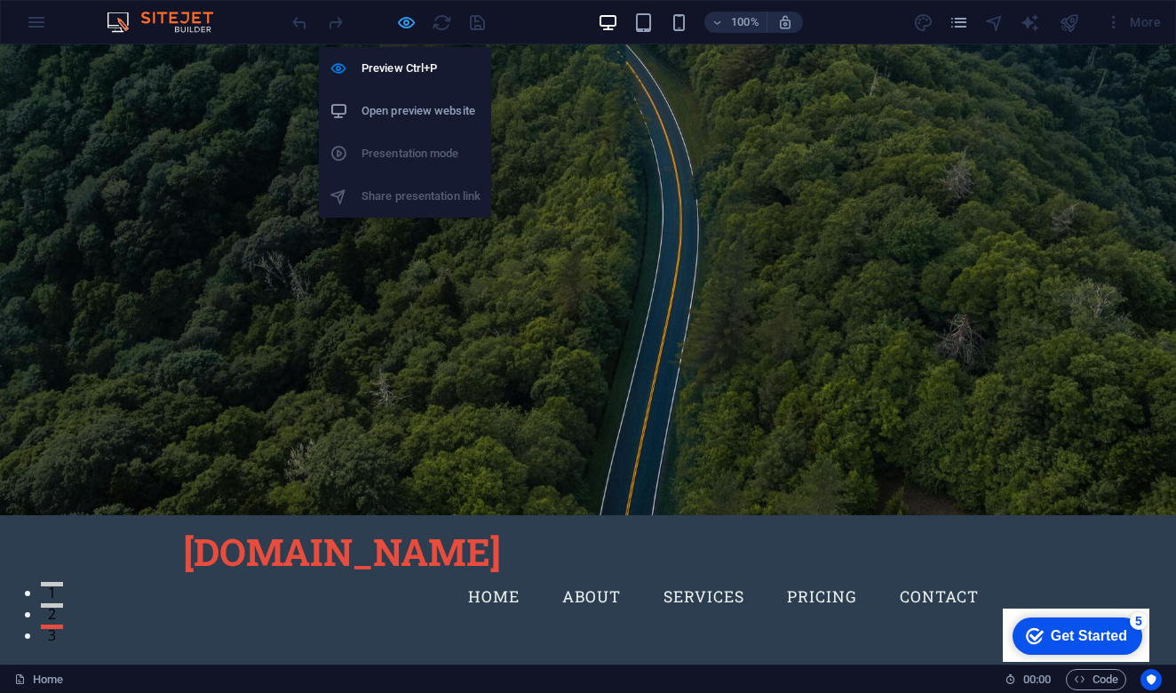
click at [410, 20] on icon "button" at bounding box center [406, 22] width 20 height 20
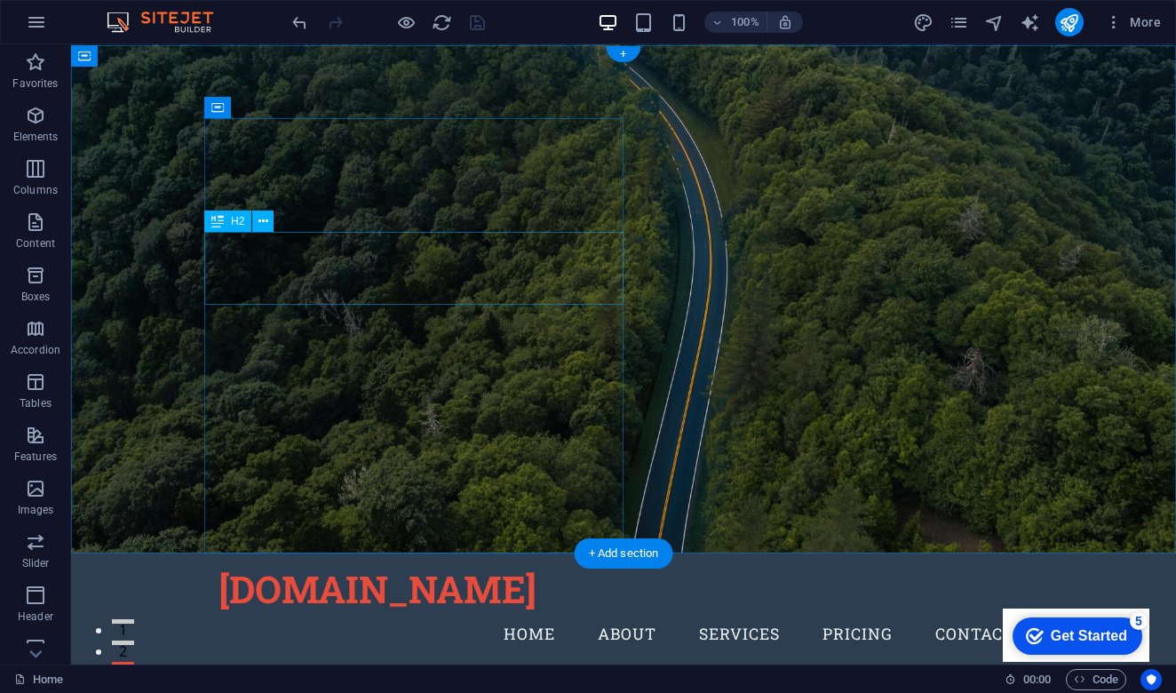
scroll to position [0, 0]
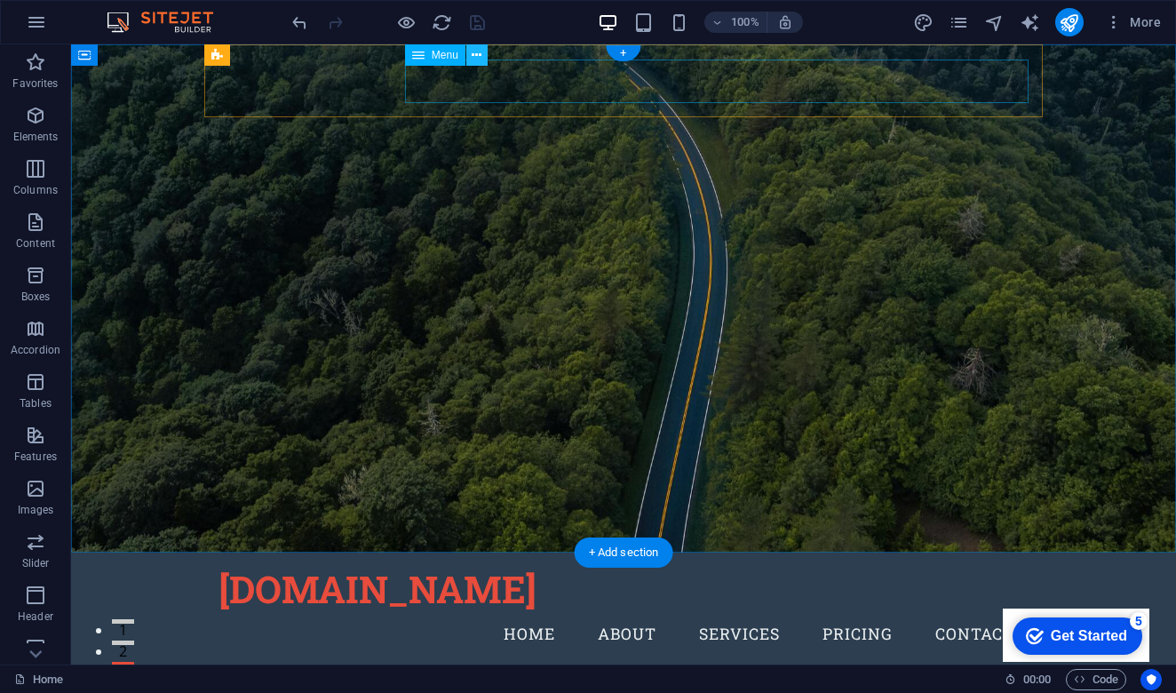
click at [479, 55] on icon at bounding box center [477, 55] width 10 height 19
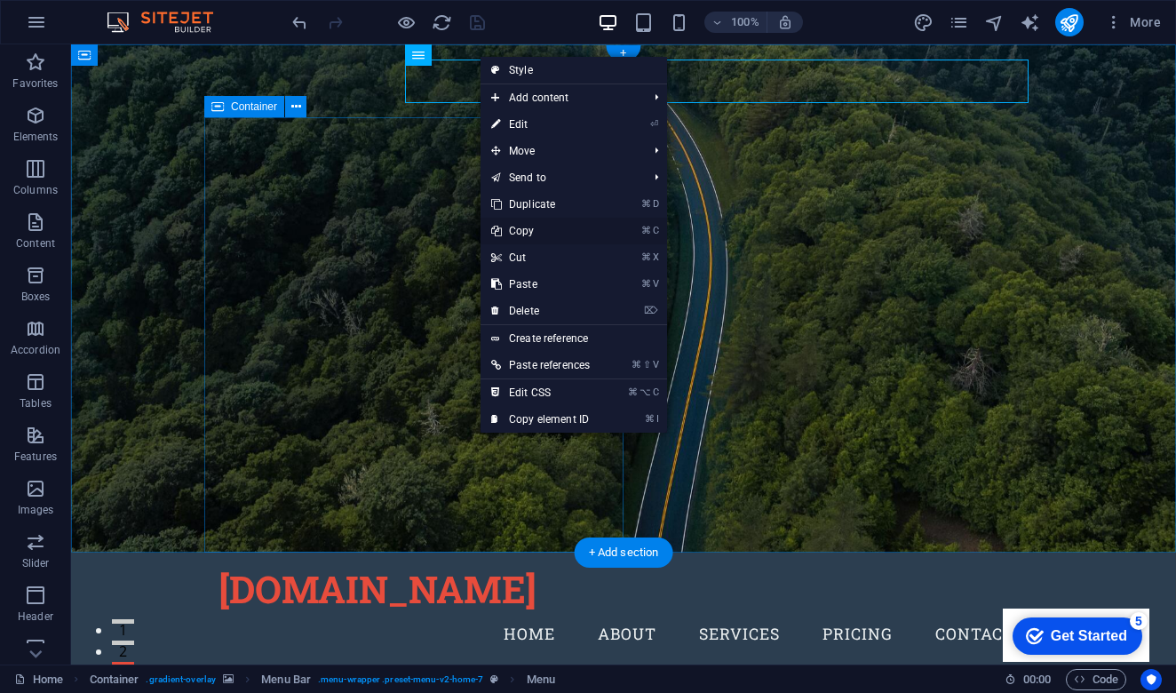
click at [562, 238] on link "⌘ C Copy" at bounding box center [541, 231] width 120 height 27
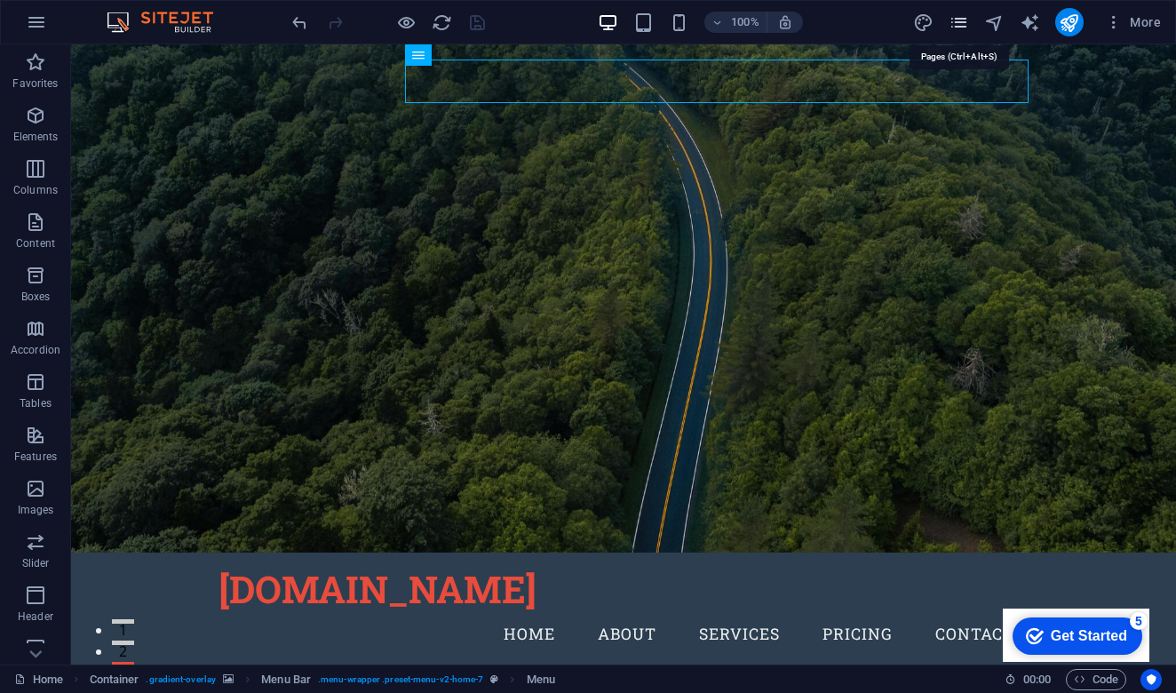
click at [960, 28] on icon "pages" at bounding box center [959, 22] width 20 height 20
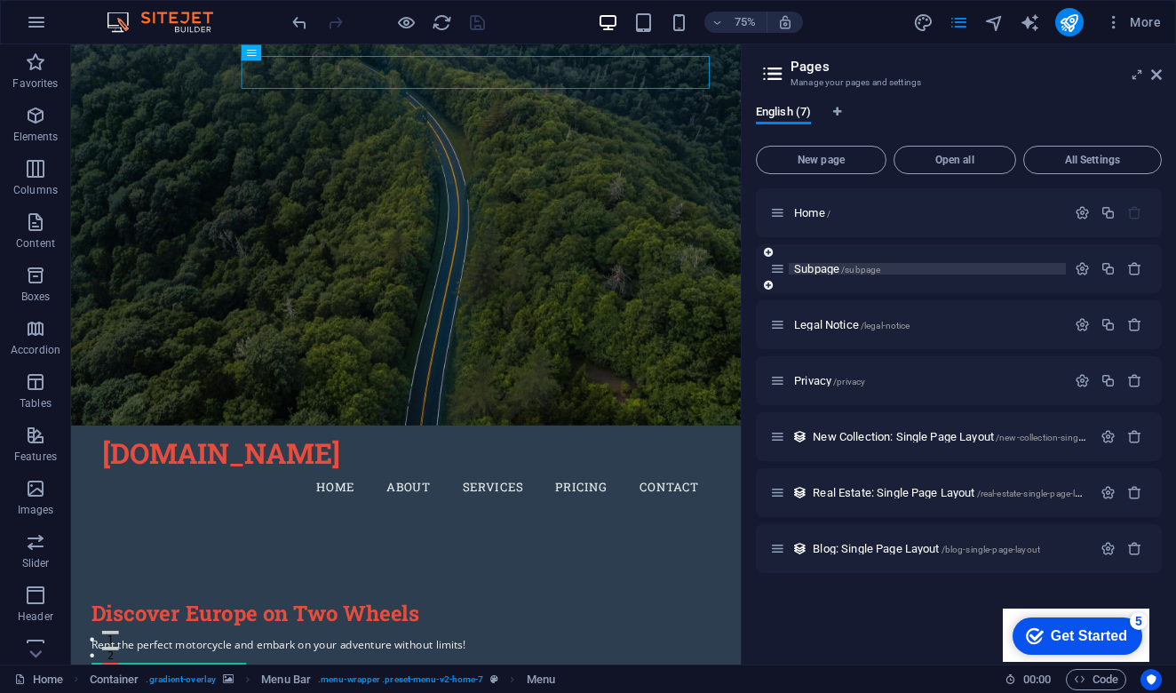
click at [912, 274] on p "Subpage /subpage" at bounding box center [927, 269] width 266 height 12
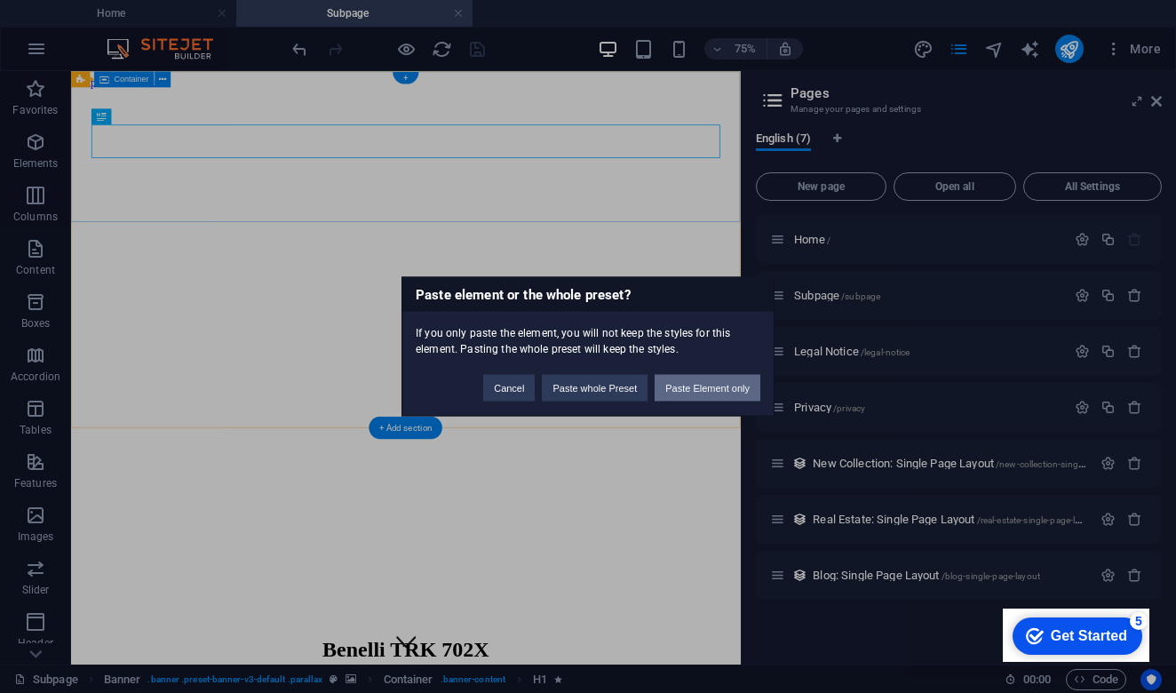
click at [708, 382] on button "Paste Element only" at bounding box center [708, 388] width 106 height 27
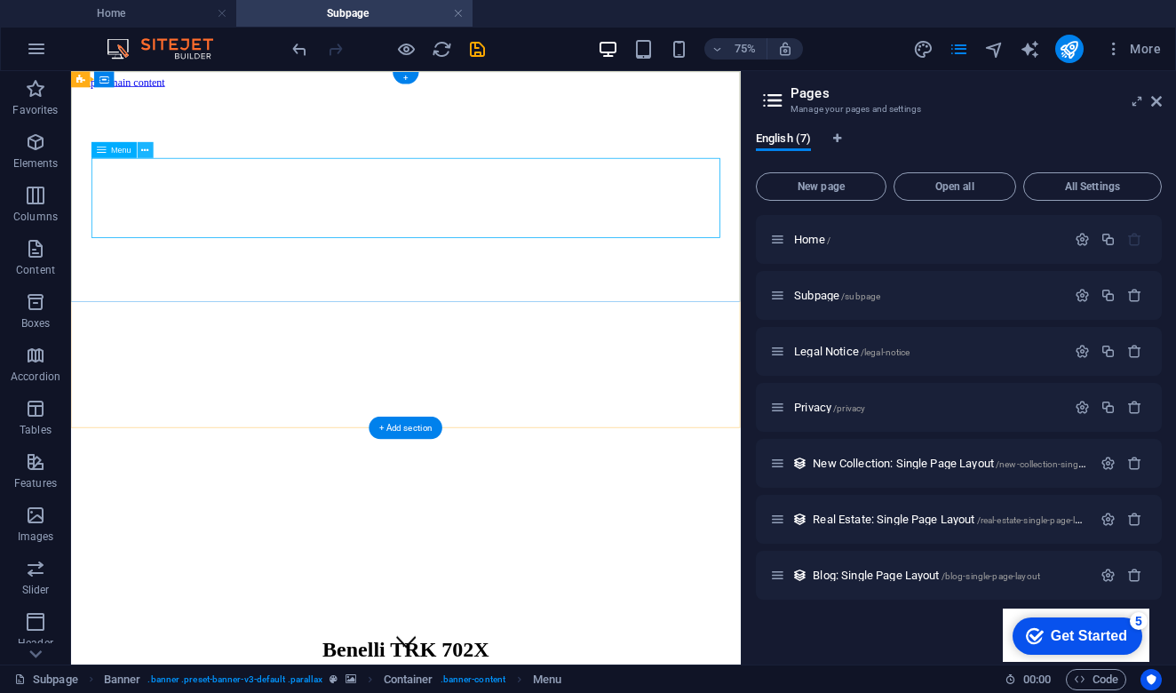
click at [144, 149] on icon at bounding box center [145, 150] width 7 height 14
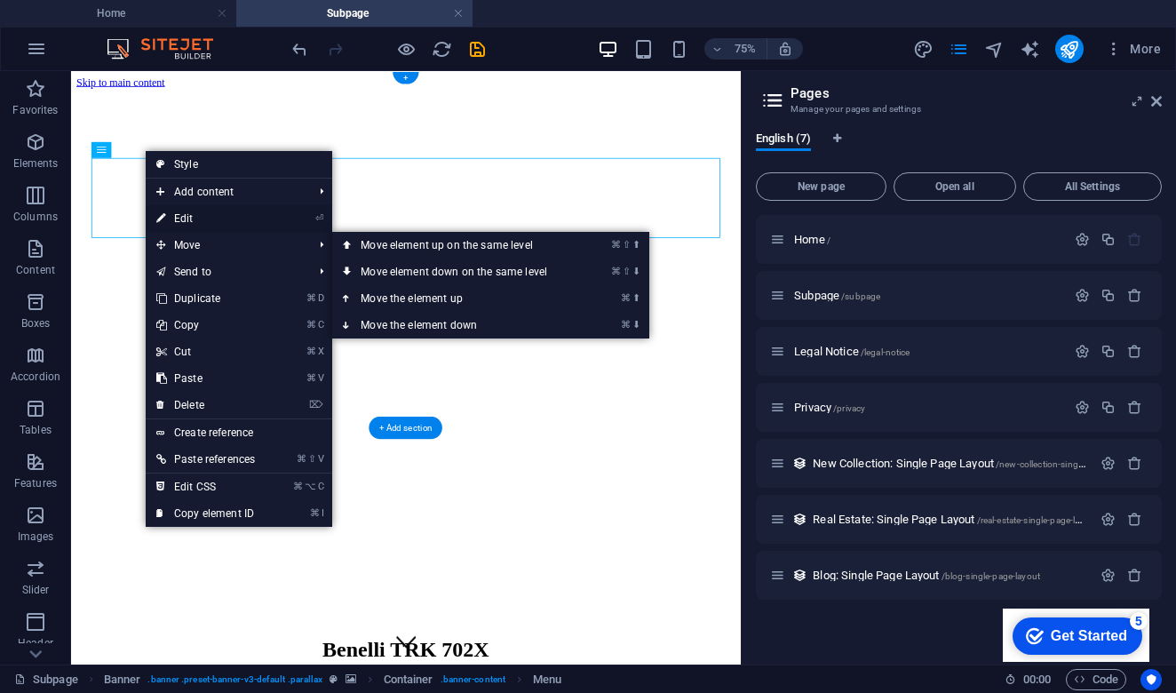
click at [196, 217] on link "⏎ Edit" at bounding box center [206, 218] width 120 height 27
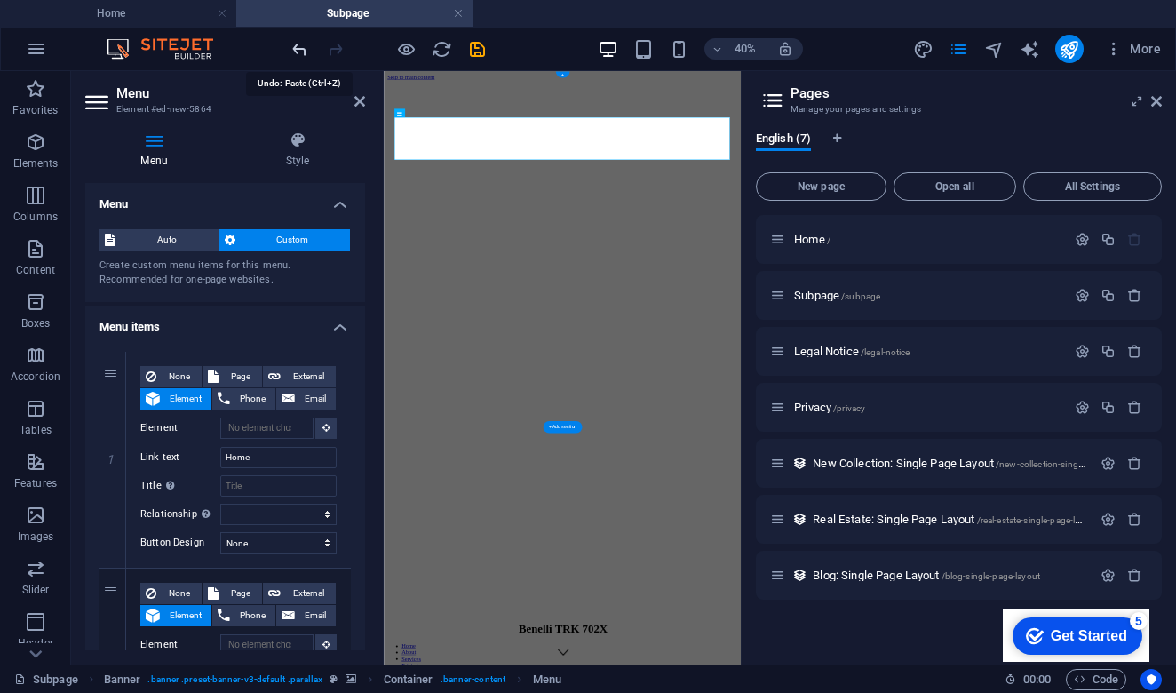
click at [304, 53] on icon "undo" at bounding box center [300, 49] width 20 height 20
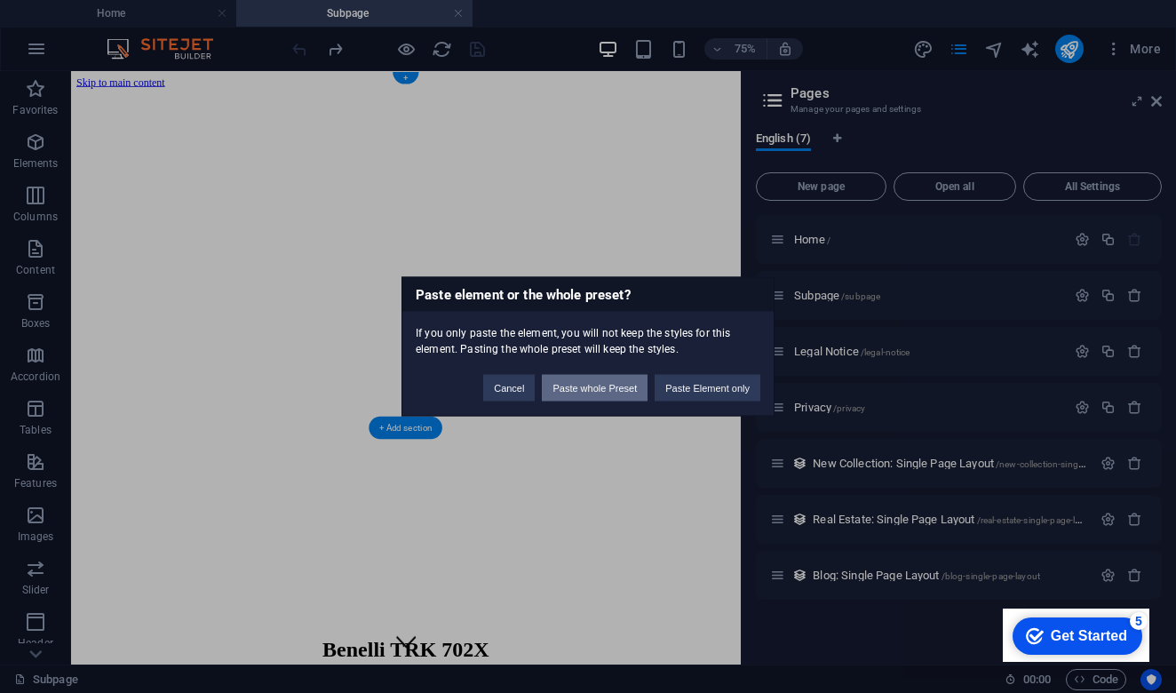
click at [597, 392] on button "Paste whole Preset" at bounding box center [595, 388] width 106 height 27
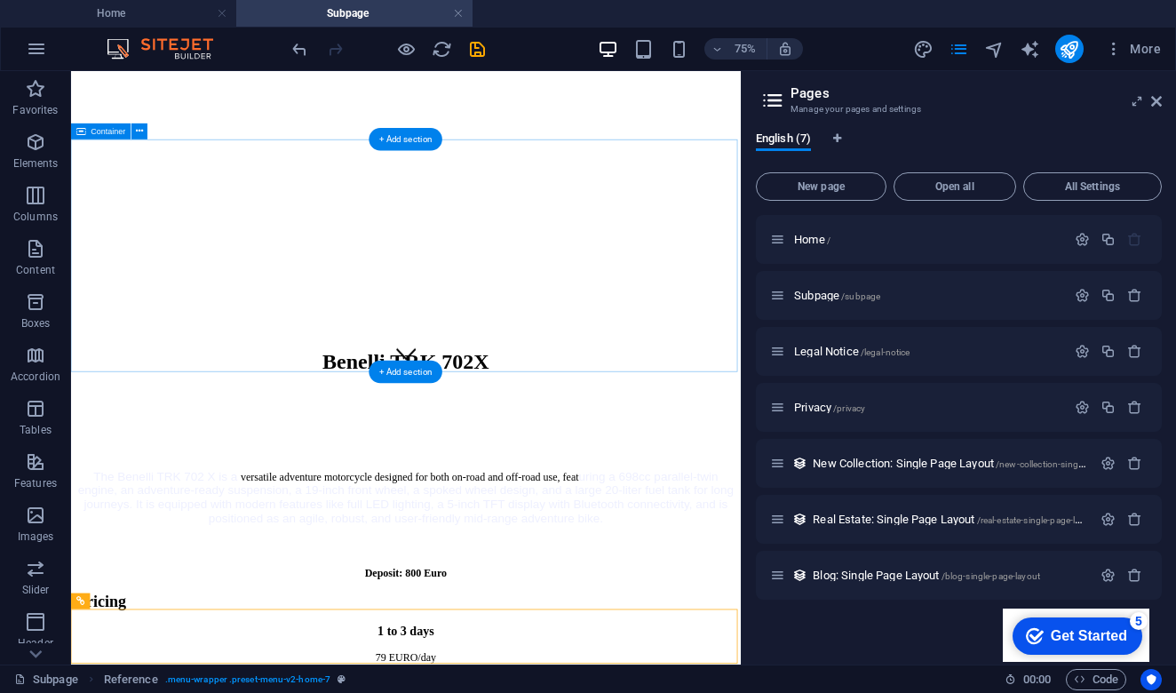
scroll to position [383, 0]
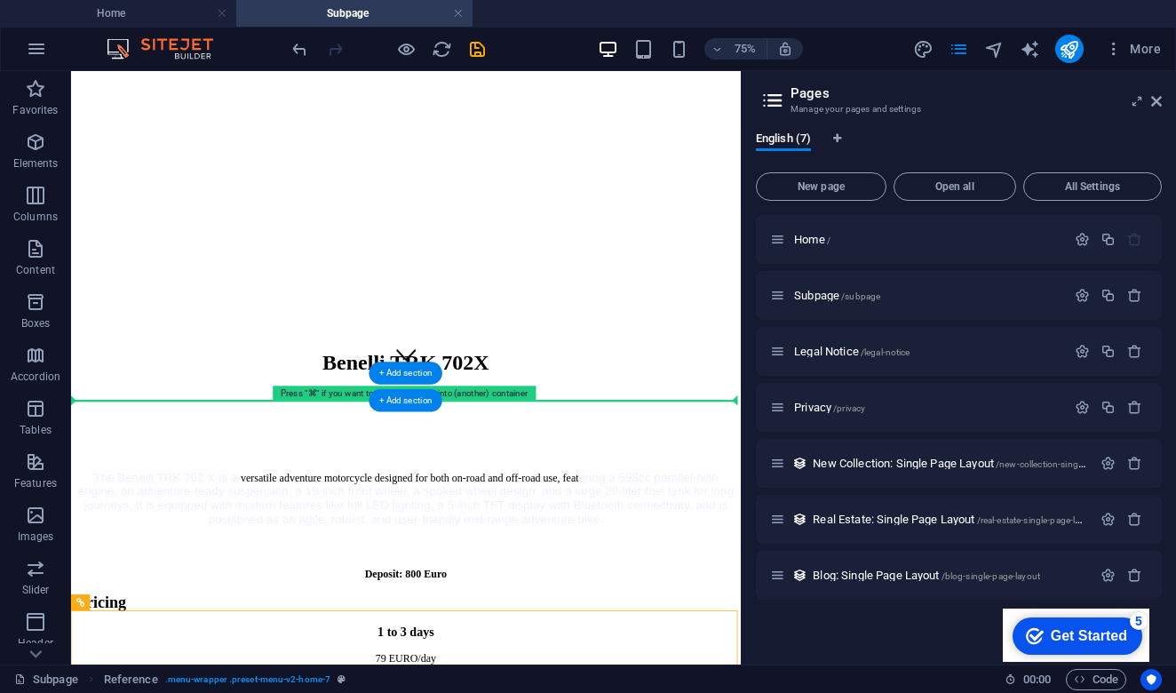
drag, startPoint x: 347, startPoint y: 813, endPoint x: 340, endPoint y: 497, distance: 315.4
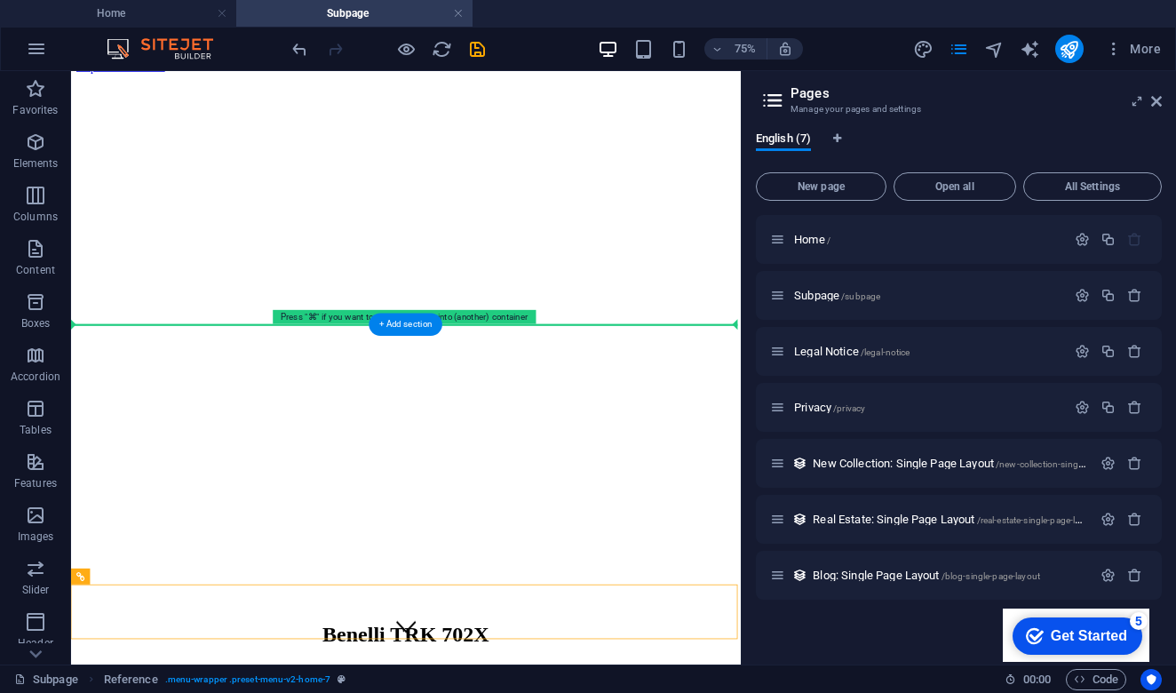
scroll to position [0, 0]
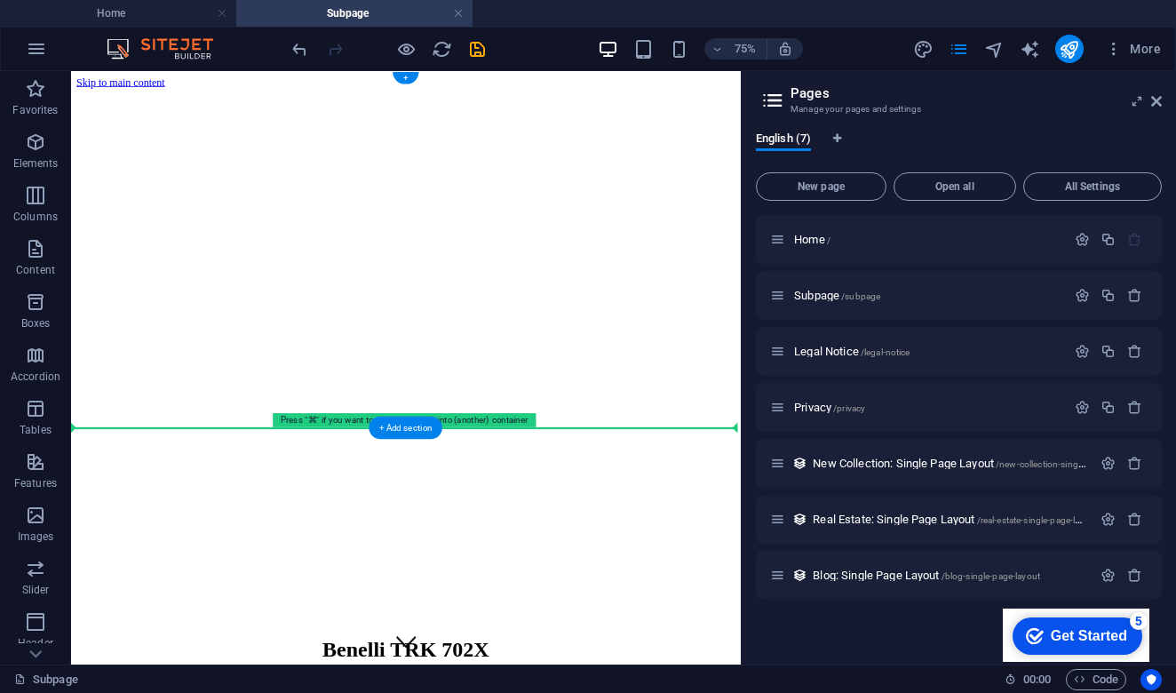
drag, startPoint x: 338, startPoint y: 551, endPoint x: 333, endPoint y: 150, distance: 400.7
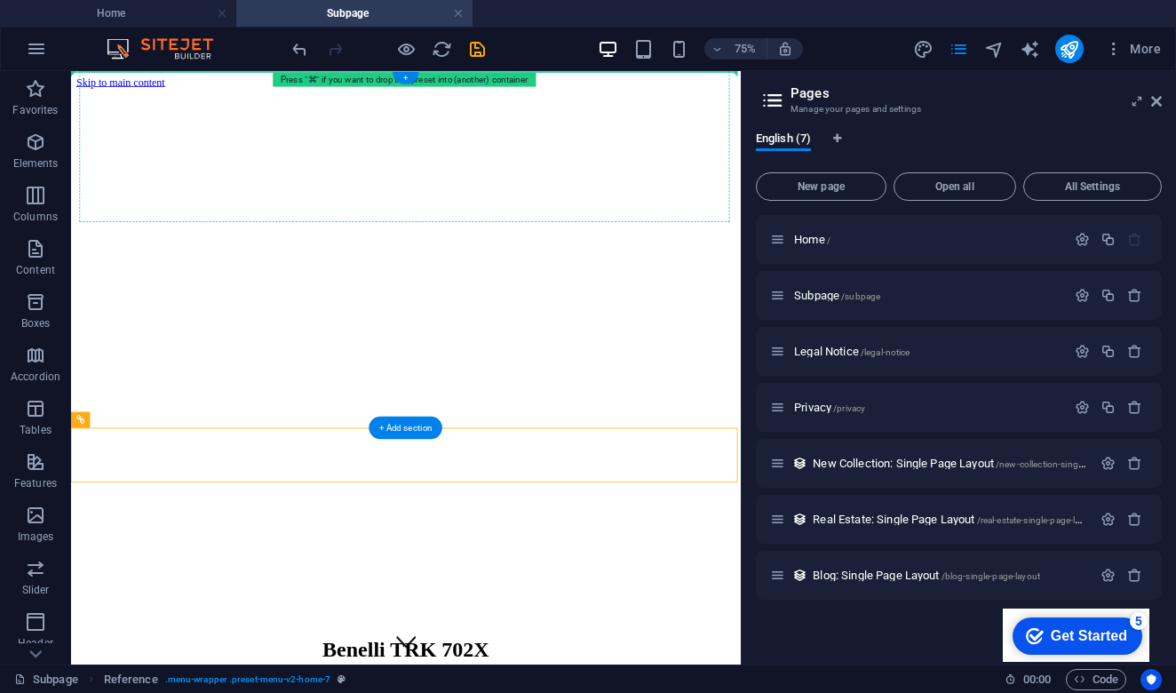
drag, startPoint x: 349, startPoint y: 586, endPoint x: 344, endPoint y: 148, distance: 438.0
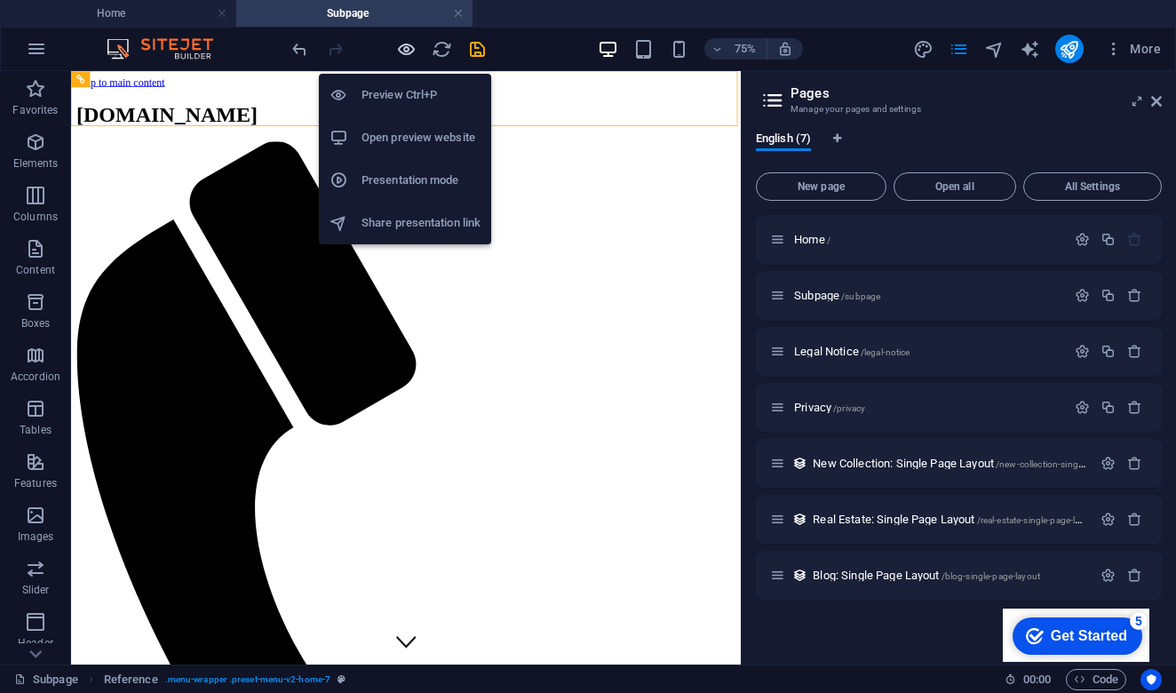
click at [402, 51] on icon "button" at bounding box center [406, 49] width 20 height 20
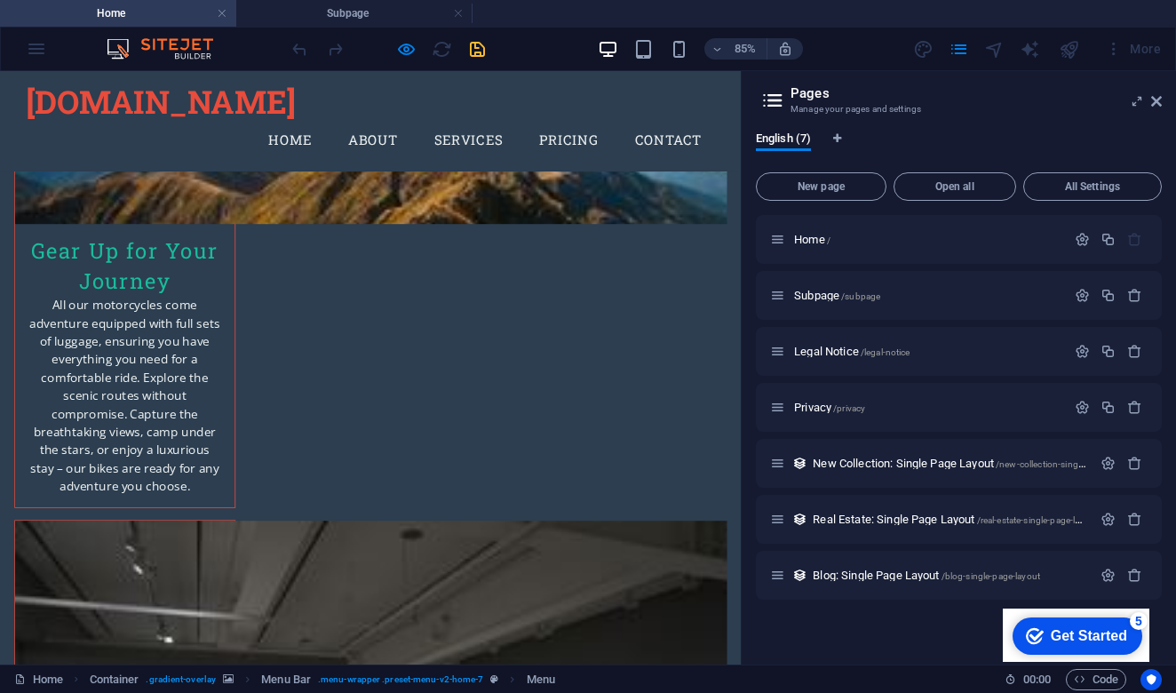
scroll to position [3057, 0]
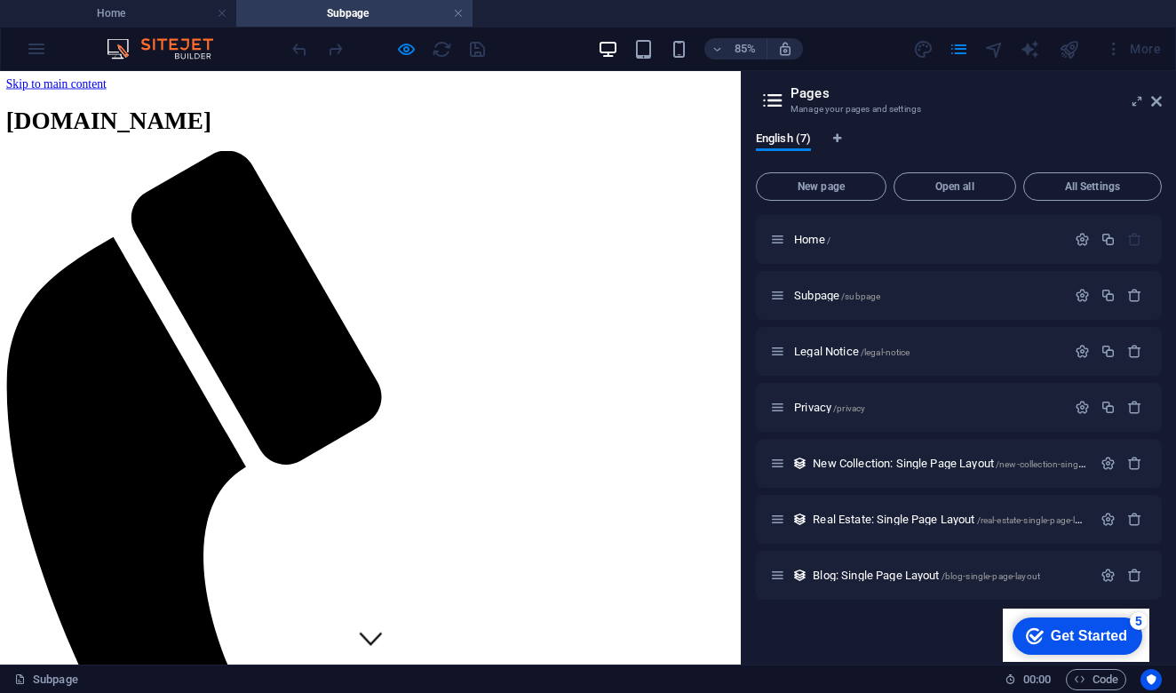
scroll to position [0, 0]
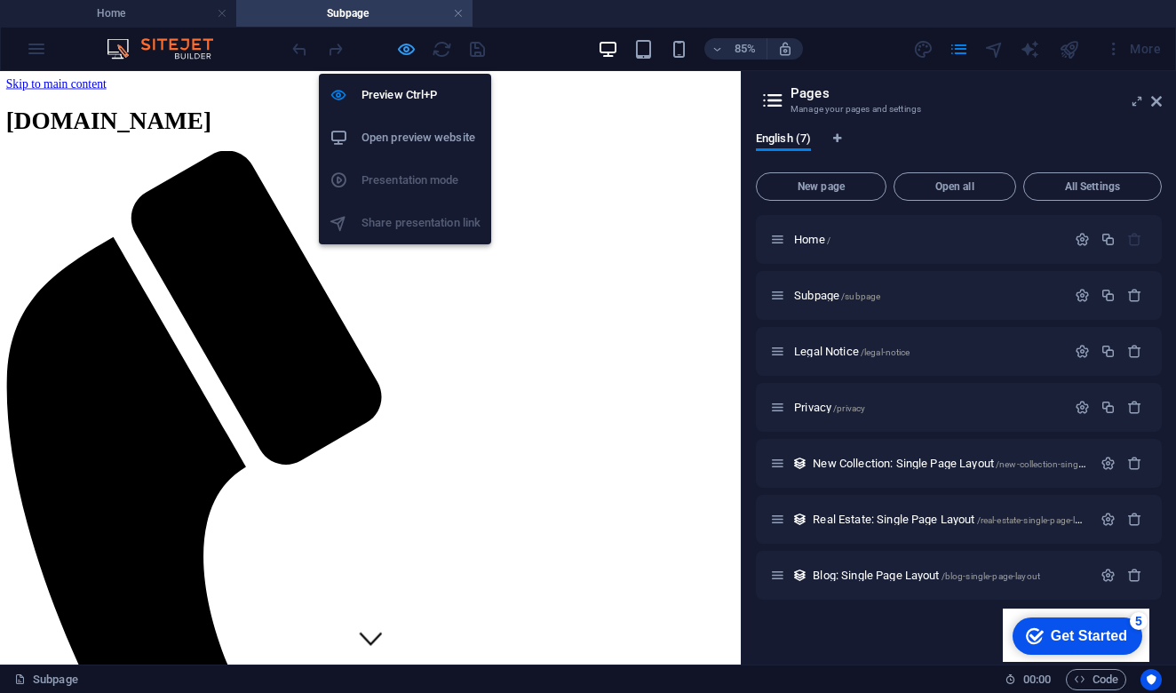
click at [406, 59] on icon "button" at bounding box center [406, 49] width 20 height 20
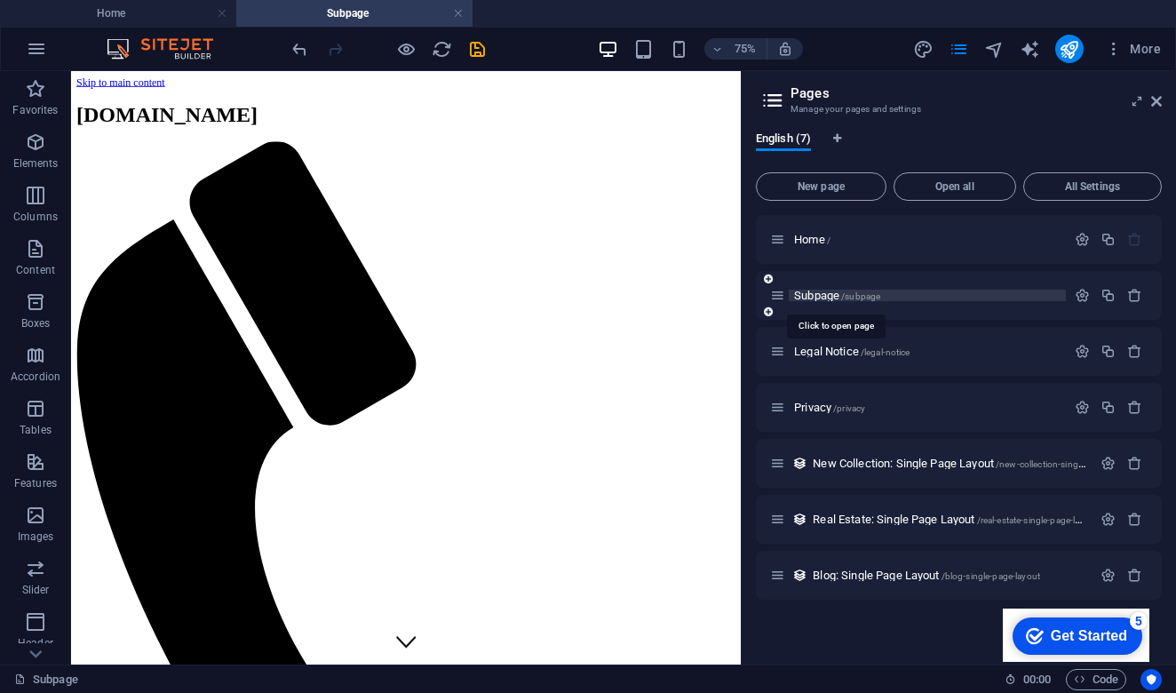
click at [823, 296] on span "Subpage /subpage" at bounding box center [837, 295] width 86 height 13
click at [1078, 297] on icon "button" at bounding box center [1082, 295] width 15 height 15
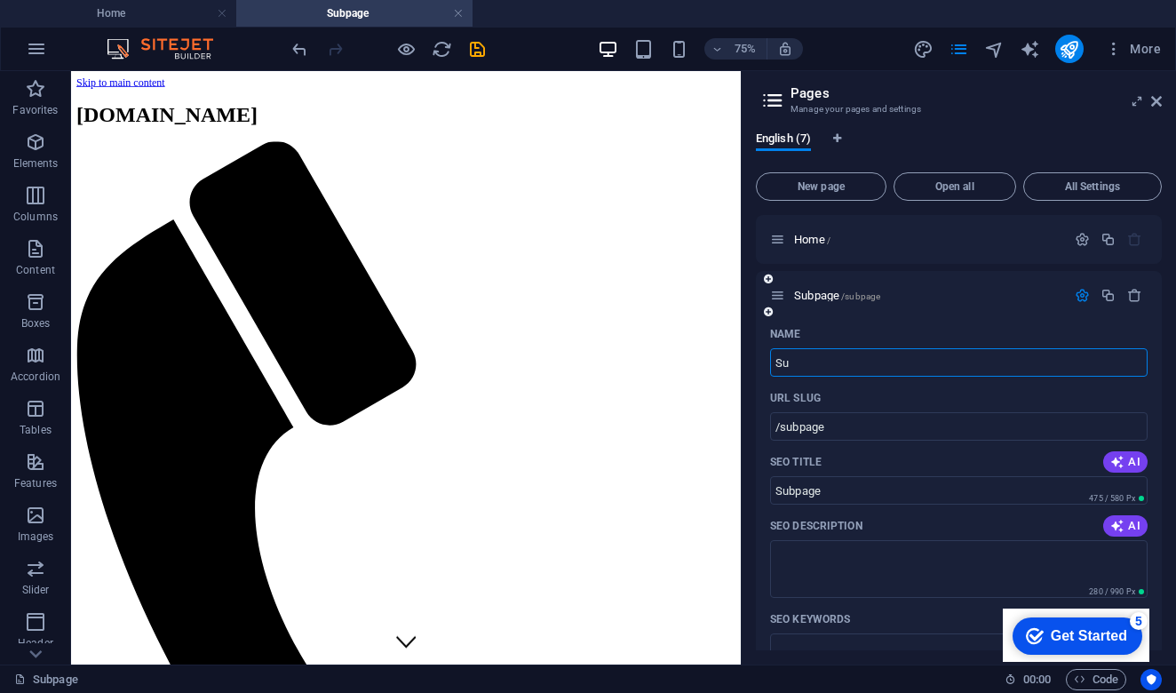
type input "S"
type input "/"
type input "Benne"
type input "/benne"
type input "Benne"
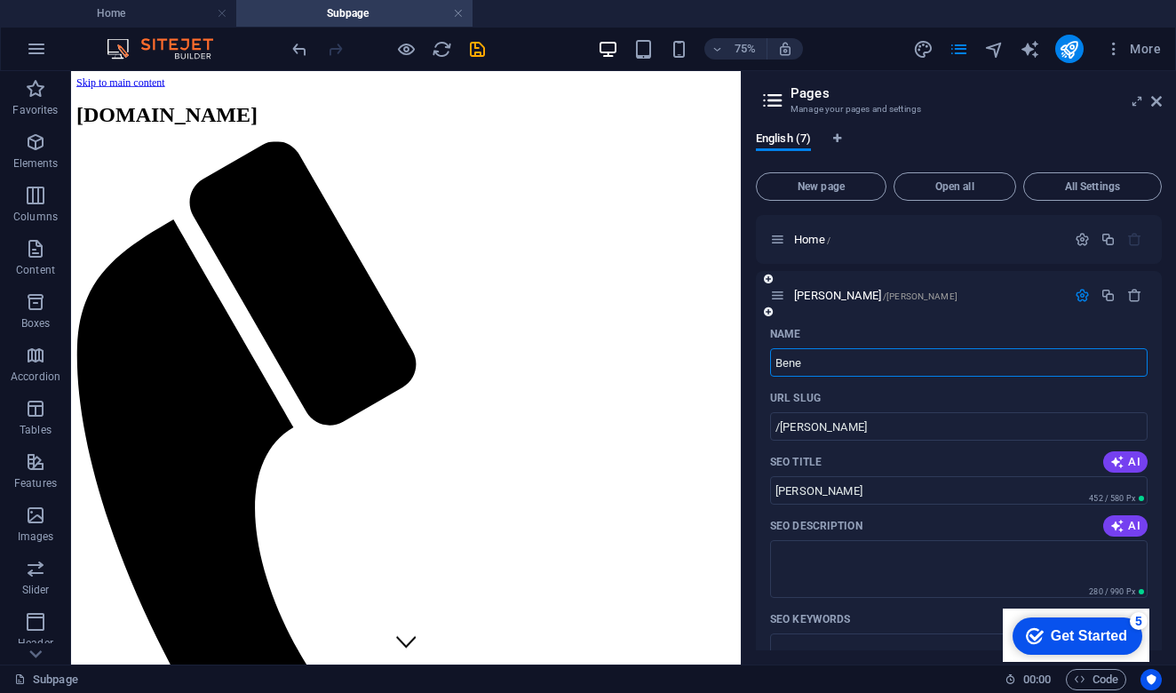
type input "Bene"
type input "/bene"
type input "Bene"
type input "Benelli"
type input "/[PERSON_NAME]"
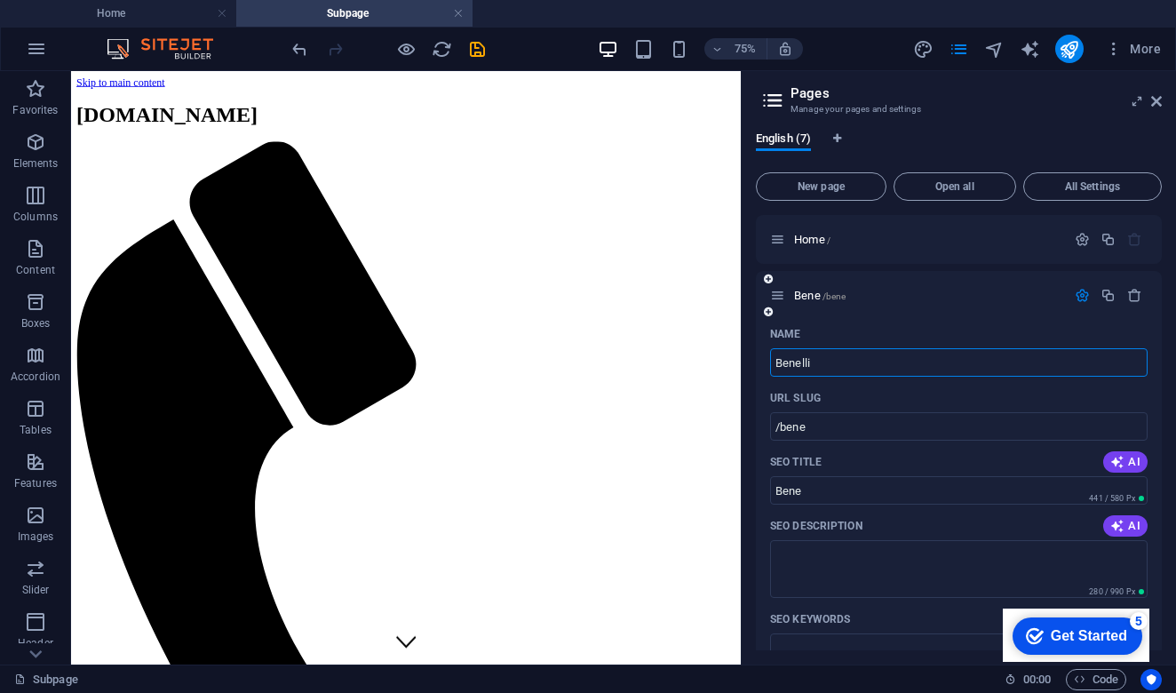
type input "Benelli"
click at [806, 247] on div "Home /" at bounding box center [918, 239] width 296 height 20
click at [780, 297] on icon at bounding box center [777, 295] width 15 height 15
click at [807, 298] on span "Benelli /benelli" at bounding box center [849, 295] width 111 height 13
click at [1077, 294] on icon "button" at bounding box center [1082, 295] width 15 height 15
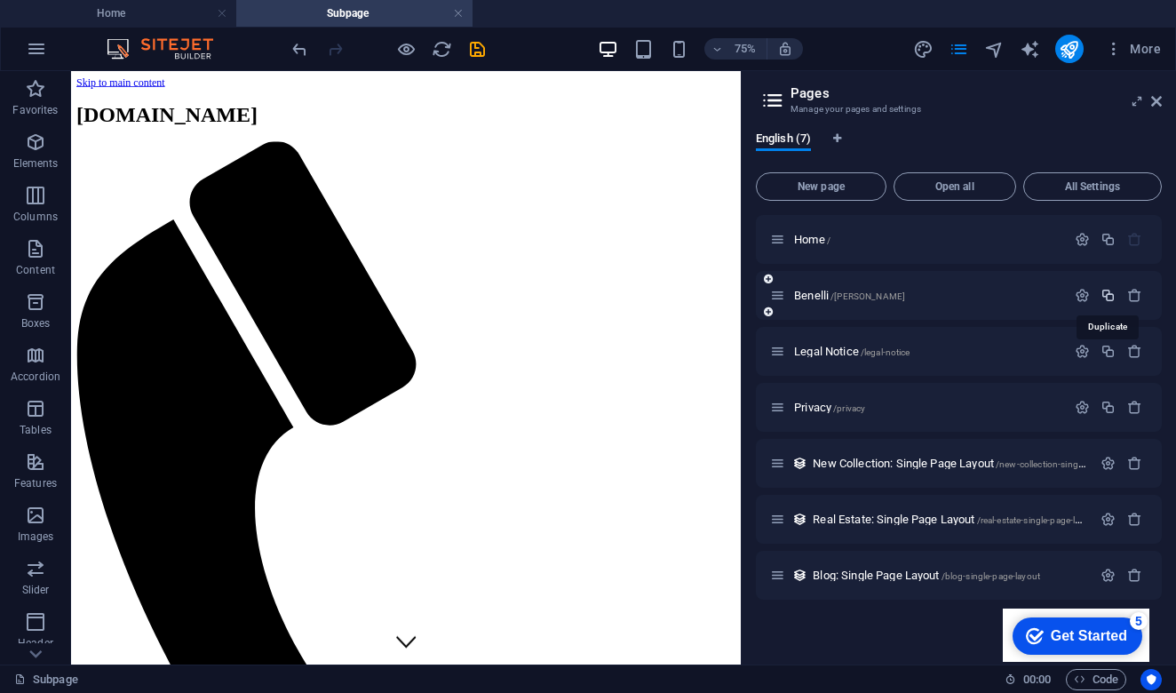
click at [1109, 294] on icon "button" at bounding box center [1108, 295] width 15 height 15
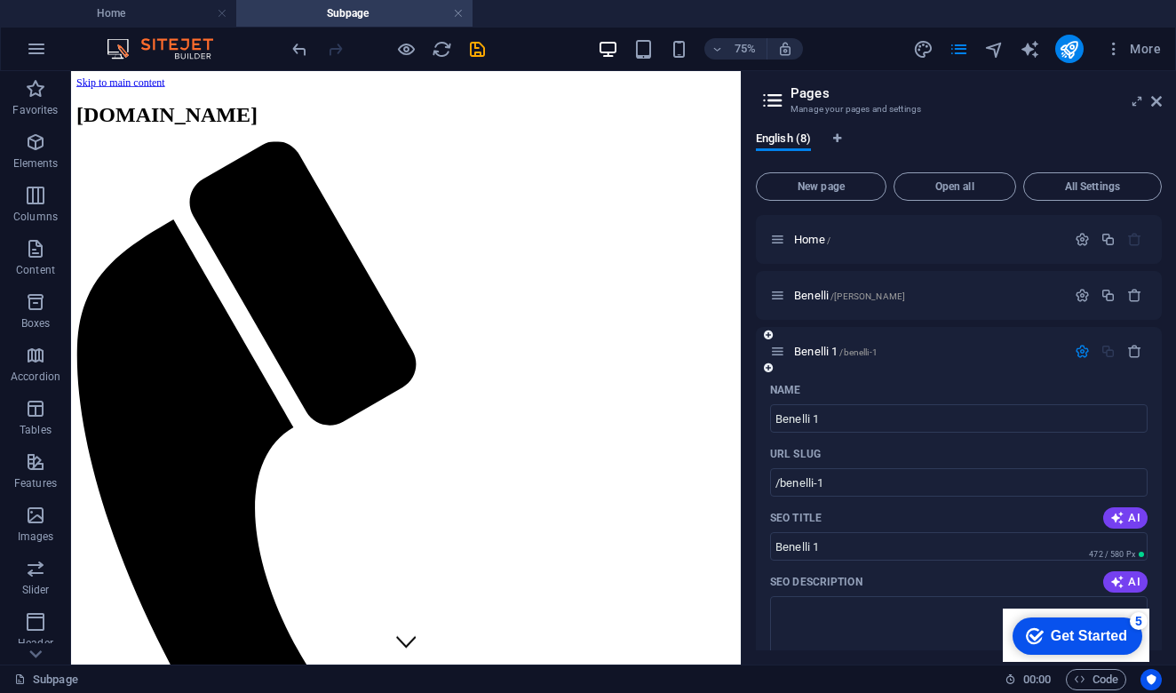
click at [1080, 354] on icon "button" at bounding box center [1082, 351] width 15 height 15
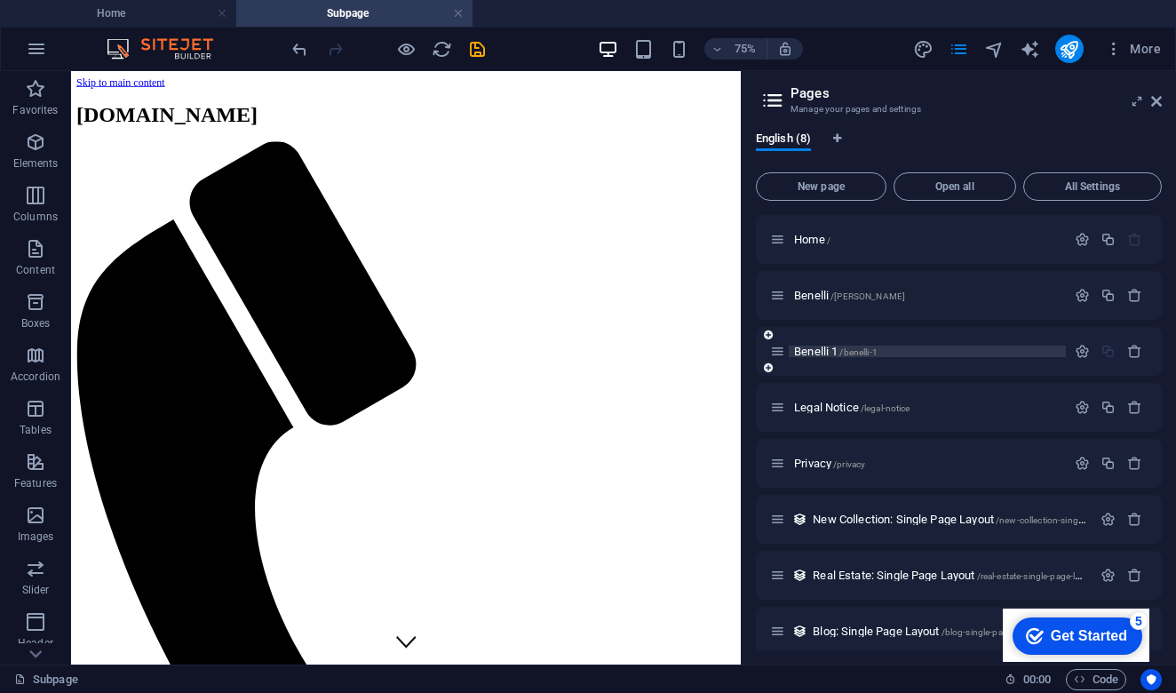
click at [823, 354] on span "Benelli 1 /benelli-1" at bounding box center [836, 351] width 84 height 13
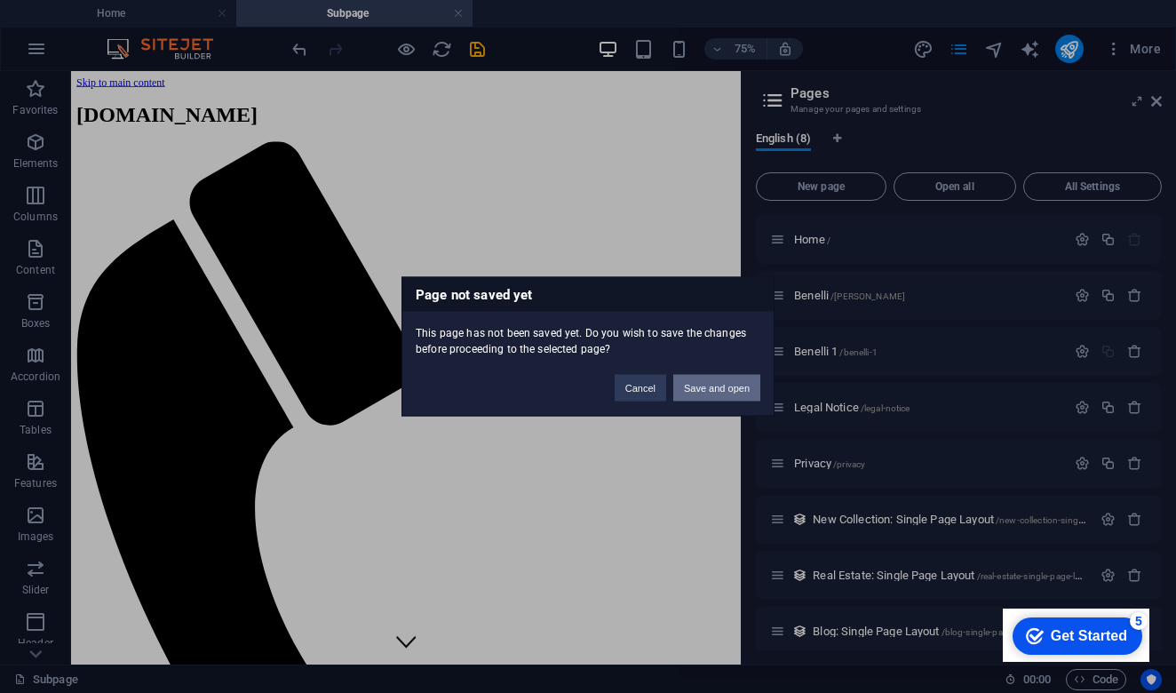
click at [720, 386] on button "Save and open" at bounding box center [716, 388] width 87 height 27
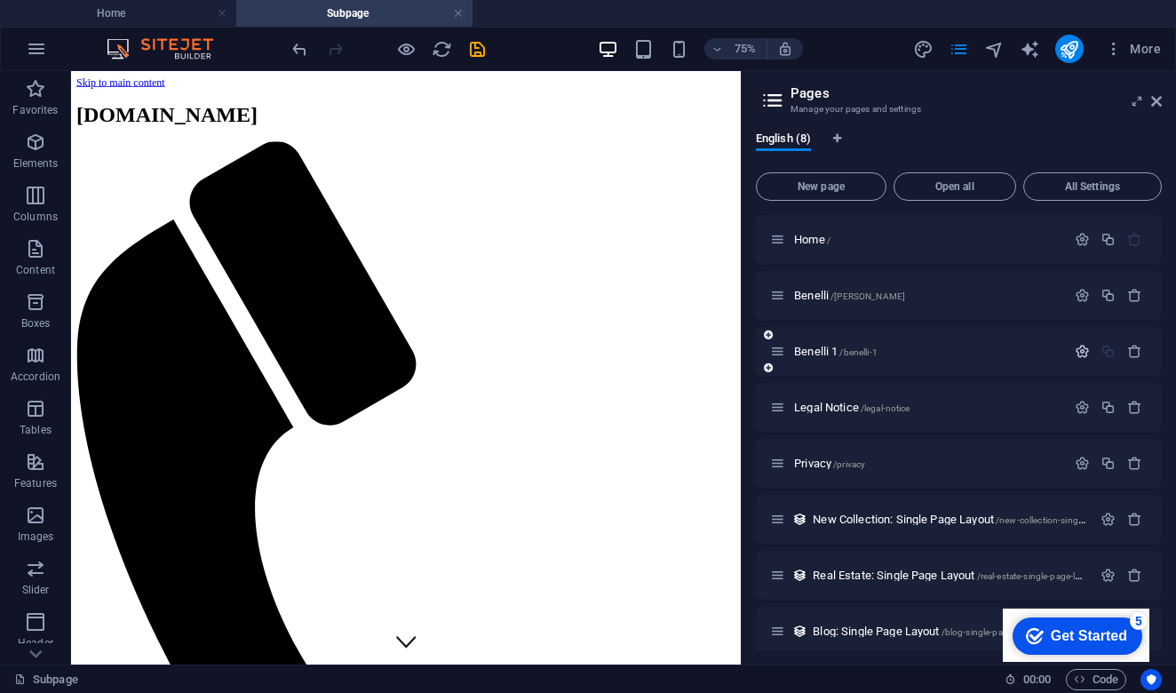
click at [1078, 355] on icon "button" at bounding box center [1082, 351] width 15 height 15
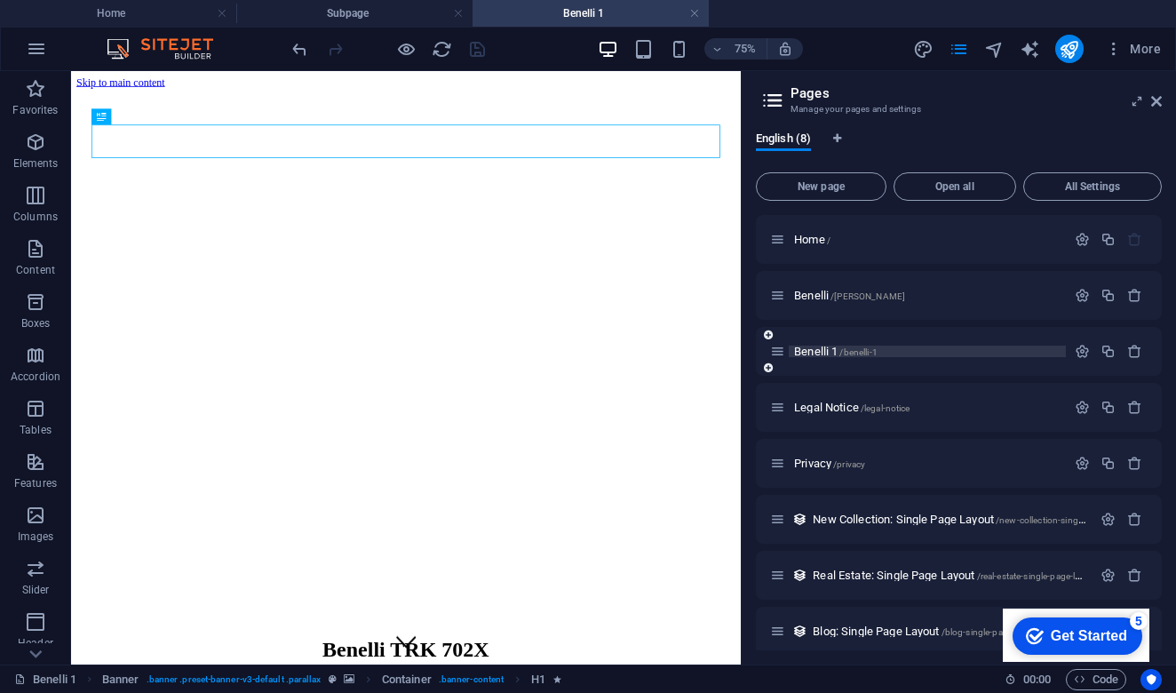
click at [823, 354] on span "Benelli 1 /benelli-1" at bounding box center [836, 351] width 84 height 13
drag, startPoint x: 823, startPoint y: 354, endPoint x: 801, endPoint y: 354, distance: 22.2
click at [801, 354] on span "Benelli 1 /benelli-1" at bounding box center [836, 351] width 84 height 13
click at [1078, 352] on icon "button" at bounding box center [1082, 351] width 15 height 15
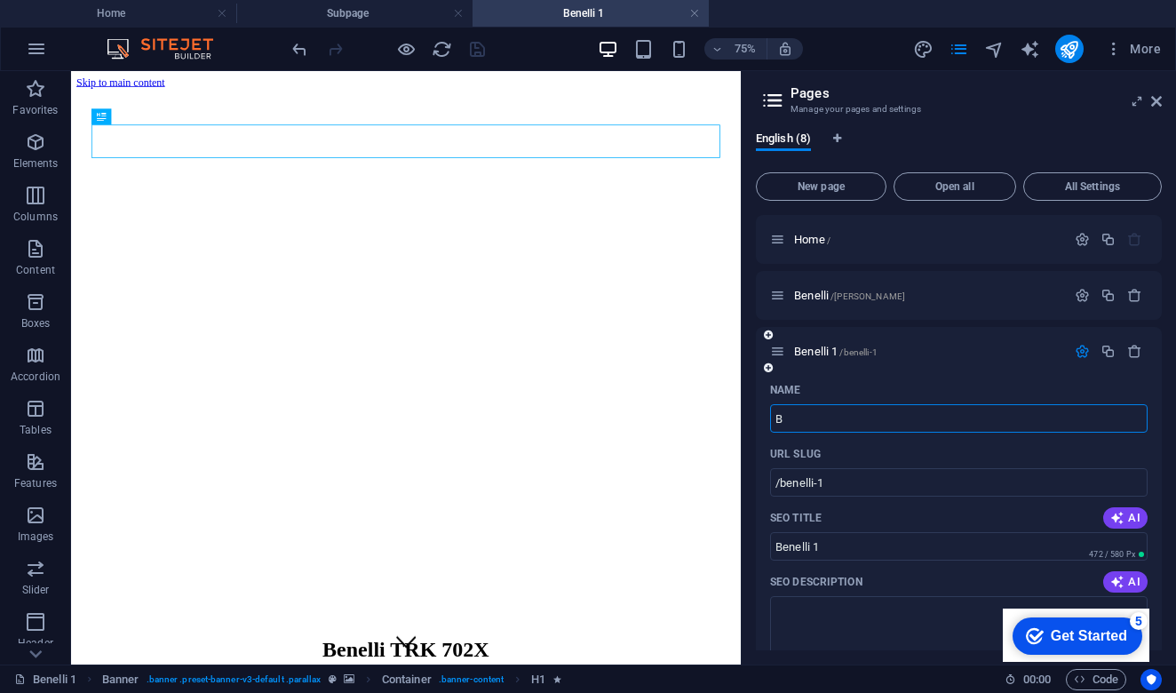
type input "B"
type input "/b"
type input "B"
type input "BM"
type input "/bm"
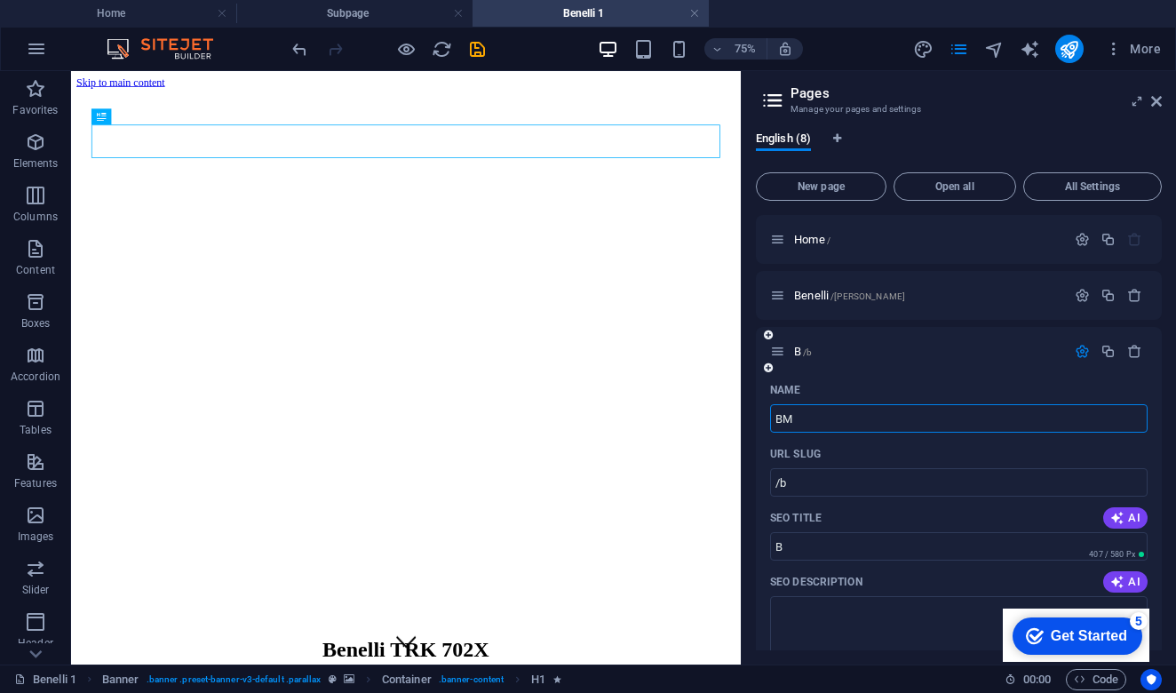
type input "BM"
type input "BMF"
type input "/bmf"
type input "BMF"
type input "BM"
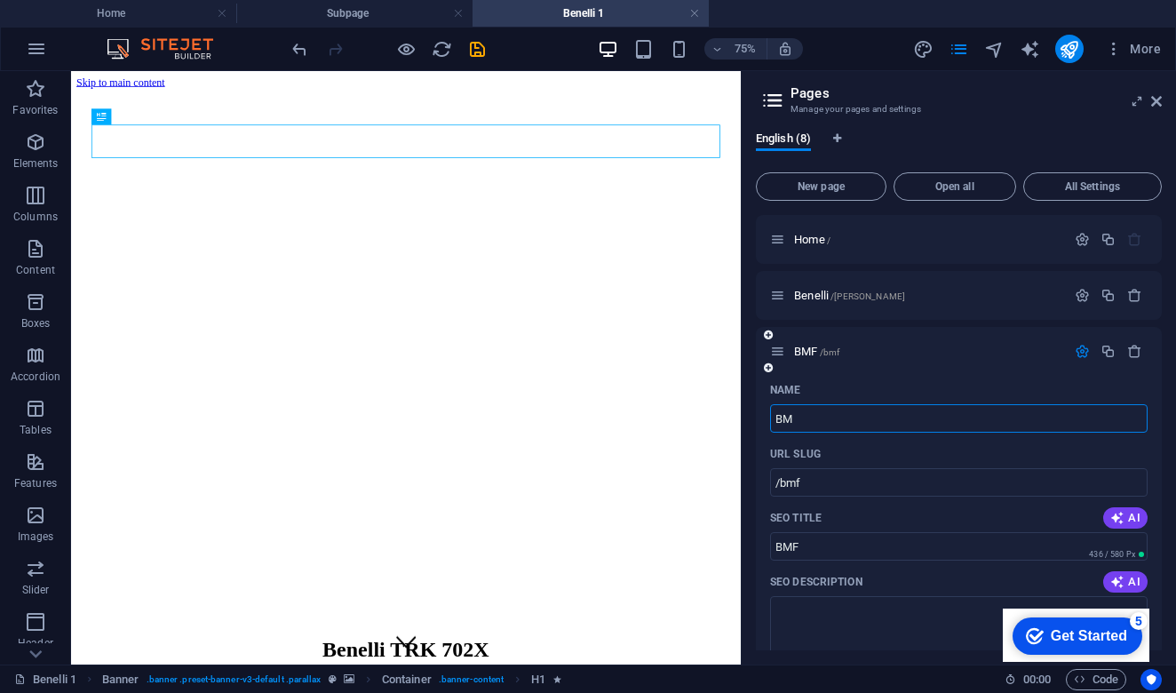
type input "/bm"
type input "BM"
type input "BMW"
type input "/bmw"
click at [1079, 353] on icon "button" at bounding box center [1082, 351] width 15 height 15
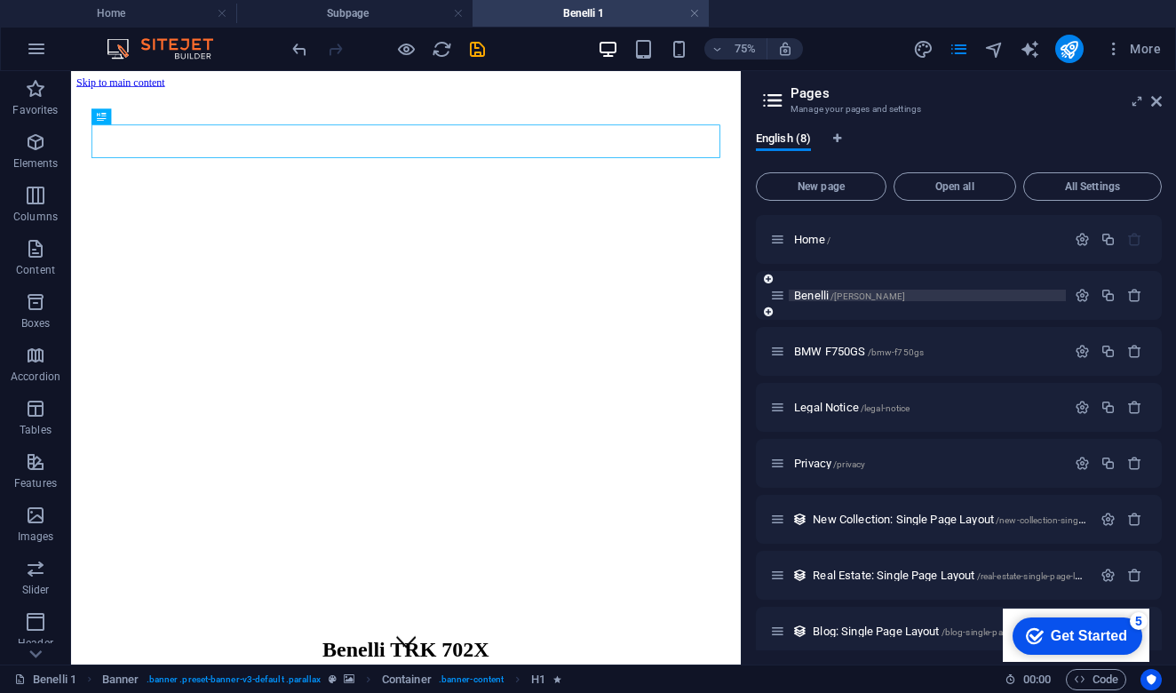
click at [812, 294] on span "Benelli /benelli" at bounding box center [849, 295] width 111 height 13
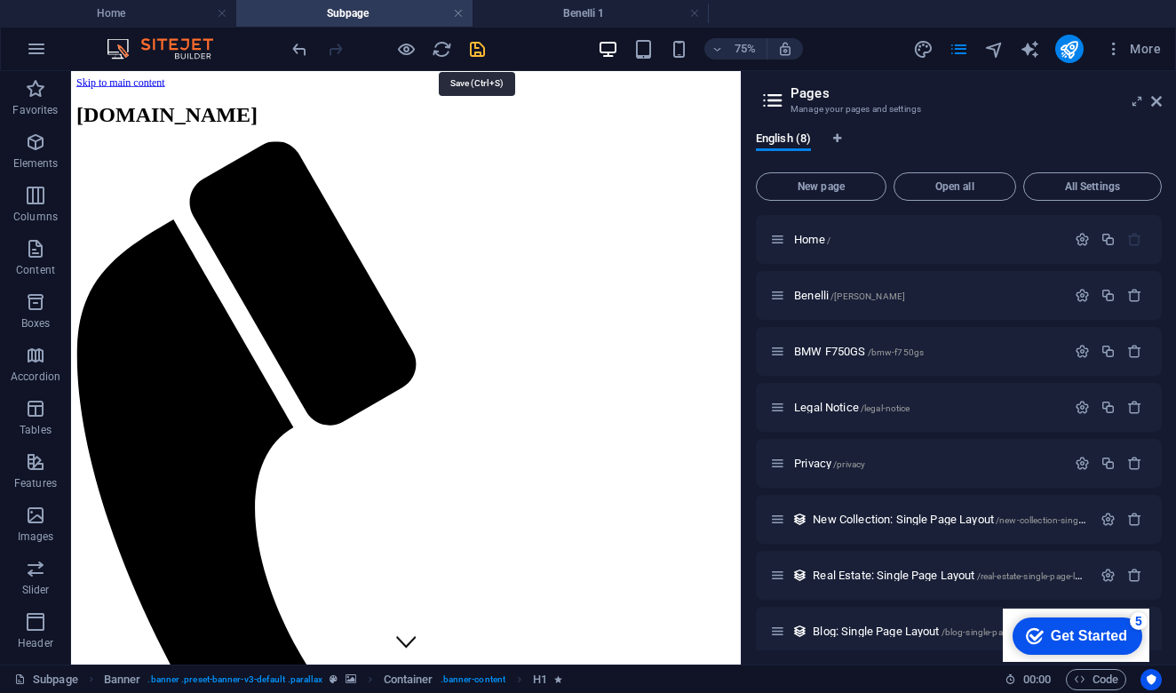
click at [483, 48] on icon "save" at bounding box center [477, 49] width 20 height 20
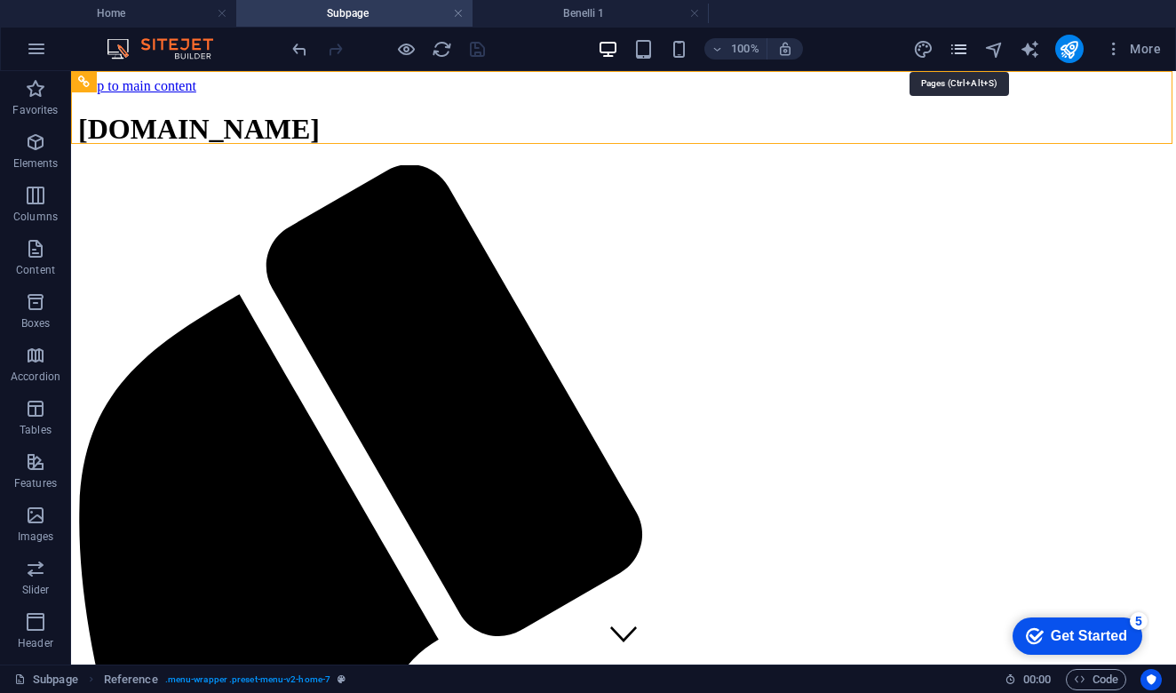
click at [960, 50] on icon "pages" at bounding box center [959, 49] width 20 height 20
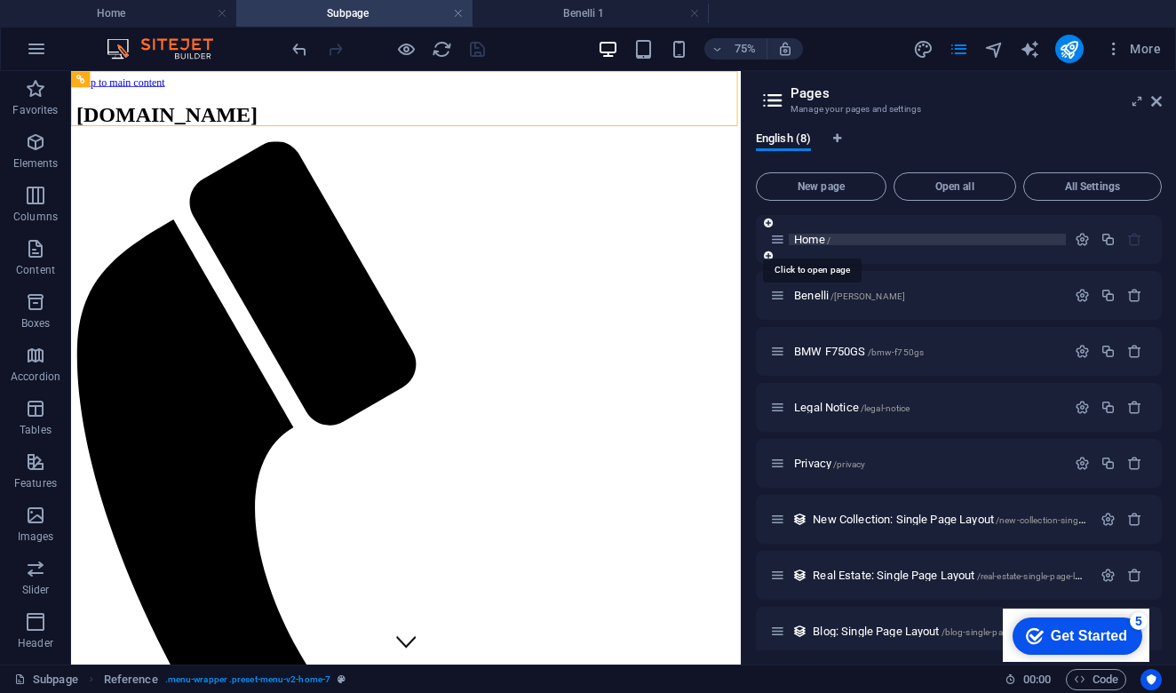
click at [814, 238] on span "Home /" at bounding box center [812, 239] width 36 height 13
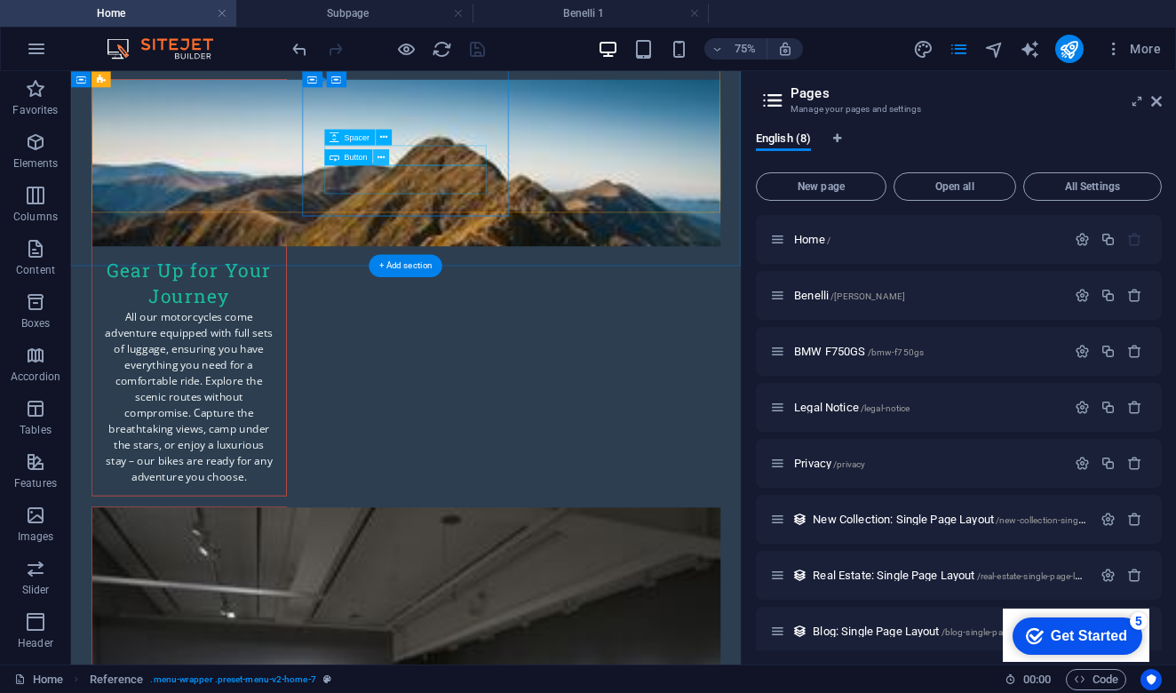
click at [385, 160] on icon at bounding box center [381, 157] width 7 height 14
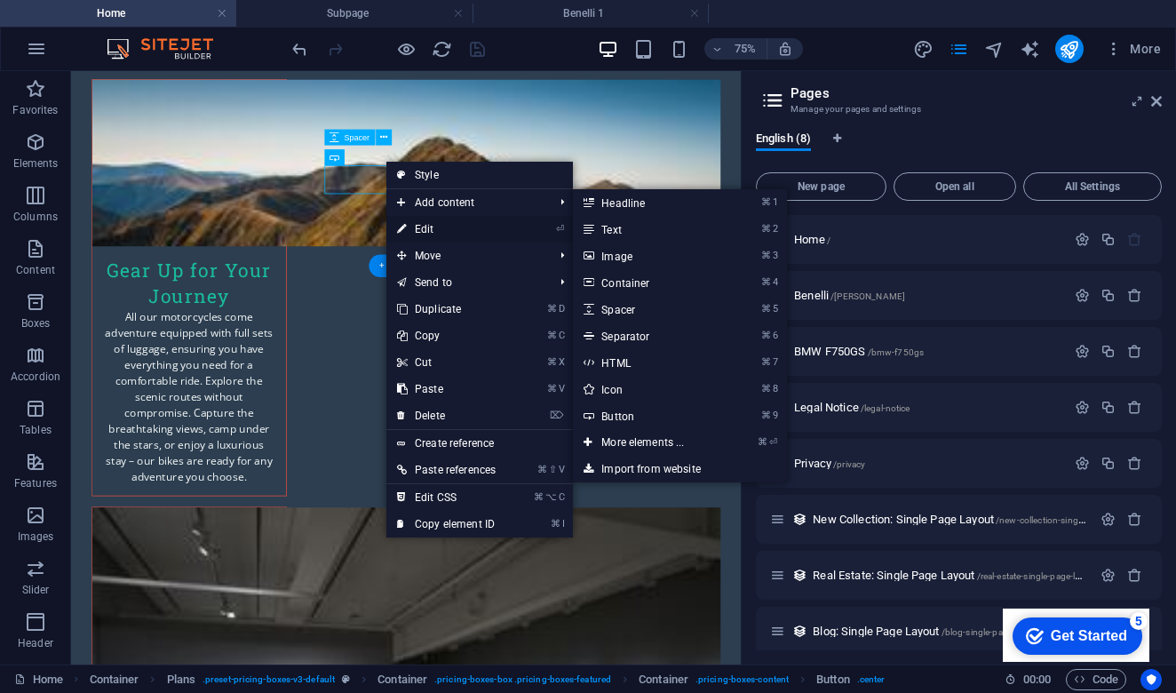
click at [454, 234] on link "⏎ Edit" at bounding box center [446, 229] width 120 height 27
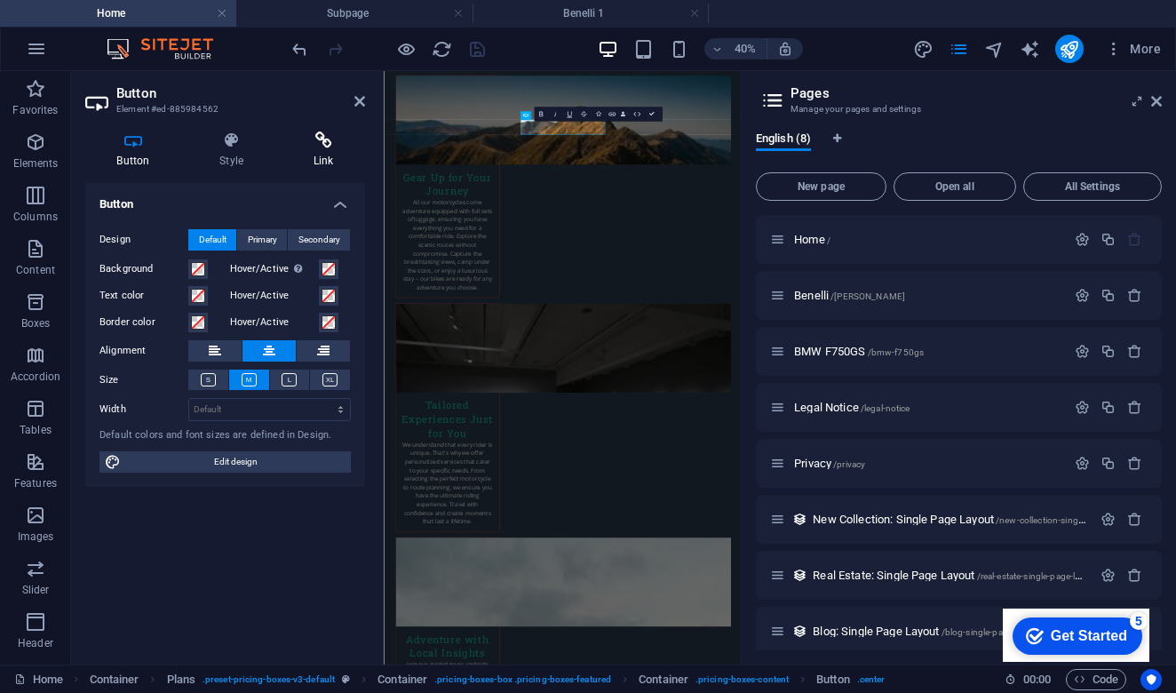
click at [330, 146] on icon at bounding box center [324, 140] width 84 height 18
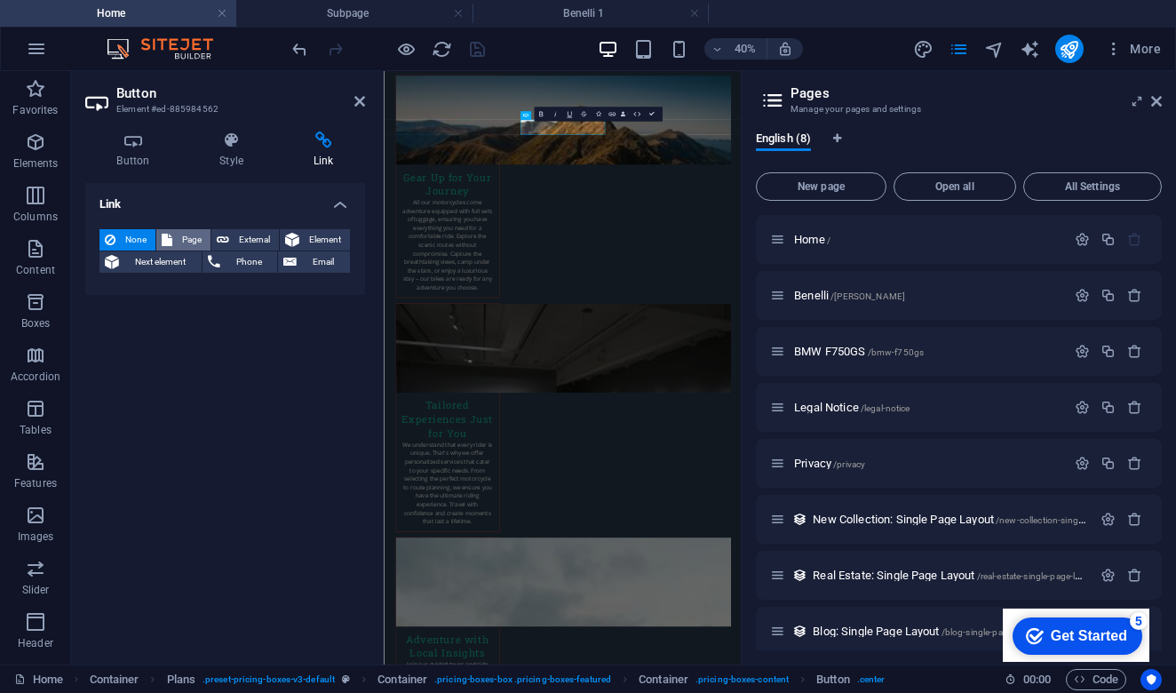
click at [195, 239] on span "Page" at bounding box center [192, 239] width 28 height 21
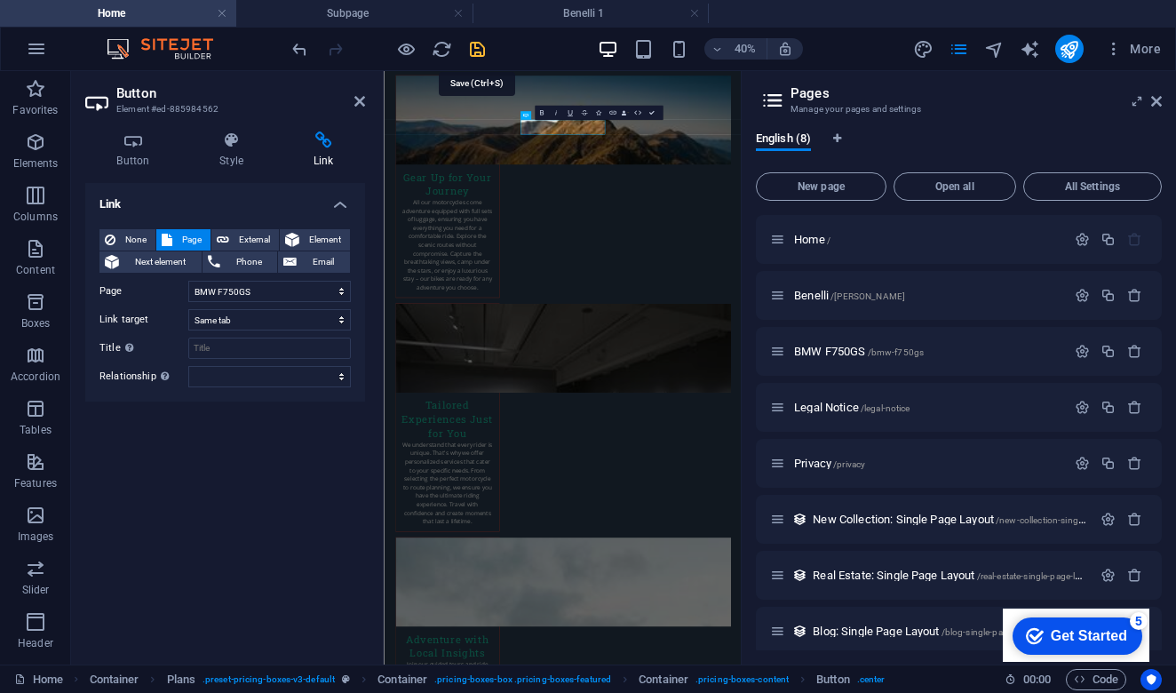
click at [477, 48] on icon "save" at bounding box center [477, 49] width 20 height 20
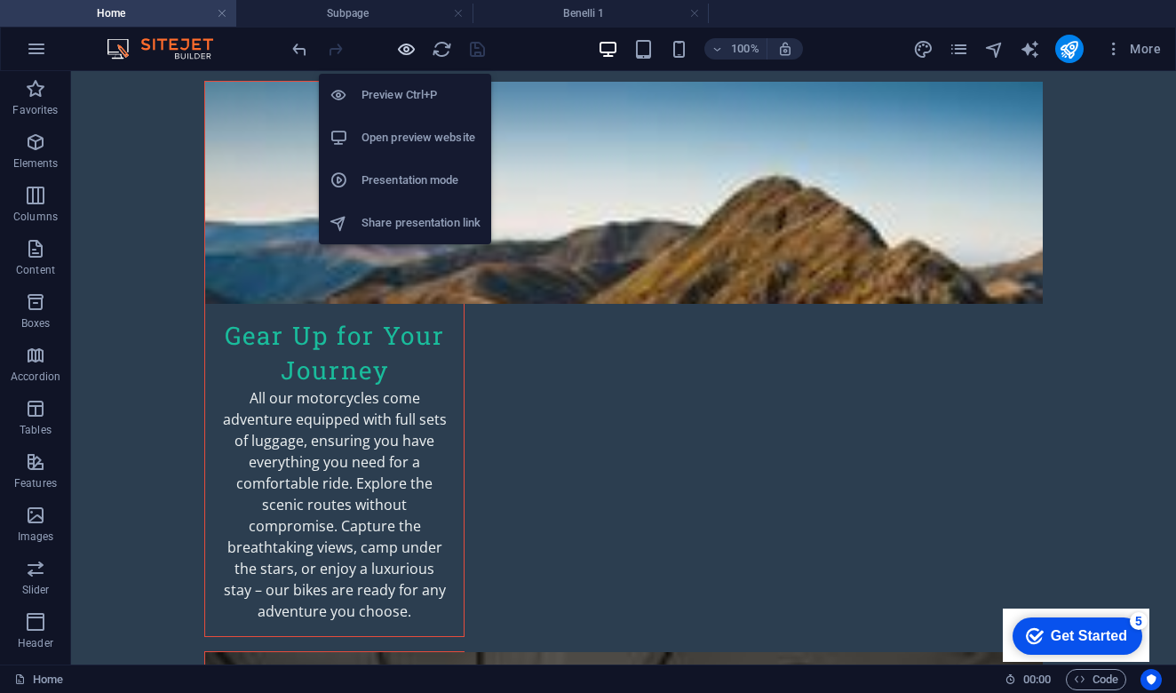
click at [410, 52] on icon "button" at bounding box center [406, 49] width 20 height 20
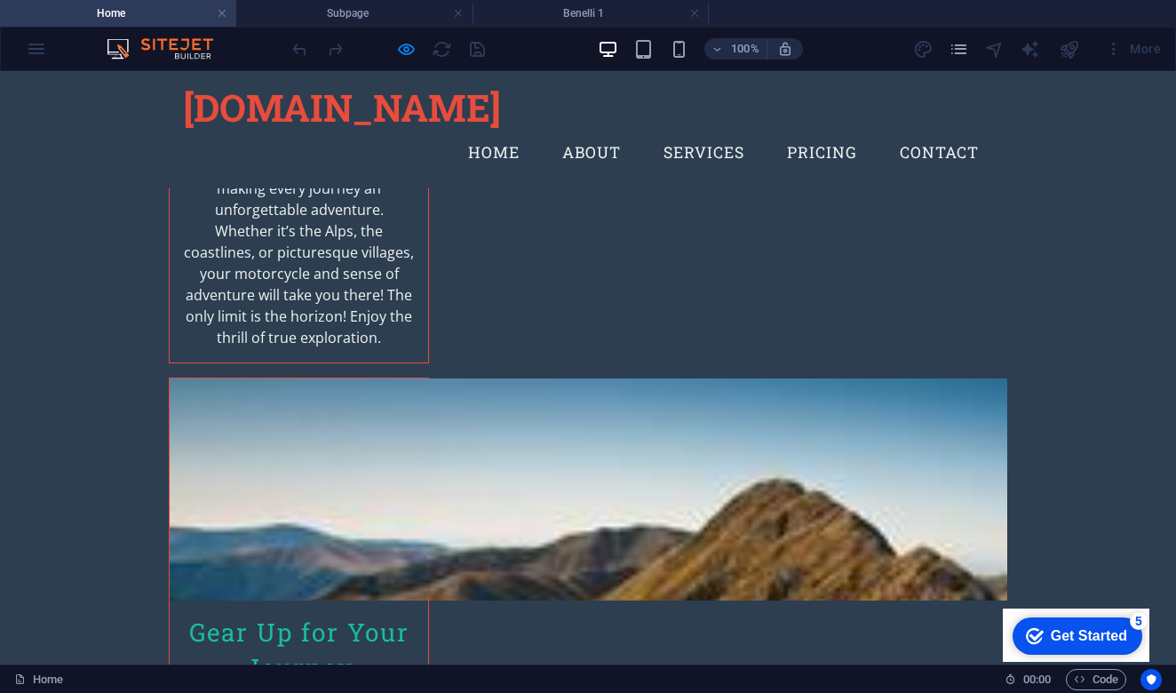
scroll to position [2659, 0]
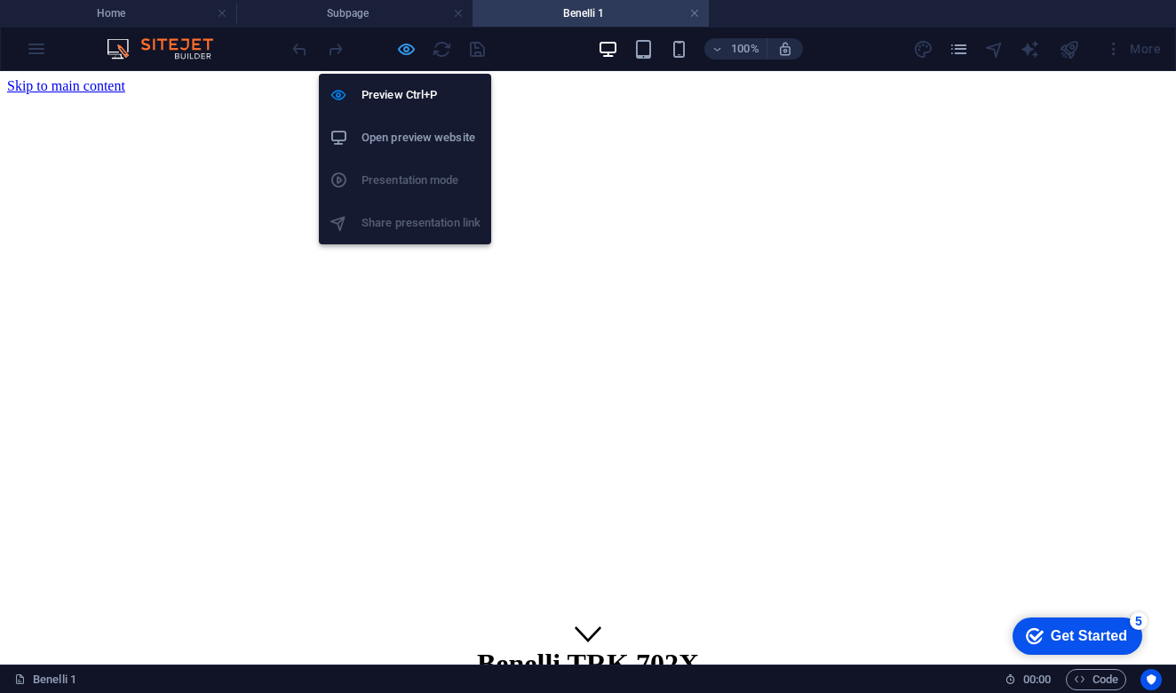
click at [404, 52] on icon "button" at bounding box center [406, 49] width 20 height 20
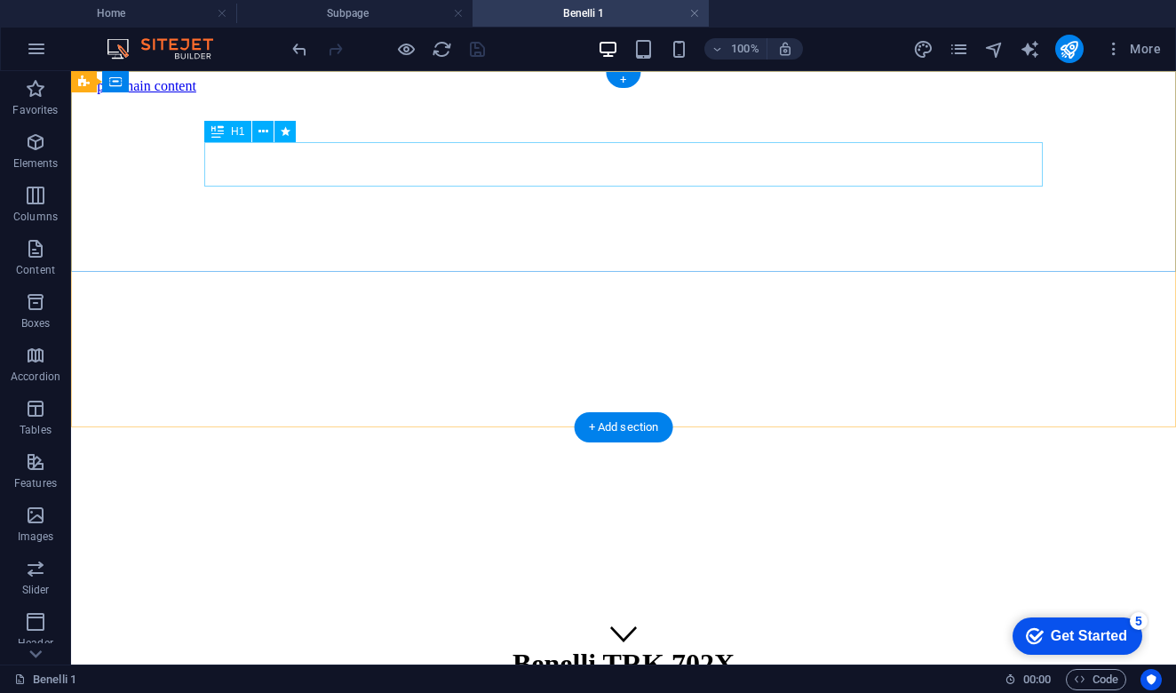
click at [606, 648] on div "Benelli TRK 702X" at bounding box center [623, 664] width 1091 height 33
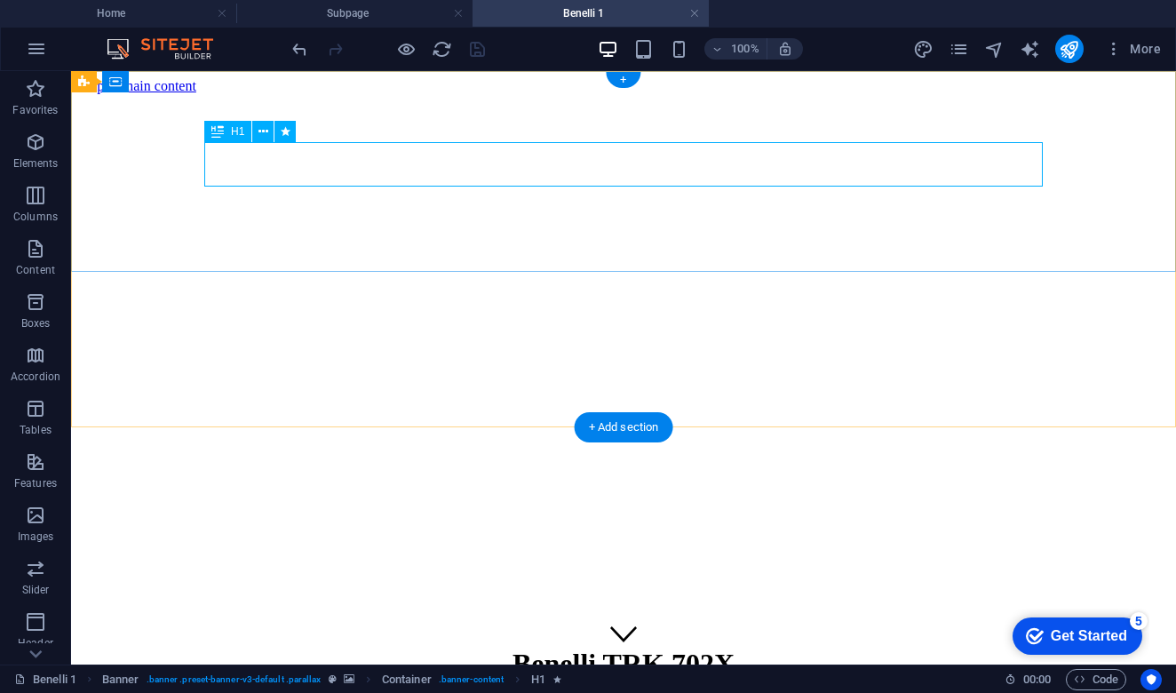
click at [640, 648] on div "Benelli TRK 702X" at bounding box center [623, 664] width 1091 height 33
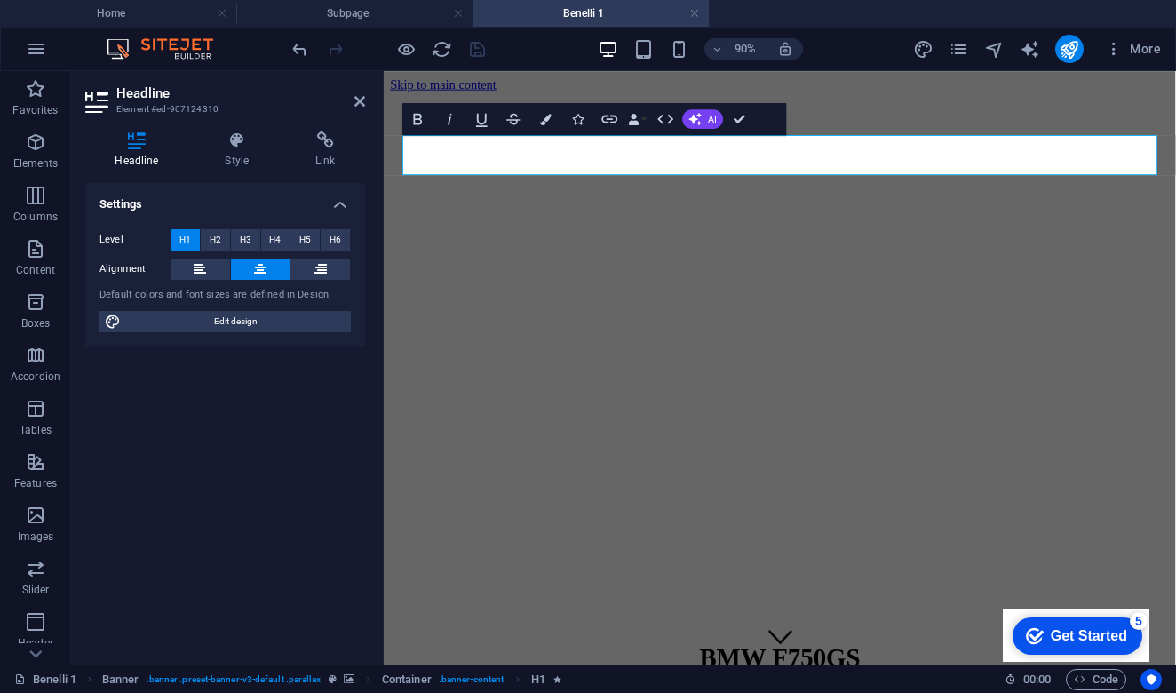
click at [878, 94] on figure at bounding box center [824, 94] width 866 height 0
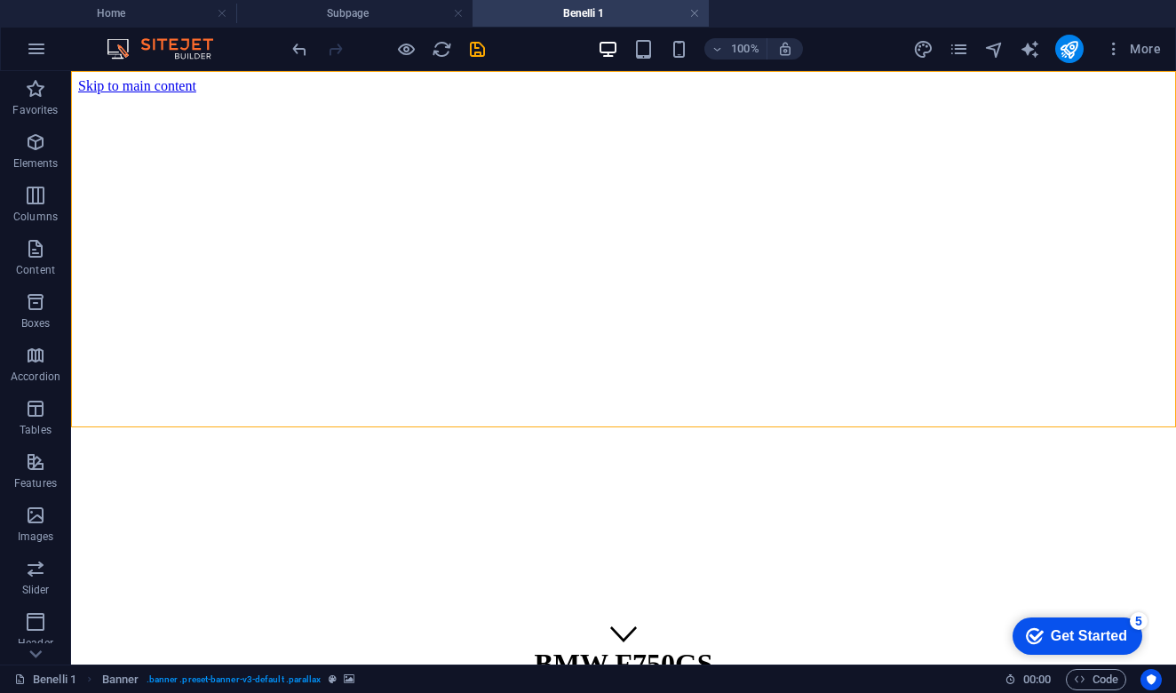
click at [562, 94] on figure at bounding box center [623, 94] width 1091 height 0
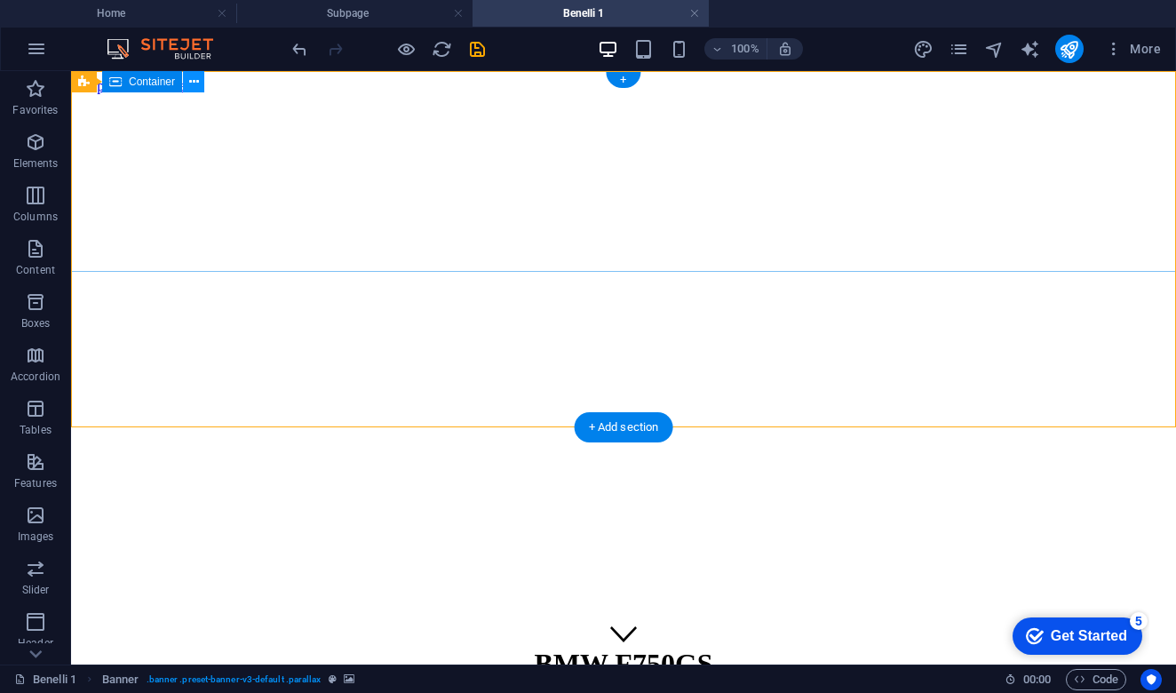
click at [193, 81] on icon at bounding box center [194, 82] width 10 height 19
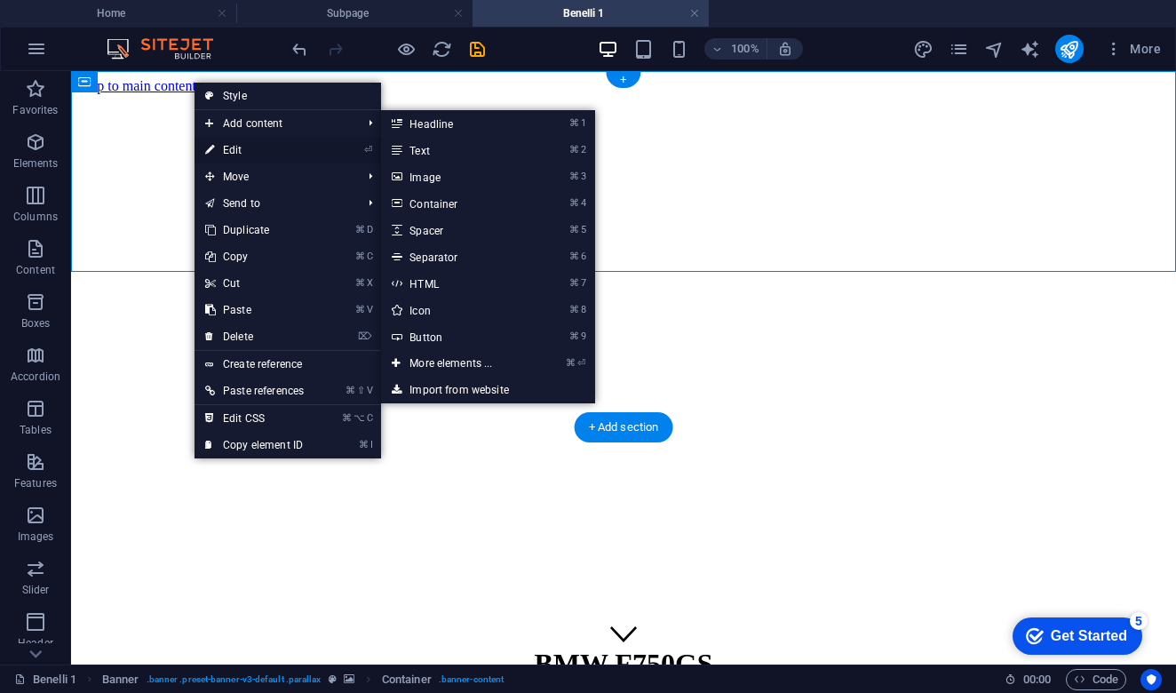
click at [231, 147] on link "⏎ Edit" at bounding box center [255, 150] width 120 height 27
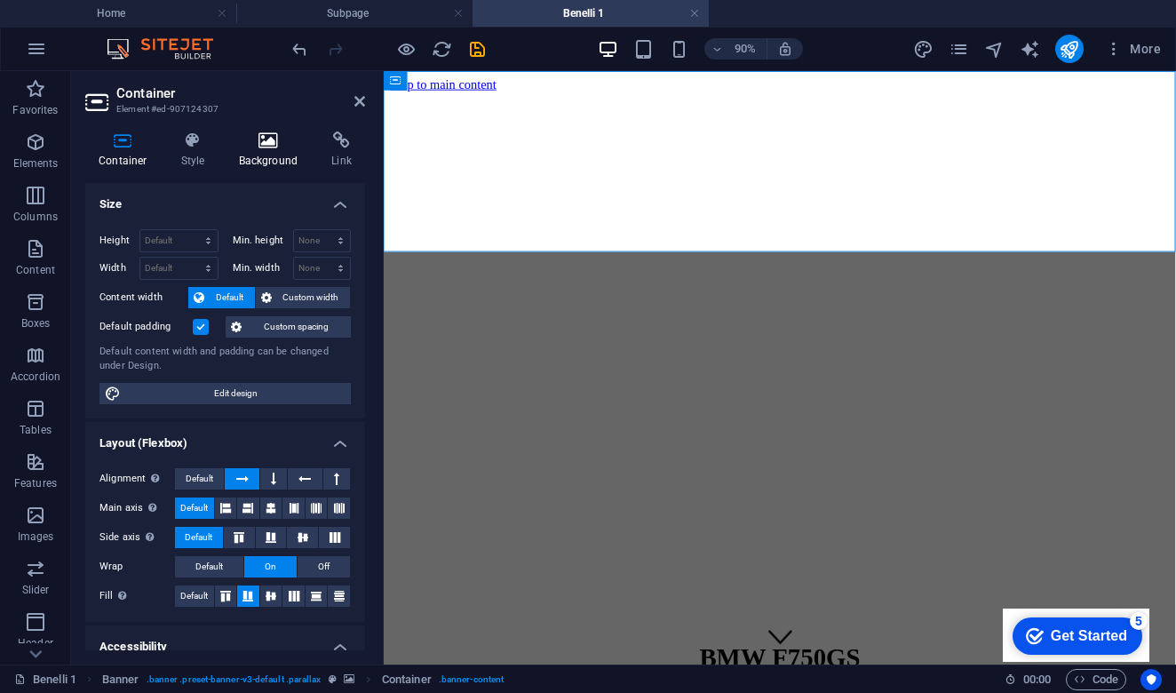
click at [262, 140] on icon at bounding box center [269, 140] width 86 height 18
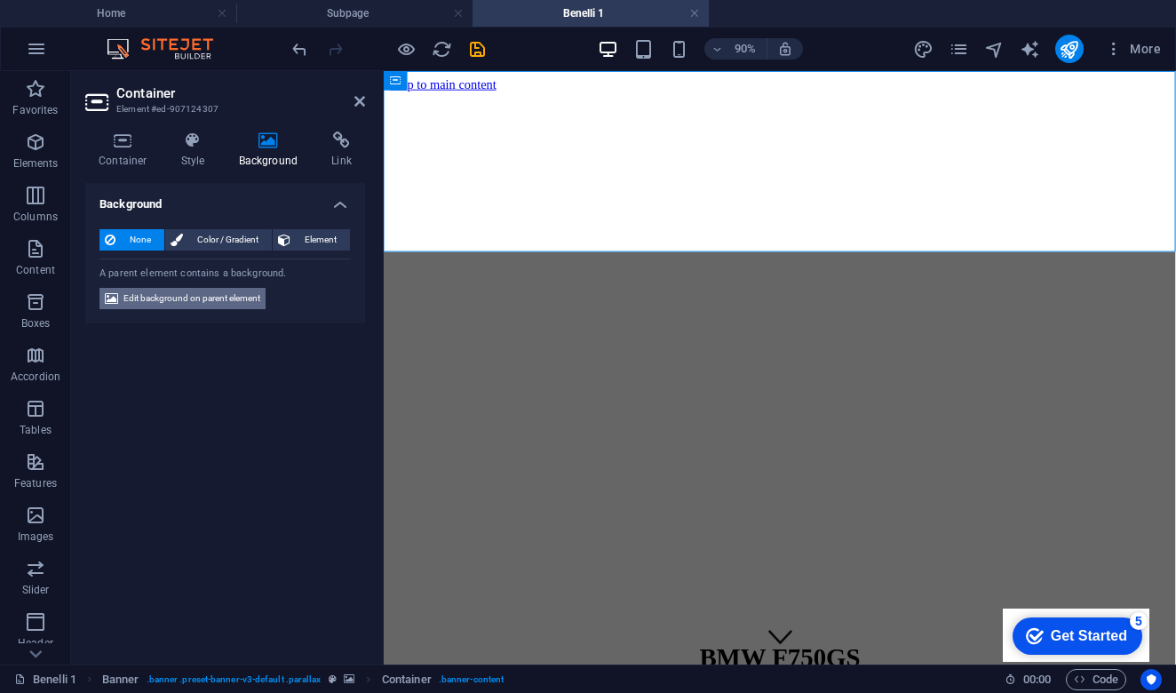
click at [193, 302] on span "Edit background on parent element" at bounding box center [191, 298] width 137 height 21
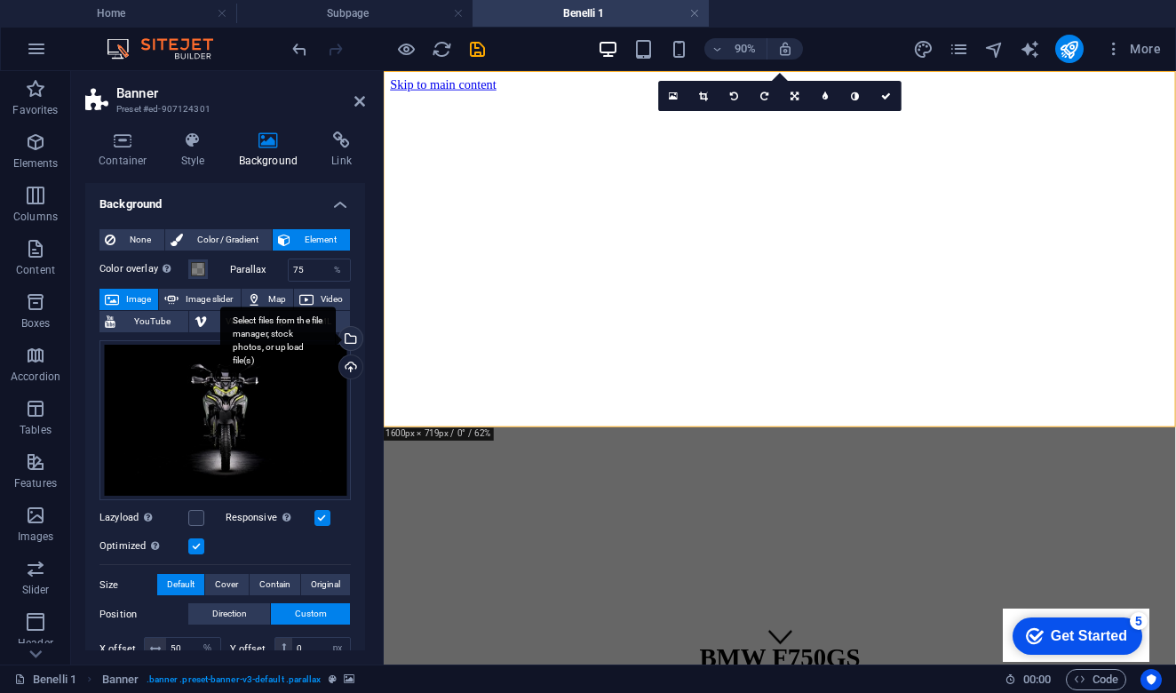
click at [349, 338] on div "Select files from the file manager, stock photos, or upload file(s)" at bounding box center [349, 340] width 27 height 27
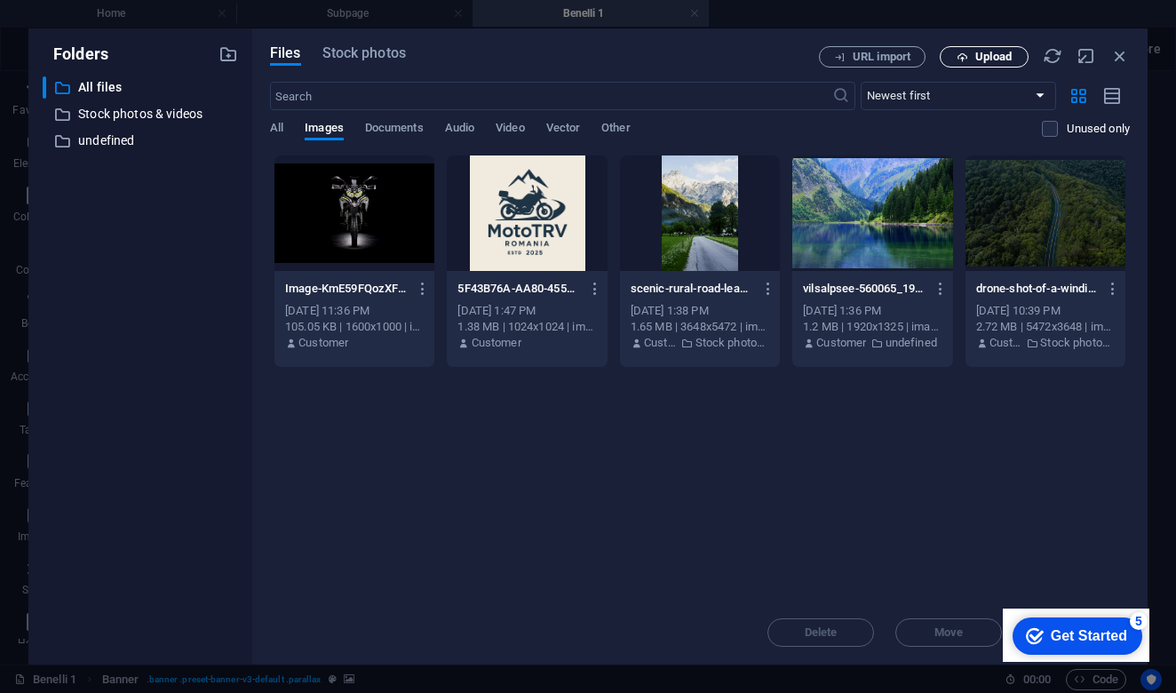
click at [999, 52] on span "Upload" at bounding box center [993, 57] width 36 height 11
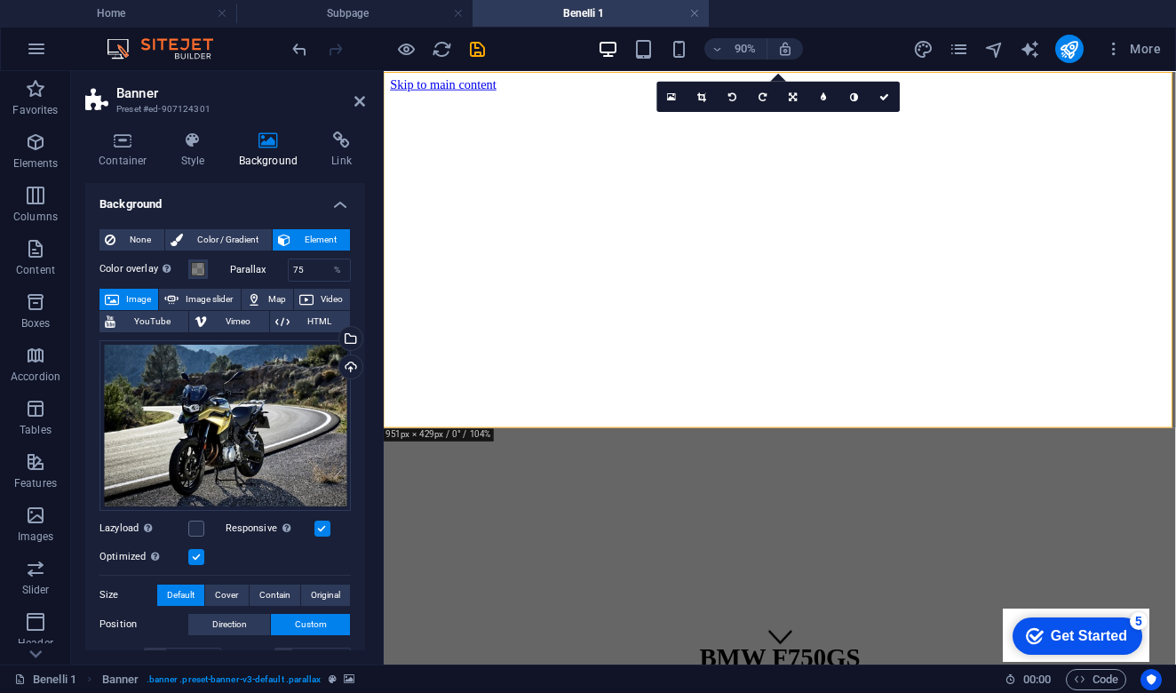
scroll to position [0, 0]
click at [704, 99] on icon at bounding box center [702, 96] width 9 height 10
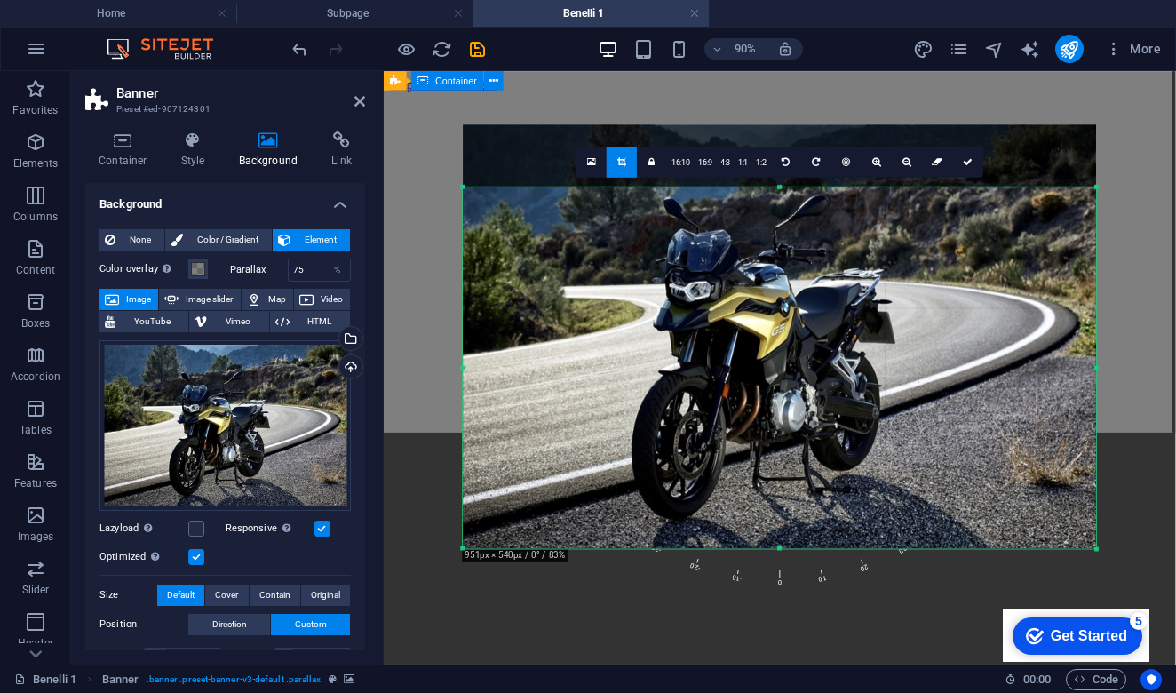
drag, startPoint x: 779, startPoint y: 157, endPoint x: 777, endPoint y: 227, distance: 69.3
click at [777, 227] on div "180 170 160 150 140 130 120 110 100 90 80 70 60 50 40 30 20 10 0 -10 -20 -30 -4…" at bounding box center [780, 368] width 634 height 362
click at [967, 165] on icon at bounding box center [968, 163] width 10 height 10
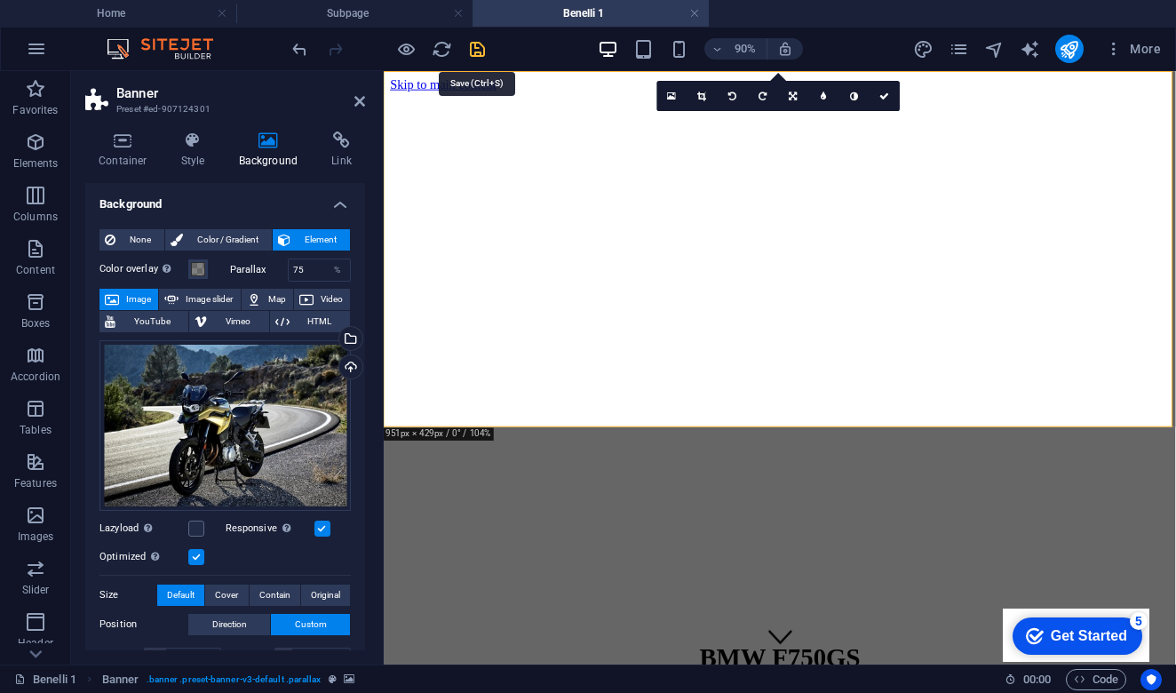
click at [470, 46] on icon "save" at bounding box center [477, 49] width 20 height 20
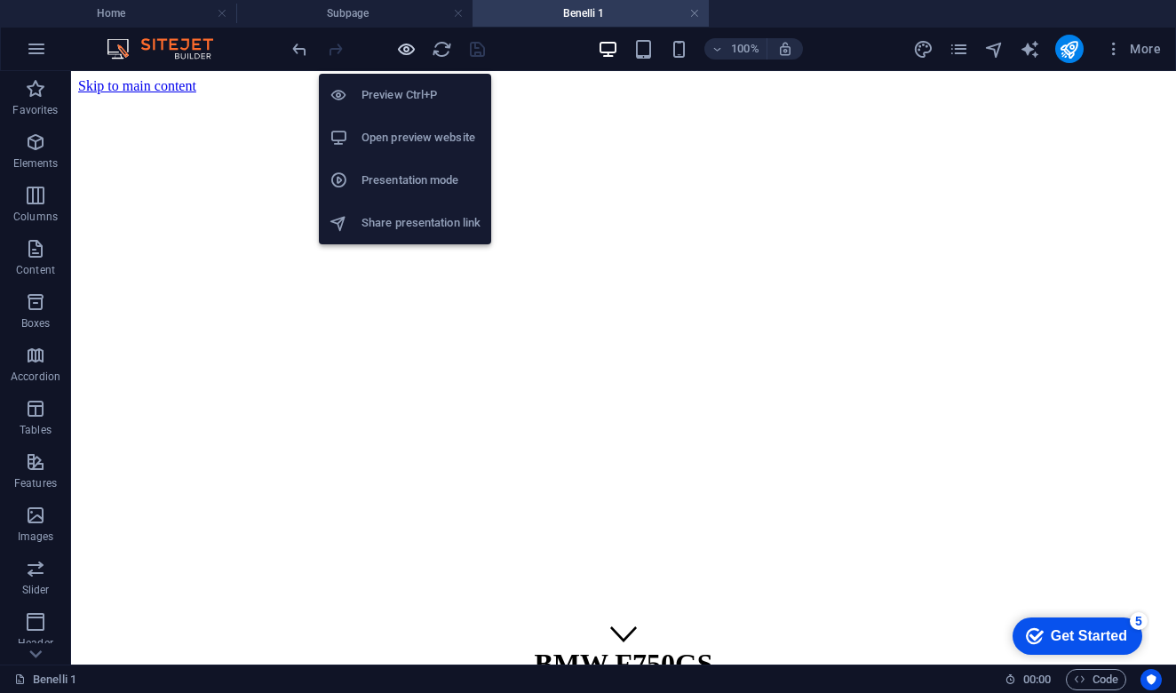
click at [404, 51] on icon "button" at bounding box center [406, 49] width 20 height 20
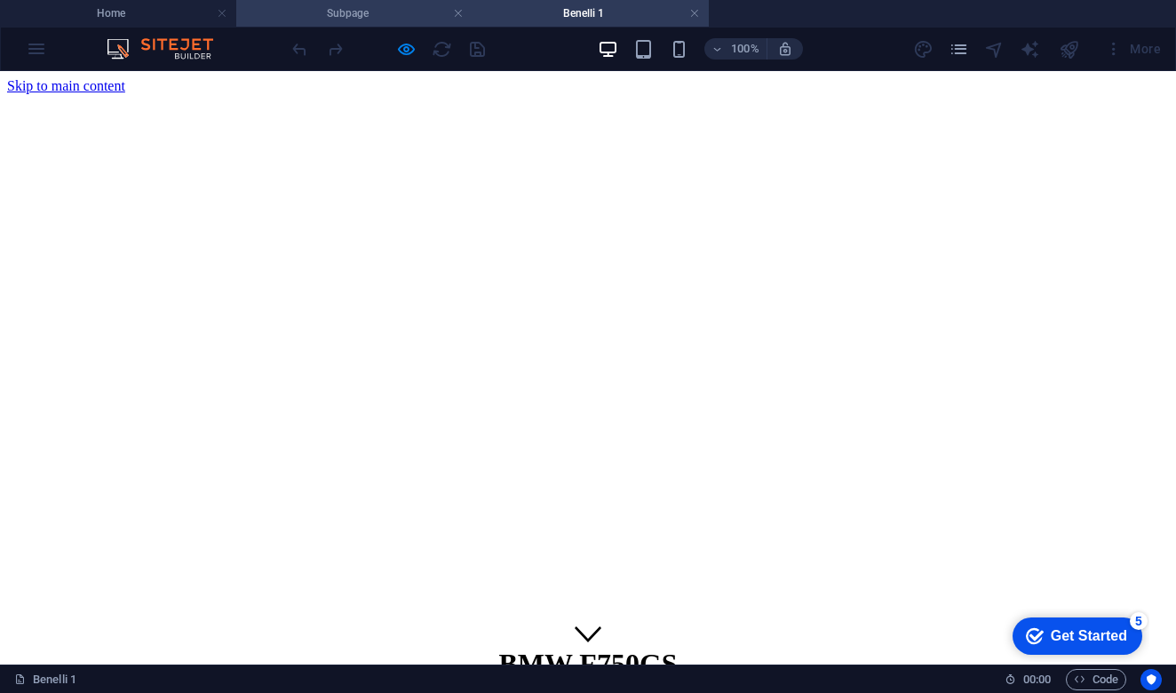
click at [353, 11] on h4 "Subpage" at bounding box center [354, 14] width 236 height 20
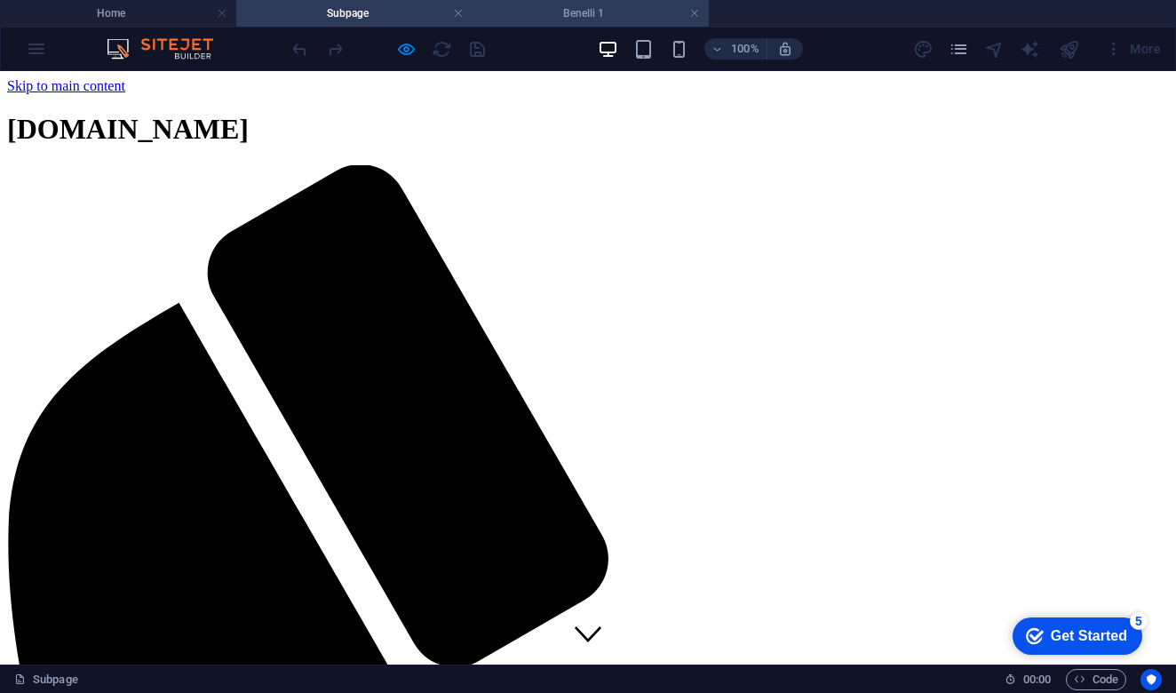
click at [623, 20] on h4 "Benelli 1" at bounding box center [591, 14] width 236 height 20
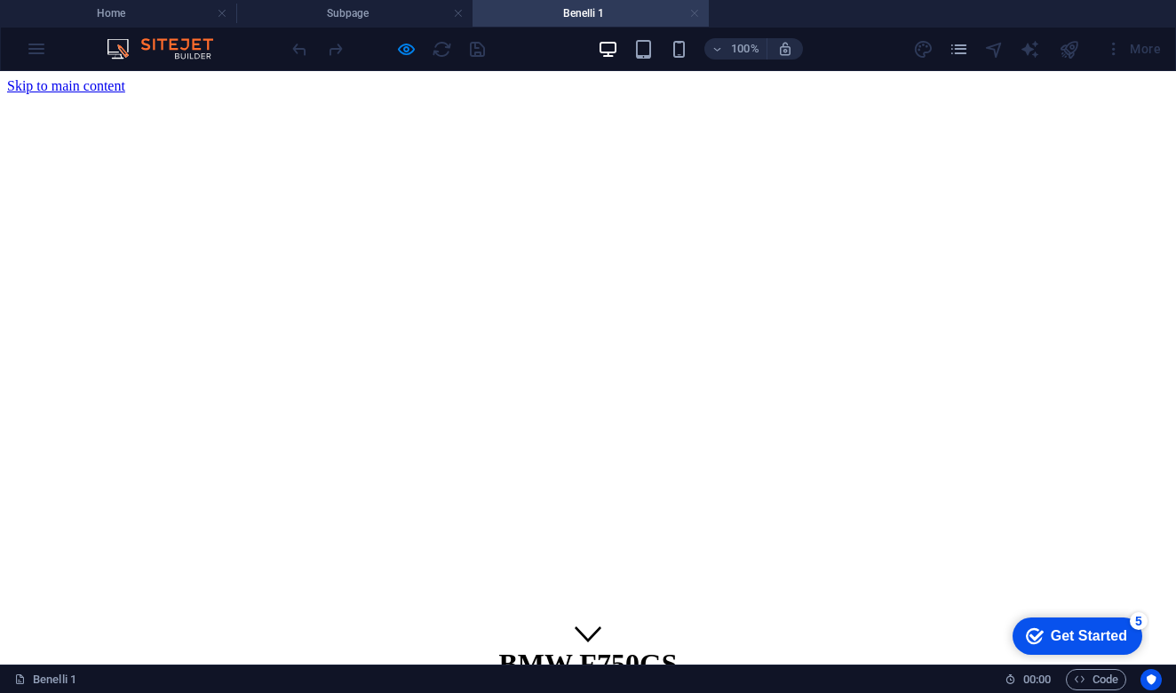
click at [697, 16] on link at bounding box center [694, 13] width 11 height 17
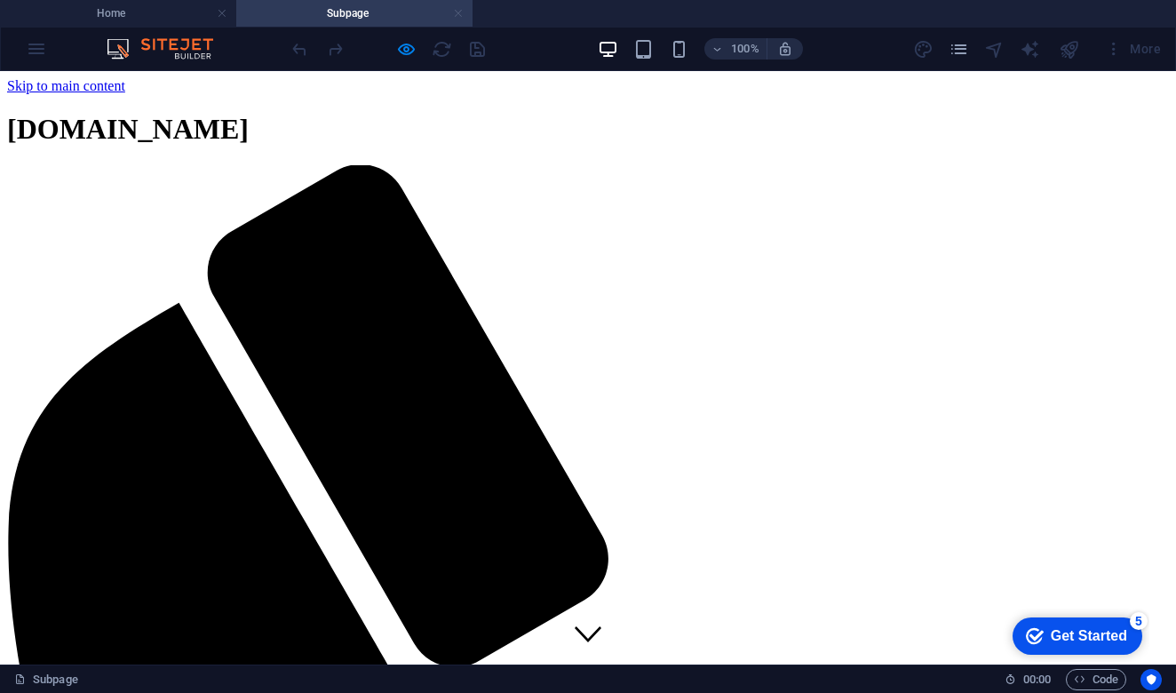
click at [455, 15] on link at bounding box center [458, 13] width 11 height 17
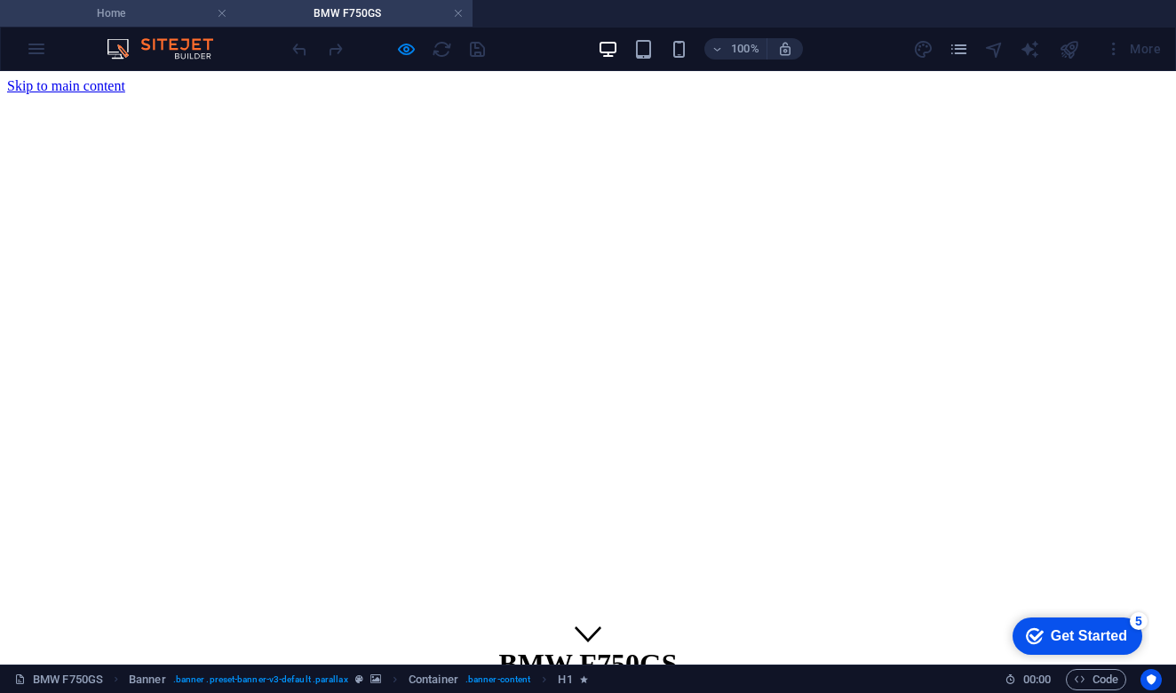
click at [125, 20] on h4 "Home" at bounding box center [118, 14] width 236 height 20
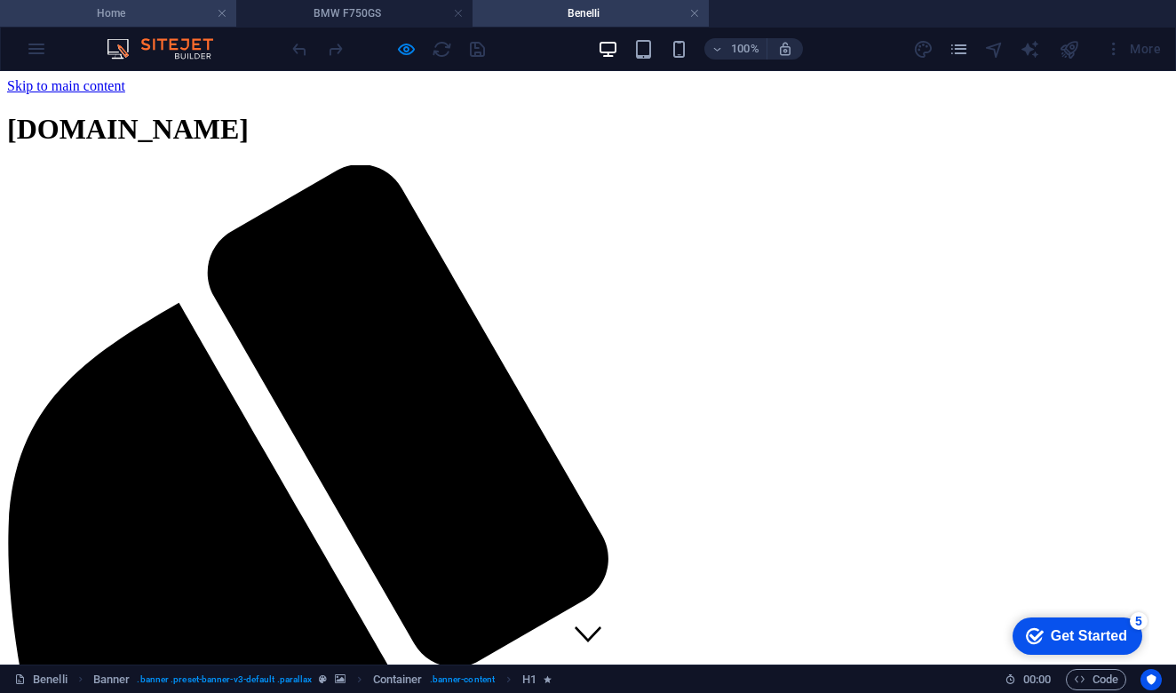
click at [116, 20] on h4 "Home" at bounding box center [118, 14] width 236 height 20
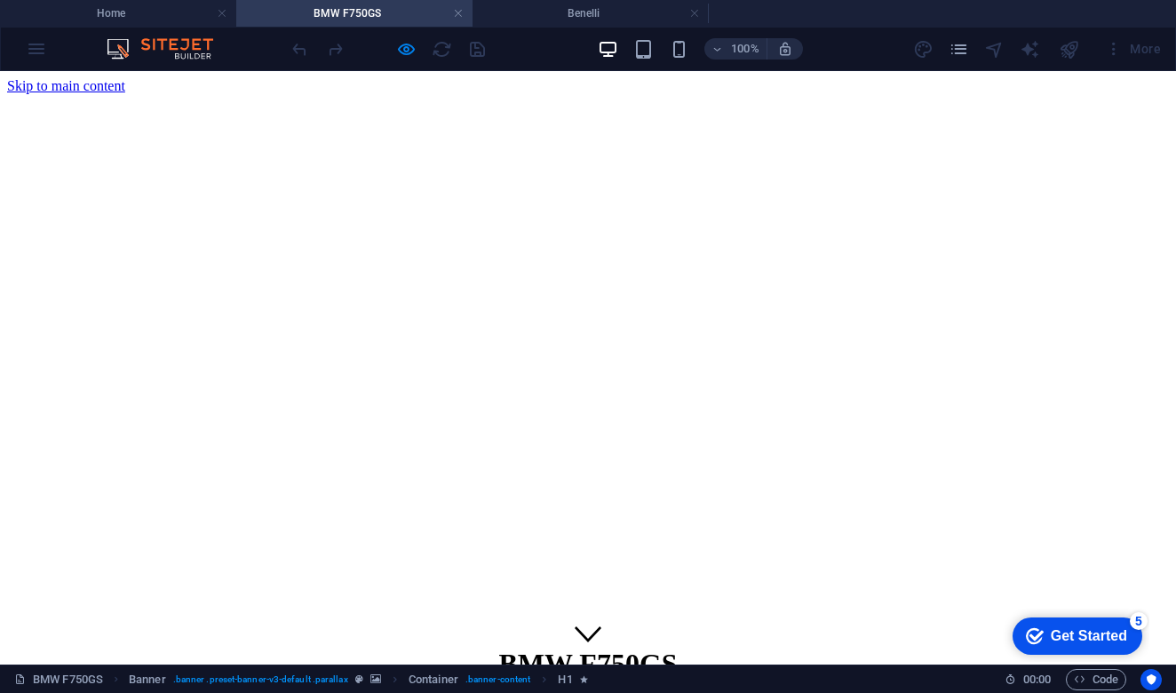
click at [593, 620] on figure at bounding box center [588, 635] width 27 height 30
click at [584, 620] on figure at bounding box center [588, 635] width 27 height 30
click at [540, 12] on h4 "Benelli" at bounding box center [591, 14] width 236 height 20
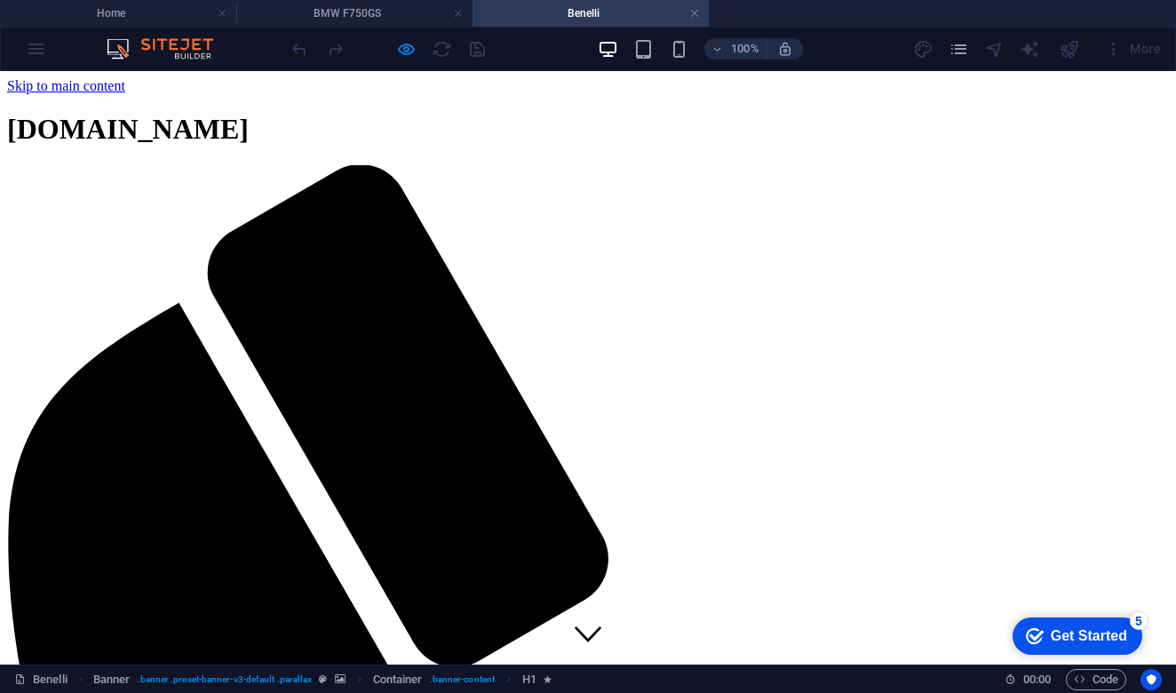
click at [589, 620] on figure at bounding box center [588, 635] width 27 height 30
click at [696, 12] on link at bounding box center [694, 13] width 11 height 17
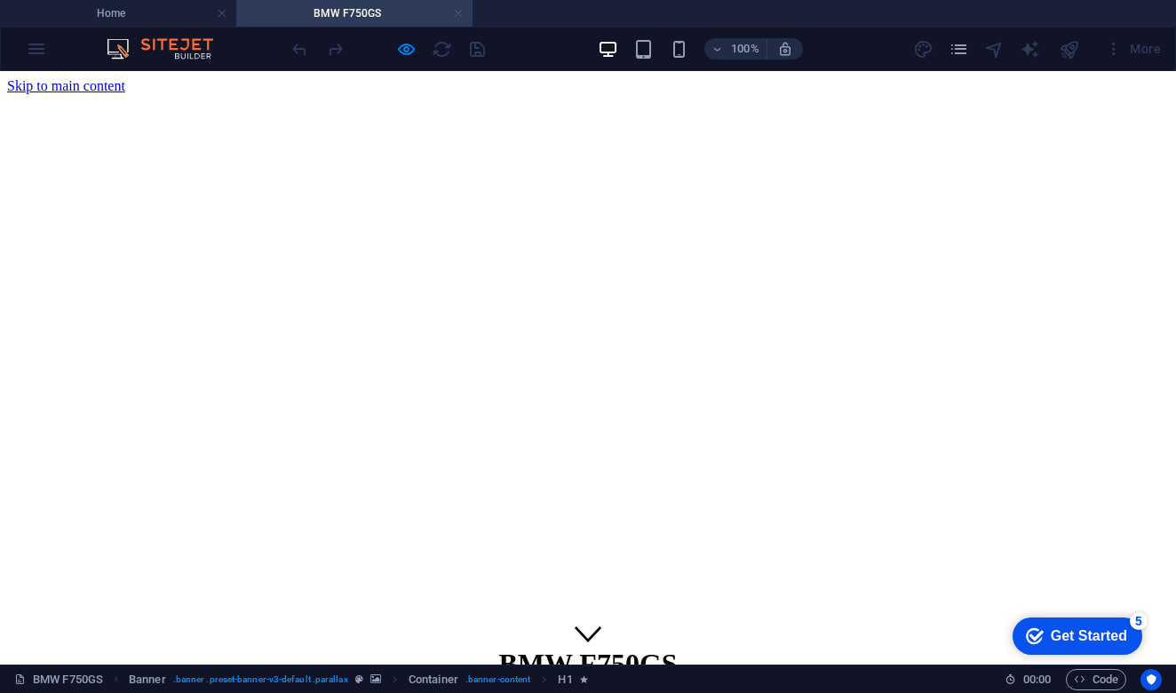
click at [460, 13] on link at bounding box center [458, 13] width 11 height 17
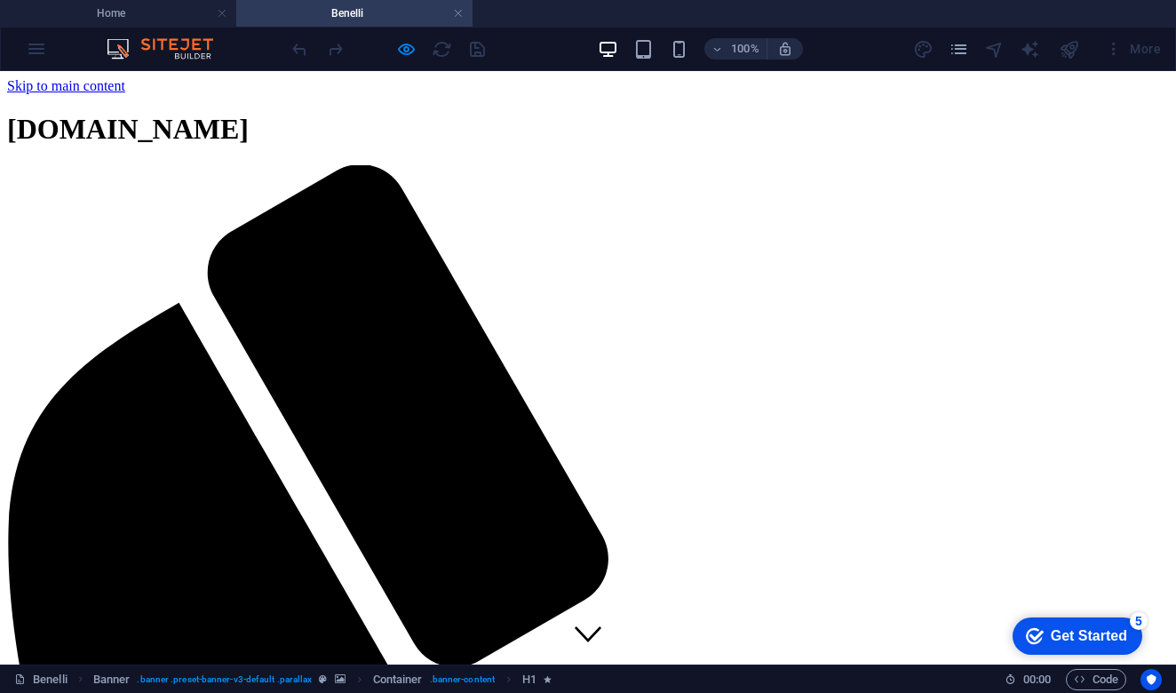
click at [588, 620] on figure at bounding box center [588, 635] width 27 height 30
click at [587, 620] on figure at bounding box center [588, 635] width 27 height 30
click at [588, 620] on figure at bounding box center [588, 635] width 27 height 30
click at [595, 620] on figure at bounding box center [588, 635] width 27 height 30
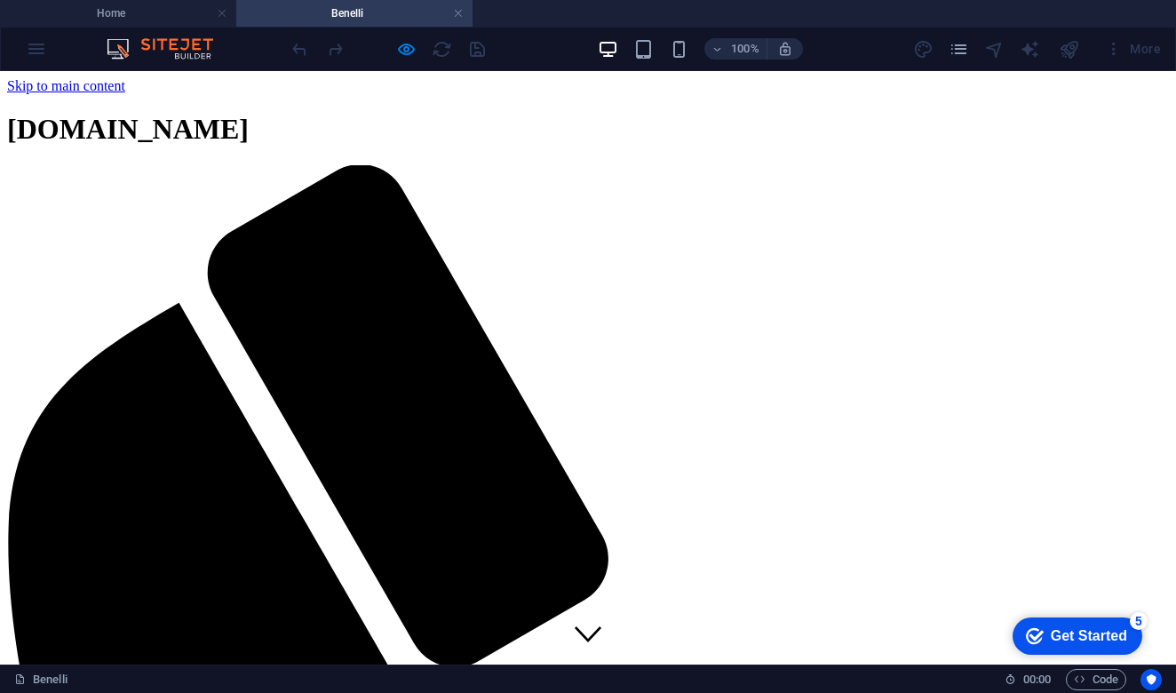
click at [585, 620] on figure at bounding box center [588, 635] width 27 height 30
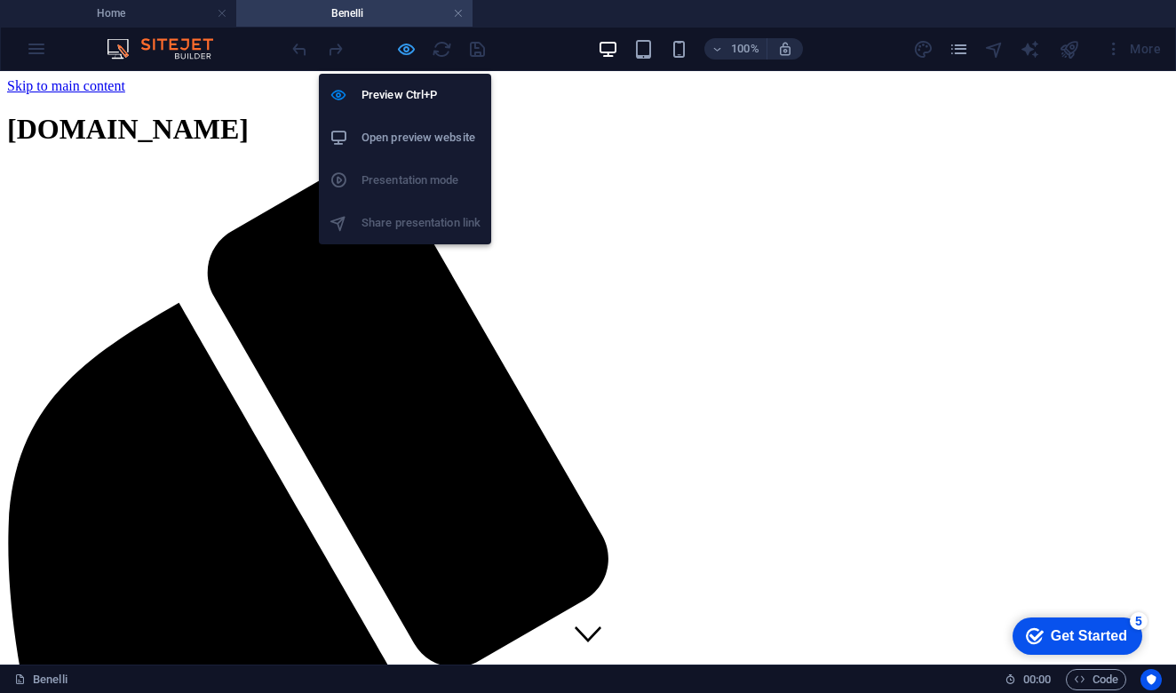
click at [406, 49] on icon "button" at bounding box center [406, 49] width 20 height 20
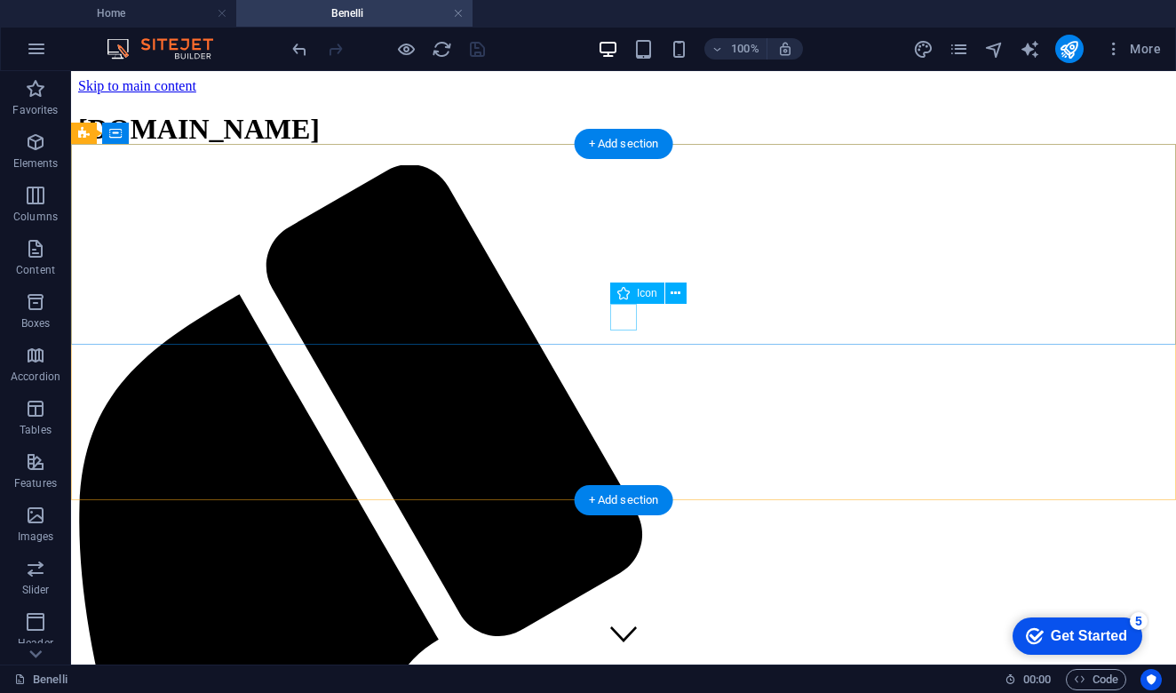
click at [623, 620] on figure at bounding box center [623, 635] width 27 height 30
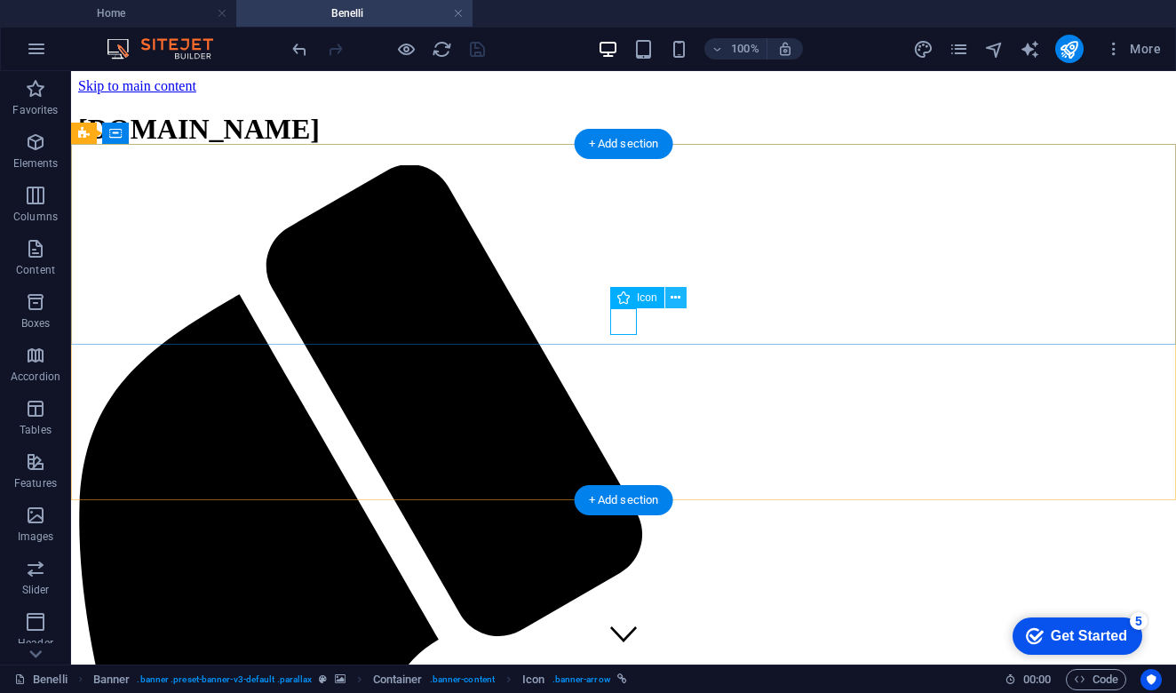
click at [674, 302] on icon at bounding box center [676, 298] width 10 height 19
click at [674, 297] on icon at bounding box center [676, 298] width 10 height 19
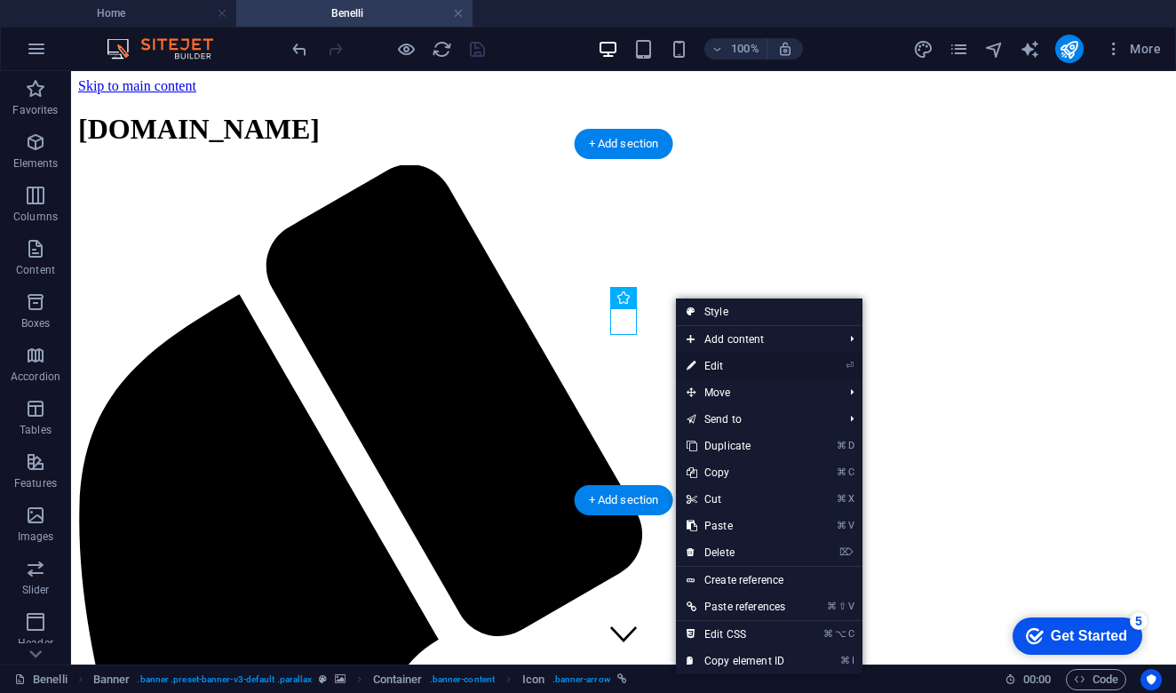
click at [727, 365] on link "⏎ Edit" at bounding box center [736, 366] width 120 height 27
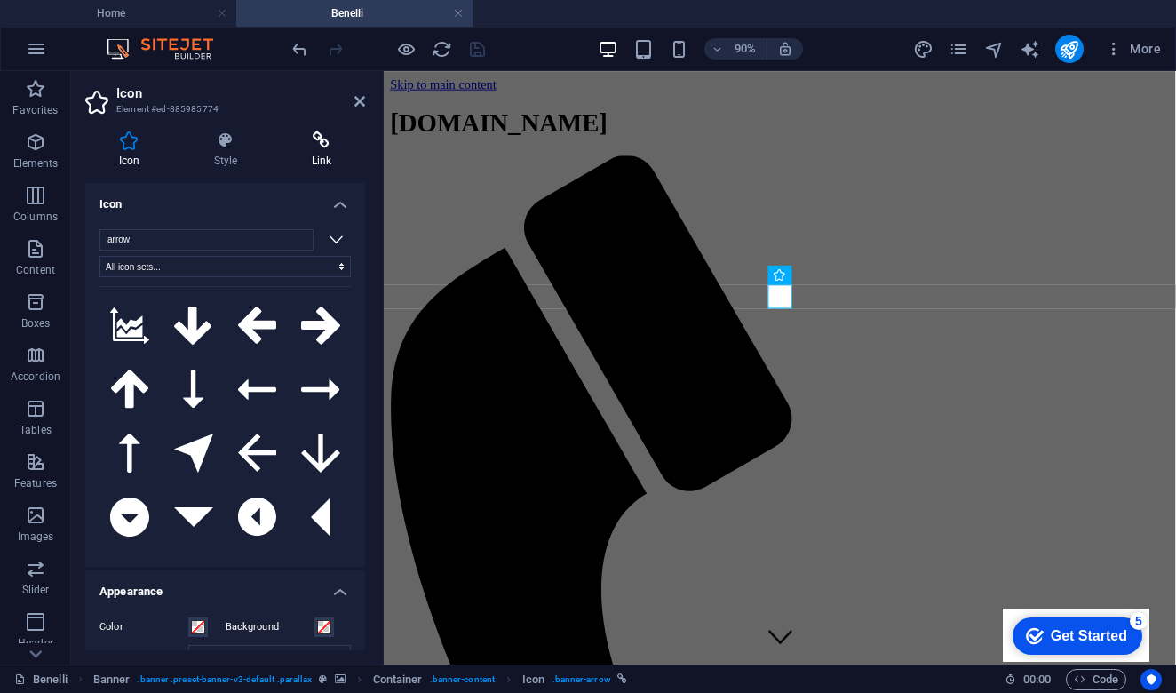
click at [323, 141] on icon at bounding box center [321, 140] width 87 height 18
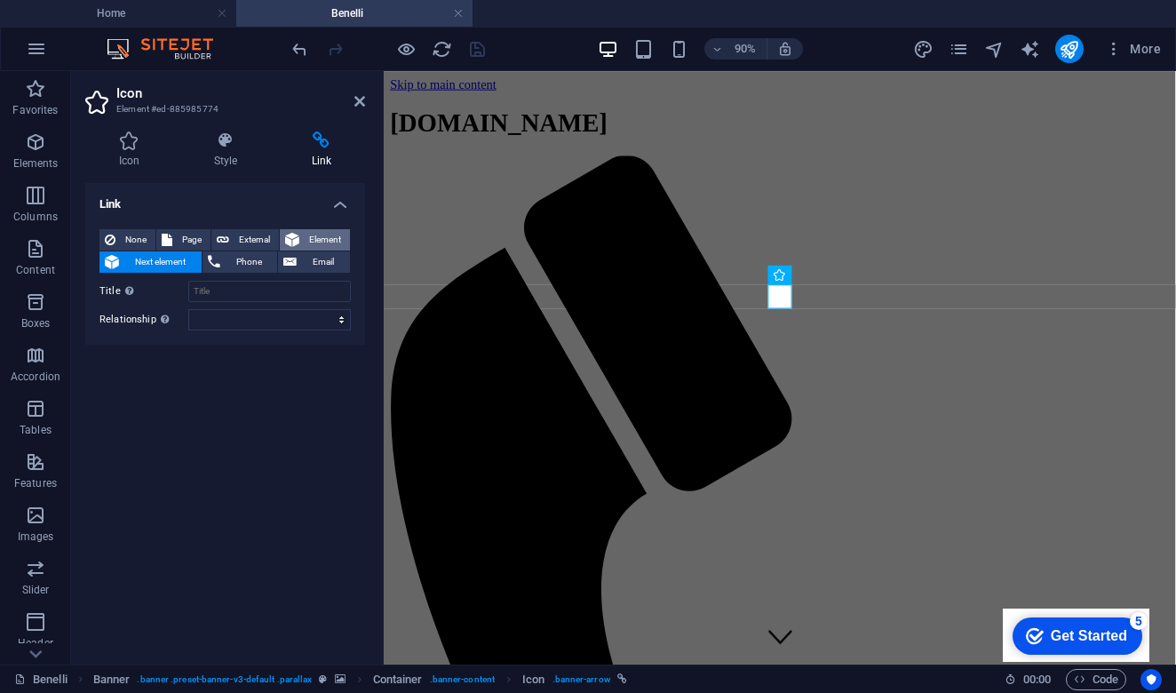
click at [320, 241] on span "Element" at bounding box center [325, 239] width 40 height 21
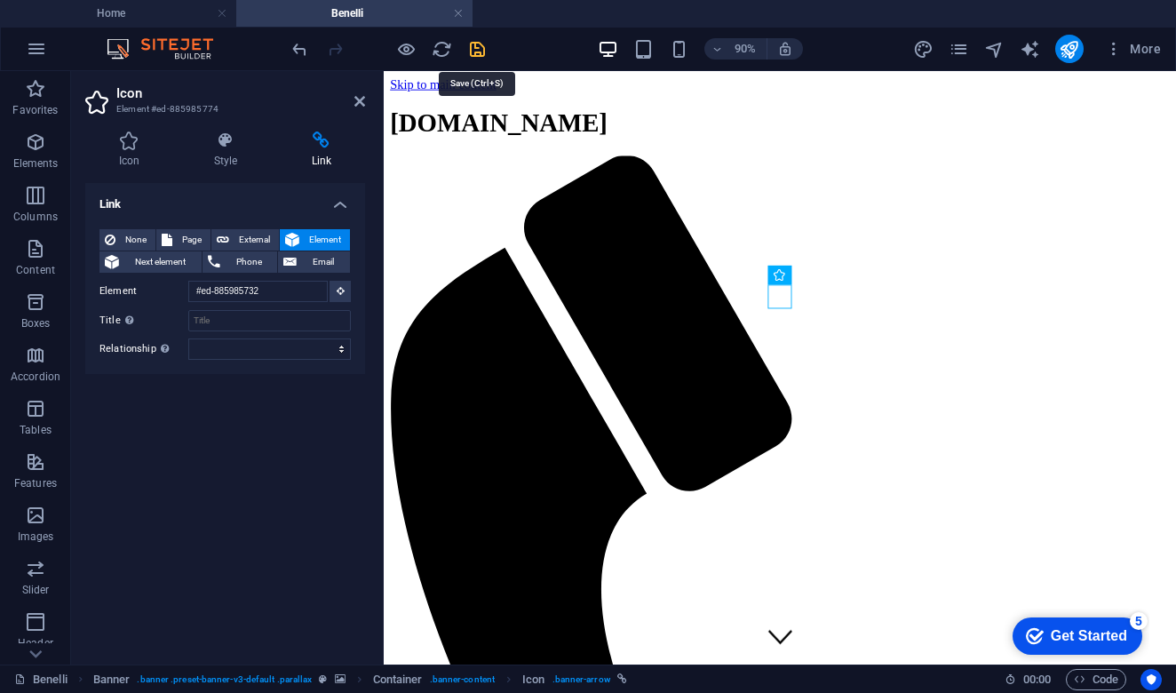
click at [474, 44] on icon "save" at bounding box center [477, 49] width 20 height 20
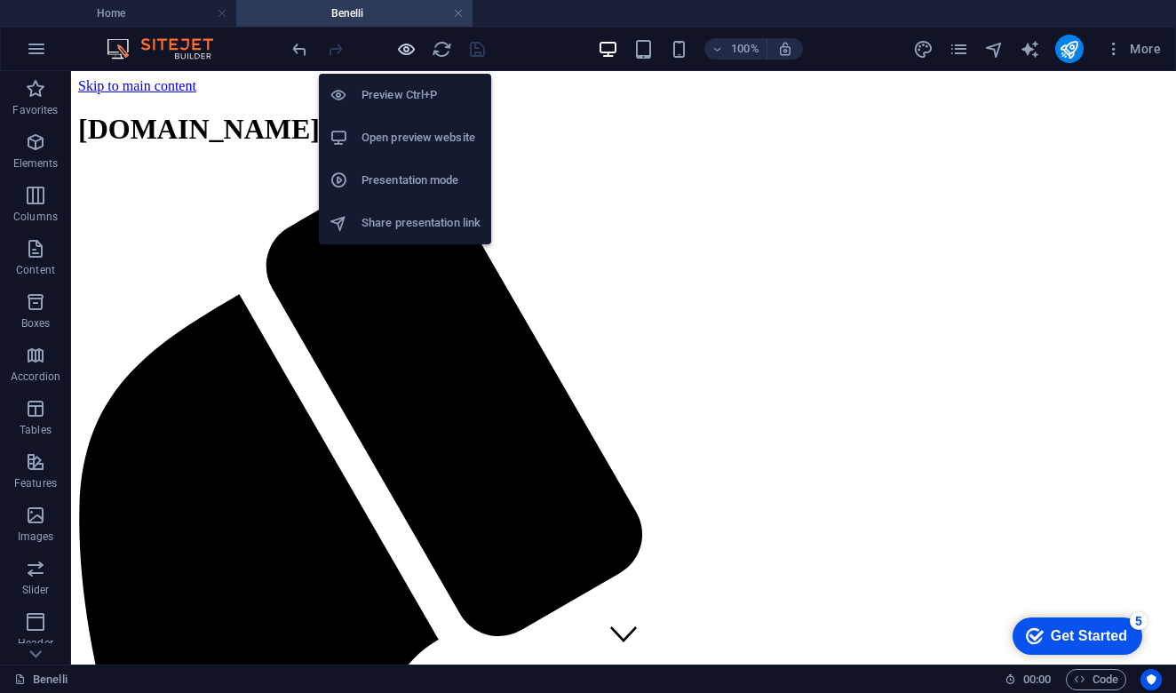
click at [410, 49] on icon "button" at bounding box center [406, 49] width 20 height 20
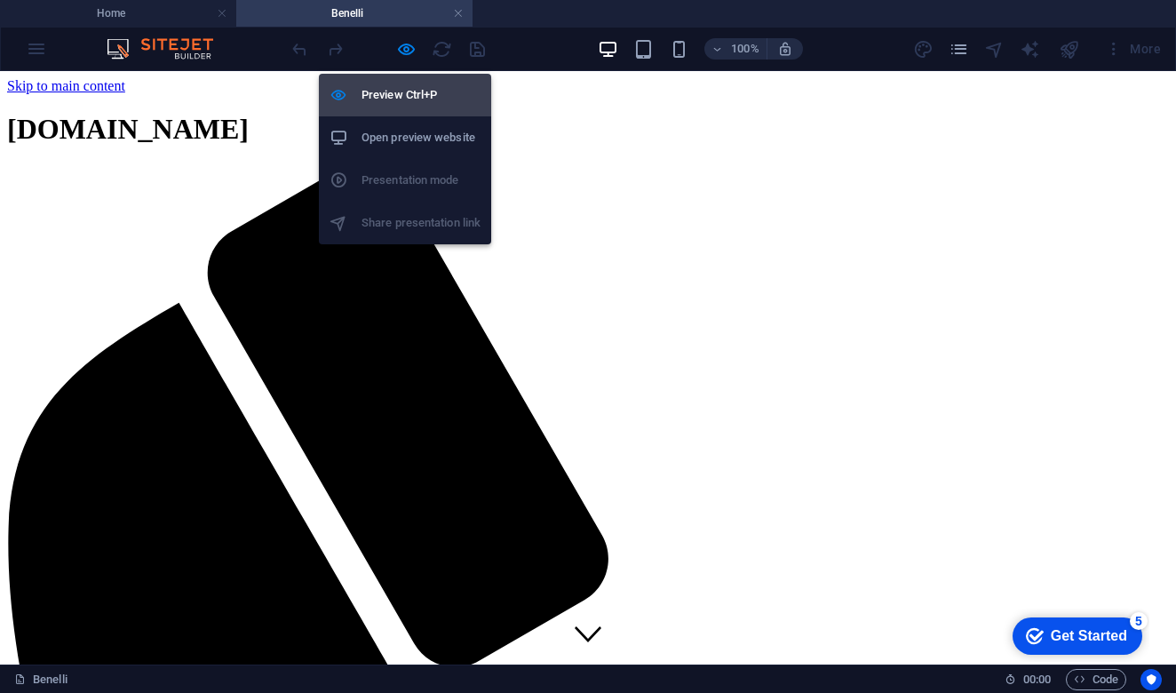
click at [405, 91] on h6 "Preview Ctrl+P" at bounding box center [421, 94] width 119 height 21
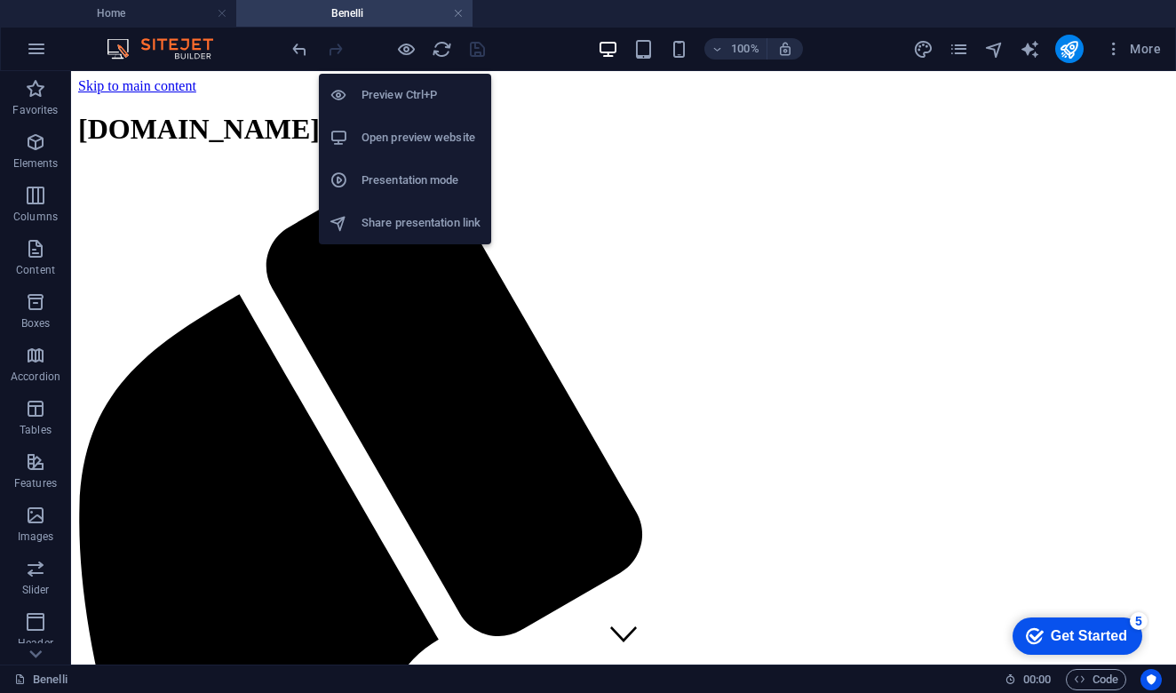
click at [405, 91] on h6 "Preview Ctrl+P" at bounding box center [421, 94] width 119 height 21
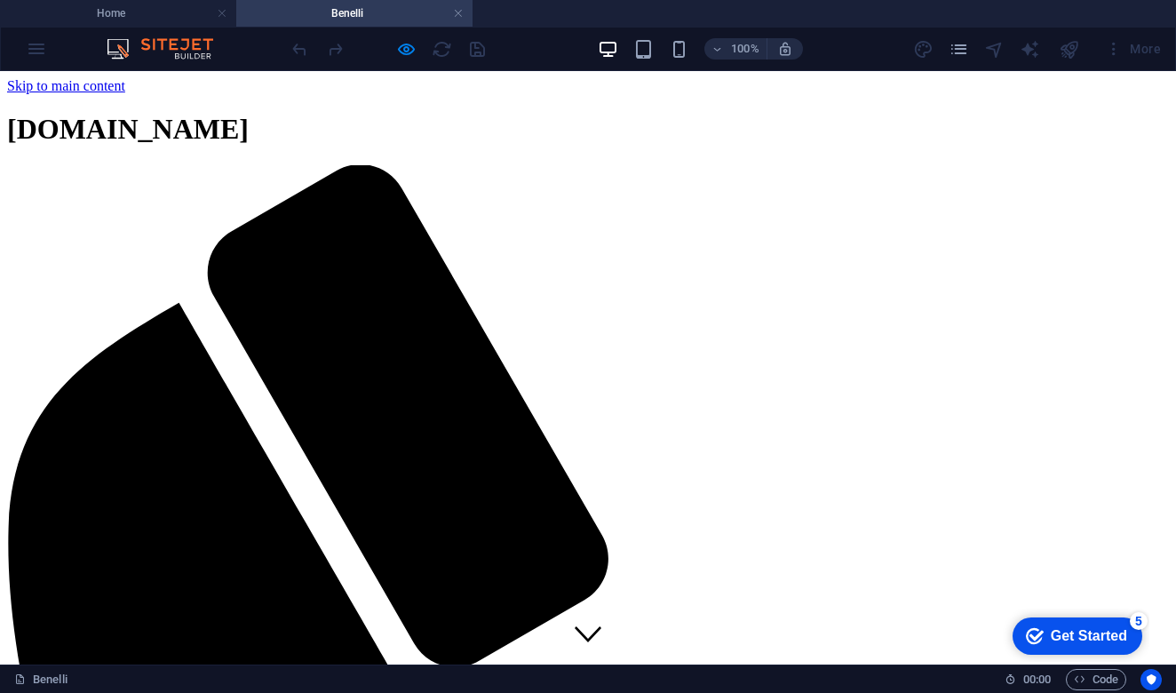
click at [586, 620] on icon at bounding box center [588, 633] width 27 height 27
click at [171, 17] on h4 "Home" at bounding box center [118, 14] width 236 height 20
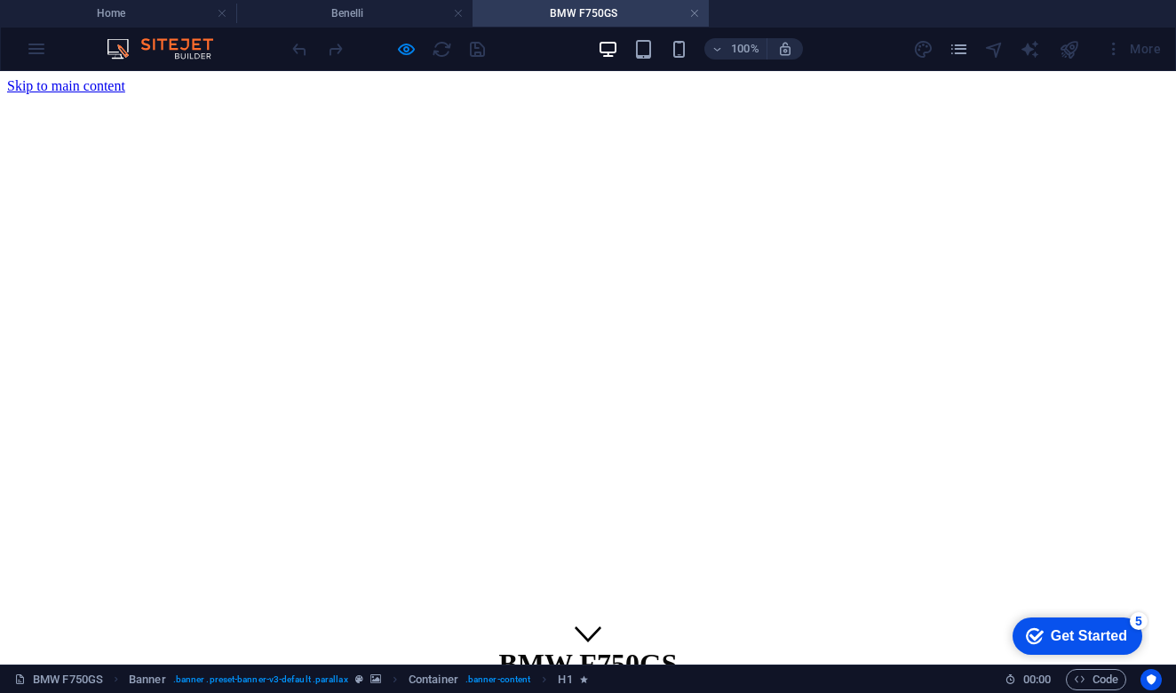
click at [586, 620] on figure at bounding box center [588, 635] width 27 height 30
click at [696, 19] on link at bounding box center [694, 13] width 11 height 17
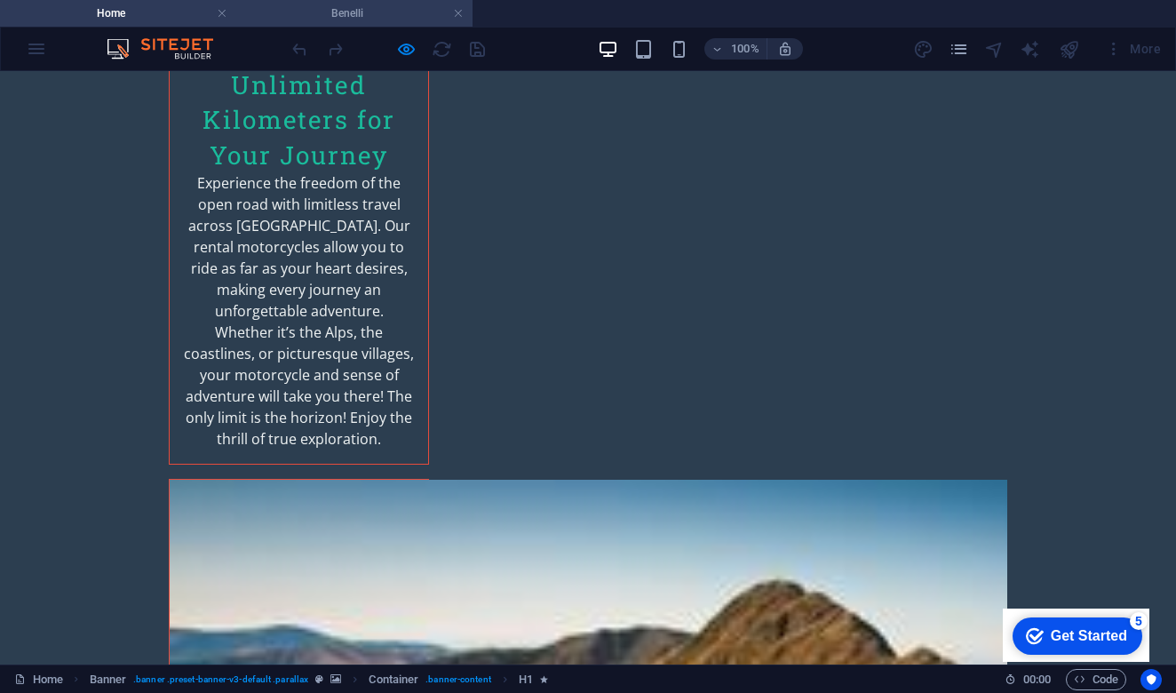
click at [383, 20] on h4 "Benelli" at bounding box center [354, 14] width 236 height 20
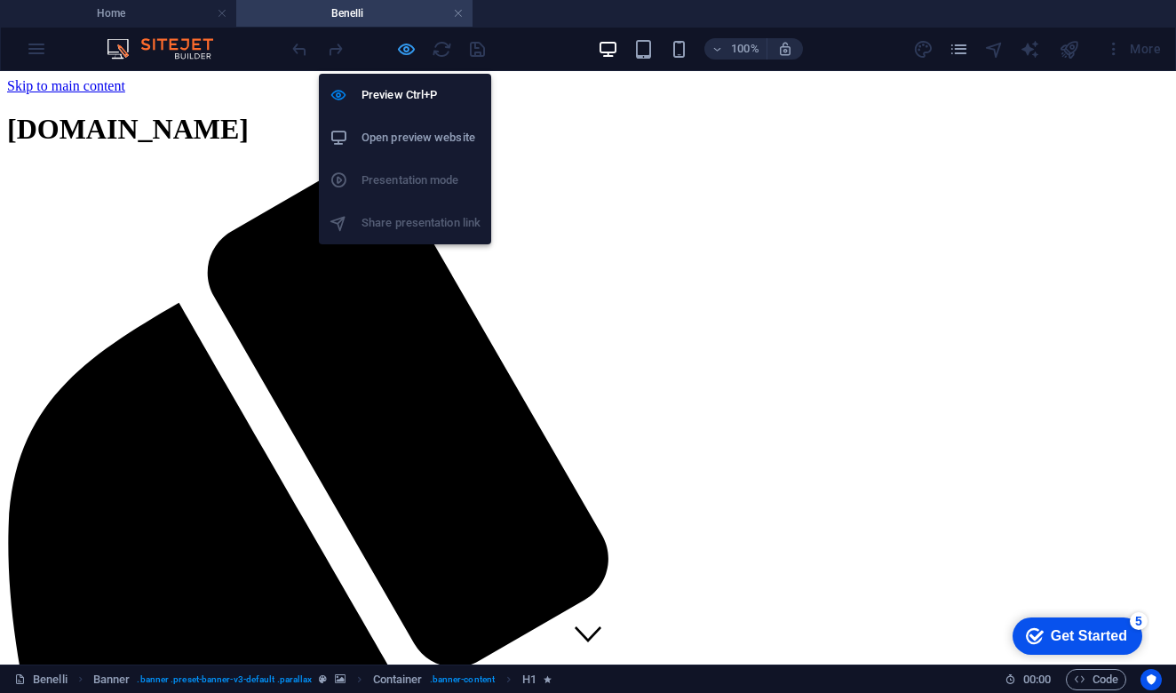
click at [408, 50] on icon "button" at bounding box center [406, 49] width 20 height 20
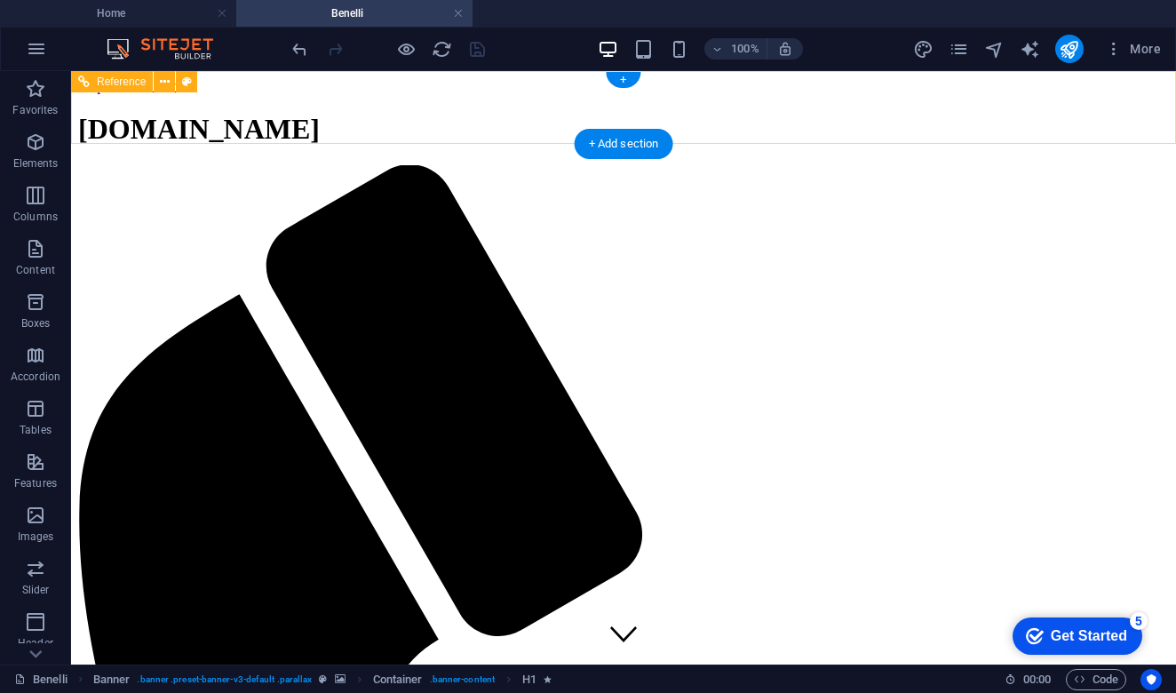
click at [163, 85] on icon at bounding box center [165, 82] width 10 height 19
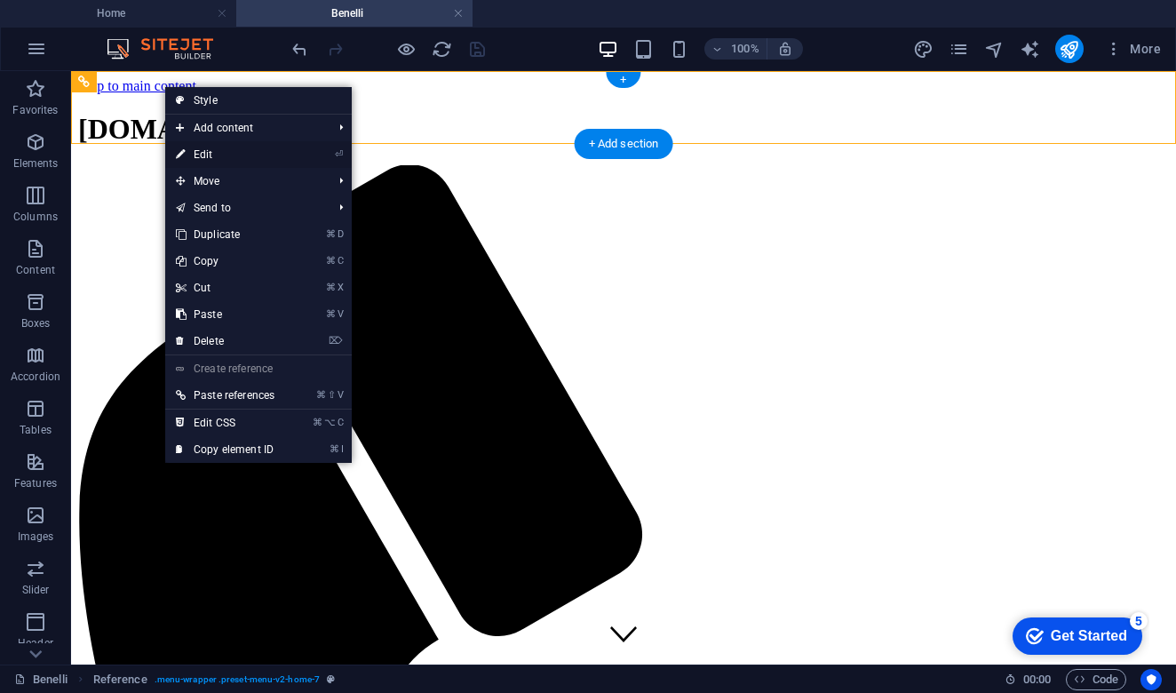
click at [247, 149] on link "⏎ Edit" at bounding box center [225, 154] width 120 height 27
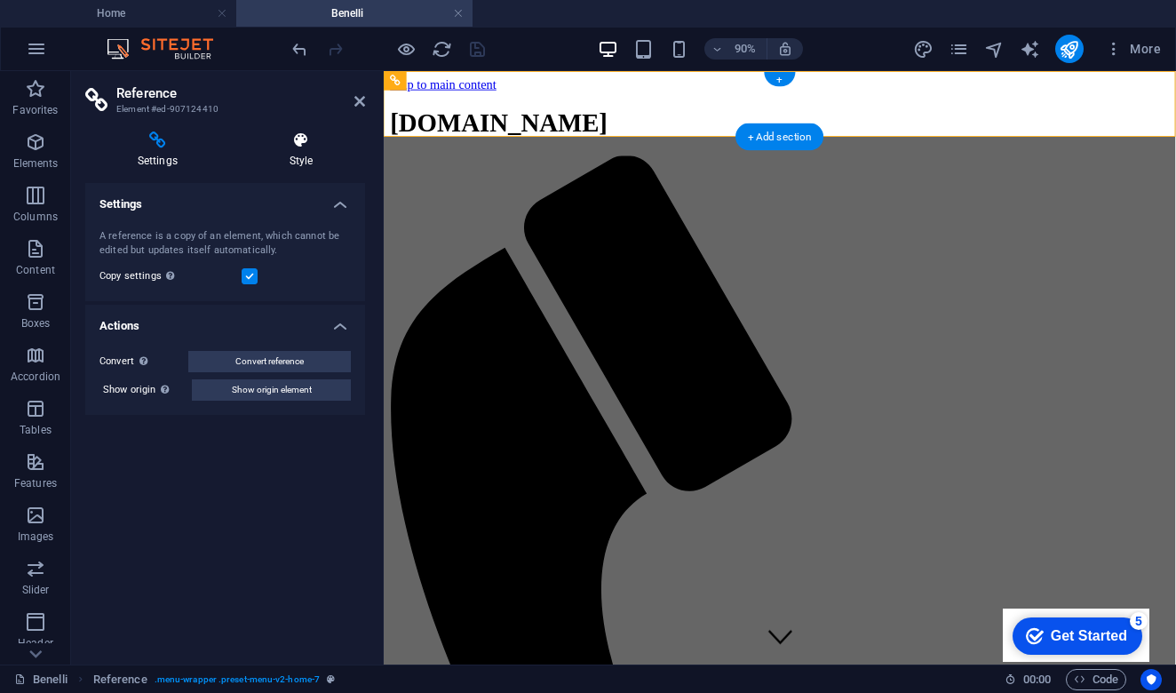
click at [306, 140] on icon at bounding box center [301, 140] width 128 height 18
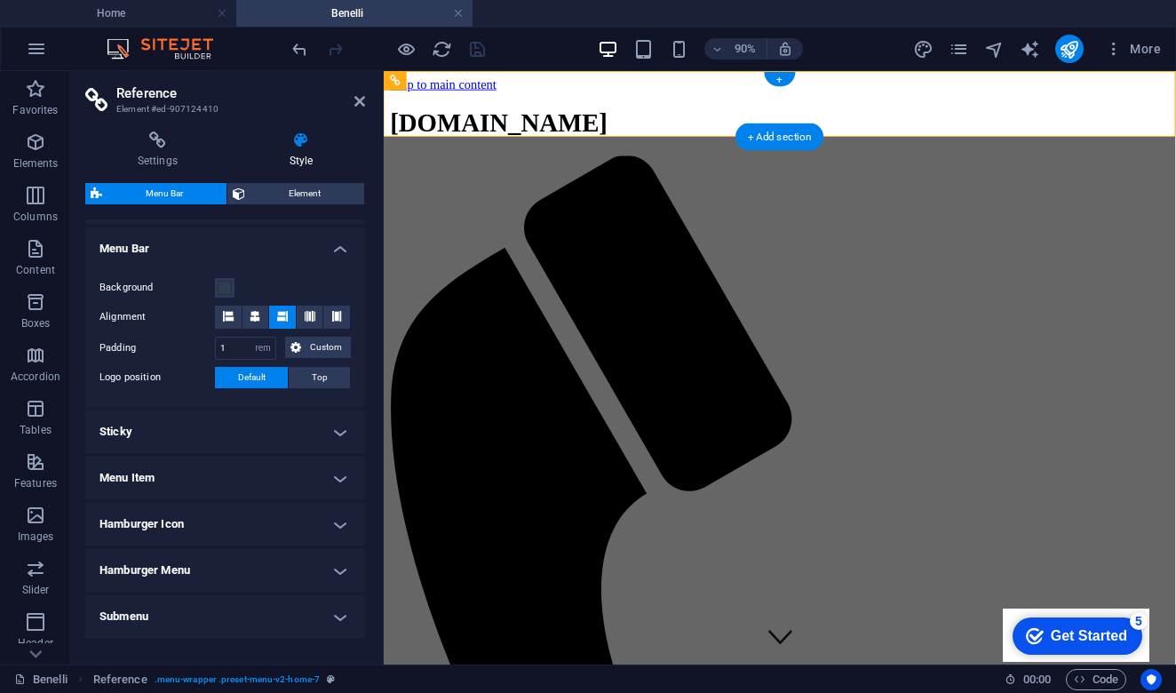
scroll to position [303, 0]
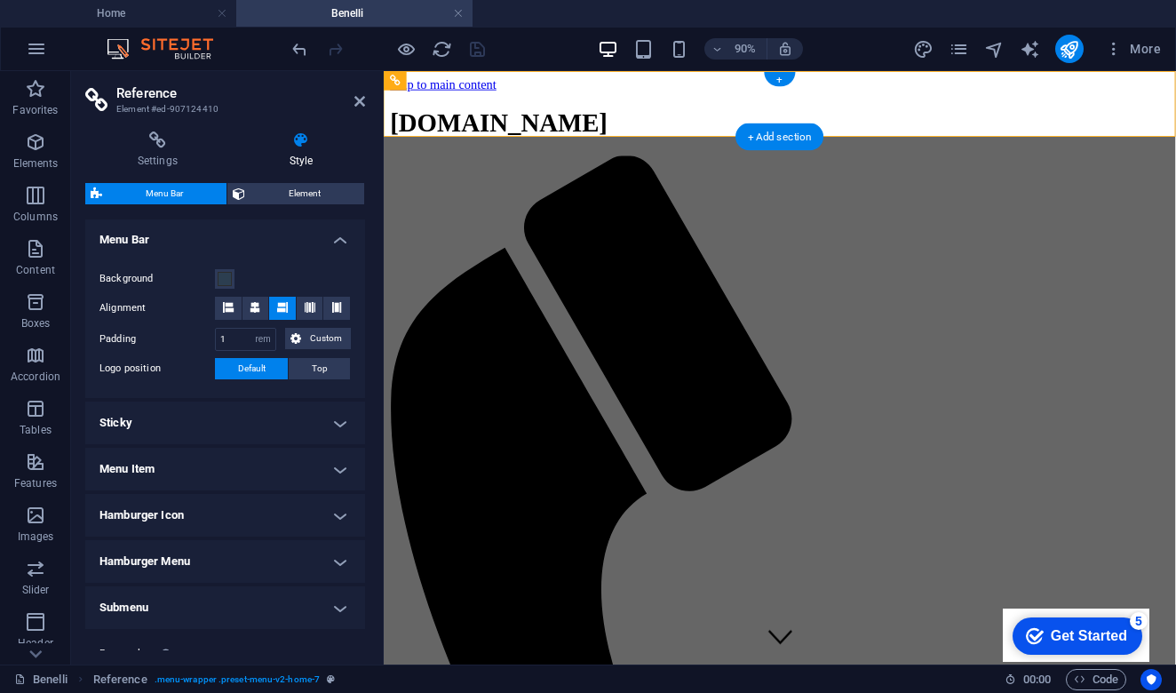
click at [336, 423] on h4 "Sticky" at bounding box center [225, 423] width 280 height 43
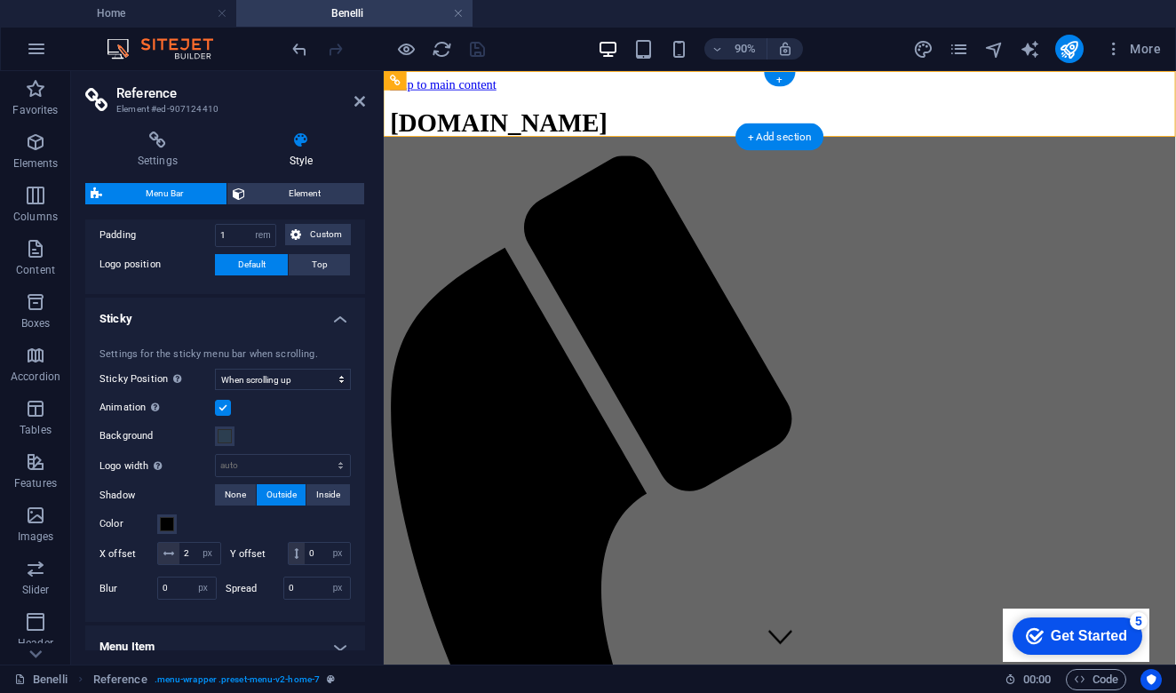
scroll to position [410, 0]
click at [225, 436] on span at bounding box center [225, 433] width 14 height 14
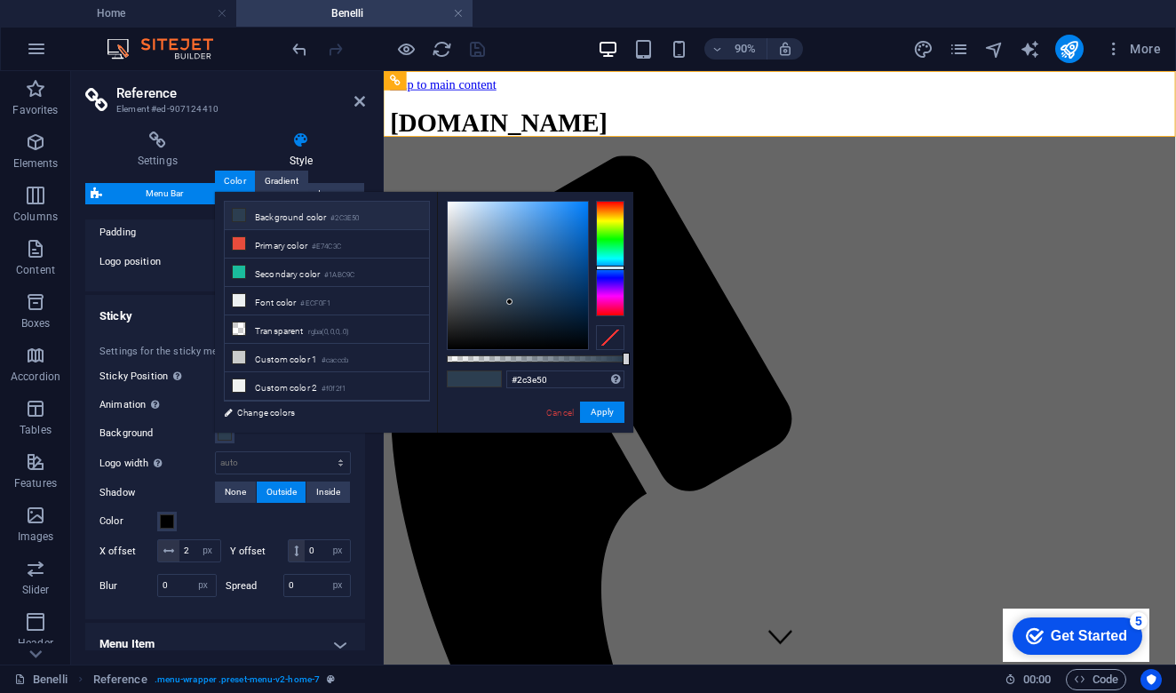
click at [608, 333] on div at bounding box center [610, 337] width 28 height 25
click at [605, 417] on button "Apply" at bounding box center [602, 412] width 44 height 21
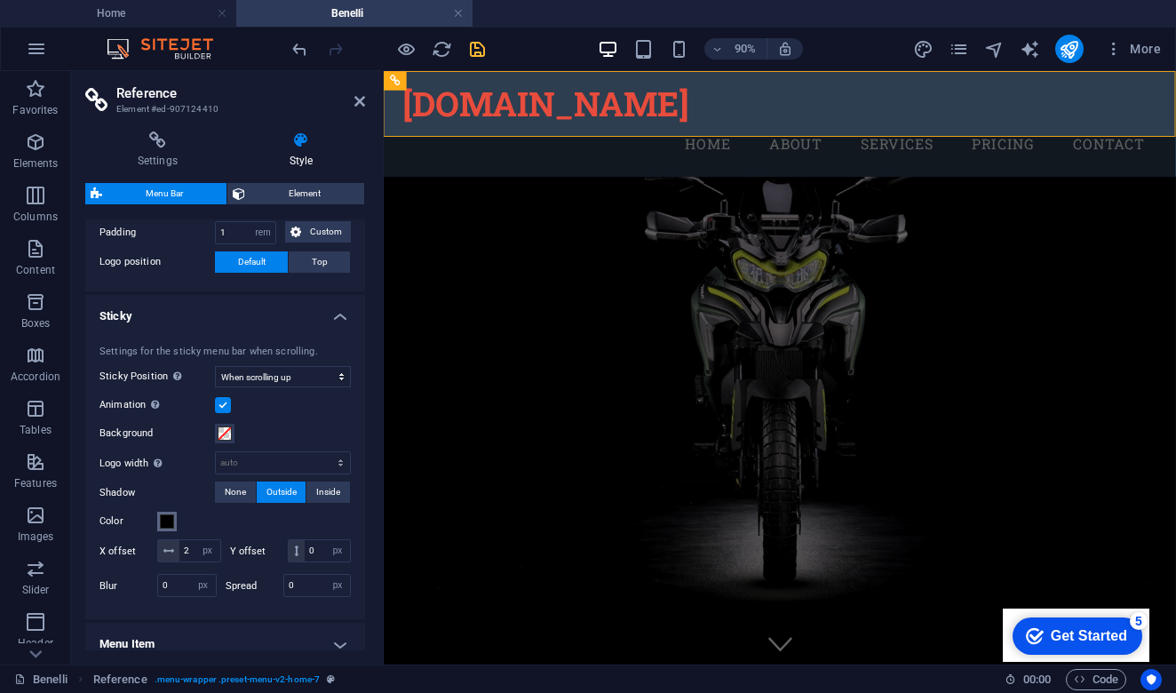
click at [170, 527] on span at bounding box center [167, 521] width 14 height 14
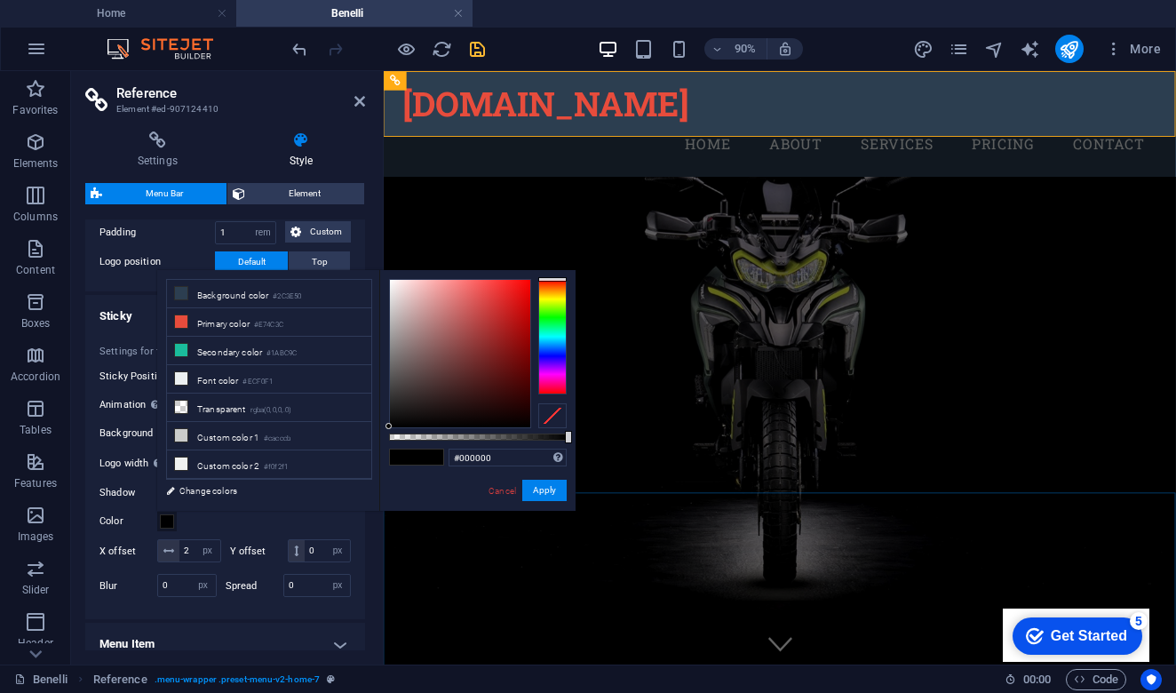
click at [550, 418] on div at bounding box center [552, 415] width 28 height 25
click at [541, 491] on button "Apply" at bounding box center [544, 490] width 44 height 21
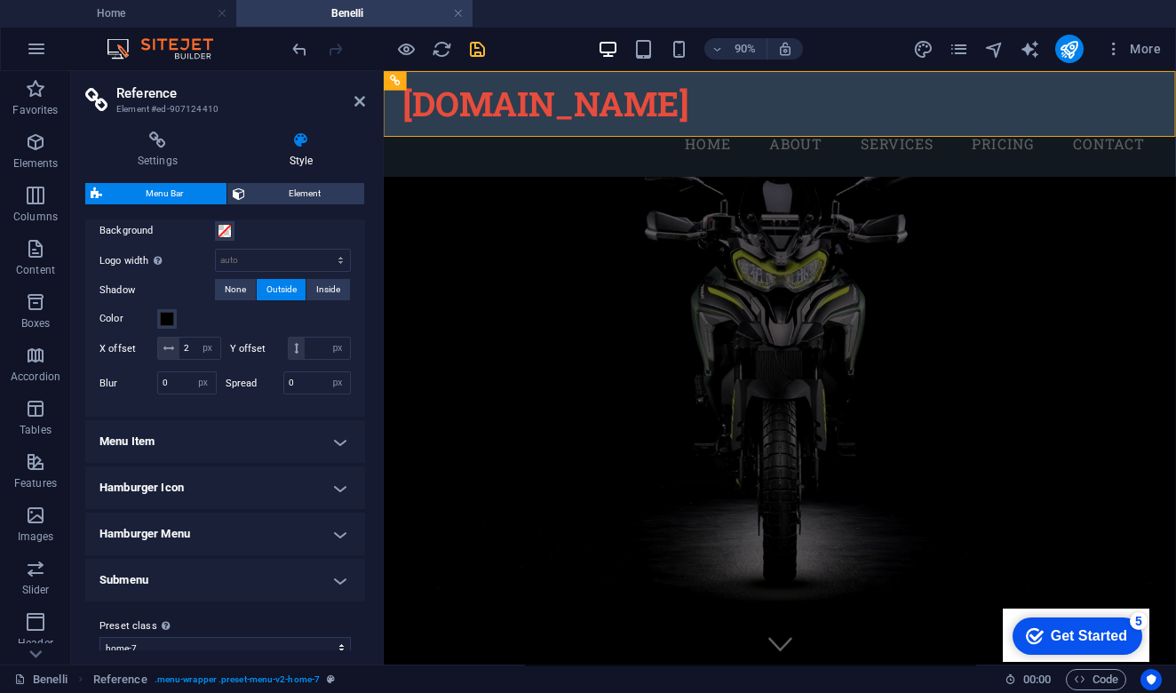
scroll to position [627, 0]
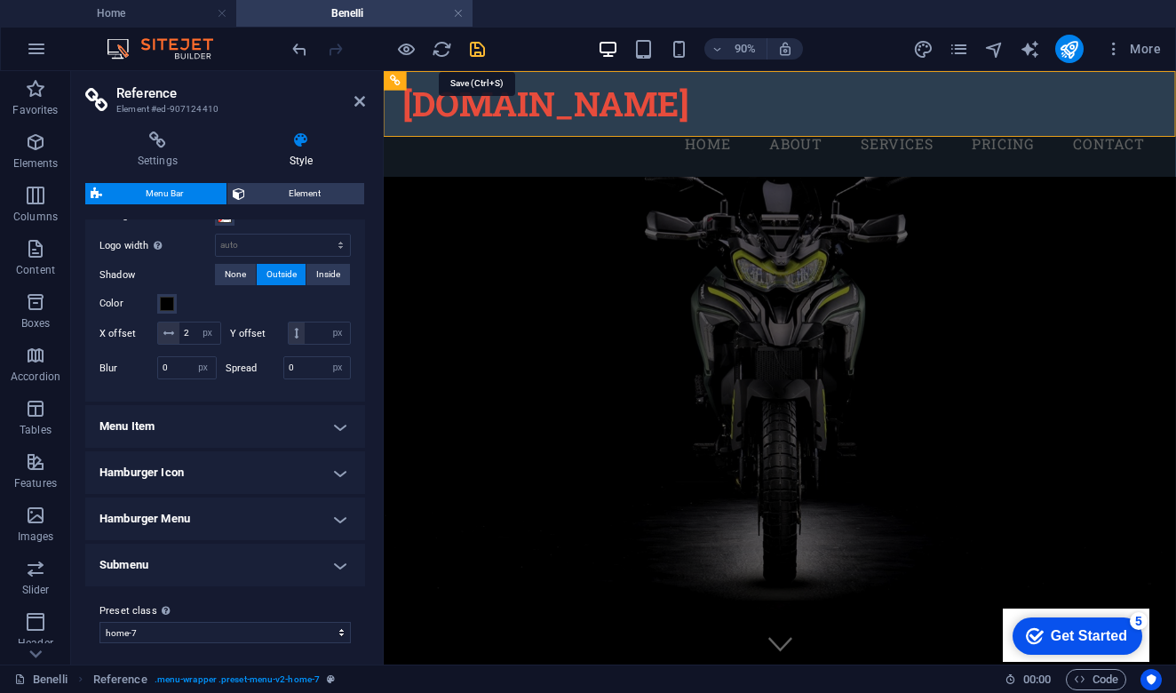
click at [481, 43] on icon "save" at bounding box center [477, 49] width 20 height 20
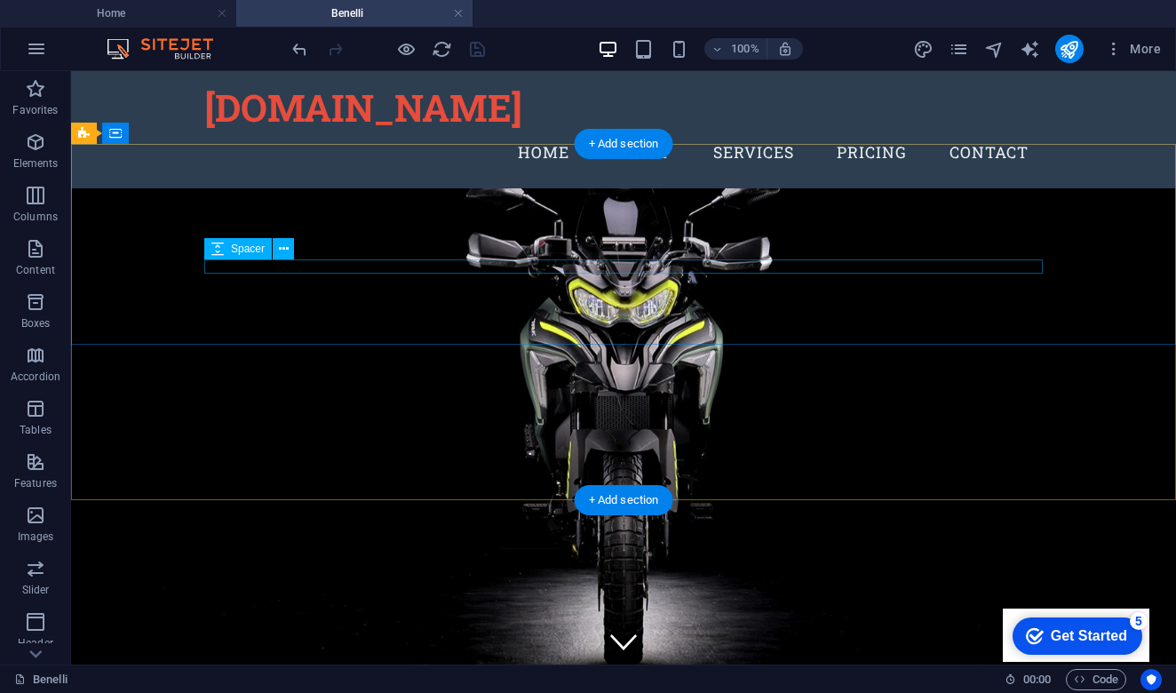
scroll to position [0, 0]
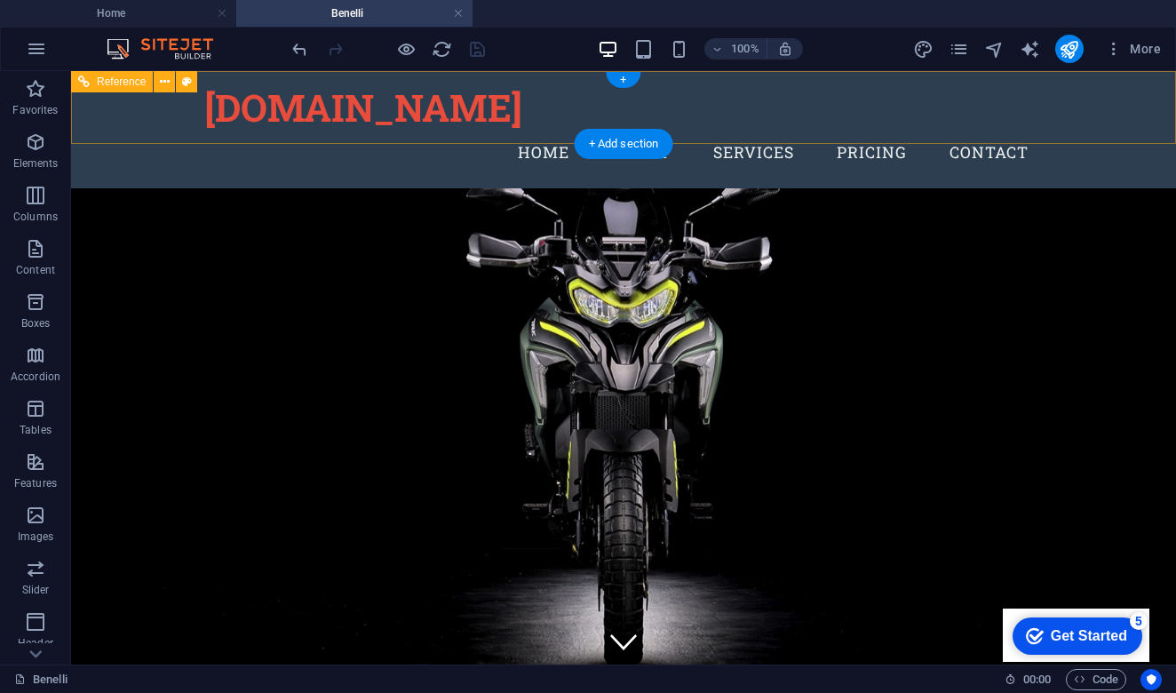
click at [460, 131] on nav "Home About Services Pricing Contact" at bounding box center [623, 153] width 839 height 44
click at [188, 80] on icon at bounding box center [187, 82] width 10 height 19
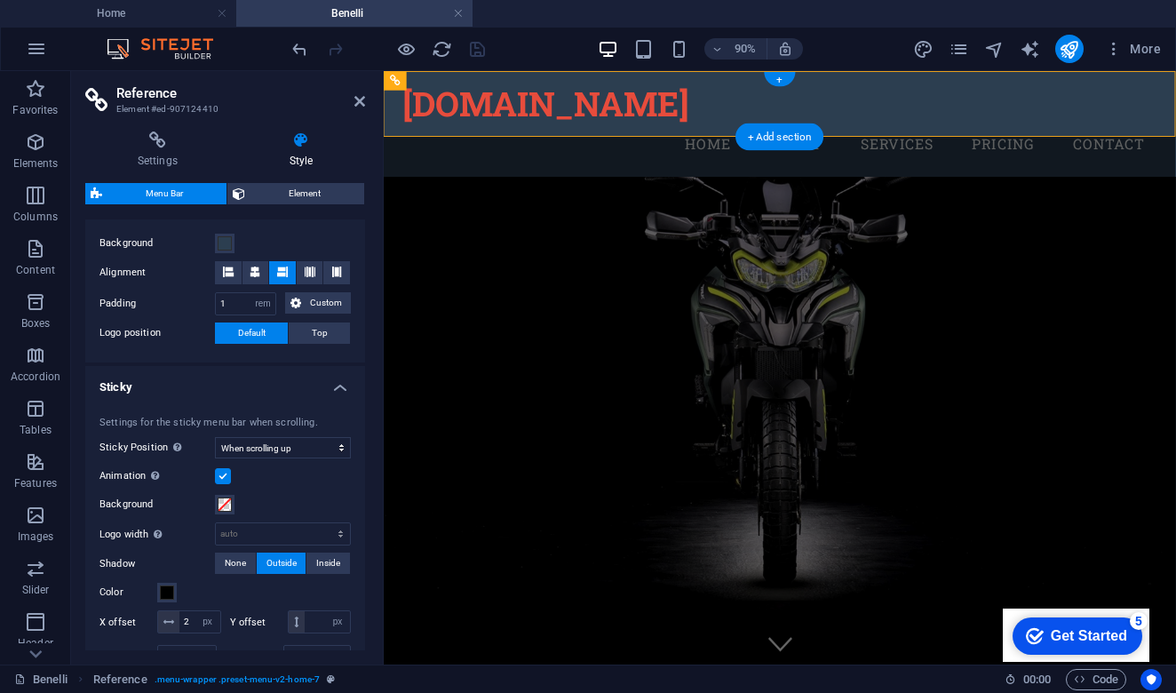
scroll to position [342, 0]
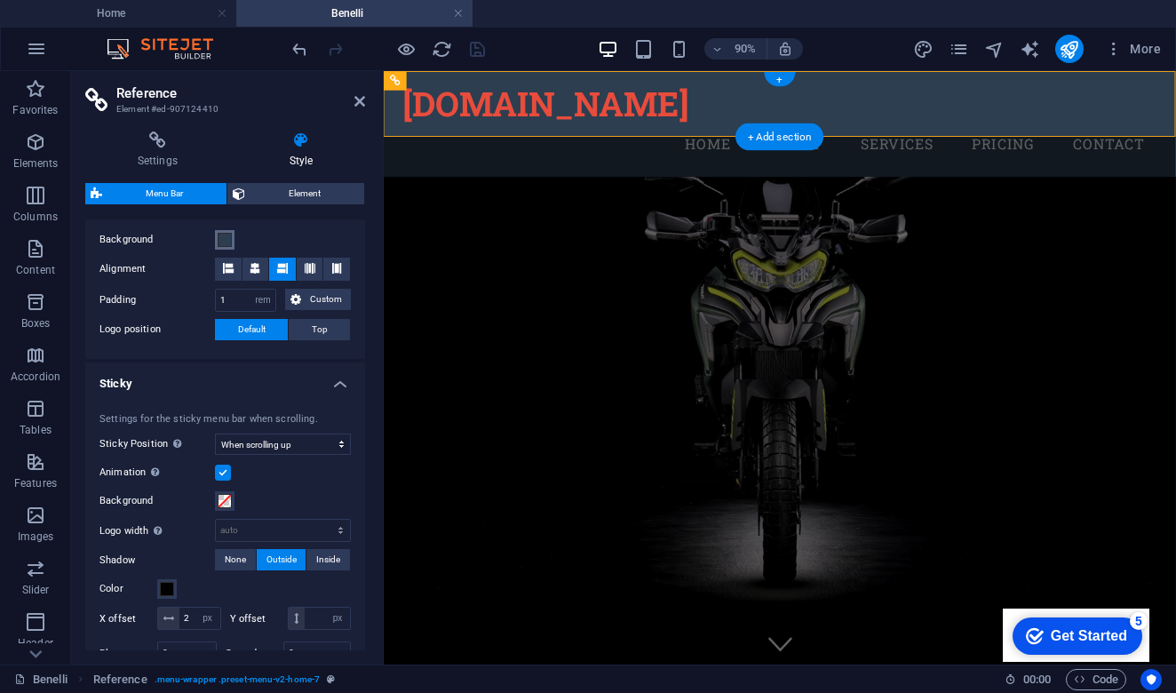
click at [224, 240] on span at bounding box center [225, 240] width 14 height 14
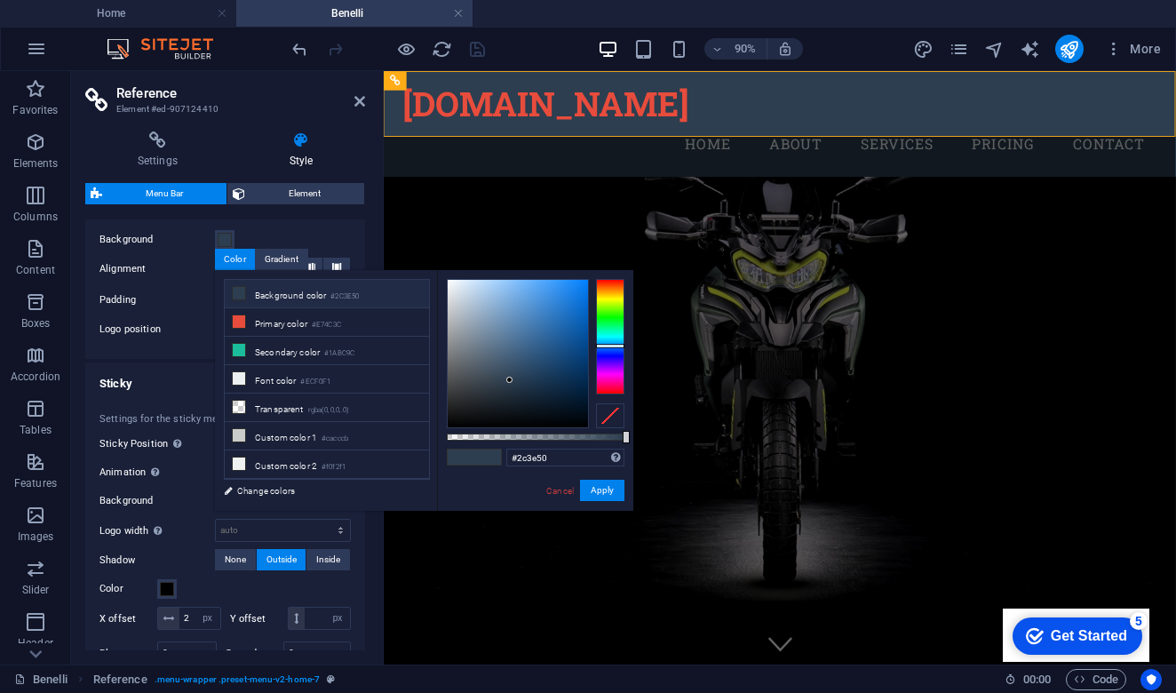
click at [613, 416] on div at bounding box center [610, 415] width 28 height 25
click at [605, 494] on button "Apply" at bounding box center [602, 490] width 44 height 21
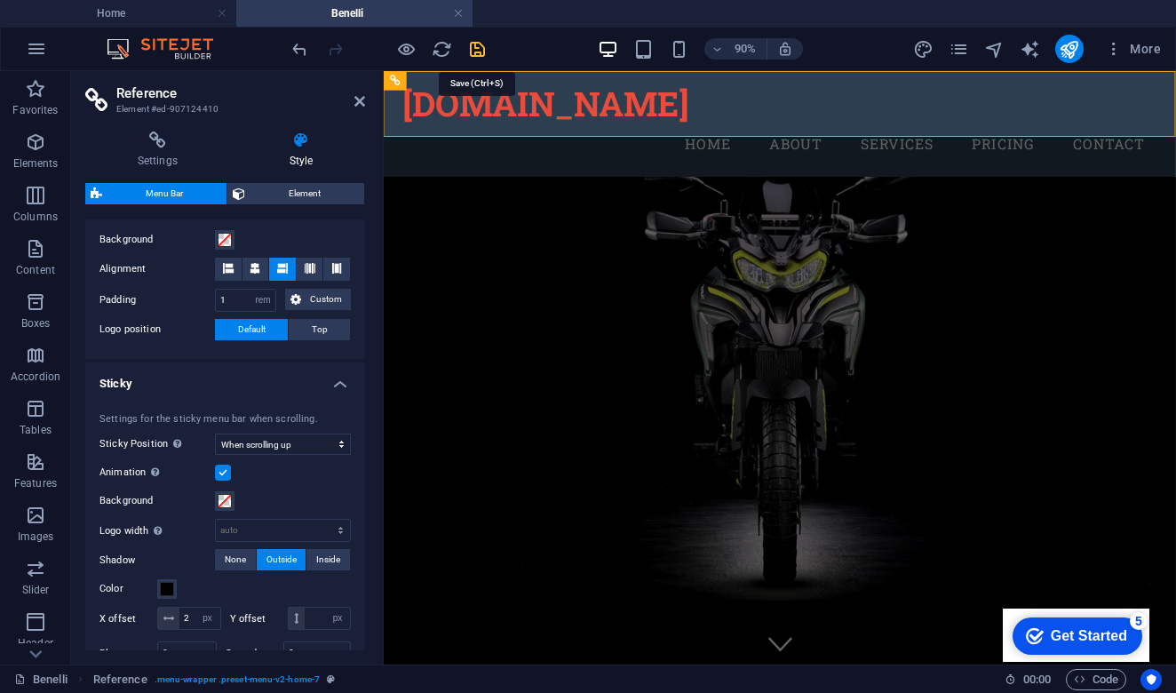
click at [481, 52] on icon "save" at bounding box center [477, 49] width 20 height 20
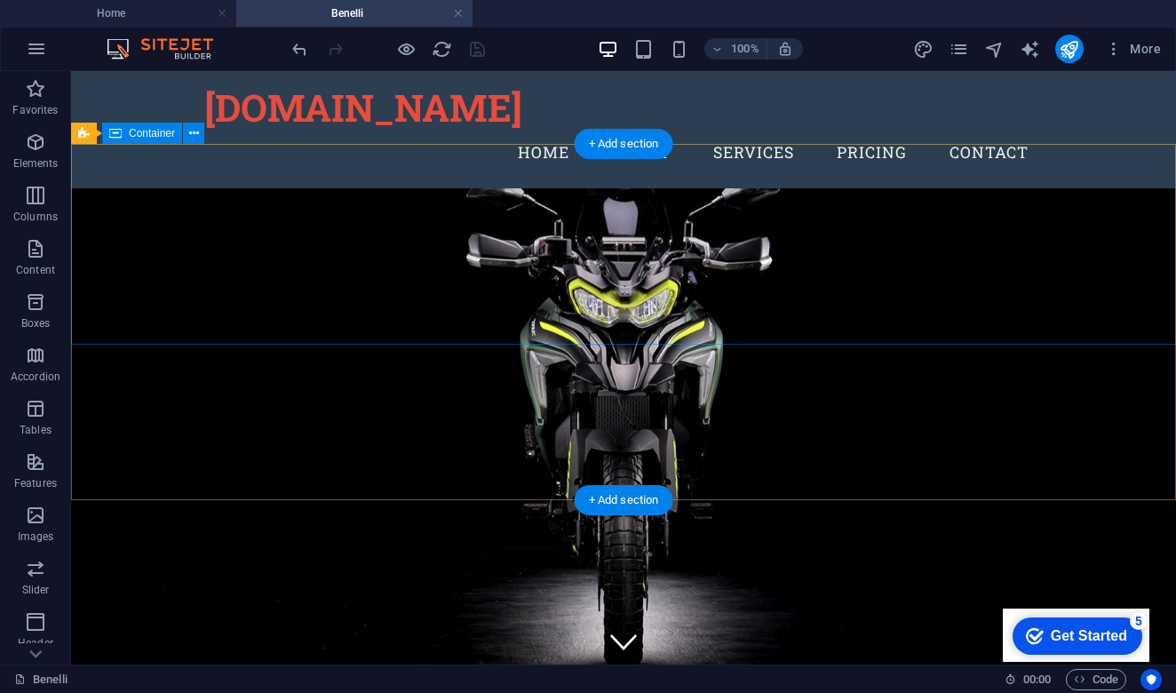
scroll to position [0, 0]
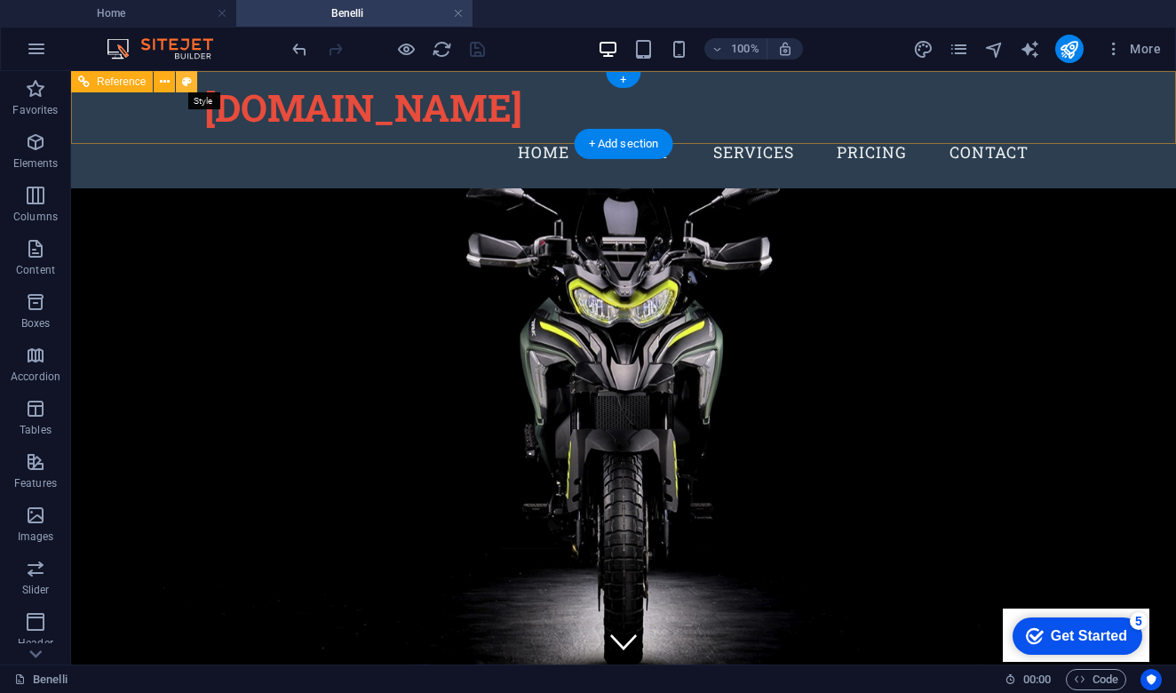
click at [190, 85] on icon at bounding box center [187, 82] width 10 height 19
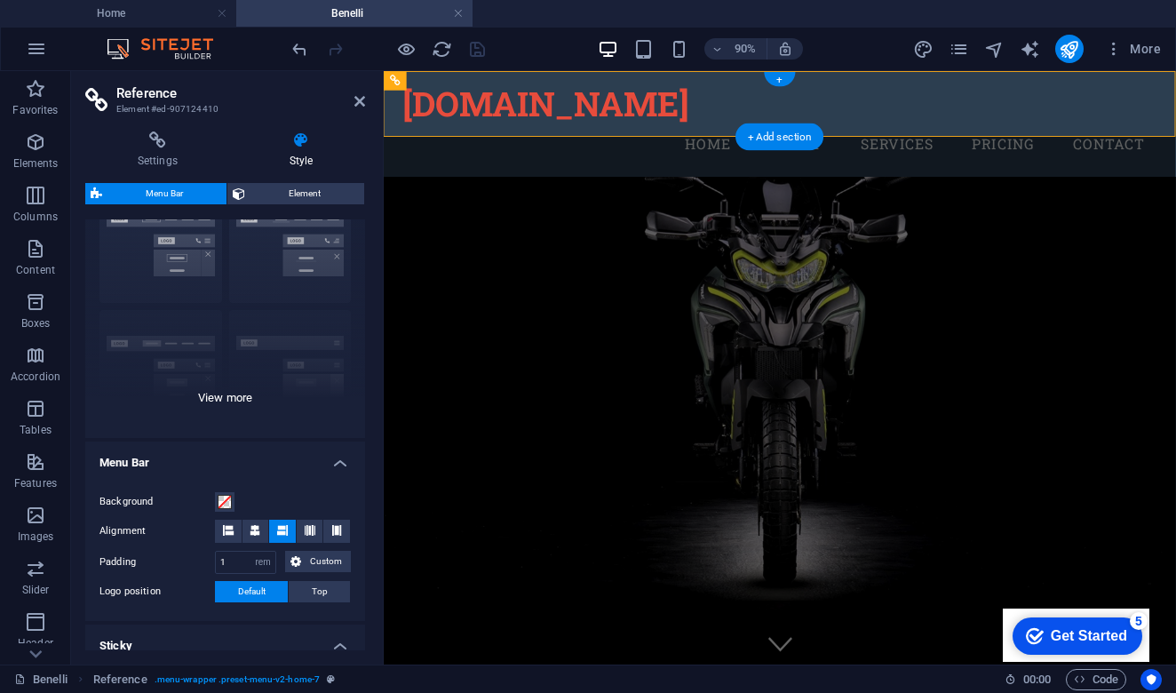
scroll to position [82, 0]
click at [226, 396] on div "Border Centered Default Fixed Loki Trigger Wide XXL" at bounding box center [225, 303] width 280 height 266
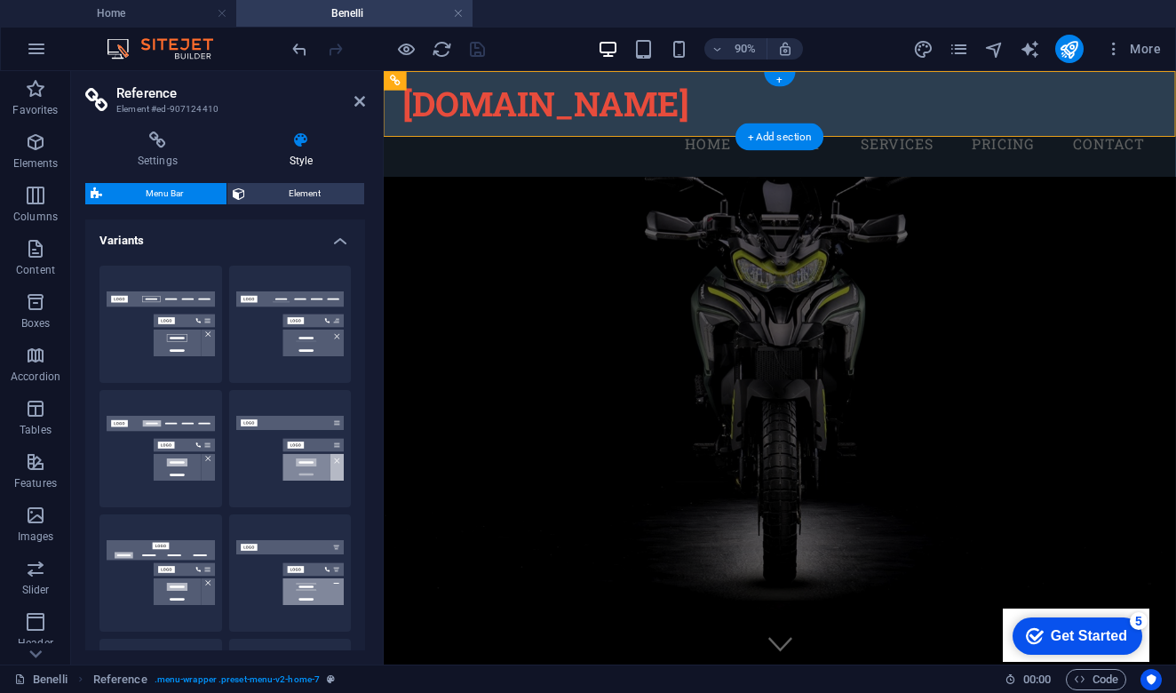
scroll to position [0, 0]
click at [177, 352] on button "Border" at bounding box center [160, 324] width 123 height 117
click at [249, 229] on h4 "Variants" at bounding box center [225, 235] width 280 height 32
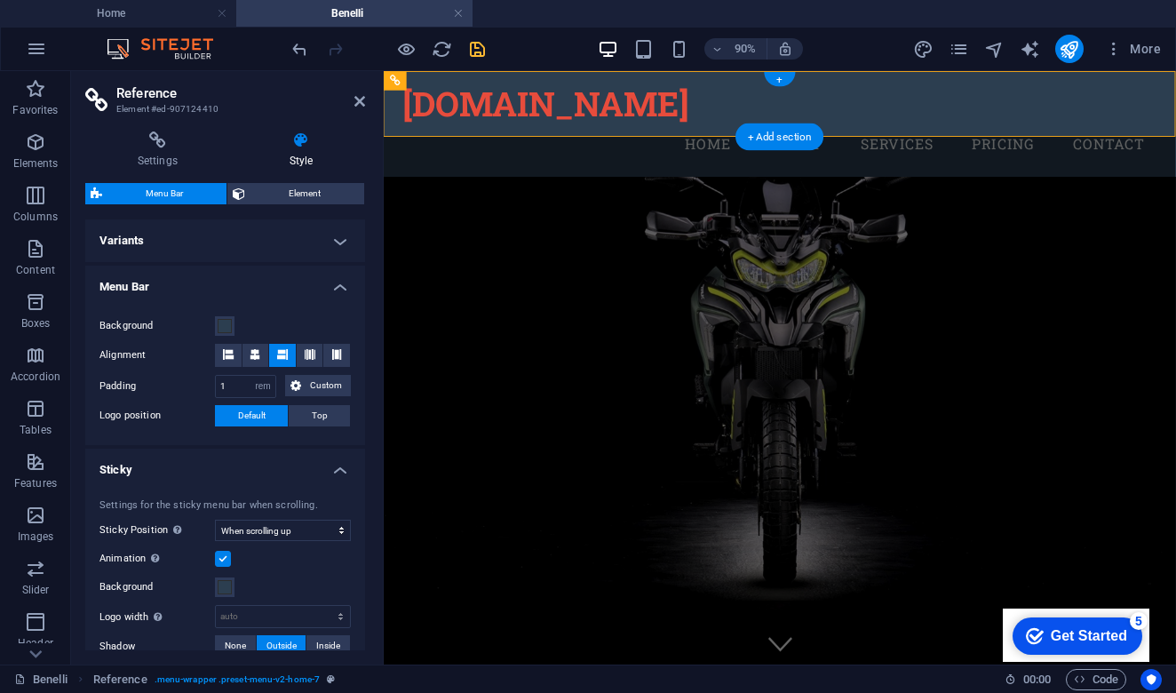
click at [249, 229] on h4 "Variants" at bounding box center [225, 240] width 280 height 43
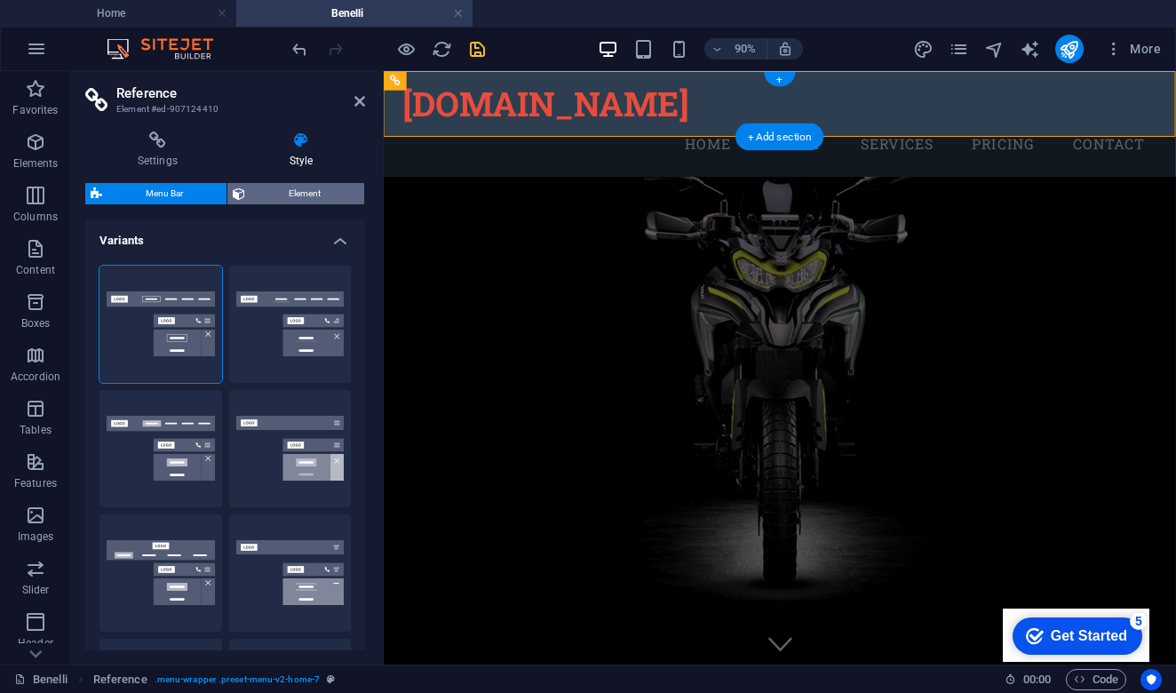
click at [288, 192] on span "Element" at bounding box center [305, 193] width 108 height 21
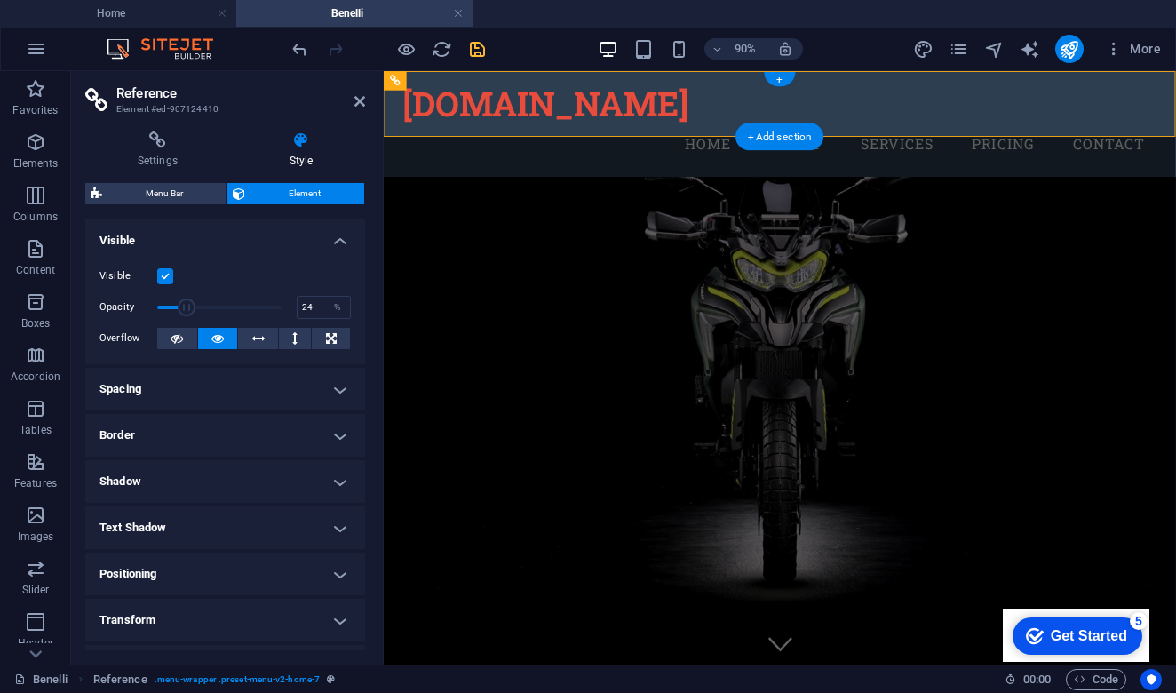
drag, startPoint x: 280, startPoint y: 307, endPoint x: 186, endPoint y: 307, distance: 94.2
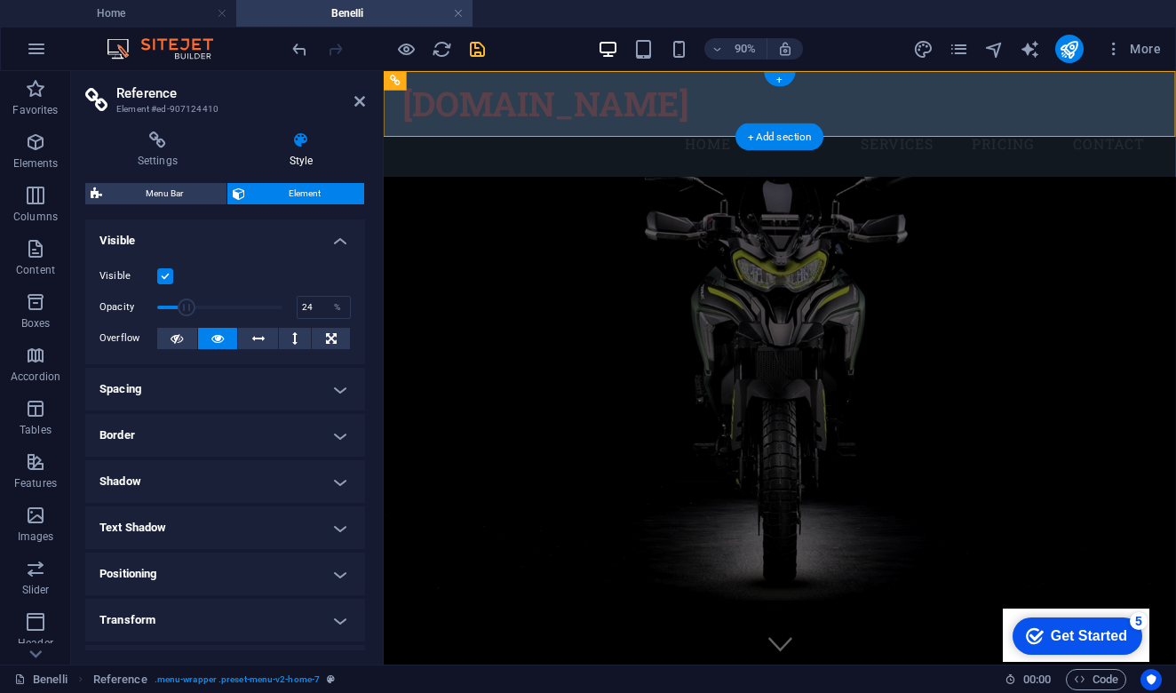
click at [186, 307] on span at bounding box center [187, 307] width 18 height 18
drag, startPoint x: 186, startPoint y: 307, endPoint x: 313, endPoint y: 320, distance: 127.6
click at [313, 320] on div "Visible Opacity 100 % Overflow" at bounding box center [225, 307] width 280 height 113
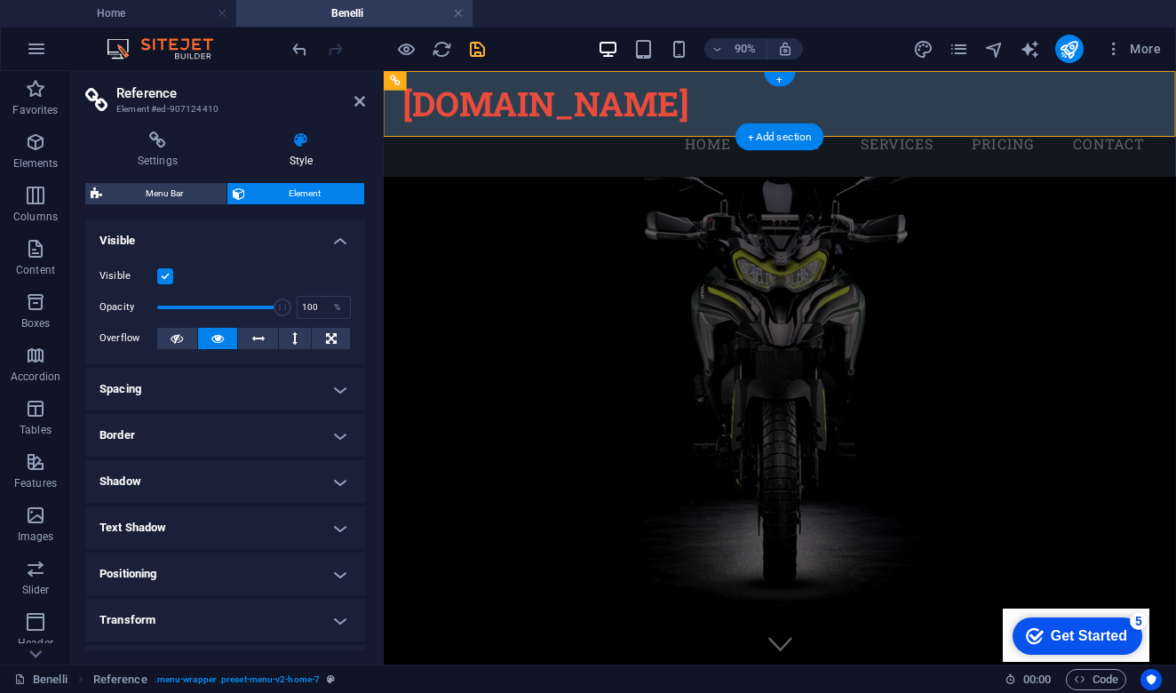
click at [168, 273] on label at bounding box center [165, 276] width 16 height 16
click at [0, 0] on input "Visible" at bounding box center [0, 0] width 0 height 0
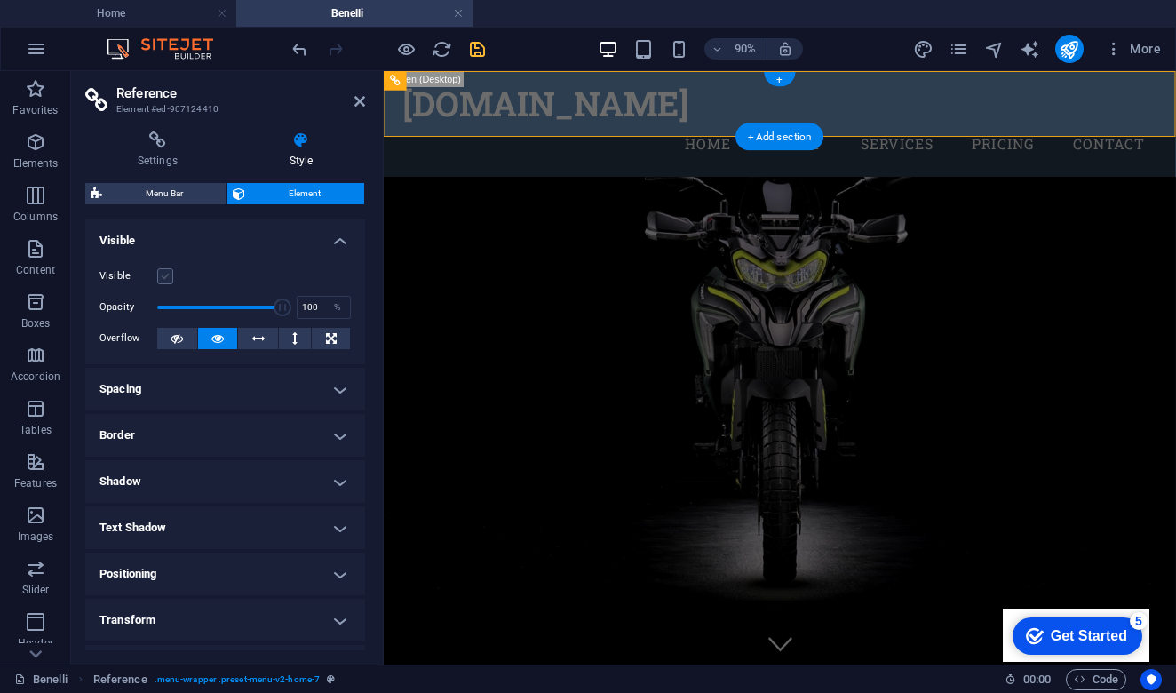
click at [168, 273] on label at bounding box center [165, 276] width 16 height 16
click at [0, 0] on input "Visible" at bounding box center [0, 0] width 0 height 0
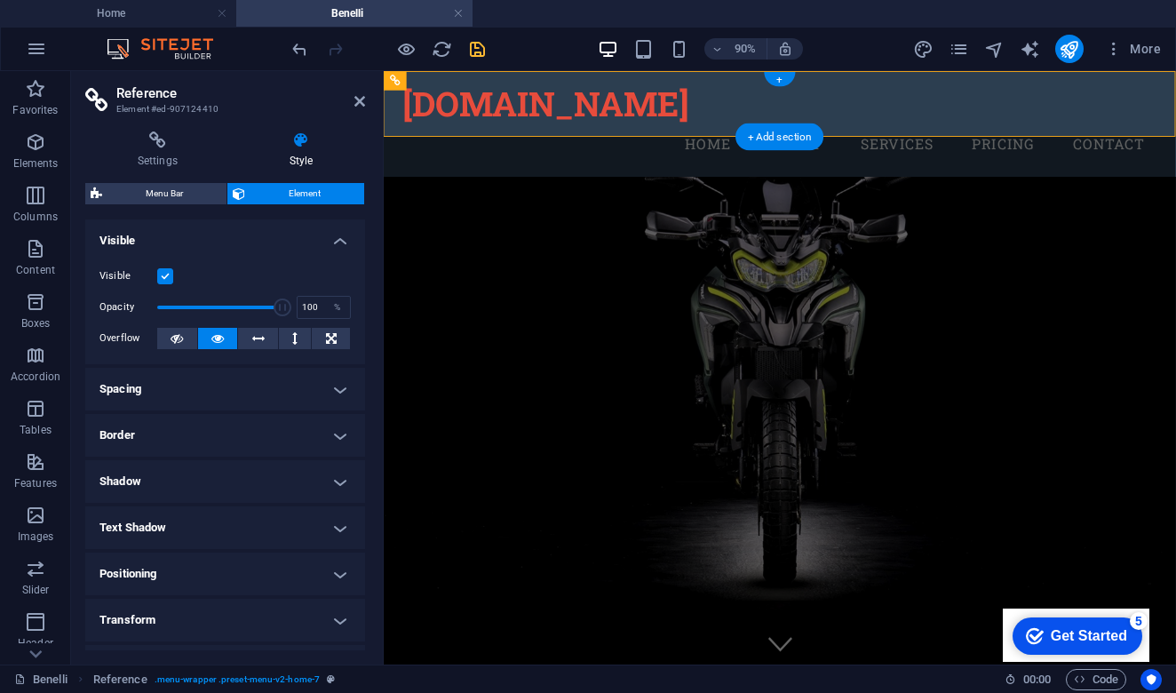
click at [168, 273] on label at bounding box center [165, 276] width 16 height 16
click at [0, 0] on input "Visible" at bounding box center [0, 0] width 0 height 0
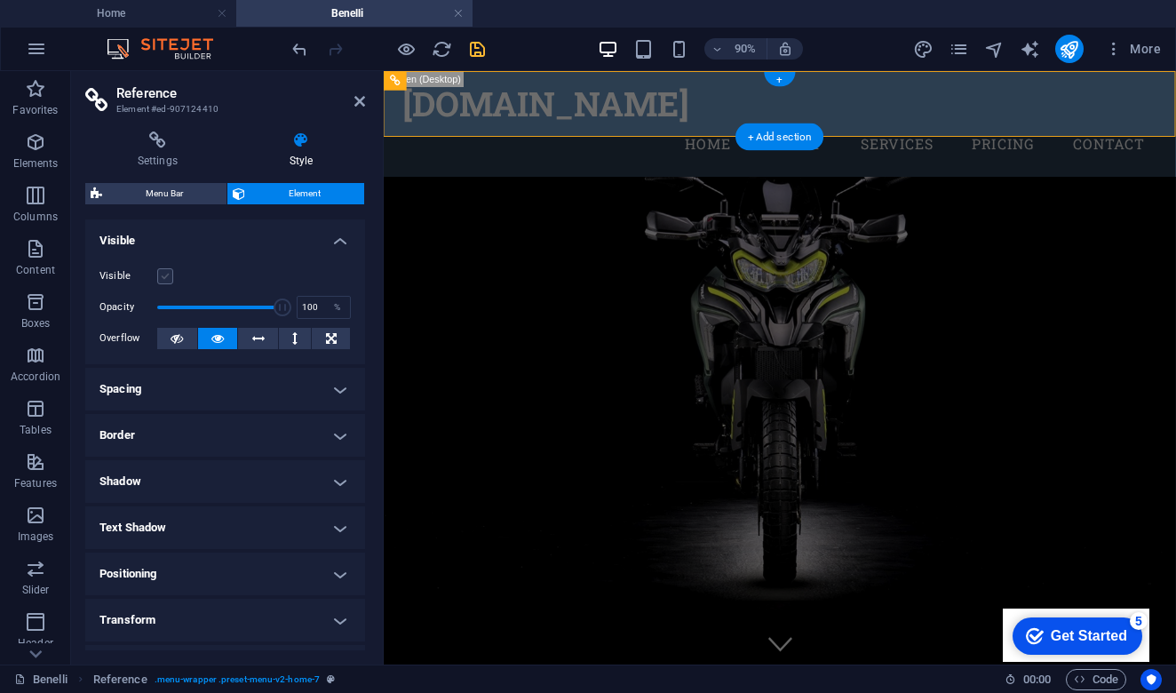
click at [168, 273] on label at bounding box center [165, 276] width 16 height 16
click at [0, 0] on input "Visible" at bounding box center [0, 0] width 0 height 0
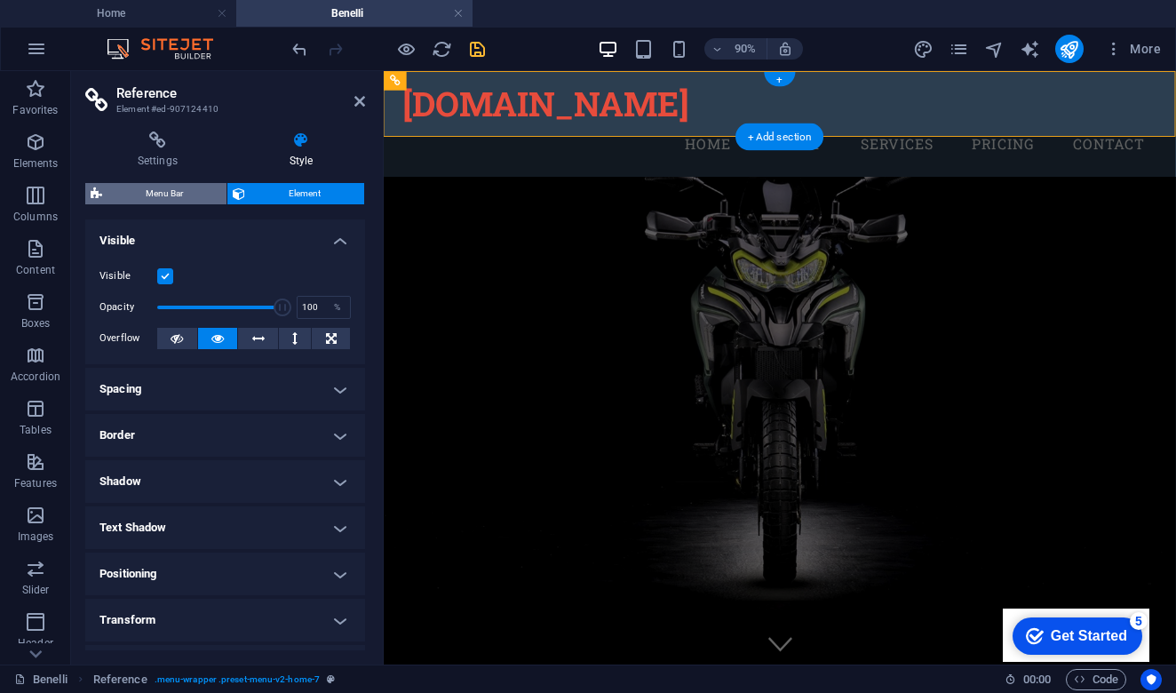
click at [171, 187] on span "Menu Bar" at bounding box center [164, 193] width 114 height 21
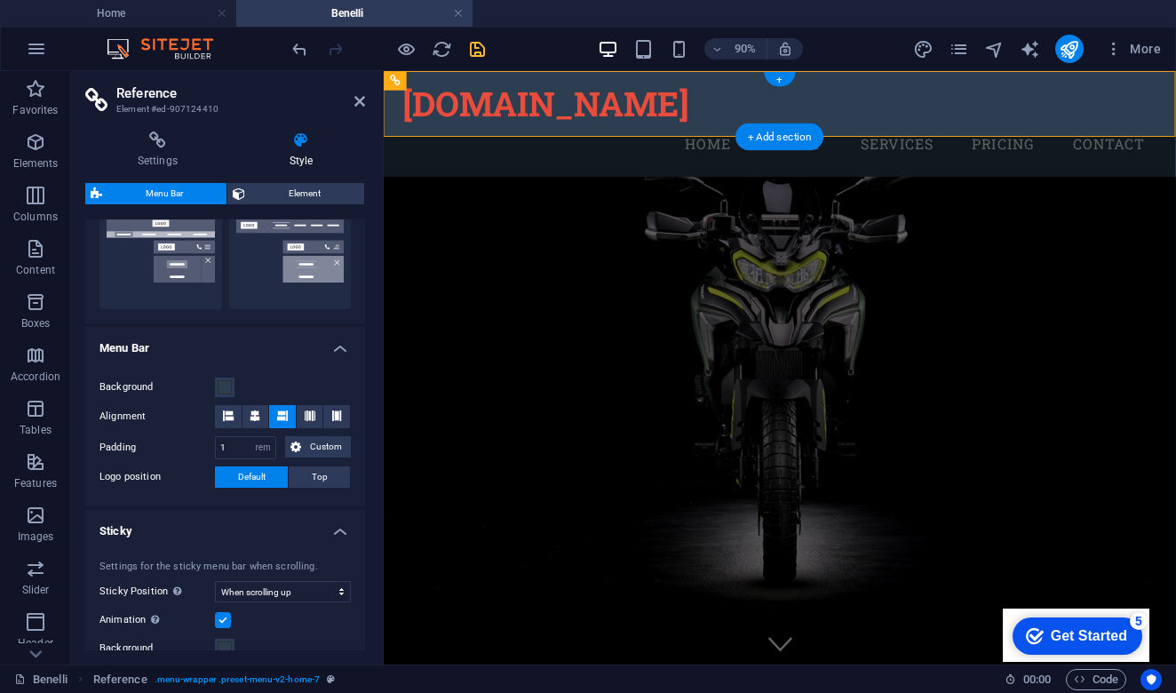
scroll to position [450, 0]
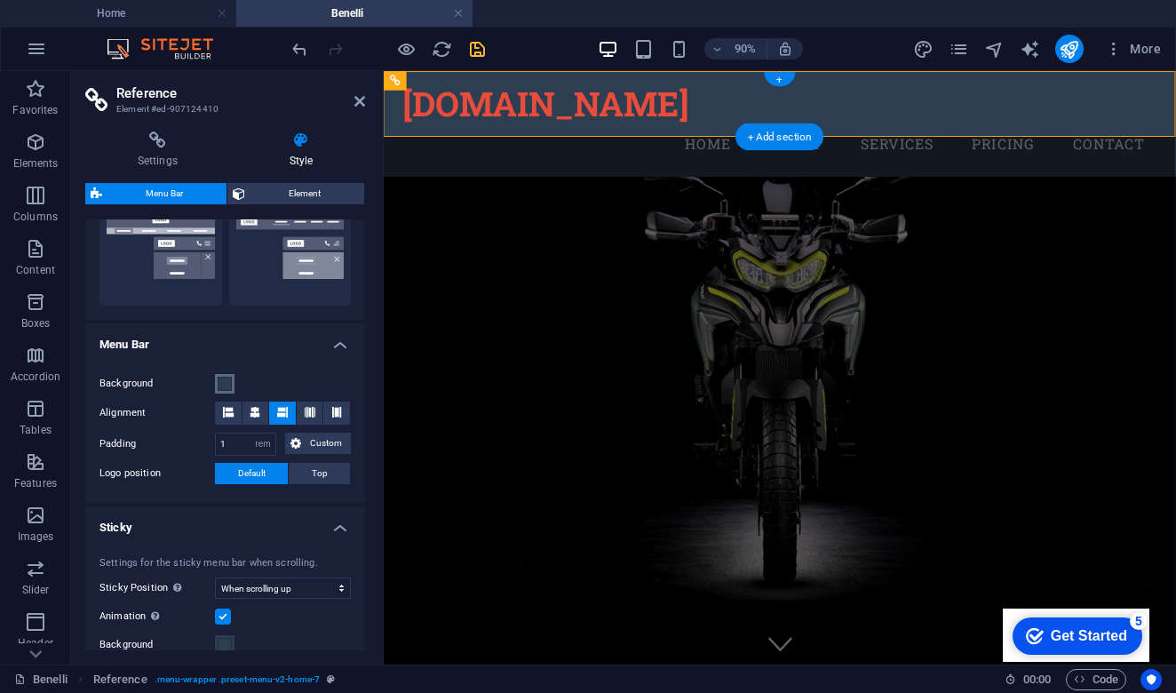
click at [223, 385] on span at bounding box center [225, 384] width 14 height 14
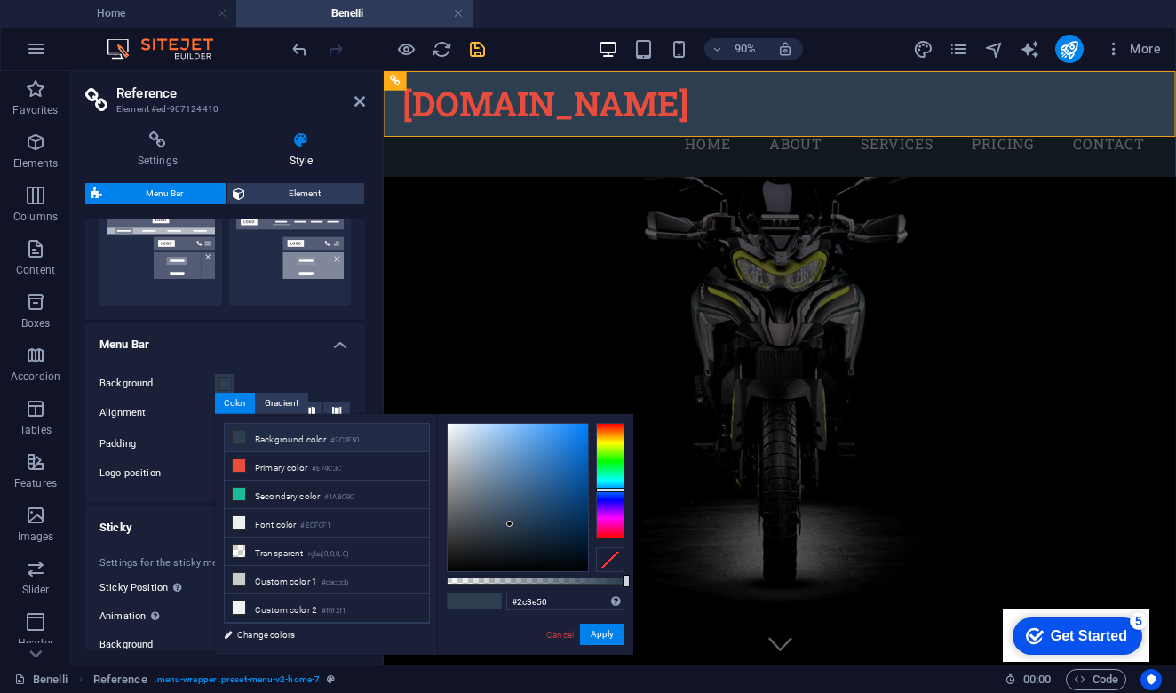
click at [608, 564] on div at bounding box center [610, 559] width 28 height 25
click at [464, 606] on span at bounding box center [461, 600] width 27 height 15
click at [608, 561] on div at bounding box center [610, 559] width 28 height 25
click at [309, 437] on li "Background color #2C3E50" at bounding box center [327, 438] width 204 height 28
click at [613, 562] on div at bounding box center [610, 559] width 28 height 25
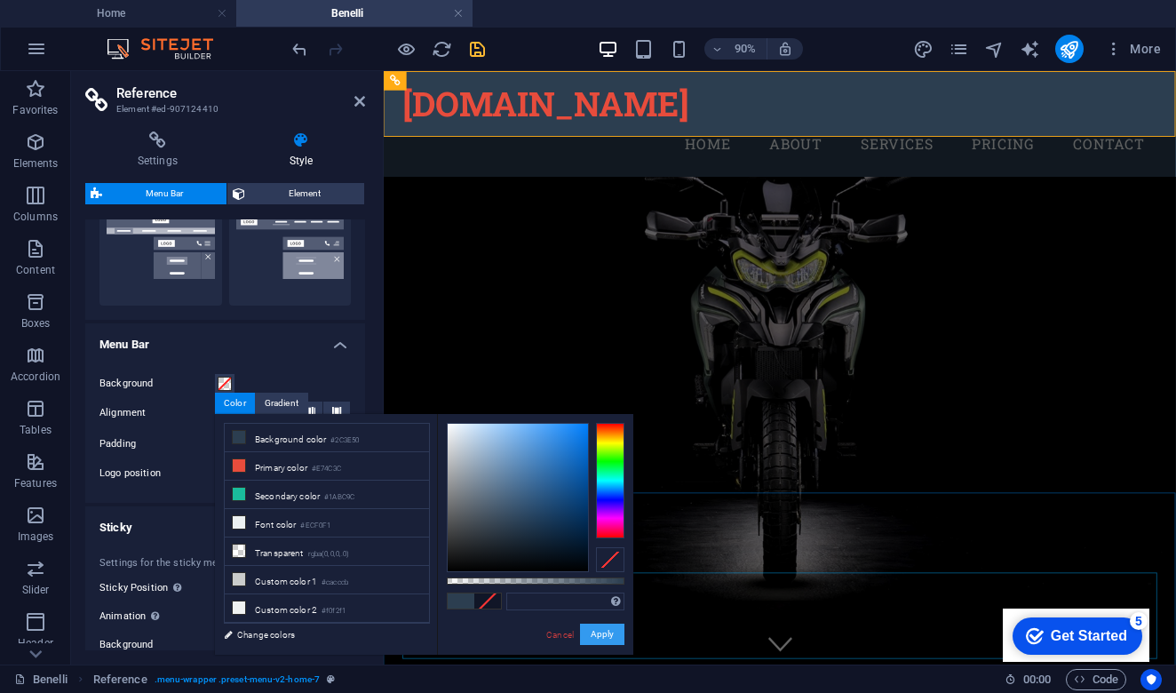
click at [608, 634] on button "Apply" at bounding box center [602, 634] width 44 height 21
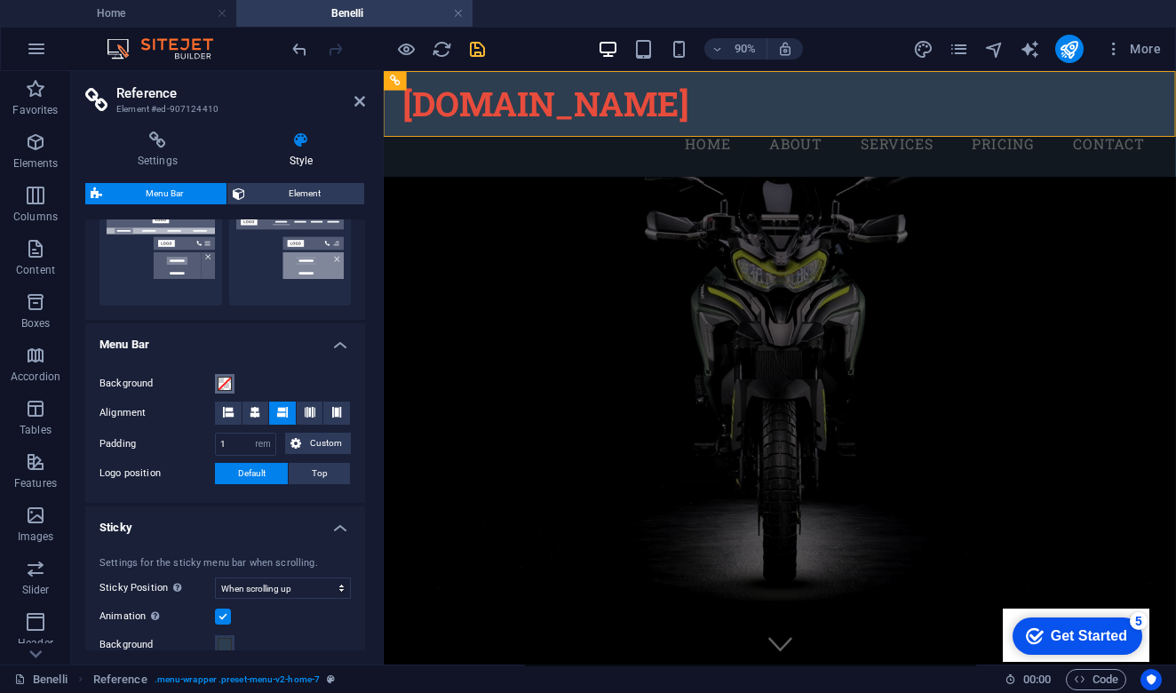
click at [223, 379] on span at bounding box center [225, 384] width 14 height 14
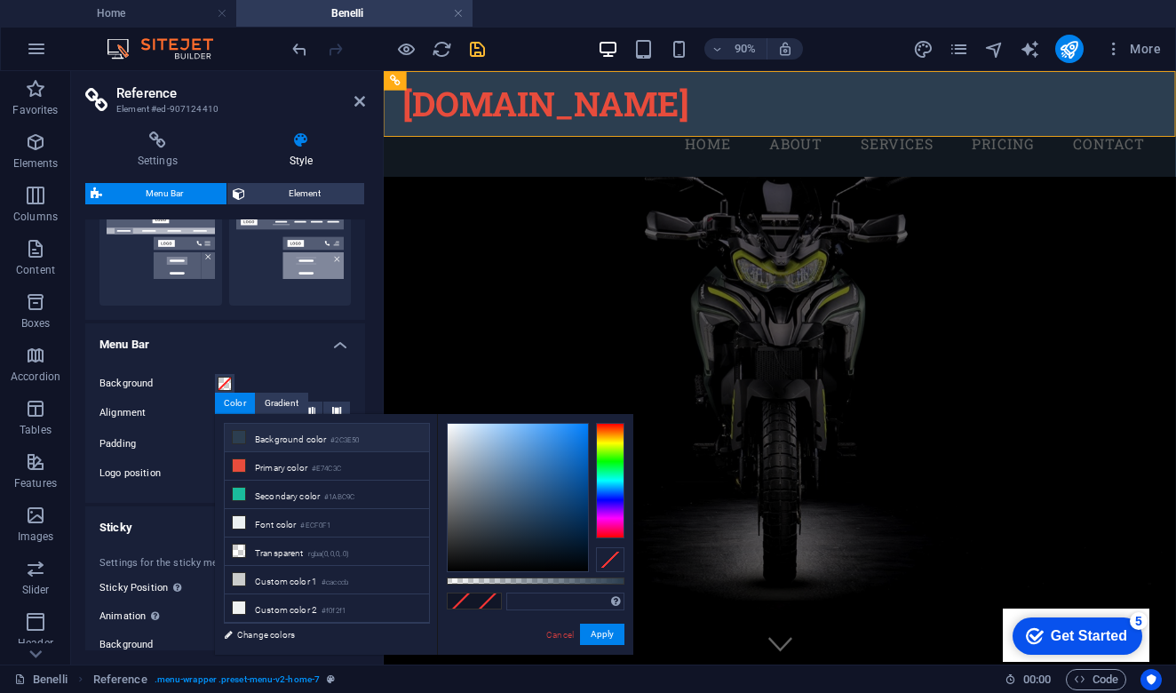
click at [282, 441] on li "Background color #2C3E50" at bounding box center [327, 438] width 204 height 28
click at [605, 637] on button "Apply" at bounding box center [602, 634] width 44 height 21
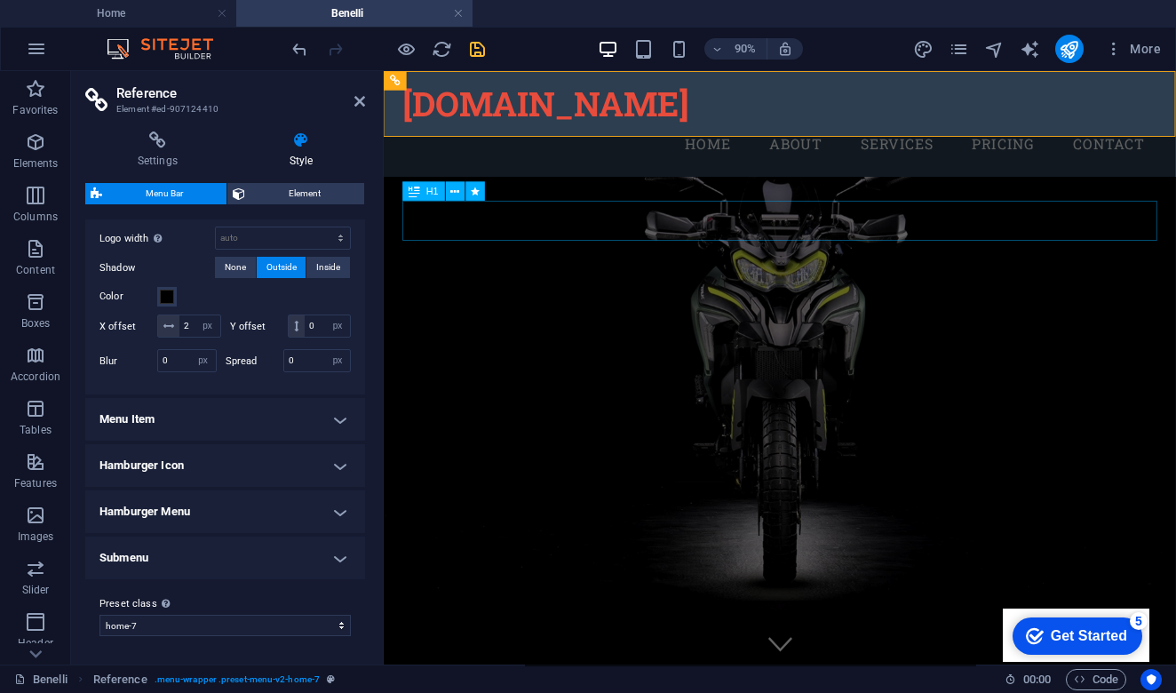
scroll to position [886, 0]
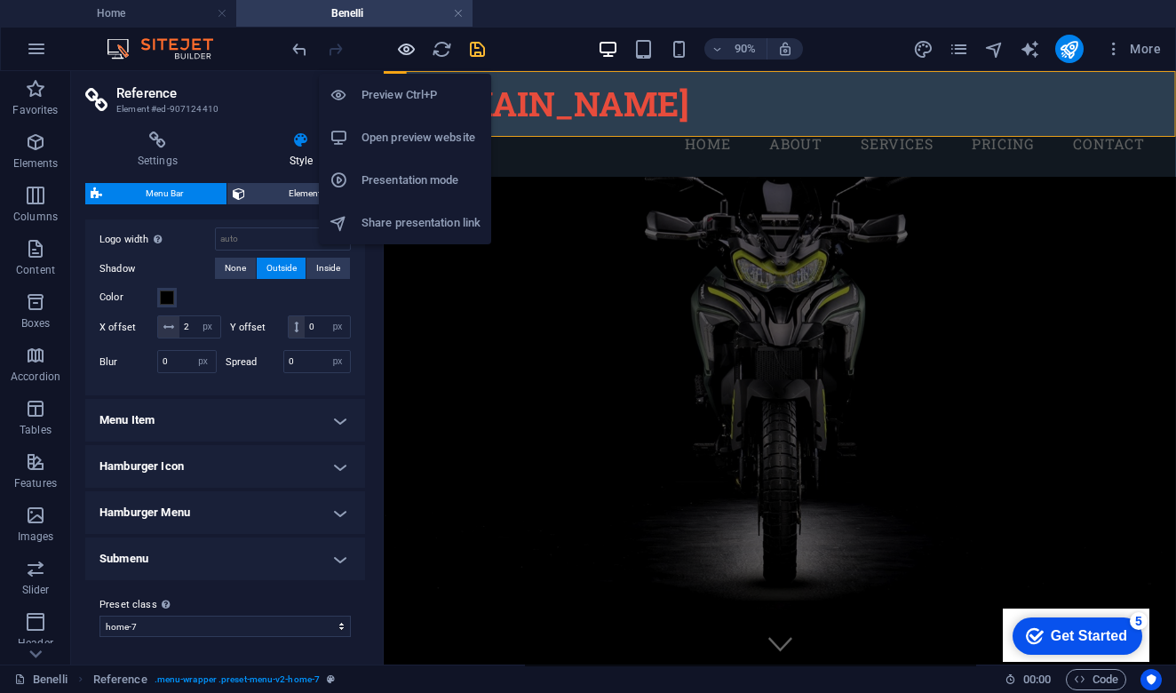
click at [402, 49] on icon "button" at bounding box center [406, 49] width 20 height 20
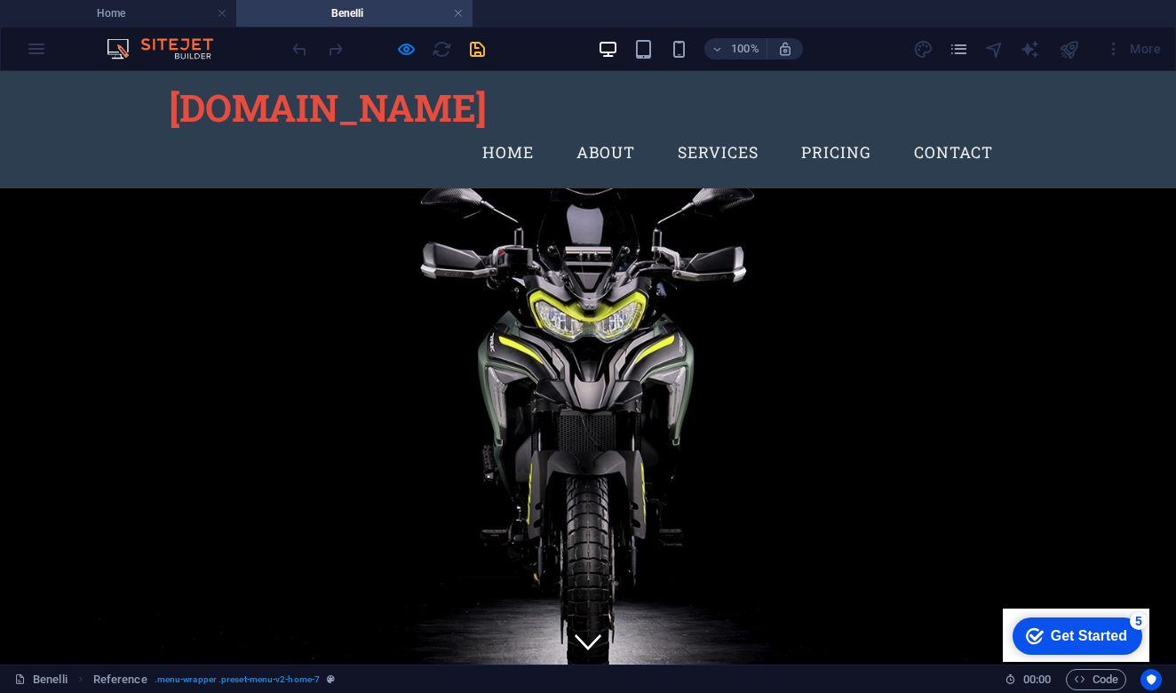
click at [505, 131] on link "Home" at bounding box center [508, 153] width 80 height 44
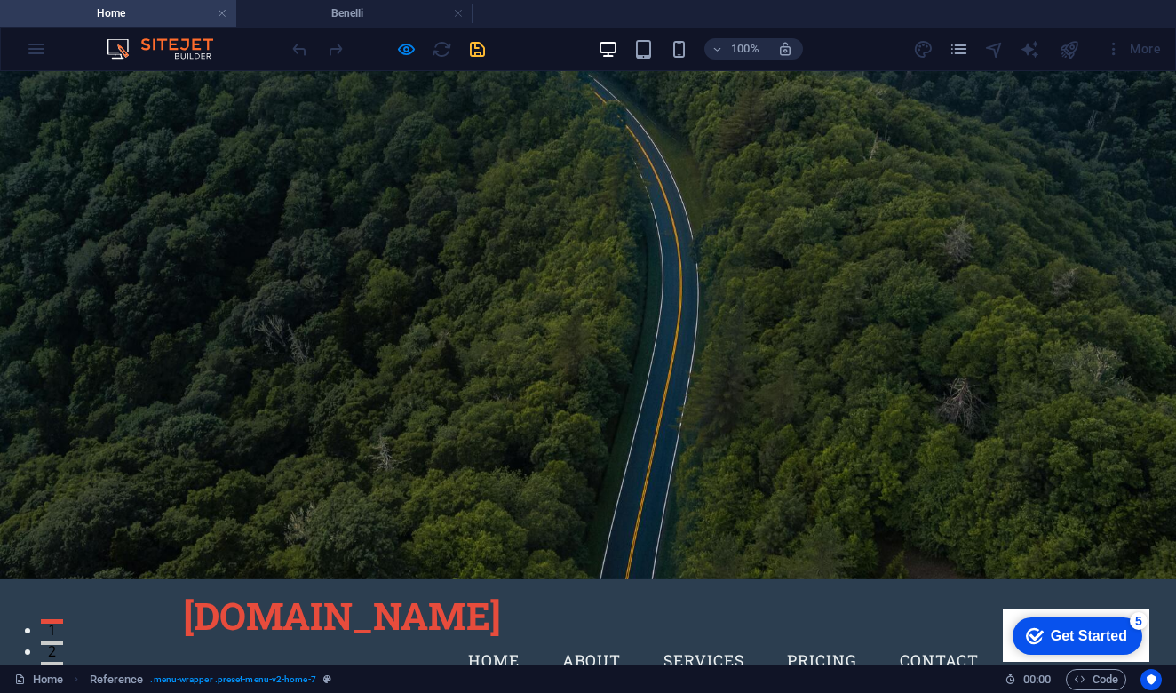
scroll to position [0, 0]
click at [498, 639] on link "Home" at bounding box center [494, 661] width 80 height 44
click at [815, 639] on link "Pricing" at bounding box center [822, 661] width 99 height 44
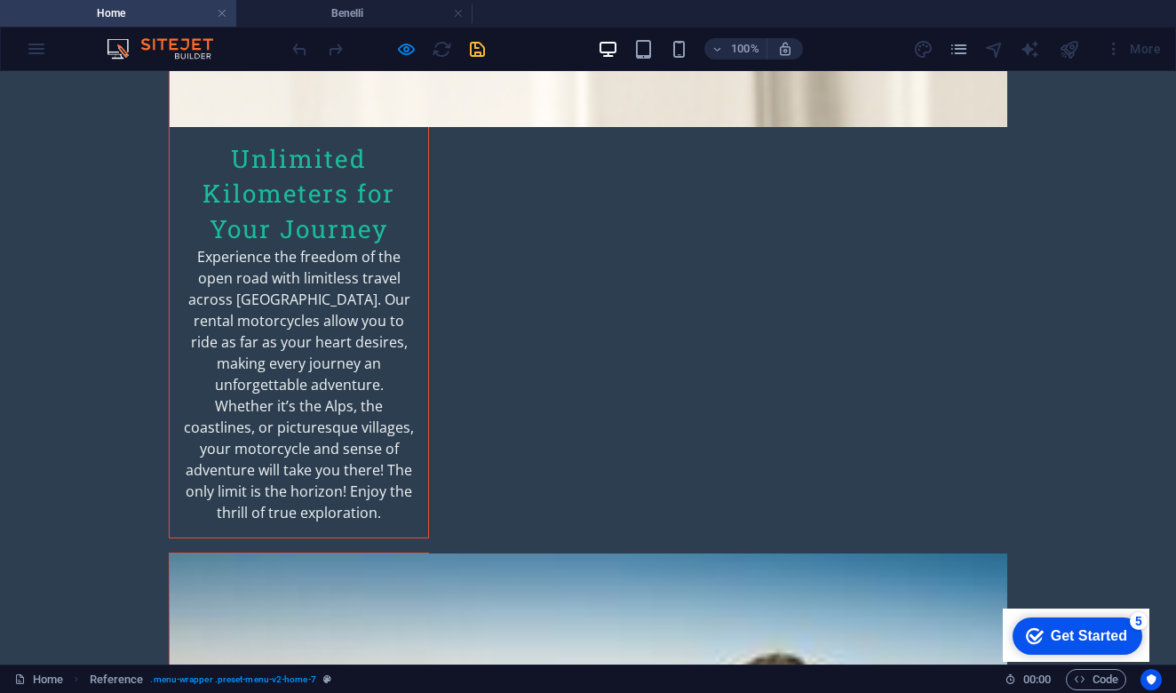
scroll to position [2673, 0]
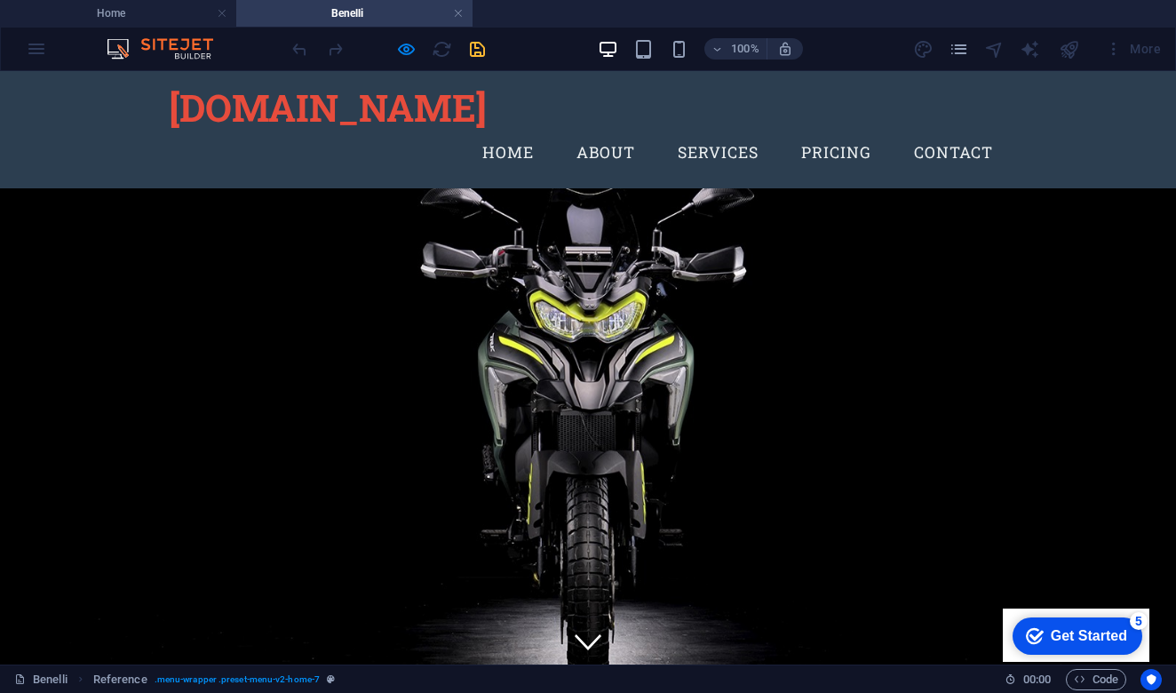
click at [607, 131] on link "About" at bounding box center [605, 153] width 87 height 44
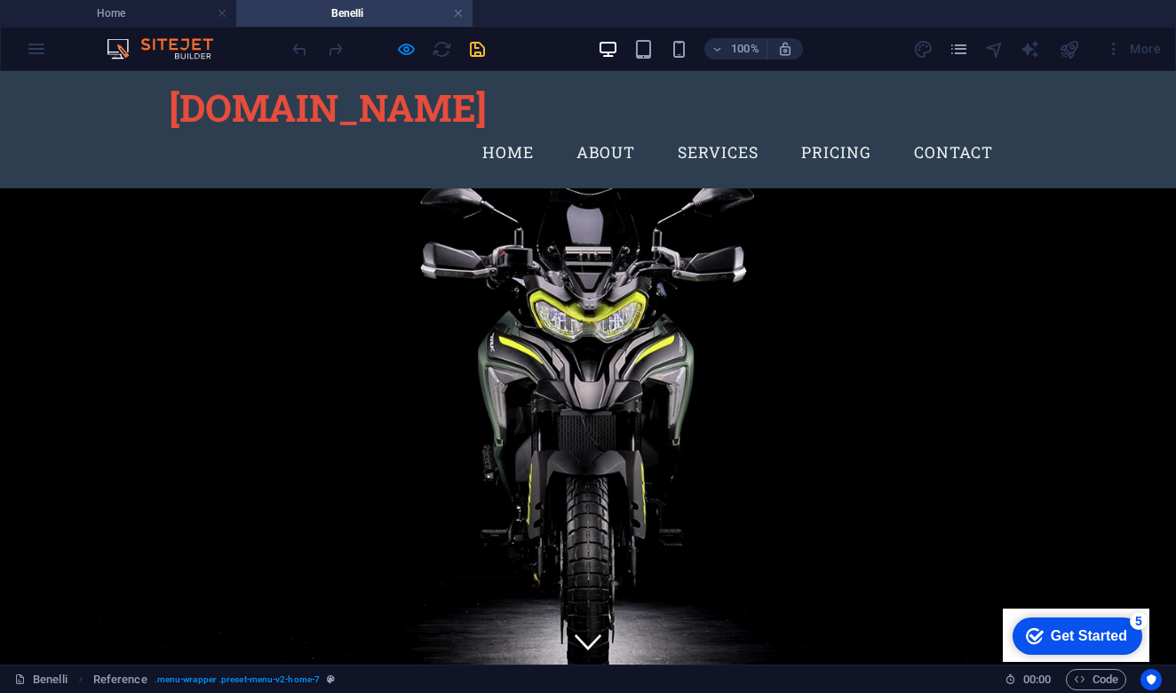
click at [722, 131] on link "Services" at bounding box center [718, 153] width 109 height 44
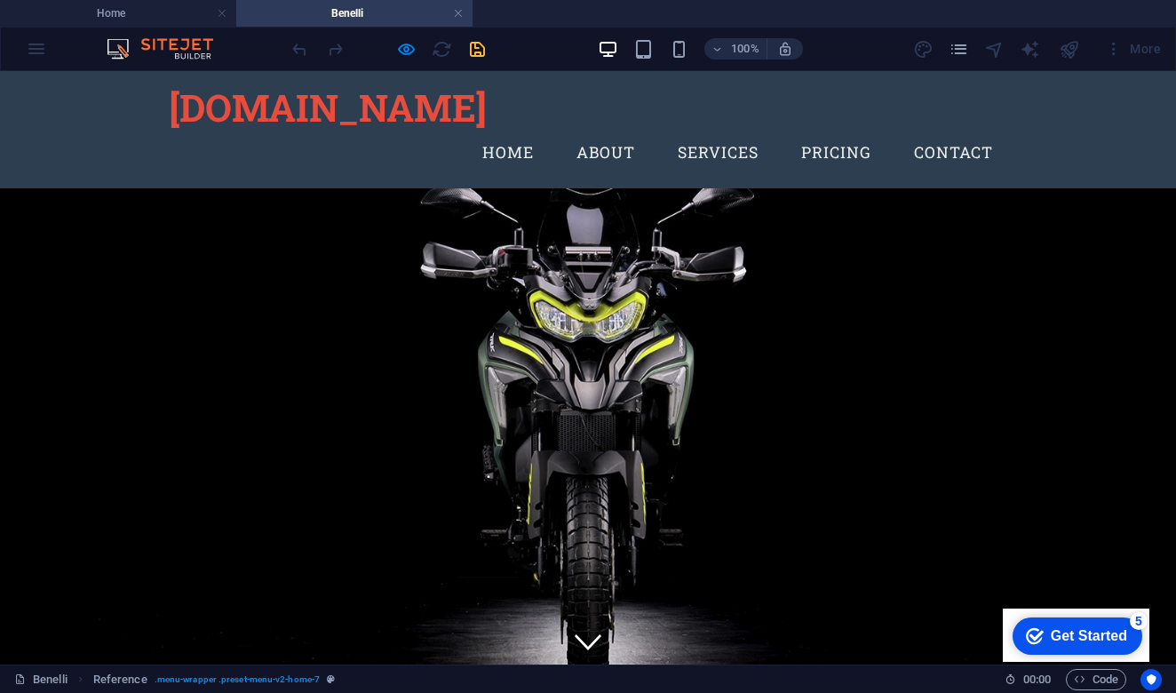
click at [837, 131] on link "Pricing" at bounding box center [836, 153] width 99 height 44
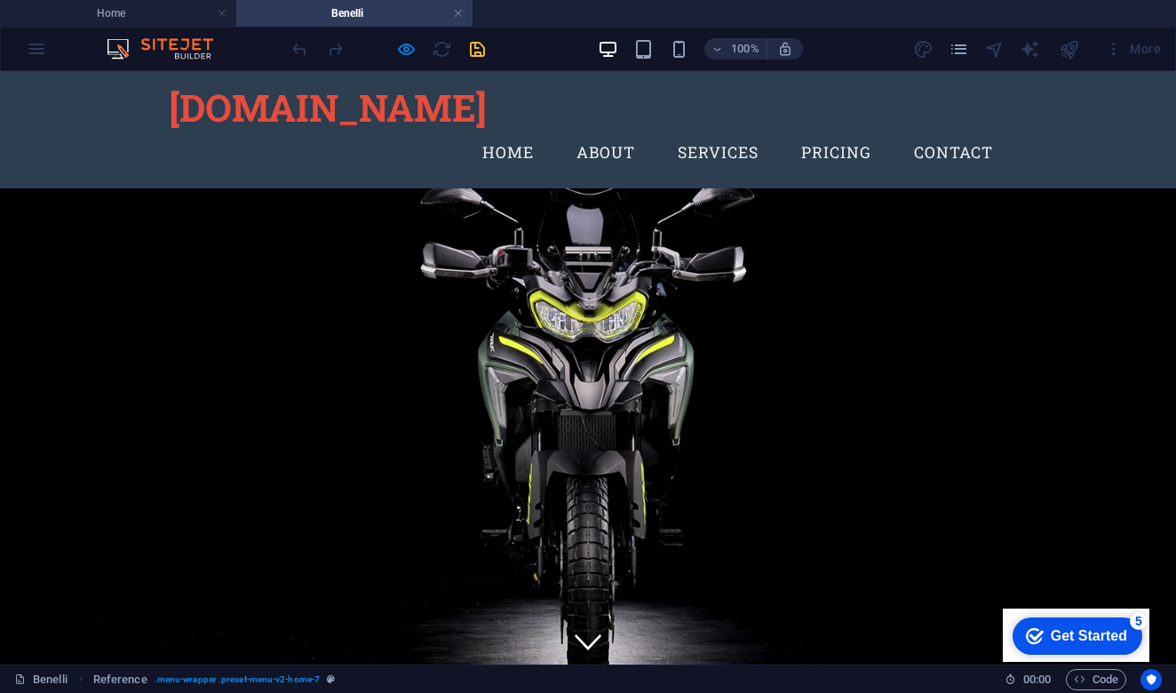
click at [958, 131] on link "Contact" at bounding box center [953, 153] width 107 height 44
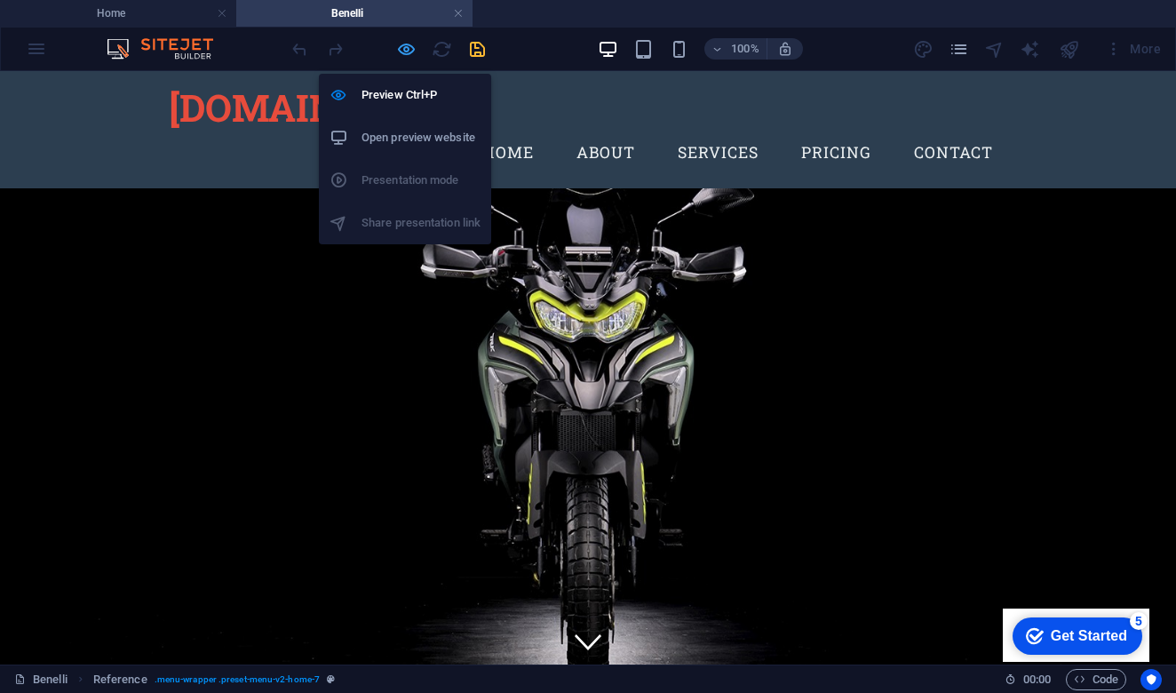
click at [407, 52] on icon "button" at bounding box center [406, 49] width 20 height 20
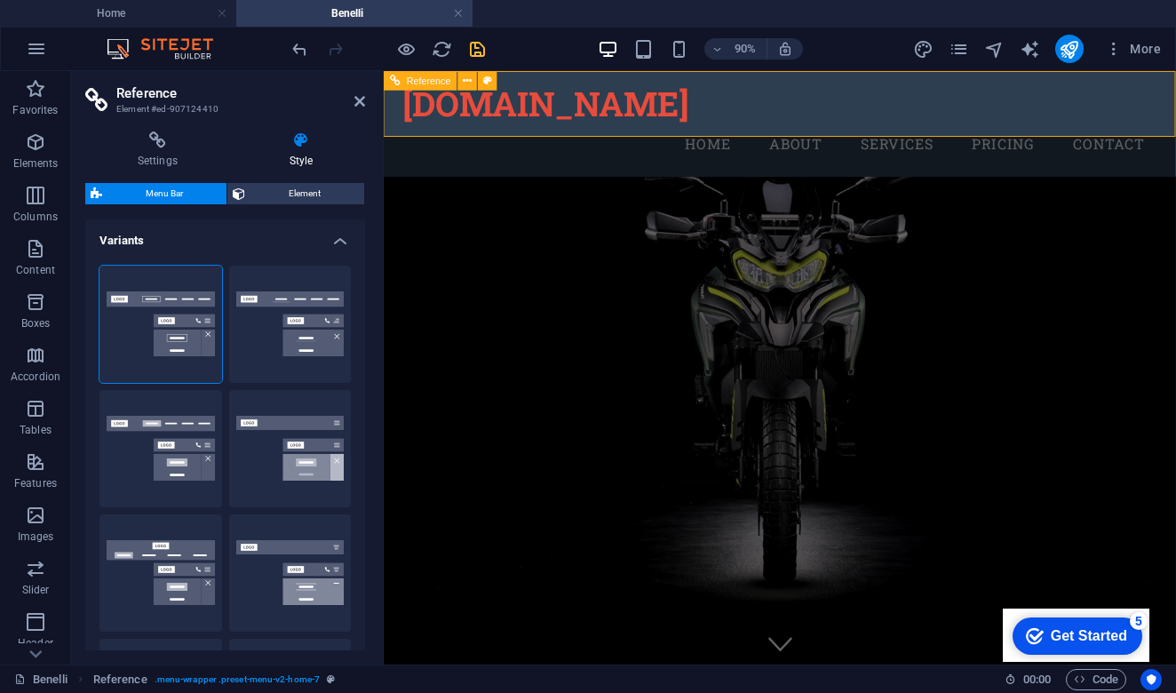
click at [630, 131] on nav "Home About Services Pricing Contact" at bounding box center [824, 153] width 839 height 44
click at [469, 82] on icon at bounding box center [468, 80] width 9 height 17
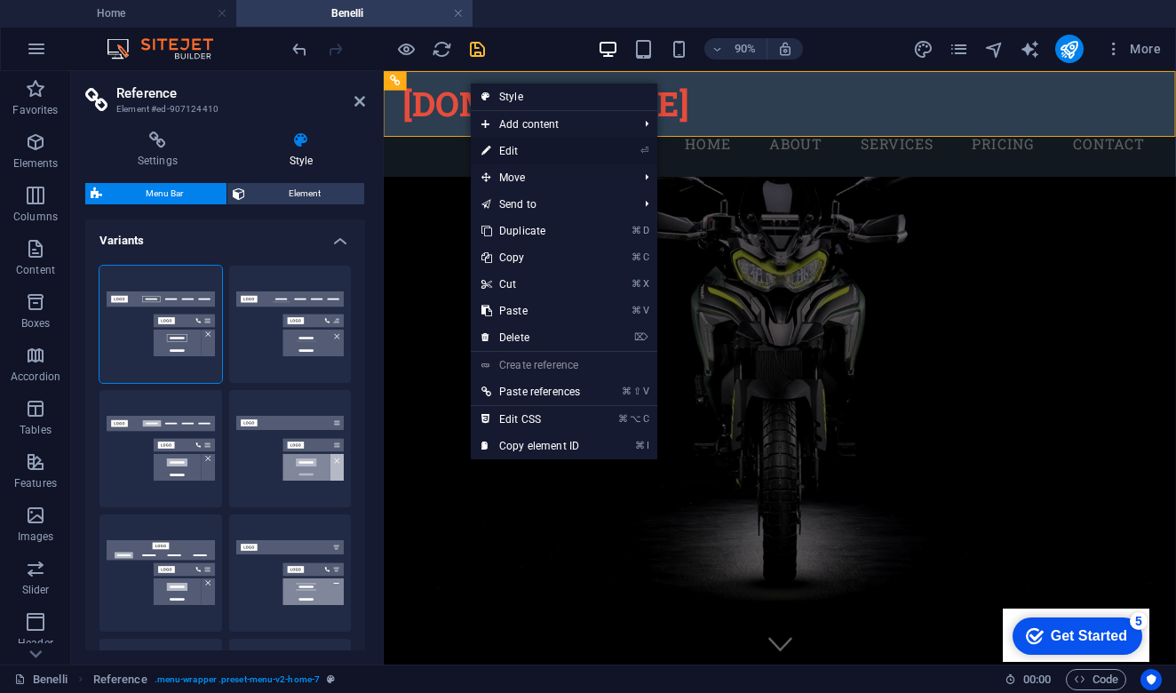
click at [554, 154] on link "⏎ Edit" at bounding box center [531, 151] width 120 height 27
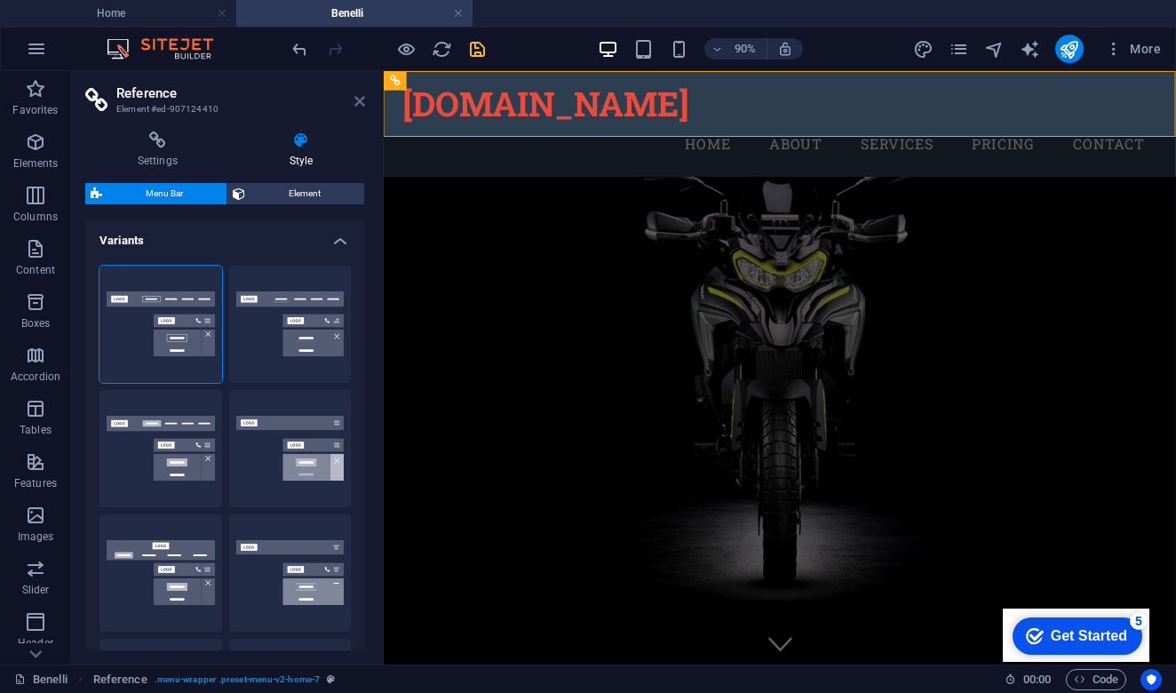
click at [360, 105] on icon at bounding box center [359, 101] width 11 height 14
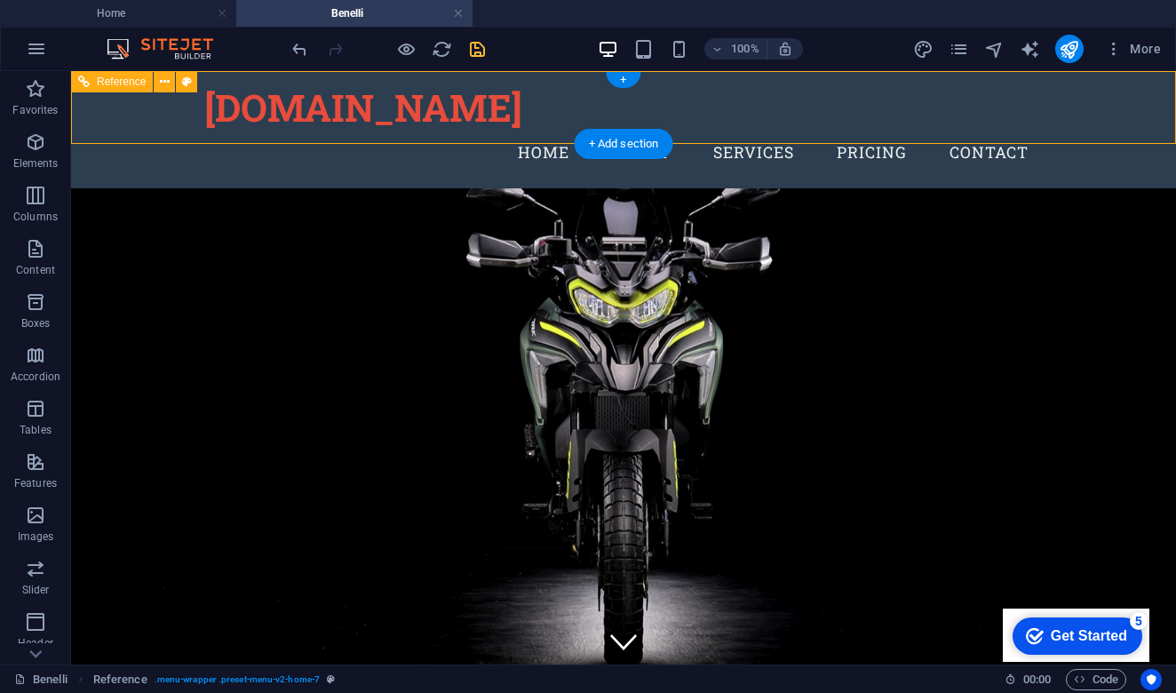
click at [81, 84] on icon at bounding box center [84, 81] width 12 height 21
click at [169, 83] on icon at bounding box center [165, 82] width 10 height 19
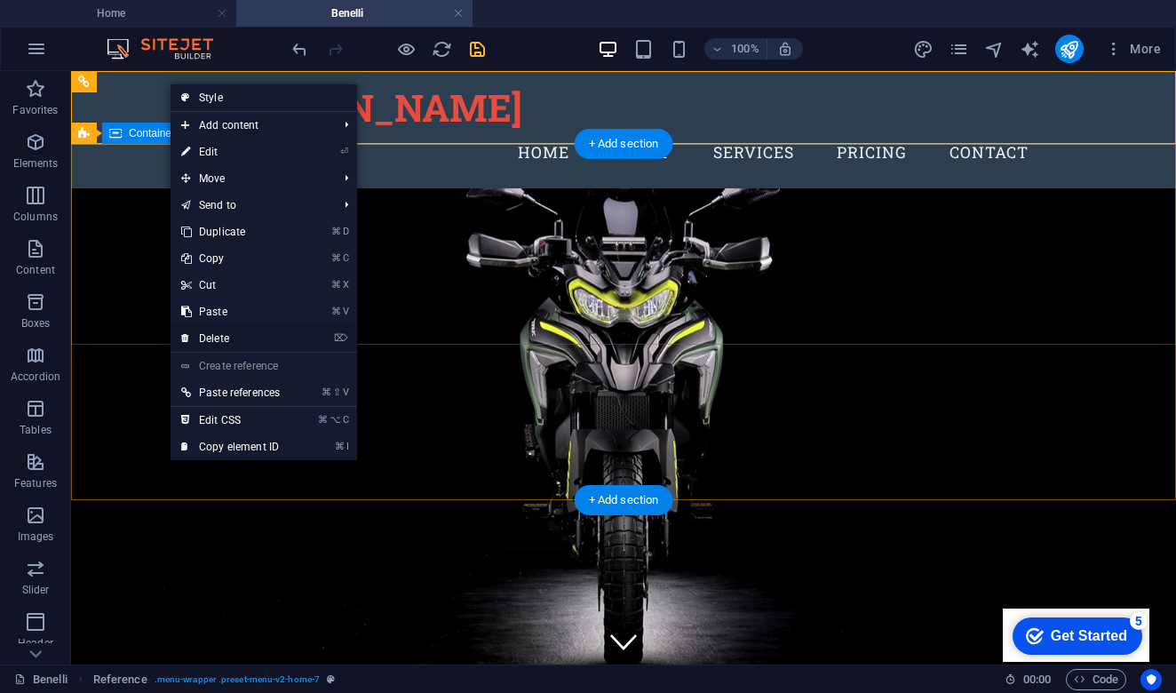
click at [253, 334] on link "⌦ Delete" at bounding box center [231, 338] width 120 height 27
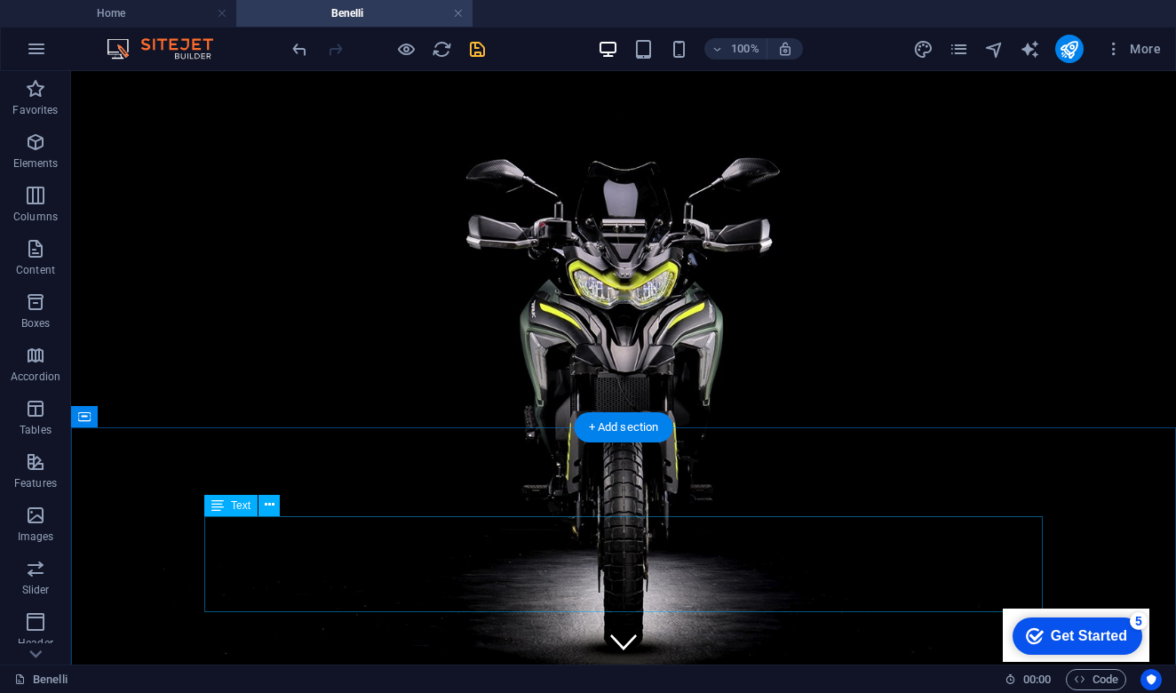
scroll to position [0, 0]
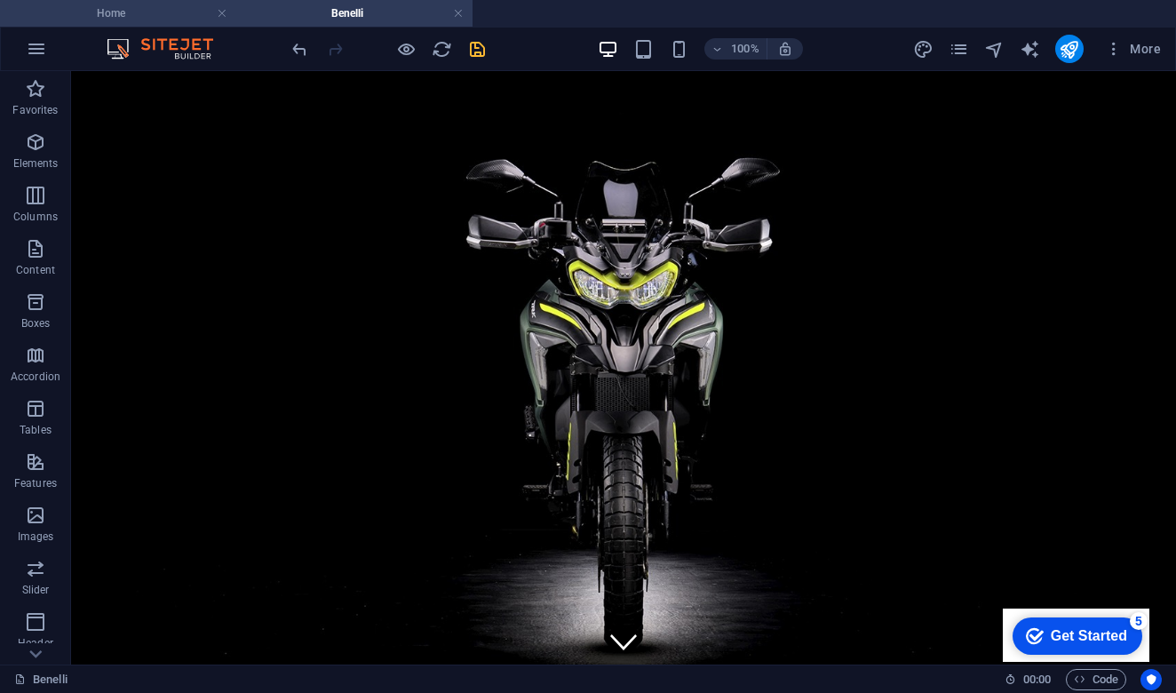
click at [127, 12] on h4 "Home" at bounding box center [118, 14] width 236 height 20
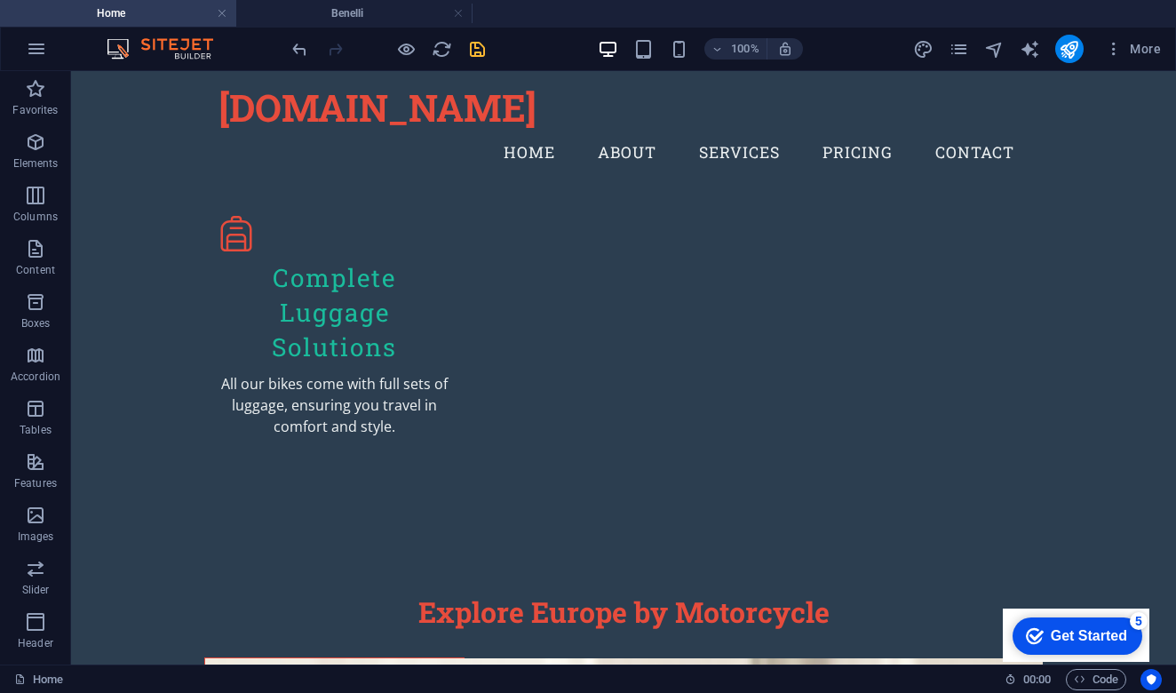
scroll to position [1697, 0]
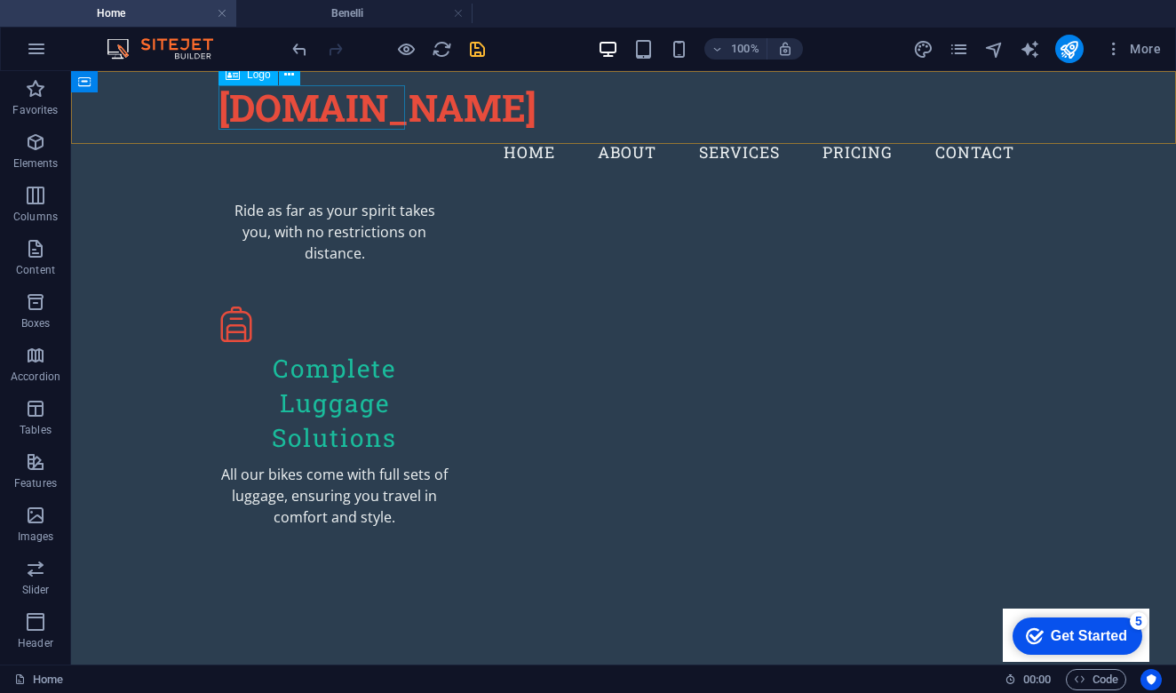
click at [274, 109] on div "[DOMAIN_NAME]" at bounding box center [624, 107] width 810 height 45
click at [290, 76] on icon at bounding box center [289, 75] width 10 height 19
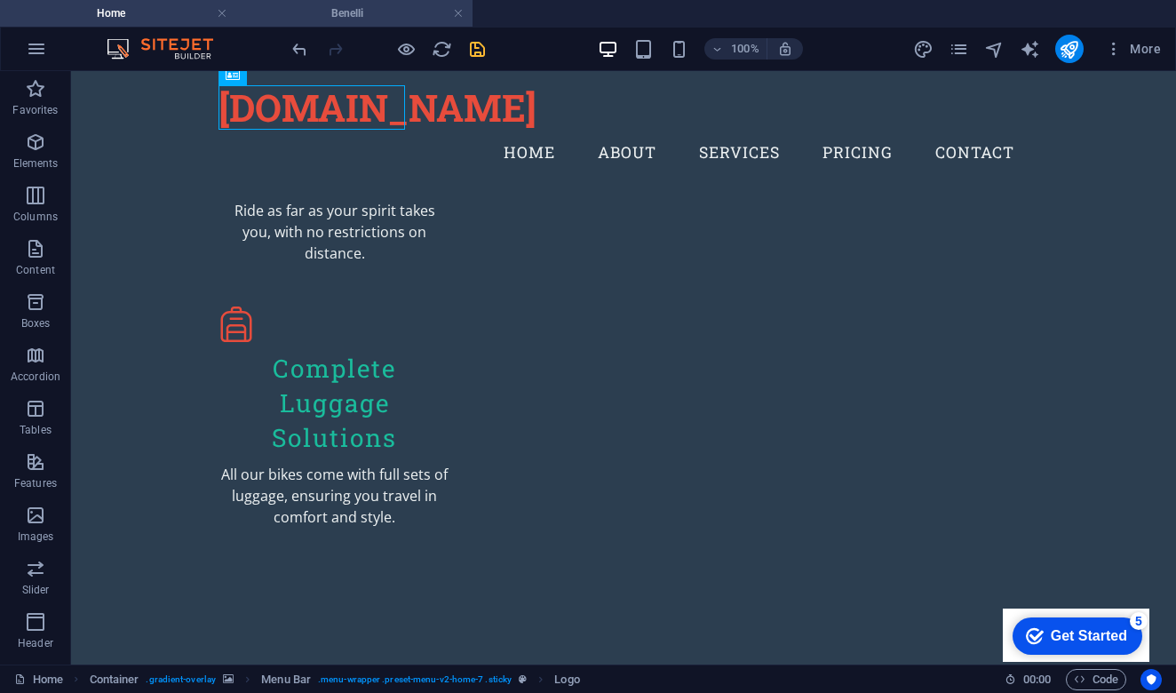
click at [365, 14] on h4 "Benelli" at bounding box center [354, 14] width 236 height 20
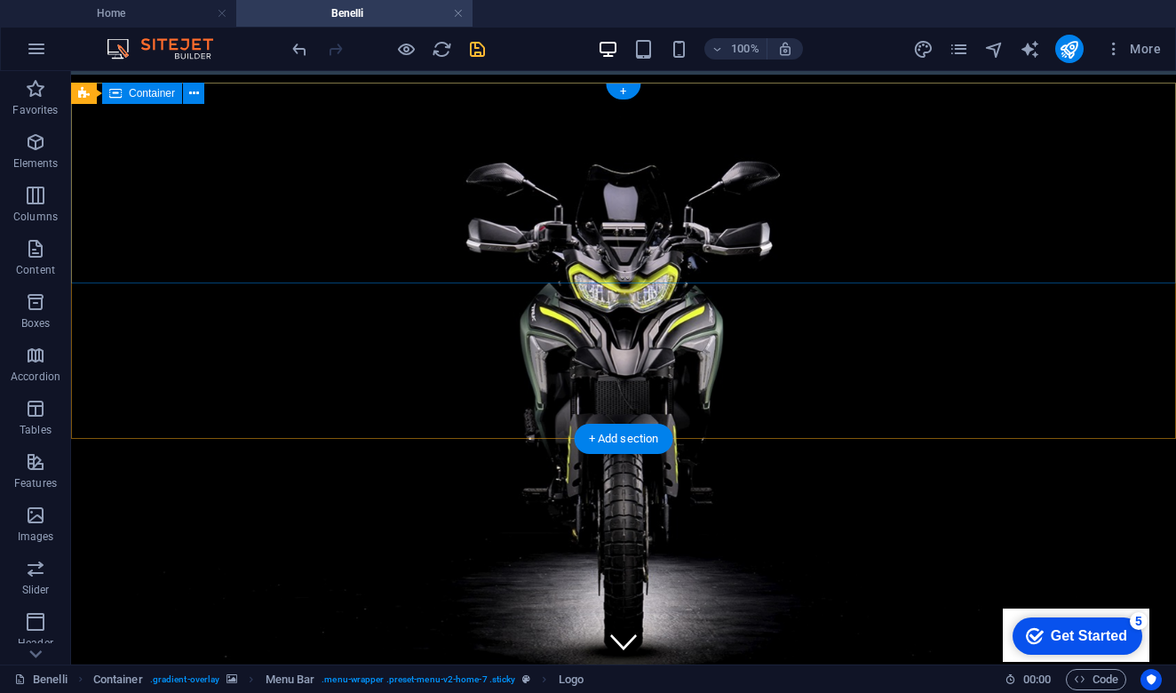
scroll to position [0, 0]
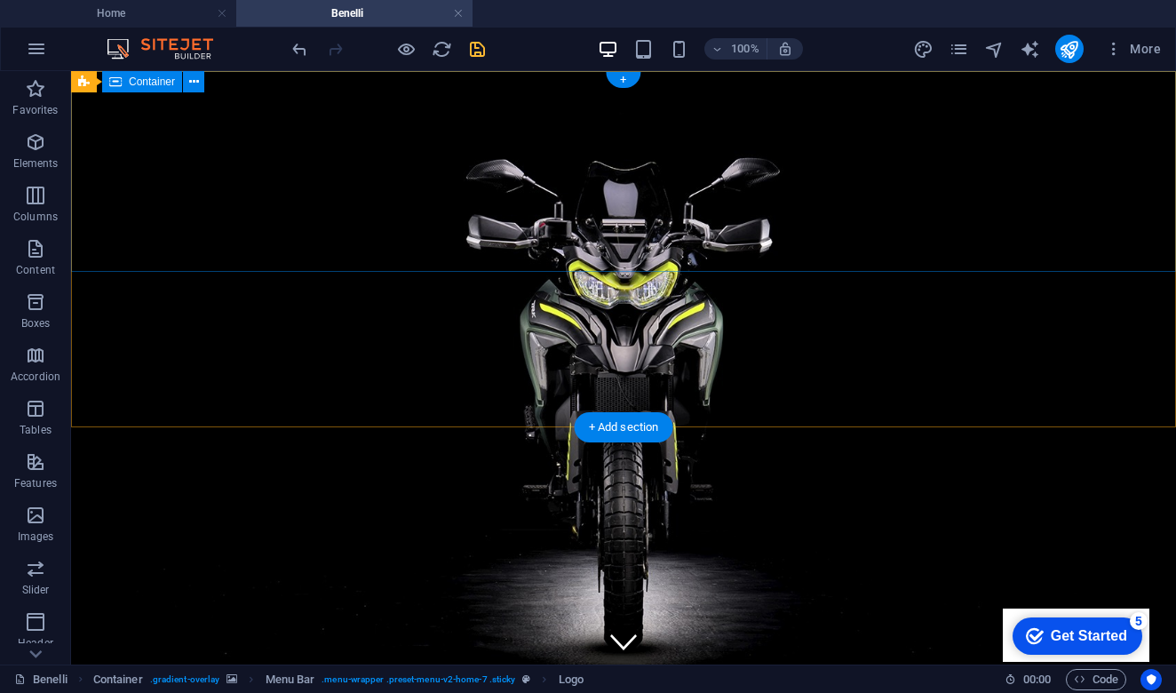
click at [195, 84] on icon at bounding box center [194, 82] width 10 height 19
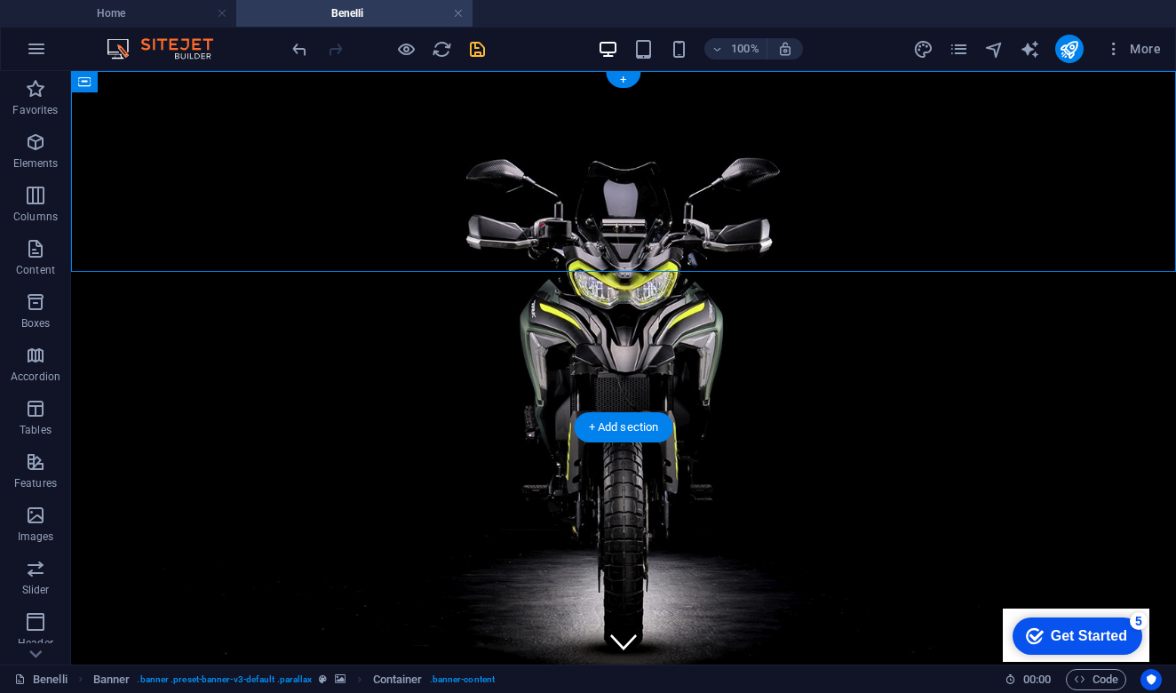
click at [190, 79] on icon at bounding box center [194, 82] width 10 height 19
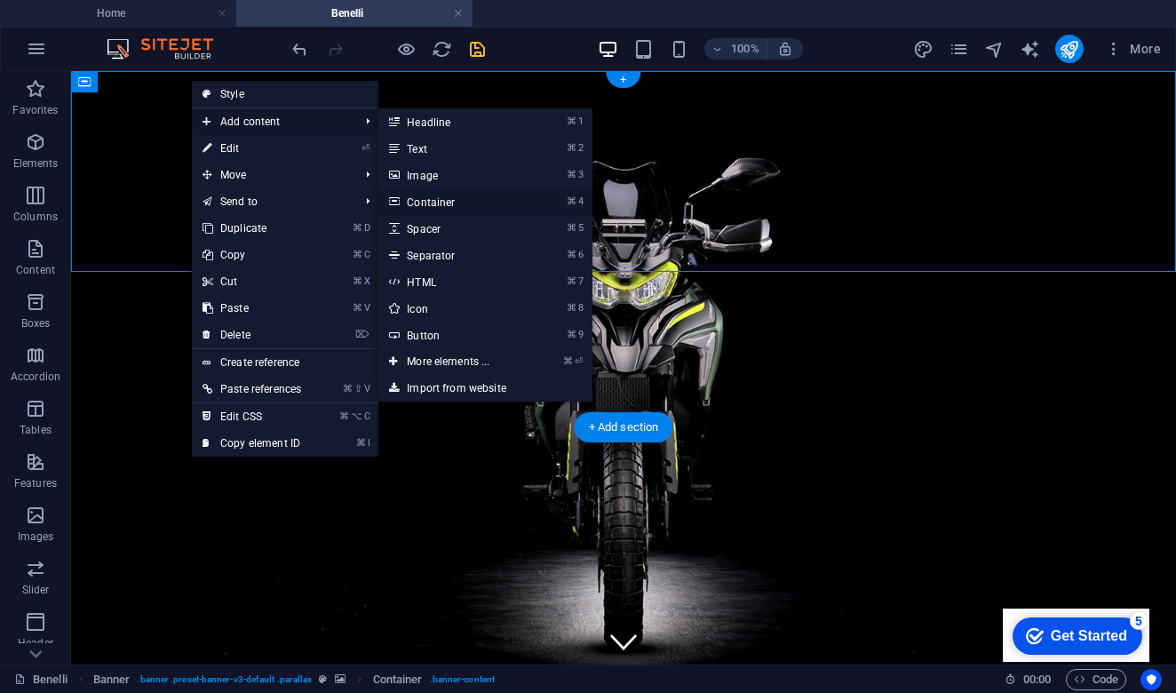
click at [445, 207] on link "⌘ 4 Container" at bounding box center [451, 201] width 147 height 27
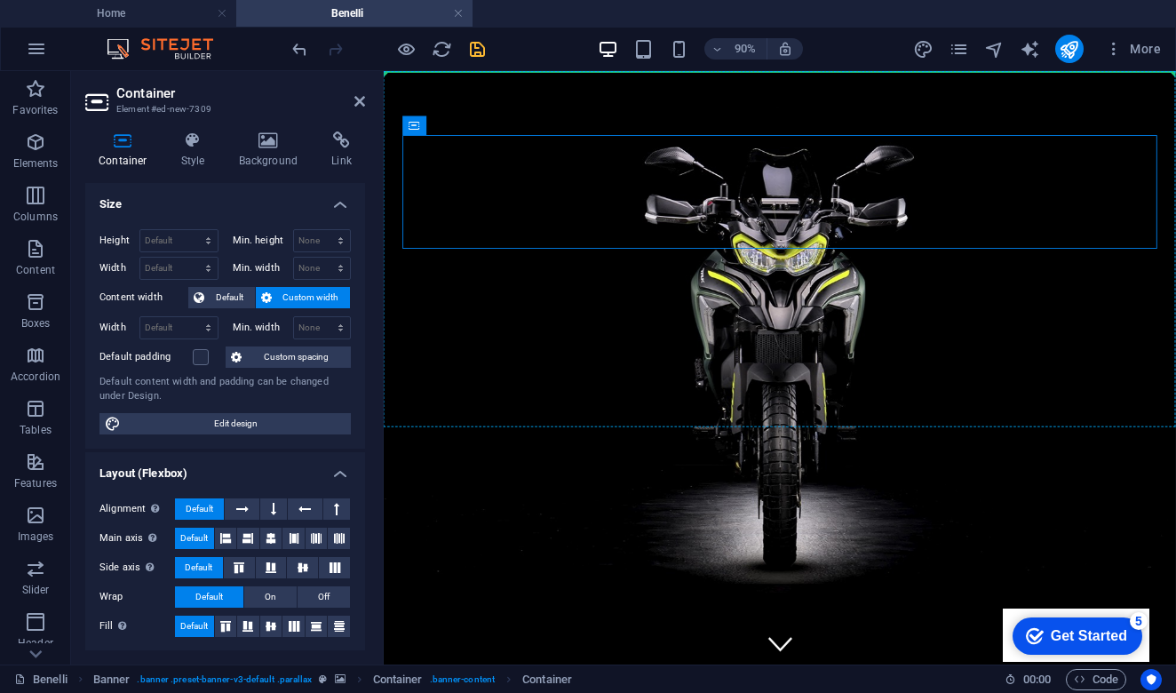
drag, startPoint x: 538, startPoint y: 146, endPoint x: 532, endPoint y: 79, distance: 66.9
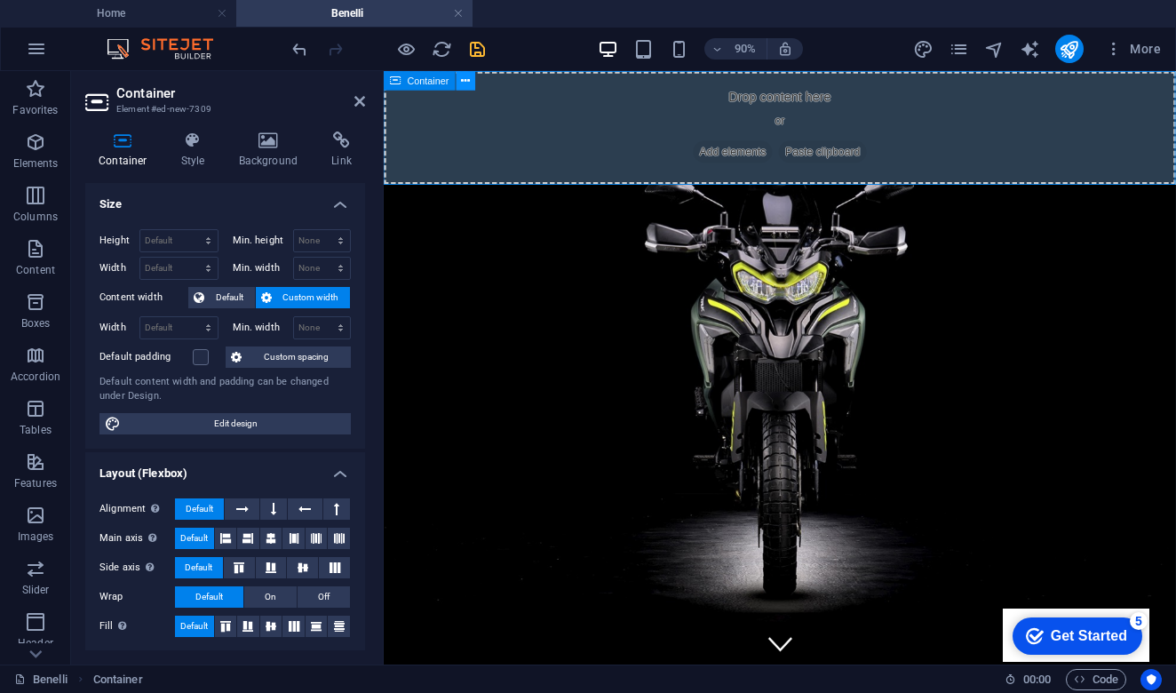
click at [465, 85] on icon at bounding box center [466, 80] width 9 height 17
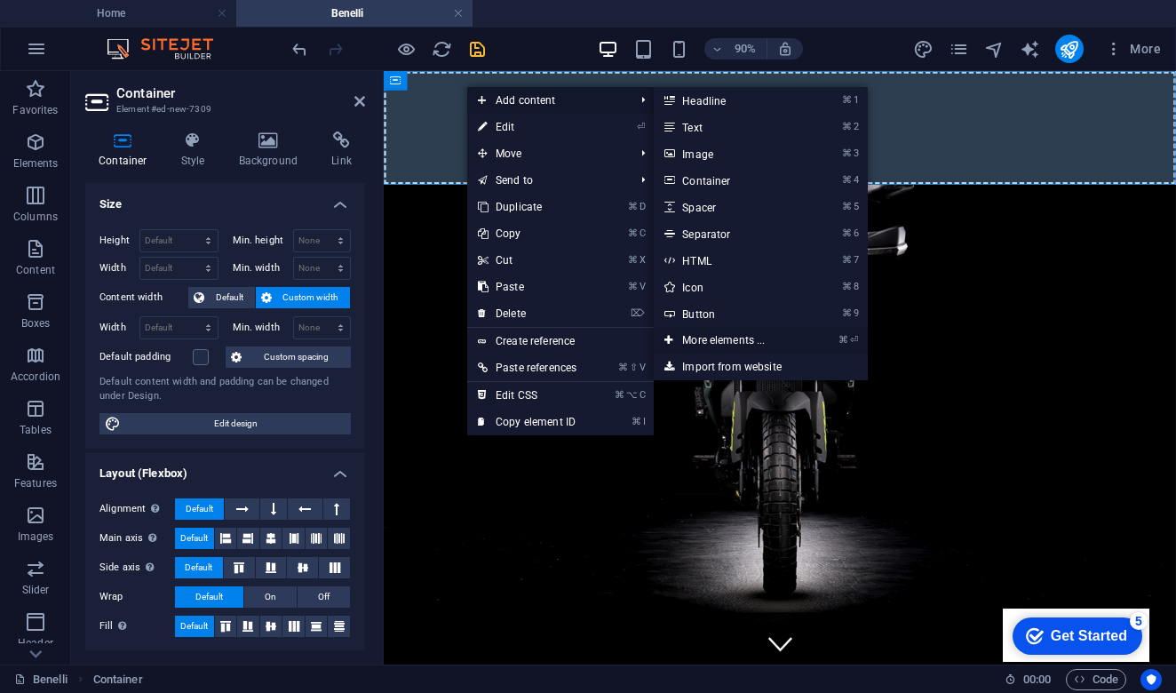
click at [757, 340] on link "⌘ ⏎ More elements ..." at bounding box center [727, 340] width 147 height 27
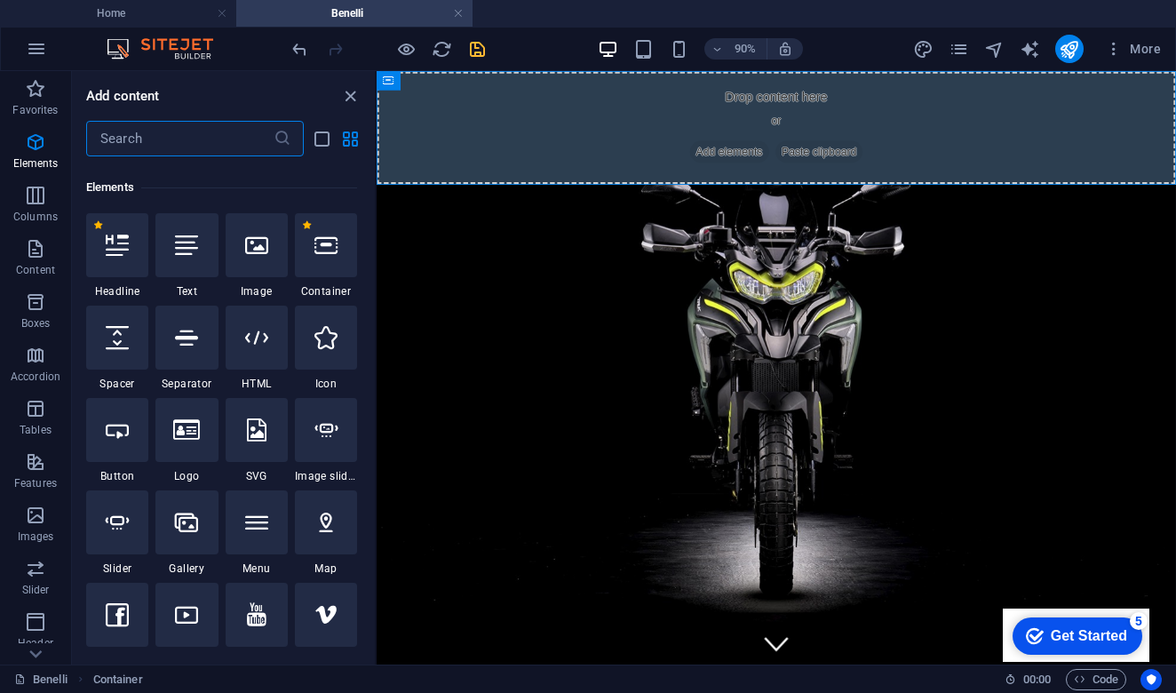
scroll to position [189, 0]
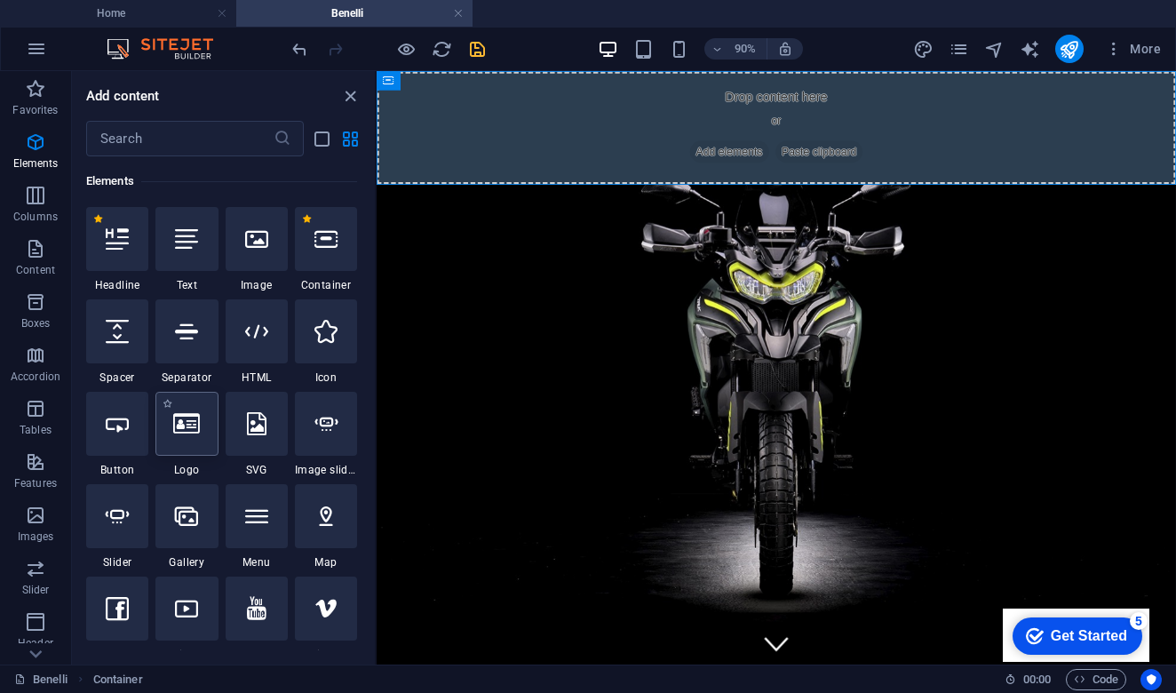
click at [184, 434] on icon at bounding box center [186, 423] width 27 height 23
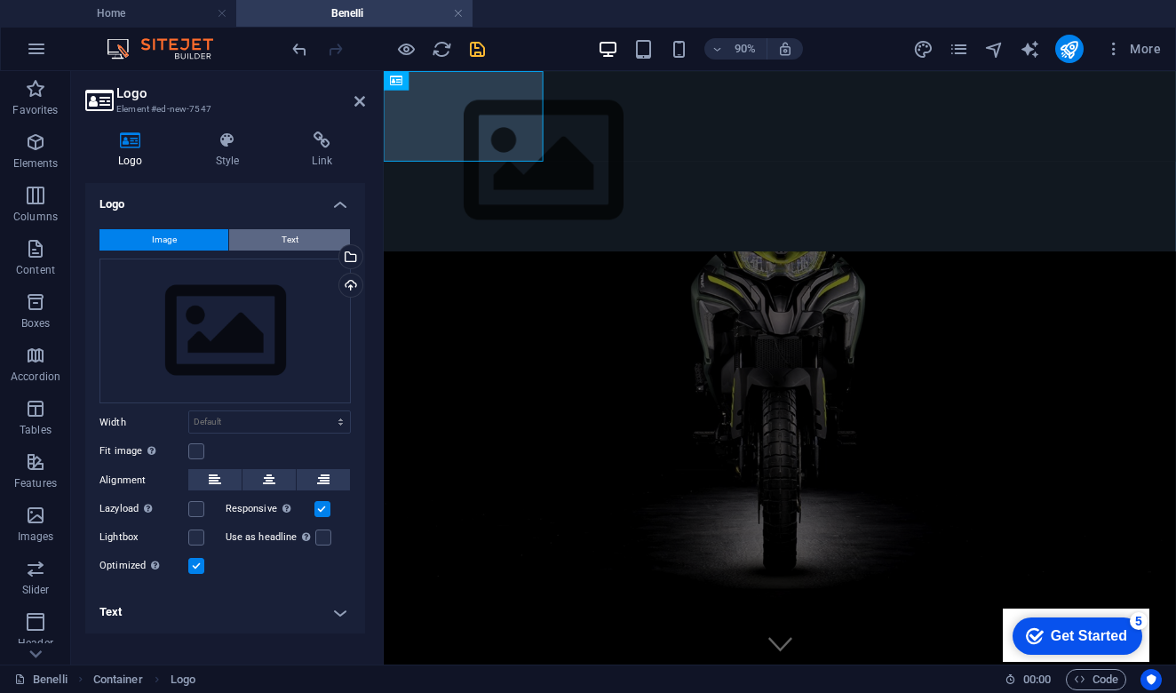
click at [285, 240] on span "Text" at bounding box center [290, 239] width 17 height 21
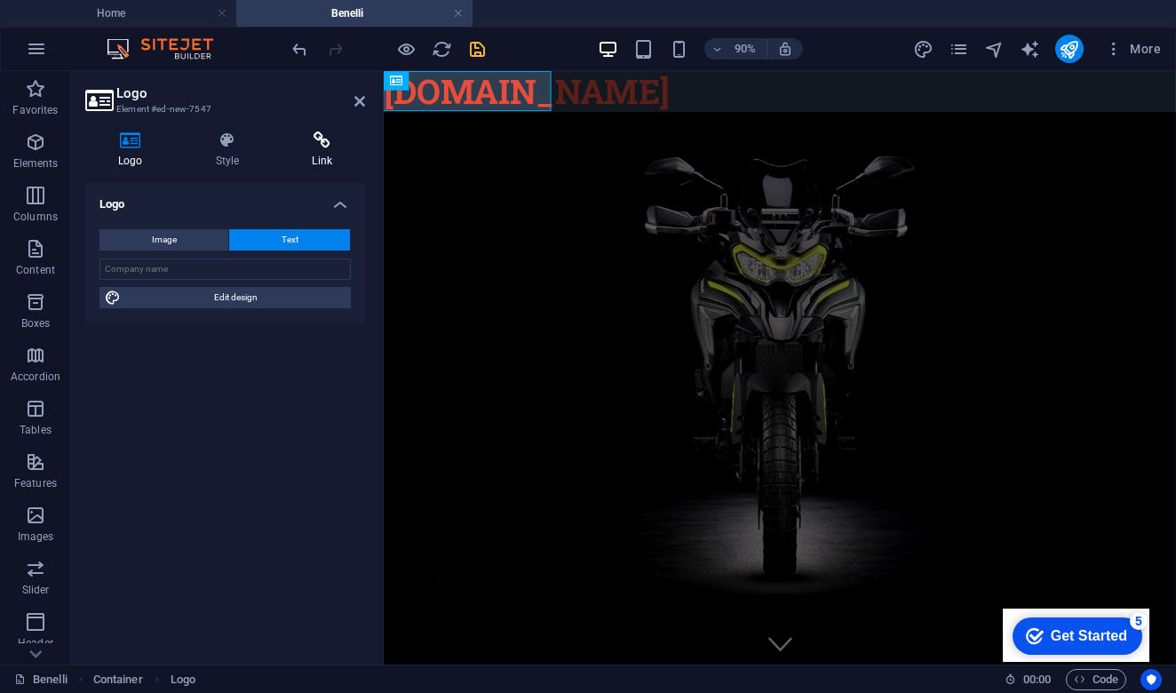
click at [326, 142] on icon at bounding box center [322, 140] width 86 height 18
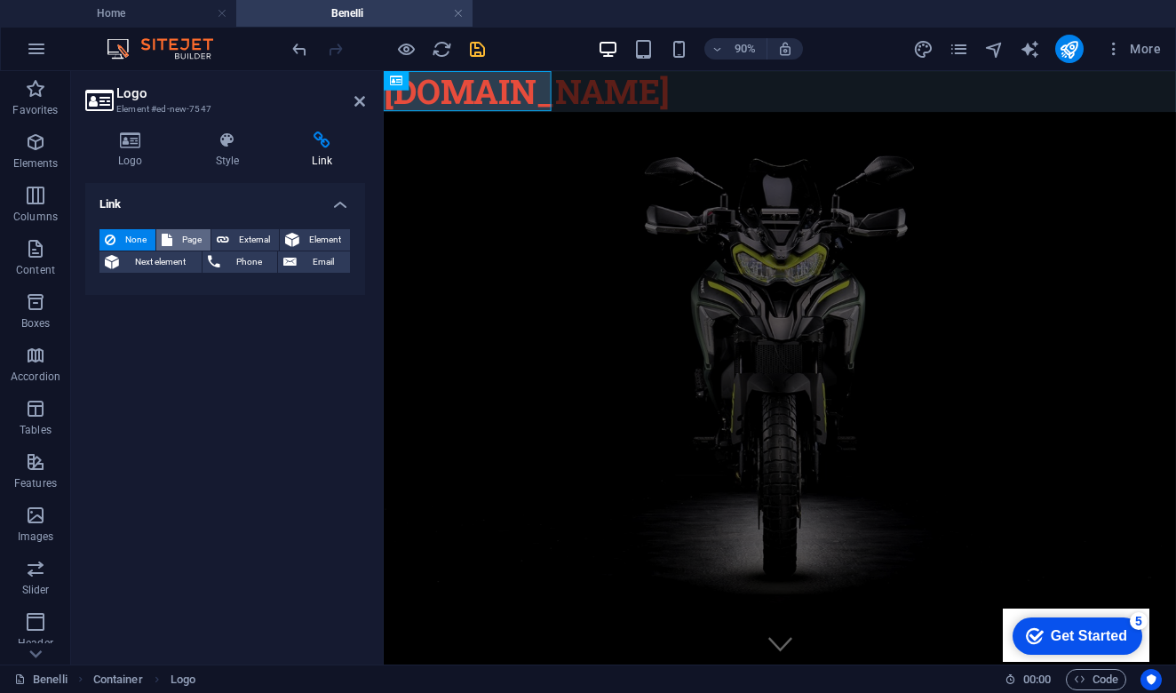
click at [189, 238] on span "Page" at bounding box center [192, 239] width 28 height 21
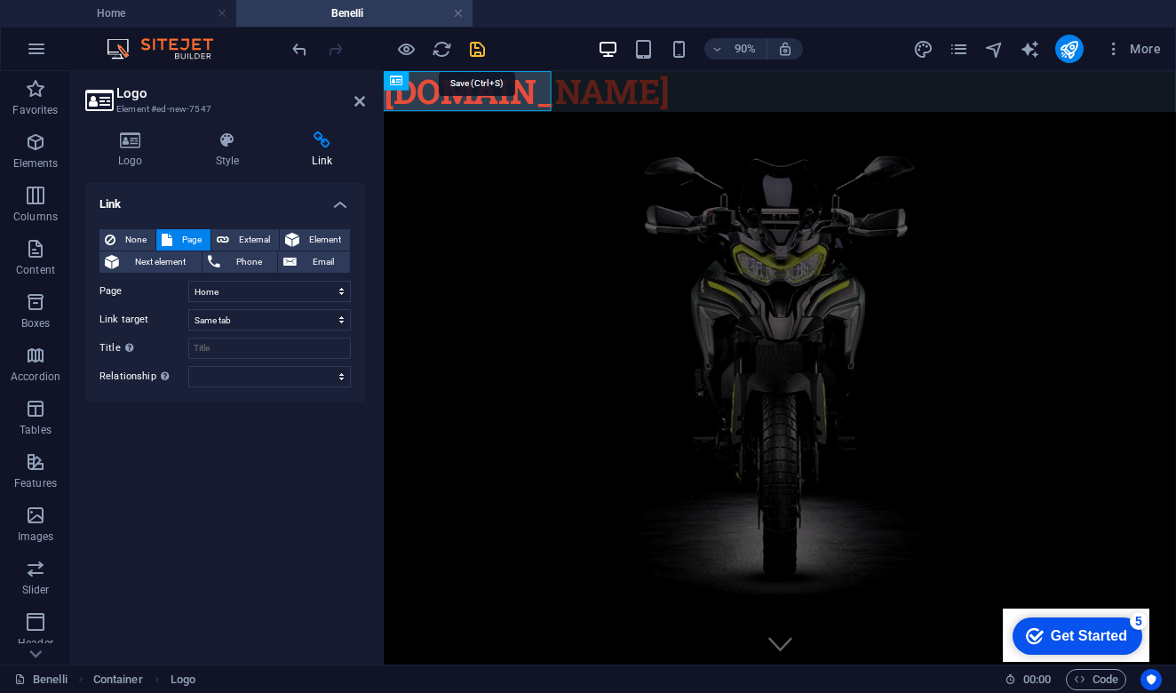
click at [483, 45] on icon "save" at bounding box center [477, 49] width 20 height 20
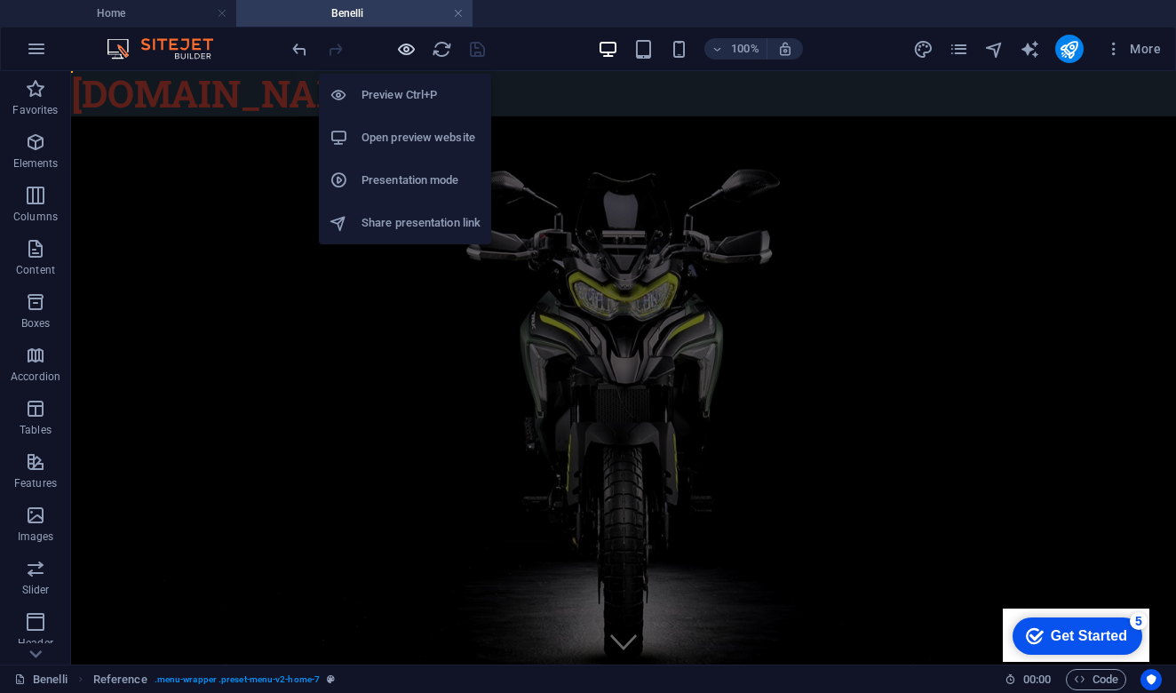
click at [401, 48] on icon "button" at bounding box center [406, 49] width 20 height 20
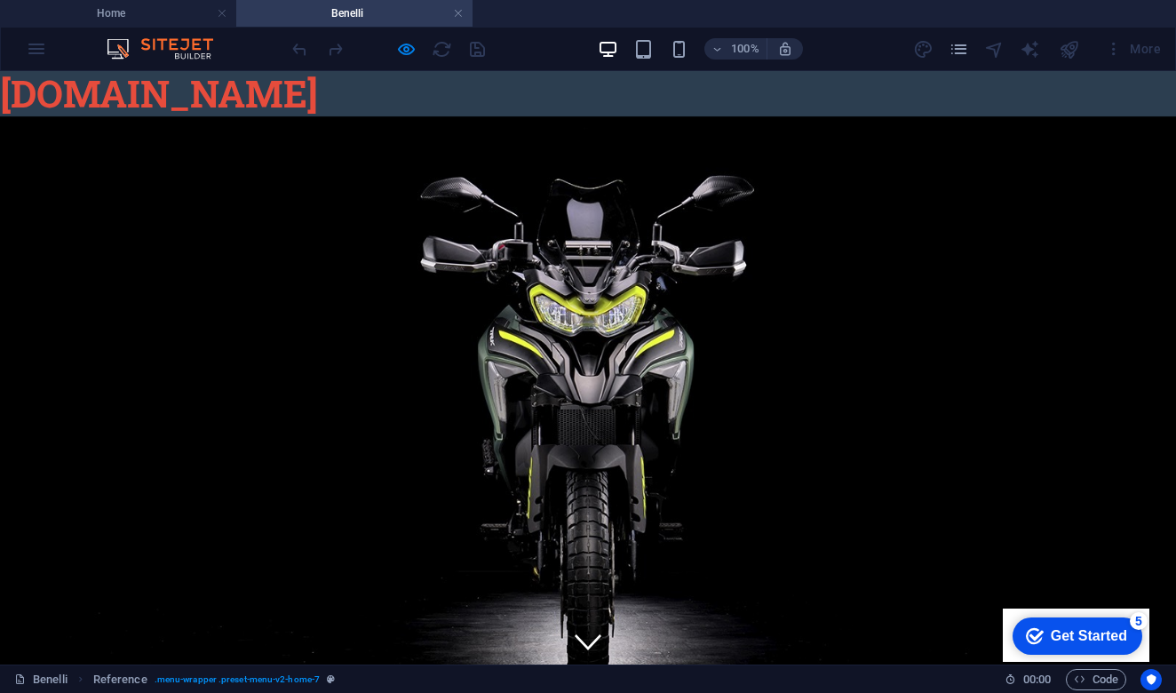
scroll to position [0, 0]
click at [118, 92] on span "[DOMAIN_NAME]" at bounding box center [159, 92] width 318 height 49
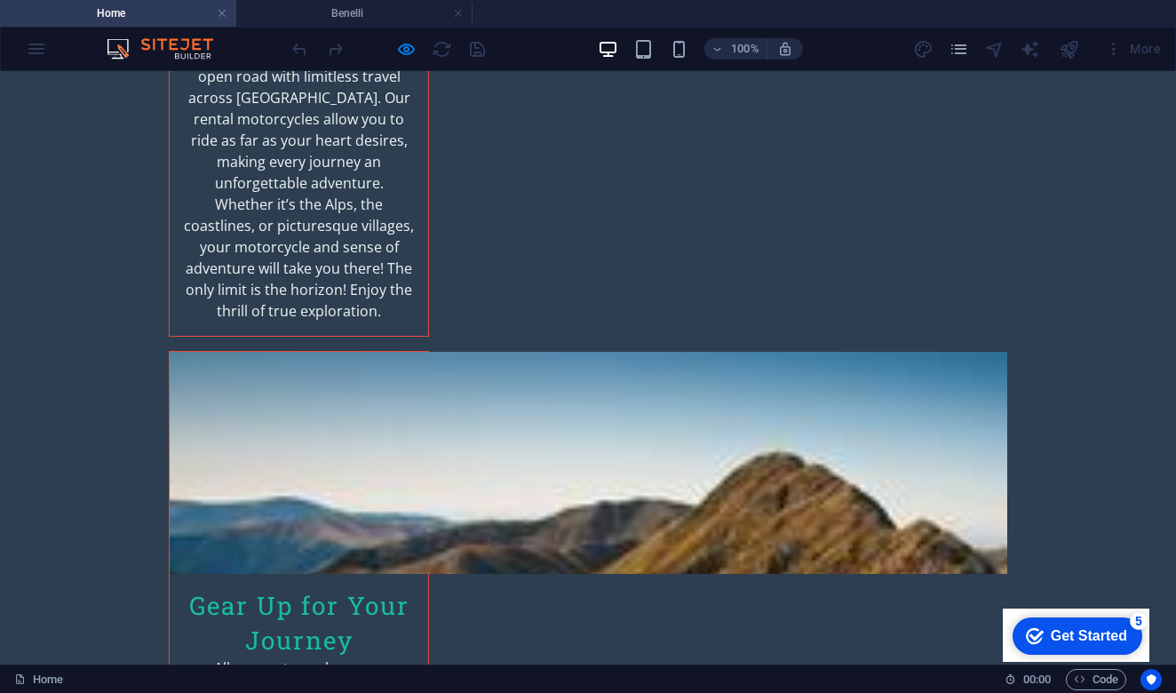
scroll to position [2788, 0]
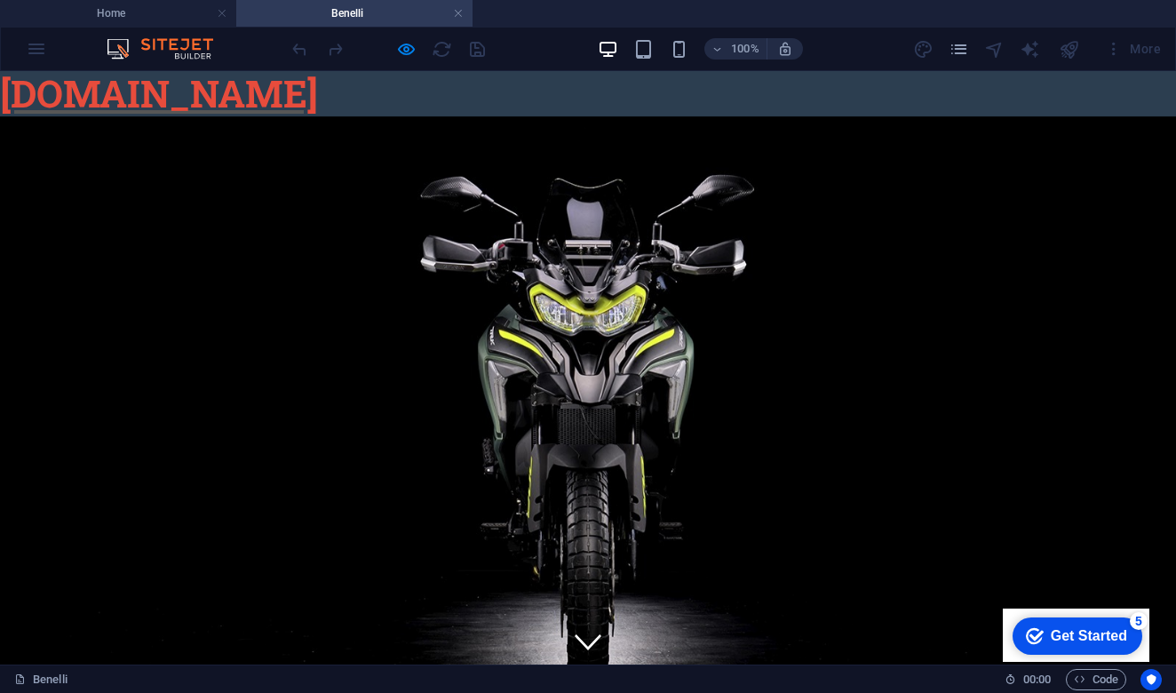
click at [83, 97] on span "[DOMAIN_NAME]" at bounding box center [159, 92] width 318 height 49
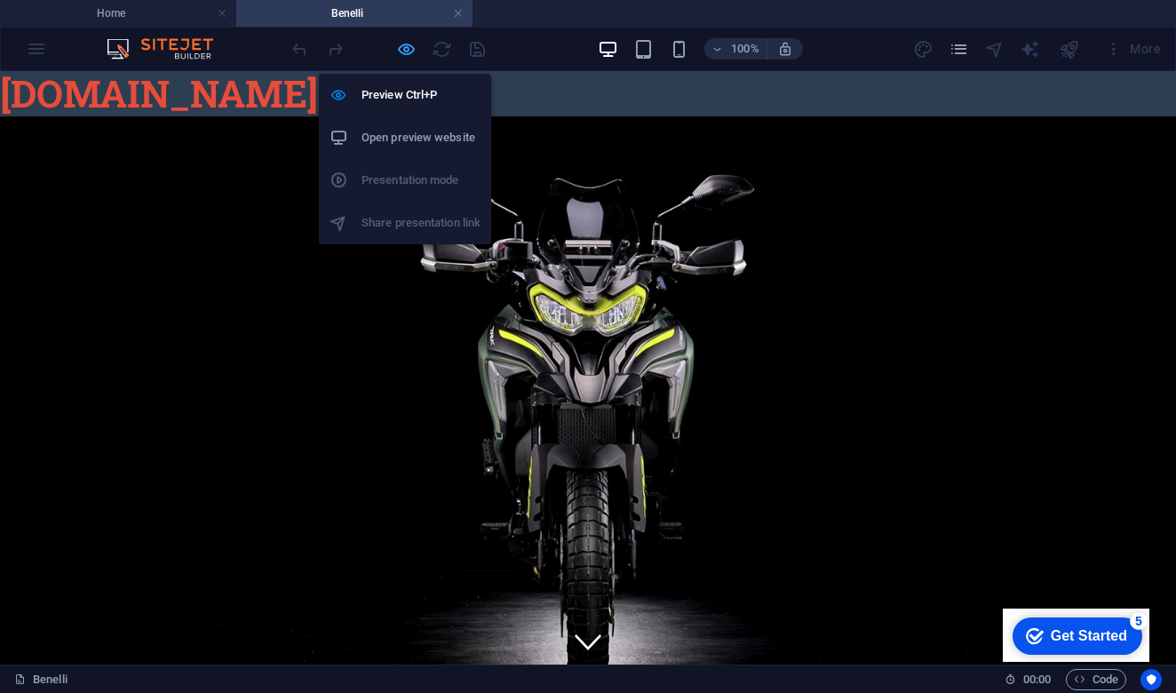
click at [410, 51] on icon "button" at bounding box center [406, 49] width 20 height 20
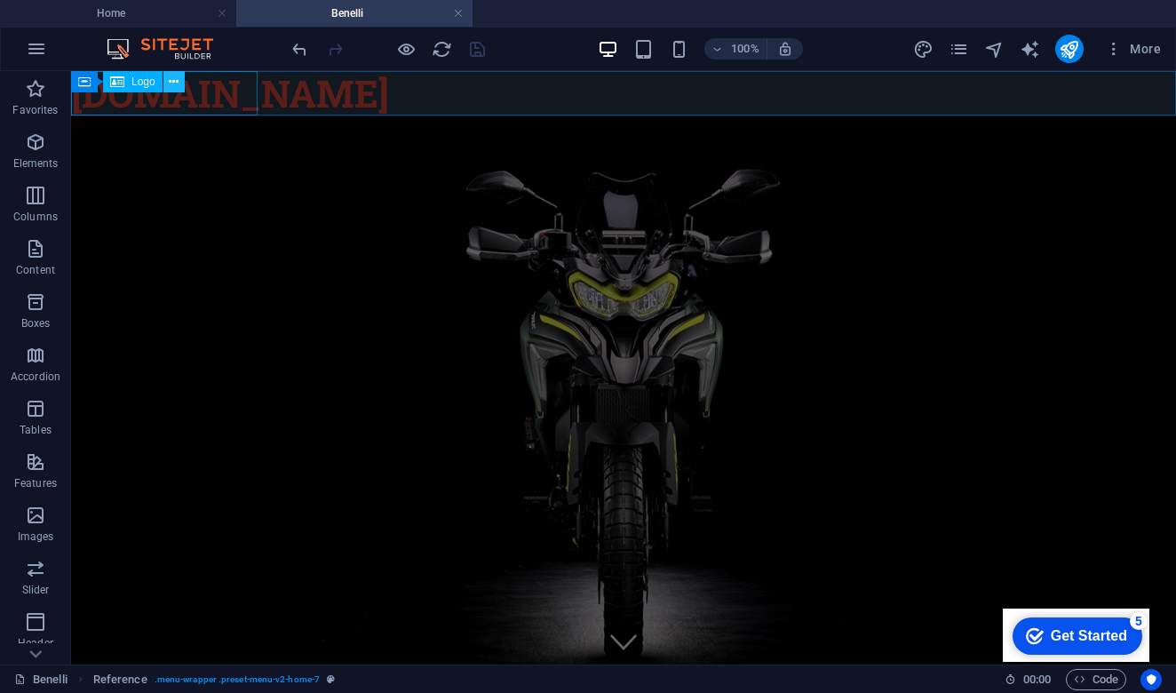
click at [178, 82] on icon at bounding box center [174, 82] width 10 height 19
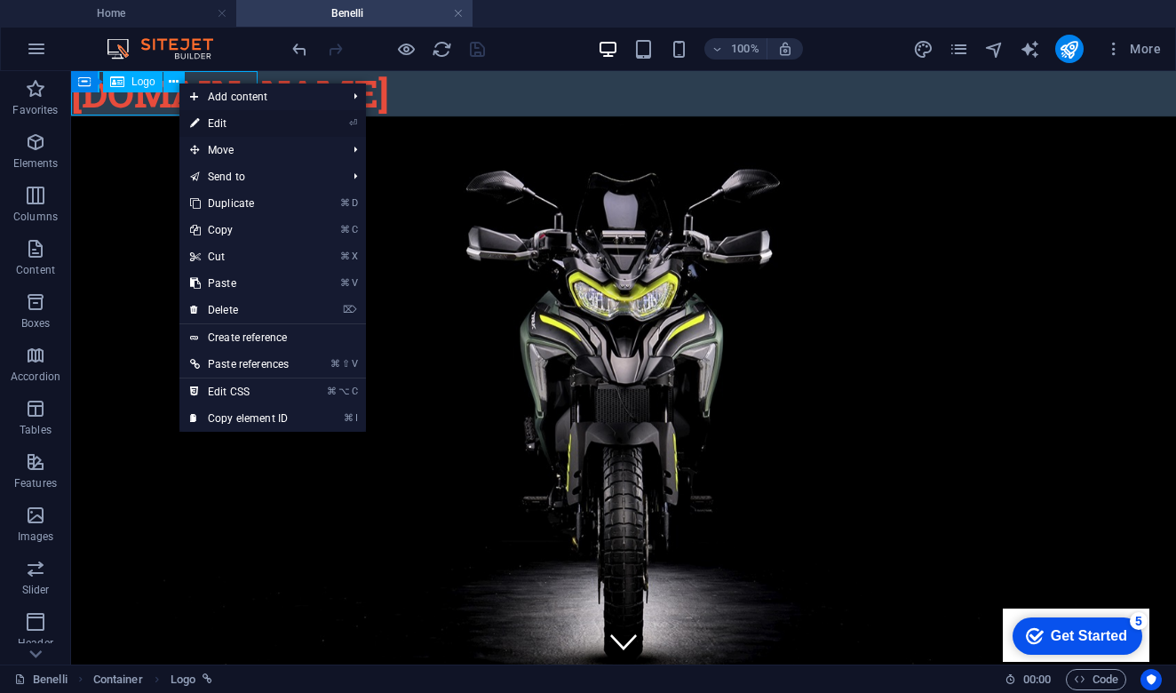
click at [266, 119] on link "⏎ Edit" at bounding box center [239, 123] width 120 height 27
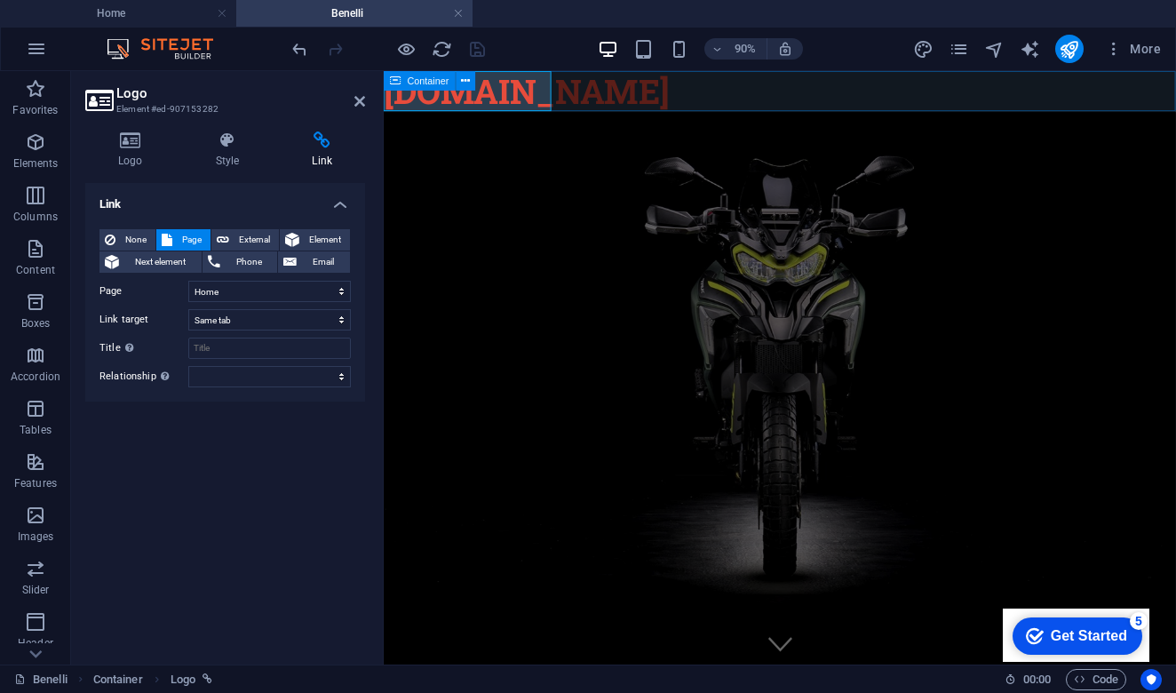
click at [678, 98] on div "[DOMAIN_NAME]" at bounding box center [824, 93] width 880 height 45
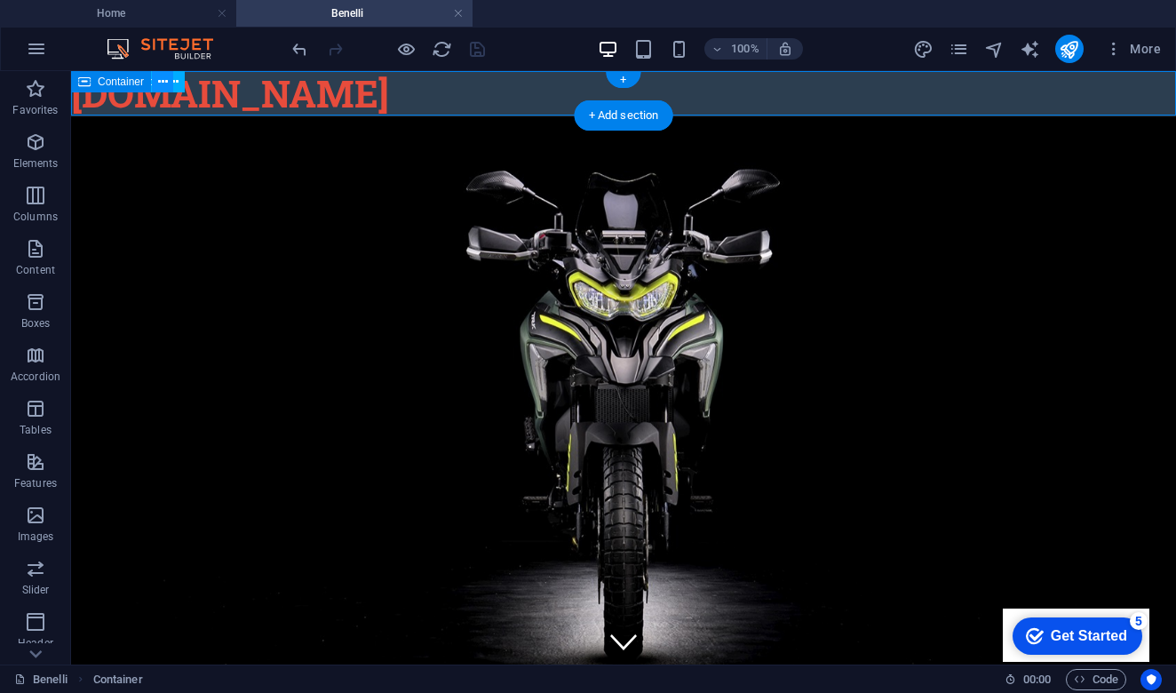
click at [161, 83] on icon at bounding box center [163, 82] width 10 height 19
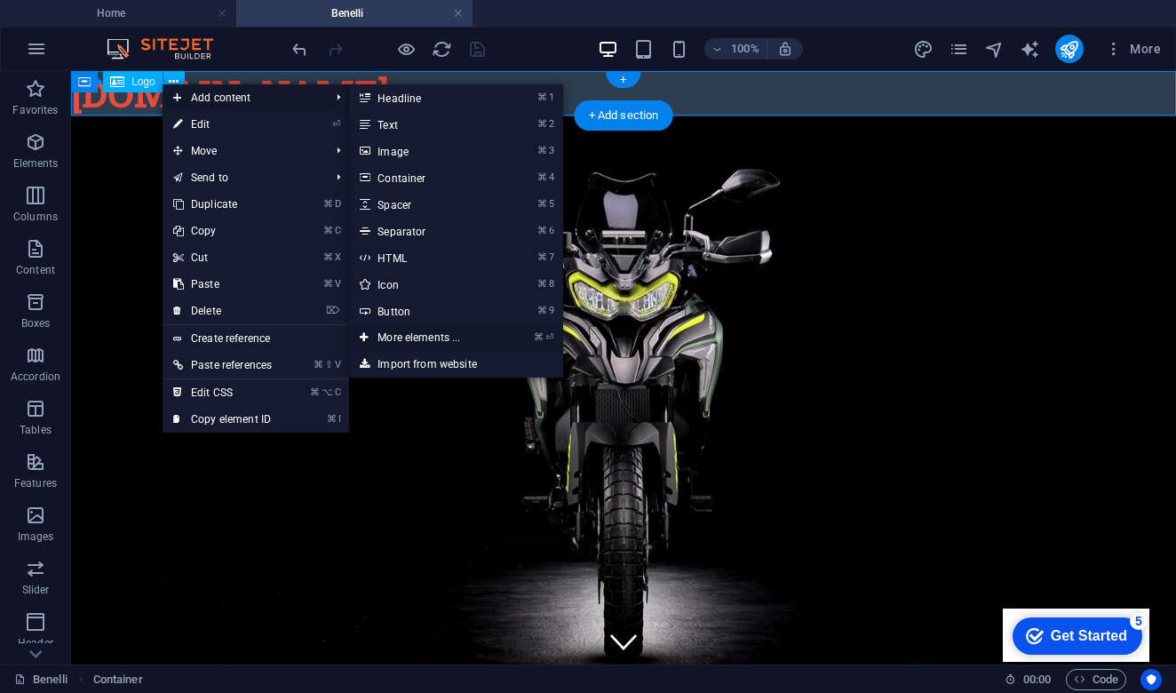
click at [480, 341] on link "⌘ ⏎ More elements ..." at bounding box center [422, 337] width 147 height 27
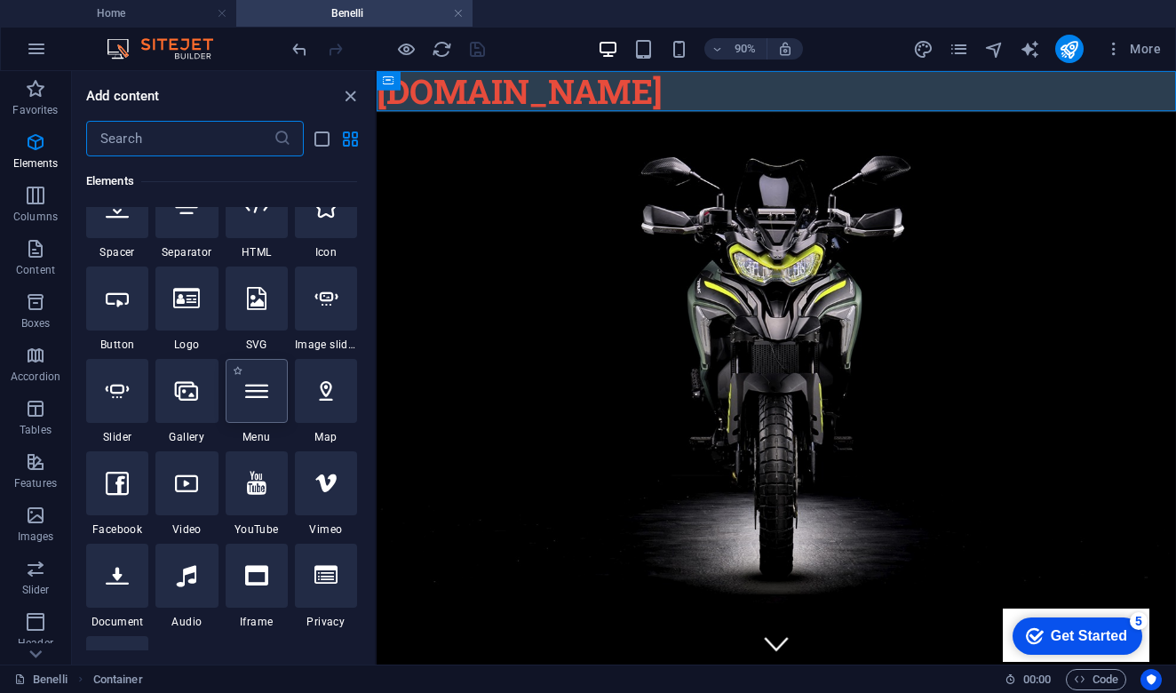
scroll to position [315, 0]
click at [256, 392] on icon at bounding box center [256, 389] width 23 height 23
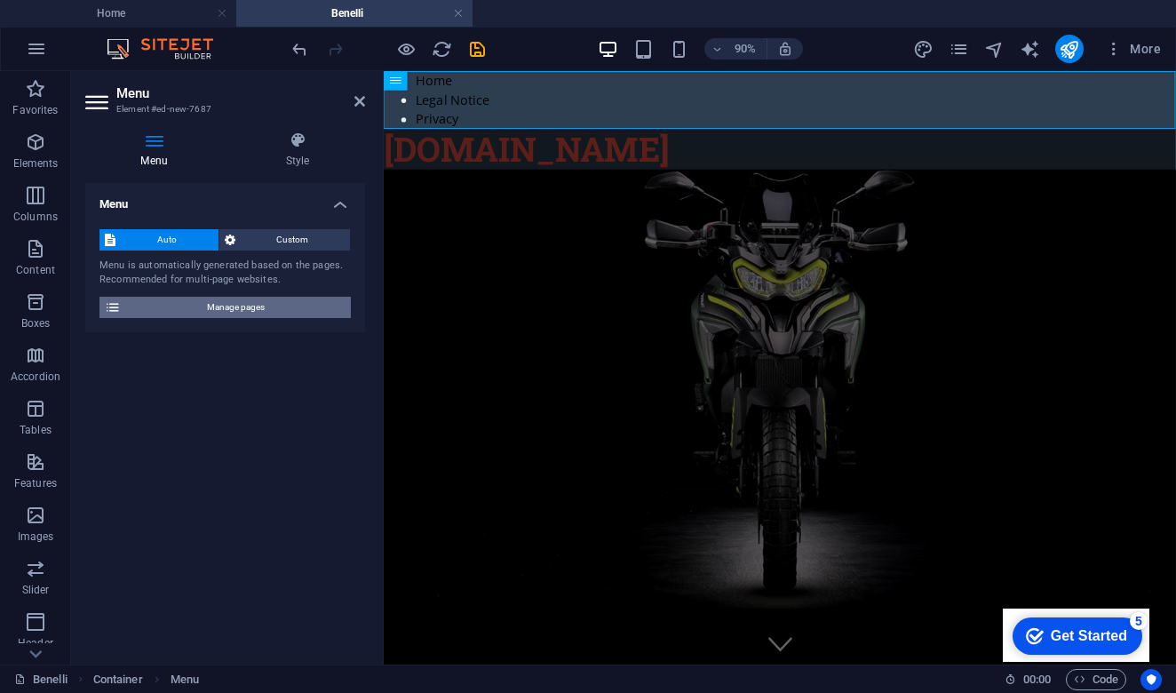
click at [242, 307] on span "Manage pages" at bounding box center [235, 307] width 219 height 21
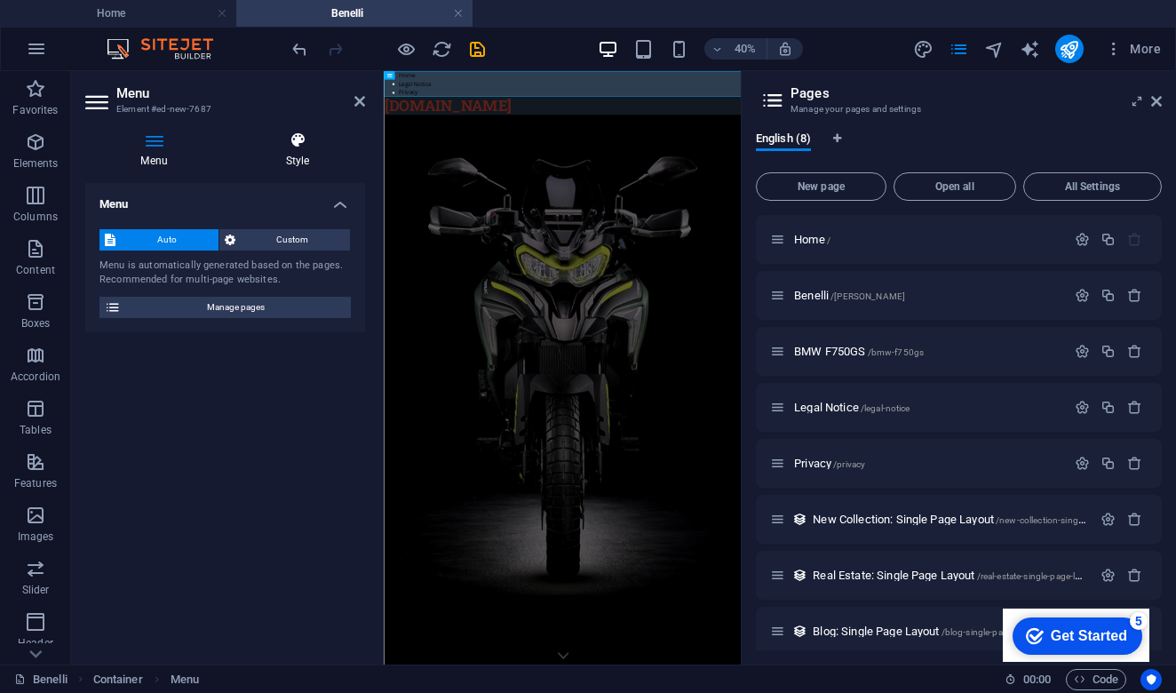
click at [294, 147] on icon at bounding box center [297, 140] width 135 height 18
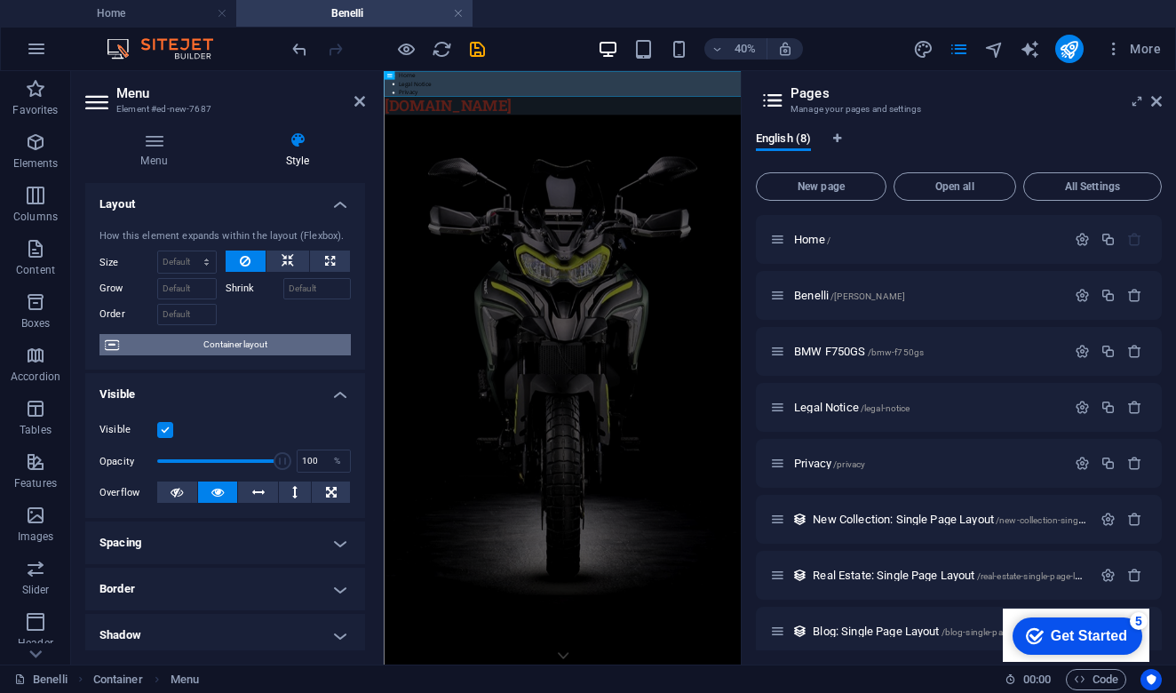
click at [239, 348] on span "Container layout" at bounding box center [234, 344] width 221 height 21
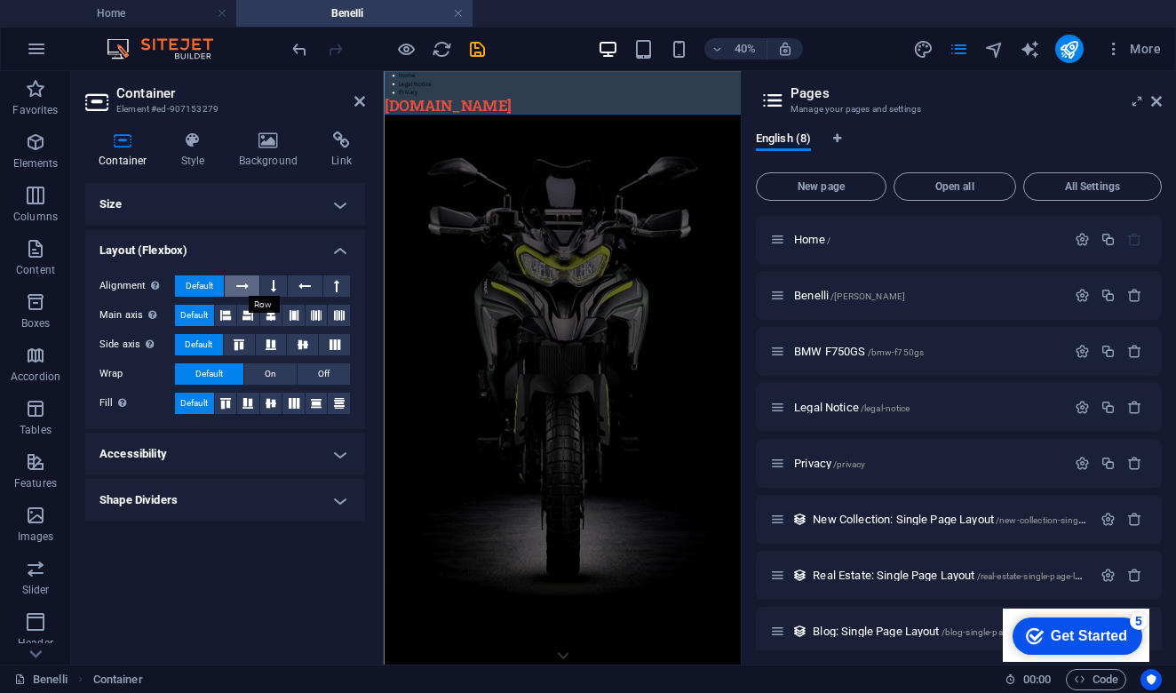
click at [249, 284] on icon at bounding box center [242, 285] width 12 height 21
click at [278, 284] on button at bounding box center [273, 285] width 27 height 21
click at [306, 289] on icon at bounding box center [304, 285] width 12 height 21
click at [238, 293] on icon at bounding box center [242, 285] width 12 height 21
click at [203, 287] on span "Default" at bounding box center [200, 285] width 28 height 21
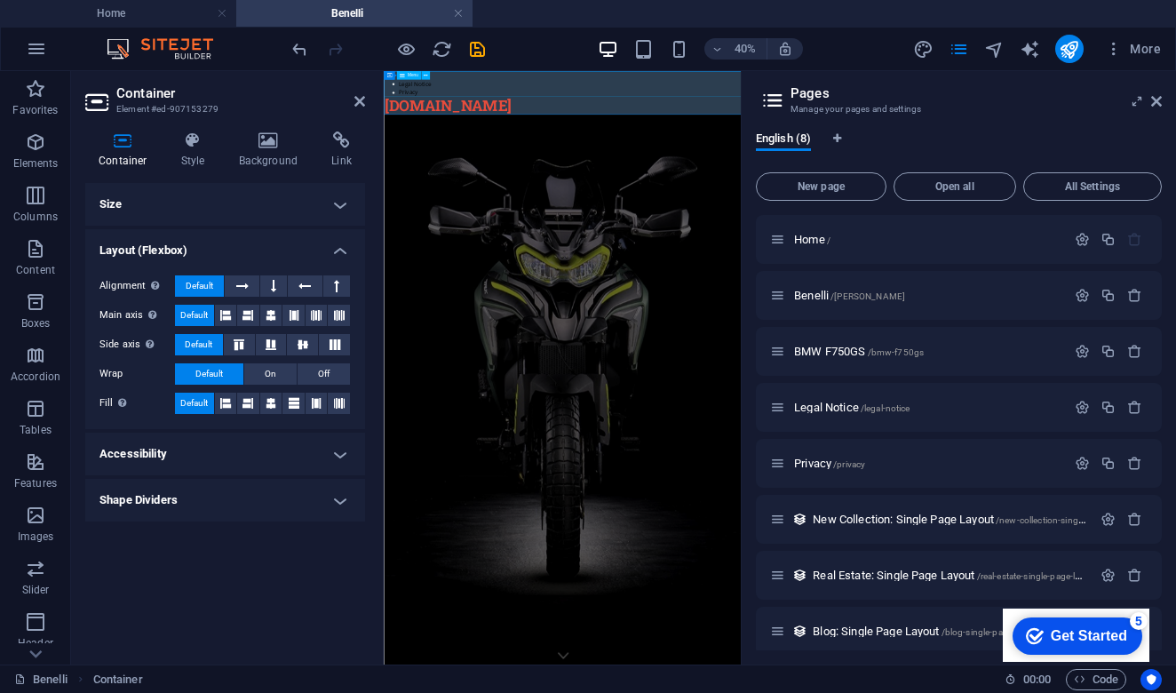
click at [511, 109] on nav "Home Legal Notice Privacy" at bounding box center [830, 103] width 893 height 64
click at [427, 77] on icon at bounding box center [426, 75] width 4 height 7
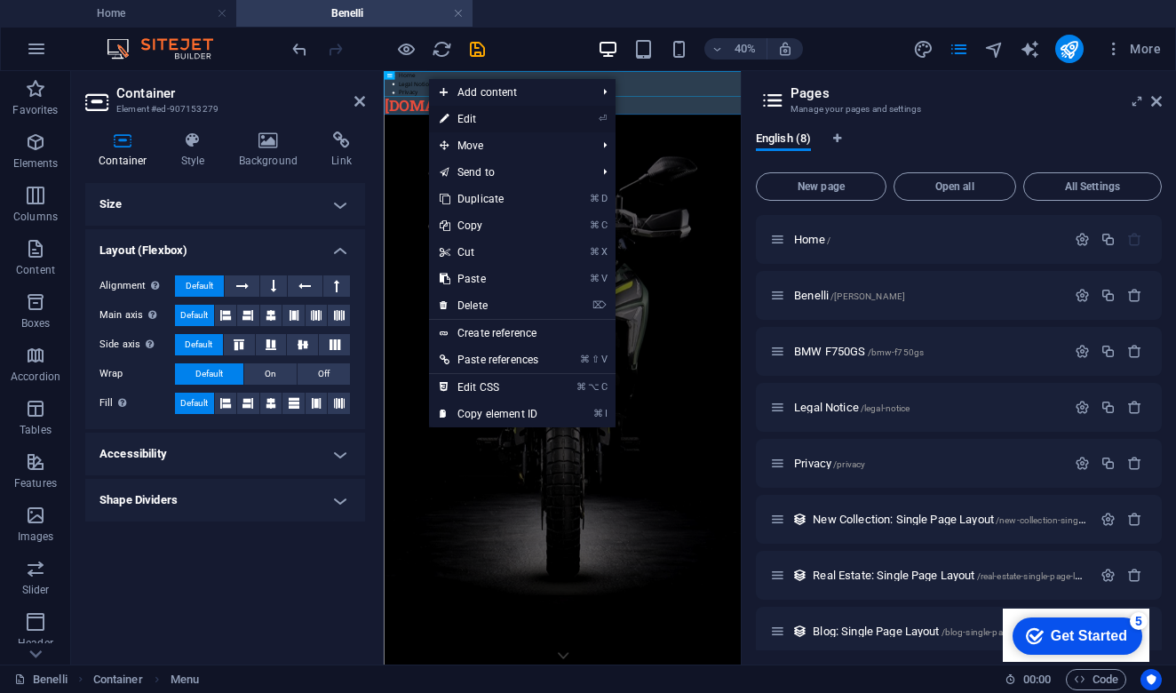
click at [470, 123] on link "⏎ Edit" at bounding box center [489, 119] width 120 height 27
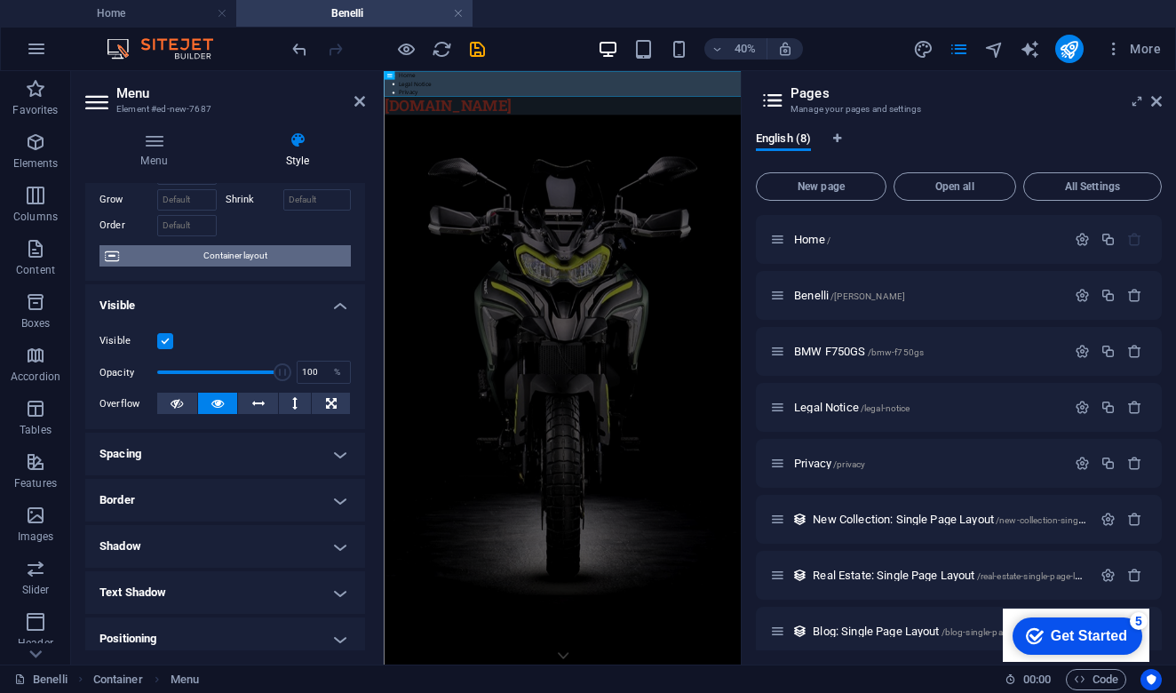
scroll to position [89, 0]
click at [257, 406] on icon at bounding box center [258, 403] width 12 height 21
click at [216, 405] on icon at bounding box center [217, 403] width 12 height 21
click at [227, 457] on h4 "Spacing" at bounding box center [225, 454] width 280 height 43
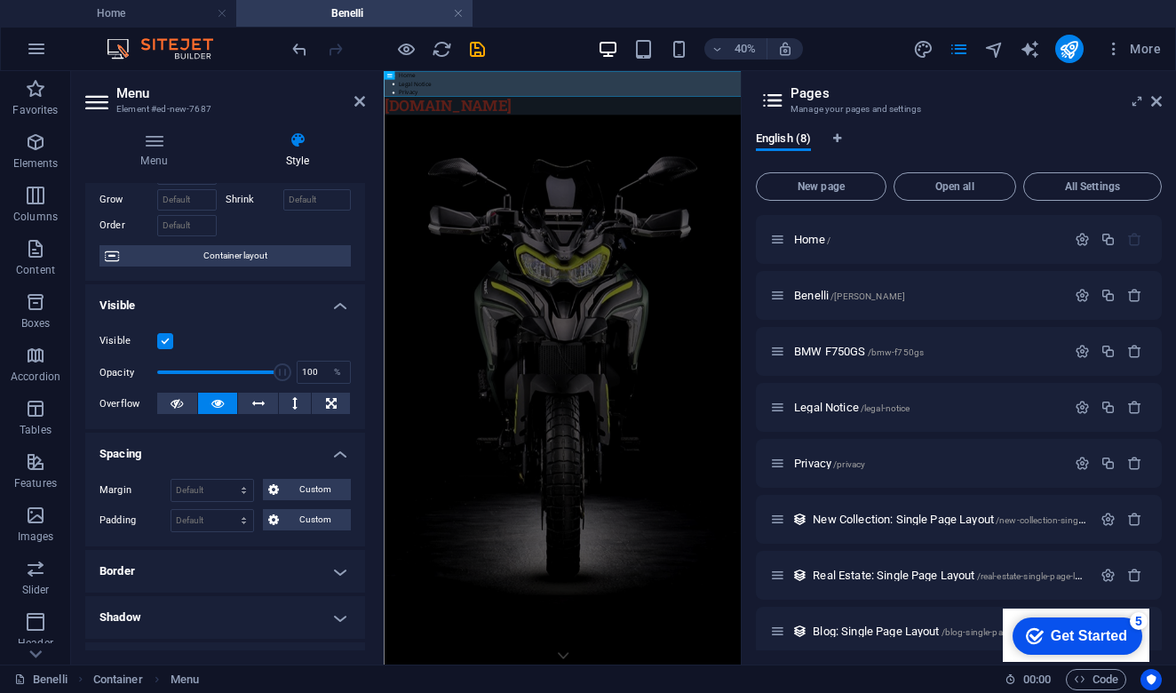
click at [227, 457] on h4 "Spacing" at bounding box center [225, 449] width 280 height 32
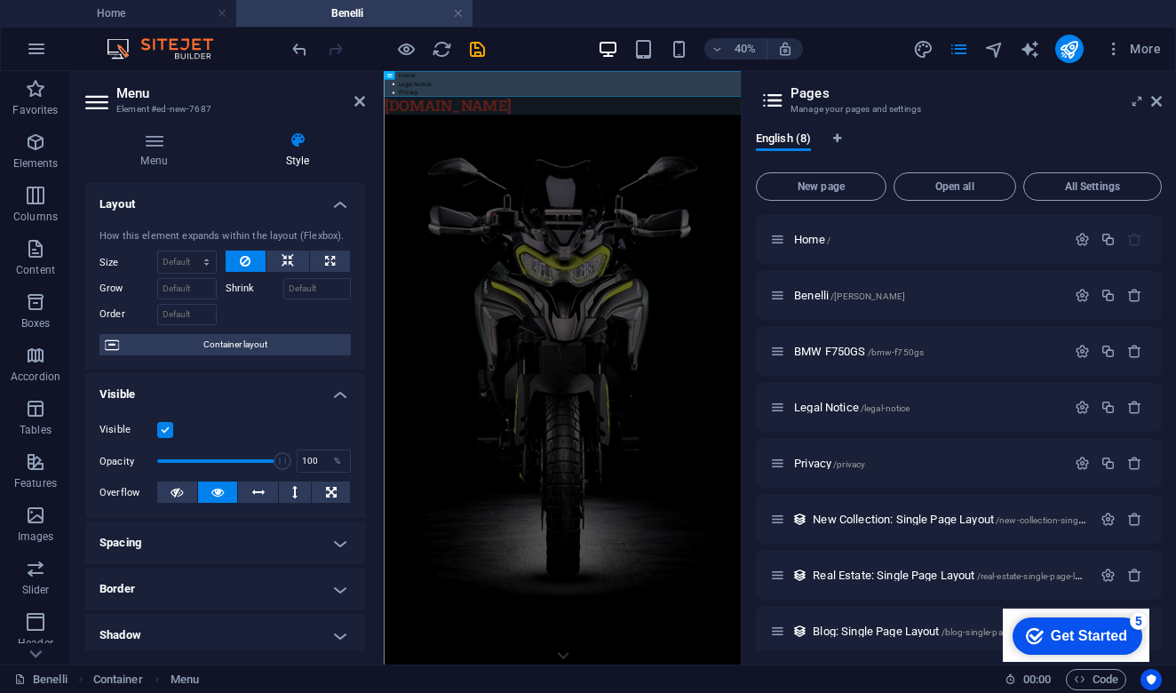
scroll to position [0, 0]
click at [1157, 102] on icon at bounding box center [1156, 101] width 11 height 14
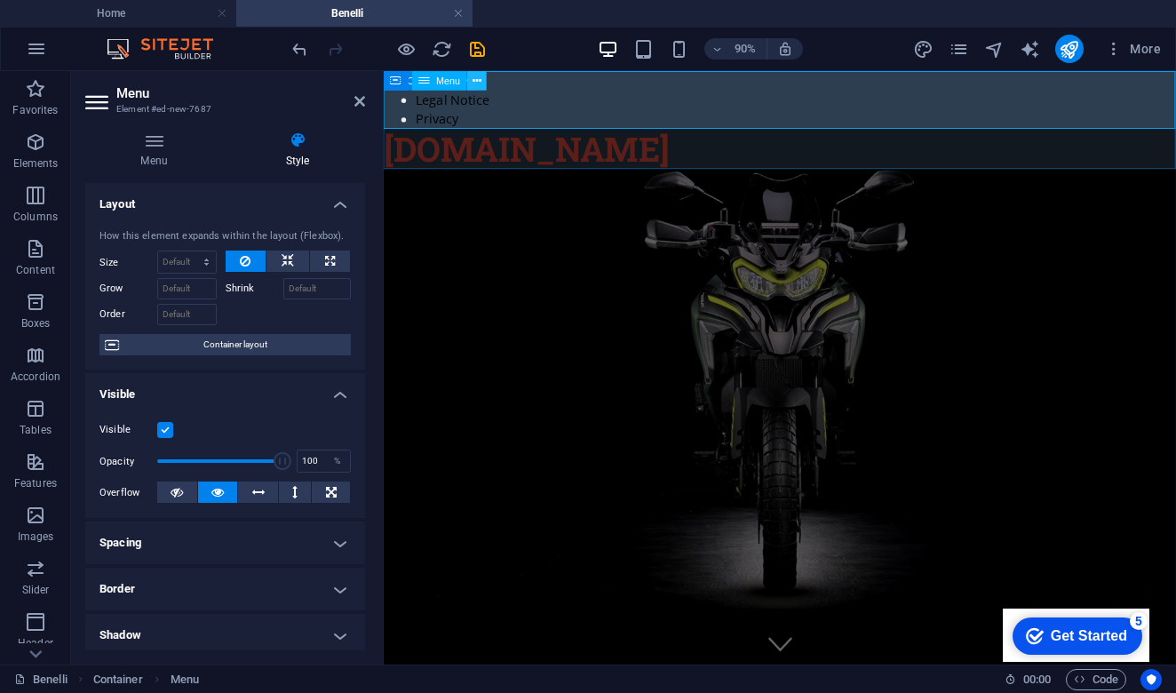
click at [477, 80] on icon at bounding box center [477, 80] width 9 height 17
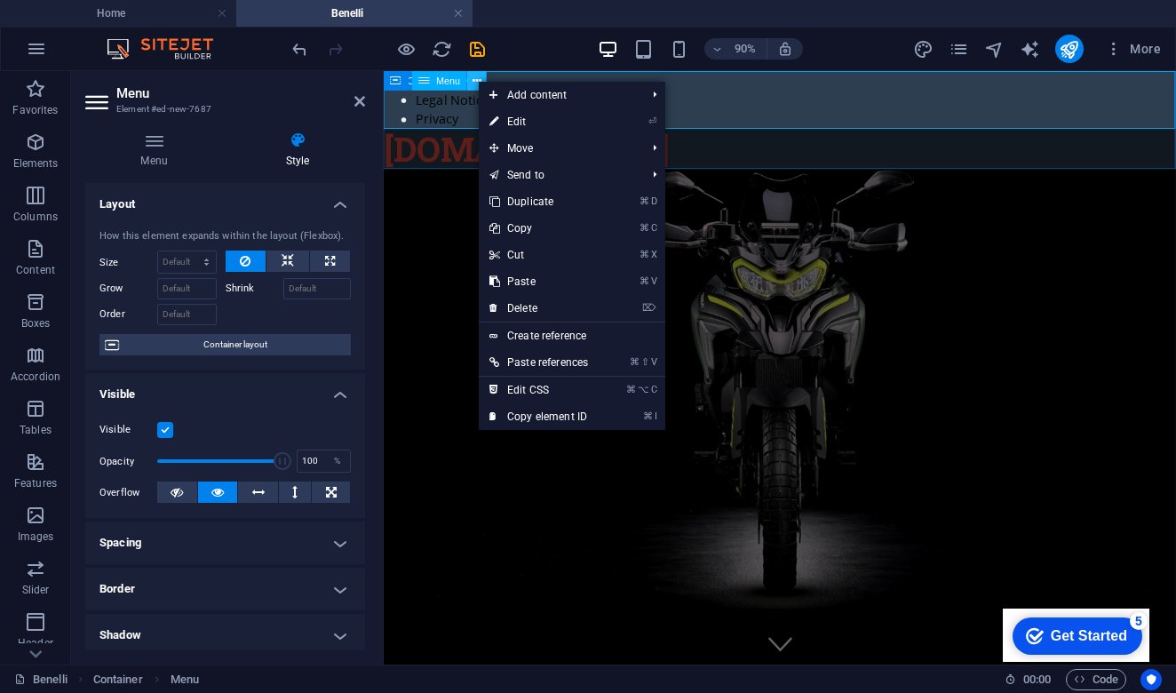
click at [477, 80] on icon at bounding box center [477, 80] width 9 height 17
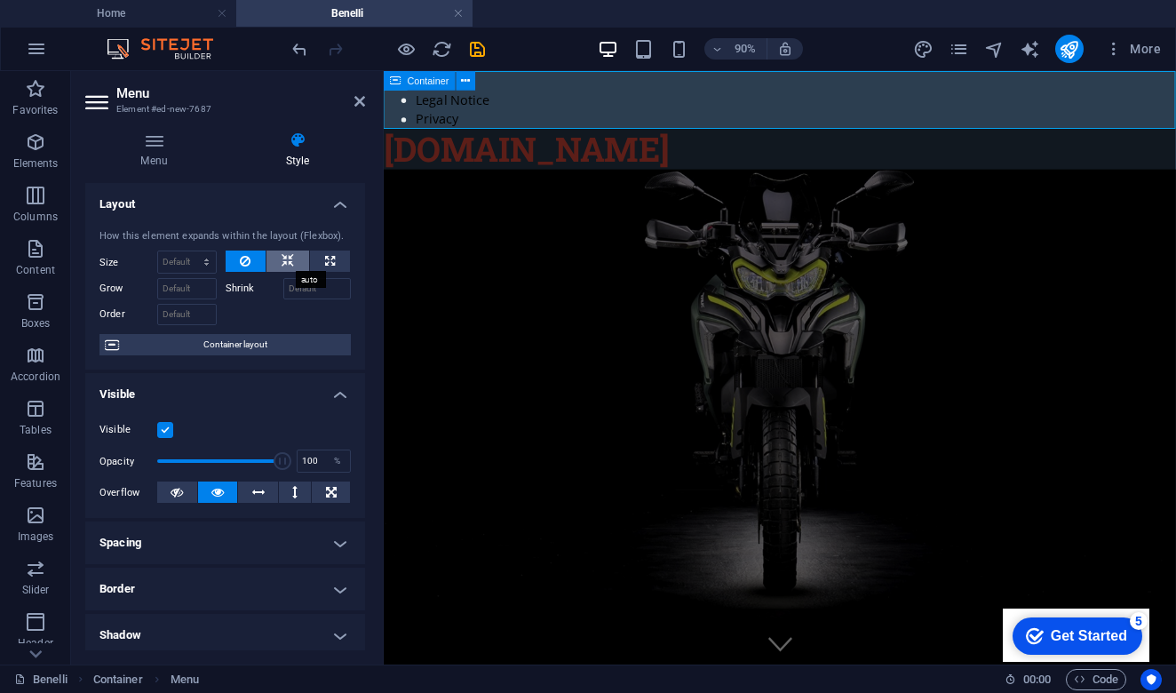
click at [289, 258] on icon at bounding box center [288, 261] width 12 height 21
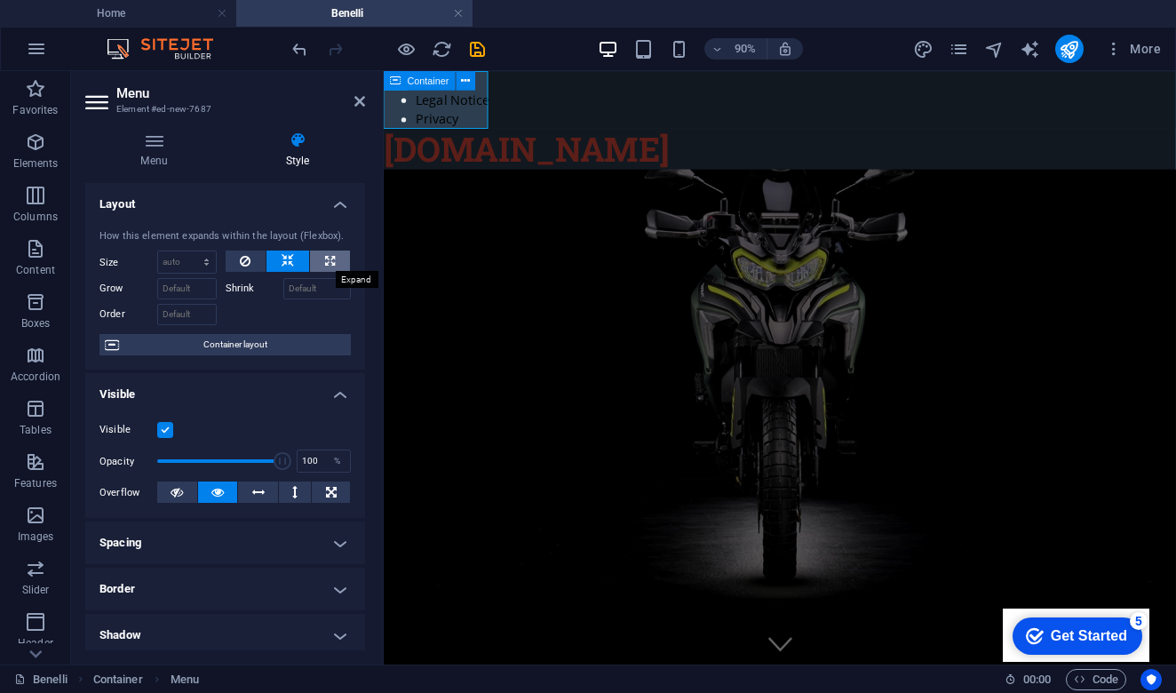
click at [326, 262] on icon at bounding box center [330, 261] width 10 height 21
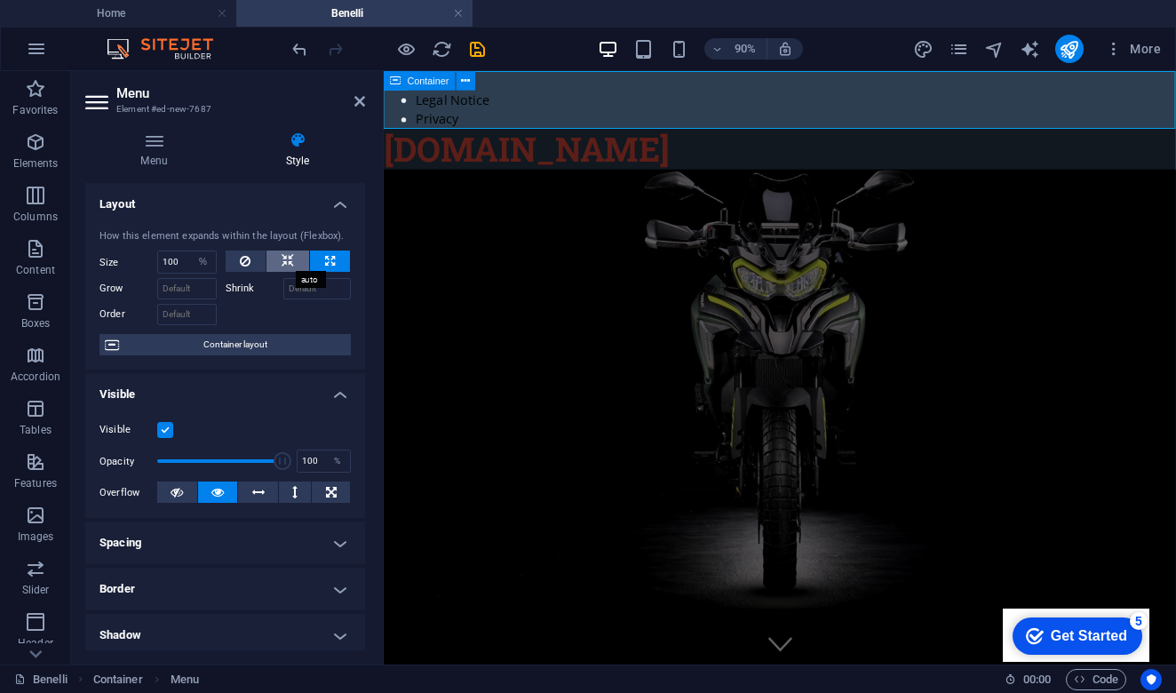
click at [282, 258] on icon at bounding box center [288, 261] width 12 height 21
select select "DISABLED_OPTION_VALUE"
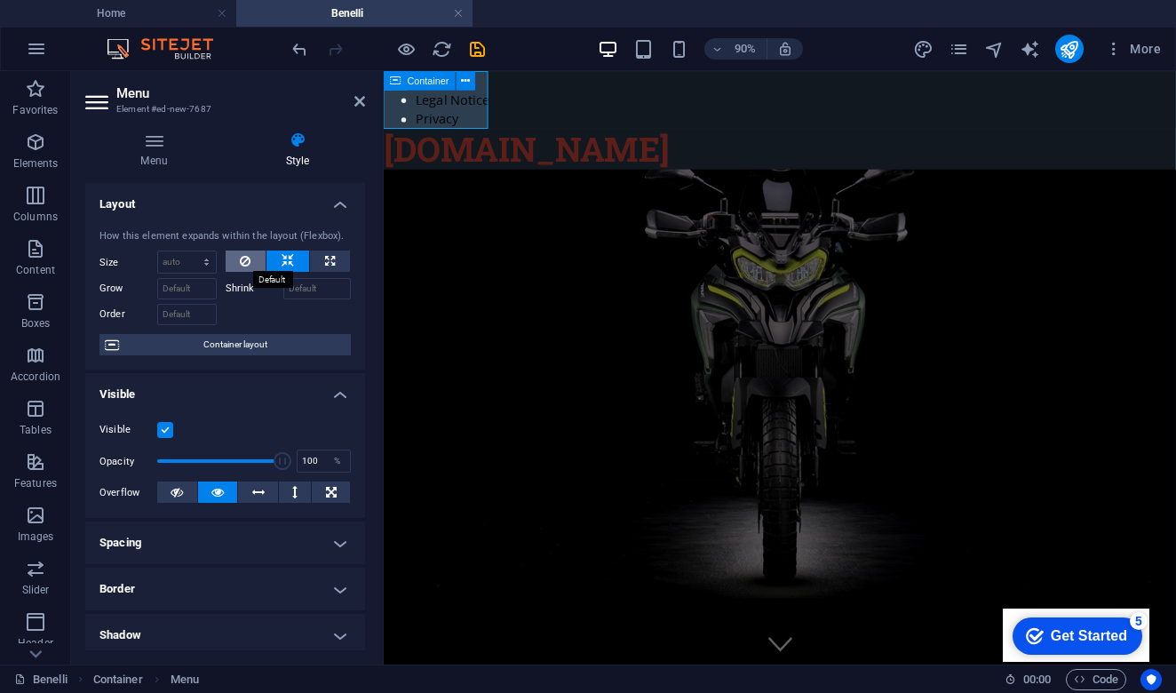
click at [242, 258] on icon at bounding box center [245, 261] width 11 height 21
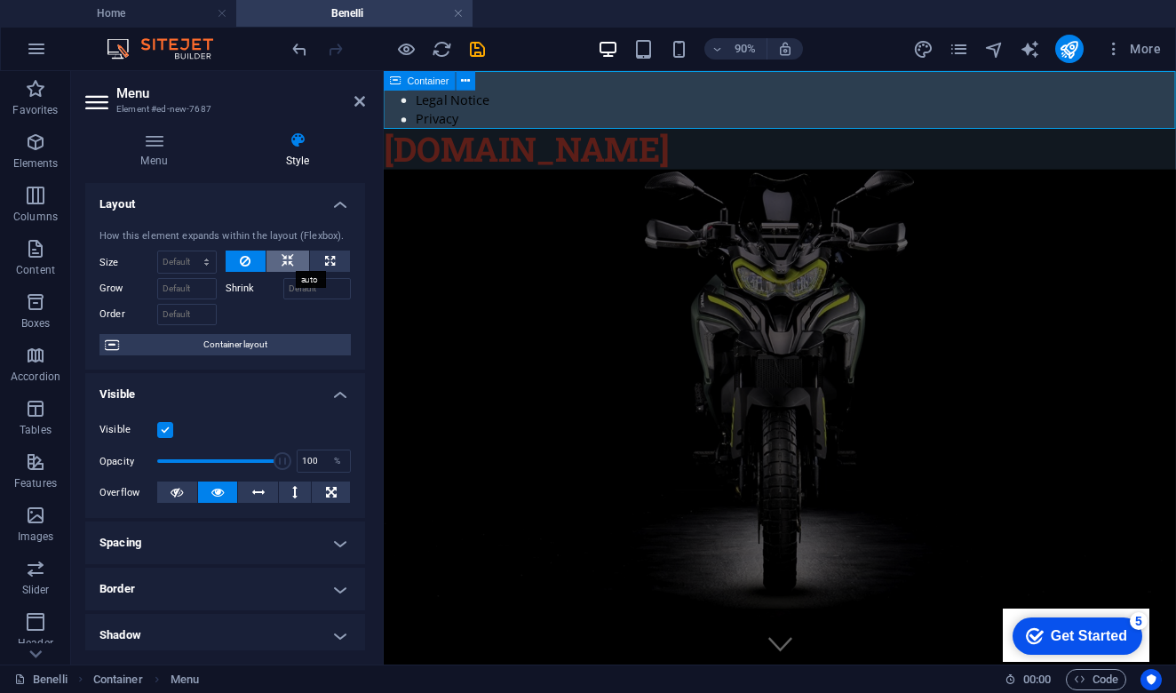
click at [289, 259] on icon at bounding box center [288, 261] width 12 height 21
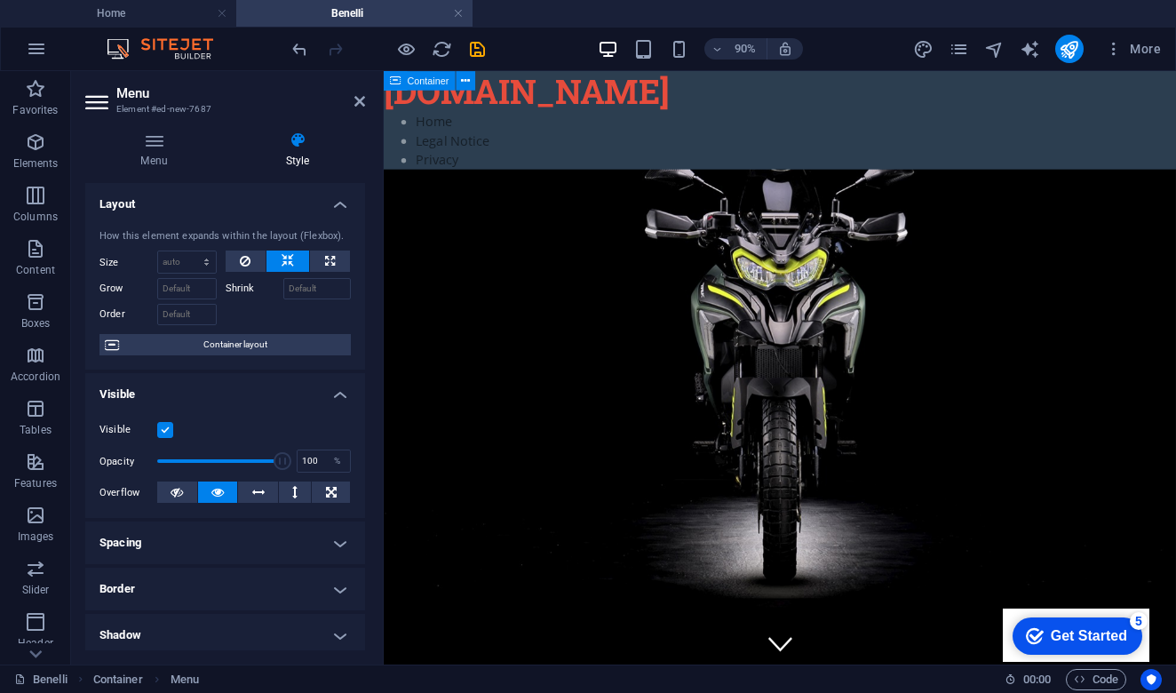
drag, startPoint x: 473, startPoint y: 104, endPoint x: 561, endPoint y: 108, distance: 88.9
click at [669, 128] on nav "Home Legal Notice Privacy" at bounding box center [824, 148] width 880 height 64
click at [619, 80] on icon at bounding box center [616, 80] width 9 height 17
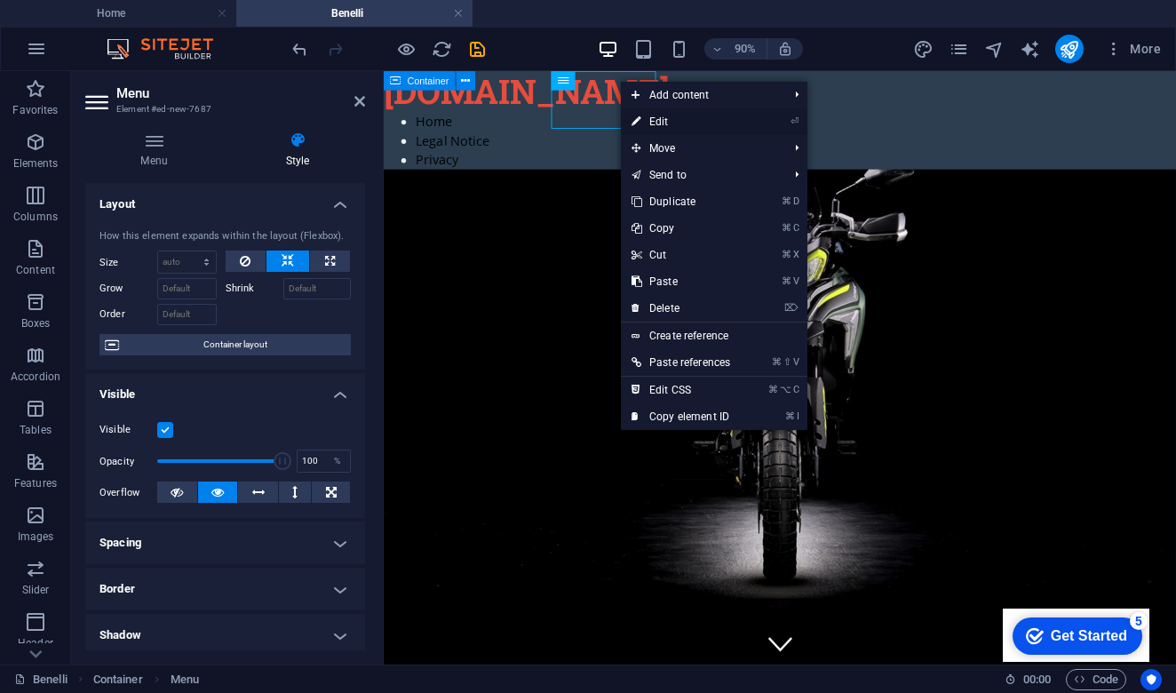
click at [678, 120] on link "⏎ Edit" at bounding box center [681, 121] width 120 height 27
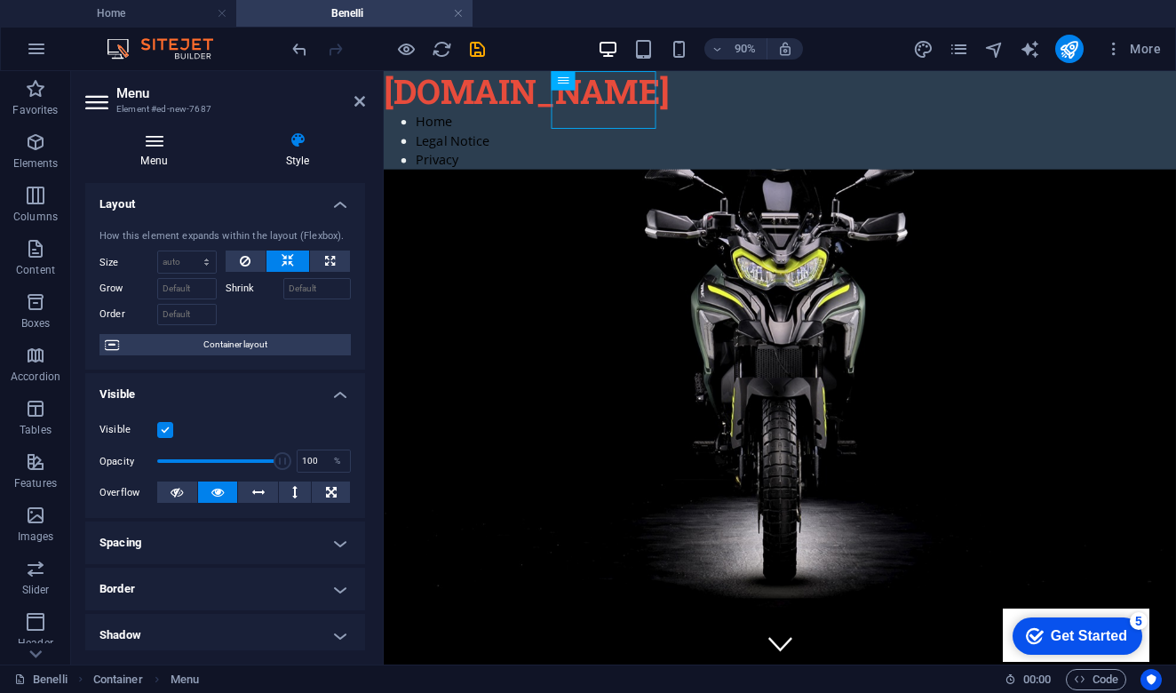
click at [159, 155] on h4 "Menu" at bounding box center [157, 149] width 145 height 37
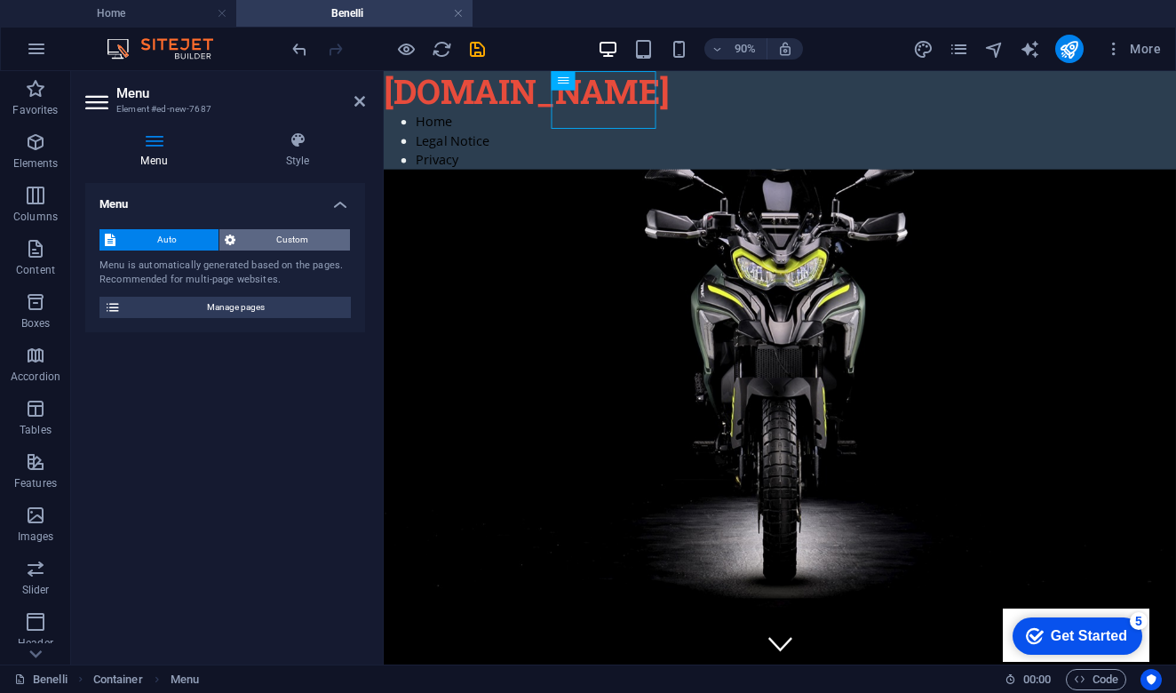
click at [278, 235] on span "Custom" at bounding box center [293, 239] width 105 height 21
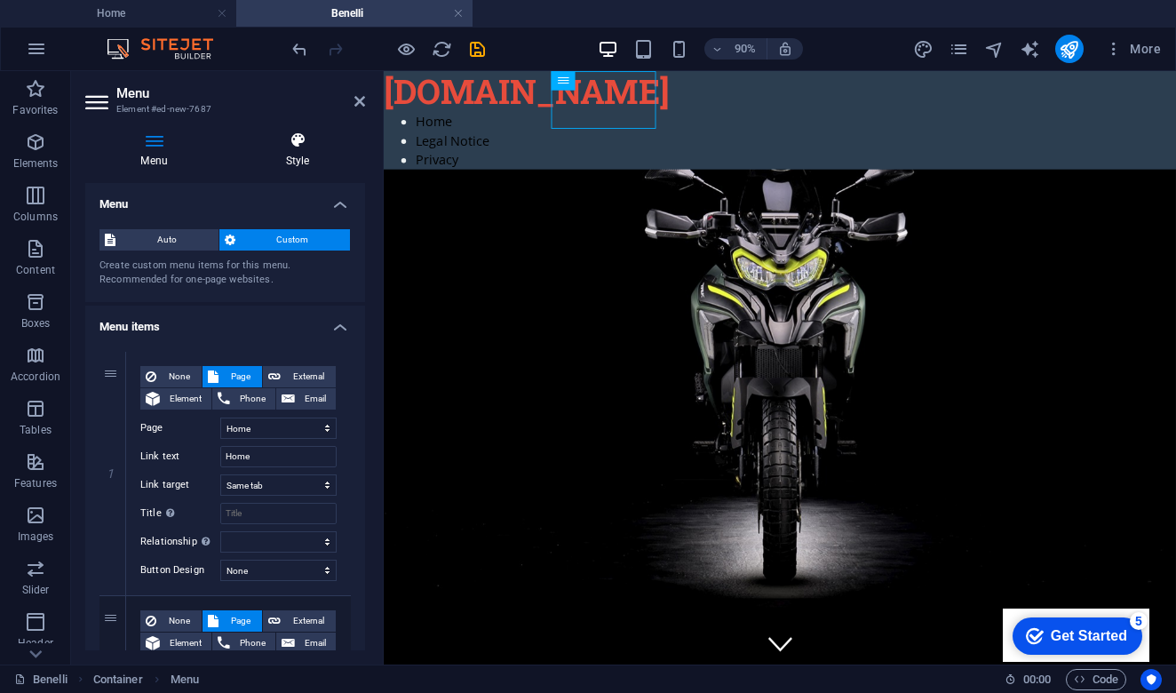
click at [296, 139] on icon at bounding box center [297, 140] width 135 height 18
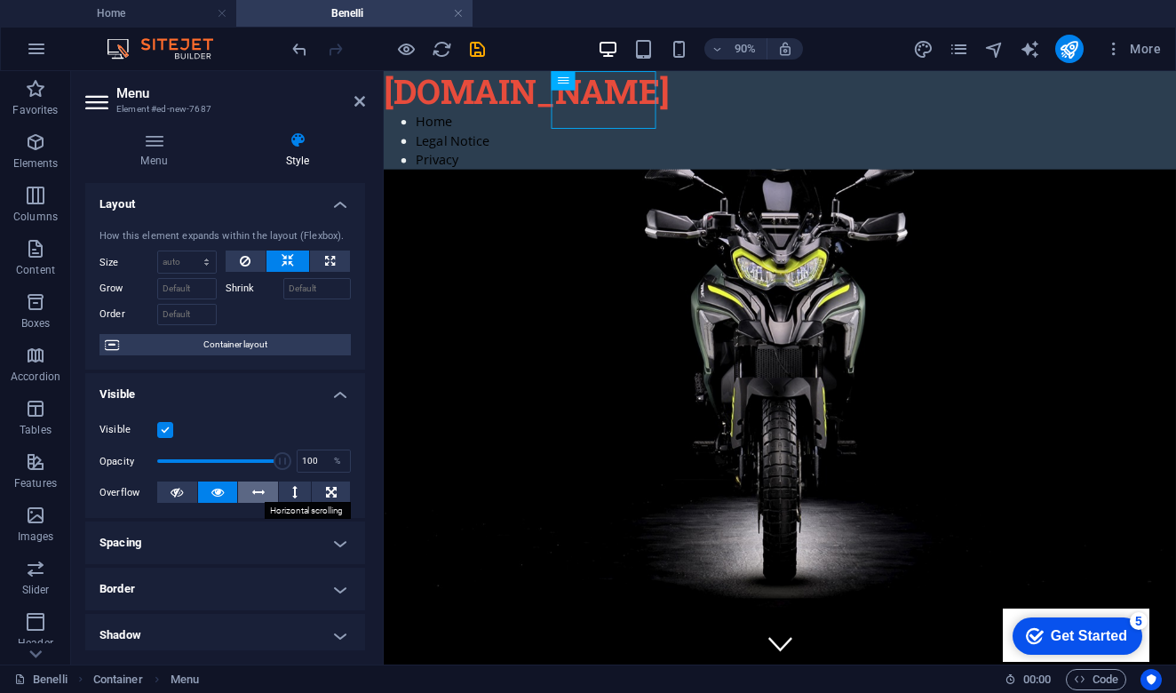
click at [257, 491] on icon at bounding box center [258, 491] width 12 height 21
click at [322, 544] on h4 "Spacing" at bounding box center [225, 542] width 280 height 43
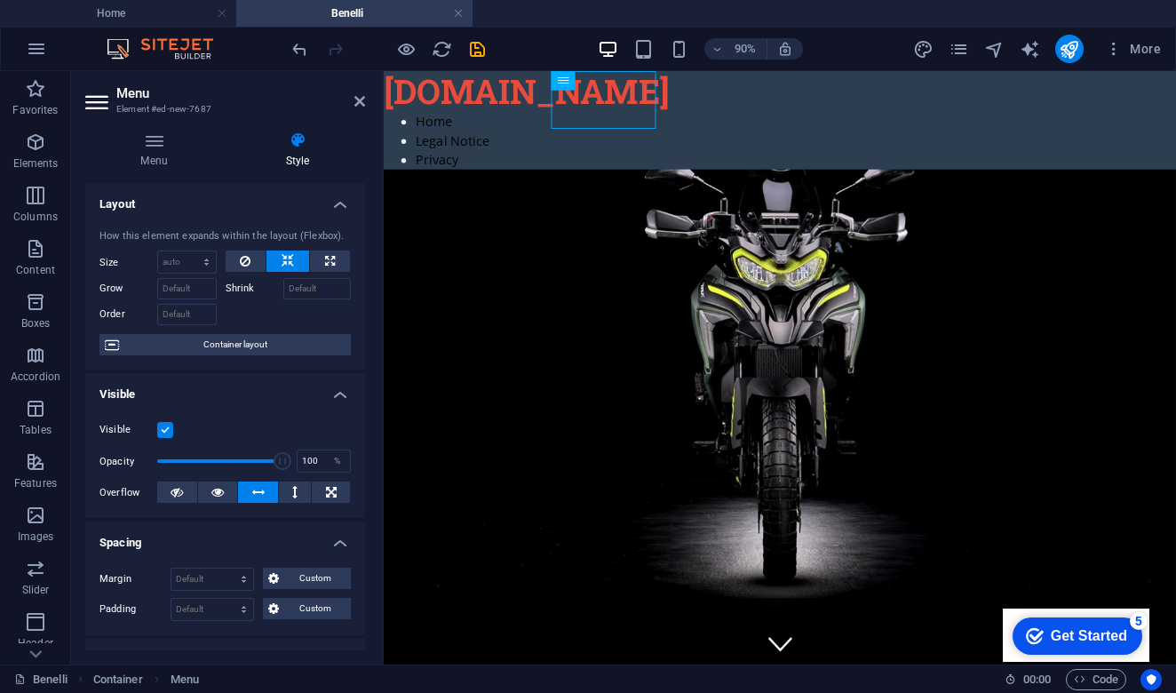
click at [322, 544] on h4 "Spacing" at bounding box center [225, 537] width 280 height 32
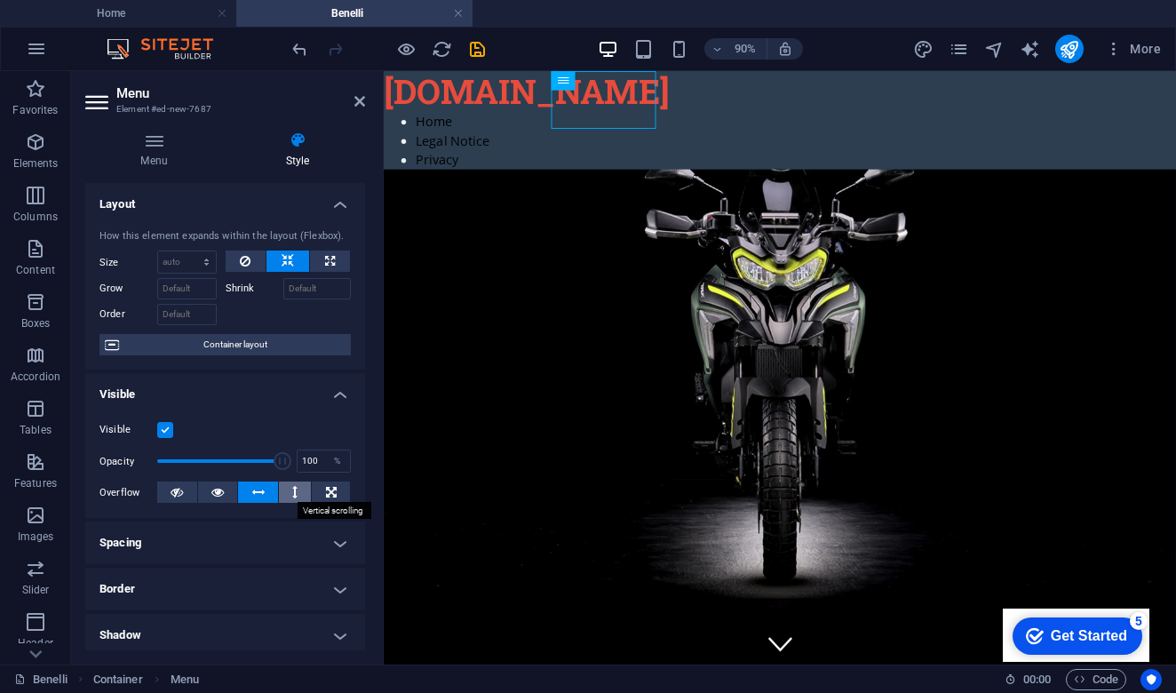
click at [287, 489] on button at bounding box center [295, 491] width 33 height 21
click at [165, 488] on button at bounding box center [177, 491] width 40 height 21
click at [563, 90] on icon at bounding box center [564, 81] width 12 height 20
click at [565, 82] on icon at bounding box center [564, 81] width 12 height 20
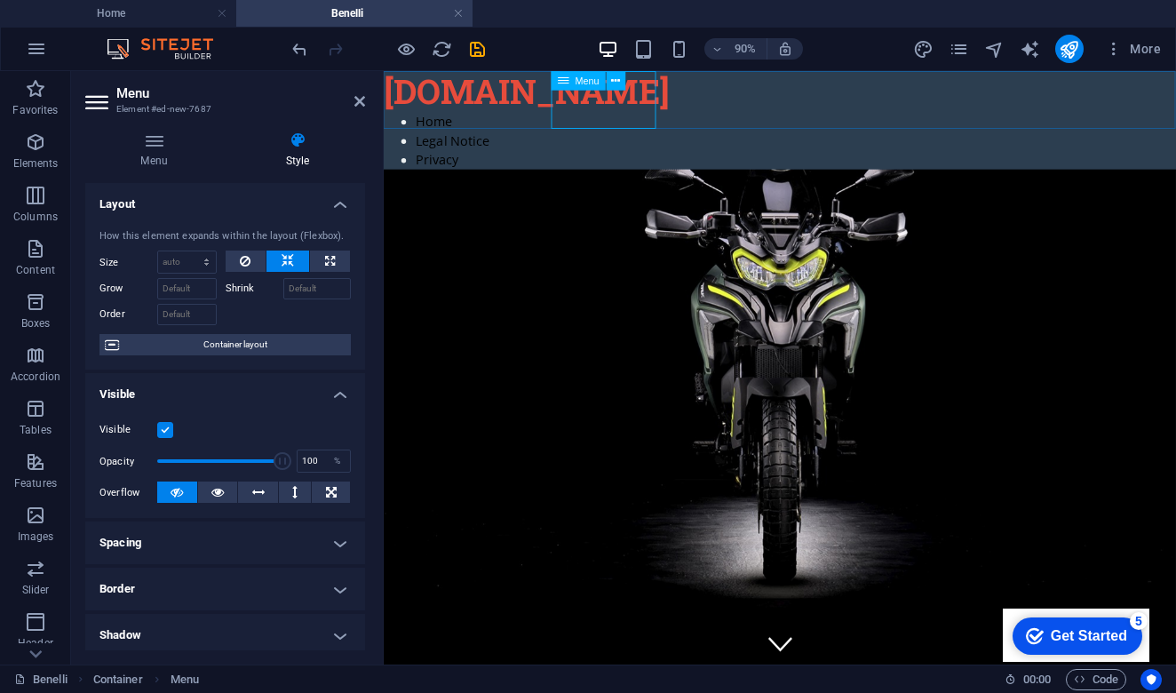
click at [565, 82] on icon at bounding box center [564, 81] width 12 height 20
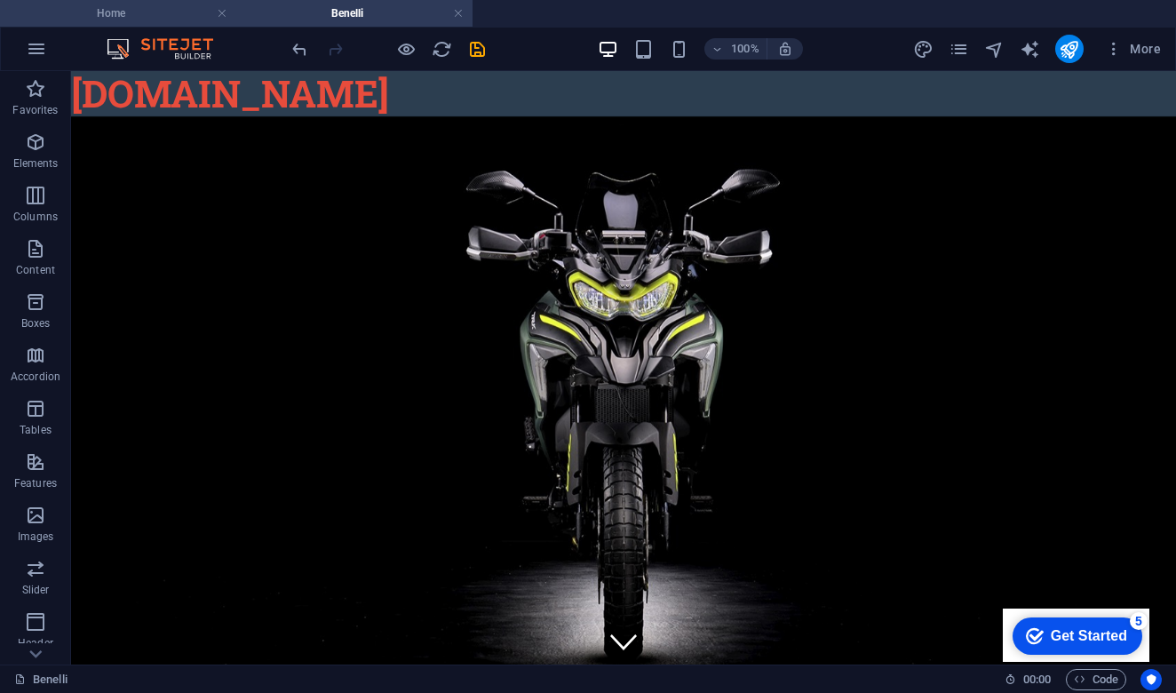
click at [159, 14] on h4 "Home" at bounding box center [118, 14] width 236 height 20
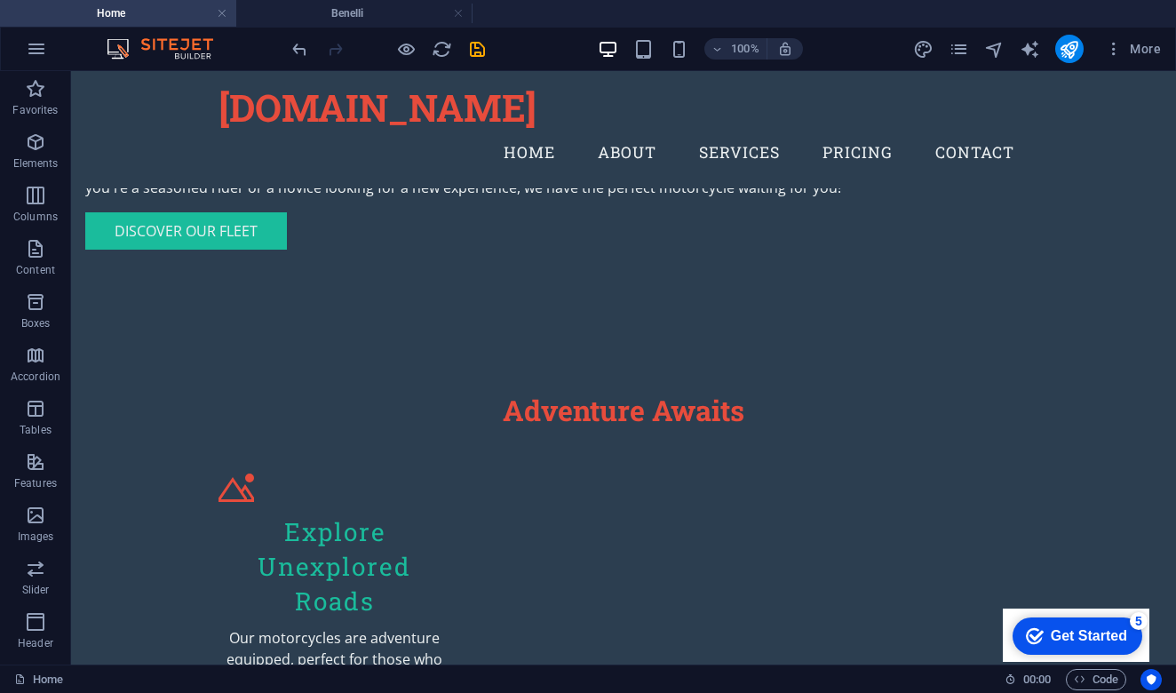
scroll to position [1000, 0]
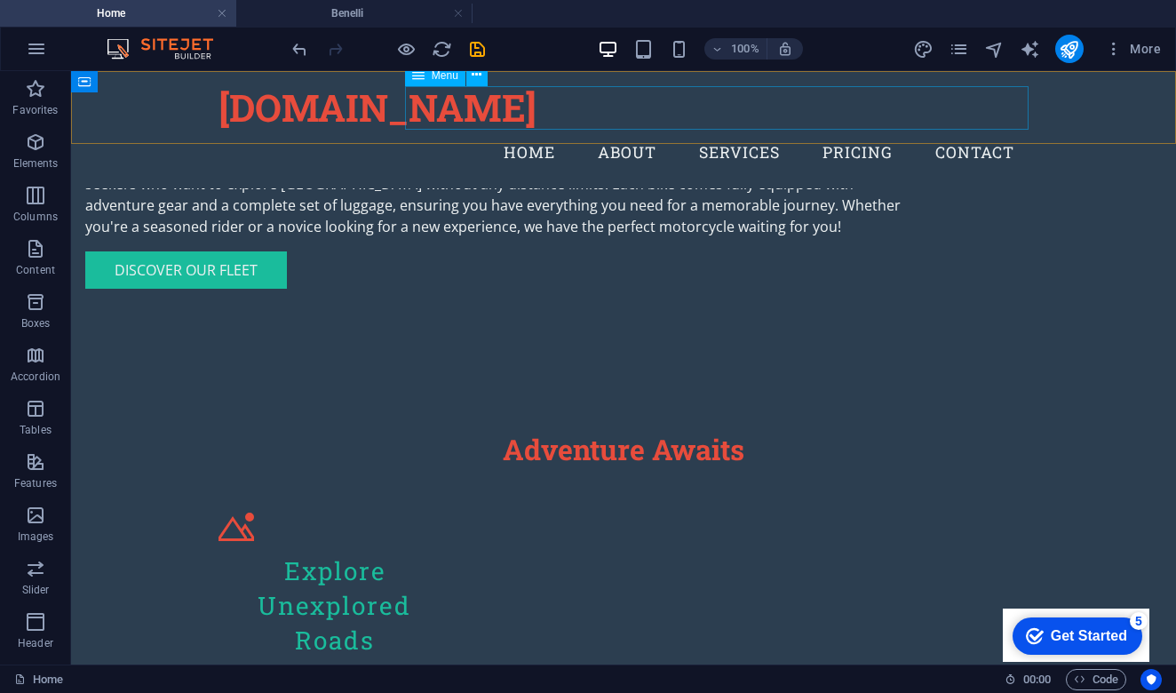
click at [487, 131] on nav "Home About Services Pricing Contact" at bounding box center [624, 153] width 810 height 44
click at [477, 76] on icon at bounding box center [477, 75] width 10 height 19
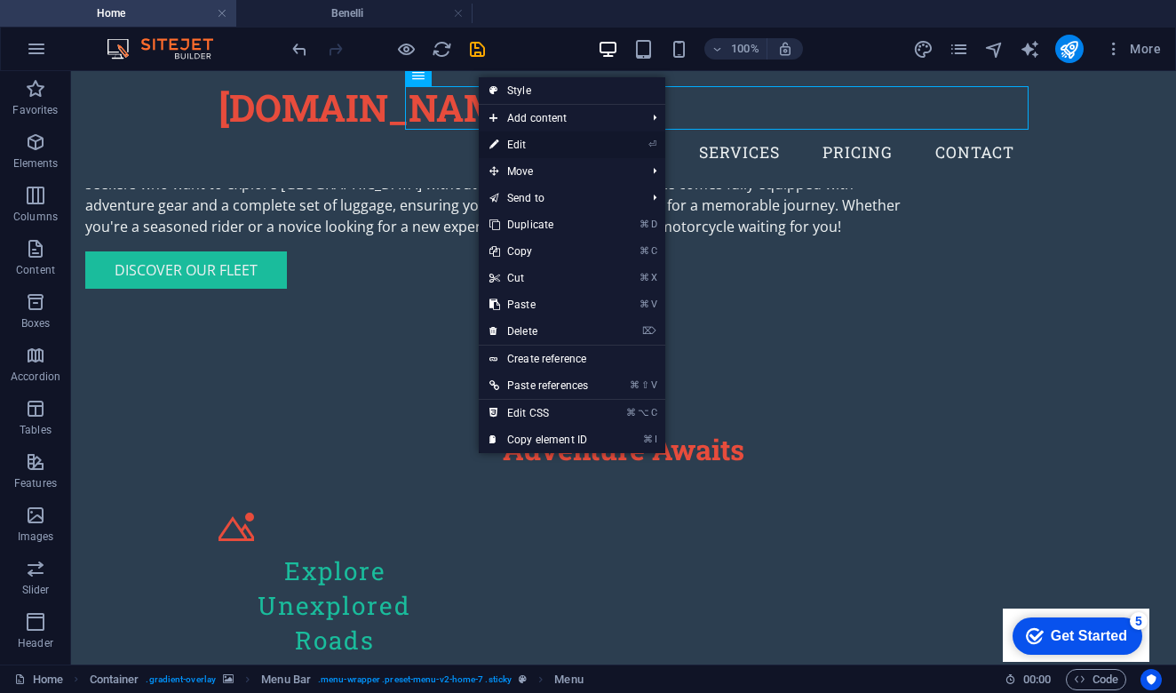
click at [542, 141] on link "⏎ Edit" at bounding box center [539, 144] width 120 height 27
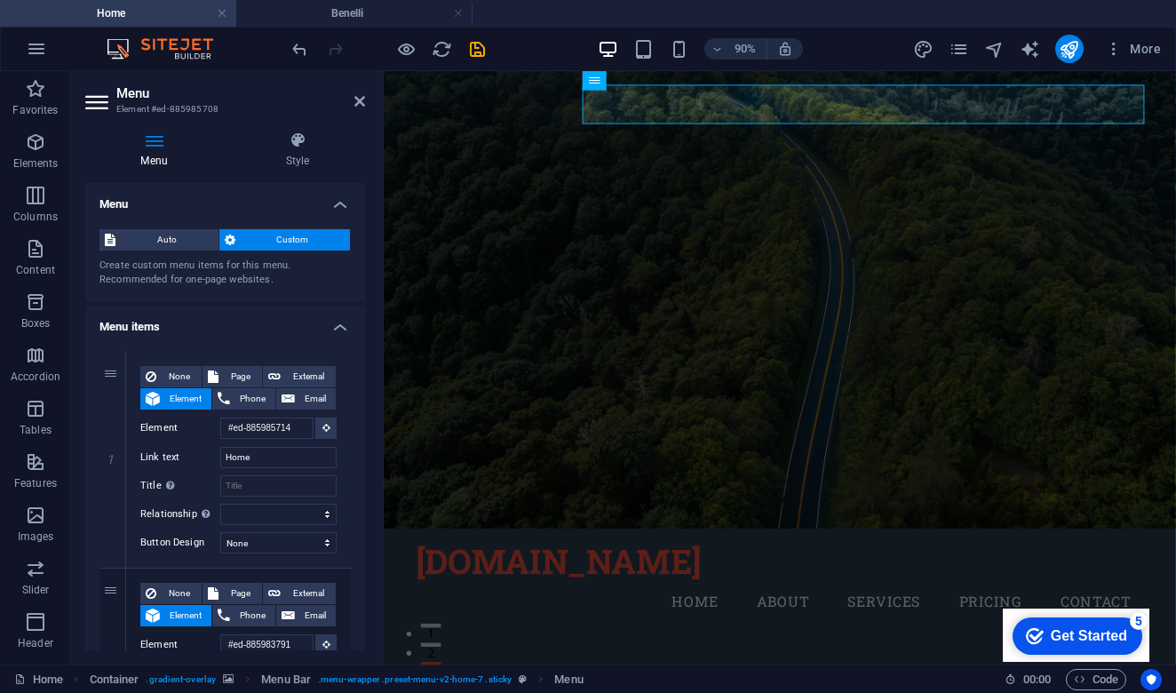
scroll to position [0, 0]
click at [158, 236] on span "Auto" at bounding box center [167, 239] width 92 height 21
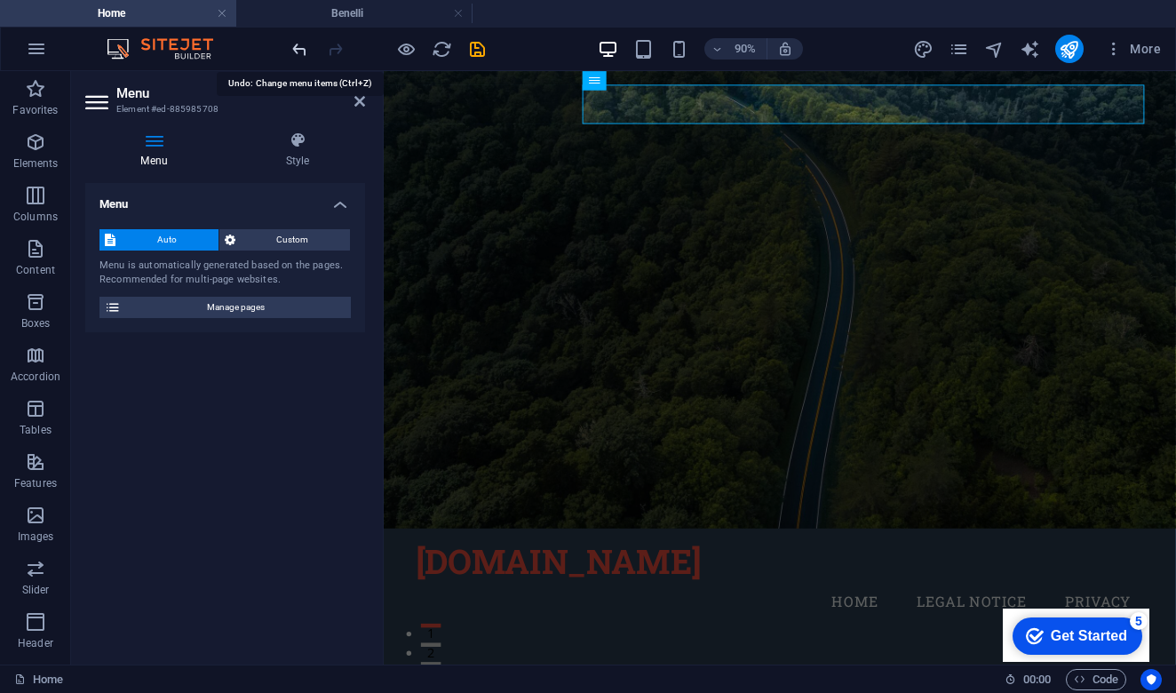
click at [290, 49] on icon "undo" at bounding box center [300, 49] width 20 height 20
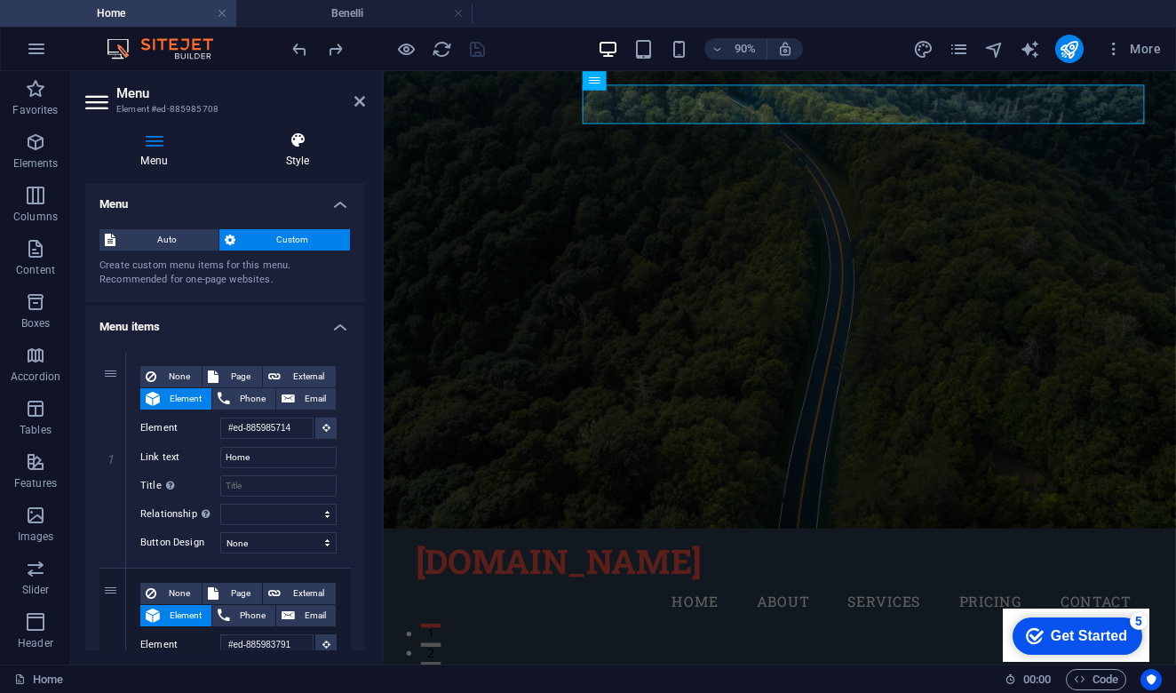
click at [300, 141] on icon at bounding box center [297, 140] width 135 height 18
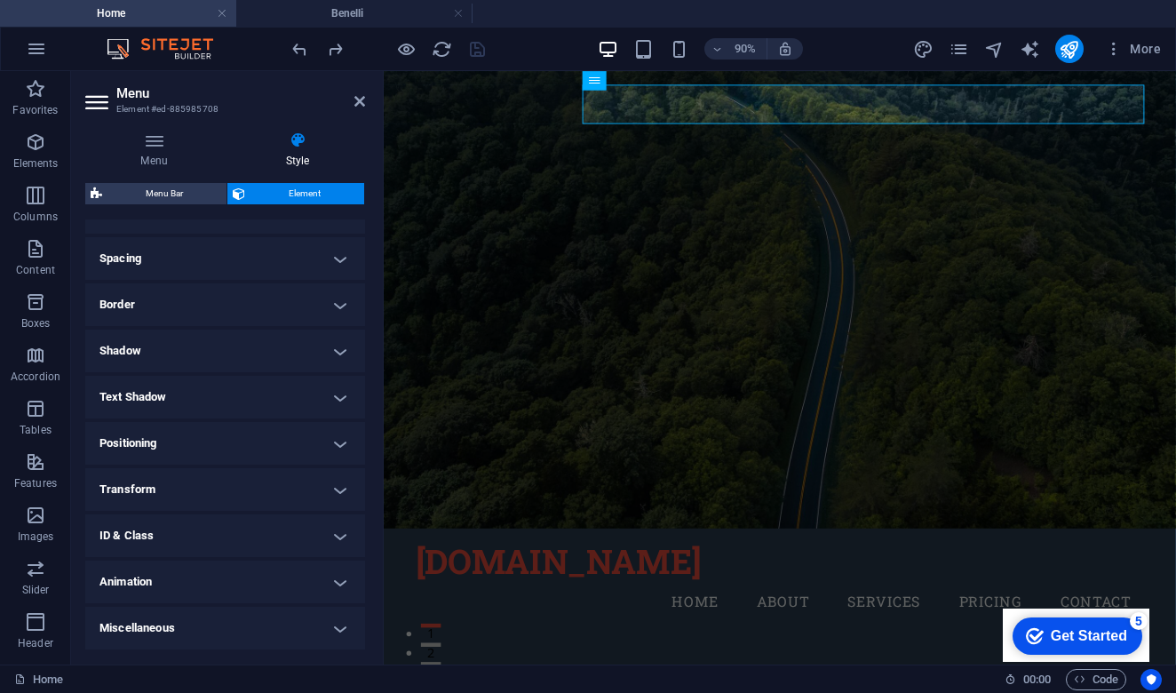
scroll to position [319, 0]
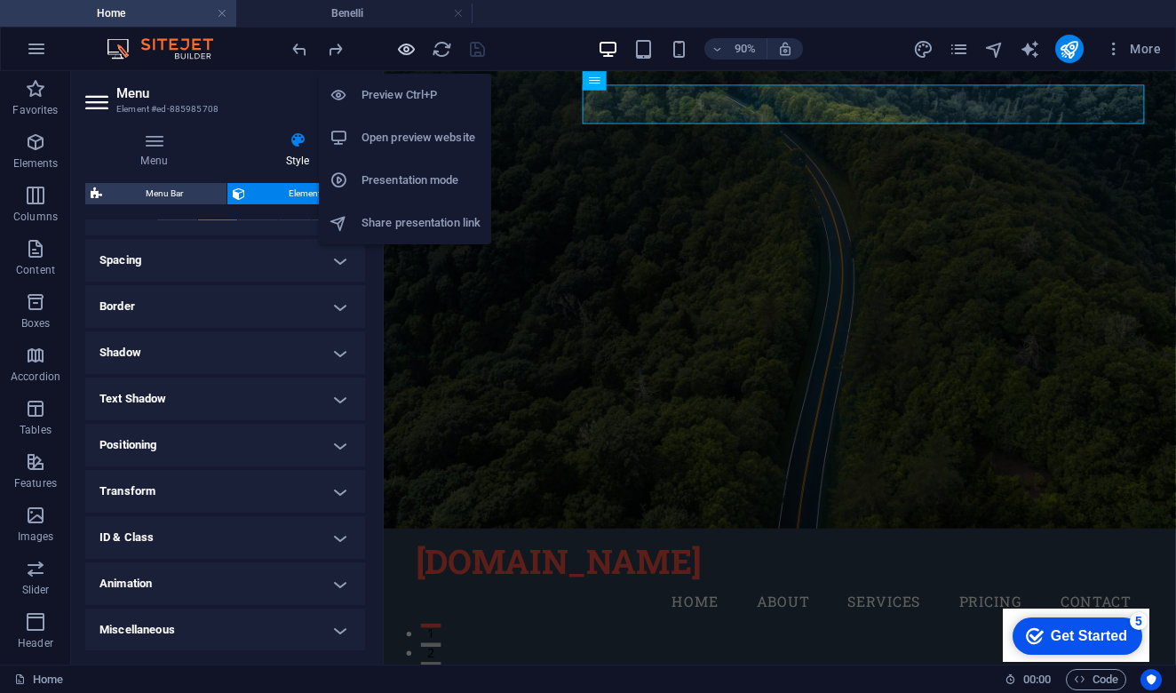
click at [409, 52] on icon "button" at bounding box center [406, 49] width 20 height 20
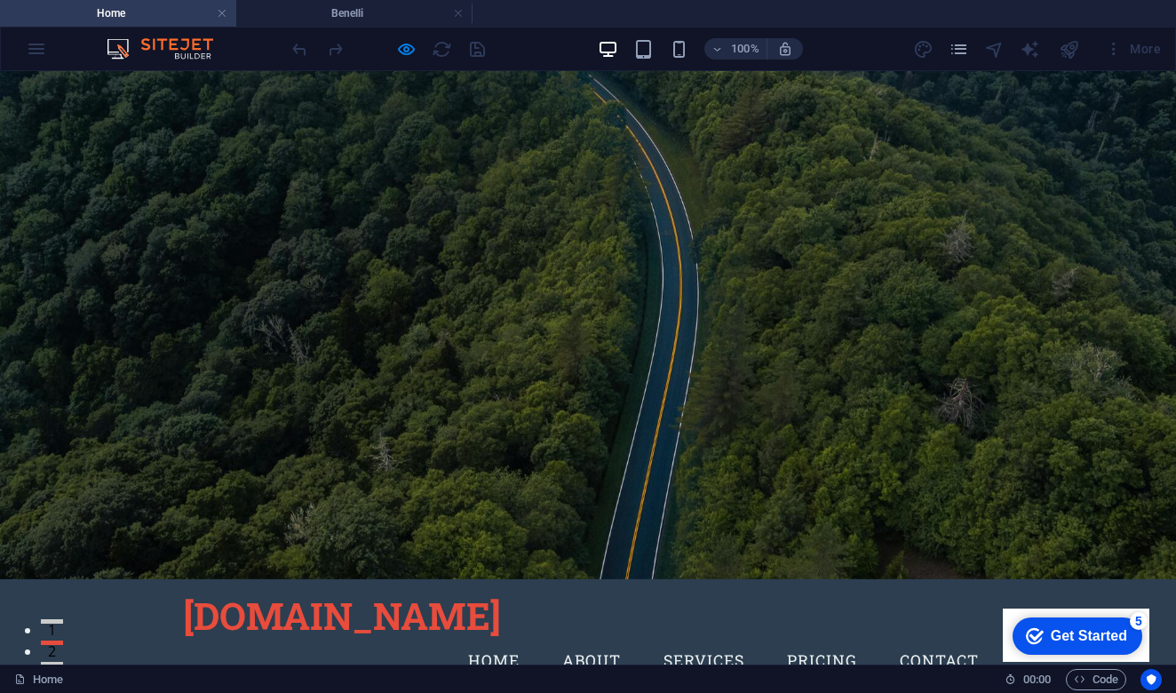
click at [835, 639] on link "Pricing" at bounding box center [822, 661] width 99 height 44
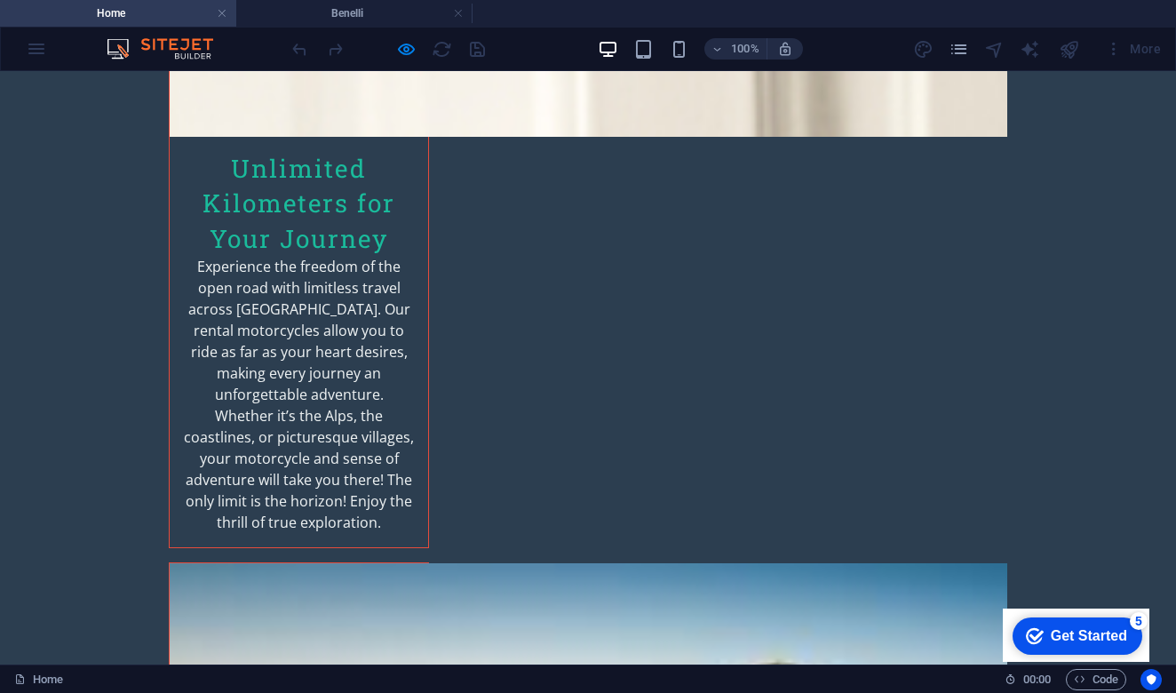
scroll to position [2673, 0]
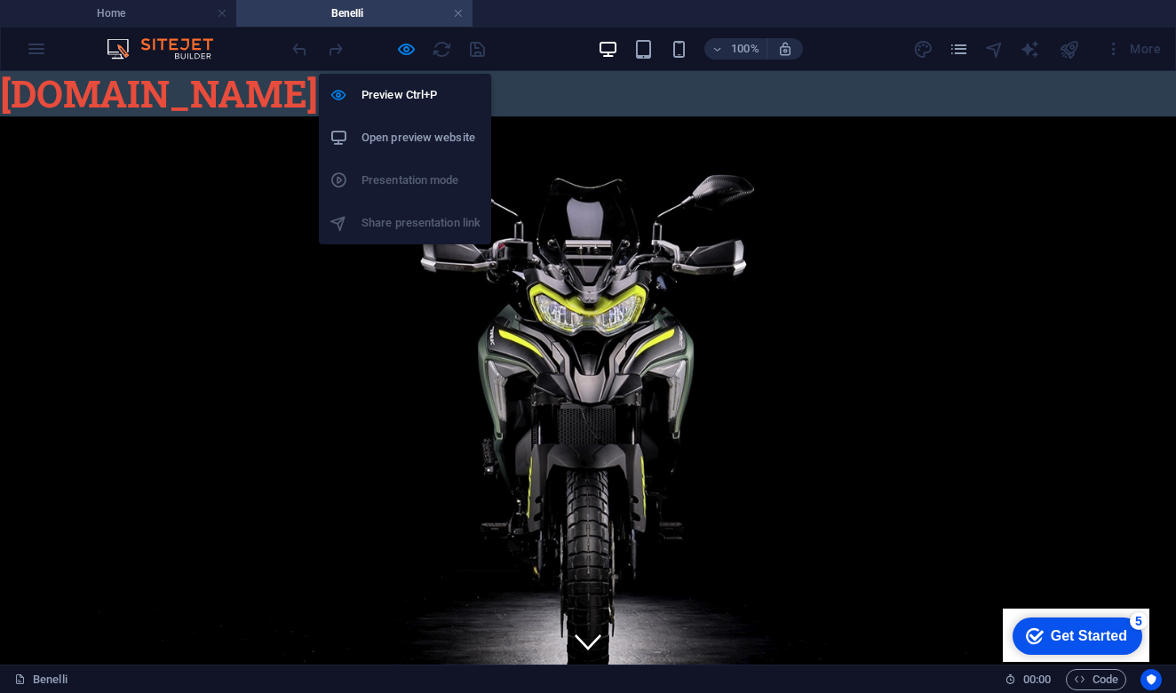
click at [394, 146] on h6 "Open preview website" at bounding box center [421, 137] width 119 height 21
click at [402, 51] on icon "button" at bounding box center [406, 49] width 20 height 20
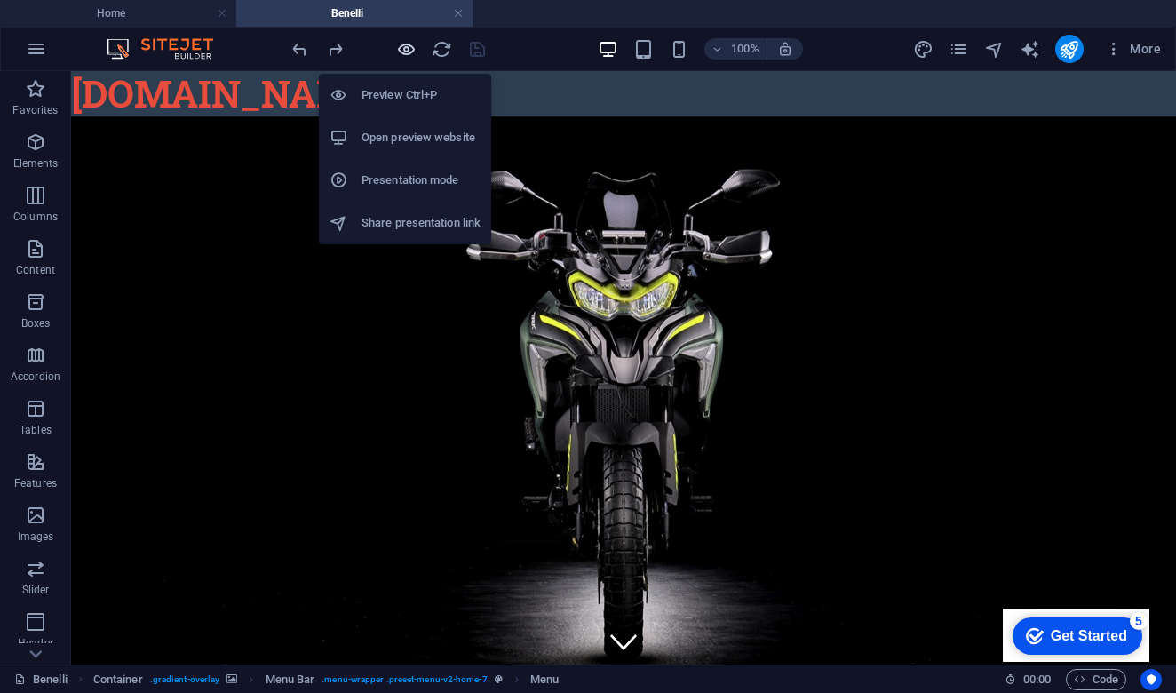
scroll to position [0, 0]
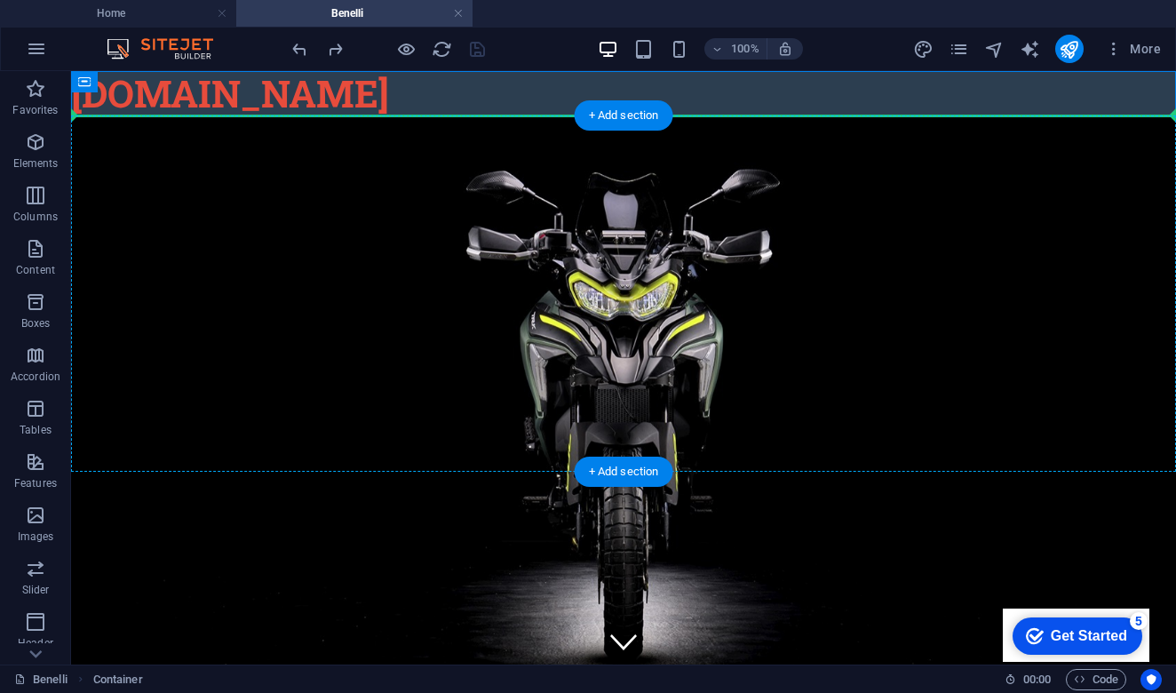
drag, startPoint x: 274, startPoint y: 99, endPoint x: 269, endPoint y: 123, distance: 24.4
drag, startPoint x: 200, startPoint y: 98, endPoint x: 194, endPoint y: 129, distance: 31.7
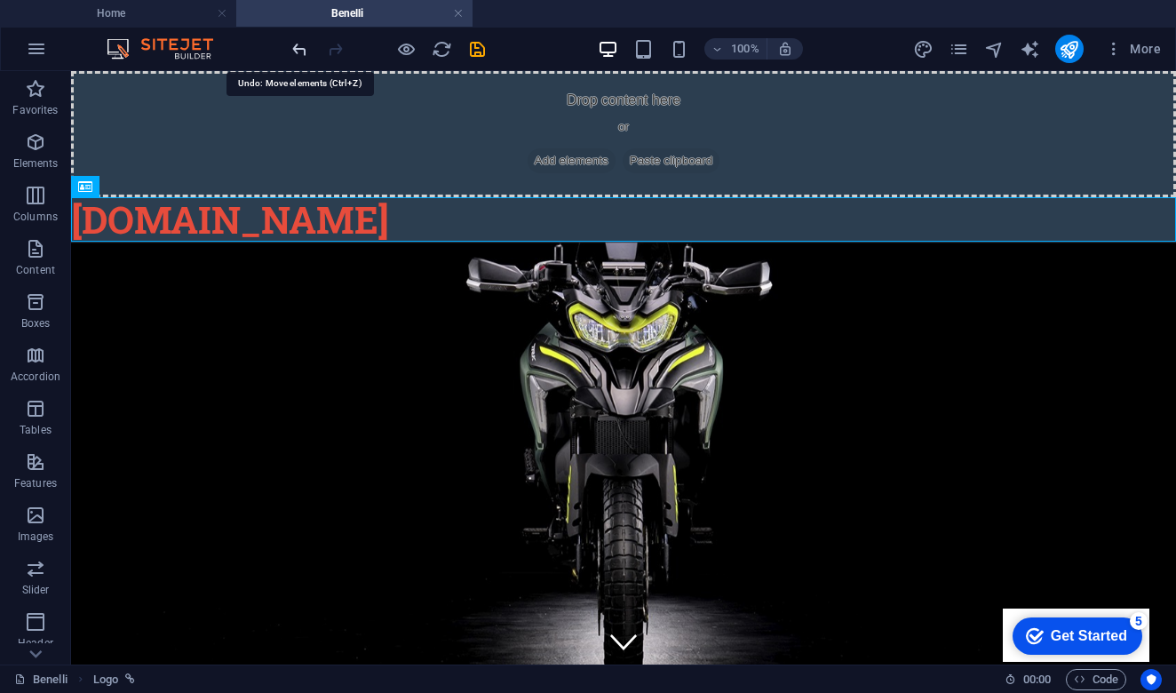
click at [295, 52] on icon "undo" at bounding box center [300, 49] width 20 height 20
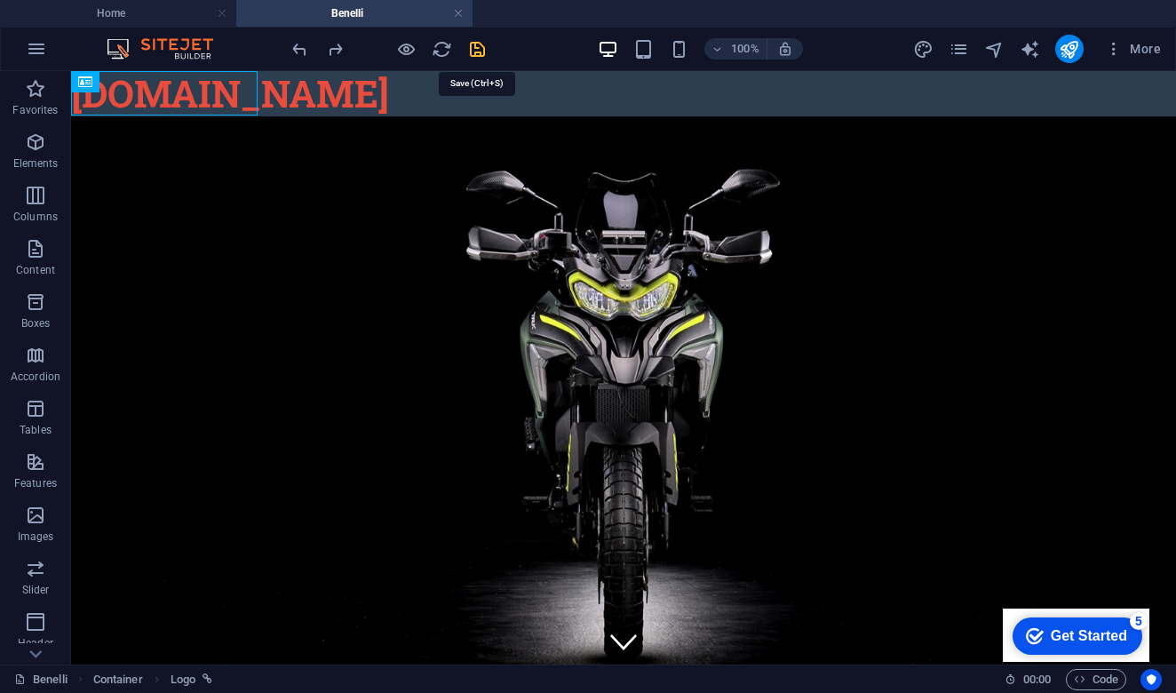
click at [479, 53] on icon "save" at bounding box center [477, 49] width 20 height 20
